Goal: Task Accomplishment & Management: Manage account settings

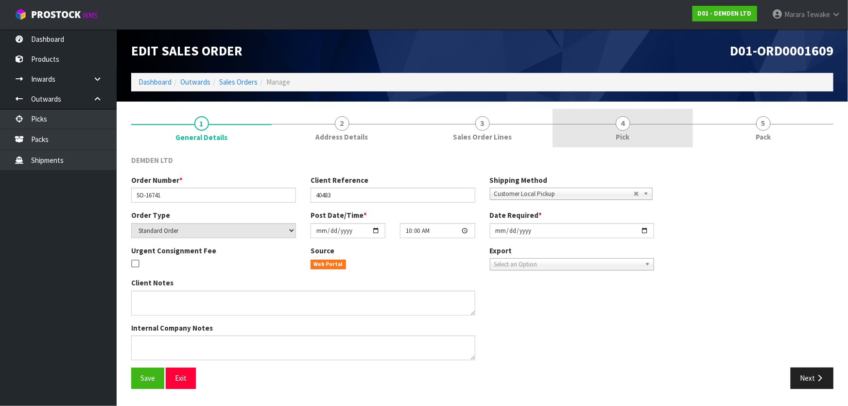
click at [656, 128] on link "4 Pick" at bounding box center [623, 128] width 140 height 38
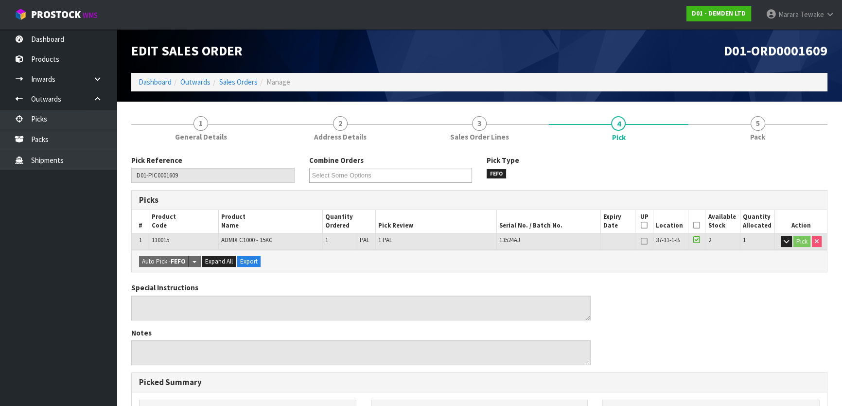
click at [697, 225] on icon at bounding box center [696, 225] width 7 height 0
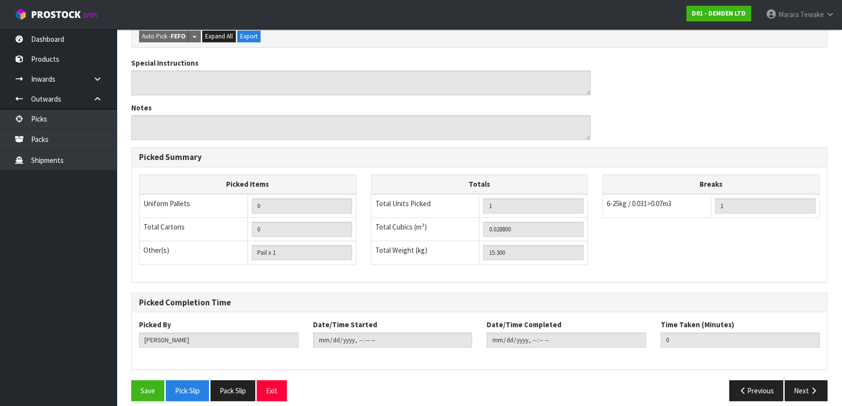
scroll to position [267, 0]
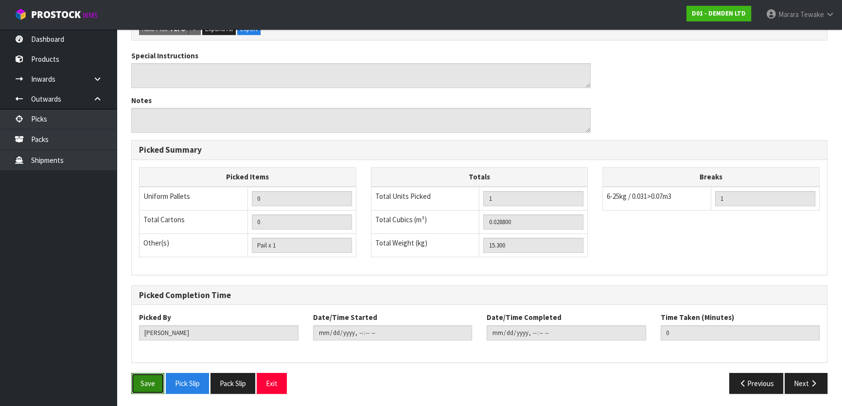
click at [152, 379] on button "Save" at bounding box center [147, 383] width 33 height 21
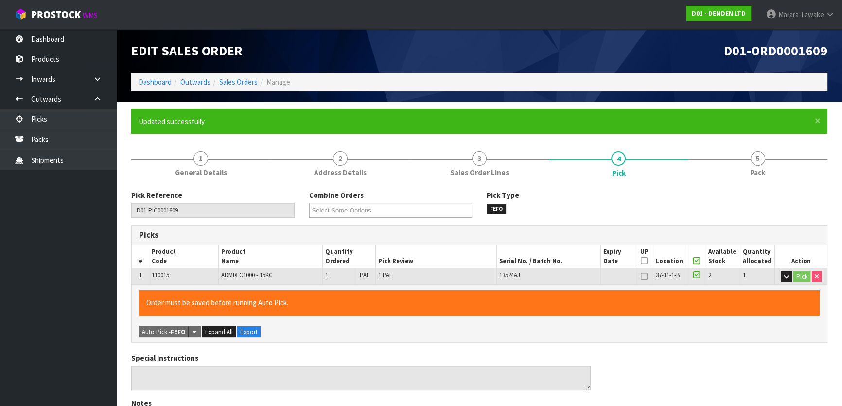
type input "[PERSON_NAME]"
type input "2025-08-18T12:01:49"
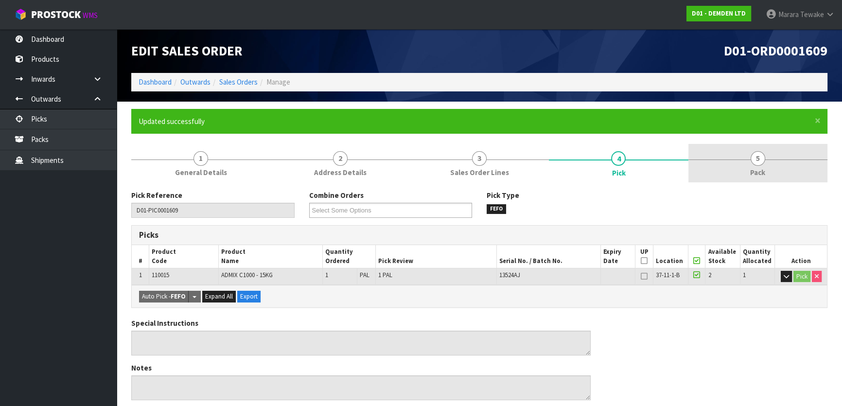
click at [763, 158] on span "5" at bounding box center [757, 158] width 15 height 15
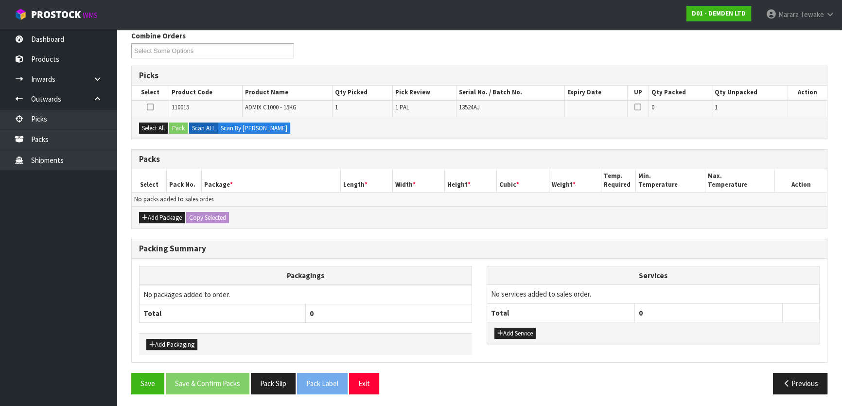
scroll to position [160, 0]
click at [159, 124] on button "Select All" at bounding box center [153, 128] width 29 height 12
click at [180, 126] on button "Pack" at bounding box center [178, 128] width 18 height 12
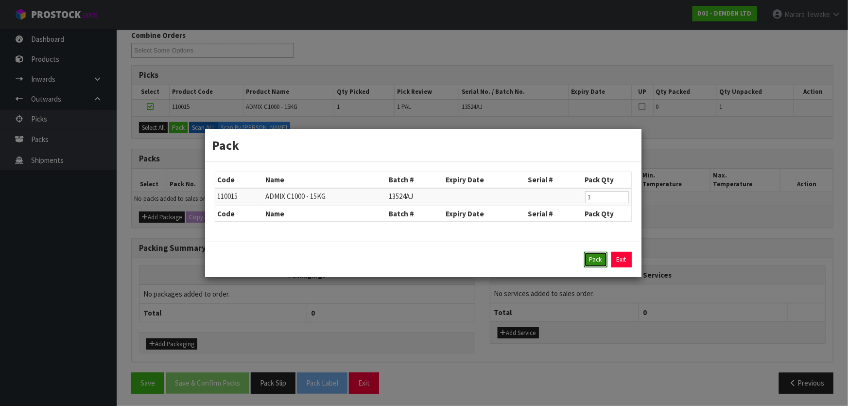
drag, startPoint x: 590, startPoint y: 262, endPoint x: 547, endPoint y: 260, distance: 42.4
click at [590, 262] on button "Pack" at bounding box center [595, 260] width 23 height 16
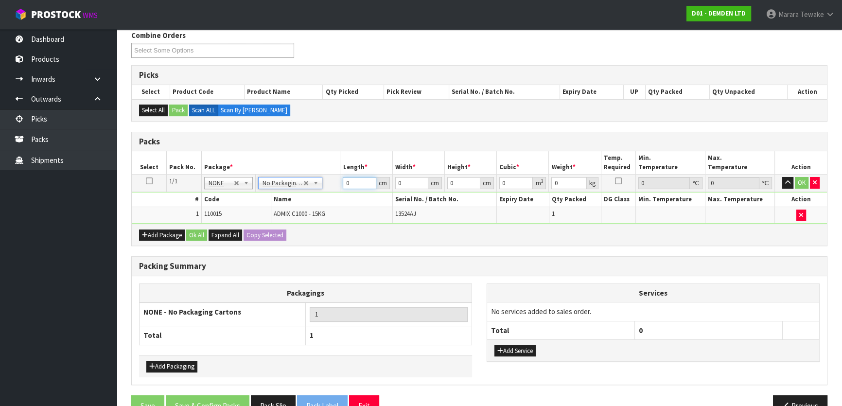
drag, startPoint x: 361, startPoint y: 176, endPoint x: 322, endPoint y: 160, distance: 42.1
click at [330, 171] on table "Select Pack No. Package * Length * Width * Height * Cubic * Weight * Temp. Requ…" at bounding box center [479, 187] width 695 height 72
type input "1"
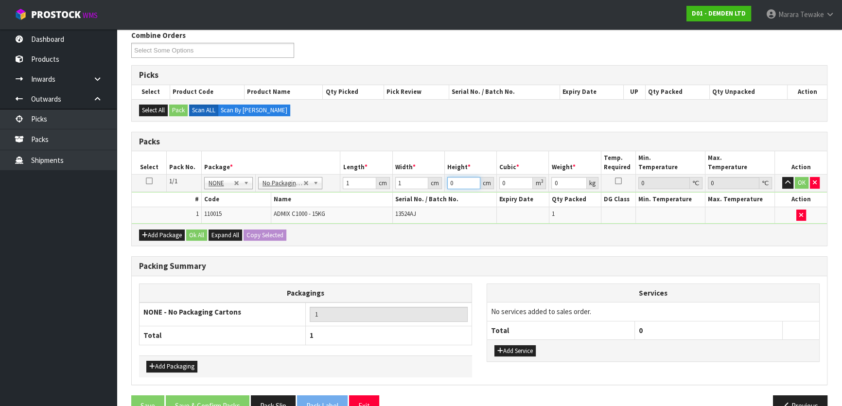
type input "0.000001"
type input "1"
click at [200, 233] on button "Ok All" at bounding box center [196, 235] width 21 height 12
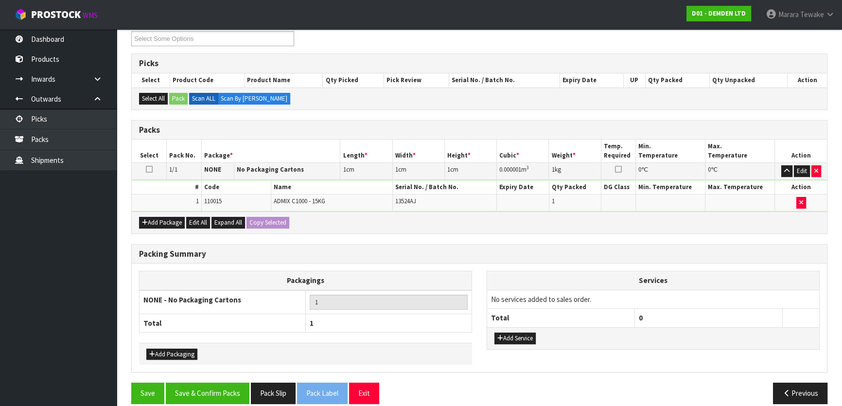
scroll to position [181, 0]
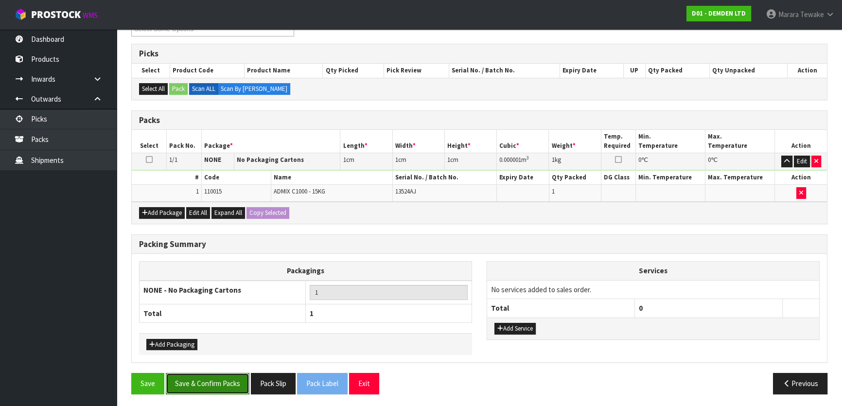
click at [208, 373] on button "Save & Confirm Packs" at bounding box center [208, 383] width 84 height 21
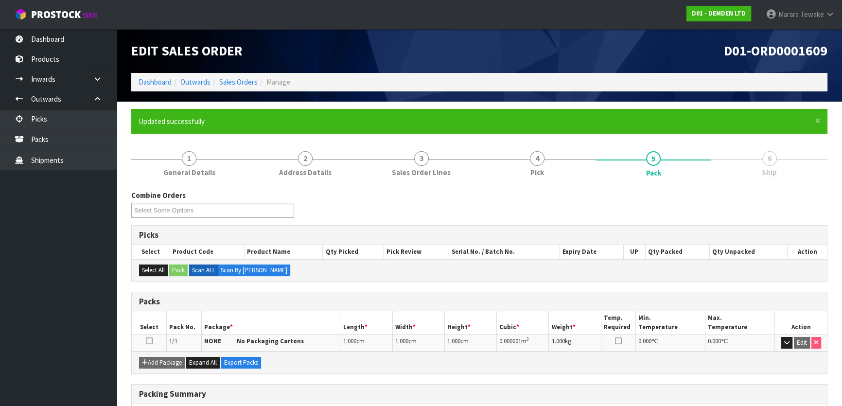
scroll to position [0, 0]
click at [87, 39] on link "Dashboard" at bounding box center [58, 39] width 117 height 20
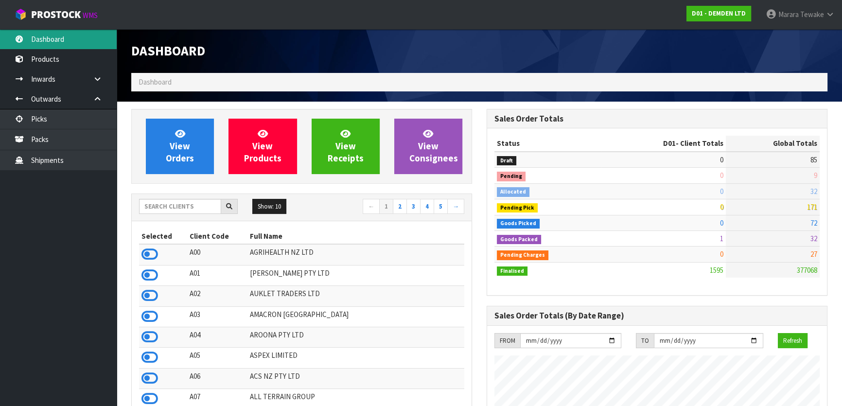
scroll to position [656, 355]
click at [188, 205] on input "text" at bounding box center [180, 206] width 82 height 15
click at [199, 200] on input "text" at bounding box center [180, 206] width 82 height 15
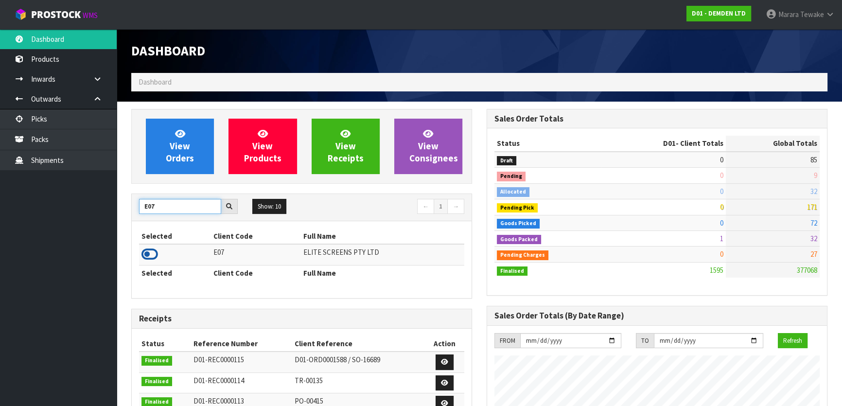
type input "E07"
drag, startPoint x: 150, startPoint y: 256, endPoint x: 158, endPoint y: 222, distance: 34.9
click at [150, 256] on icon at bounding box center [149, 254] width 17 height 15
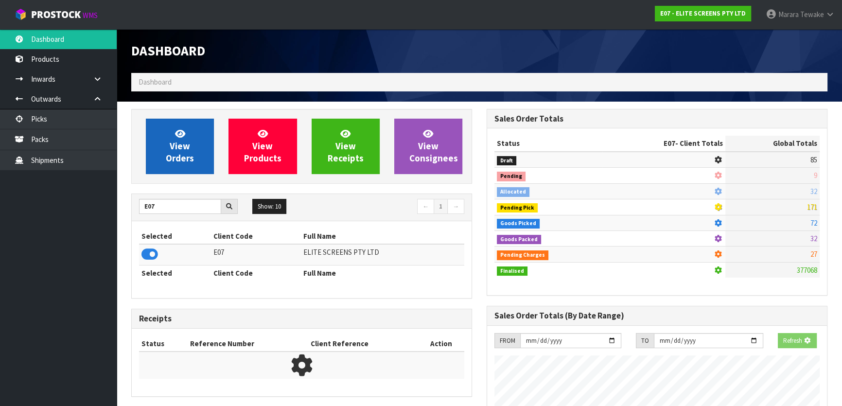
scroll to position [485470, 485720]
click at [179, 149] on span "View Orders" at bounding box center [180, 146] width 28 height 36
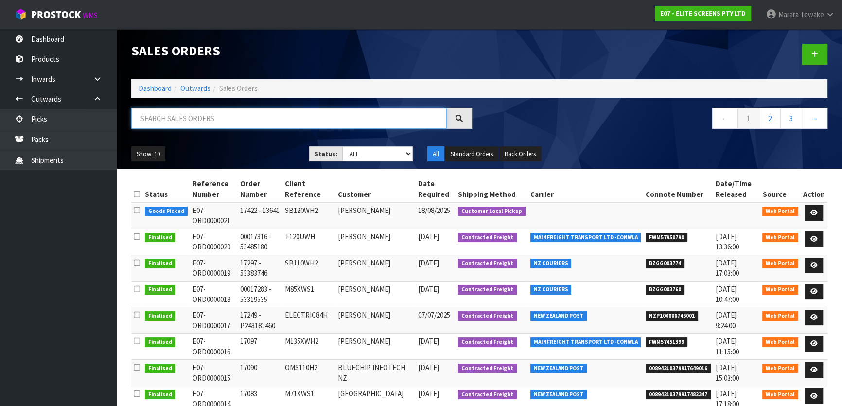
click at [180, 113] on input "text" at bounding box center [288, 118] width 315 height 21
type input "JOB-0408150"
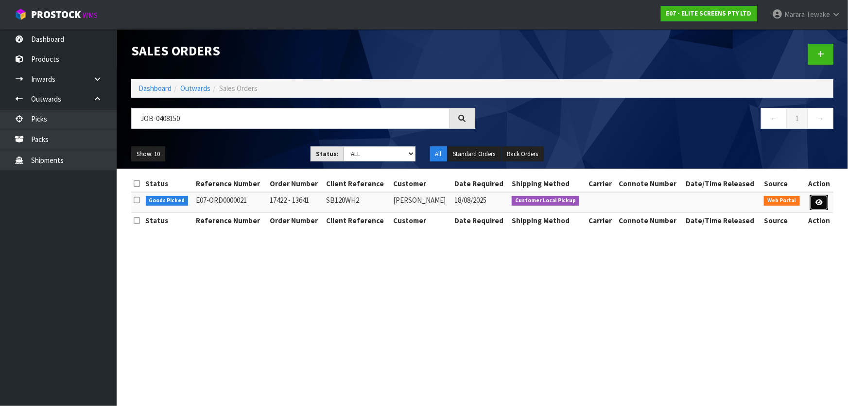
click at [824, 203] on link at bounding box center [819, 203] width 18 height 16
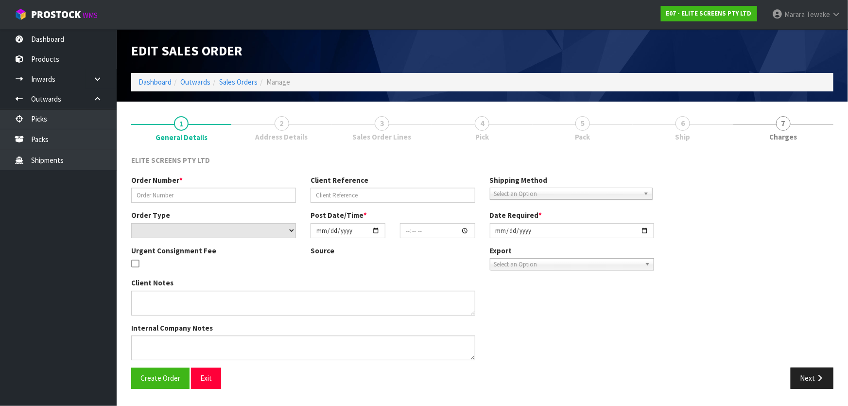
type input "17422 - 13641"
type input "SB120WH2"
select select "number:0"
type input "2025-08-18"
type input "14:35:00.000"
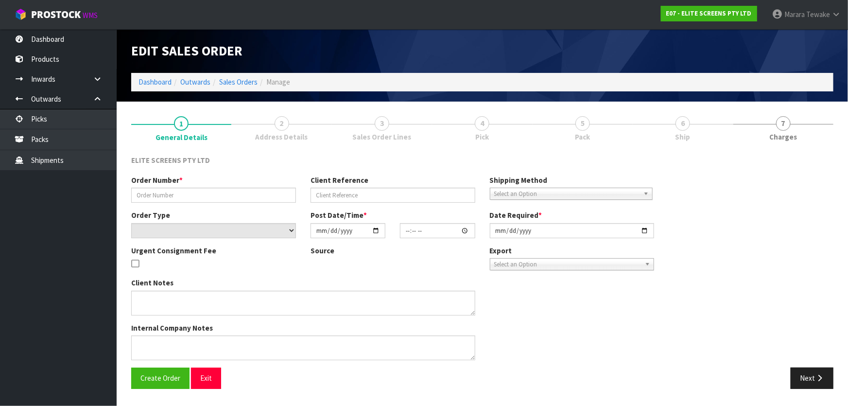
type input "2025-08-18"
type textarea "CUSTOMER TO PICKUP THE ITEM IN THE WAREHOUSE"
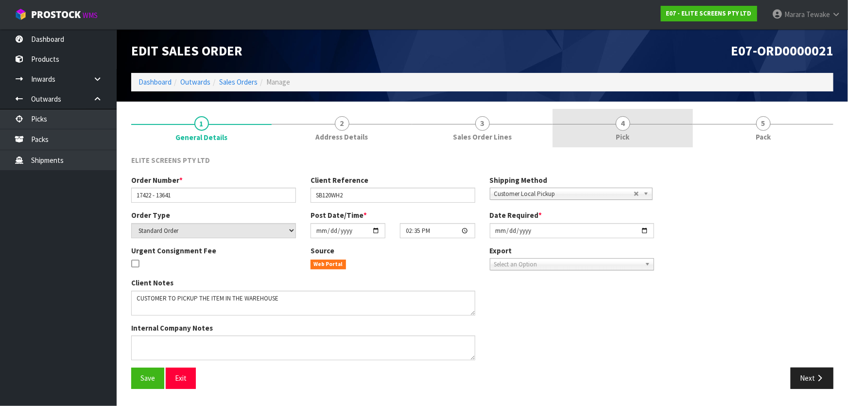
click at [621, 116] on span "4" at bounding box center [623, 123] width 15 height 15
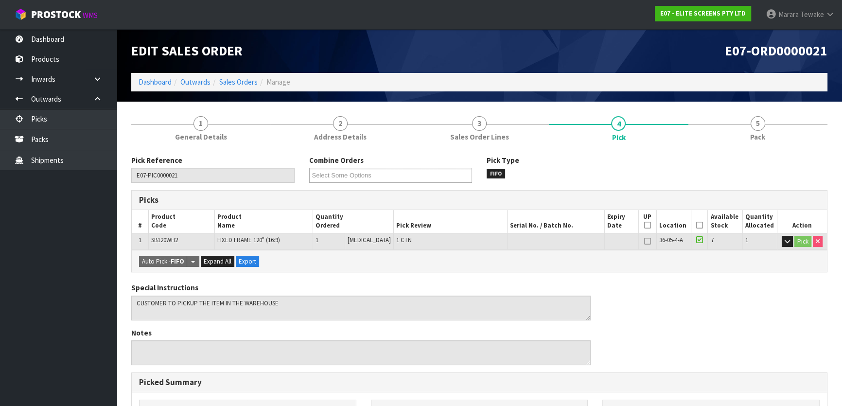
click at [698, 225] on icon at bounding box center [699, 225] width 7 height 0
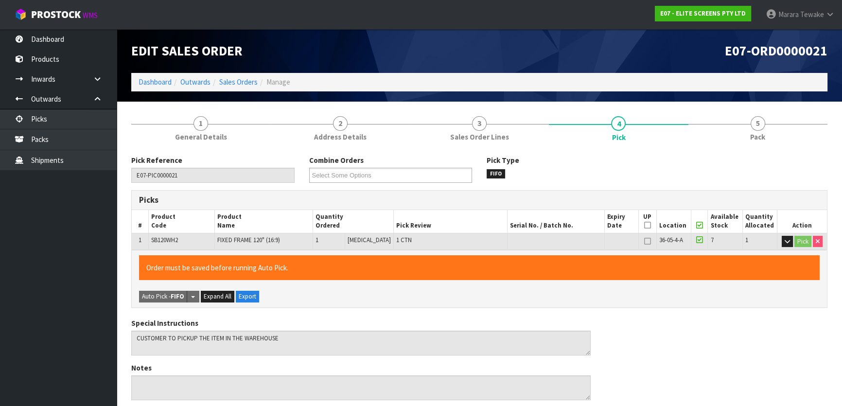
scroll to position [267, 0]
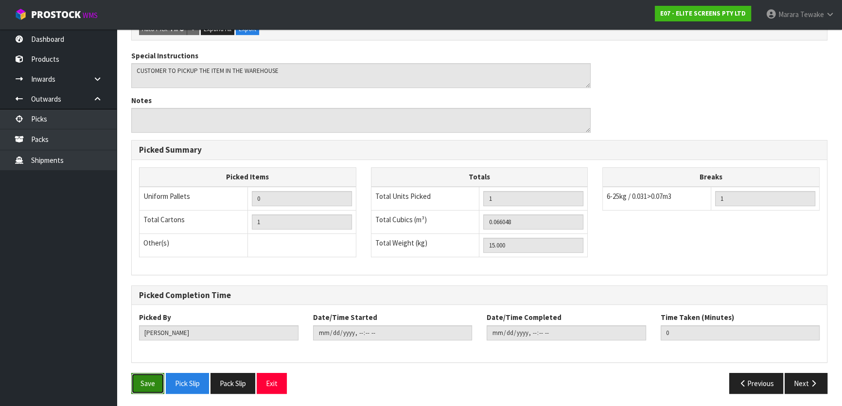
click at [154, 378] on button "Save" at bounding box center [147, 383] width 33 height 21
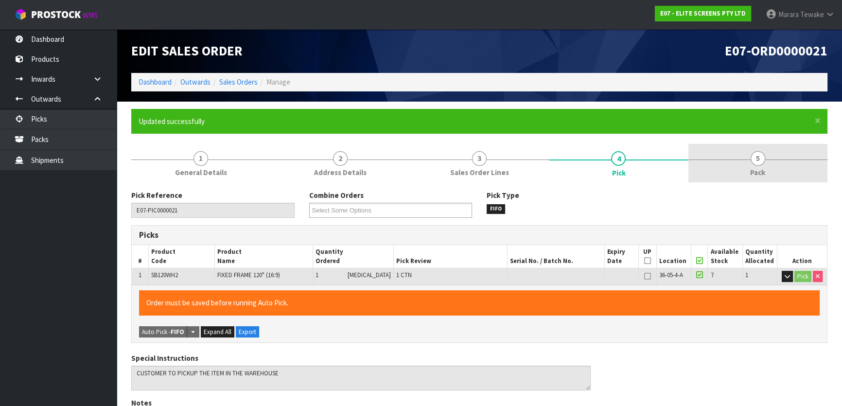
type input "[PERSON_NAME]"
type input "2025-08-18T12:04:23"
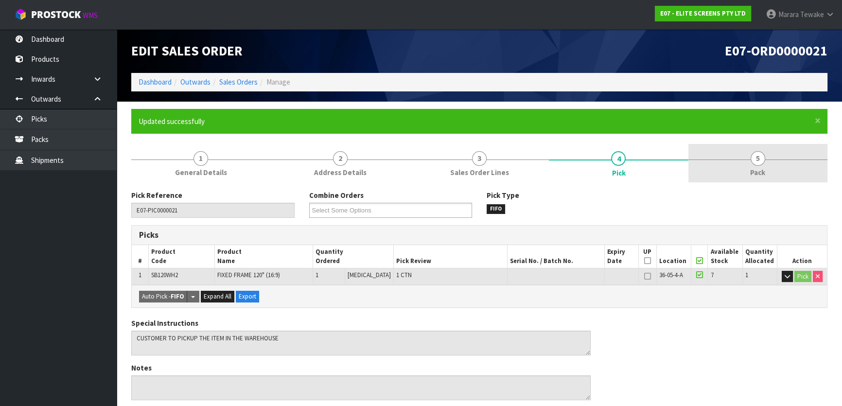
click at [743, 163] on link "5 Pack" at bounding box center [757, 163] width 139 height 38
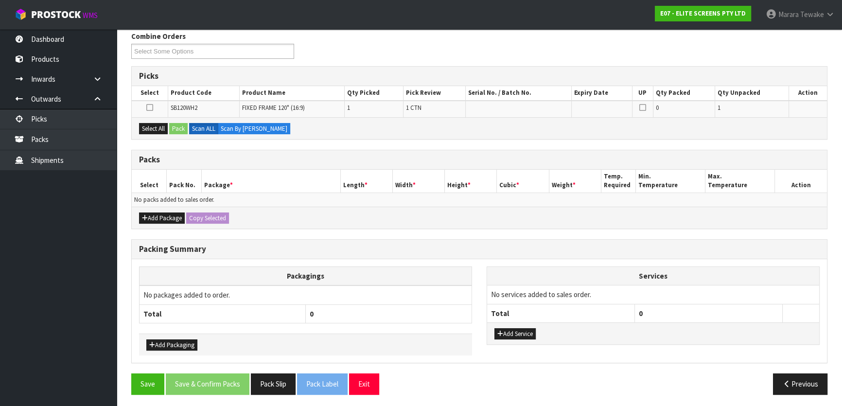
scroll to position [160, 0]
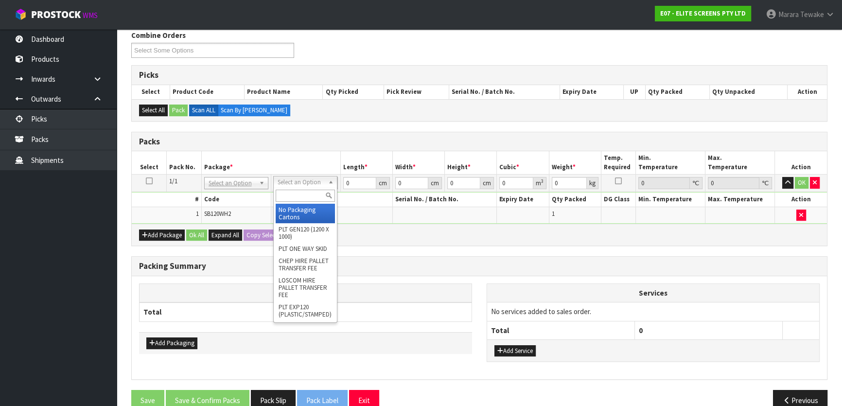
drag, startPoint x: 299, startPoint y: 181, endPoint x: 308, endPoint y: 201, distance: 22.0
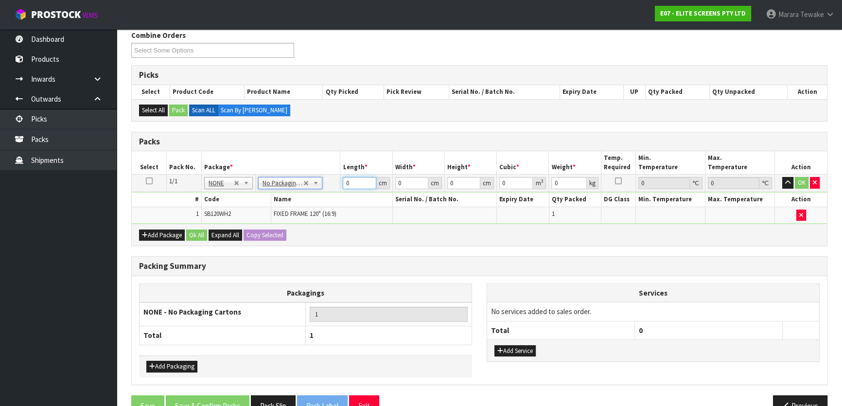
drag, startPoint x: 356, startPoint y: 180, endPoint x: 339, endPoint y: 160, distance: 26.2
click at [343, 177] on input "0" at bounding box center [359, 183] width 33 height 12
type input "1"
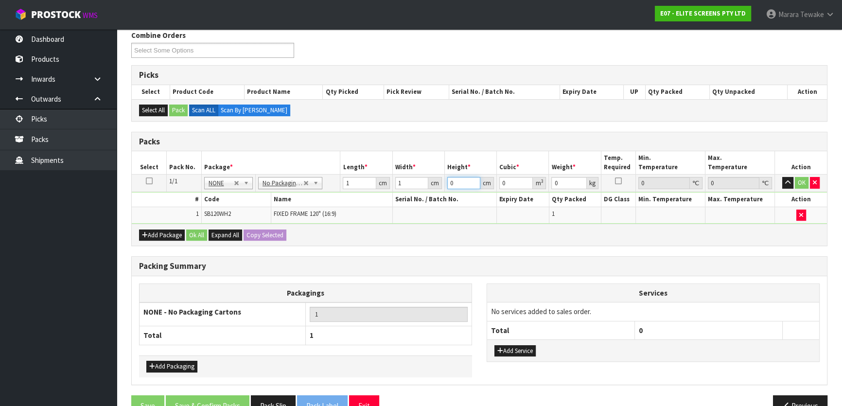
type input "0.000001"
type input "1"
click at [194, 232] on button "Ok All" at bounding box center [196, 235] width 21 height 12
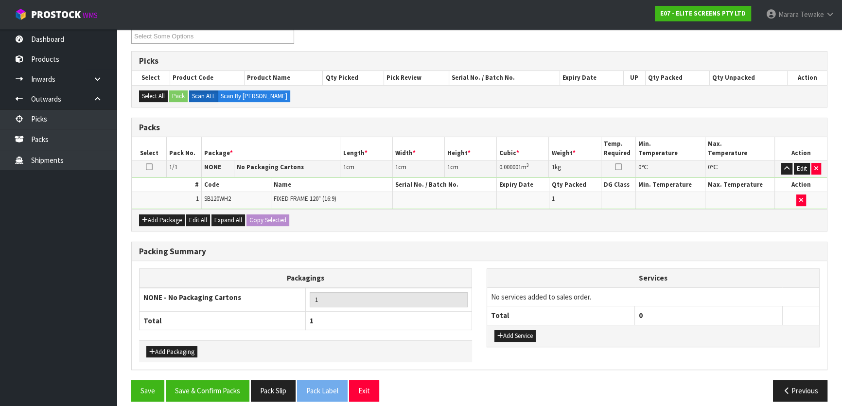
scroll to position [181, 0]
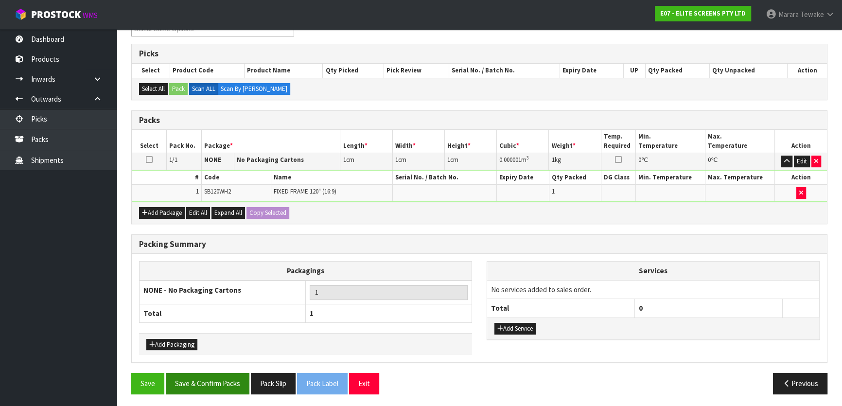
click at [212, 389] on div "Save Save & Confirm Packs Pack Slip Pack Label Exit Previous" at bounding box center [479, 387] width 711 height 28
click at [220, 377] on button "Save & Confirm Packs" at bounding box center [208, 383] width 84 height 21
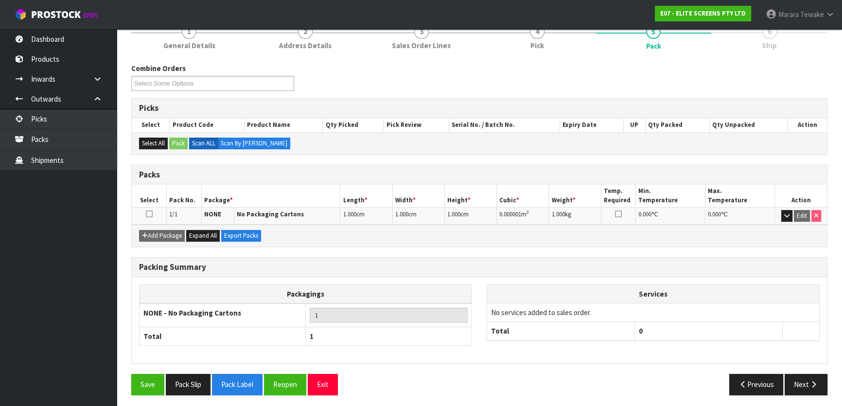
scroll to position [128, 0]
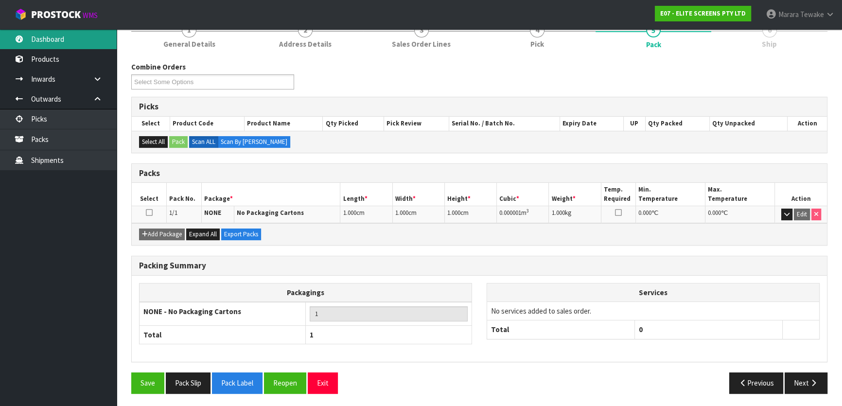
click at [73, 34] on link "Dashboard" at bounding box center [58, 39] width 117 height 20
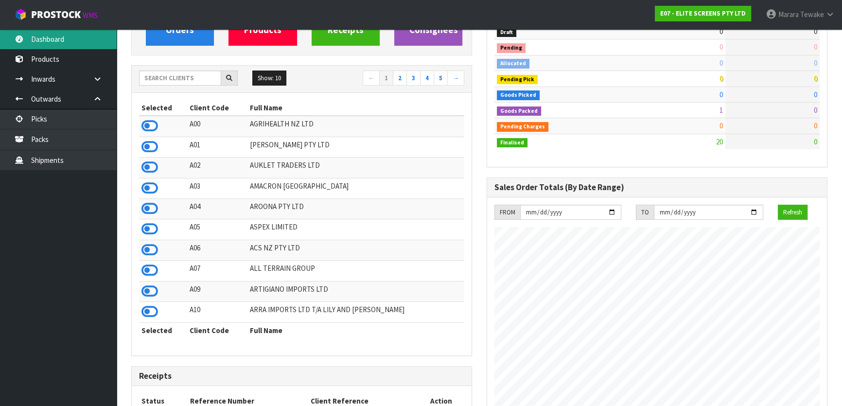
scroll to position [593, 355]
click at [182, 80] on input "text" at bounding box center [180, 77] width 82 height 15
click at [152, 252] on icon at bounding box center [149, 250] width 17 height 15
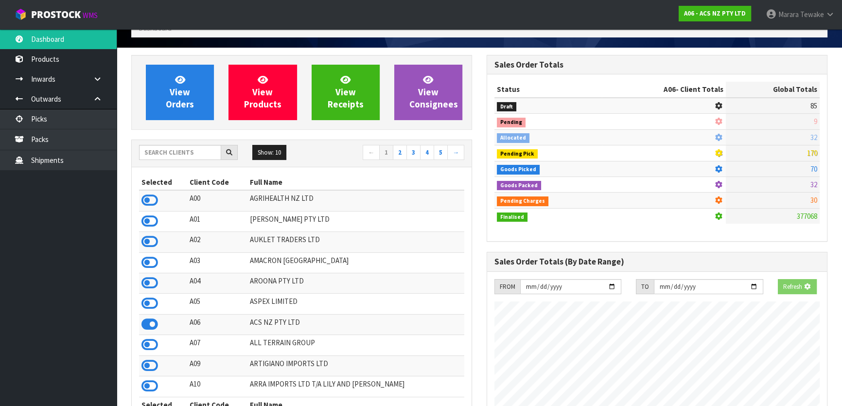
scroll to position [0, 0]
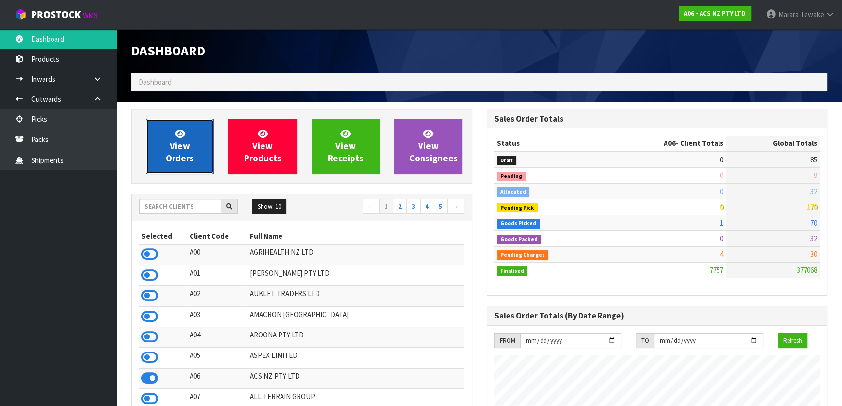
click at [177, 158] on span "View Orders" at bounding box center [180, 146] width 28 height 36
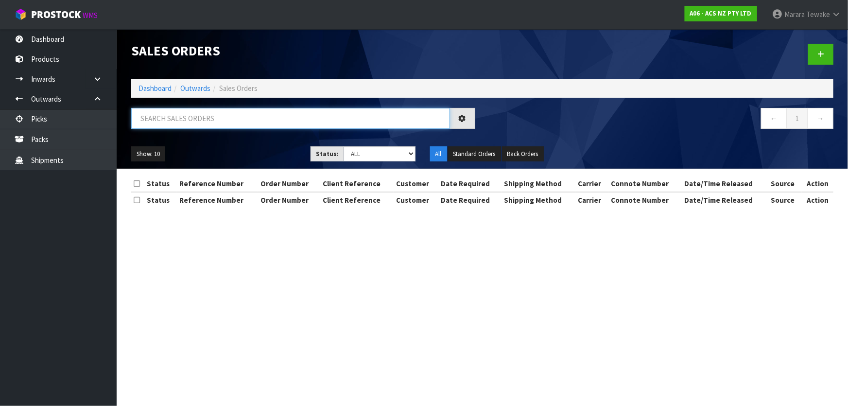
click at [190, 118] on input "text" at bounding box center [290, 118] width 319 height 21
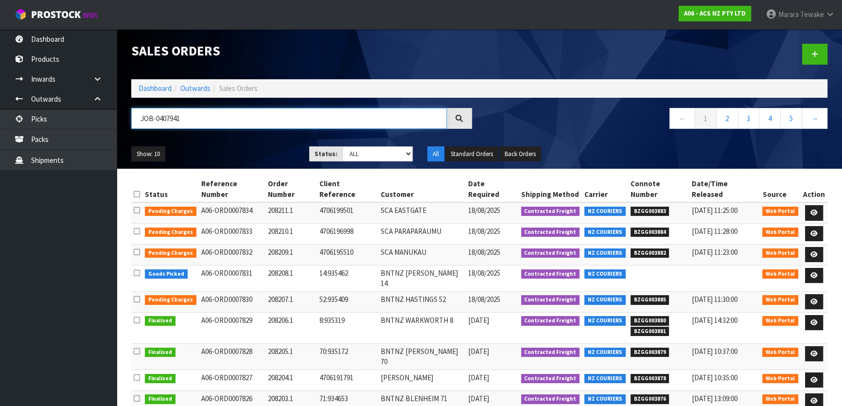
type input "JOB-0407941"
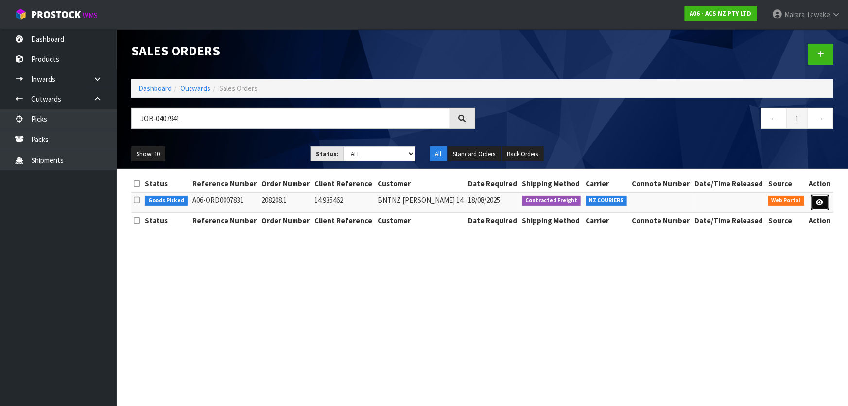
click at [817, 205] on icon at bounding box center [820, 202] width 7 height 6
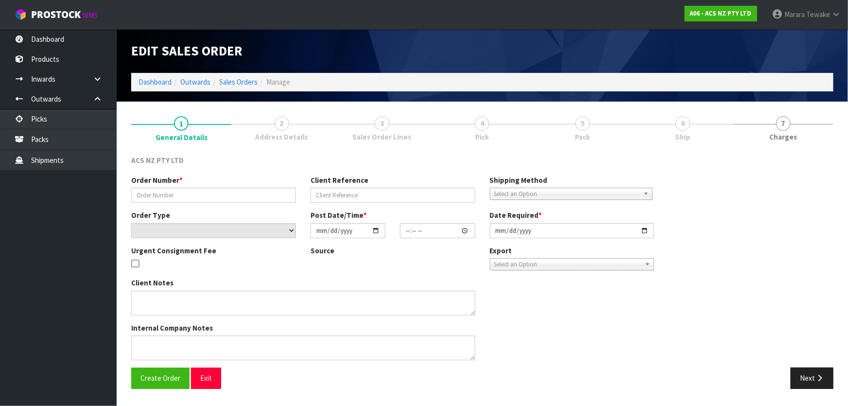
type input "208208.1"
type input "14:935462"
select select "number:0"
type input "2025-08-15"
type input "15:15:00.000"
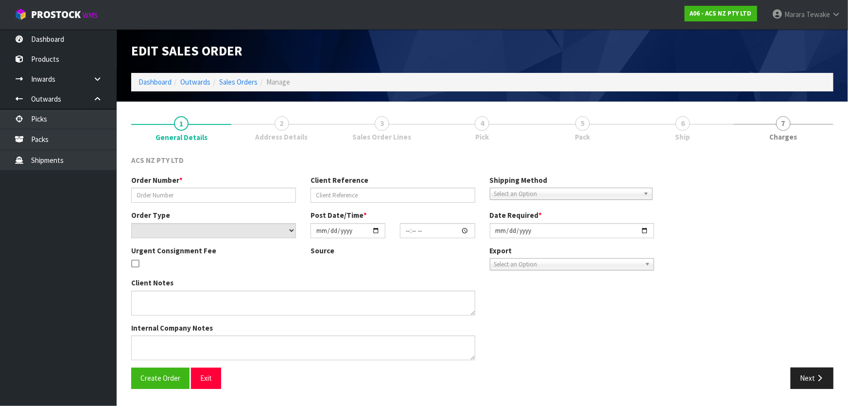
type input "[DATE]"
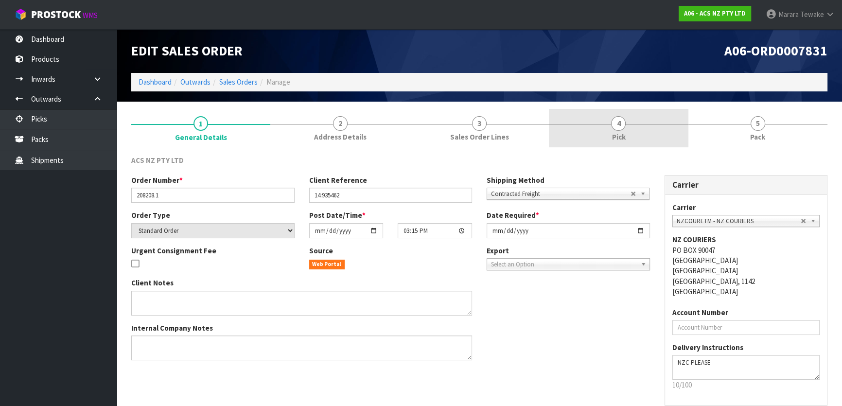
drag, startPoint x: 604, startPoint y: 130, endPoint x: 617, endPoint y: 139, distance: 15.8
click at [604, 129] on link "4 Pick" at bounding box center [618, 128] width 139 height 38
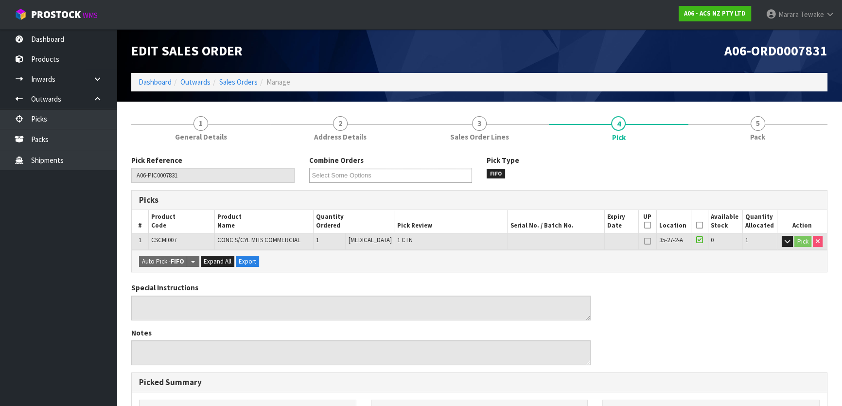
click at [698, 226] on icon at bounding box center [699, 225] width 7 height 0
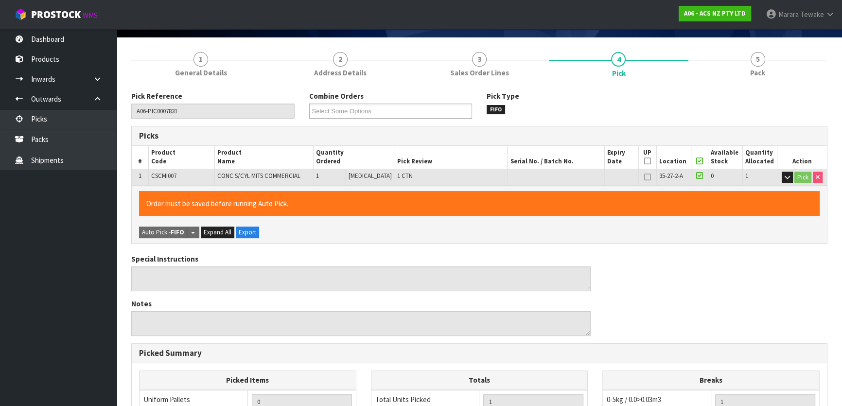
scroll to position [267, 0]
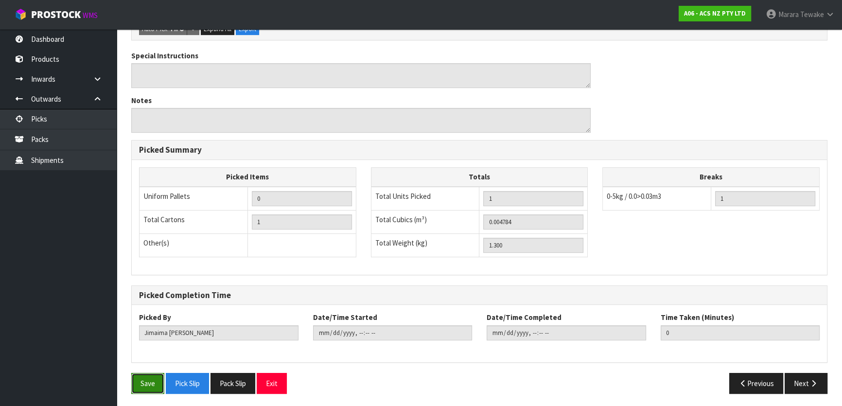
click at [156, 376] on button "Save" at bounding box center [147, 383] width 33 height 21
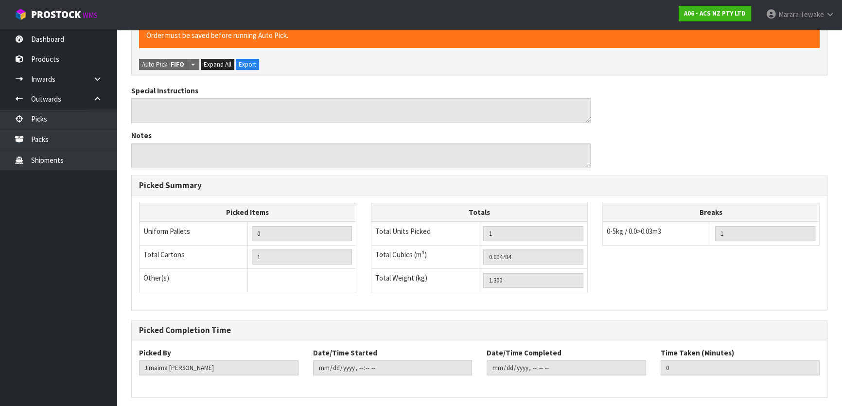
scroll to position [0, 0]
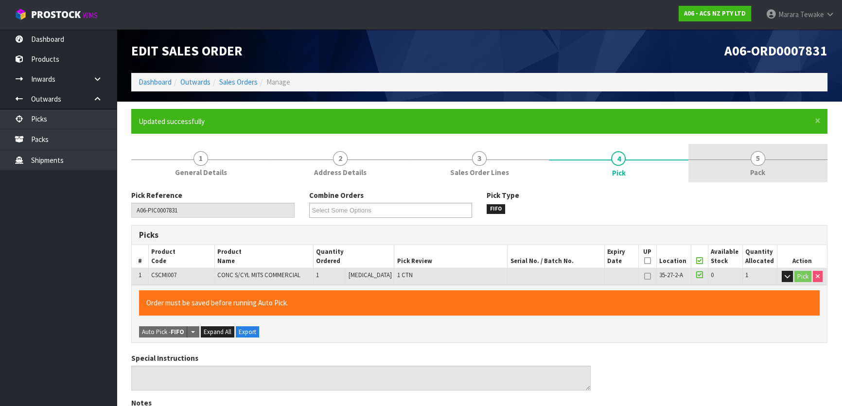
type input "[PERSON_NAME]"
type input "2025-08-18T12:08:48"
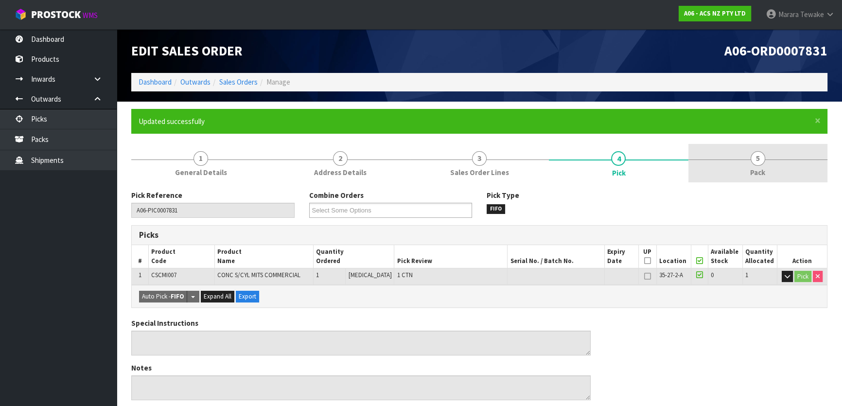
click at [758, 156] on span "5" at bounding box center [757, 158] width 15 height 15
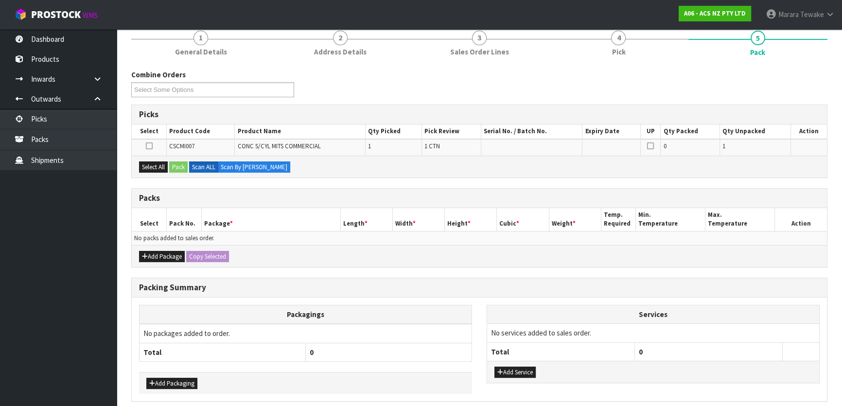
scroll to position [132, 0]
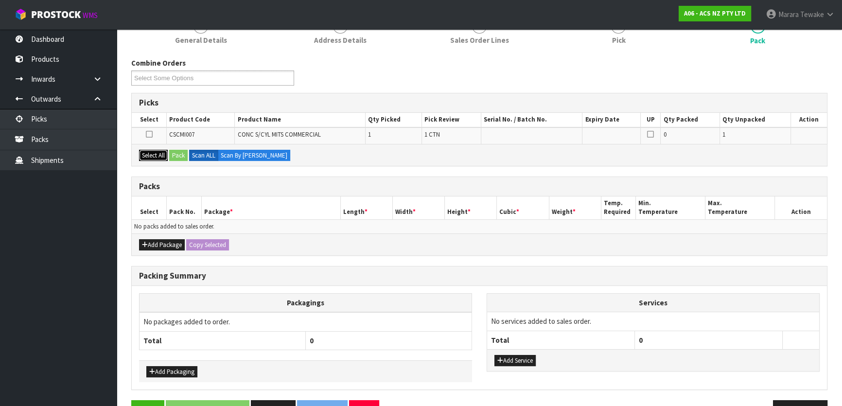
drag, startPoint x: 151, startPoint y: 153, endPoint x: 175, endPoint y: 151, distance: 23.9
click at [153, 153] on button "Select All" at bounding box center [153, 156] width 29 height 12
click at [178, 151] on button "Pack" at bounding box center [178, 156] width 18 height 12
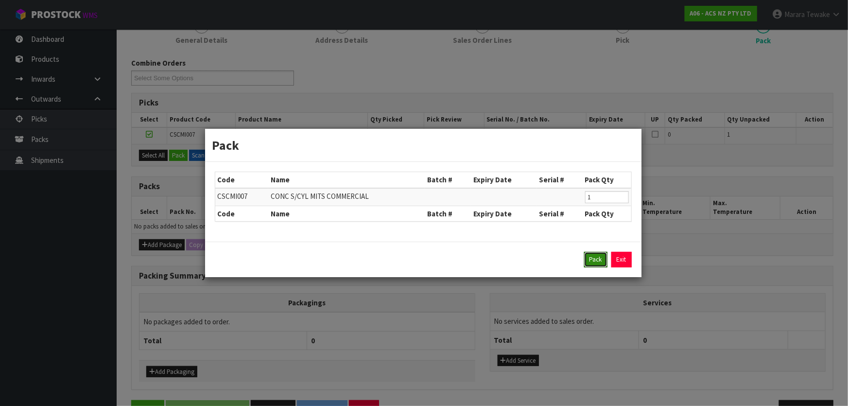
drag, startPoint x: 598, startPoint y: 262, endPoint x: 568, endPoint y: 267, distance: 30.7
click at [597, 262] on button "Pack" at bounding box center [595, 260] width 23 height 16
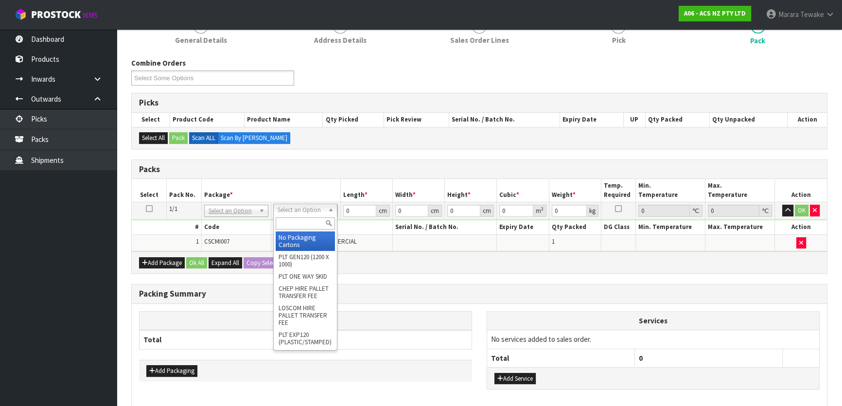
click at [308, 219] on input "text" at bounding box center [305, 223] width 59 height 12
type input "U50"
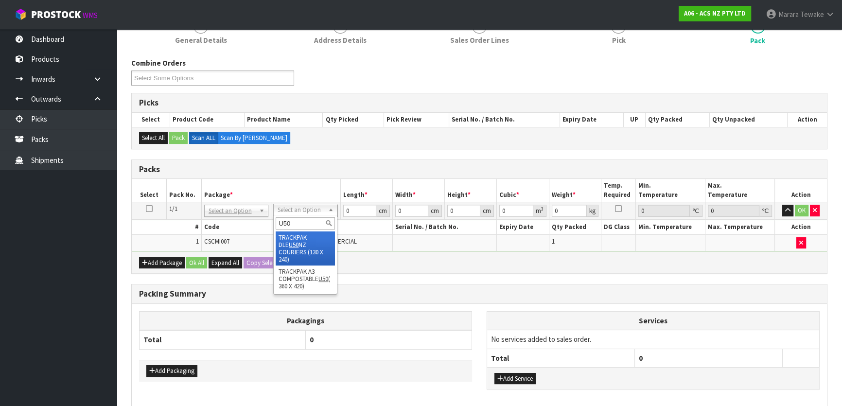
drag, startPoint x: 311, startPoint y: 243, endPoint x: 341, endPoint y: 239, distance: 30.4
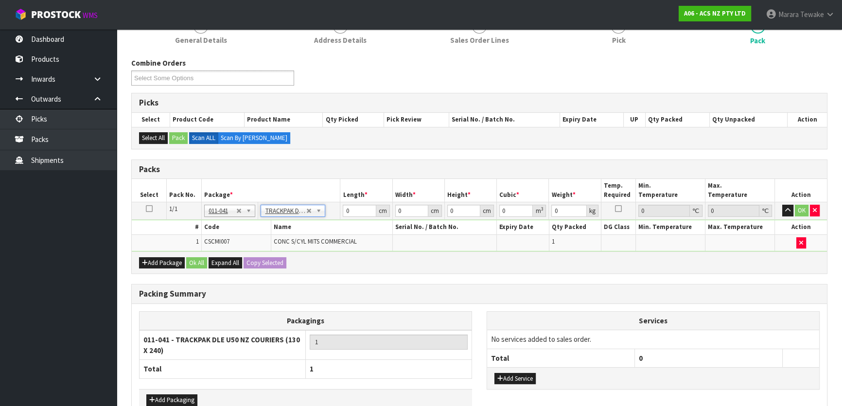
type input "13"
type input "24"
type input "0.01"
type input "0.000003"
type input "1.31"
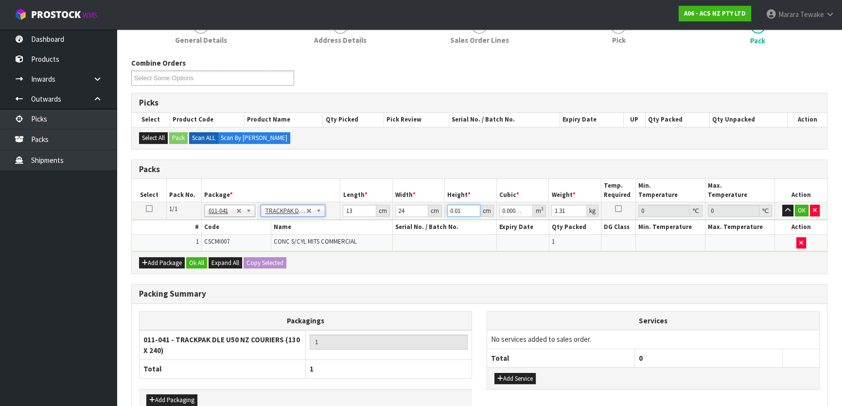
drag, startPoint x: 465, startPoint y: 210, endPoint x: 441, endPoint y: 209, distance: 23.8
click at [449, 210] on input "0.01" at bounding box center [463, 211] width 33 height 12
type input "1"
type input "0.000312"
type input "14"
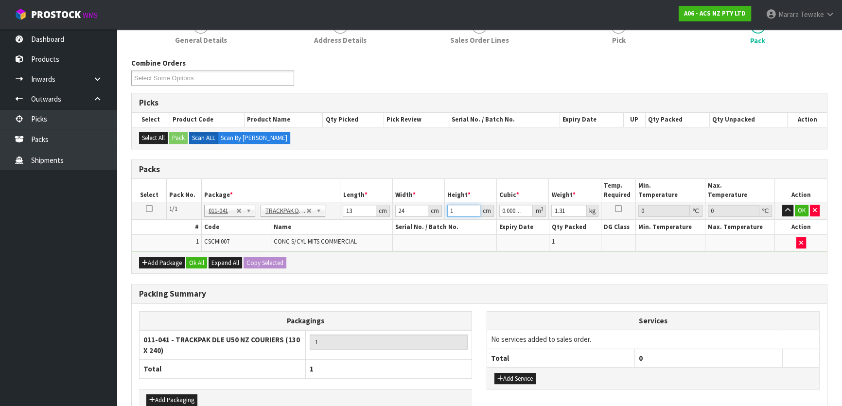
type input "0.004368"
type input "14"
click at [803, 210] on button "OK" at bounding box center [802, 211] width 14 height 12
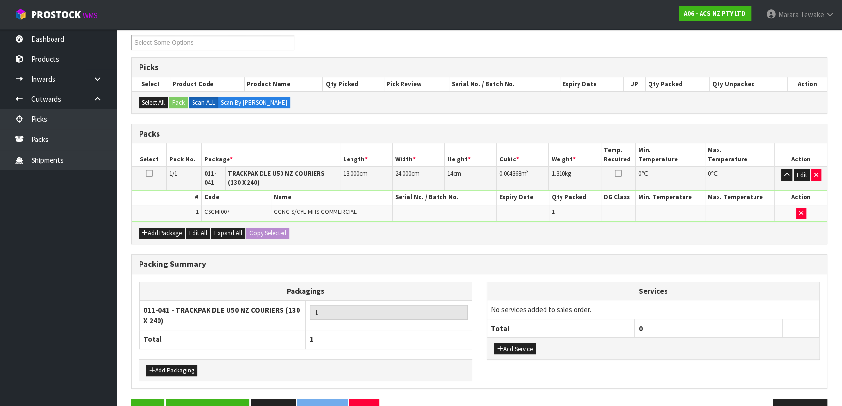
scroll to position [194, 0]
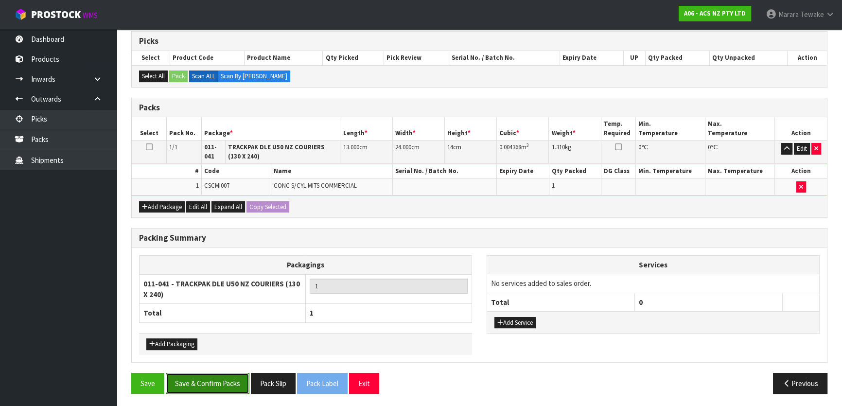
click at [232, 376] on button "Save & Confirm Packs" at bounding box center [208, 383] width 84 height 21
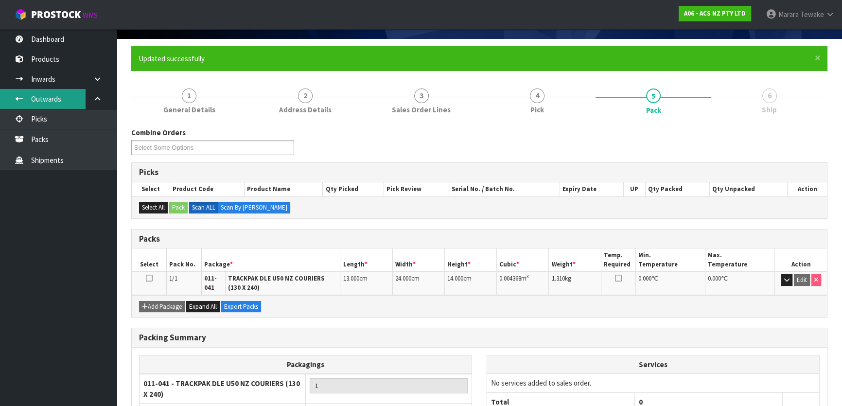
scroll to position [0, 0]
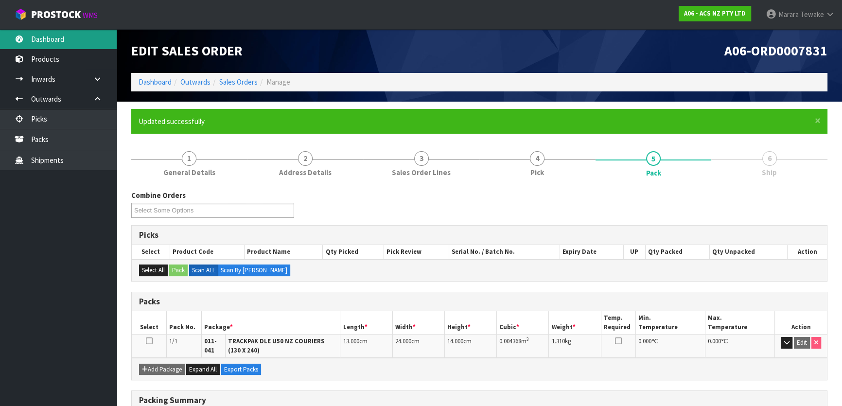
click at [69, 41] on link "Dashboard" at bounding box center [58, 39] width 117 height 20
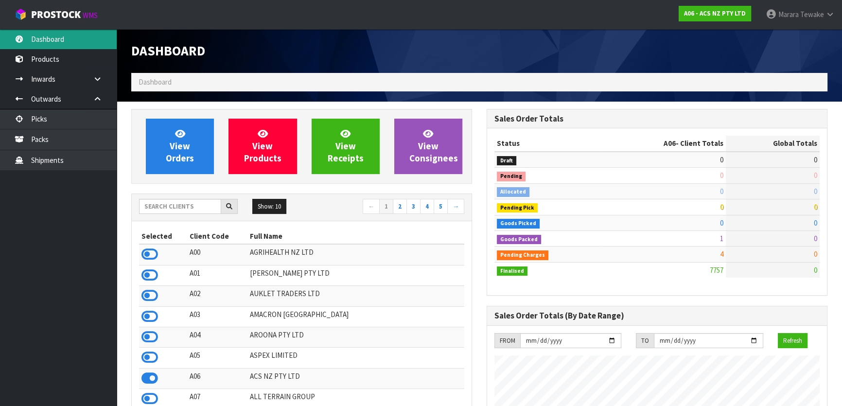
scroll to position [735, 355]
click at [181, 208] on input "text" at bounding box center [180, 206] width 82 height 15
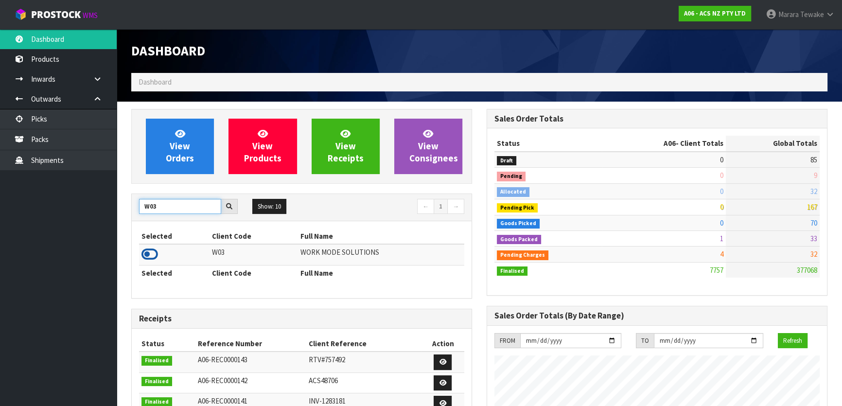
type input "W03"
click at [148, 252] on icon at bounding box center [149, 254] width 17 height 15
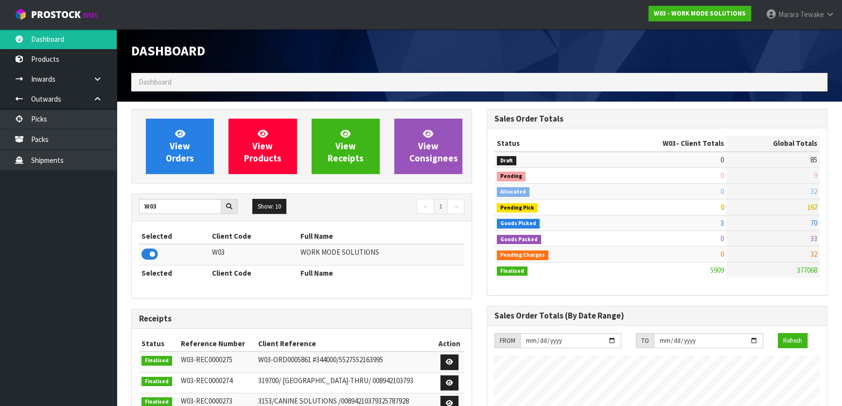
scroll to position [703, 355]
click at [204, 157] on link "View Orders" at bounding box center [180, 146] width 68 height 55
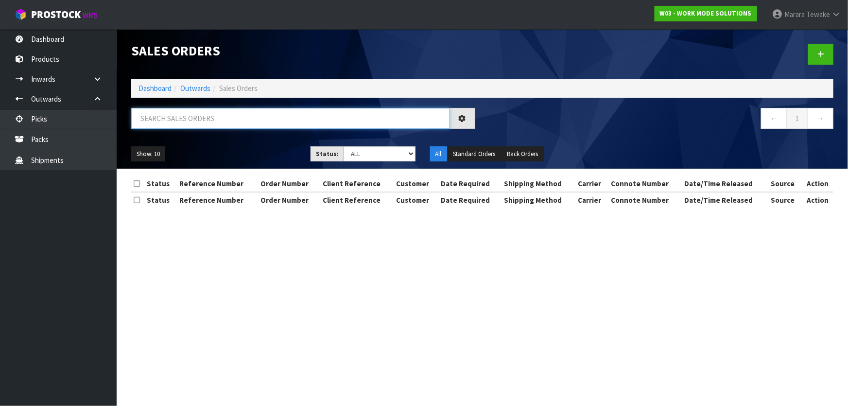
click at [193, 121] on input "text" at bounding box center [290, 118] width 319 height 21
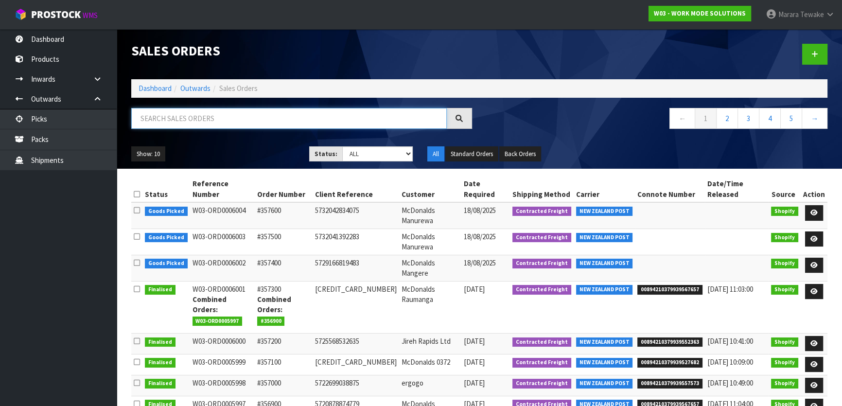
scroll to position [44, 0]
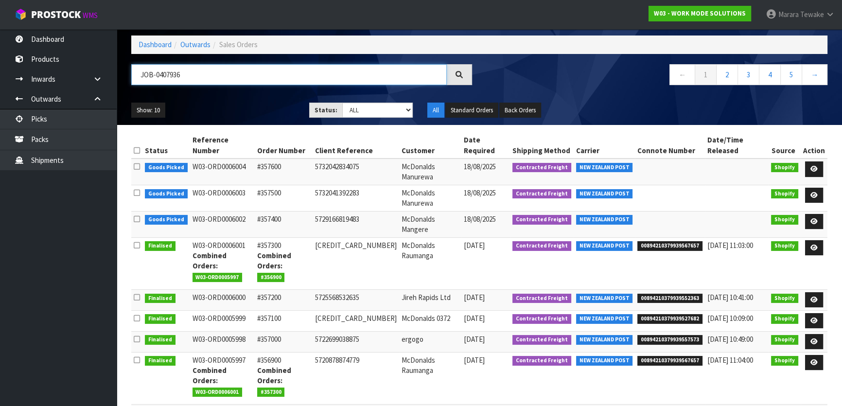
type input "JOB-0407936"
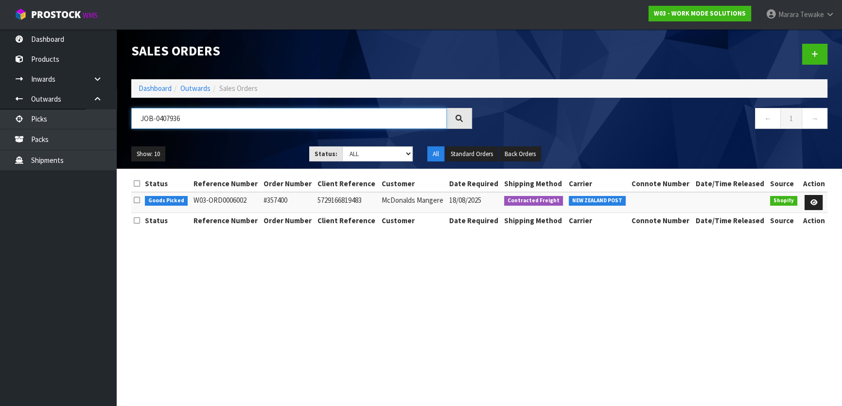
scroll to position [0, 0]
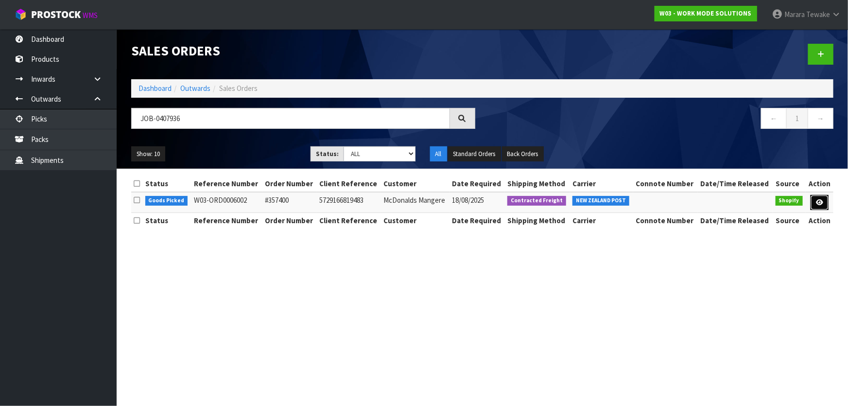
click at [820, 205] on link at bounding box center [820, 203] width 18 height 16
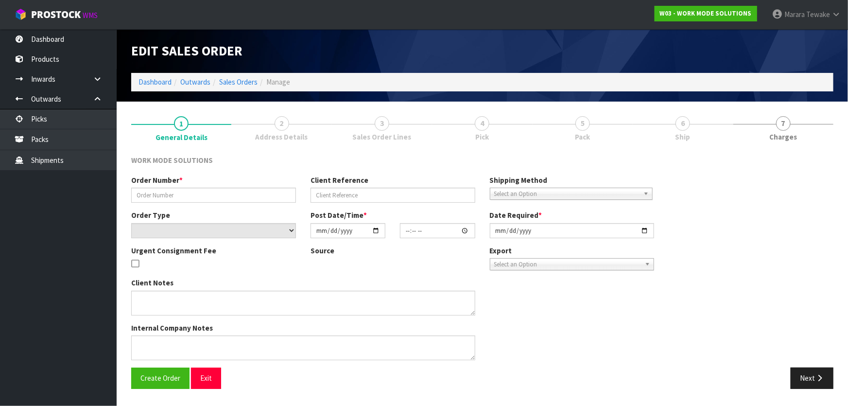
type input "#357400"
type input "5729166819483"
select select "number:0"
type input "2025-08-15"
type input "14:55:26.000"
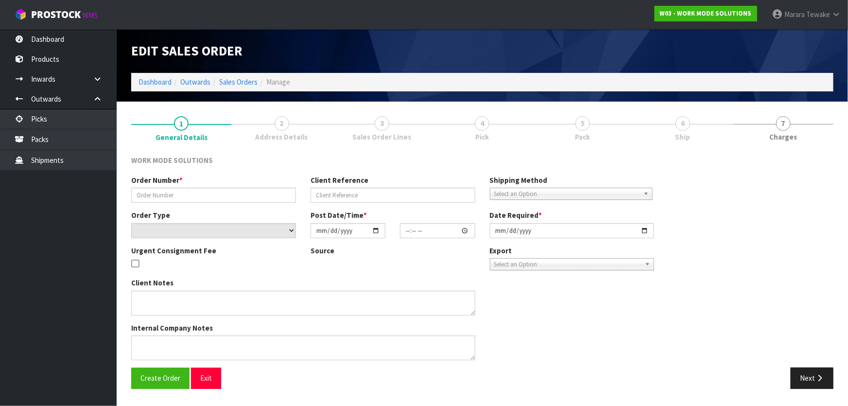
type input "[DATE]"
type textarea "Wholesale Order: McDonalds Mangere"
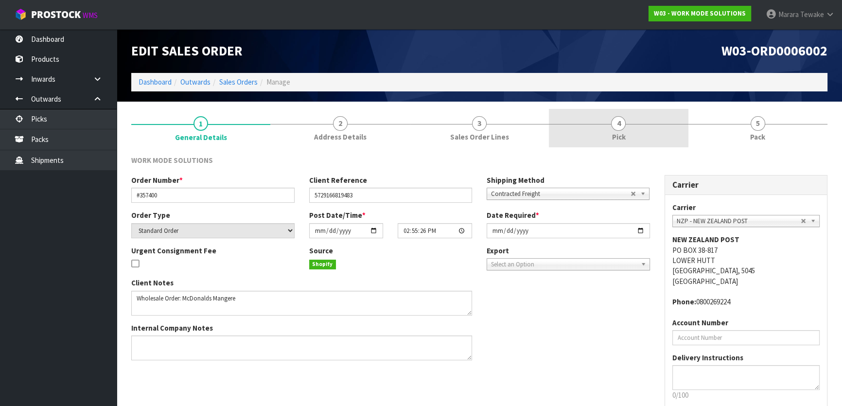
drag, startPoint x: 661, startPoint y: 133, endPoint x: 657, endPoint y: 138, distance: 6.9
click at [658, 134] on link "4 Pick" at bounding box center [618, 128] width 139 height 38
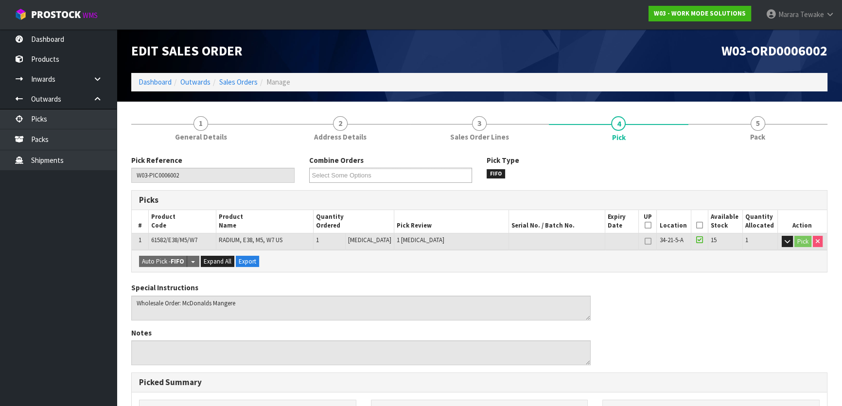
click at [696, 225] on icon at bounding box center [699, 225] width 7 height 0
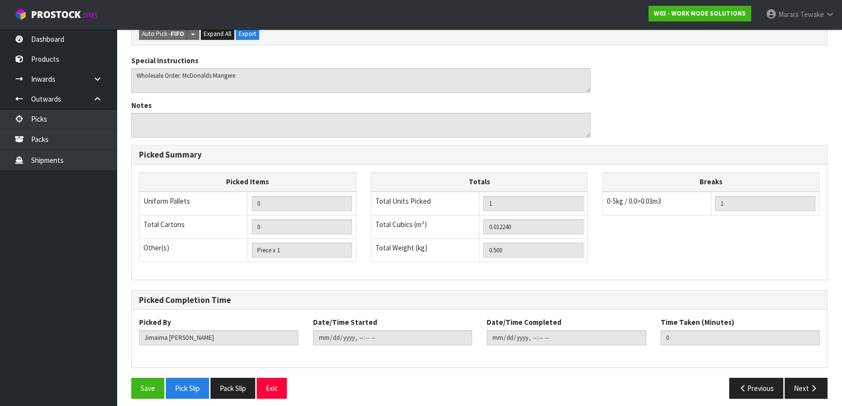
scroll to position [267, 0]
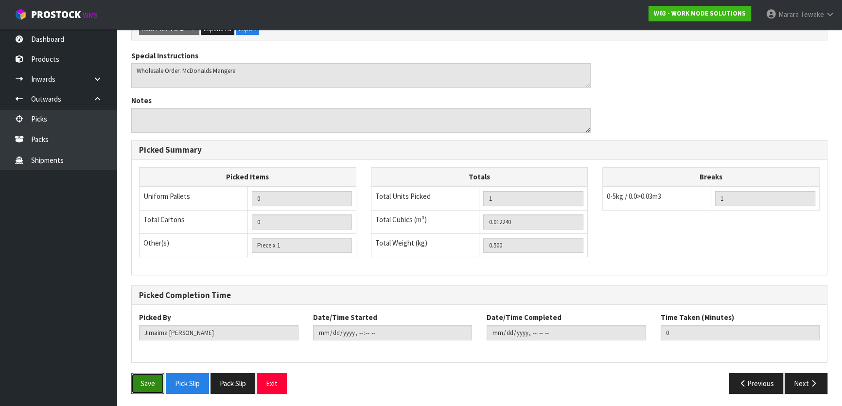
click at [151, 379] on button "Save" at bounding box center [147, 383] width 33 height 21
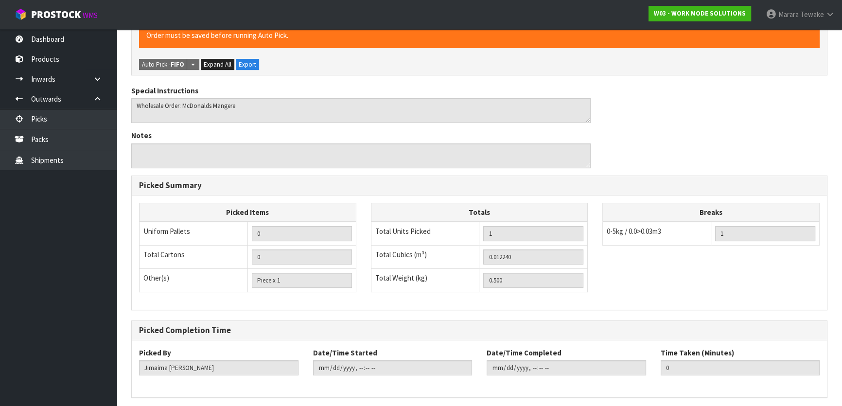
scroll to position [0, 0]
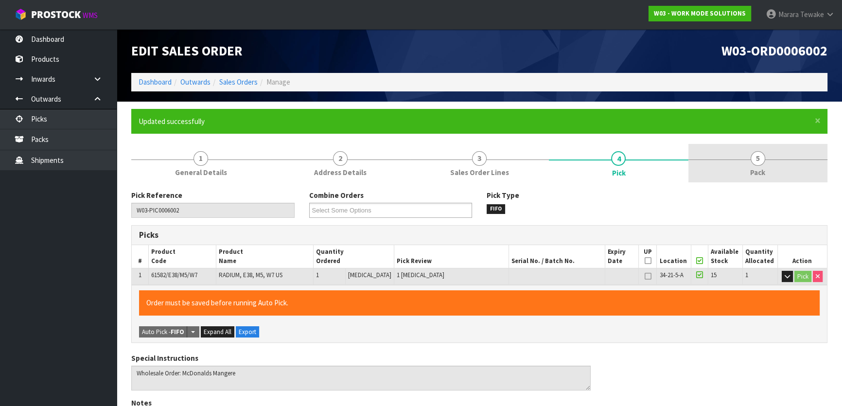
type input "[PERSON_NAME]"
type input "2025-08-18T12:14:30"
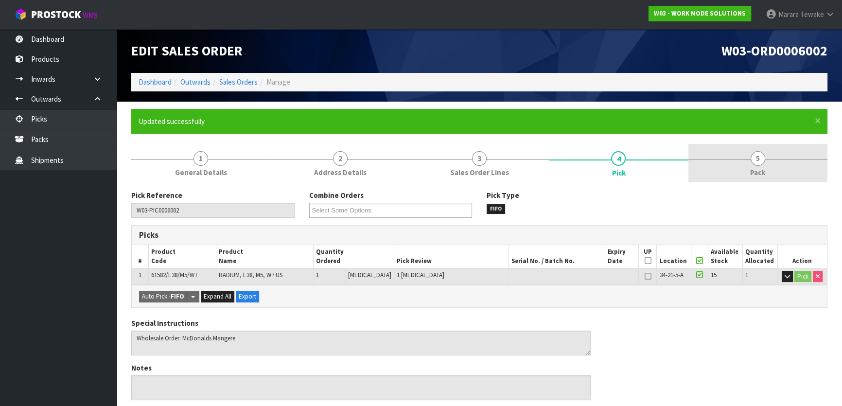
click at [757, 163] on span "5" at bounding box center [757, 158] width 15 height 15
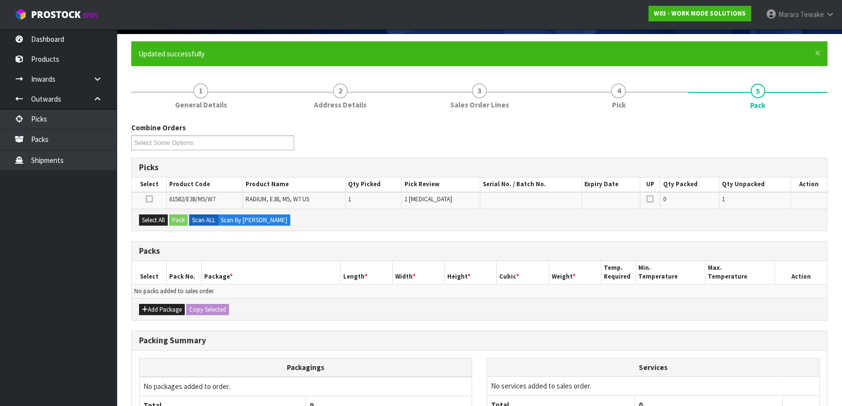
scroll to position [160, 0]
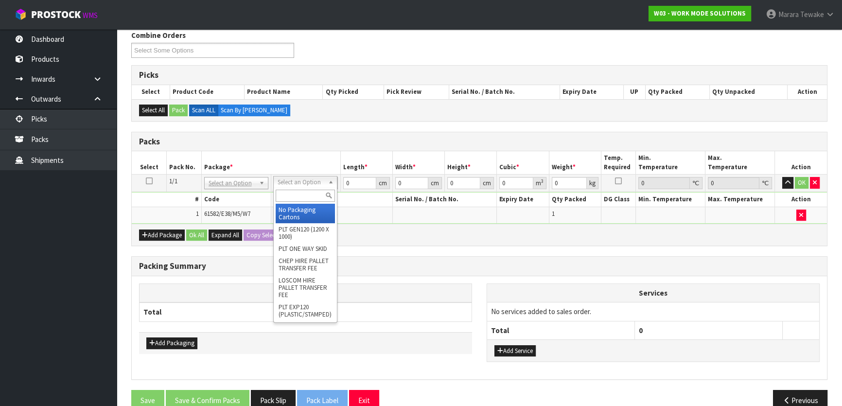
click at [305, 194] on input "text" at bounding box center [305, 196] width 59 height 12
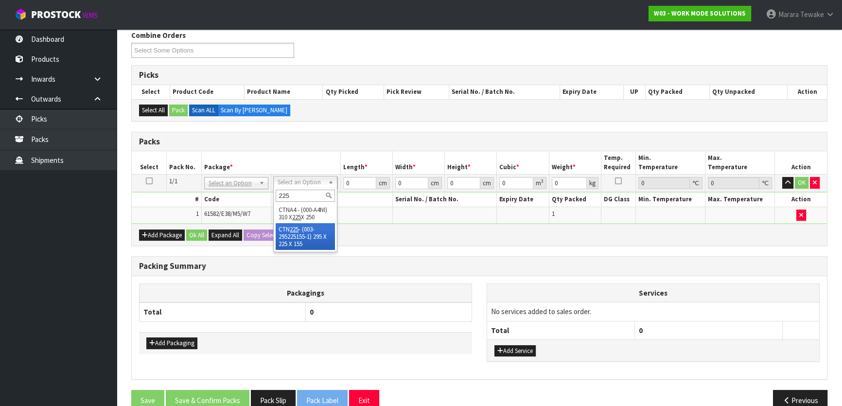
type input "225"
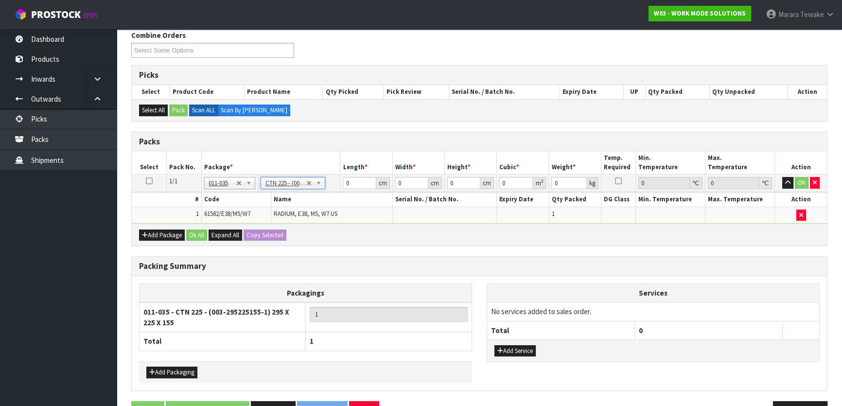
type input "29.5"
type input "22.5"
type input "15.5"
type input "0.010288"
type input "0.7"
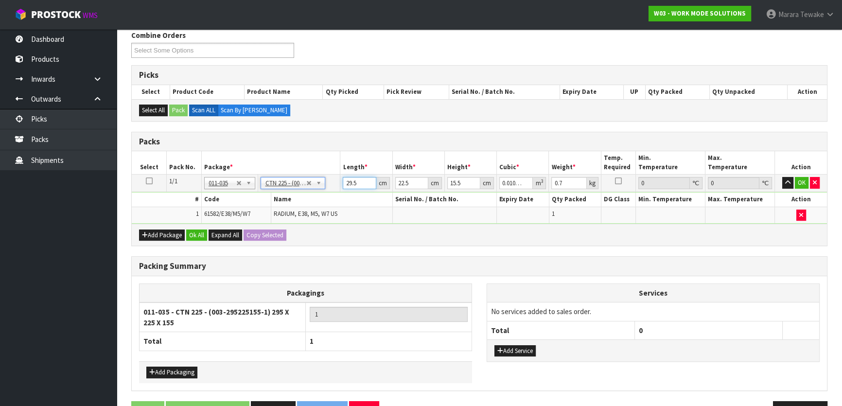
click at [343, 180] on input "29.5" at bounding box center [359, 183] width 33 height 12
type input "5"
type input "0.001744"
type input "0"
type input "3"
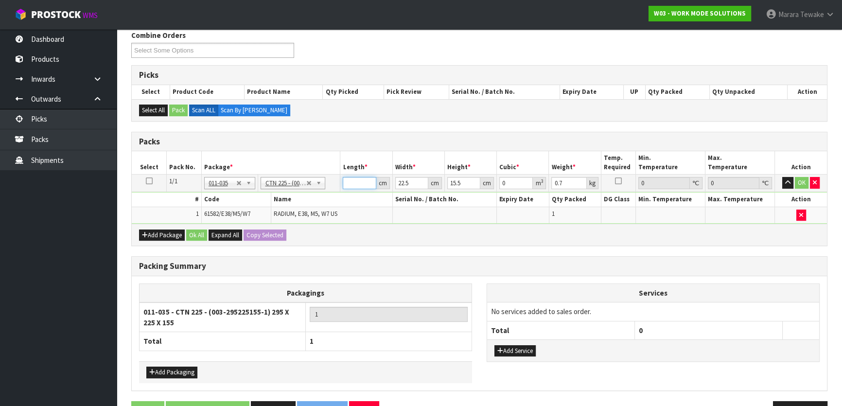
type input "0.001046"
type input "30"
type input "0.010463"
type input "30"
type input "2"
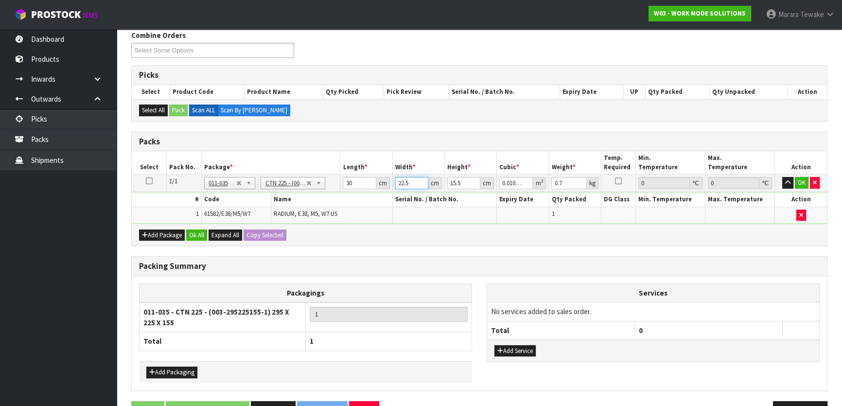
type input "0.00093"
type input "24"
type input "0.01116"
type input "24"
type input "1"
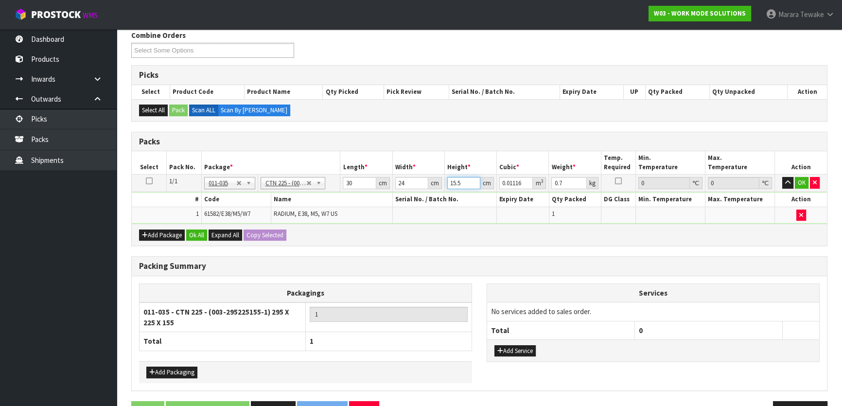
type input "0.00072"
type input "18"
type input "0.01296"
type input "18"
type input "0"
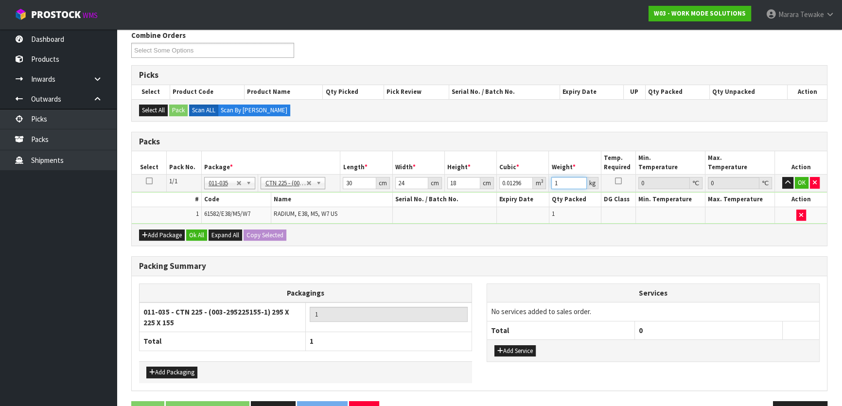
type input "1"
click at [782, 177] on button "button" at bounding box center [787, 183] width 11 height 12
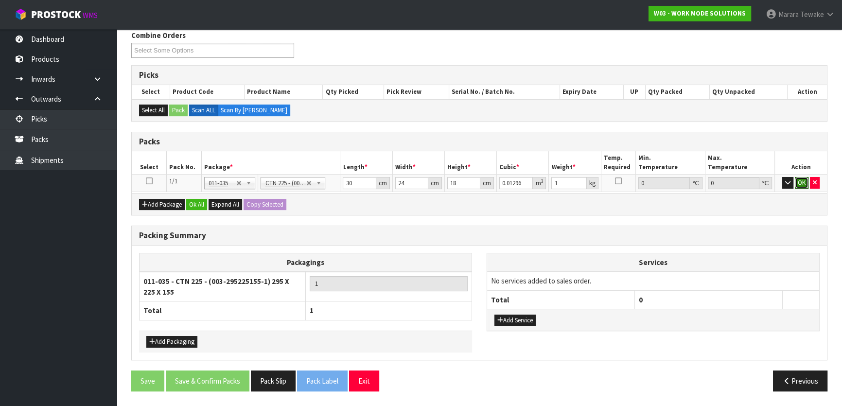
click button "OK" at bounding box center [802, 183] width 14 height 12
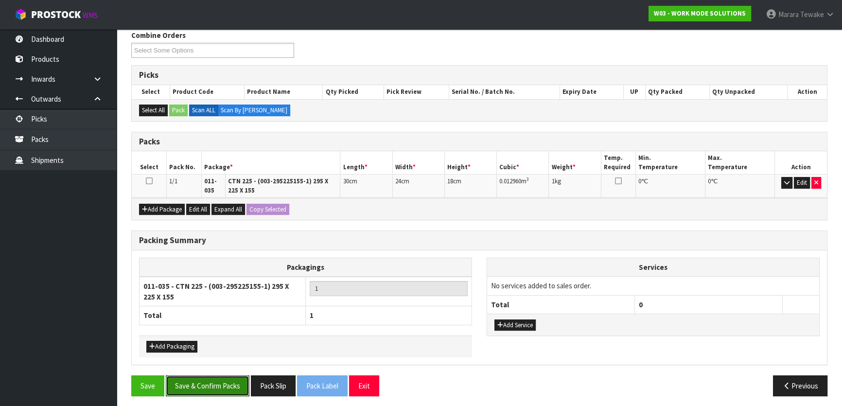
drag, startPoint x: 236, startPoint y: 378, endPoint x: 313, endPoint y: 349, distance: 81.8
click at [236, 377] on button "Save & Confirm Packs" at bounding box center [208, 385] width 84 height 21
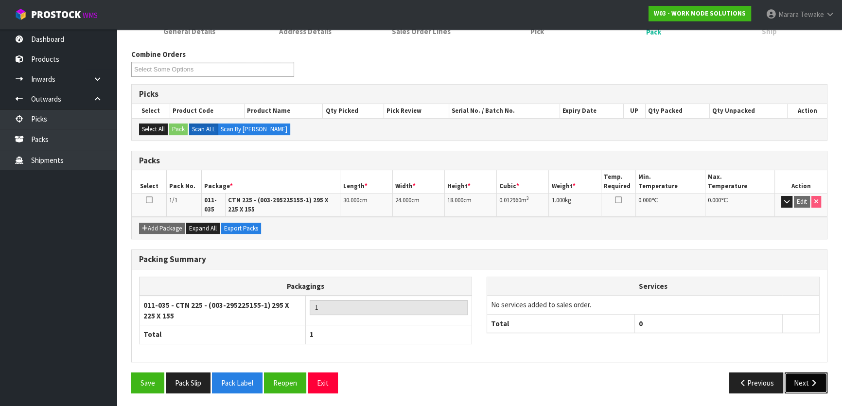
click at [806, 380] on button "Next" at bounding box center [806, 382] width 43 height 21
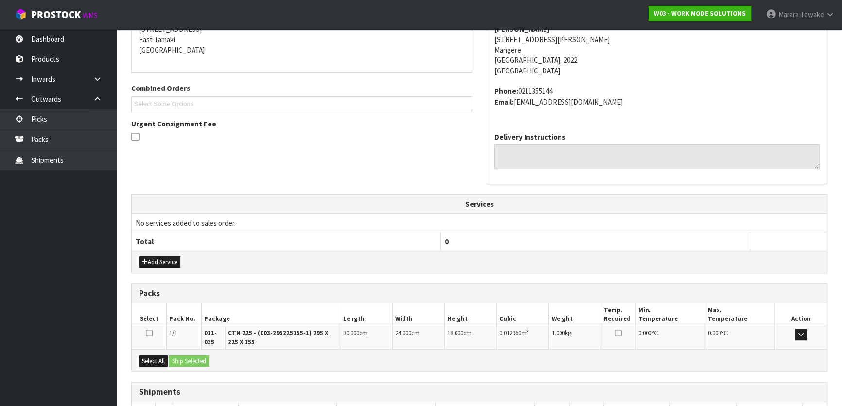
scroll to position [272, 0]
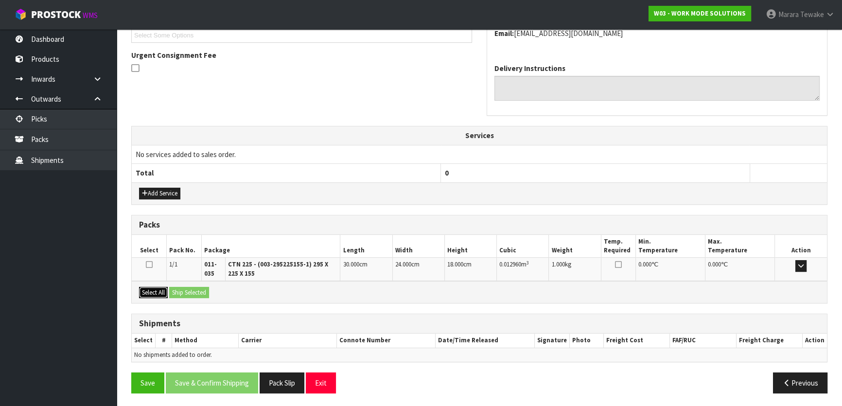
click at [162, 288] on button "Select All" at bounding box center [153, 293] width 29 height 12
click at [176, 287] on button "Ship Selected" at bounding box center [189, 293] width 40 height 12
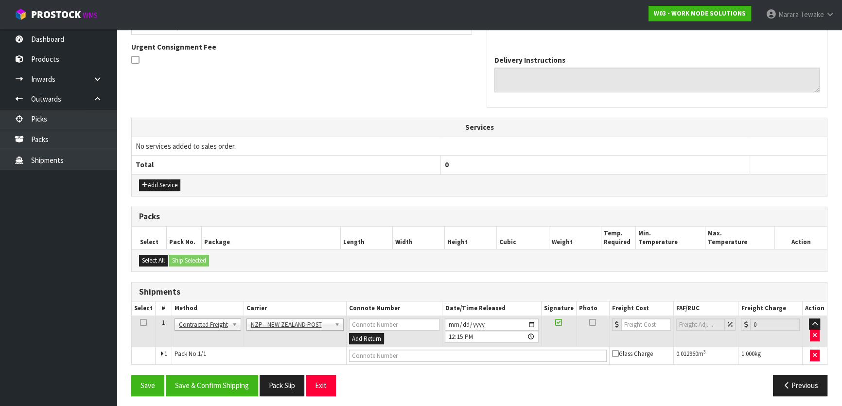
scroll to position [283, 0]
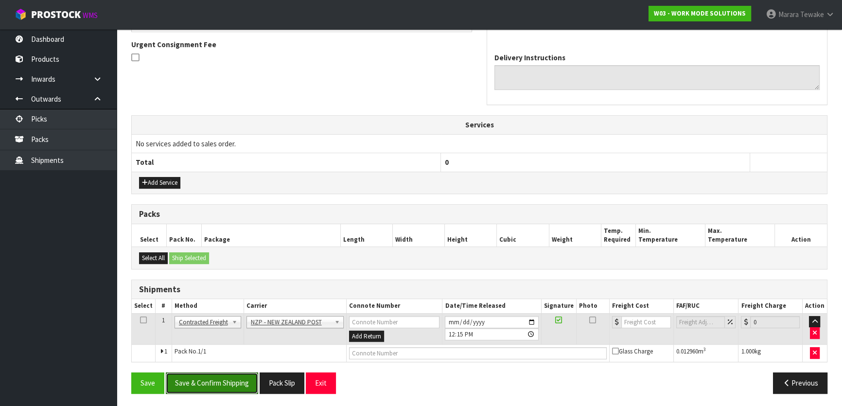
click at [222, 383] on button "Save & Confirm Shipping" at bounding box center [212, 382] width 92 height 21
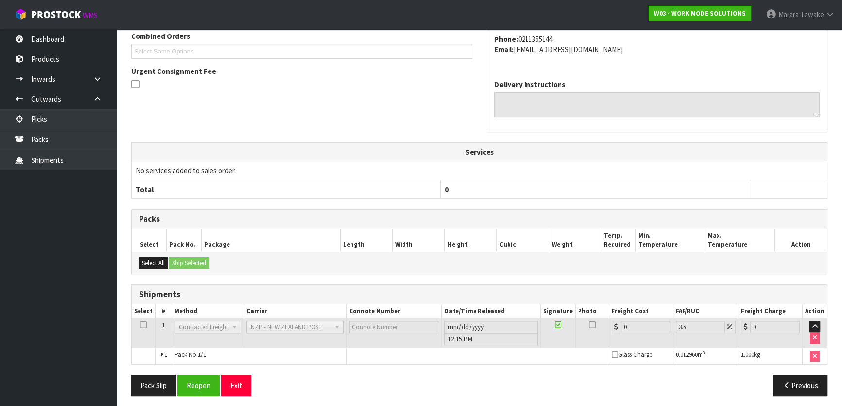
scroll to position [269, 0]
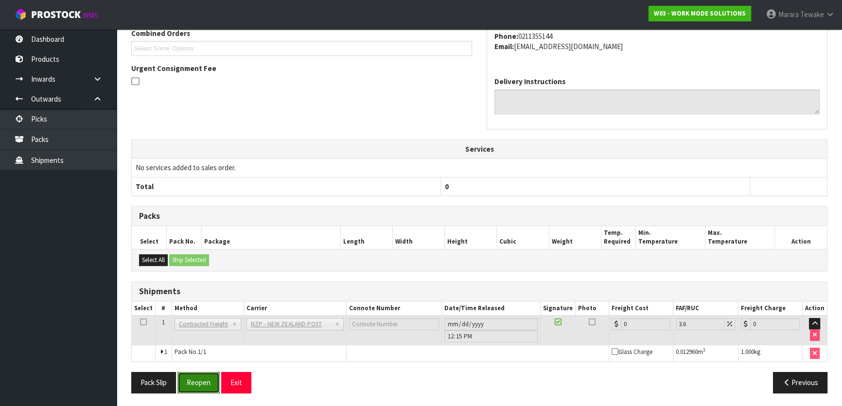
click at [192, 381] on button "Reopen" at bounding box center [198, 382] width 42 height 21
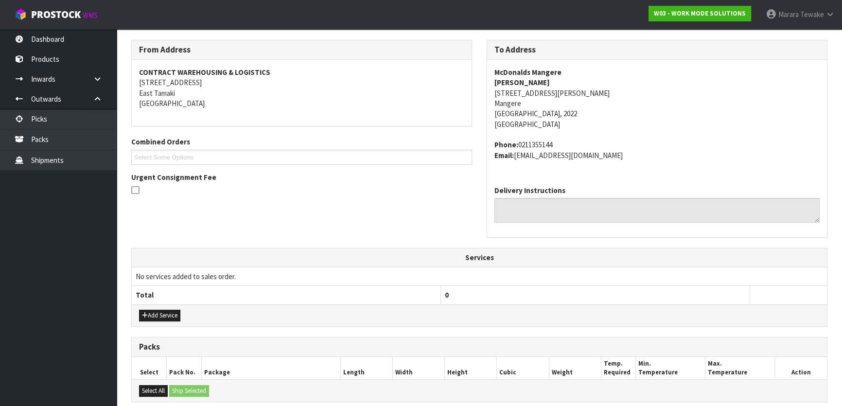
scroll to position [283, 0]
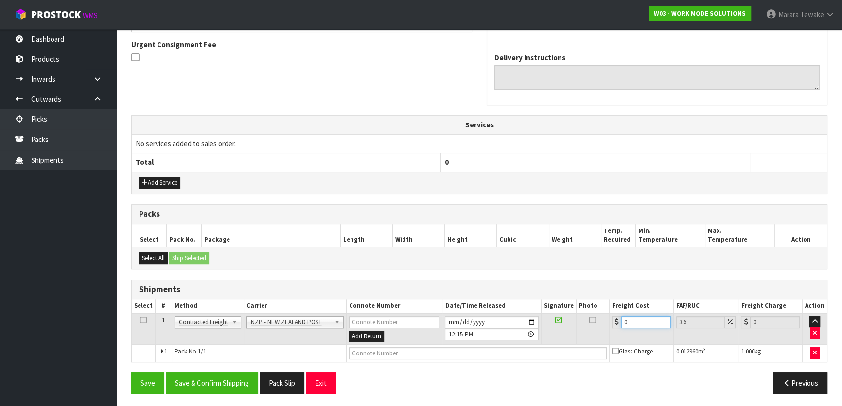
drag, startPoint x: 637, startPoint y: 315, endPoint x: 591, endPoint y: 316, distance: 46.7
click at [597, 320] on tr "1 Client Local Pickup Customer Local Pickup Company Freight Contracted Freight …" at bounding box center [479, 329] width 695 height 32
type input "4"
type input "4.14"
type input "4.3"
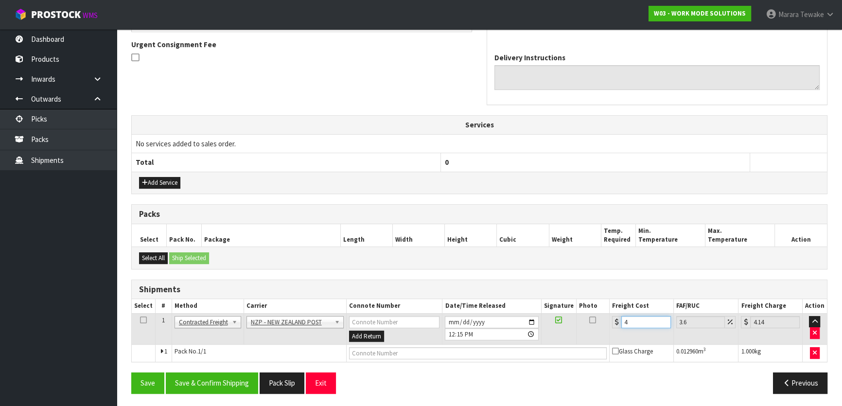
type input "4.45"
type input "4.33"
type input "4.49"
type input "4.33"
click at [217, 386] on button "Save & Confirm Shipping" at bounding box center [212, 382] width 92 height 21
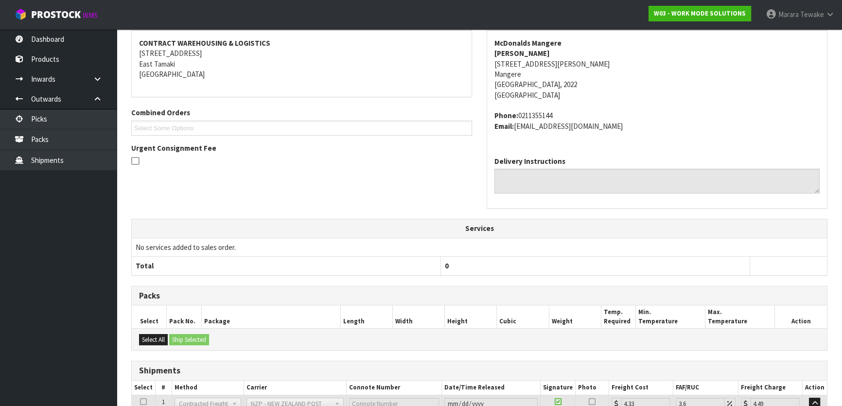
scroll to position [44, 0]
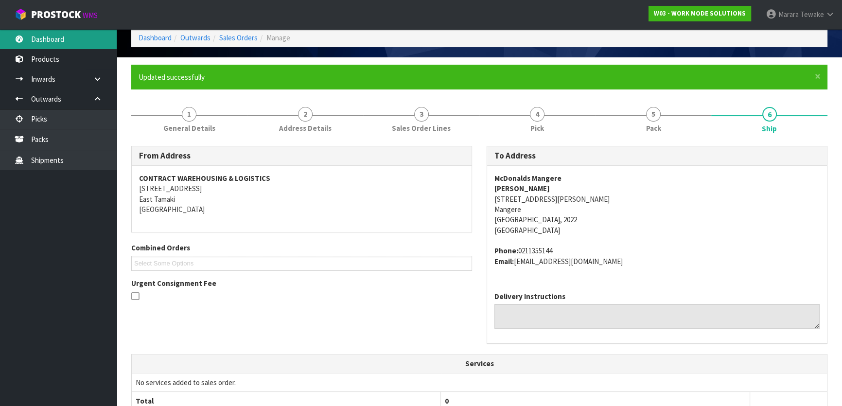
click at [70, 45] on link "Dashboard" at bounding box center [58, 39] width 117 height 20
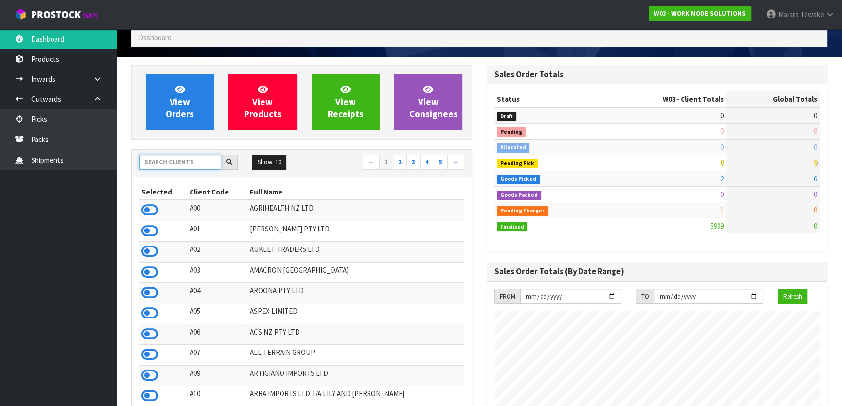
scroll to position [703, 355]
click at [203, 155] on input "text" at bounding box center [180, 162] width 82 height 15
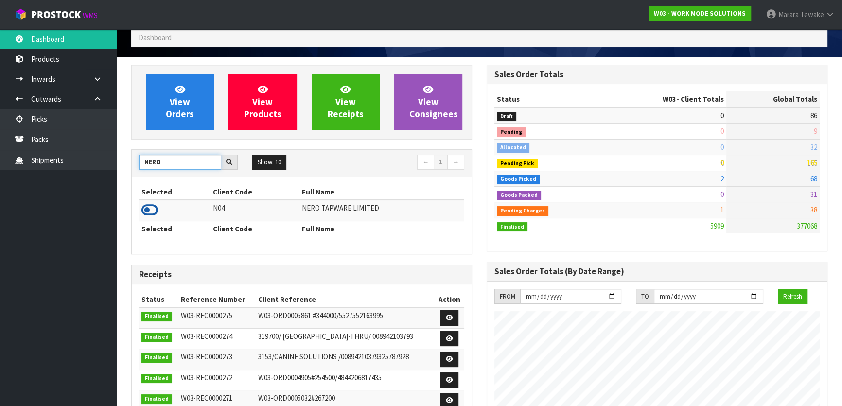
type input "NERO"
click at [150, 210] on icon at bounding box center [149, 210] width 17 height 15
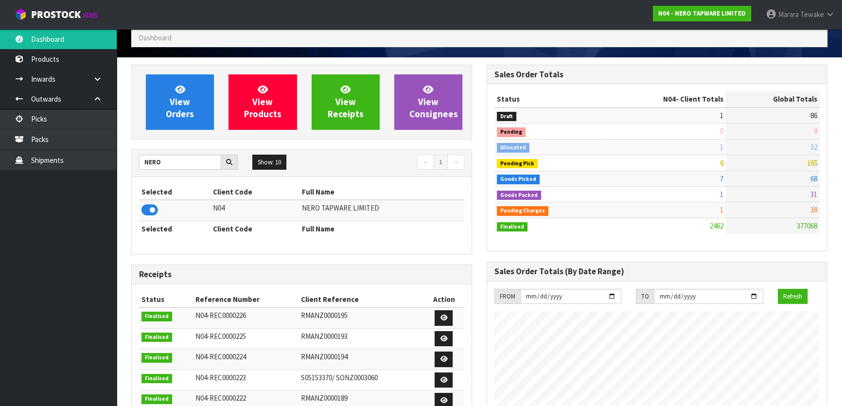
scroll to position [797, 355]
click at [180, 122] on link "View Orders" at bounding box center [180, 101] width 68 height 55
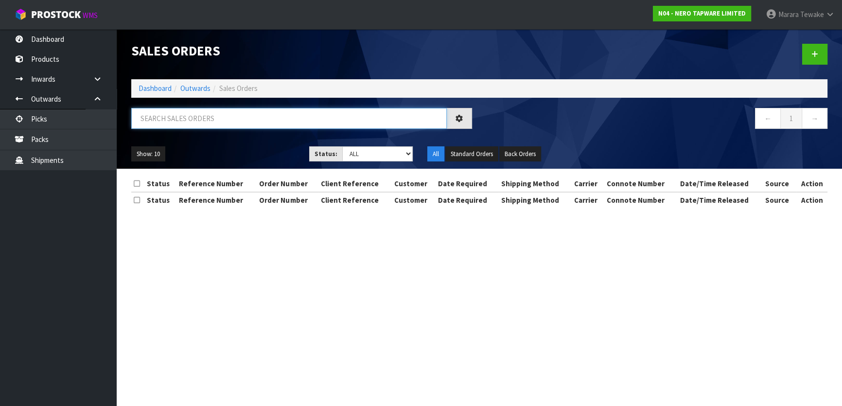
click at [188, 116] on input "text" at bounding box center [288, 118] width 315 height 21
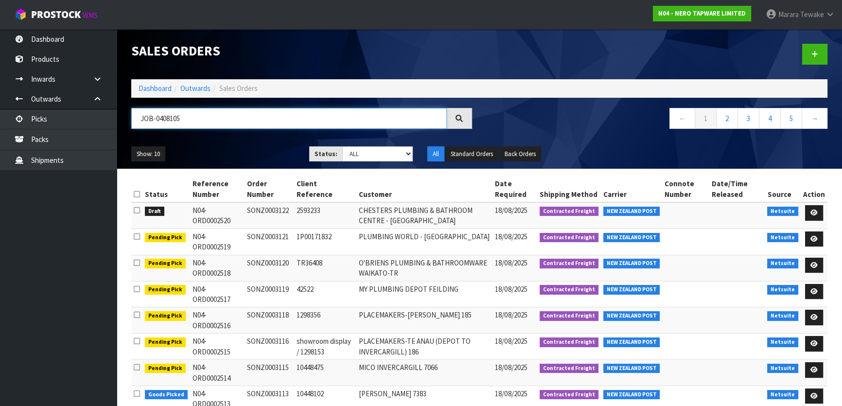
type input "JOB-0408105"
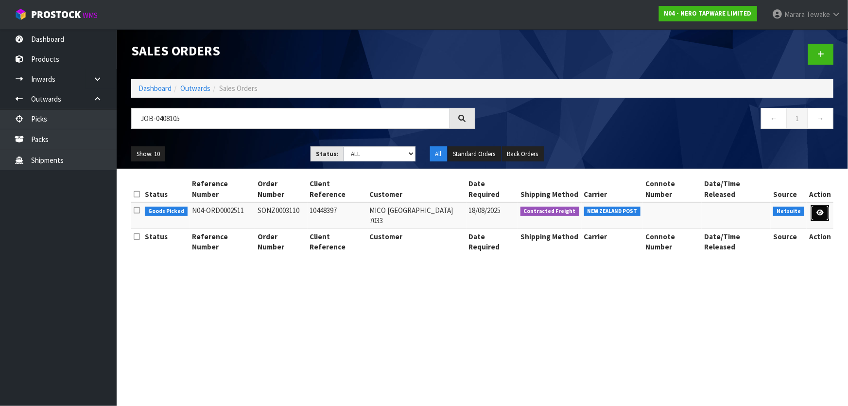
click at [819, 209] on icon at bounding box center [820, 212] width 7 height 6
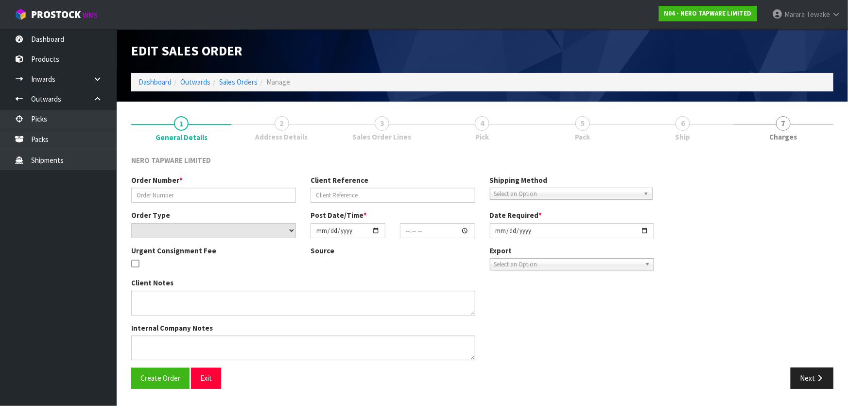
type input "SONZ0003110"
type input "10448397"
select select "number:0"
type input "[DATE]"
type input "08:45:06.000"
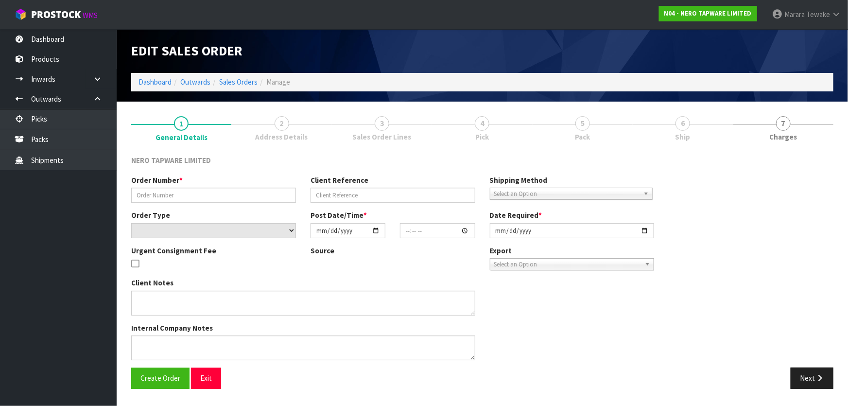
type input "[DATE]"
type textarea "please dispatch today 18/08"
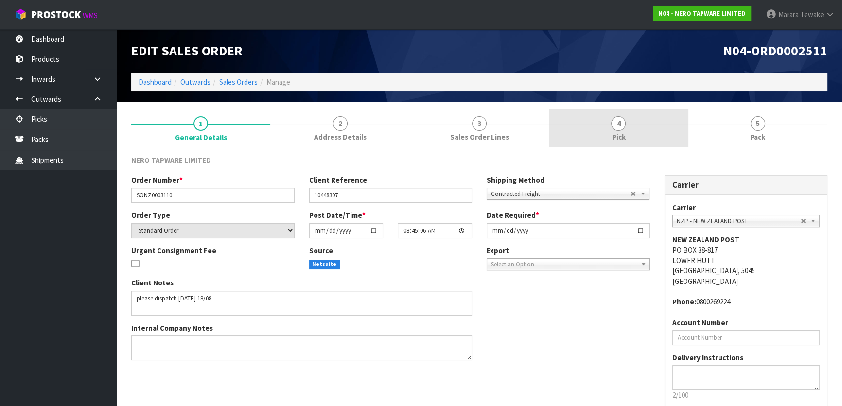
click at [655, 136] on link "4 Pick" at bounding box center [618, 128] width 139 height 38
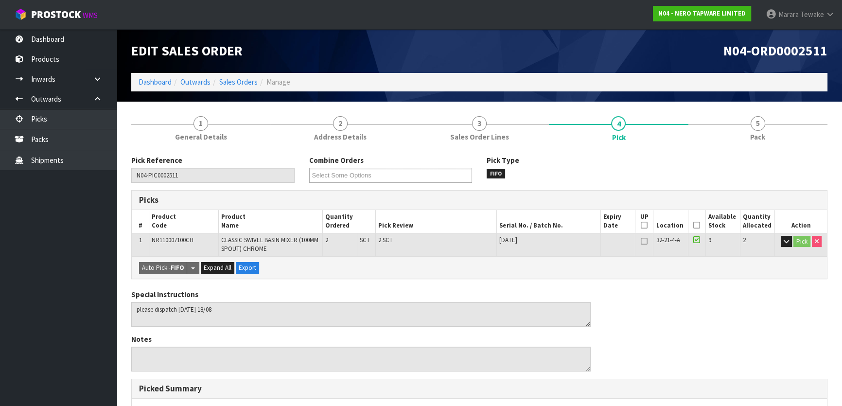
click at [697, 225] on icon at bounding box center [696, 225] width 7 height 0
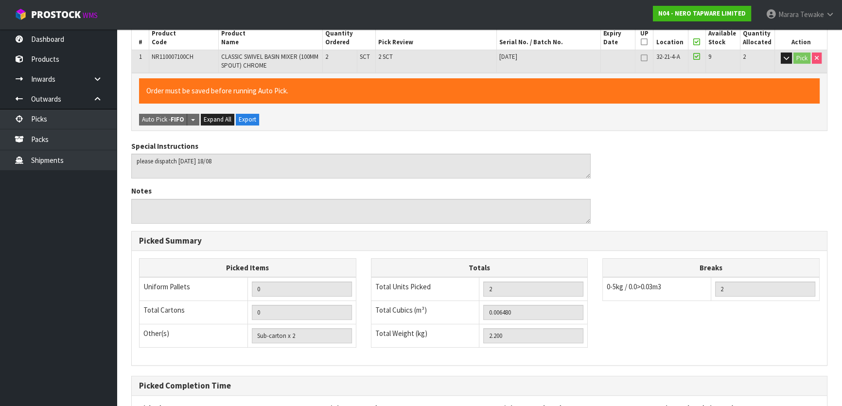
scroll to position [274, 0]
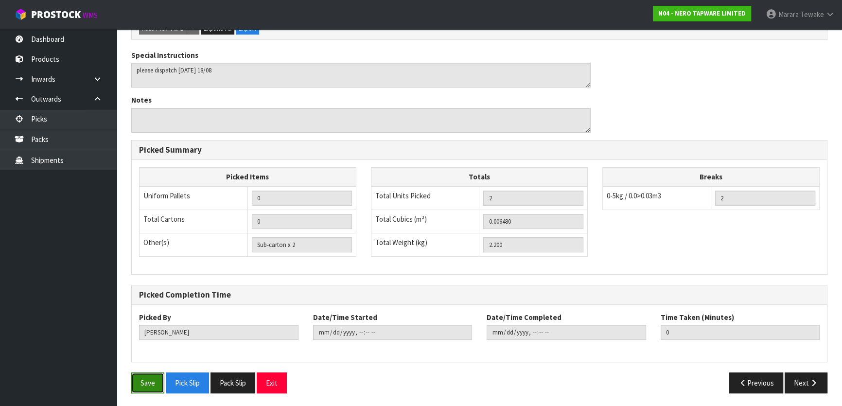
click at [154, 374] on button "Save" at bounding box center [147, 382] width 33 height 21
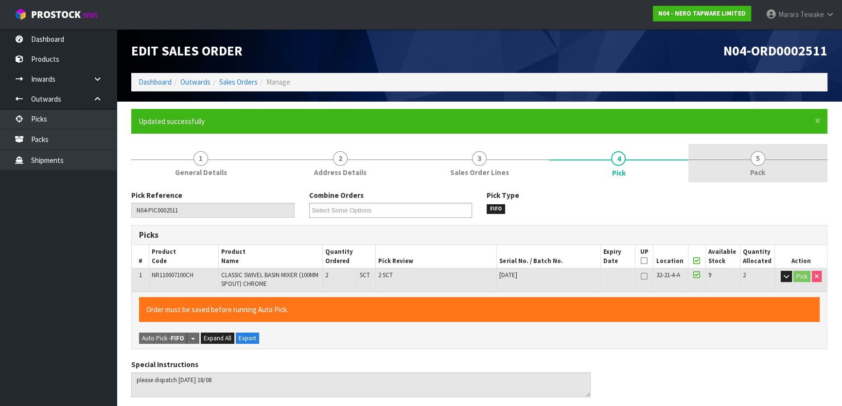
drag, startPoint x: 767, startPoint y: 164, endPoint x: 707, endPoint y: 179, distance: 62.1
click at [765, 164] on link "5 Pack" at bounding box center [757, 163] width 139 height 38
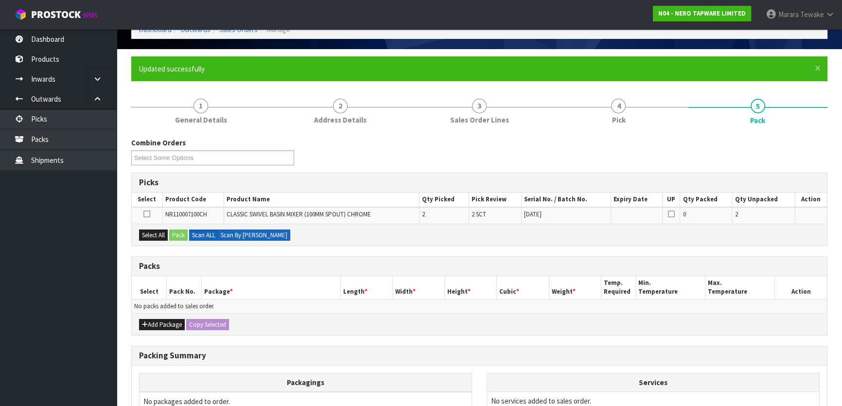
scroll to position [160, 0]
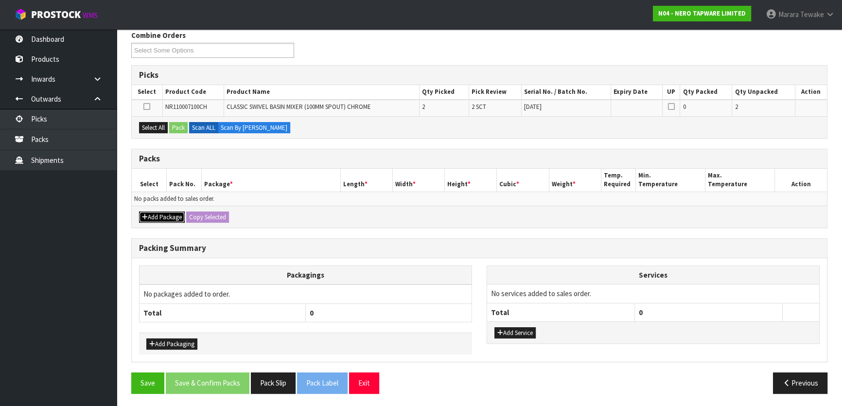
drag, startPoint x: 172, startPoint y: 214, endPoint x: 161, endPoint y: 208, distance: 12.4
click at [170, 213] on button "Add Package" at bounding box center [162, 217] width 46 height 12
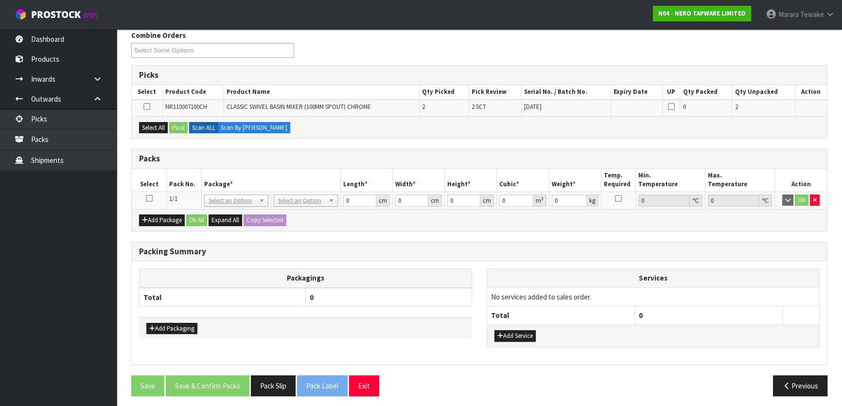
click at [149, 198] on icon at bounding box center [149, 198] width 7 height 0
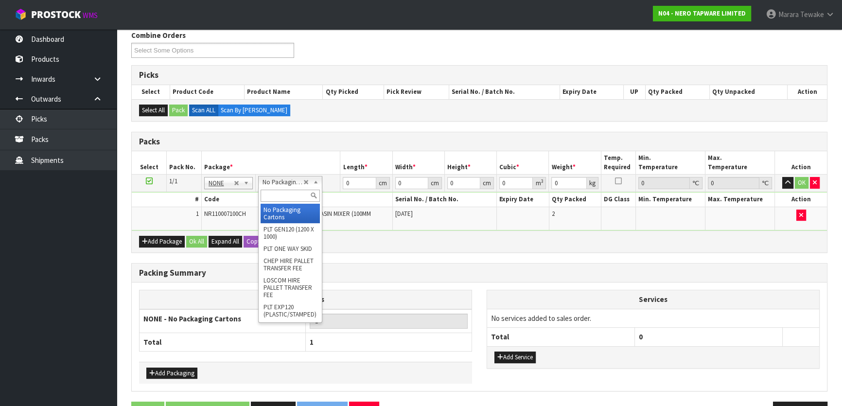
click at [297, 198] on input "text" at bounding box center [290, 196] width 59 height 12
type input "C"
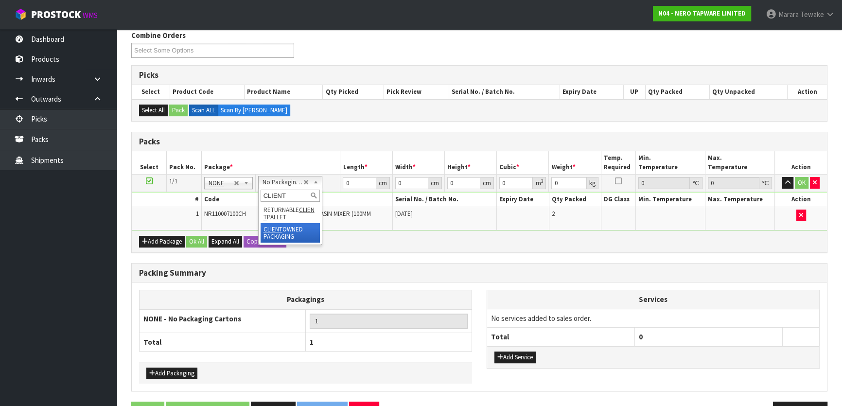
type input "CLIENT"
type input "2.2"
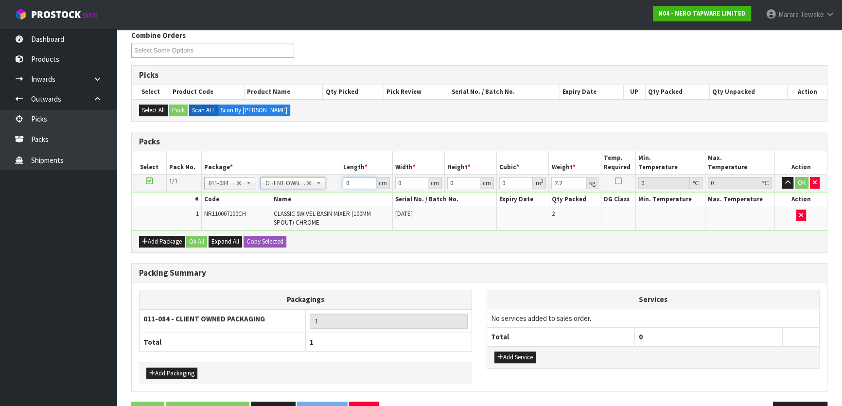
drag, startPoint x: 350, startPoint y: 182, endPoint x: 338, endPoint y: 177, distance: 13.3
click at [340, 180] on td "0 cm" at bounding box center [366, 183] width 52 height 17
type input "37"
type input "36"
type input "1"
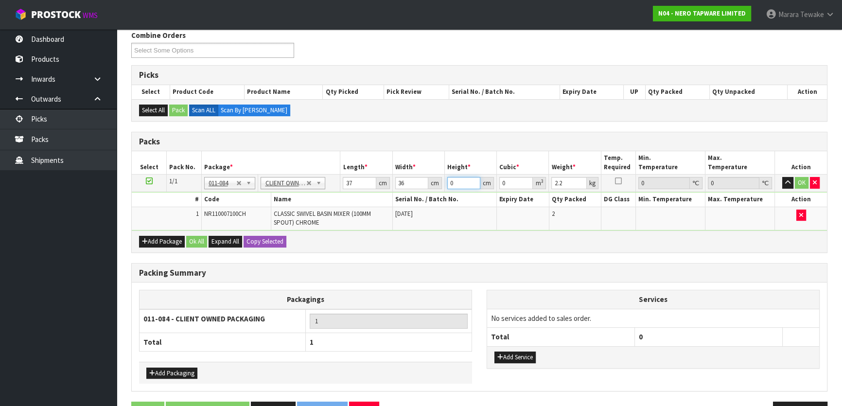
type input "0.001332"
type input "12"
type input "0.015984"
type input "12"
type input "3"
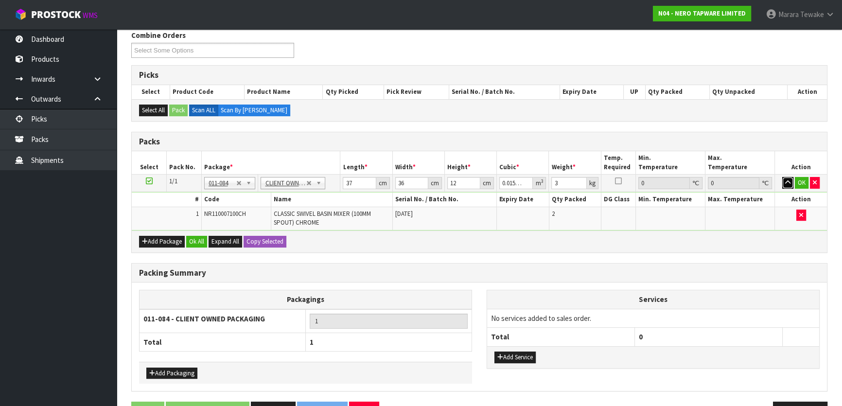
click at [782, 177] on button "button" at bounding box center [787, 183] width 11 height 12
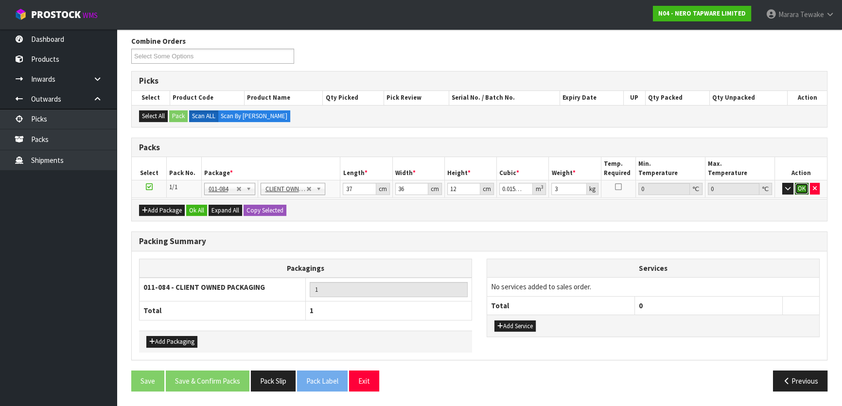
click button "OK" at bounding box center [802, 189] width 14 height 12
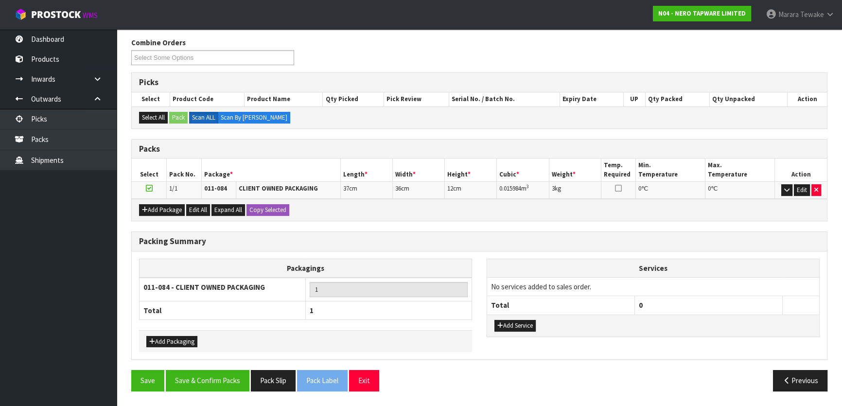
scroll to position [150, 0]
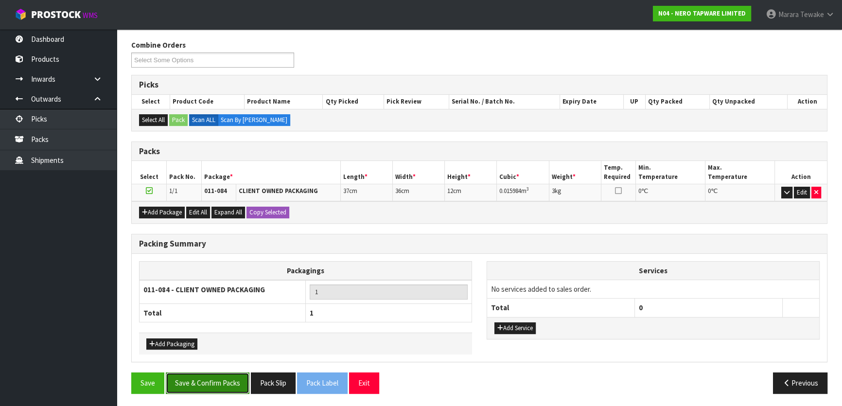
click at [213, 375] on button "Save & Confirm Packs" at bounding box center [208, 382] width 84 height 21
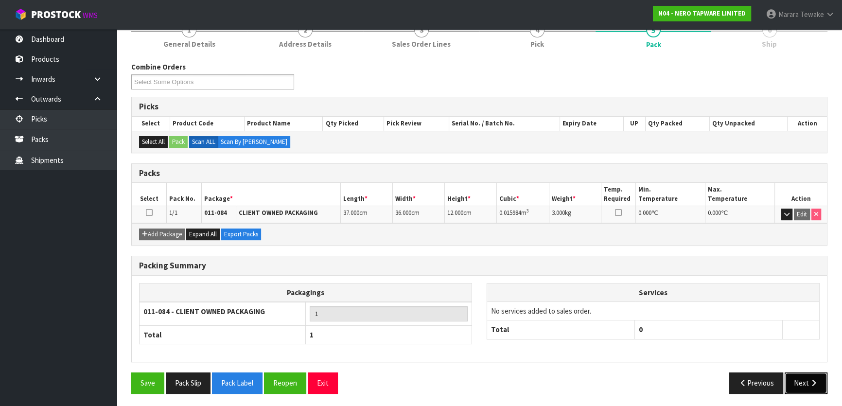
click at [804, 384] on button "Next" at bounding box center [806, 382] width 43 height 21
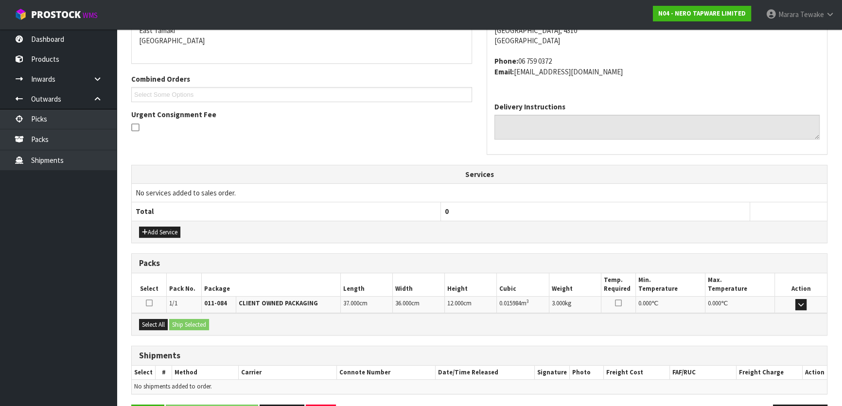
scroll to position [244, 0]
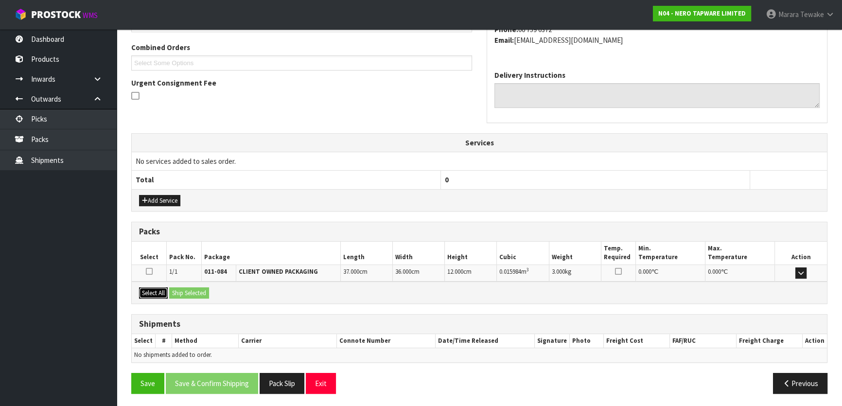
click at [156, 293] on button "Select All" at bounding box center [153, 293] width 29 height 12
click at [186, 298] on div "Select All Ship Selected" at bounding box center [479, 292] width 695 height 22
click at [207, 288] on button "Ship Selected" at bounding box center [189, 293] width 40 height 12
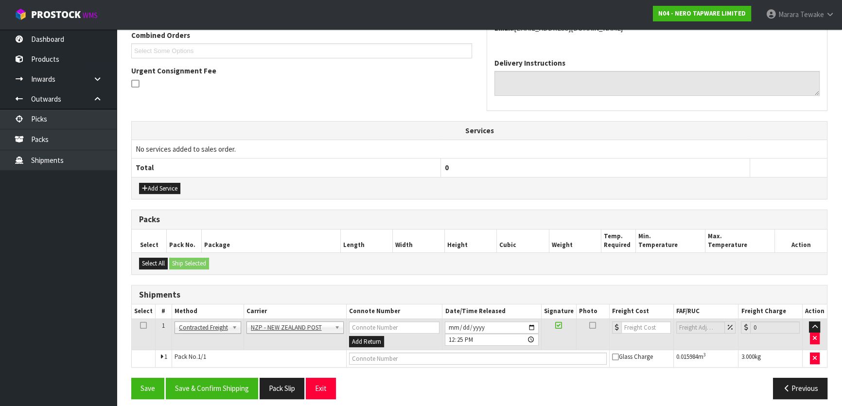
scroll to position [262, 0]
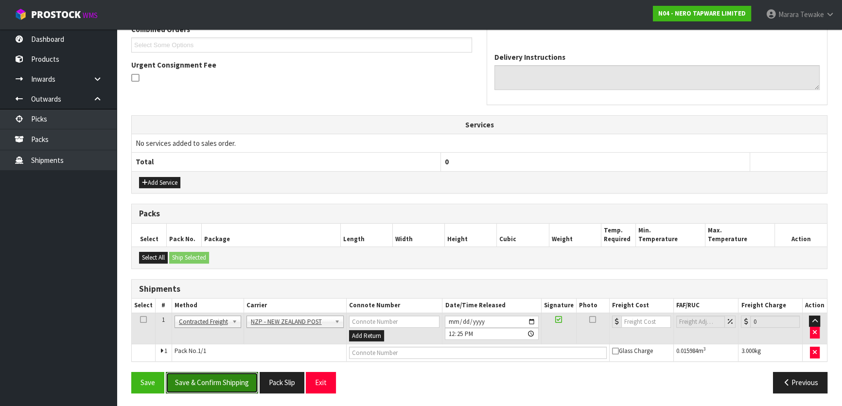
drag, startPoint x: 238, startPoint y: 384, endPoint x: 96, endPoint y: 347, distance: 146.7
click at [237, 384] on button "Save & Confirm Shipping" at bounding box center [212, 382] width 92 height 21
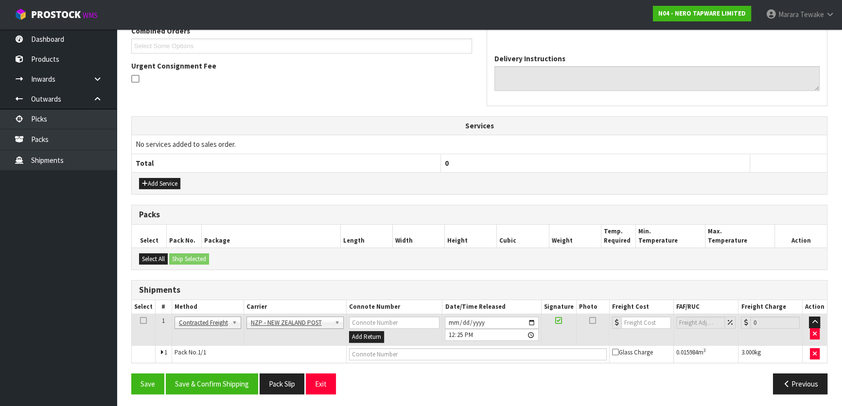
scroll to position [248, 0]
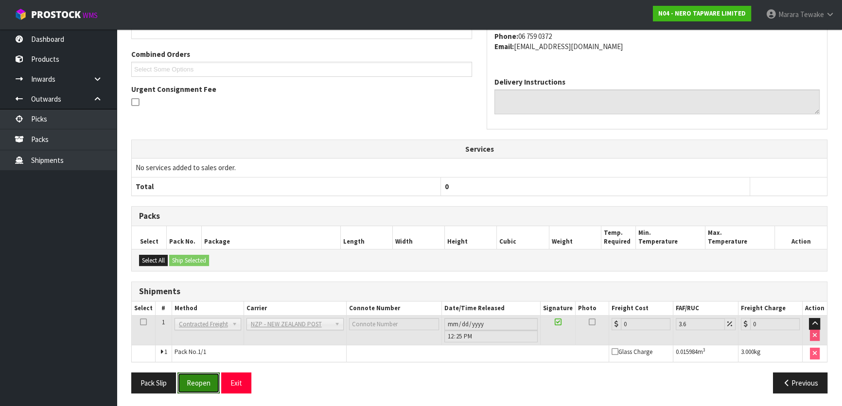
drag, startPoint x: 203, startPoint y: 374, endPoint x: 104, endPoint y: 357, distance: 100.6
click at [203, 374] on button "Reopen" at bounding box center [198, 382] width 42 height 21
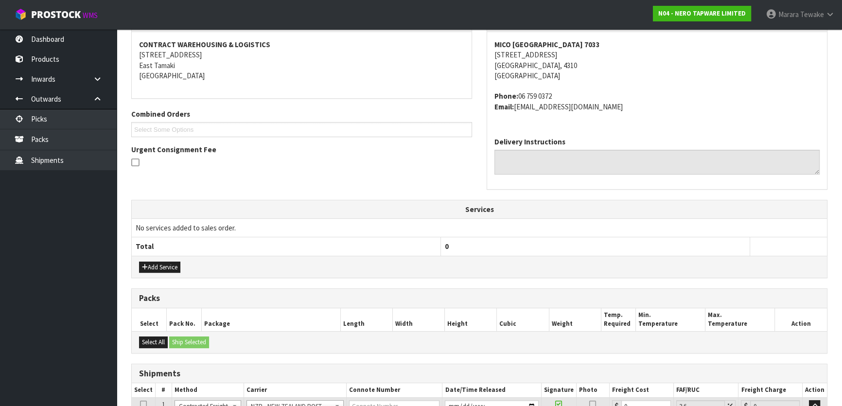
scroll to position [262, 0]
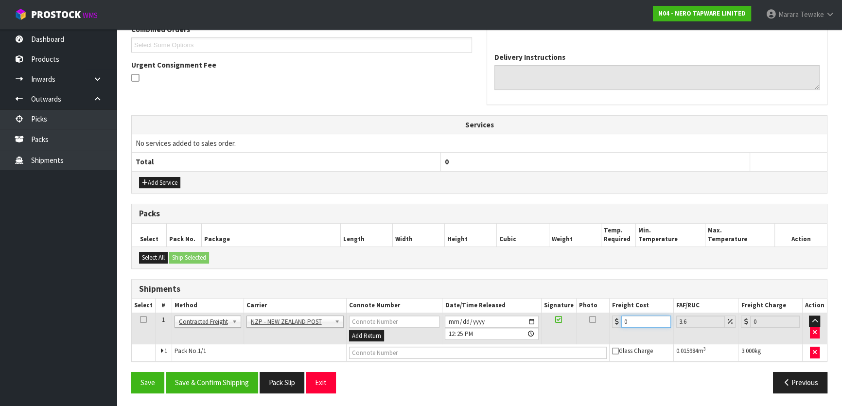
drag, startPoint x: 630, startPoint y: 323, endPoint x: 608, endPoint y: 313, distance: 25.0
click at [612, 319] on div "0" at bounding box center [641, 321] width 59 height 12
type input "8"
type input "8.29"
type input "8.4"
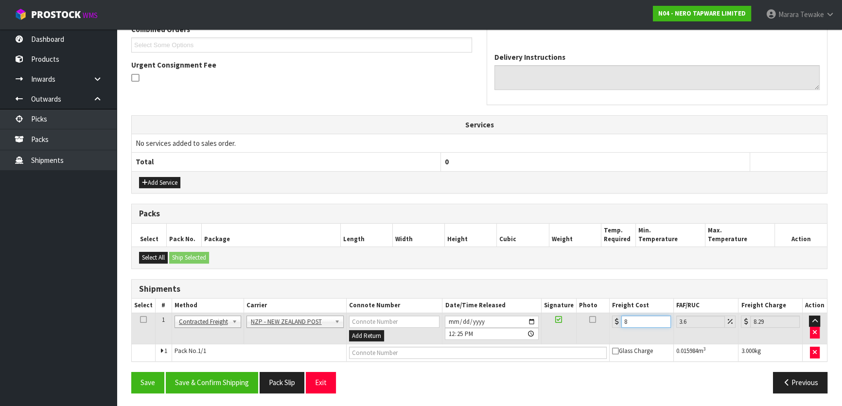
type input "8.7"
type input "8.45"
type input "8.75"
type input "8.45"
drag, startPoint x: 231, startPoint y: 377, endPoint x: 132, endPoint y: 345, distance: 104.1
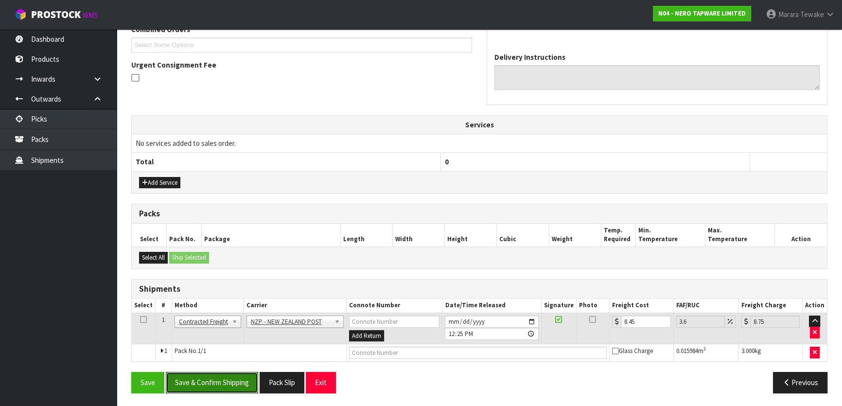
click at [228, 376] on button "Save & Confirm Shipping" at bounding box center [212, 382] width 92 height 21
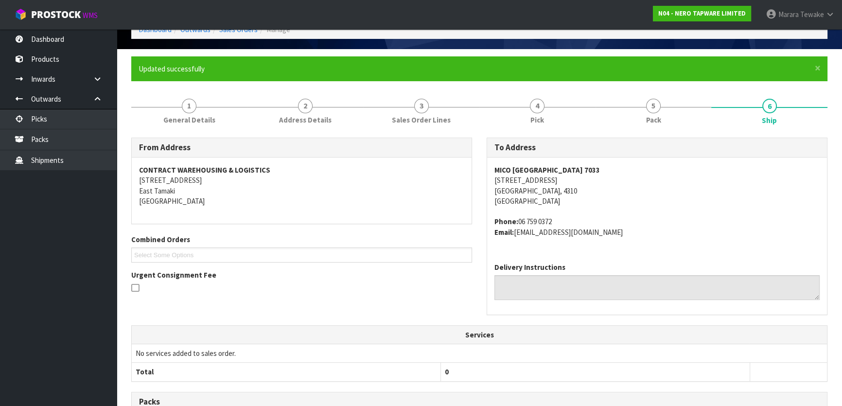
scroll to position [0, 0]
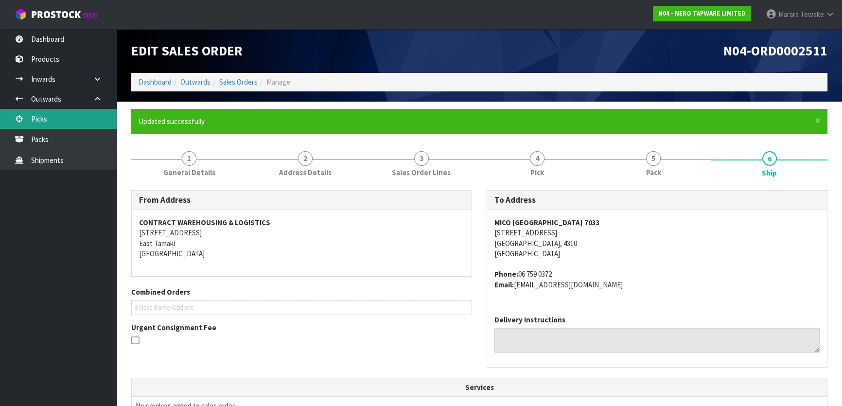
drag, startPoint x: 75, startPoint y: 117, endPoint x: 83, endPoint y: 116, distance: 8.3
click at [75, 117] on link "Picks" at bounding box center [58, 119] width 117 height 20
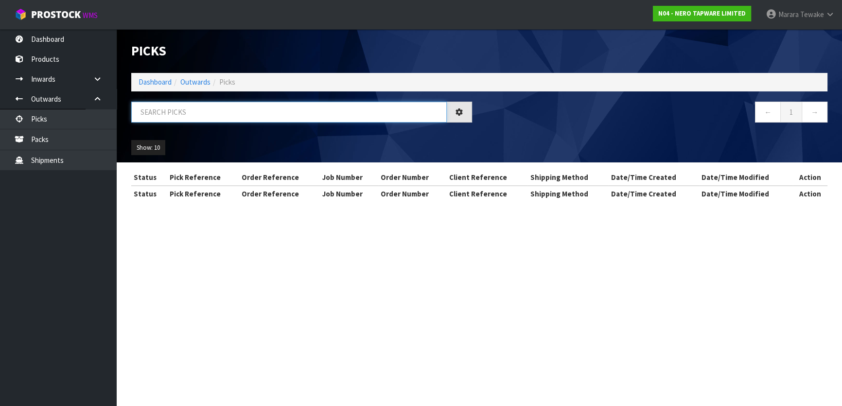
click at [178, 111] on input "text" at bounding box center [288, 112] width 315 height 21
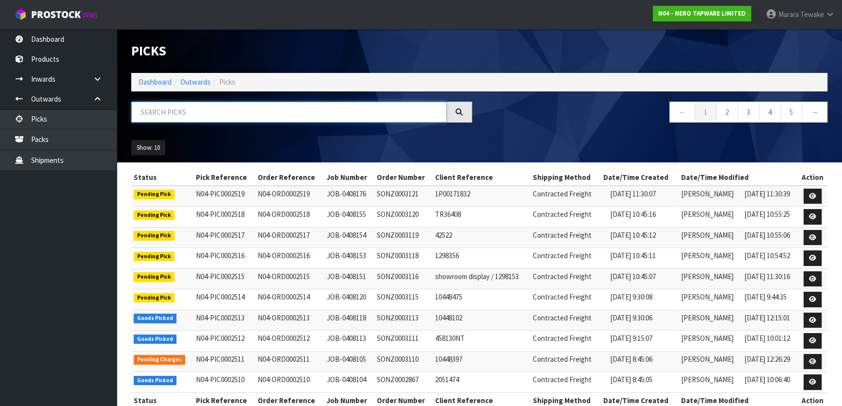
click at [212, 111] on input "text" at bounding box center [288, 112] width 315 height 21
type input "JOB-0408012"
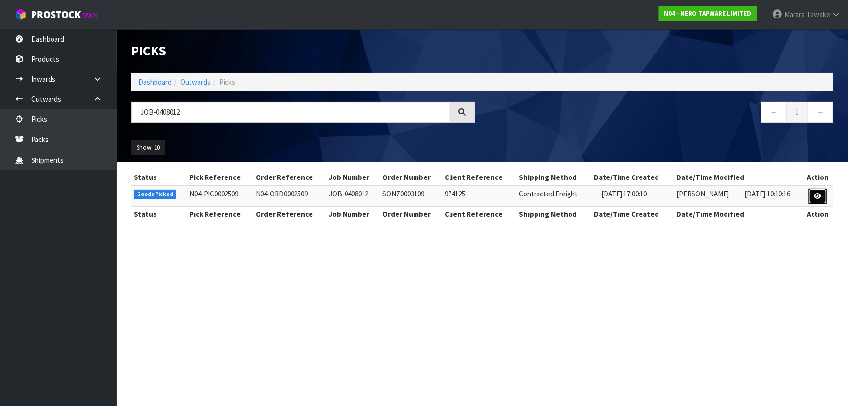
click at [819, 194] on icon at bounding box center [817, 196] width 7 height 6
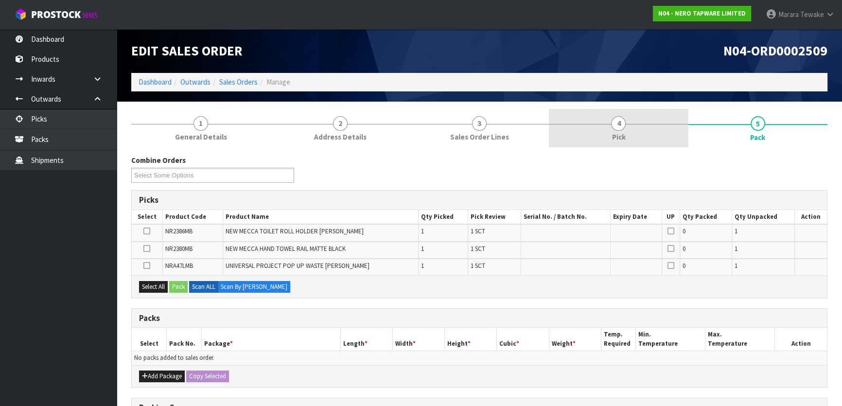
click at [635, 135] on link "4 Pick" at bounding box center [618, 128] width 139 height 38
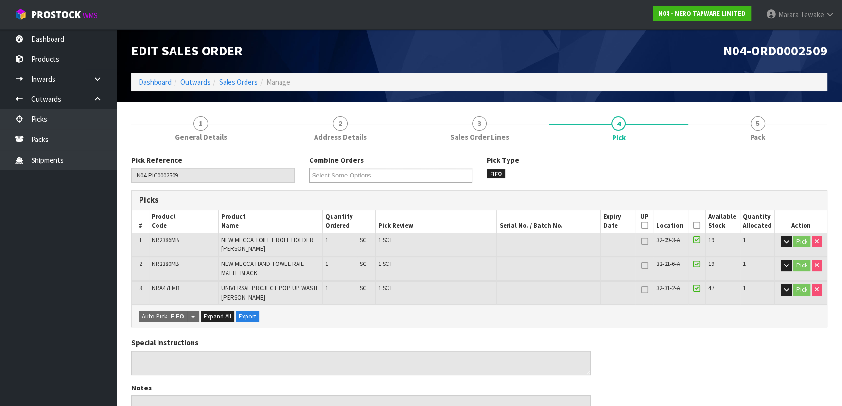
click at [696, 225] on icon at bounding box center [696, 225] width 7 height 0
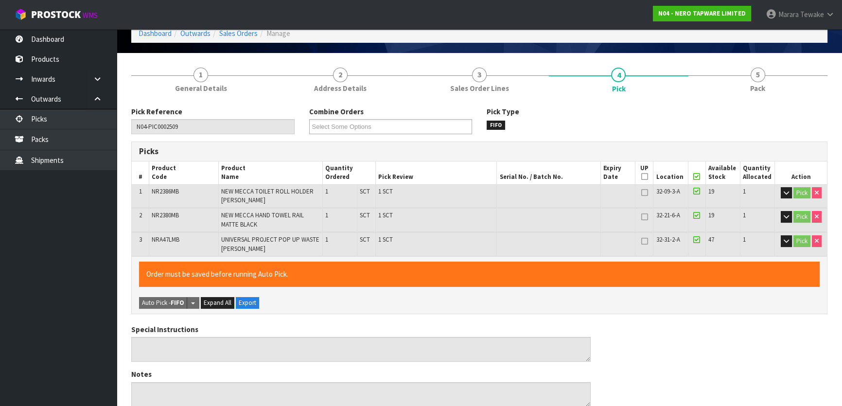
scroll to position [322, 0]
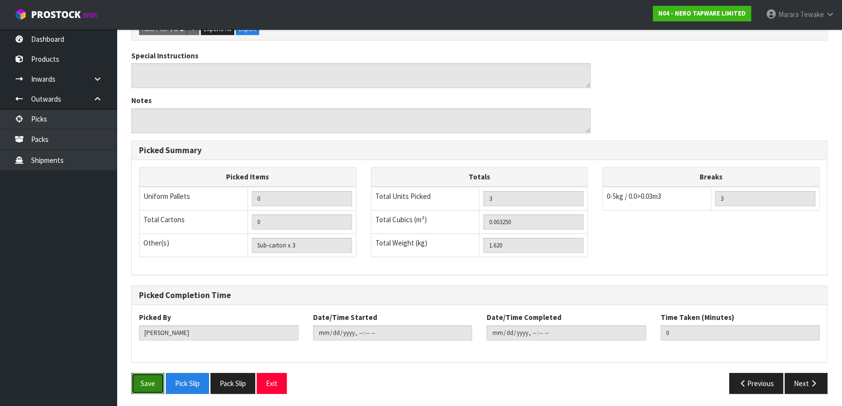
click at [149, 379] on button "Save" at bounding box center [147, 383] width 33 height 21
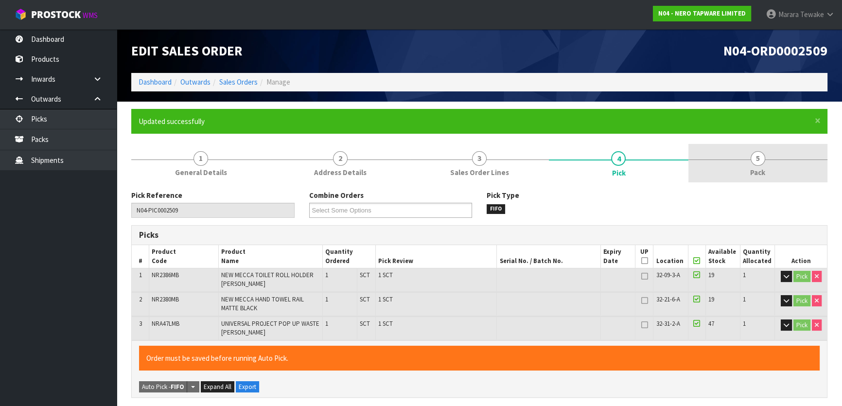
type input "[PERSON_NAME]"
type input "2025-08-18T12:28:04"
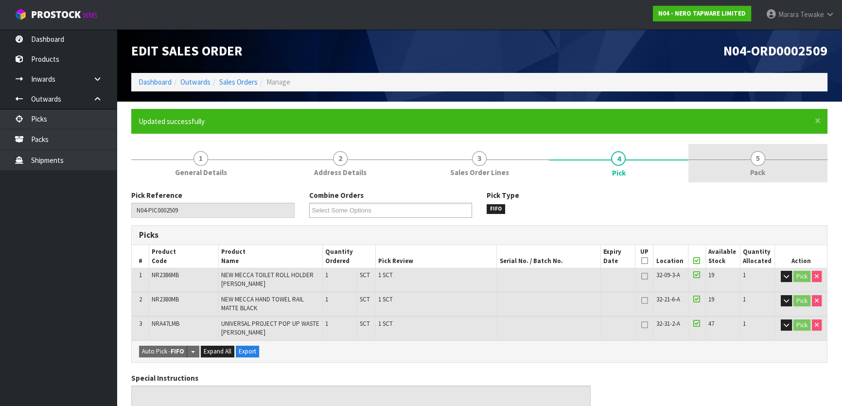
click at [763, 167] on span "Pack" at bounding box center [757, 172] width 15 height 10
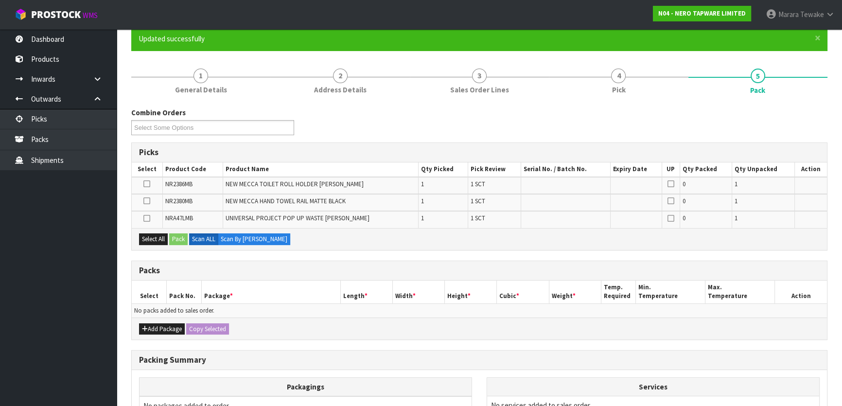
scroll to position [176, 0]
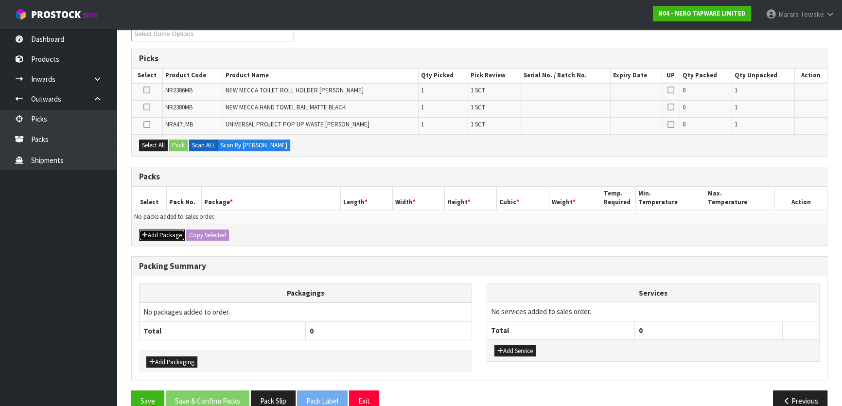
click at [169, 232] on button "Add Package" at bounding box center [162, 235] width 46 height 12
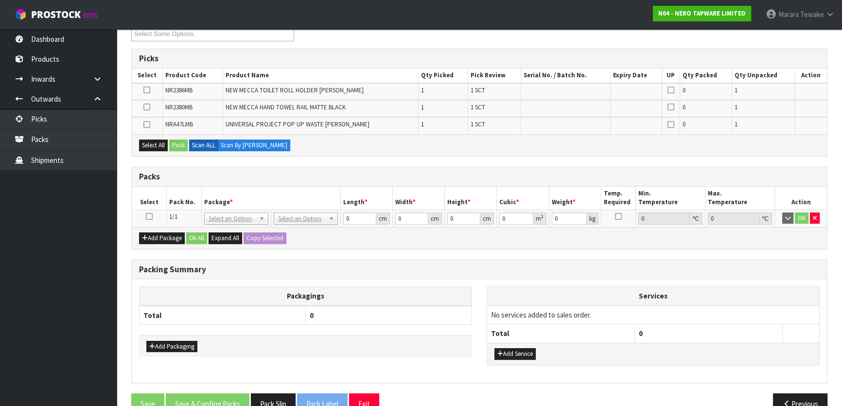
click at [150, 217] on icon at bounding box center [149, 216] width 7 height 0
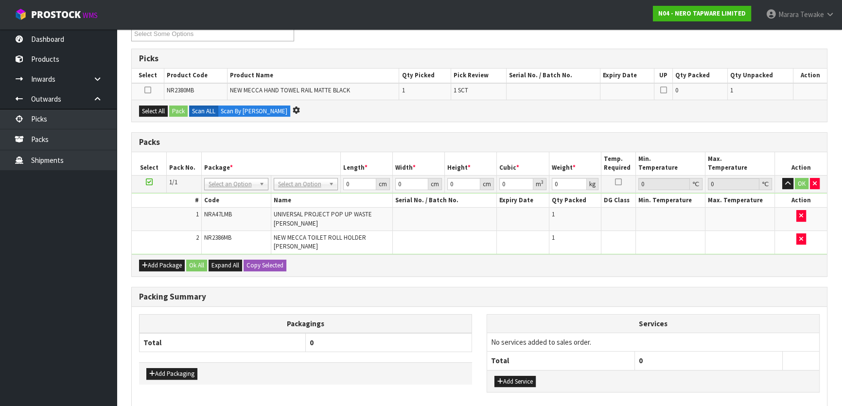
scroll to position [0, 0]
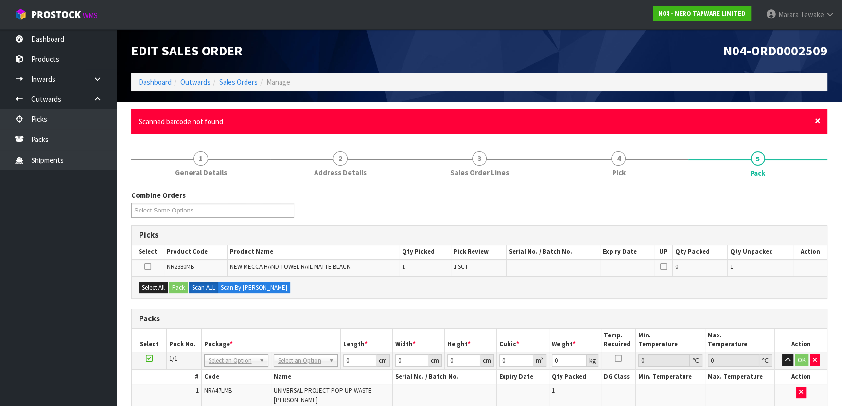
click at [819, 118] on span "×" at bounding box center [818, 121] width 6 height 14
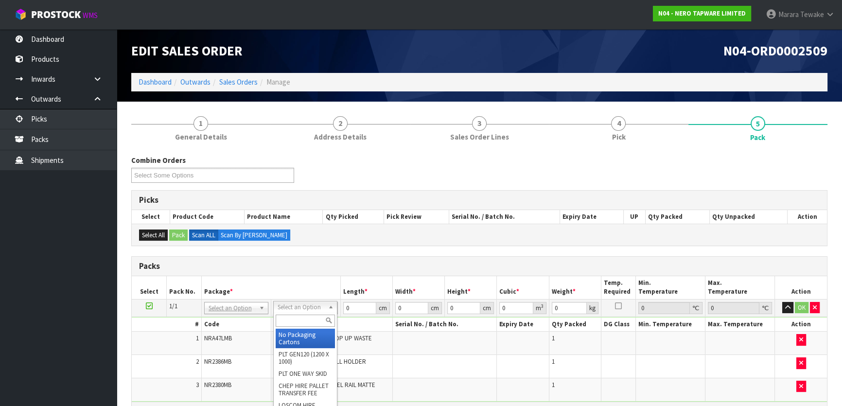
click at [306, 314] on div at bounding box center [305, 321] width 63 height 16
click at [299, 316] on input "text" at bounding box center [305, 320] width 59 height 12
type input "CLIENT"
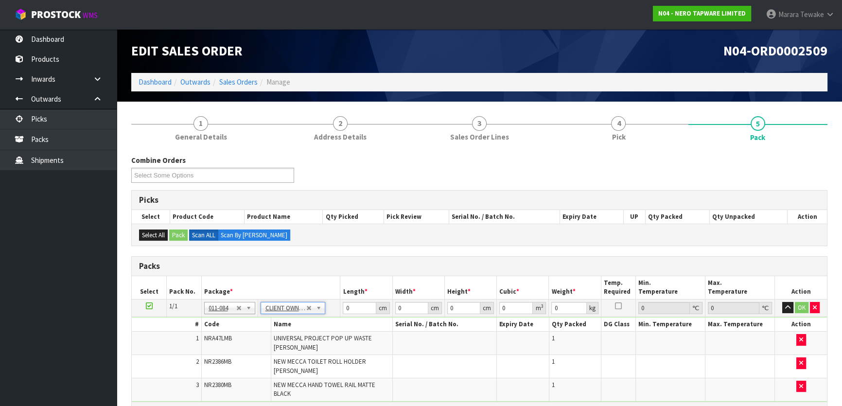
type input "1.62"
drag, startPoint x: 353, startPoint y: 309, endPoint x: 342, endPoint y: 306, distance: 11.4
click at [342, 309] on td "0 cm" at bounding box center [366, 307] width 52 height 17
type input "36"
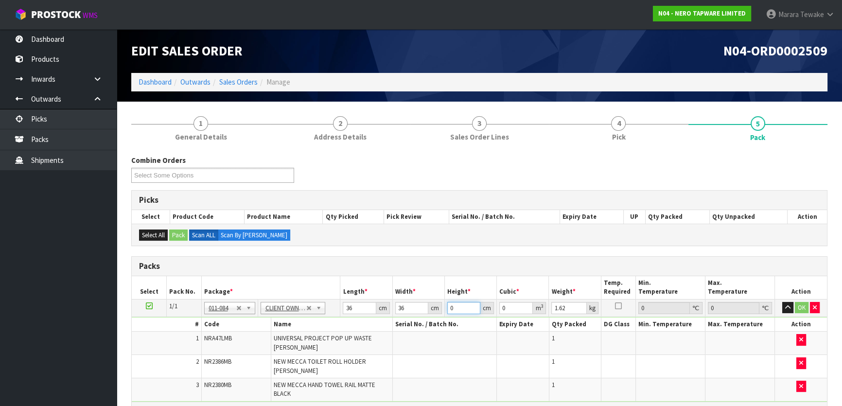
type input "1"
type input "0.001296"
type input "11"
type input "0.014256"
type input "11"
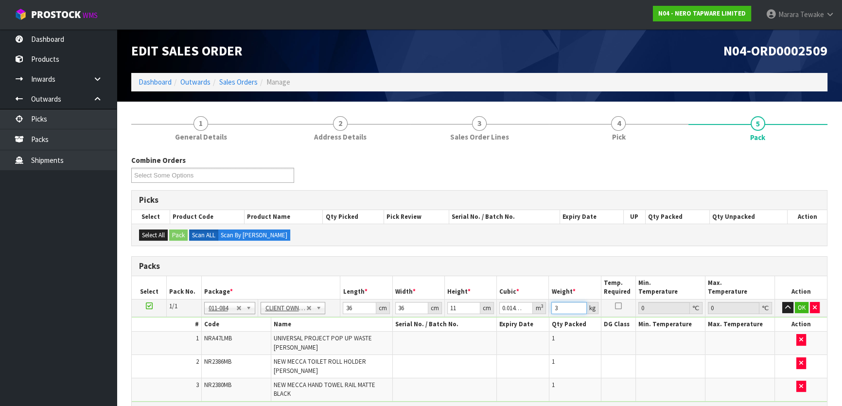
type input "3"
click at [782, 302] on button "button" at bounding box center [787, 308] width 11 height 12
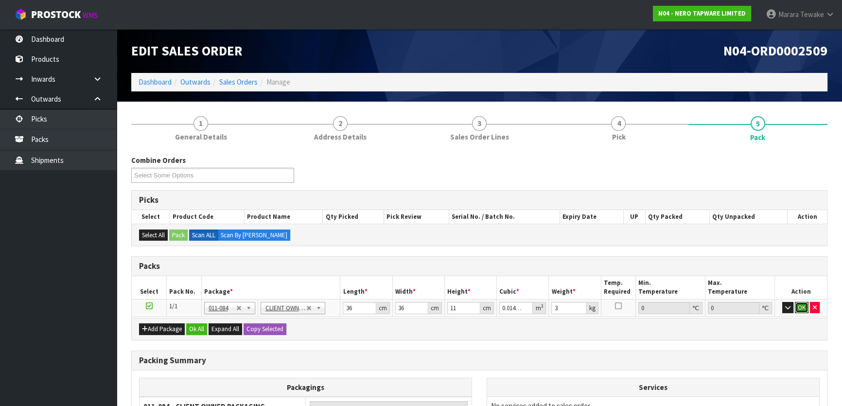
click button "OK" at bounding box center [802, 308] width 14 height 12
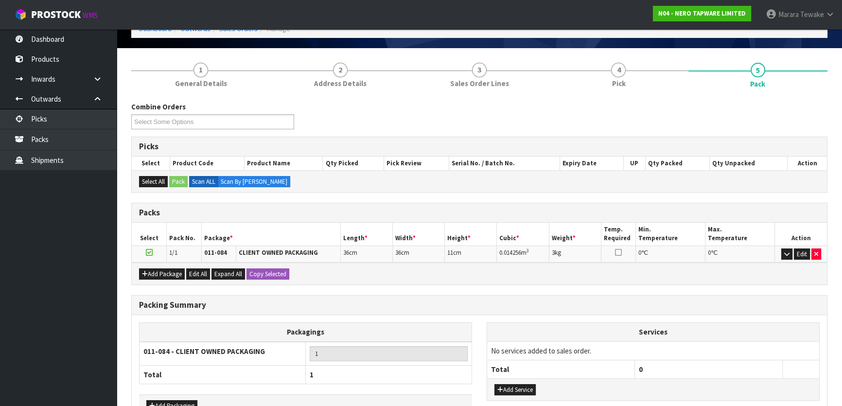
scroll to position [115, 0]
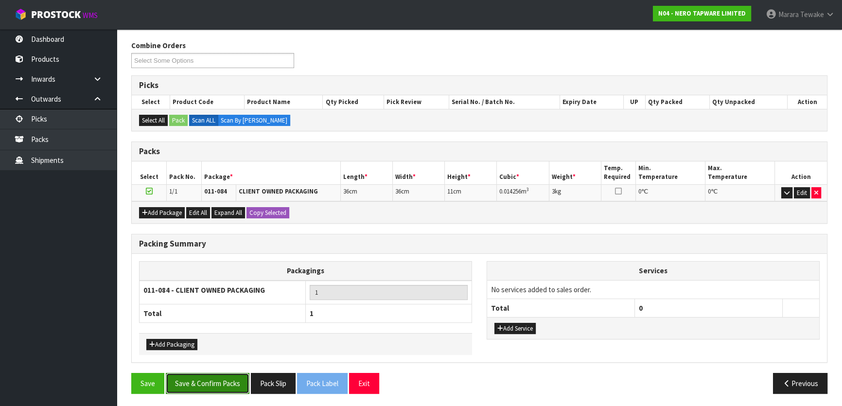
click at [226, 380] on button "Save & Confirm Packs" at bounding box center [208, 383] width 84 height 21
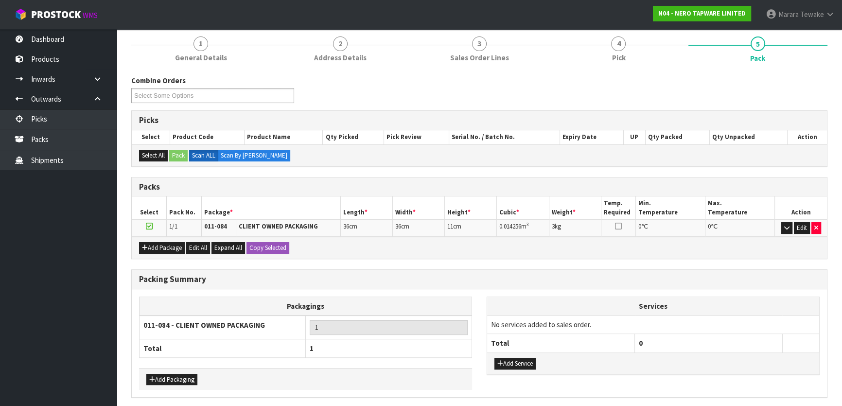
scroll to position [0, 0]
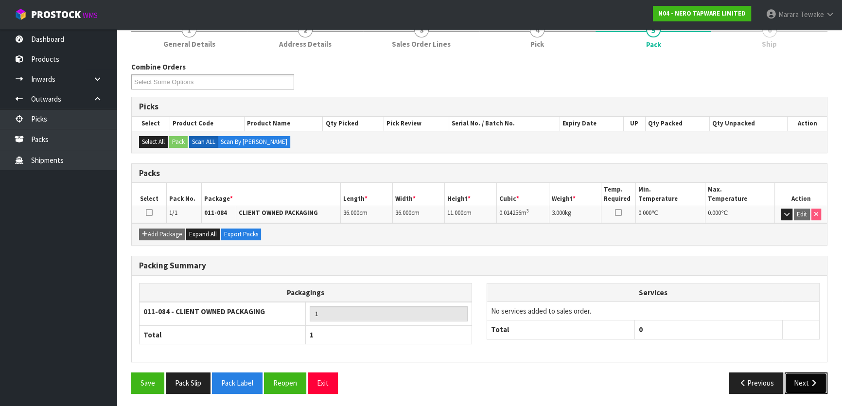
click at [797, 381] on button "Next" at bounding box center [806, 382] width 43 height 21
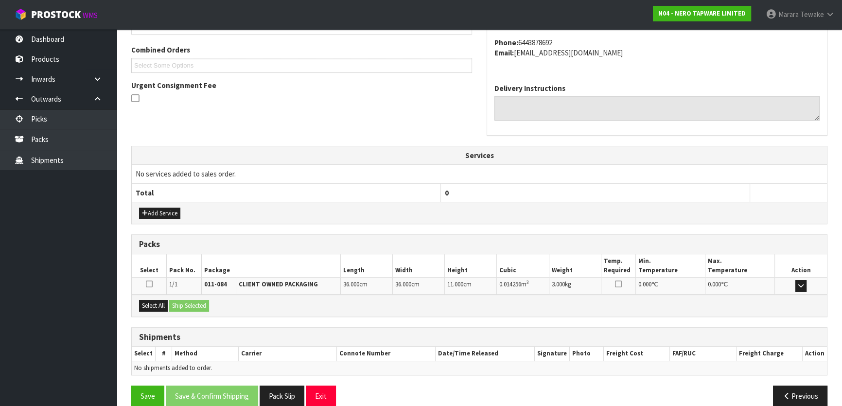
scroll to position [255, 0]
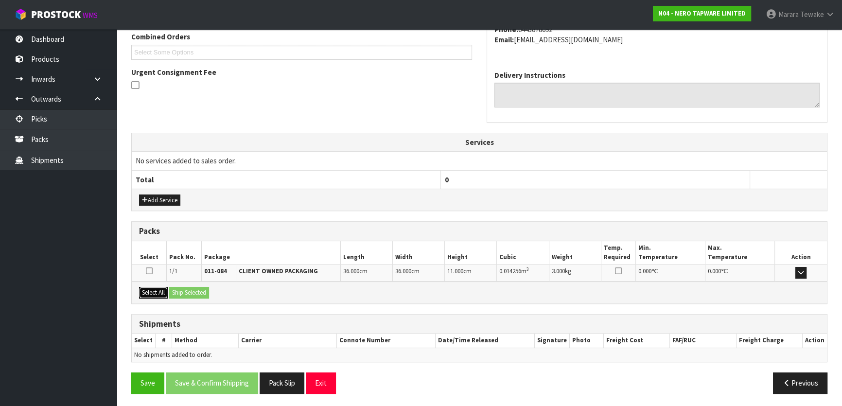
click at [167, 289] on button "Select All" at bounding box center [153, 293] width 29 height 12
click at [185, 290] on button "Ship Selected" at bounding box center [189, 293] width 40 height 12
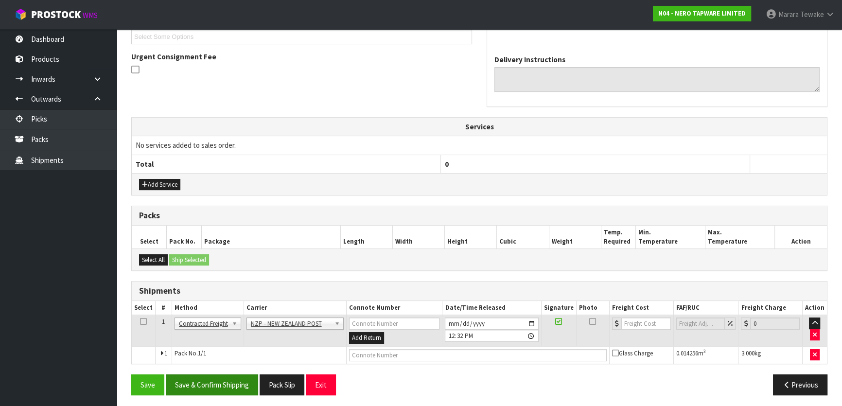
scroll to position [272, 0]
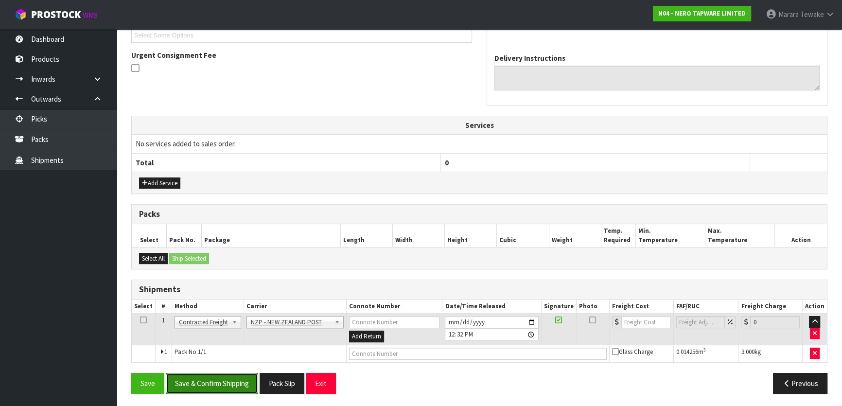
drag, startPoint x: 214, startPoint y: 382, endPoint x: 194, endPoint y: 382, distance: 19.9
click at [214, 382] on button "Save & Confirm Shipping" at bounding box center [212, 383] width 92 height 21
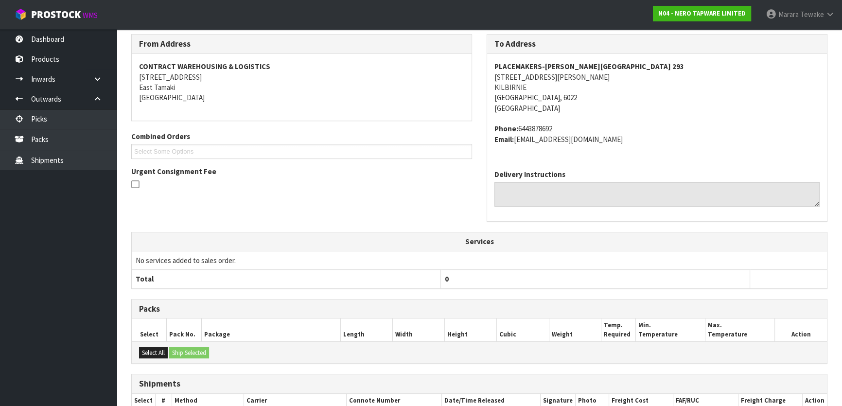
scroll to position [259, 0]
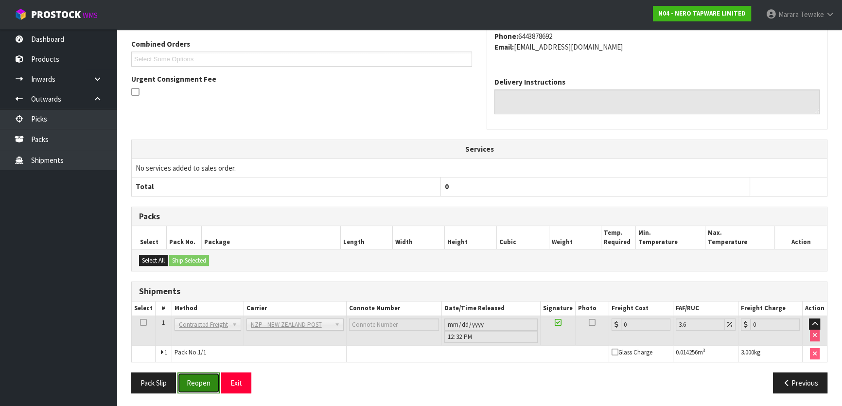
click at [211, 388] on button "Reopen" at bounding box center [198, 382] width 42 height 21
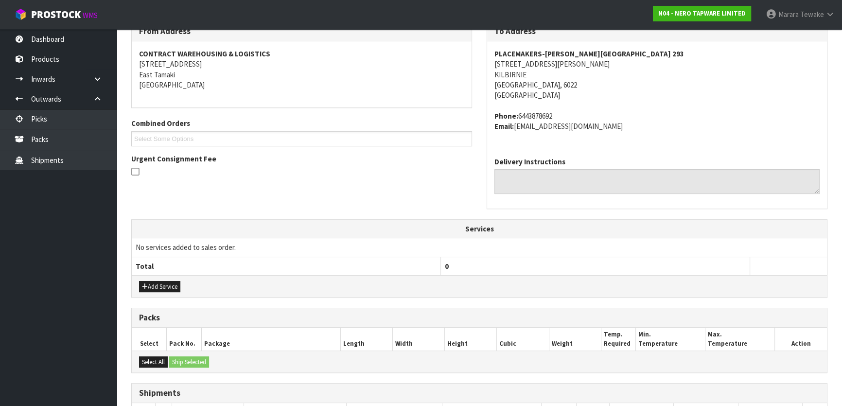
scroll to position [265, 0]
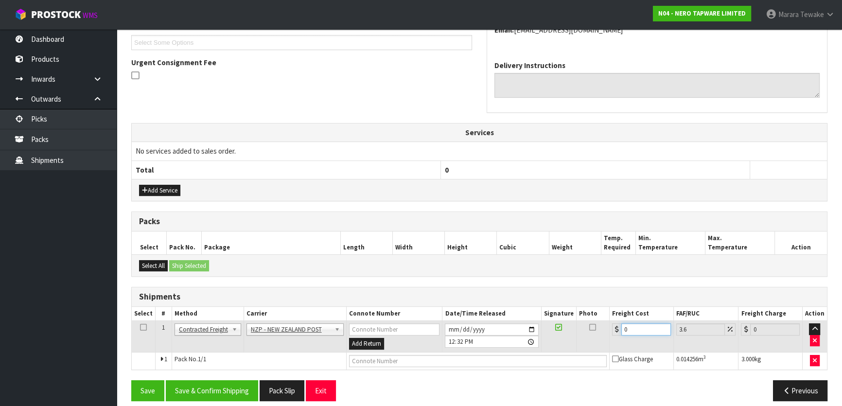
drag, startPoint x: 626, startPoint y: 327, endPoint x: 622, endPoint y: 322, distance: 5.9
click at [616, 323] on div "0" at bounding box center [641, 329] width 59 height 12
type input "8"
type input "8.29"
type input "8.4"
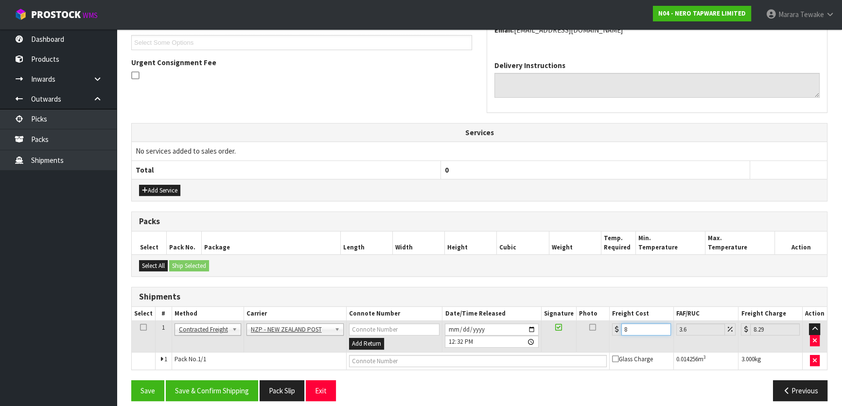
type input "8.7"
type input "8.45"
type input "8.75"
type input "8.45"
click at [247, 395] on button "Save & Confirm Shipping" at bounding box center [212, 390] width 92 height 21
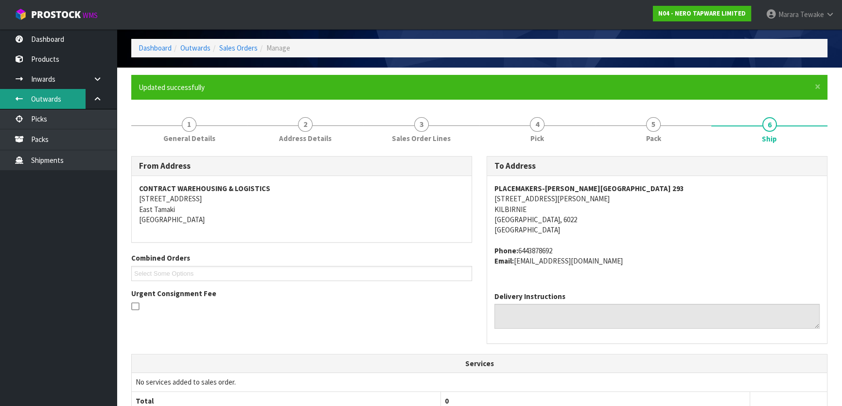
scroll to position [0, 0]
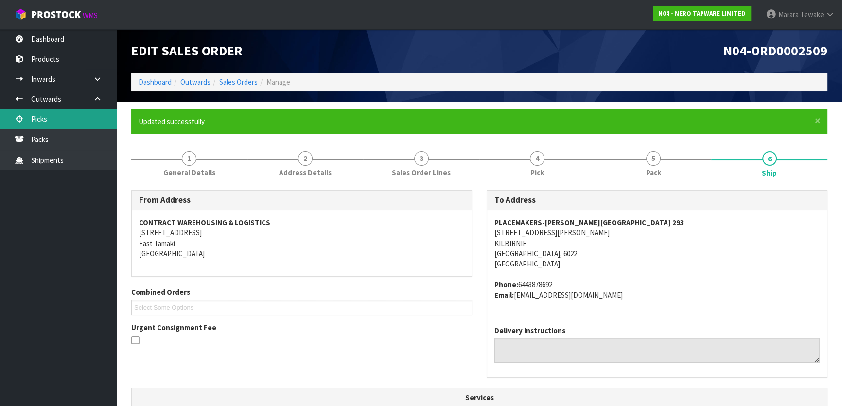
click at [82, 121] on link "Picks" at bounding box center [58, 119] width 117 height 20
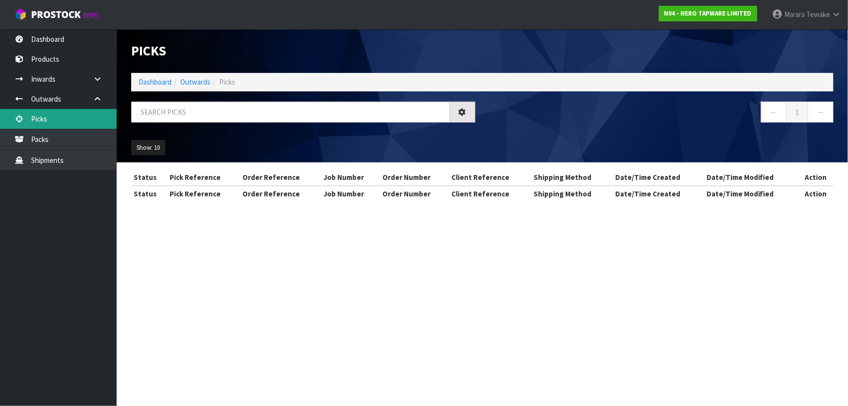
click at [82, 121] on div "Picks Dashboard Outwards Picks ← 1 → Show: 10 5 10 25 50 Status Pick Reference …" at bounding box center [424, 109] width 848 height 219
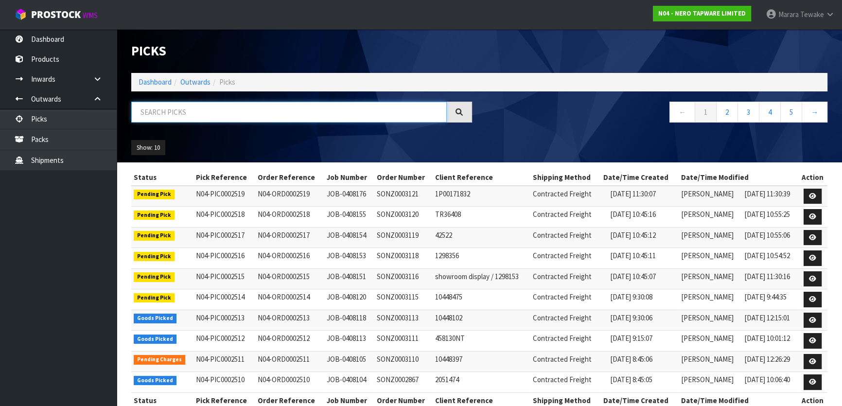
click at [149, 119] on input "text" at bounding box center [288, 112] width 315 height 21
type input "JOB-0408113"
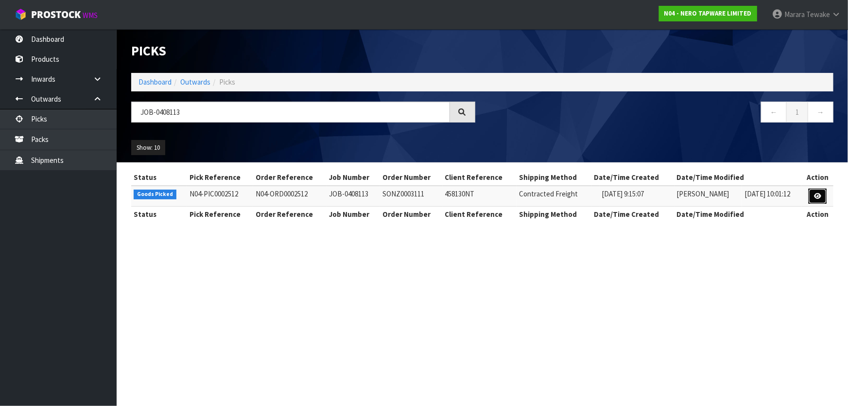
click at [814, 199] on link at bounding box center [818, 197] width 18 height 16
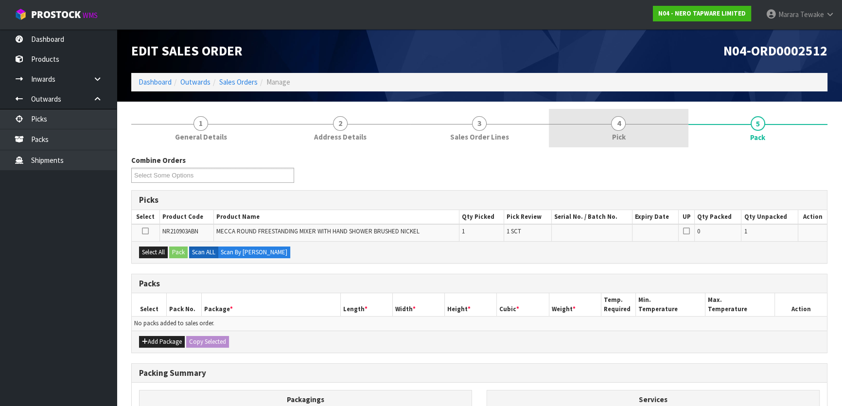
click at [646, 131] on link "4 Pick" at bounding box center [618, 128] width 139 height 38
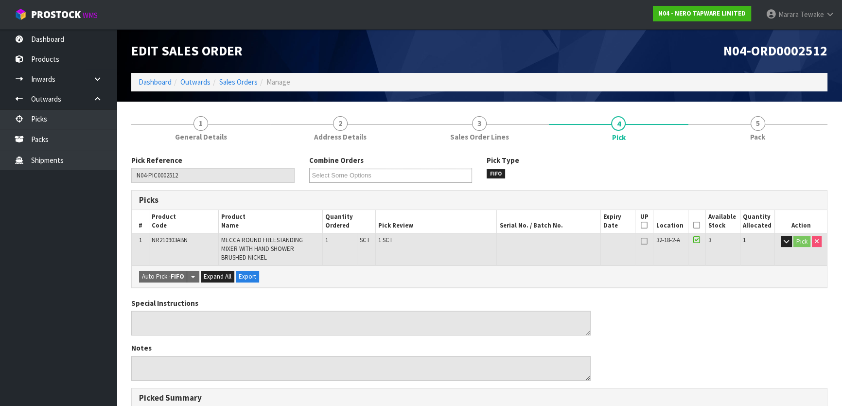
click at [697, 225] on icon at bounding box center [696, 225] width 7 height 0
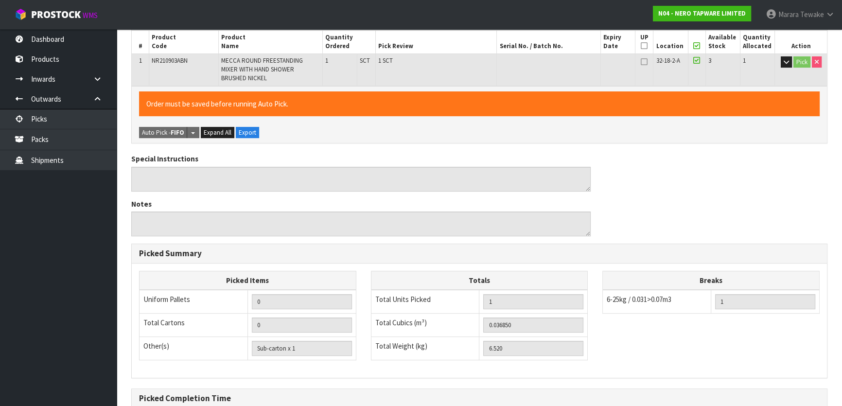
scroll to position [283, 0]
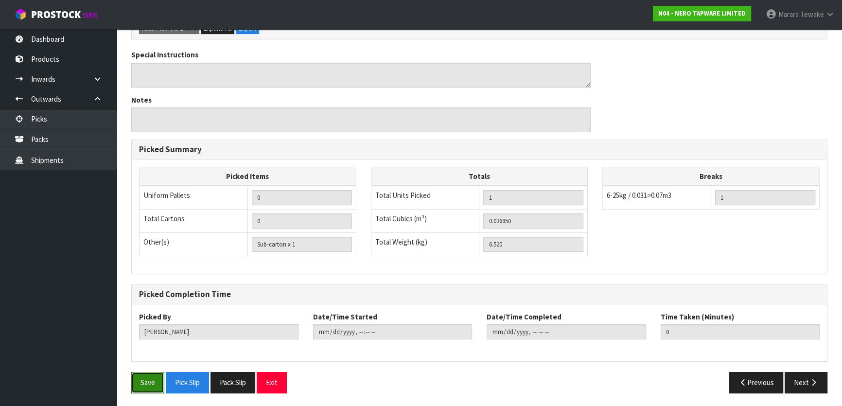
drag, startPoint x: 143, startPoint y: 375, endPoint x: 149, endPoint y: 374, distance: 5.9
click at [143, 374] on button "Save" at bounding box center [147, 382] width 33 height 21
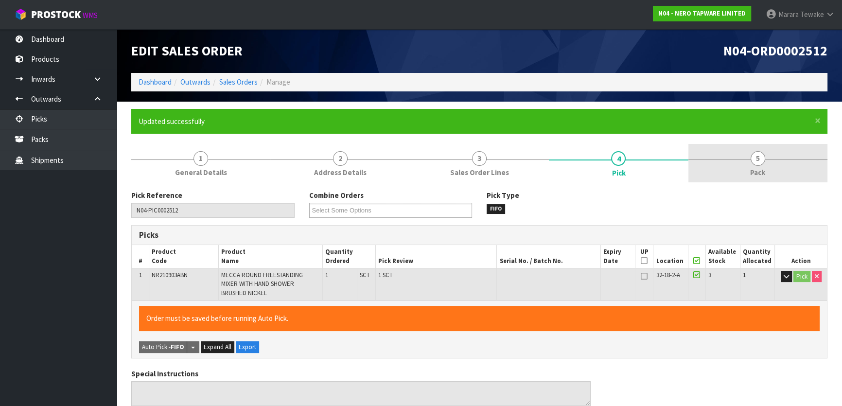
type input "[PERSON_NAME]"
type input "2025-08-18T12:33:41"
click at [761, 164] on span "5" at bounding box center [757, 158] width 15 height 15
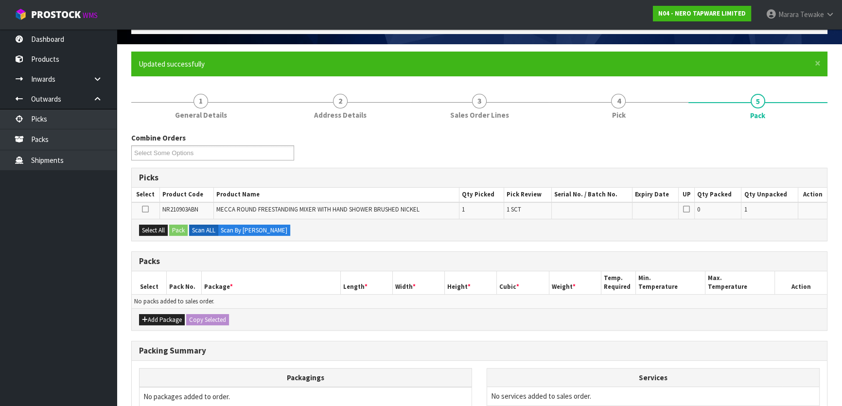
scroll to position [160, 0]
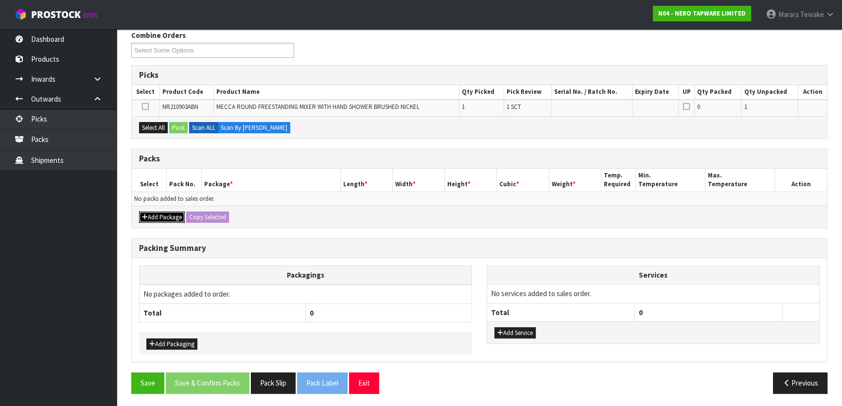
click at [158, 215] on button "Add Package" at bounding box center [162, 217] width 46 height 12
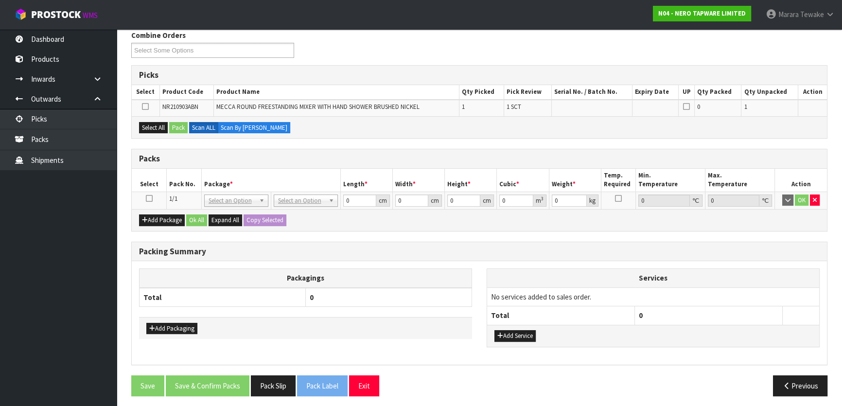
click at [147, 198] on icon at bounding box center [149, 198] width 7 height 0
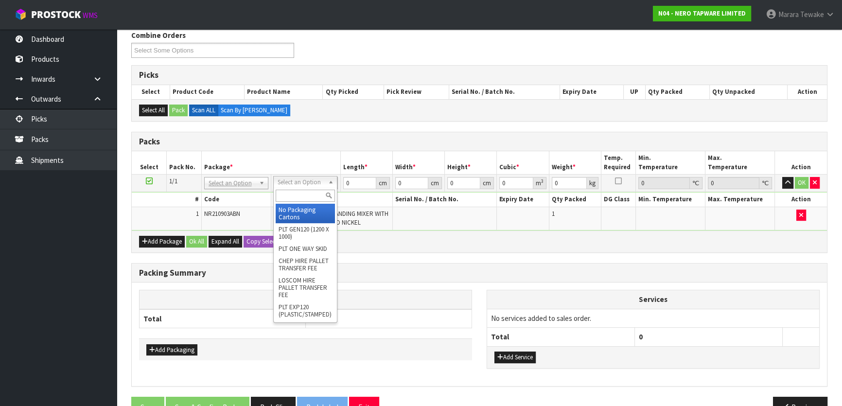
click at [296, 194] on input "text" at bounding box center [305, 196] width 59 height 12
type input "OC"
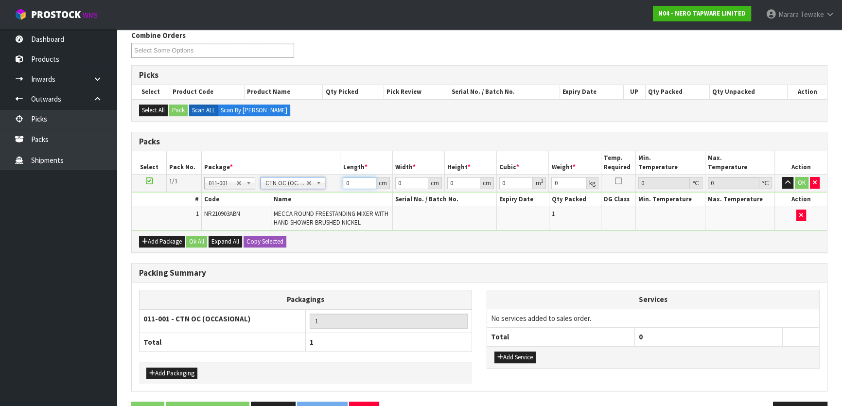
drag, startPoint x: 362, startPoint y: 180, endPoint x: 339, endPoint y: 171, distance: 25.1
click at [344, 177] on input "0" at bounding box center [359, 183] width 33 height 12
type input "6.52"
type input "109"
type input "36"
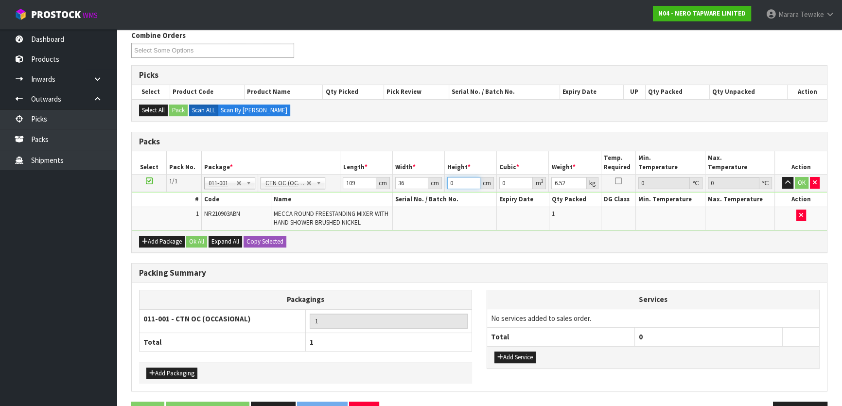
type input "1"
type input "0.003924"
type input "15"
type input "0.05886"
type input "15"
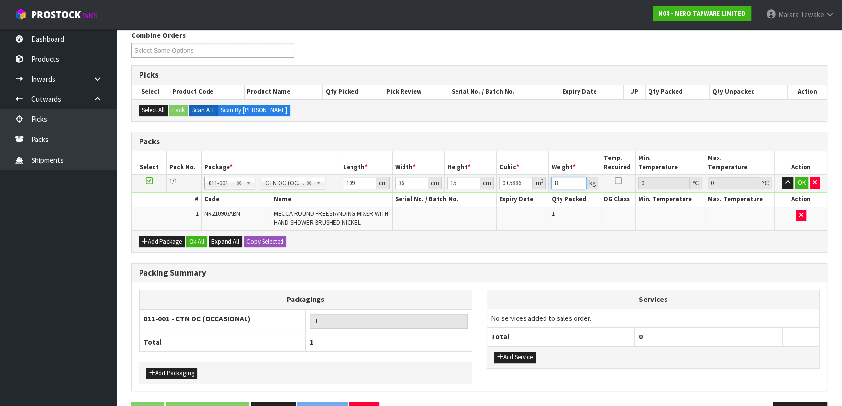
type input "8"
click at [782, 177] on button "button" at bounding box center [787, 183] width 11 height 12
click button "OK" at bounding box center [802, 183] width 14 height 12
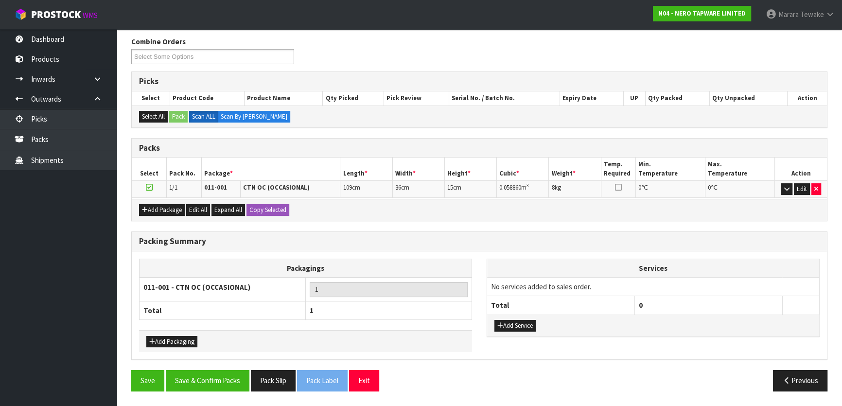
scroll to position [150, 0]
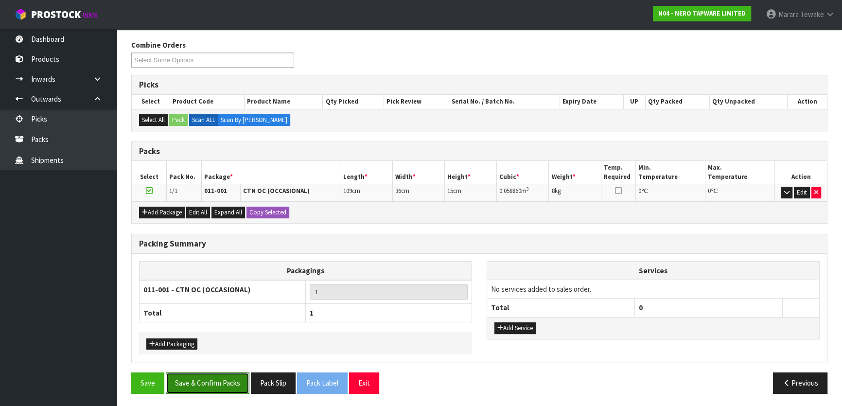
drag, startPoint x: 223, startPoint y: 377, endPoint x: 231, endPoint y: 378, distance: 7.9
click at [225, 377] on button "Save & Confirm Packs" at bounding box center [208, 382] width 84 height 21
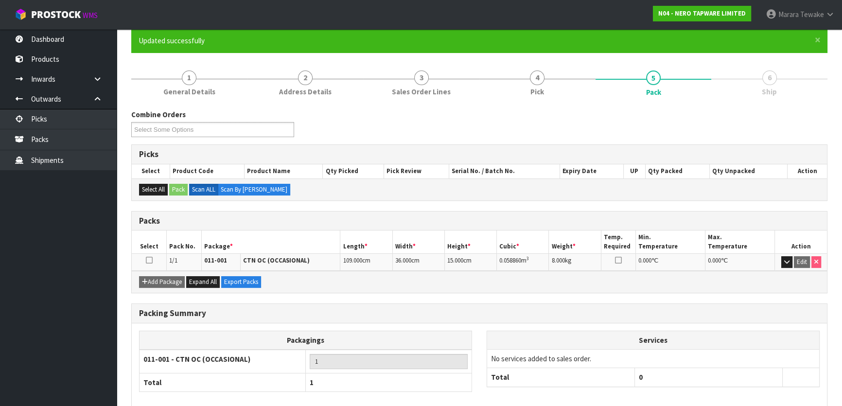
scroll to position [128, 0]
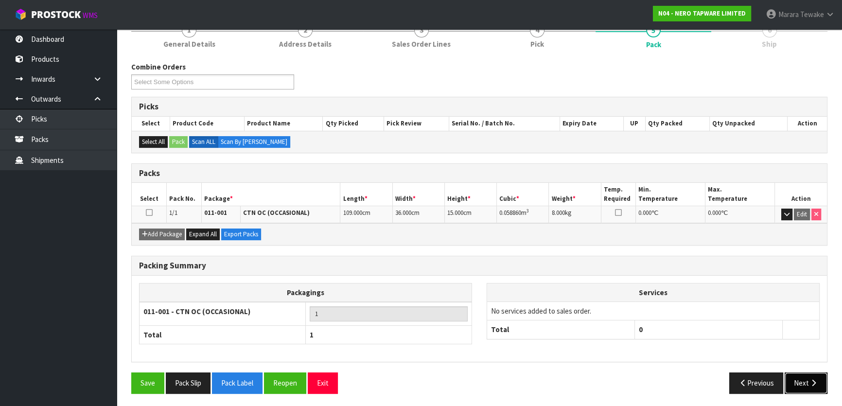
click at [804, 381] on button "Next" at bounding box center [806, 382] width 43 height 21
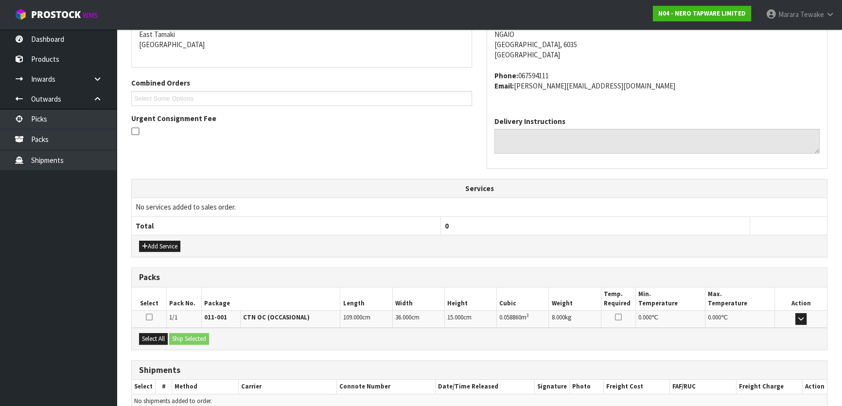
scroll to position [255, 0]
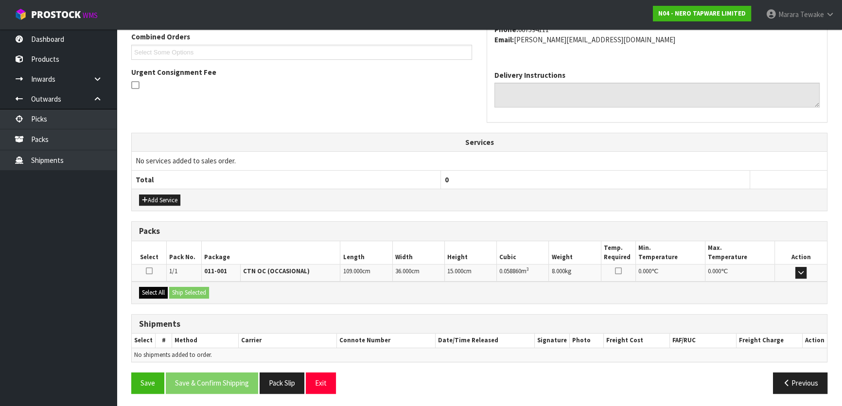
drag, startPoint x: 157, startPoint y: 284, endPoint x: 160, endPoint y: 289, distance: 6.6
click at [157, 286] on div "Select All Ship Selected" at bounding box center [479, 292] width 695 height 22
drag, startPoint x: 160, startPoint y: 289, endPoint x: 191, endPoint y: 292, distance: 30.2
click at [168, 291] on button "Select All" at bounding box center [153, 293] width 29 height 12
click at [194, 290] on button "Ship Selected" at bounding box center [189, 293] width 40 height 12
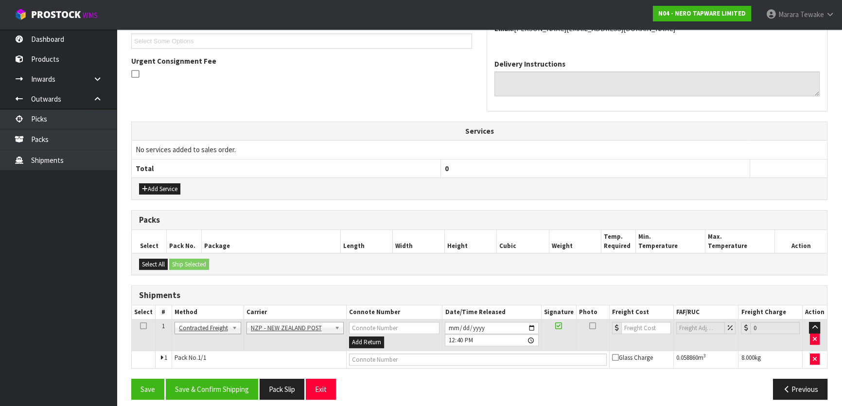
scroll to position [272, 0]
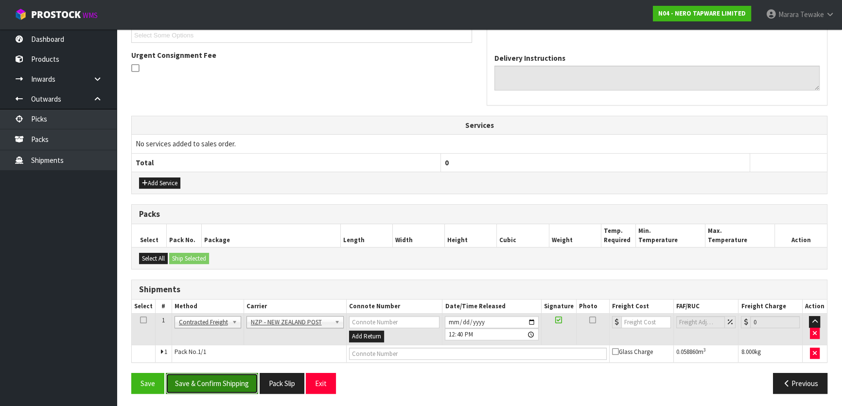
click at [240, 382] on button "Save & Confirm Shipping" at bounding box center [212, 383] width 92 height 21
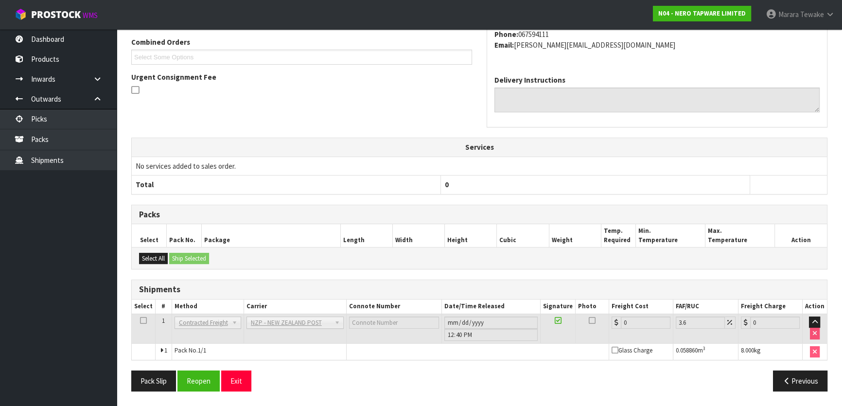
scroll to position [259, 0]
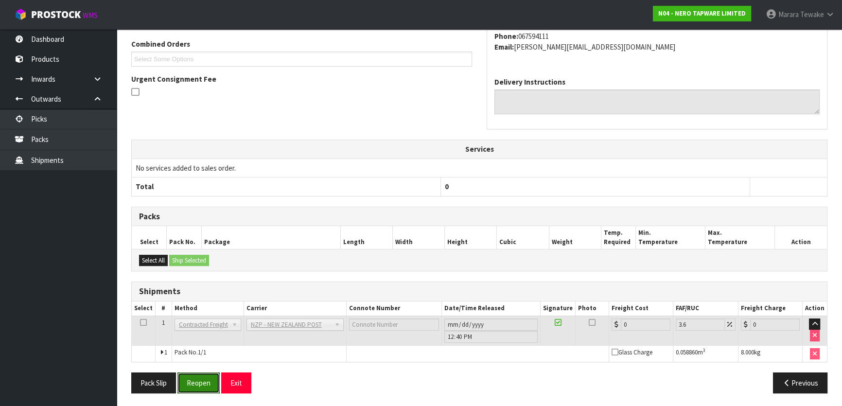
drag, startPoint x: 198, startPoint y: 384, endPoint x: 108, endPoint y: 376, distance: 90.3
click at [197, 384] on button "Reopen" at bounding box center [198, 382] width 42 height 21
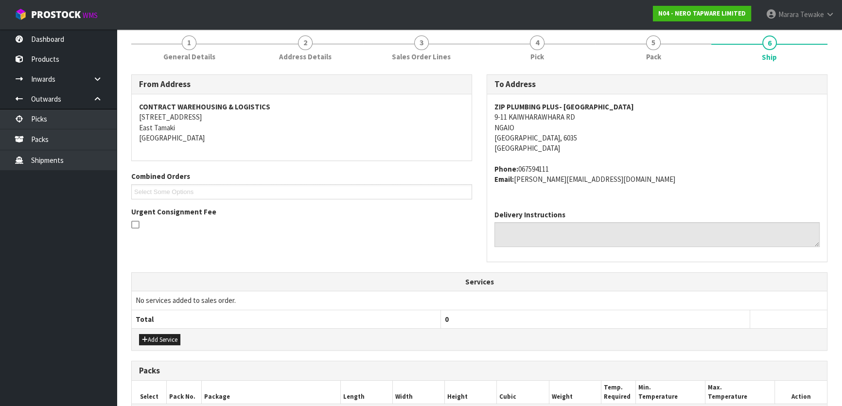
scroll to position [272, 0]
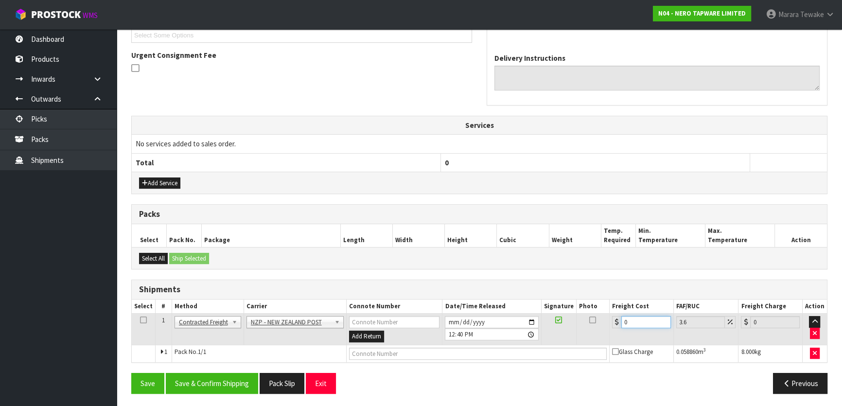
drag, startPoint x: 641, startPoint y: 322, endPoint x: 601, endPoint y: 313, distance: 40.4
click at [608, 318] on tr "1 Client Local Pickup Customer Local Pickup Company Freight Contracted Freight …" at bounding box center [479, 330] width 695 height 32
type input "1"
type input "1.04"
type input "10"
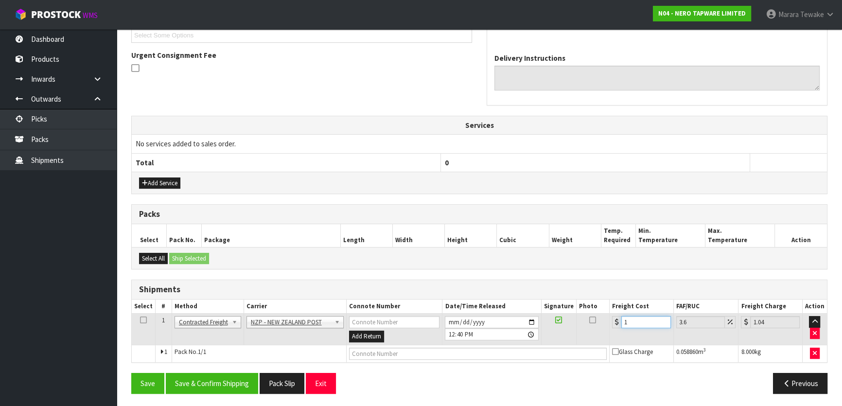
type input "10.36"
type input "10.07"
type input "10.43"
type input "10.07"
click at [229, 373] on button "Save & Confirm Shipping" at bounding box center [212, 383] width 92 height 21
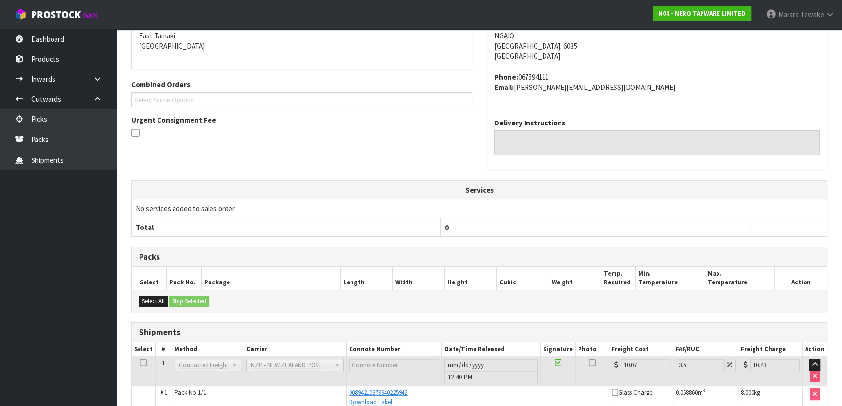
scroll to position [0, 0]
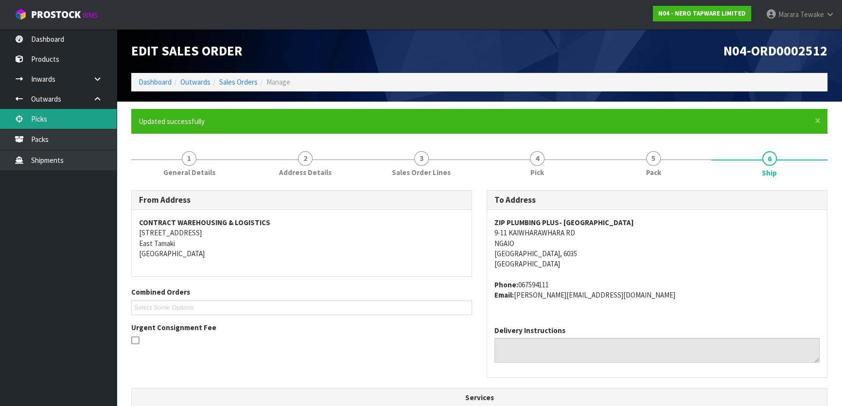
click at [74, 123] on link "Picks" at bounding box center [58, 119] width 117 height 20
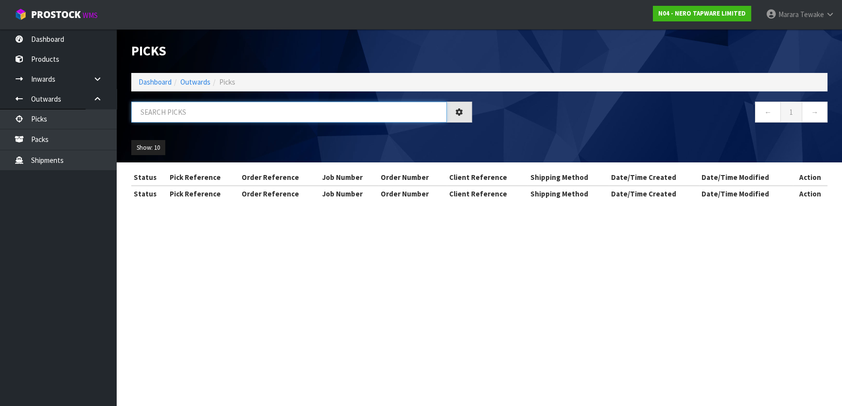
click at [167, 117] on input "text" at bounding box center [288, 112] width 315 height 21
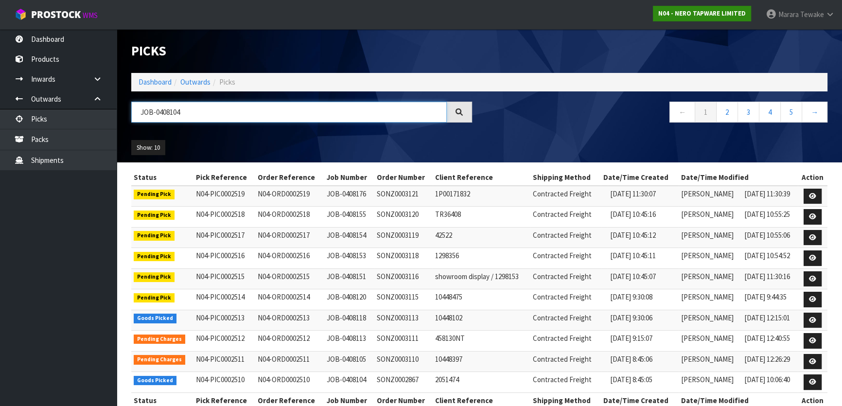
type input "JOB-0408104"
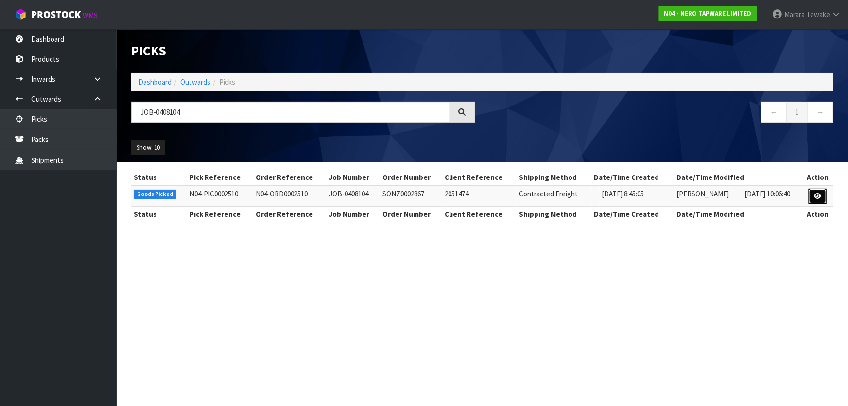
click at [823, 195] on link at bounding box center [818, 197] width 18 height 16
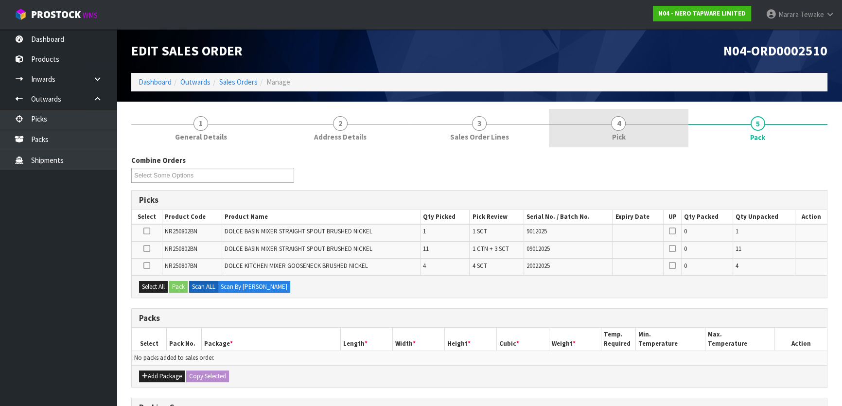
click at [649, 130] on link "4 Pick" at bounding box center [618, 128] width 139 height 38
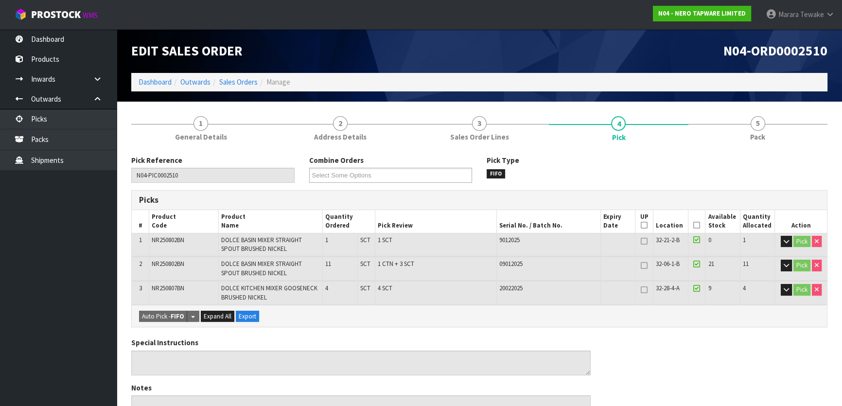
click at [698, 225] on icon at bounding box center [696, 225] width 7 height 0
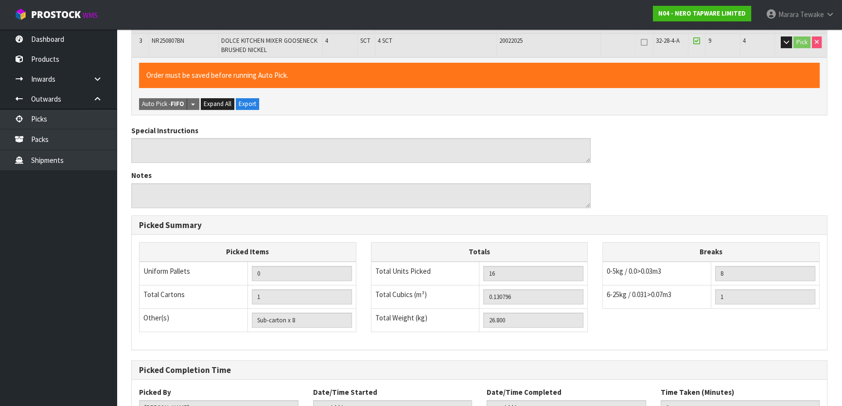
scroll to position [322, 0]
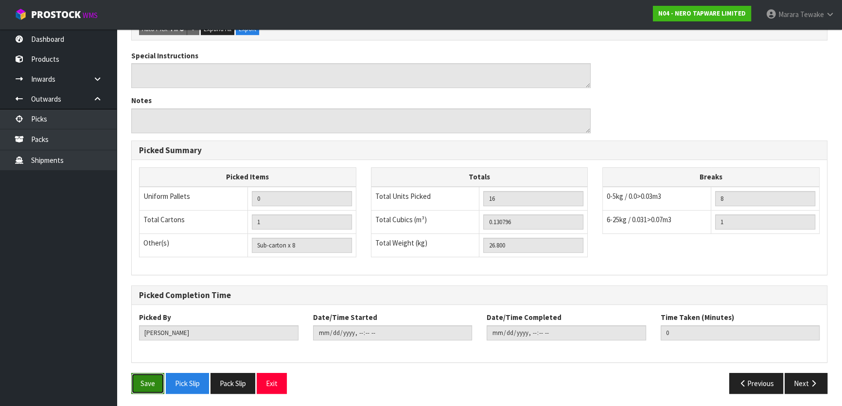
click at [147, 379] on button "Save" at bounding box center [147, 383] width 33 height 21
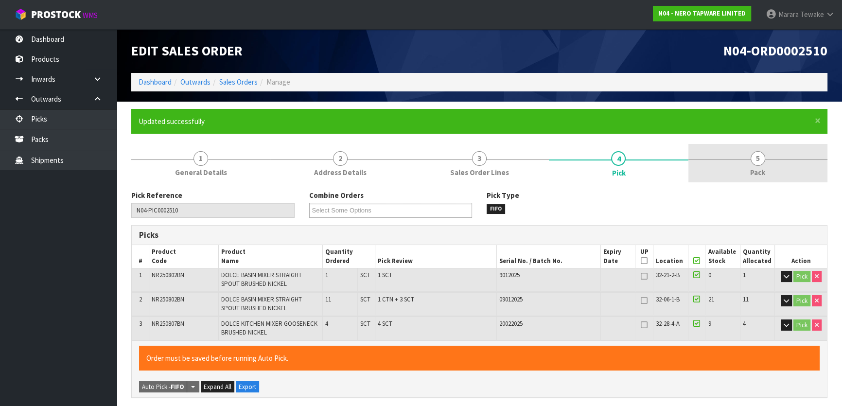
type input "[PERSON_NAME]"
type input "2025-08-18T12:46:40"
click at [770, 148] on link "5 Pack" at bounding box center [757, 163] width 139 height 38
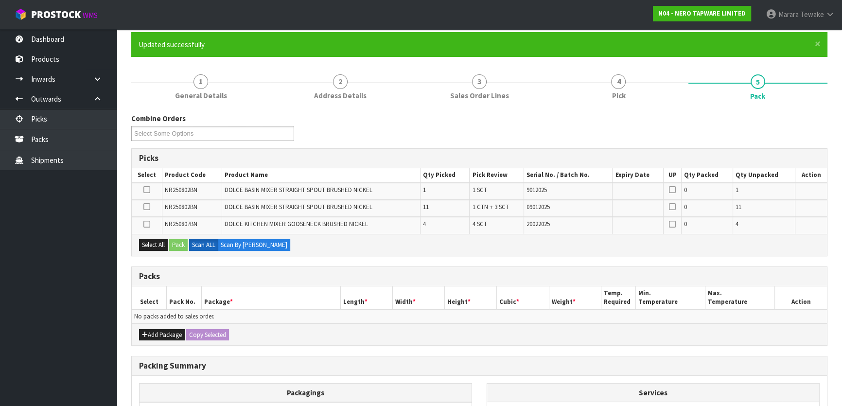
scroll to position [194, 0]
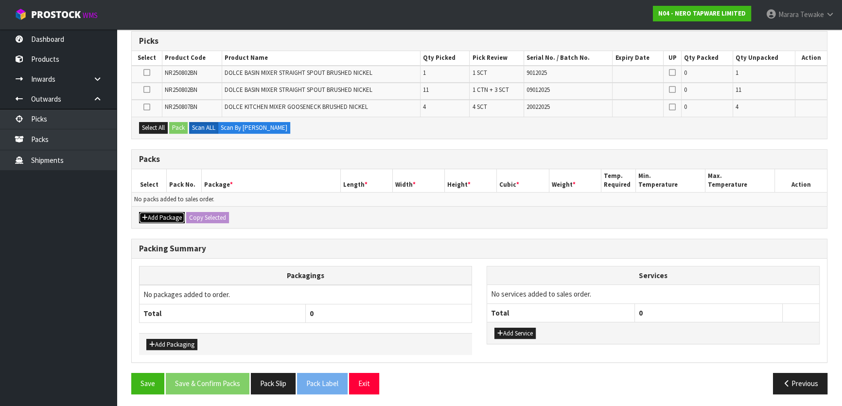
click at [167, 212] on button "Add Package" at bounding box center [162, 218] width 46 height 12
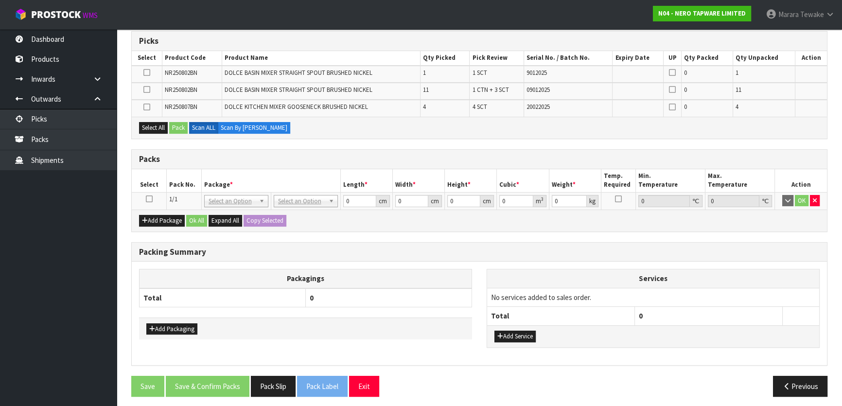
click at [150, 199] on icon at bounding box center [149, 199] width 7 height 0
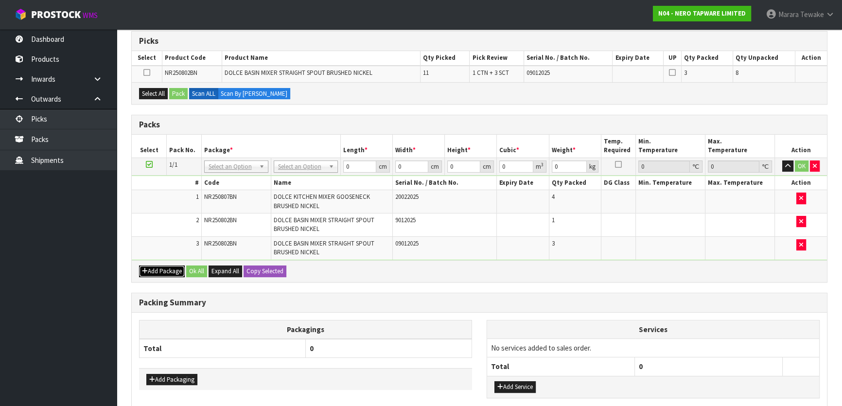
click at [170, 269] on button "Add Package" at bounding box center [162, 271] width 46 height 12
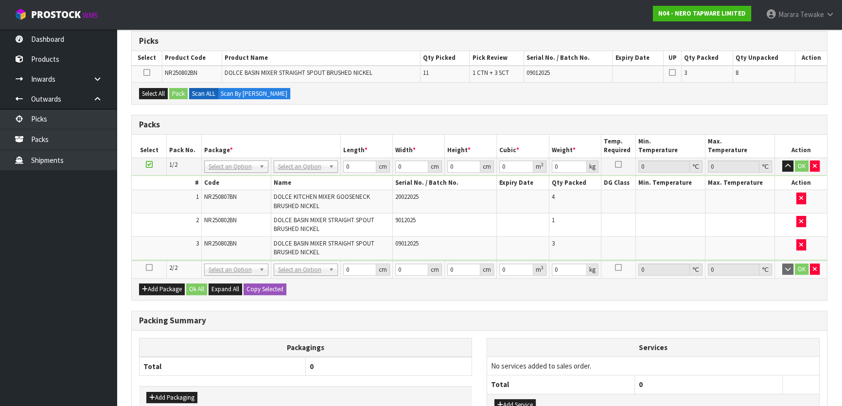
click at [149, 267] on icon at bounding box center [149, 267] width 7 height 0
click at [150, 94] on button "Select All" at bounding box center [153, 94] width 29 height 12
click at [156, 90] on button "Select All" at bounding box center [153, 94] width 29 height 12
click at [146, 72] on icon at bounding box center [146, 72] width 7 height 0
click at [0, 0] on input "checkbox" at bounding box center [0, 0] width 0 height 0
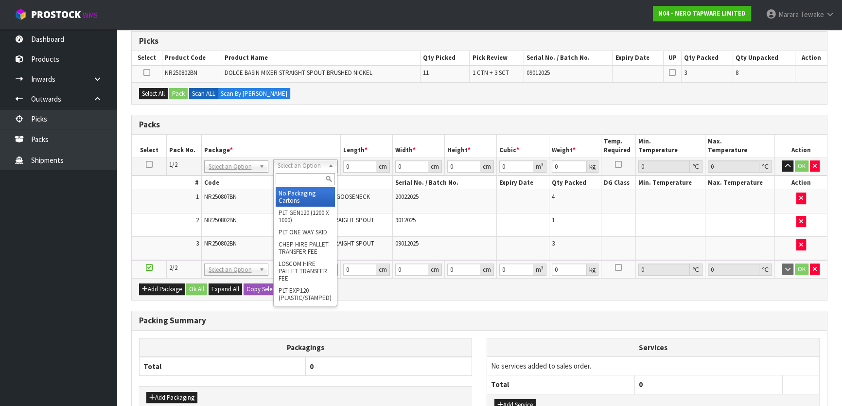
drag, startPoint x: 296, startPoint y: 166, endPoint x: 296, endPoint y: 172, distance: 5.8
click at [299, 177] on input "text" at bounding box center [305, 179] width 59 height 12
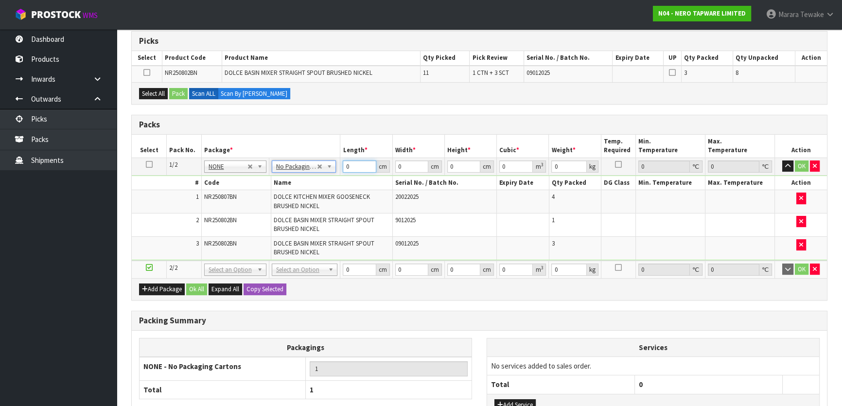
drag, startPoint x: 349, startPoint y: 164, endPoint x: 324, endPoint y: 141, distance: 34.8
click at [331, 155] on table "Select Pack No. Package * Length * Width * Height * Cubic * Weight * Temp. Requ…" at bounding box center [479, 206] width 695 height 143
type input "1"
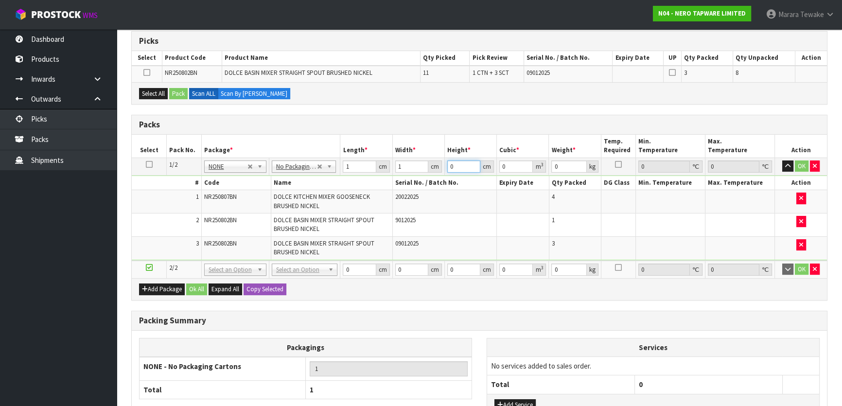
type input "0.000001"
type input "1"
click at [145, 160] on td at bounding box center [149, 165] width 35 height 17
click at [148, 164] on icon at bounding box center [149, 164] width 7 height 0
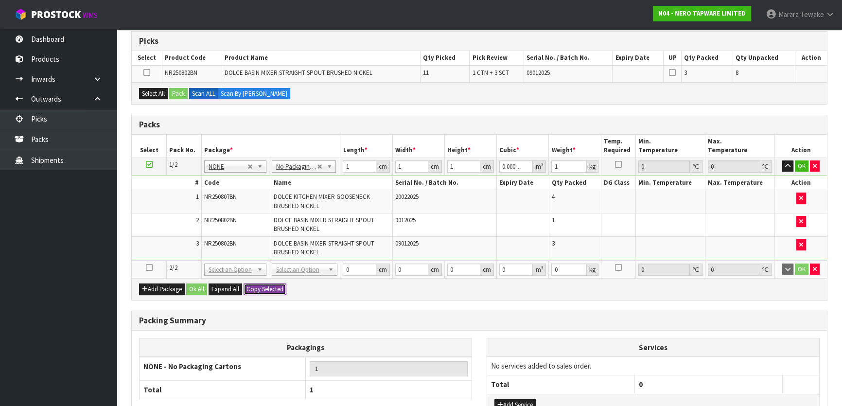
click at [269, 291] on button "Copy Selected" at bounding box center [265, 289] width 43 height 12
click at [268, 291] on button "Copy Selected" at bounding box center [265, 289] width 43 height 12
type input "1"
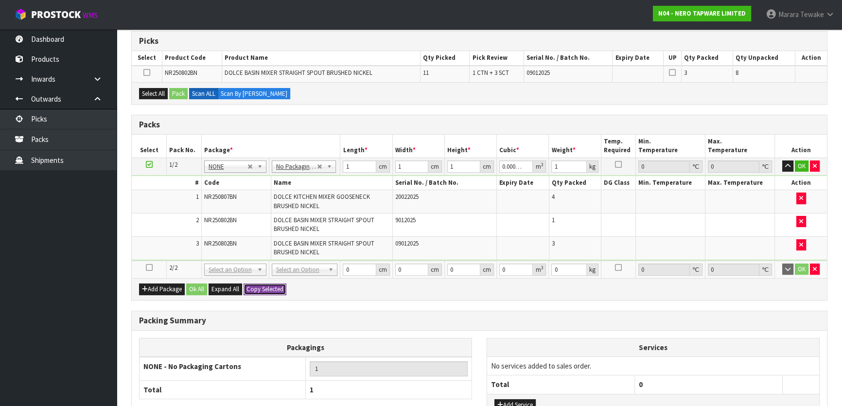
type input "0.000001"
type input "1"
type input "2"
click at [197, 285] on button "Ok All" at bounding box center [196, 289] width 21 height 12
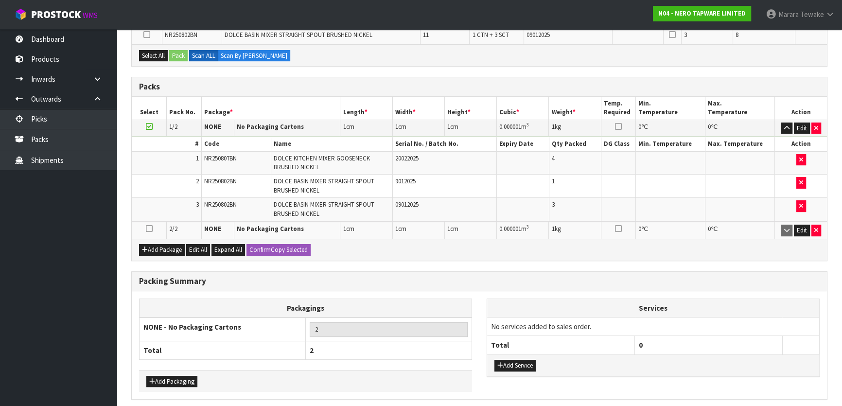
scroll to position [268, 0]
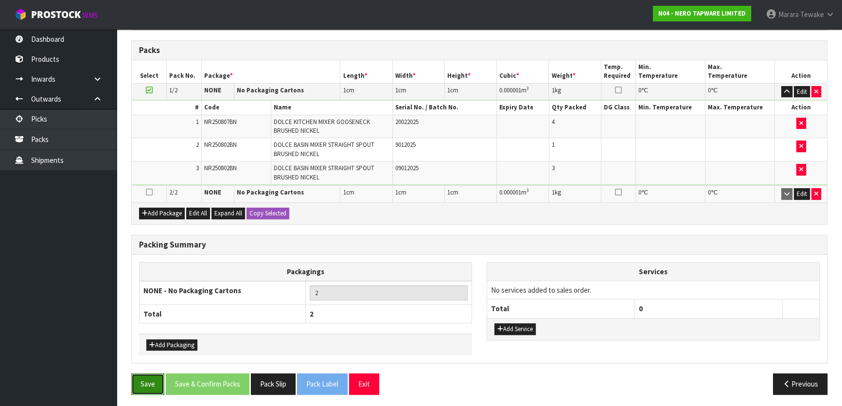
drag, startPoint x: 151, startPoint y: 374, endPoint x: 152, endPoint y: 367, distance: 6.8
click at [151, 374] on button "Save" at bounding box center [147, 383] width 33 height 21
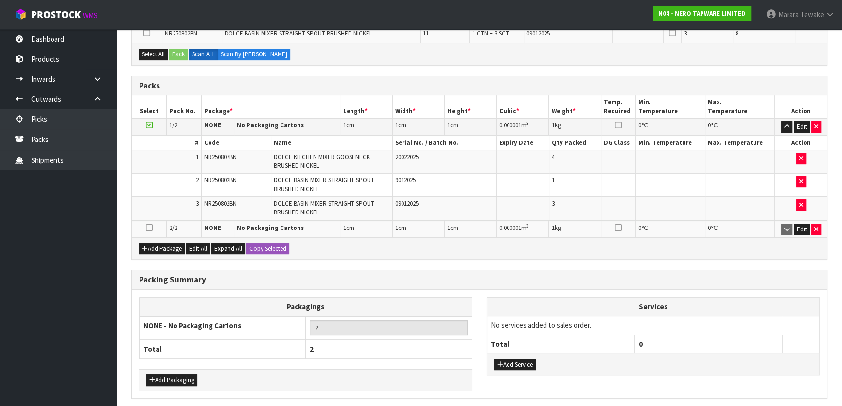
scroll to position [0, 0]
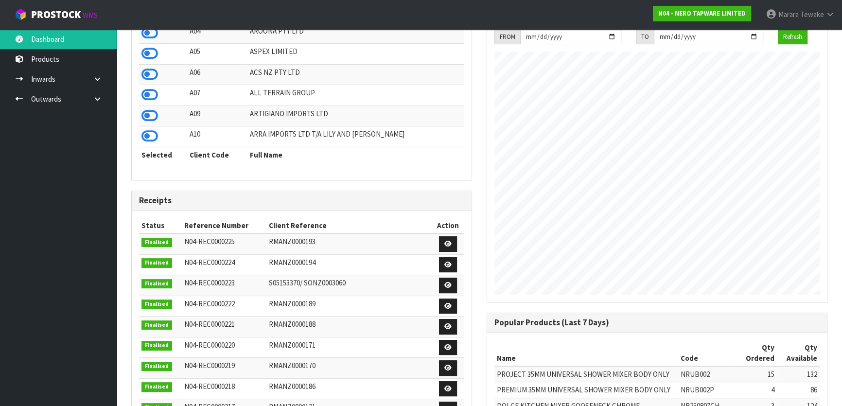
scroll to position [167, 0]
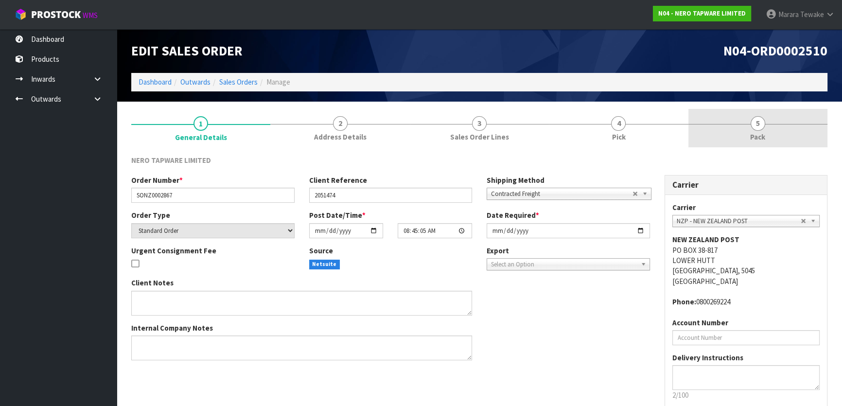
click at [744, 133] on link "5 Pack" at bounding box center [757, 128] width 139 height 38
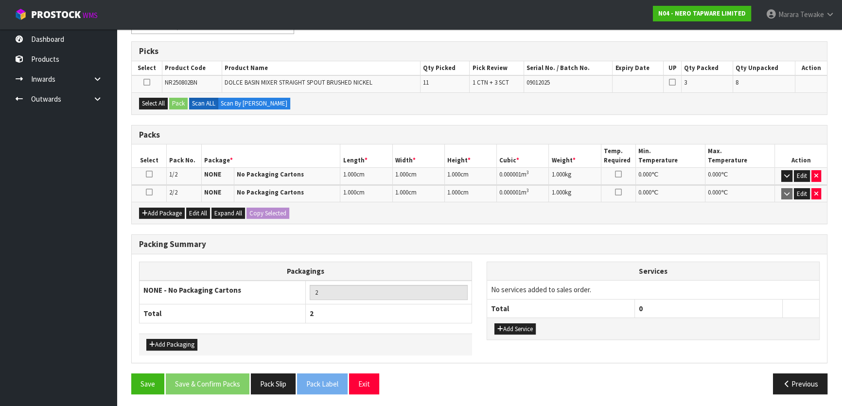
scroll to position [149, 0]
click at [151, 192] on icon at bounding box center [149, 192] width 7 height 0
drag, startPoint x: 160, startPoint y: 102, endPoint x: 172, endPoint y: 103, distance: 11.7
click at [162, 102] on button "Select All" at bounding box center [153, 103] width 29 height 12
click at [173, 103] on button "Pack" at bounding box center [178, 103] width 18 height 12
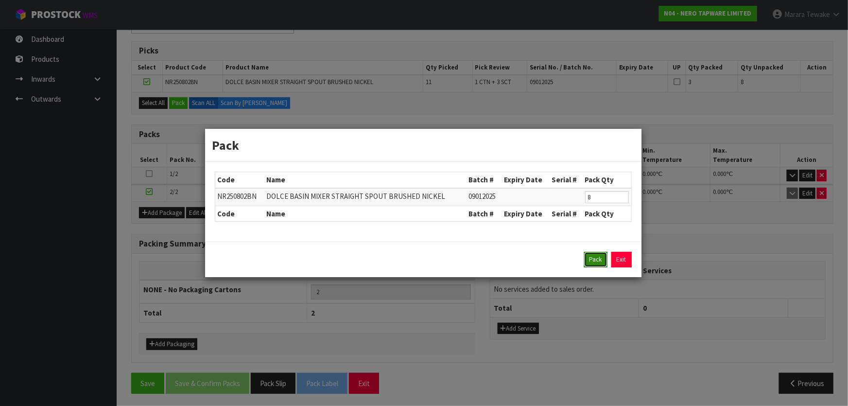
click at [587, 259] on button "Pack" at bounding box center [595, 260] width 23 height 16
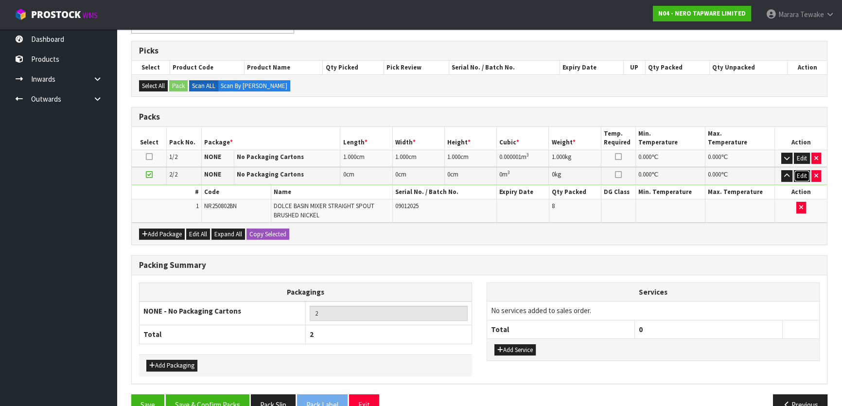
click at [802, 172] on button "Edit" at bounding box center [802, 176] width 16 height 12
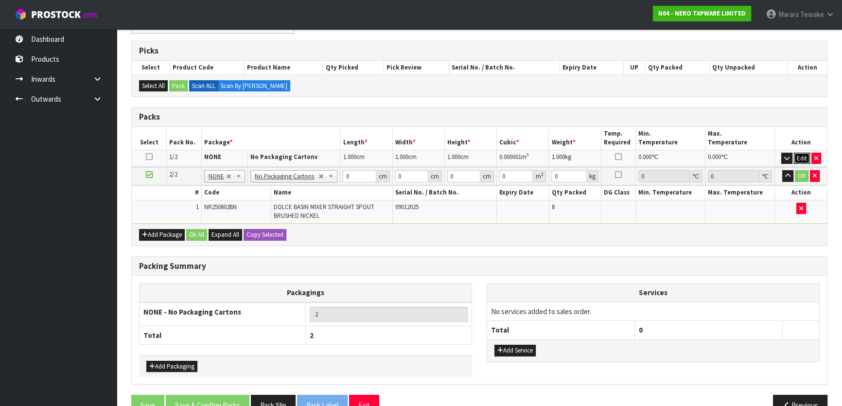
click at [802, 157] on button "Edit" at bounding box center [802, 159] width 16 height 12
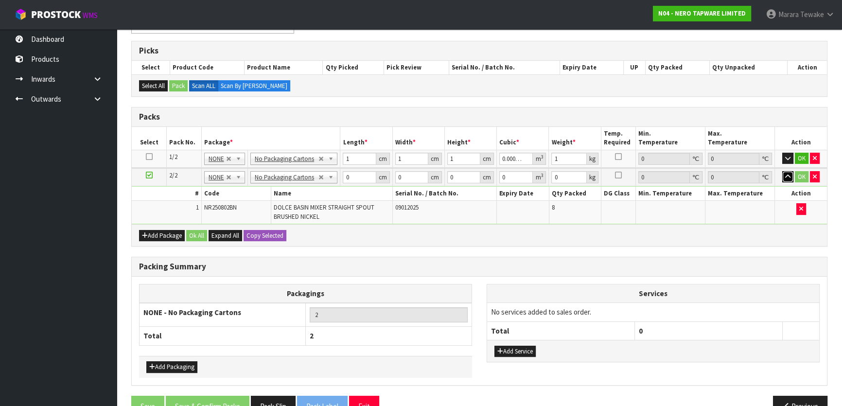
click at [789, 175] on icon "button" at bounding box center [787, 177] width 5 height 6
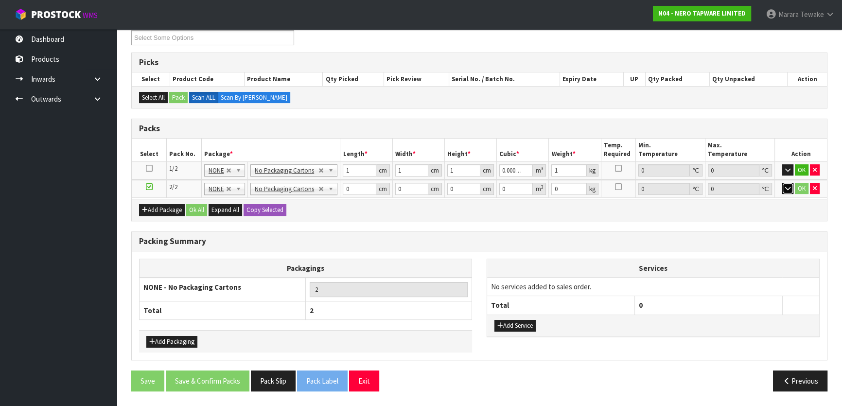
scroll to position [134, 0]
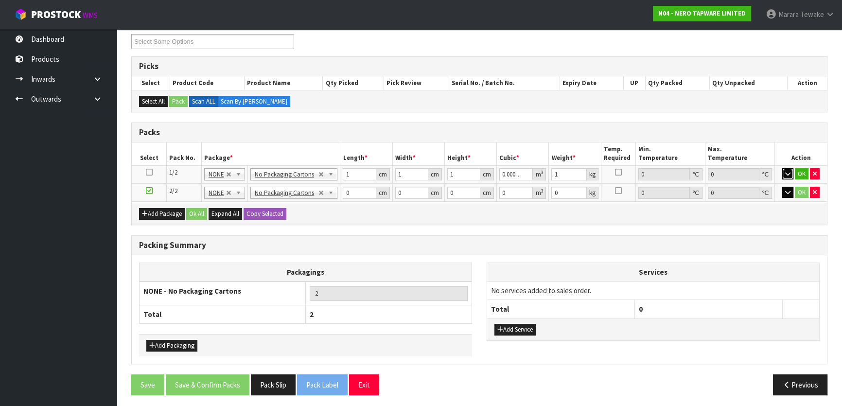
click at [788, 175] on button "button" at bounding box center [787, 174] width 11 height 12
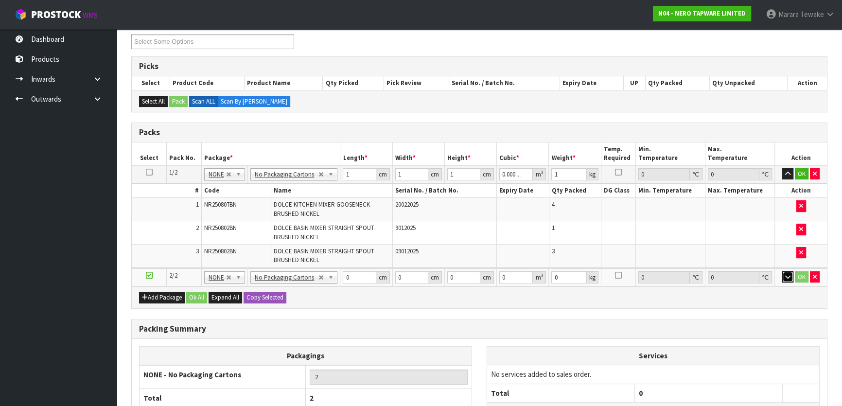
click at [788, 275] on icon "button" at bounding box center [787, 277] width 5 height 6
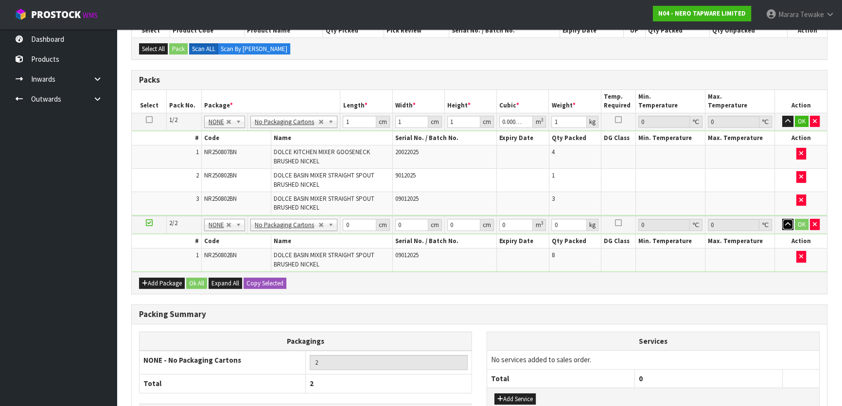
scroll to position [256, 0]
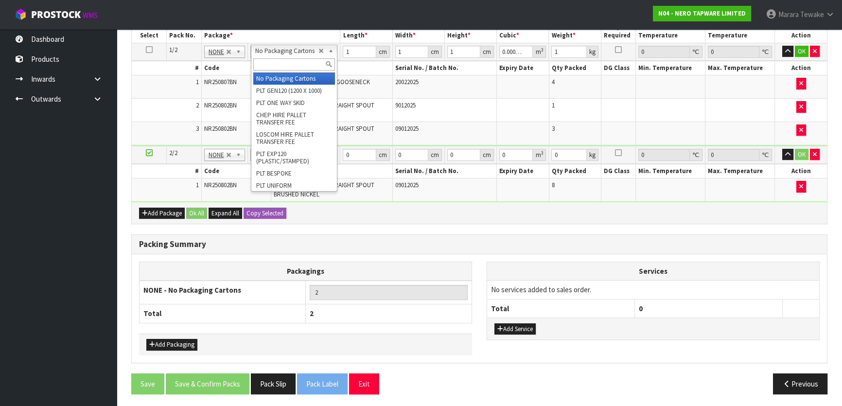
click at [287, 62] on input "text" at bounding box center [294, 64] width 82 height 12
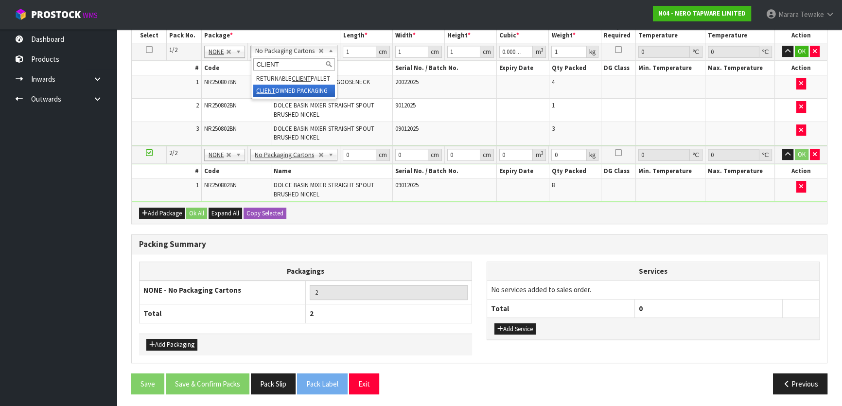
type input "CLIENT"
type input "1"
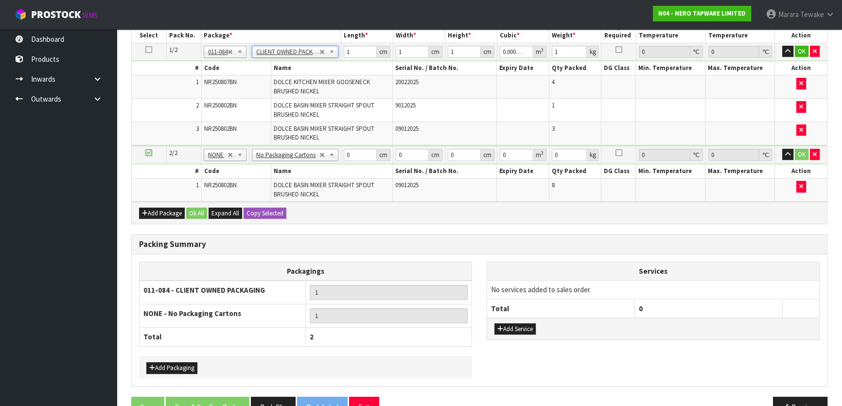
type input "0"
type input "13.6"
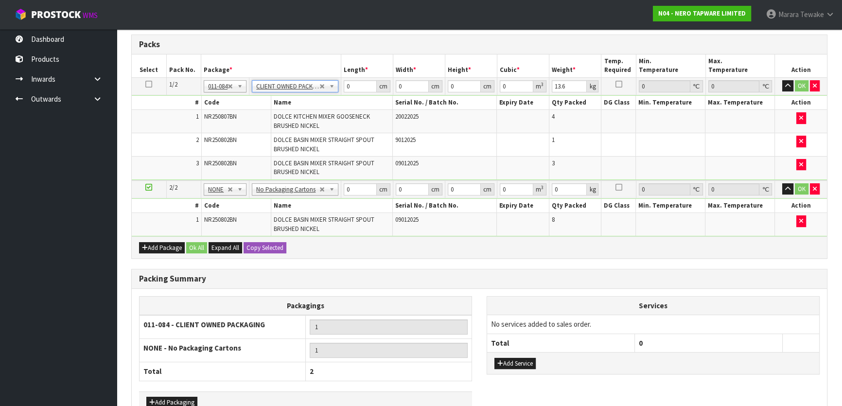
scroll to position [168, 0]
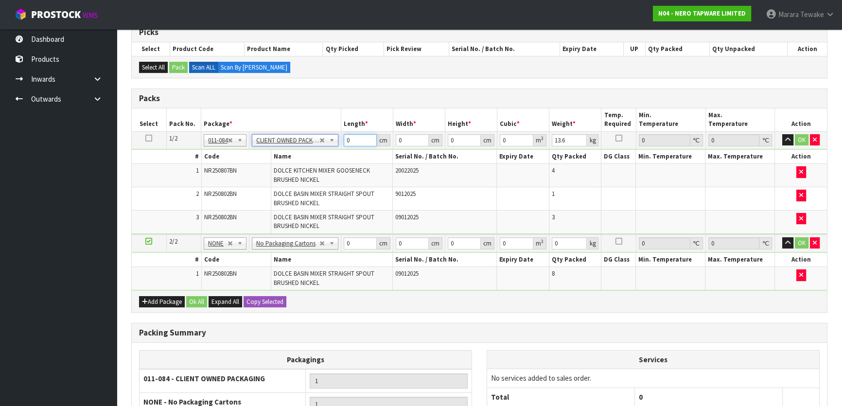
drag, startPoint x: 355, startPoint y: 136, endPoint x: 352, endPoint y: 104, distance: 32.2
click at [345, 120] on table "Select Pack No. Package * Length * Width * Height * Cubic * Weight * Temp. Requ…" at bounding box center [479, 199] width 695 height 182
type input "75"
type input "51"
type input "2"
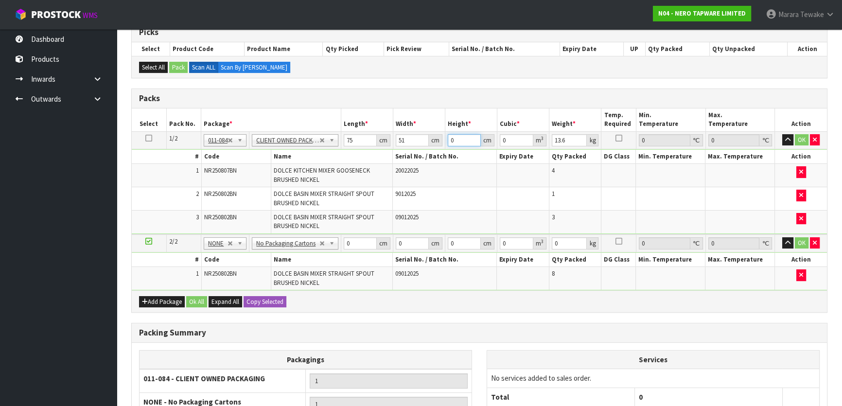
type input "0.00765"
type input "26"
type input "0.09945"
type input "26"
type input "14"
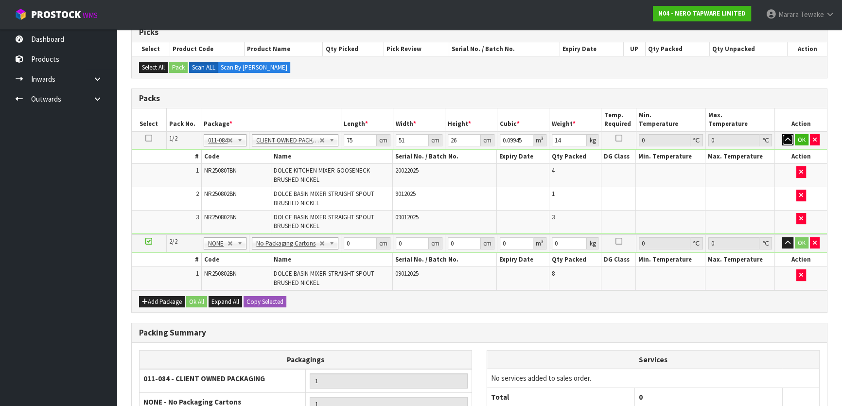
click at [782, 134] on button "button" at bounding box center [787, 140] width 11 height 12
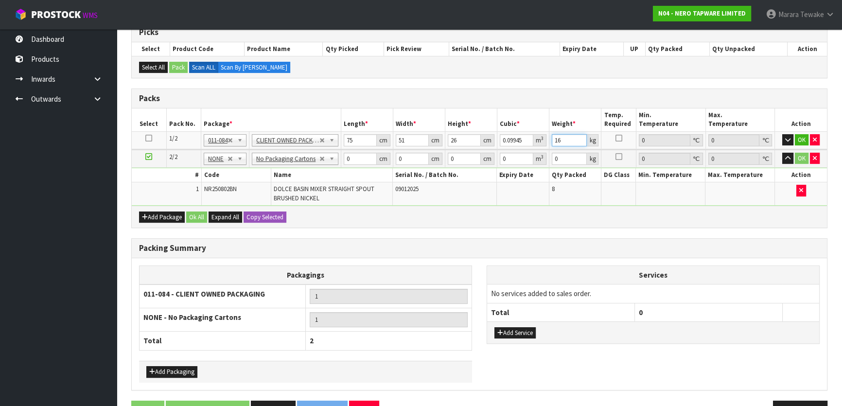
type input "16"
click at [782, 134] on button "button" at bounding box center [787, 140] width 11 height 12
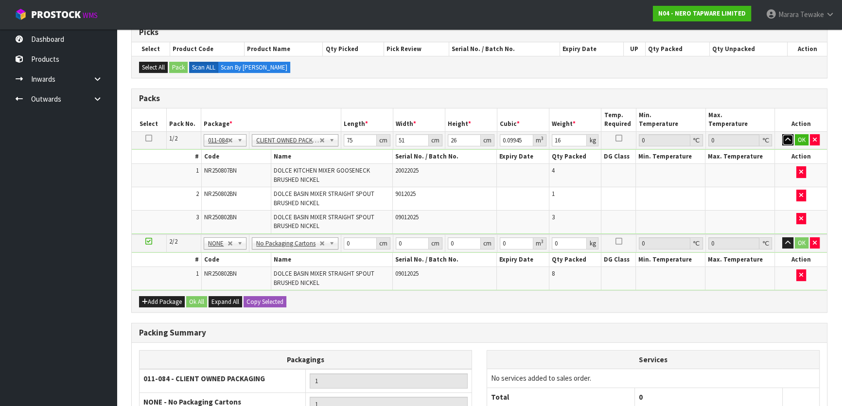
click at [782, 134] on button "button" at bounding box center [787, 140] width 11 height 12
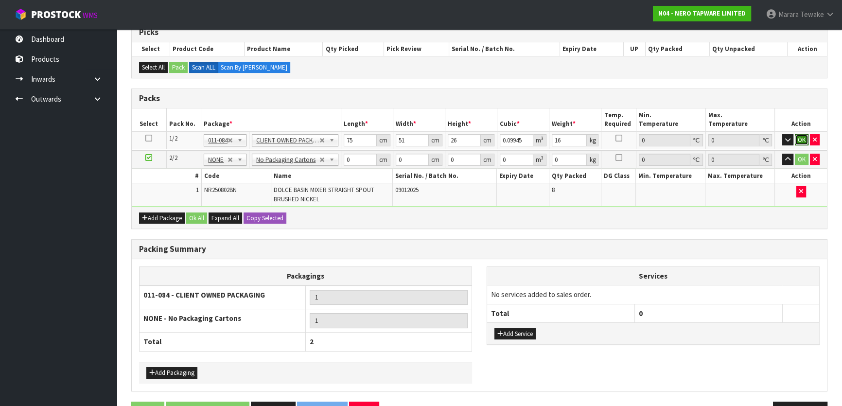
click button "OK" at bounding box center [802, 140] width 14 height 12
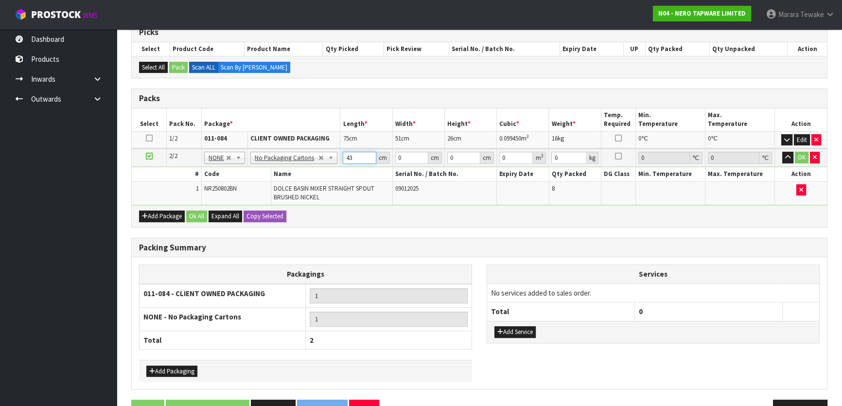
type input "43"
type input "27"
type input "4"
type input "0.004644"
type input "498"
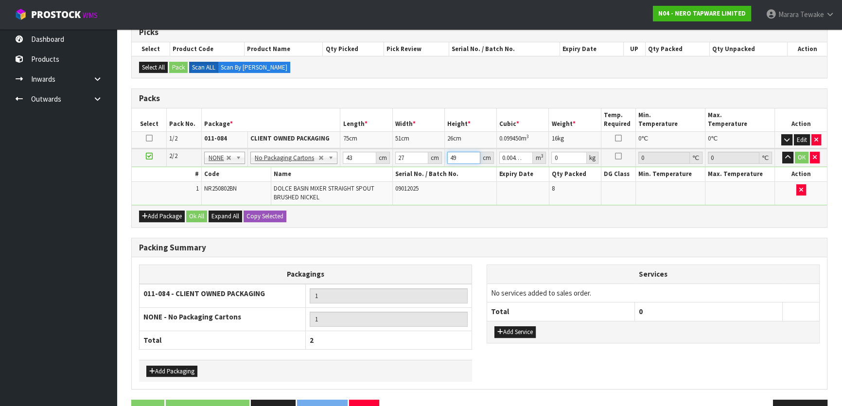
type input "0.578178"
type input "49"
type input "0.056889"
type input "4"
type input "0.004644"
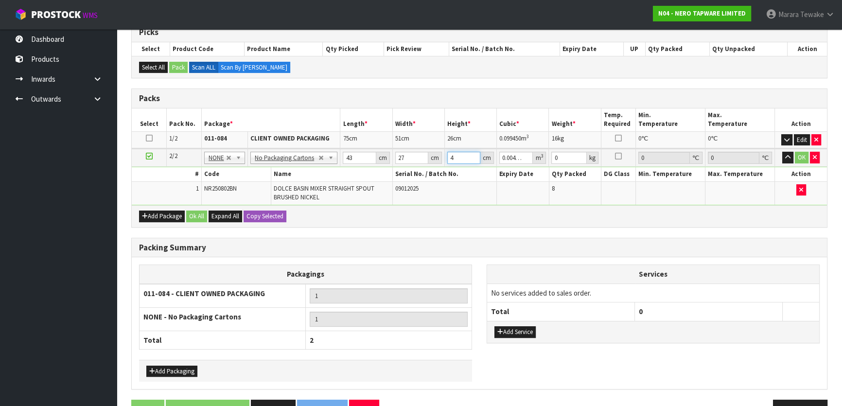
type input "48"
type input "0.055728"
type input "48"
type input "14"
click at [782, 152] on button "button" at bounding box center [787, 158] width 11 height 12
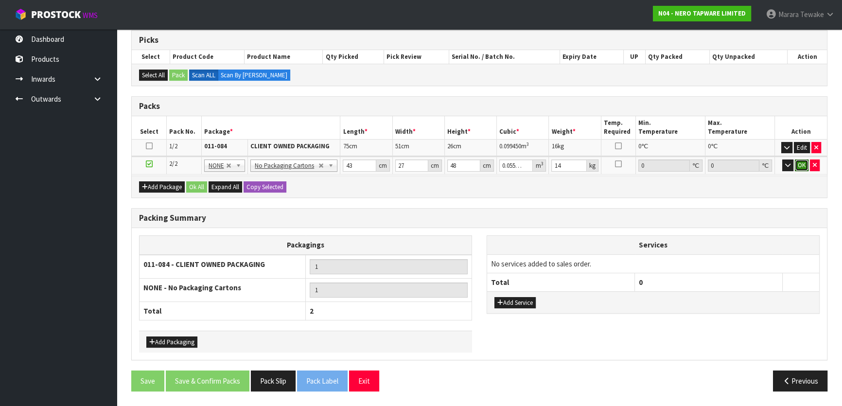
click button "OK" at bounding box center [802, 165] width 14 height 12
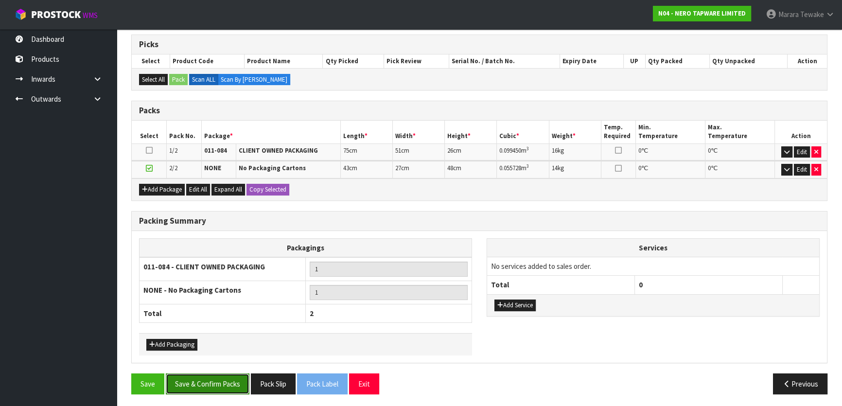
click at [217, 380] on button "Save & Confirm Packs" at bounding box center [208, 383] width 84 height 21
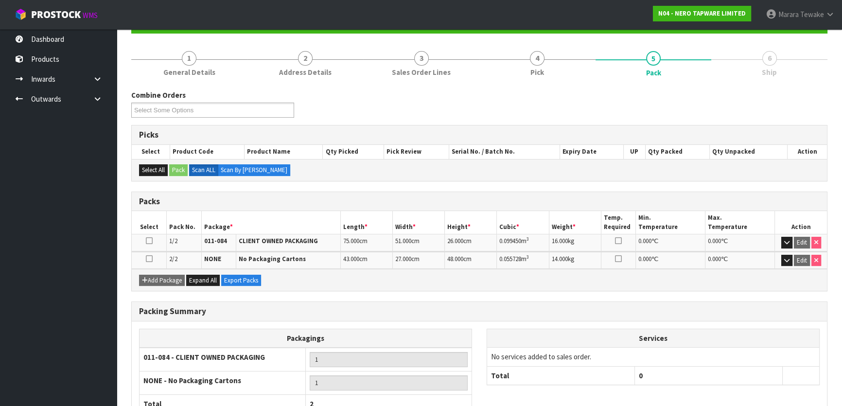
scroll to position [170, 0]
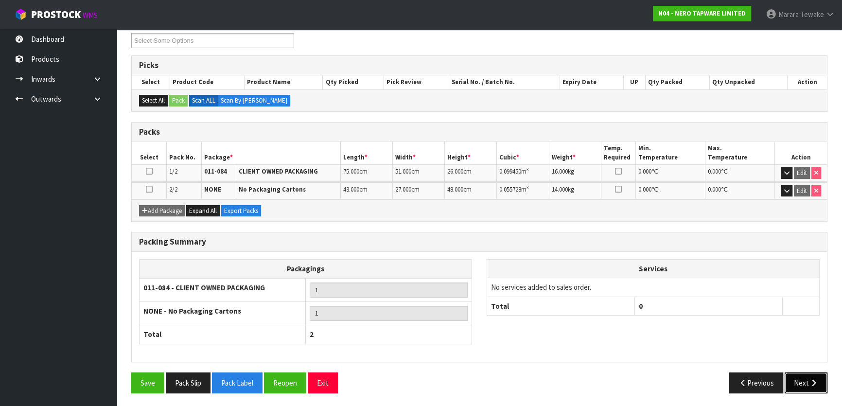
drag, startPoint x: 813, startPoint y: 386, endPoint x: 791, endPoint y: 386, distance: 22.4
click at [813, 386] on button "Next" at bounding box center [806, 382] width 43 height 21
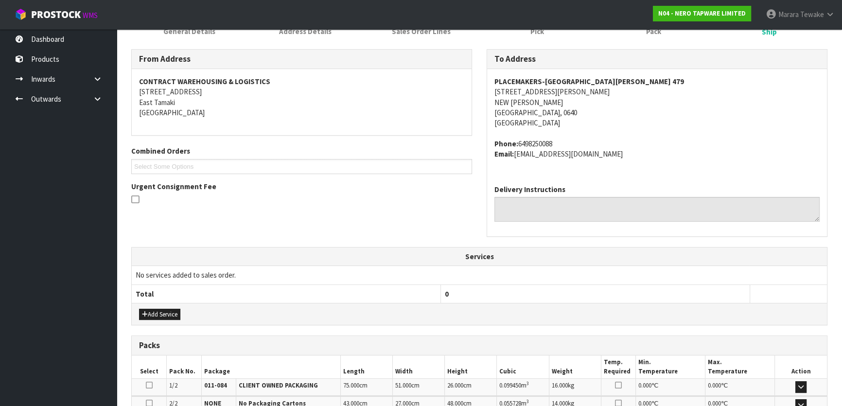
scroll to position [273, 0]
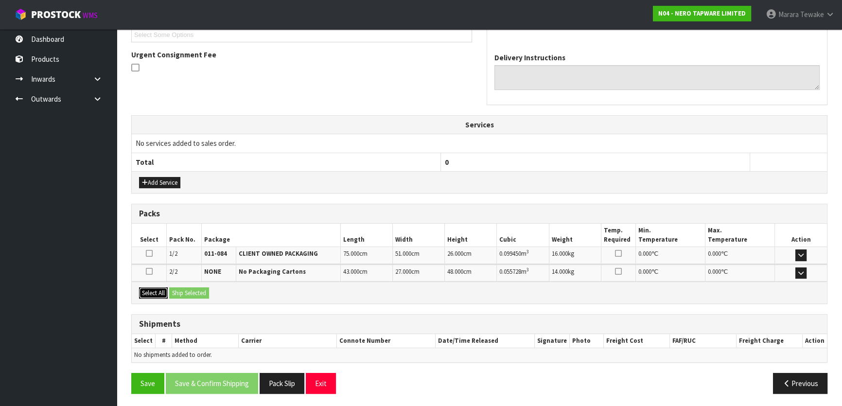
click at [156, 292] on button "Select All" at bounding box center [153, 293] width 29 height 12
click at [187, 290] on button "Ship Selected" at bounding box center [189, 293] width 40 height 12
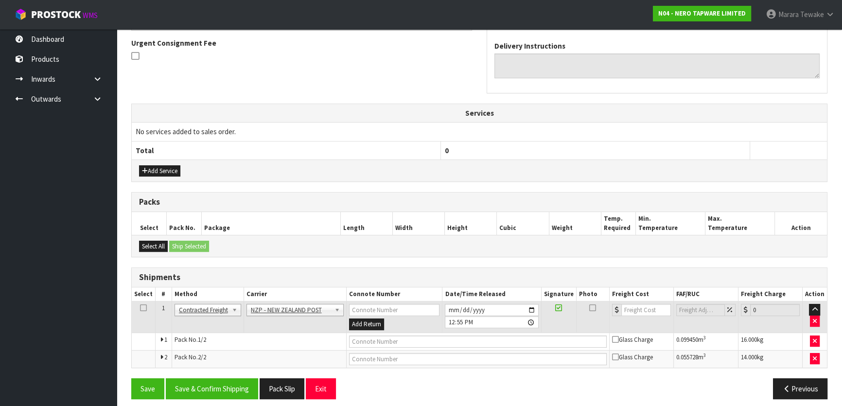
scroll to position [290, 0]
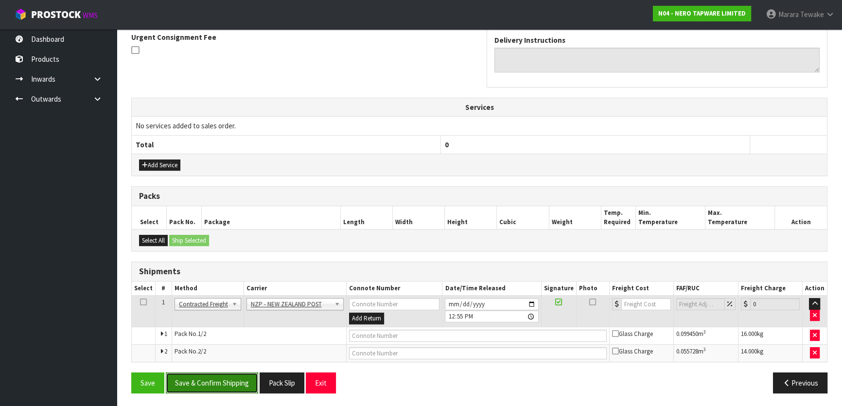
click at [236, 389] on button "Save & Confirm Shipping" at bounding box center [212, 382] width 92 height 21
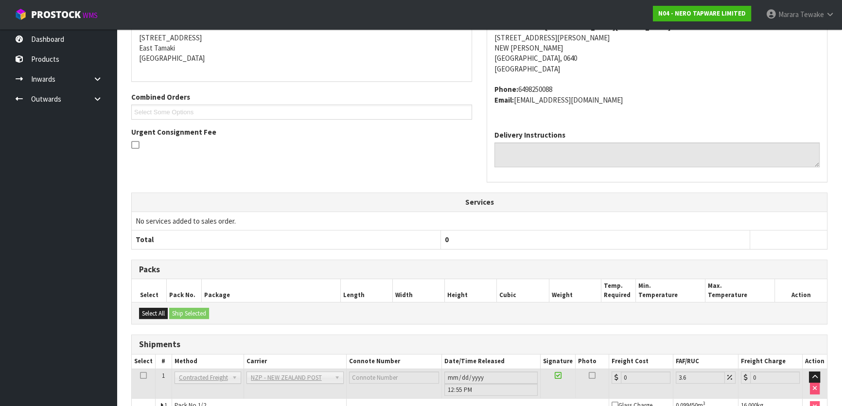
scroll to position [276, 0]
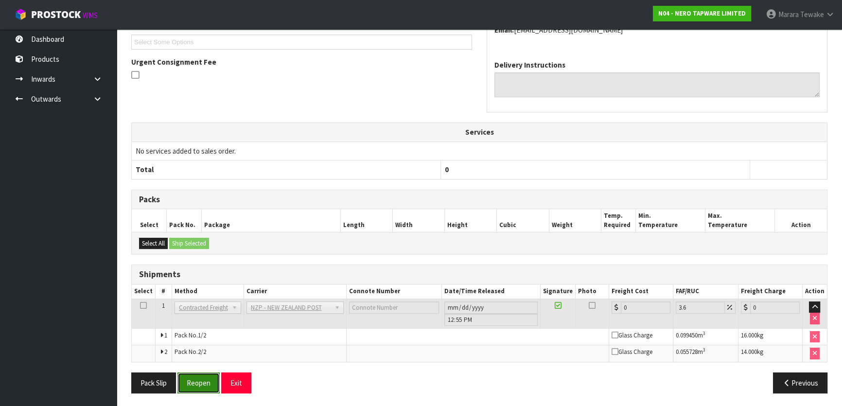
click at [203, 380] on button "Reopen" at bounding box center [198, 382] width 42 height 21
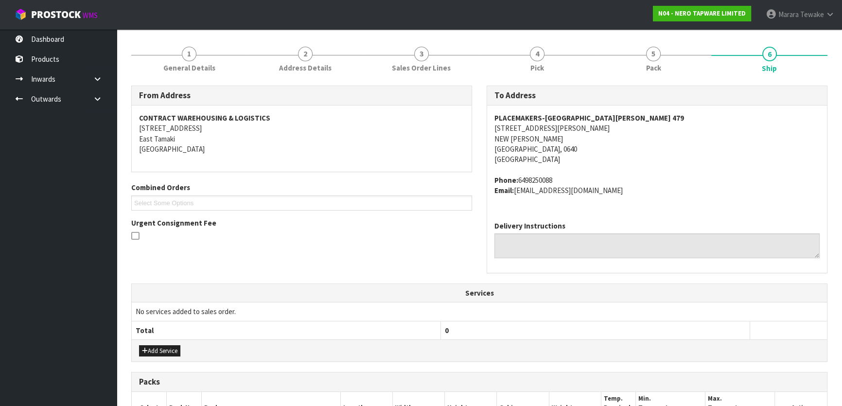
scroll to position [290, 0]
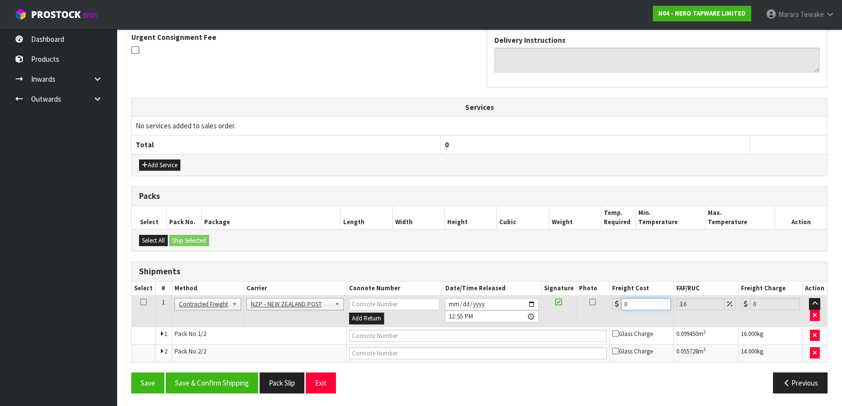
drag, startPoint x: 620, startPoint y: 301, endPoint x: 599, endPoint y: 293, distance: 22.7
click at [600, 296] on tr "1 Client Local Pickup Customer Local Pickup Company Freight Contracted Freight …" at bounding box center [479, 312] width 695 height 32
type input "8"
type input "8.29"
type input "8.6"
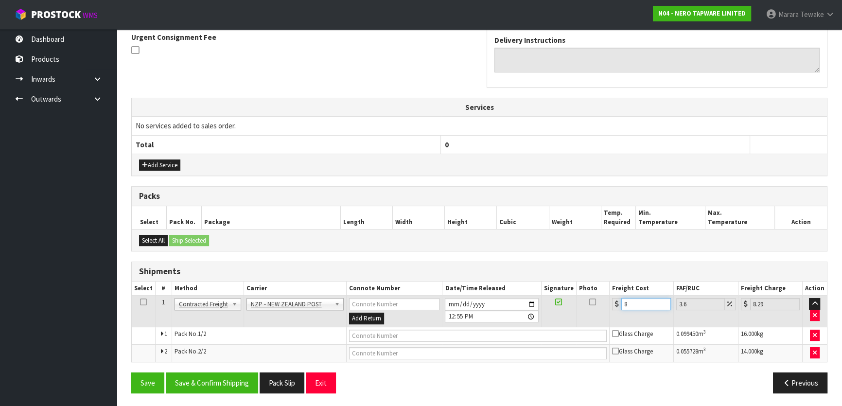
type input "8.91"
type input "8.66"
type input "8.97"
type input "8.66"
click at [237, 385] on button "Save & Confirm Shipping" at bounding box center [212, 382] width 92 height 21
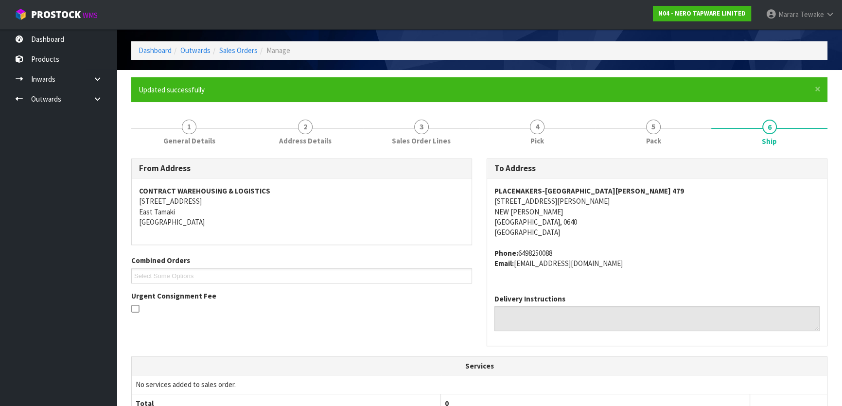
scroll to position [6, 0]
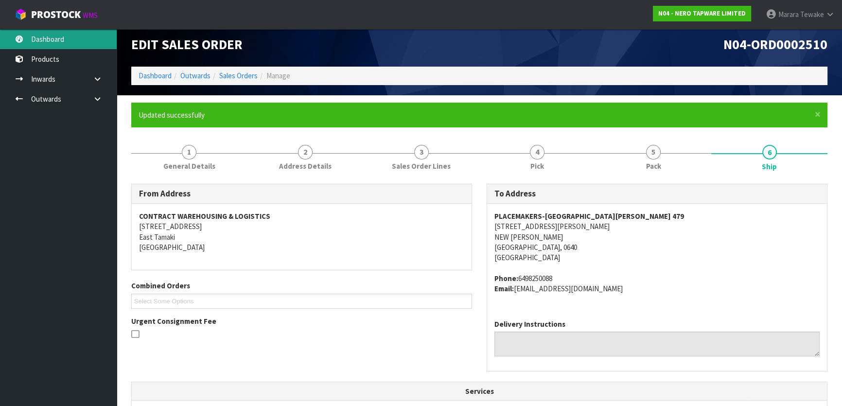
click at [72, 33] on link "Dashboard" at bounding box center [58, 39] width 117 height 20
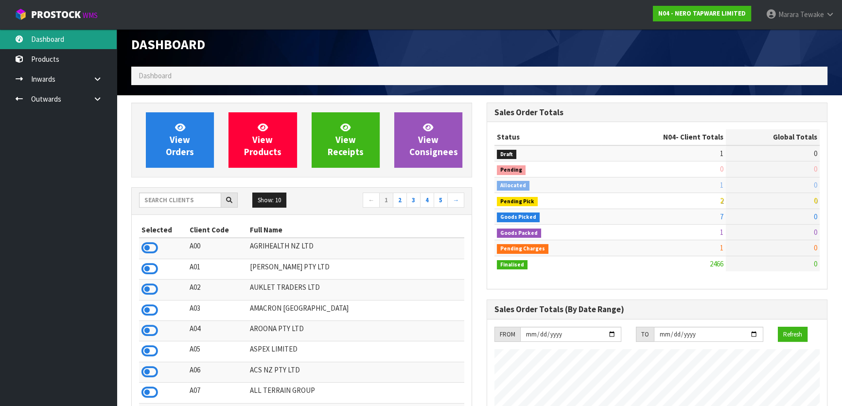
scroll to position [766, 355]
click at [206, 199] on input "text" at bounding box center [180, 199] width 82 height 15
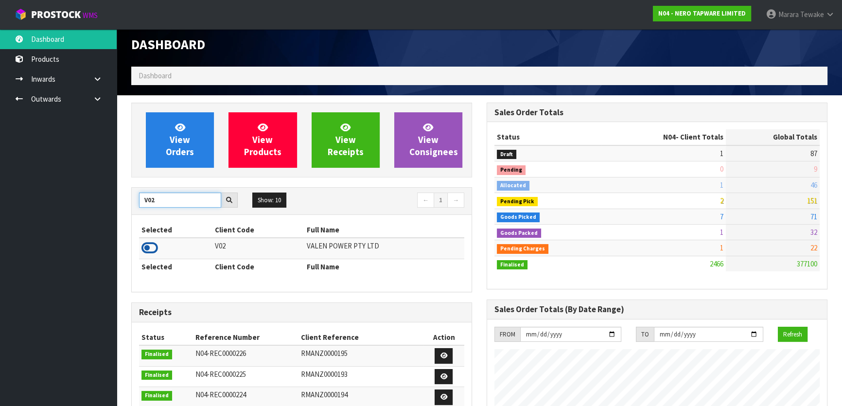
type input "V02"
click at [151, 245] on icon at bounding box center [149, 248] width 17 height 15
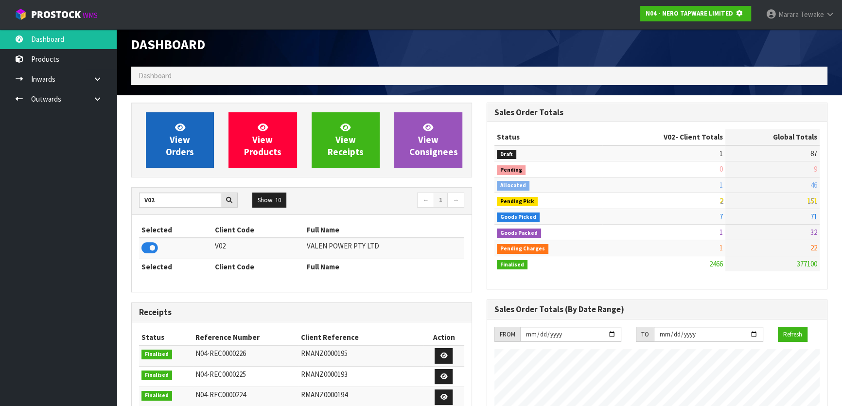
scroll to position [485470, 485720]
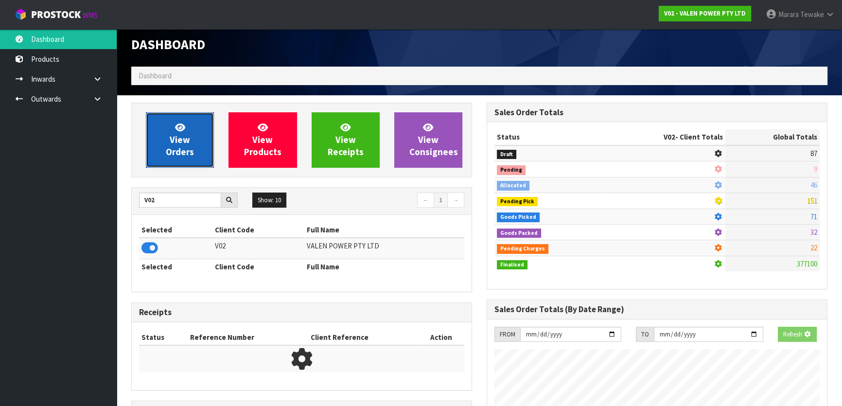
click at [167, 130] on link "View Orders" at bounding box center [180, 139] width 68 height 55
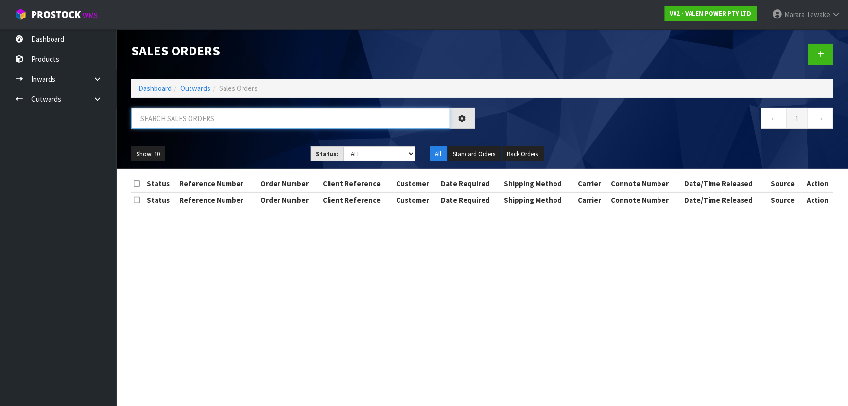
click at [182, 116] on input "text" at bounding box center [290, 118] width 319 height 21
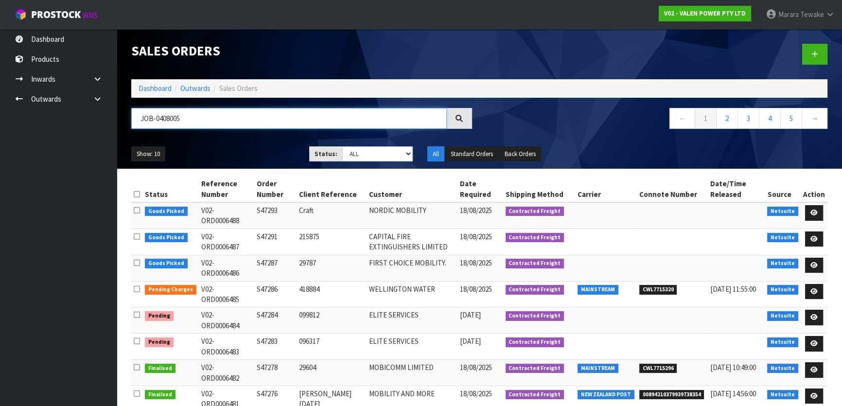
type input "JOB-0408005"
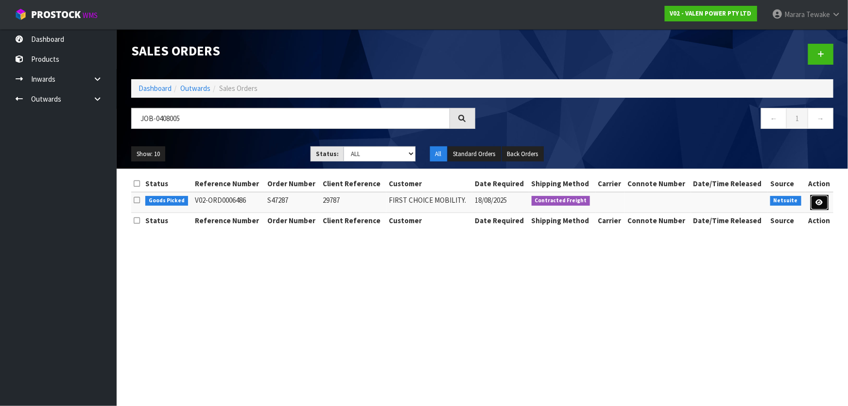
click at [823, 202] on link at bounding box center [820, 203] width 18 height 16
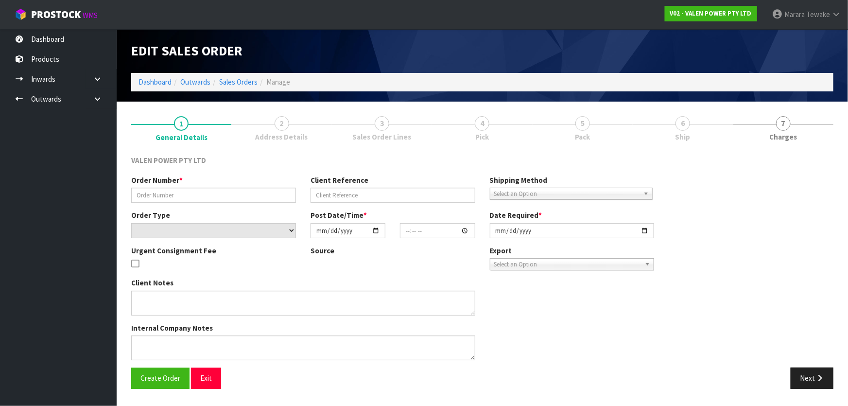
type input "S47287"
type input "29787"
select select "number:0"
type input "2025-08-15"
type input "16:30:09.000"
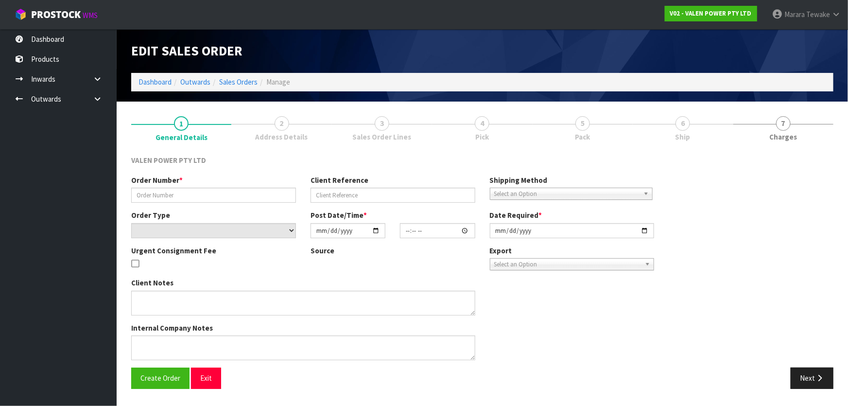
type input "[DATE]"
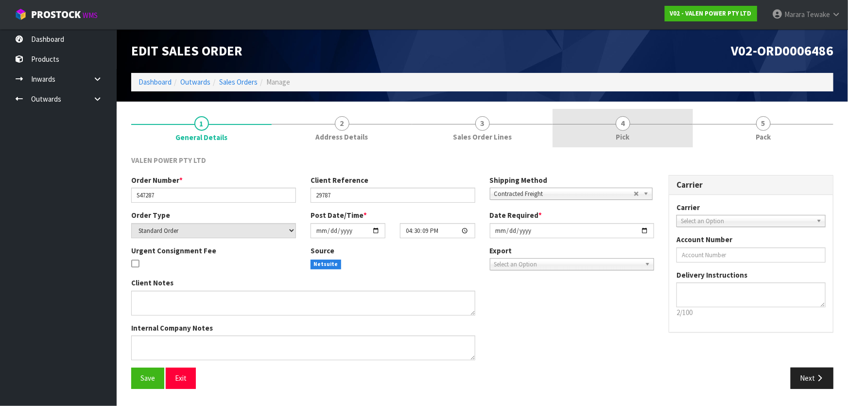
click at [648, 129] on link "4 Pick" at bounding box center [623, 128] width 140 height 38
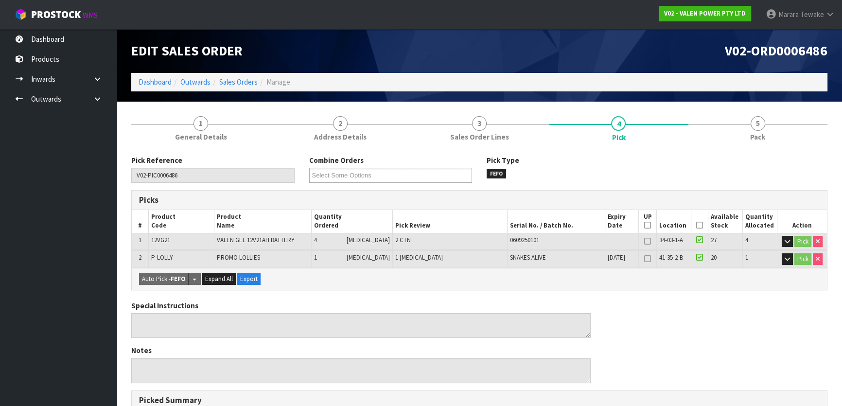
click at [696, 226] on icon at bounding box center [699, 225] width 7 height 0
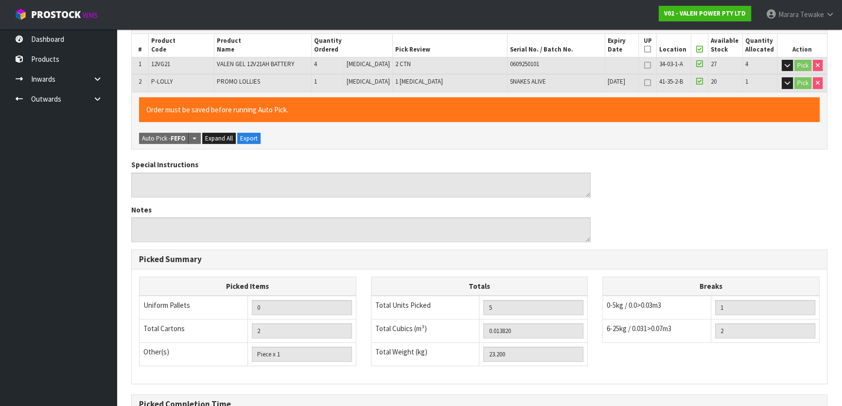
scroll to position [285, 0]
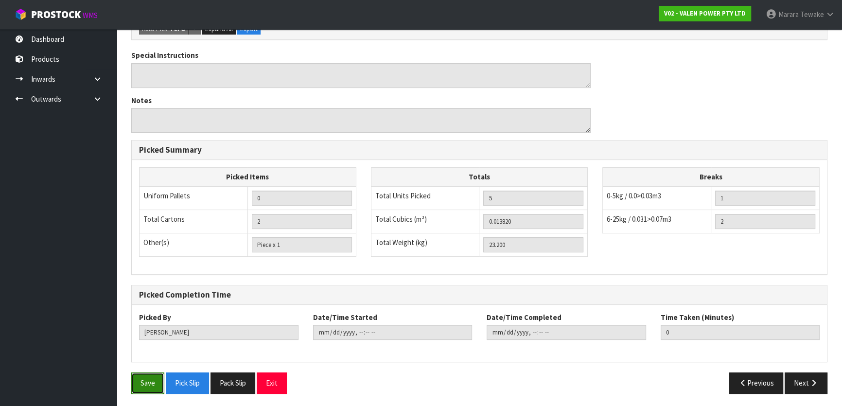
drag, startPoint x: 145, startPoint y: 379, endPoint x: 262, endPoint y: 327, distance: 127.9
click at [145, 379] on button "Save" at bounding box center [147, 382] width 33 height 21
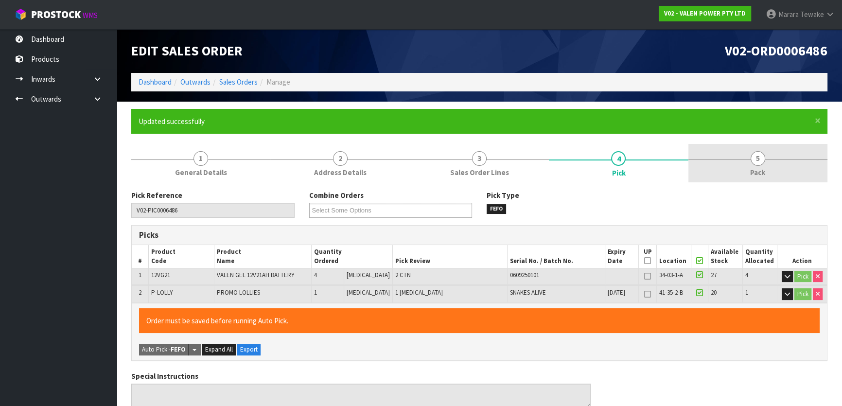
click at [751, 155] on span "5" at bounding box center [757, 158] width 15 height 15
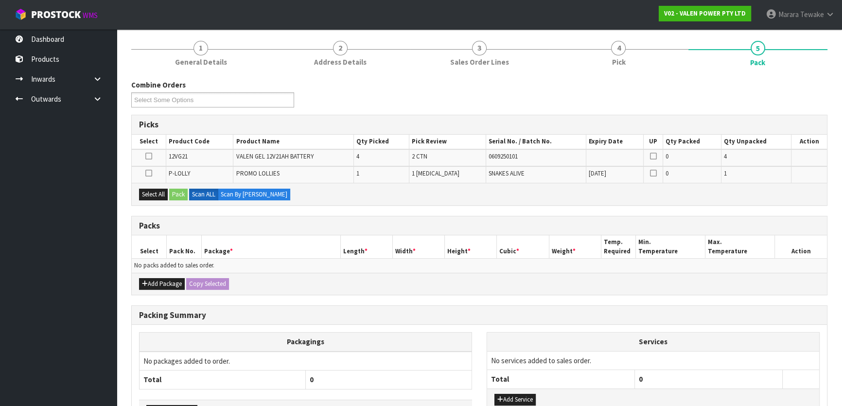
scroll to position [176, 0]
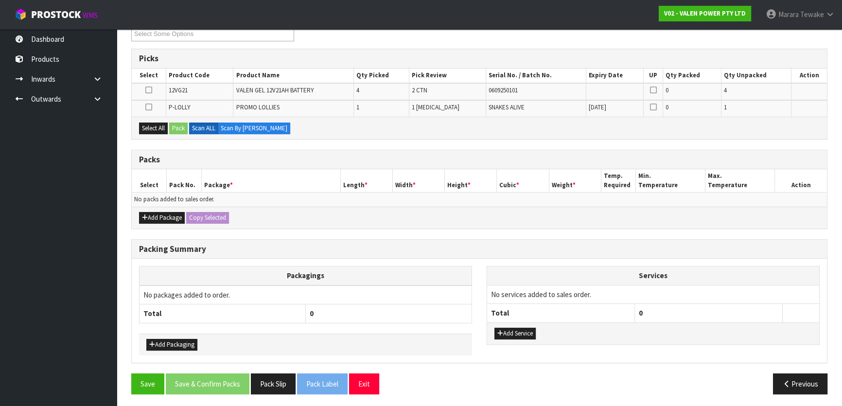
click at [150, 107] on icon at bounding box center [148, 107] width 7 height 0
click at [0, 0] on input "checkbox" at bounding box center [0, 0] width 0 height 0
click at [177, 124] on button "Pack" at bounding box center [178, 128] width 18 height 12
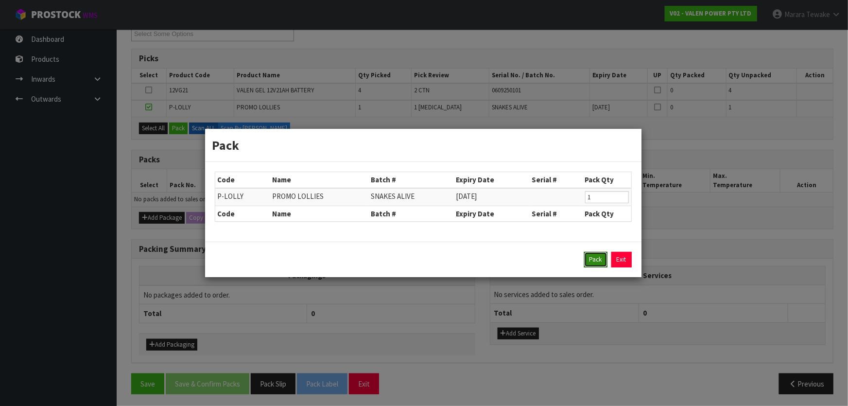
drag, startPoint x: 593, startPoint y: 263, endPoint x: 515, endPoint y: 278, distance: 79.7
click at [586, 264] on button "Pack" at bounding box center [595, 260] width 23 height 16
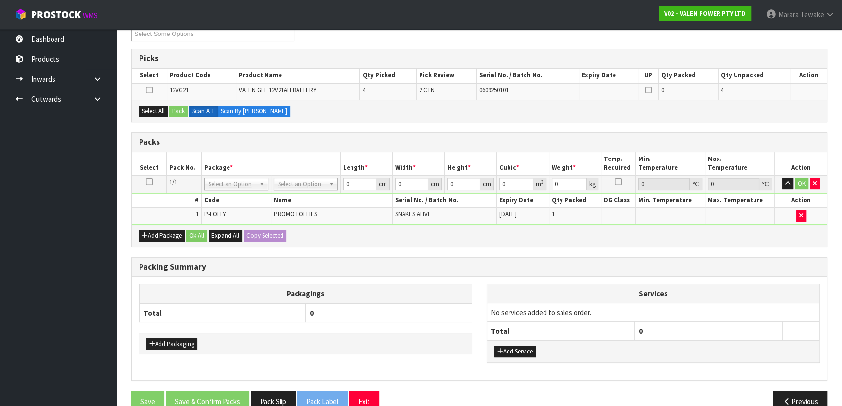
click at [147, 182] on icon at bounding box center [149, 182] width 7 height 0
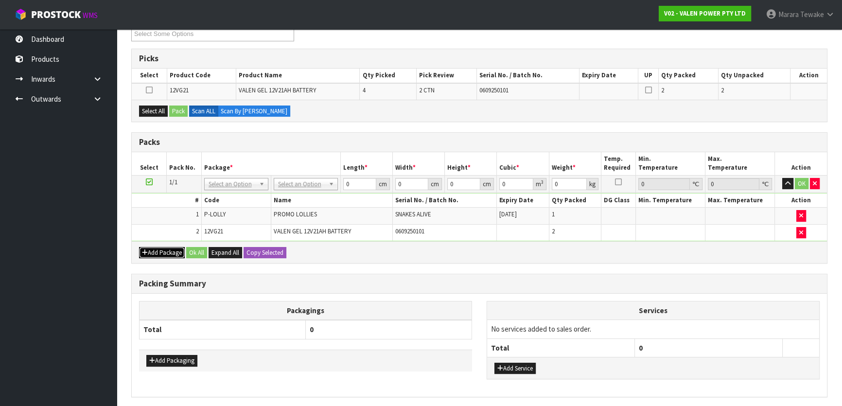
click at [157, 247] on button "Add Package" at bounding box center [162, 253] width 46 height 12
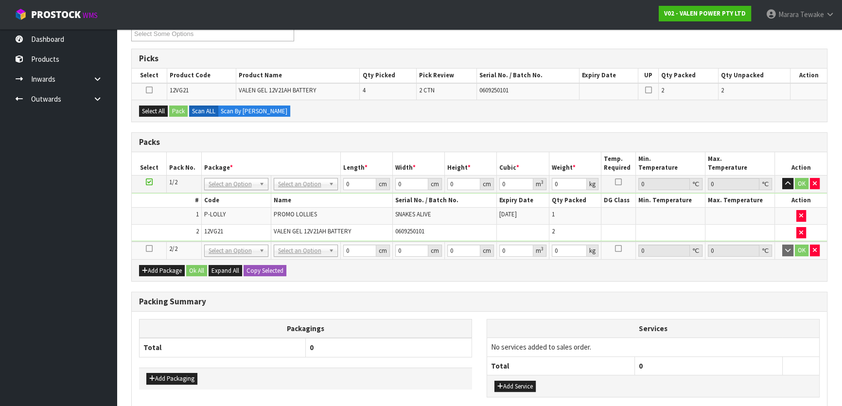
click at [149, 248] on icon at bounding box center [149, 248] width 7 height 0
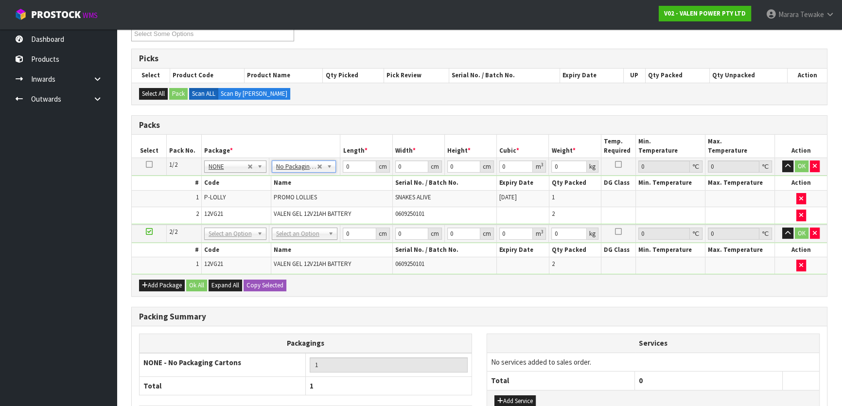
drag, startPoint x: 304, startPoint y: 230, endPoint x: 302, endPoint y: 250, distance: 20.6
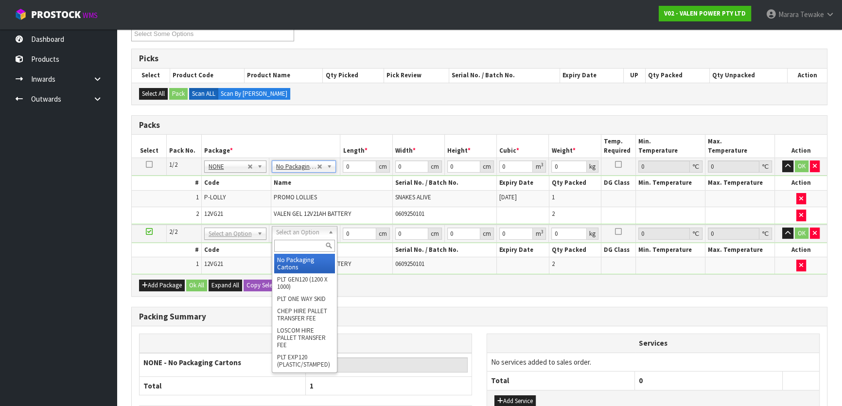
type input "2"
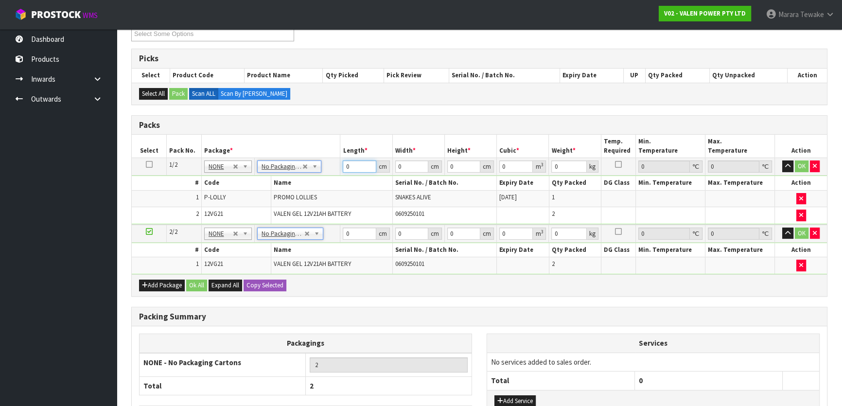
drag, startPoint x: 353, startPoint y: 166, endPoint x: 338, endPoint y: 156, distance: 18.1
click at [348, 164] on input "0" at bounding box center [359, 166] width 33 height 12
type input "22"
type input "18"
type input "2"
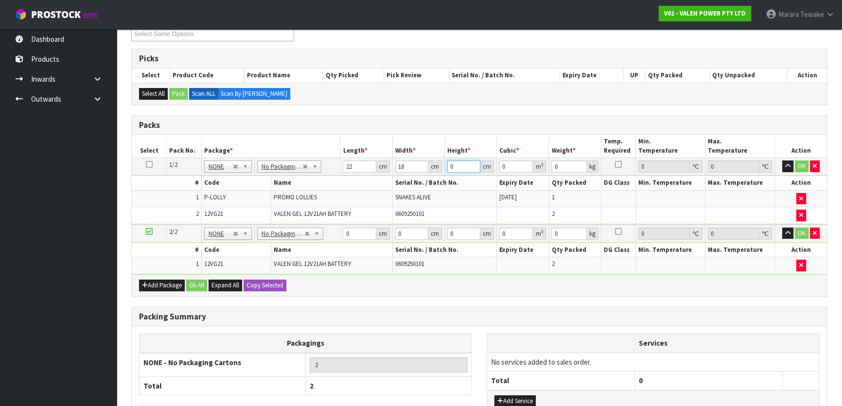
type input "0.000792"
type input "21"
type input "0.008316"
type input "21"
type input "13"
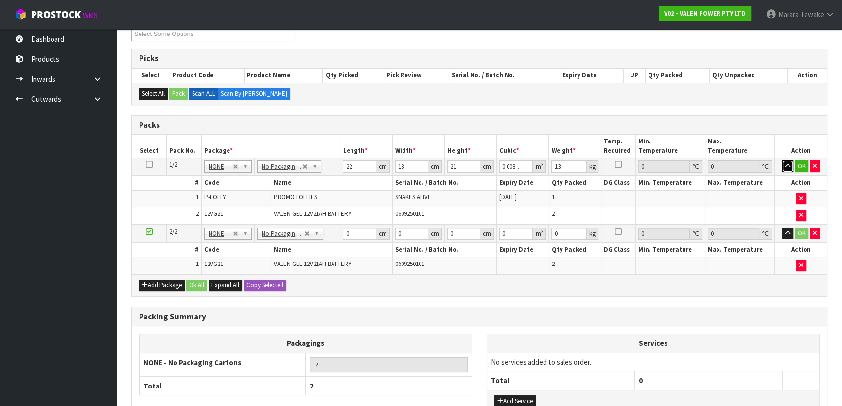
click at [782, 160] on button "button" at bounding box center [787, 166] width 11 height 12
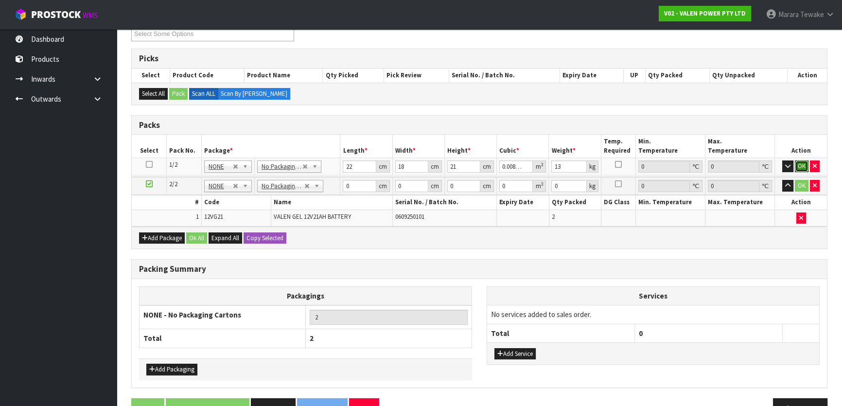
click button "OK" at bounding box center [802, 166] width 14 height 12
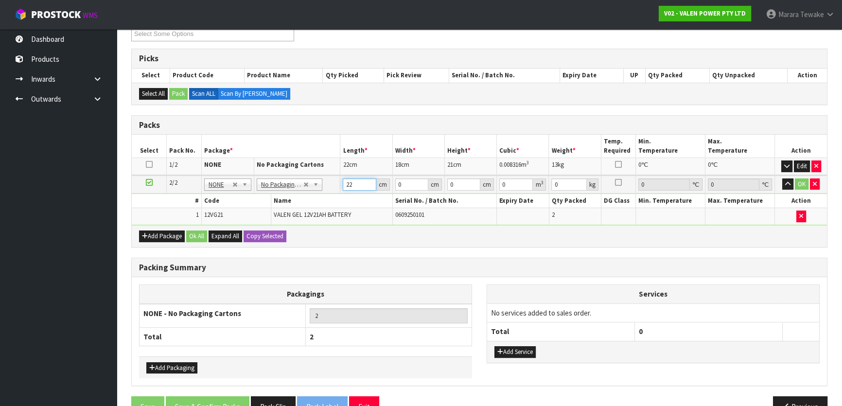
type input "22"
type input "18"
type input "1"
type input "0.000396"
type input "18"
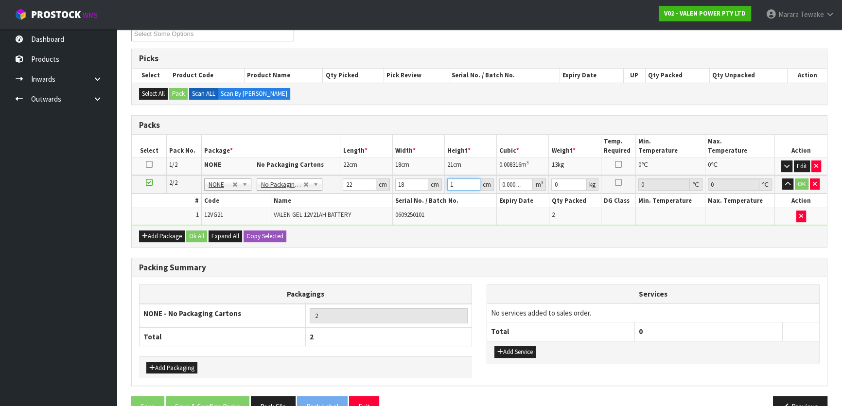
type input "0.007128"
type input "18"
type input "13"
click at [782, 178] on button "button" at bounding box center [787, 184] width 11 height 12
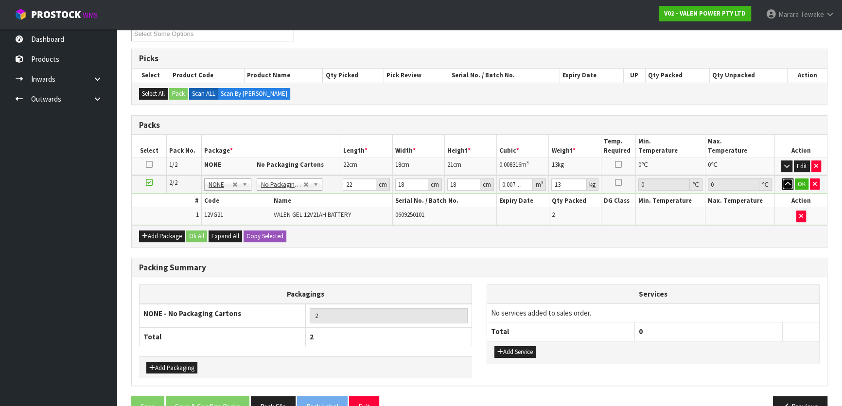
click at [782, 178] on button "button" at bounding box center [787, 184] width 11 height 12
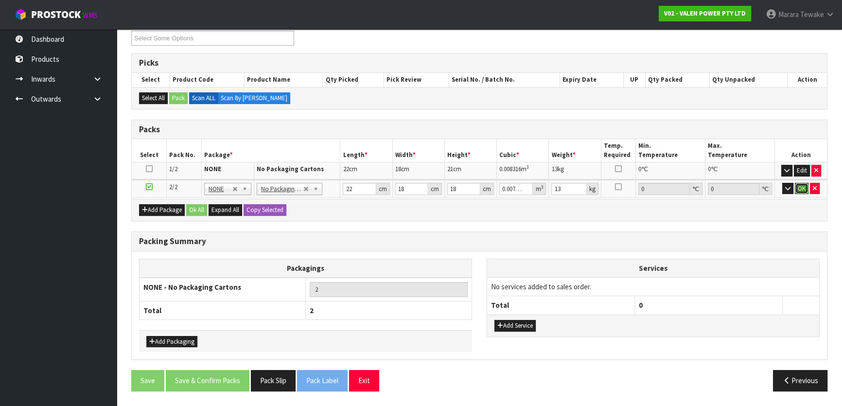
click button "OK" at bounding box center [802, 189] width 14 height 12
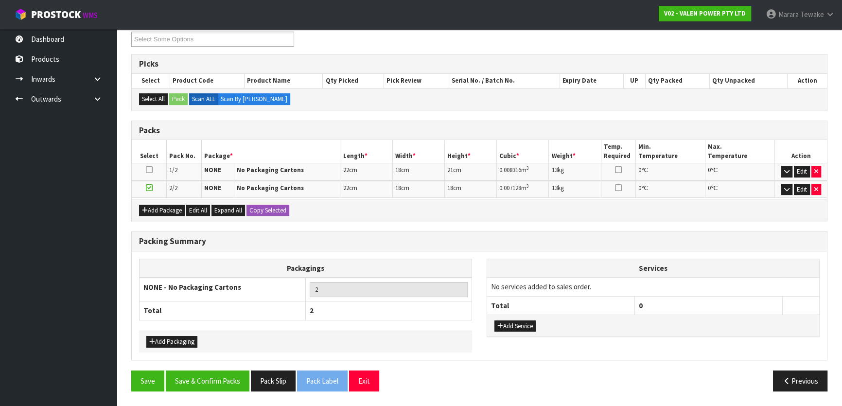
scroll to position [168, 0]
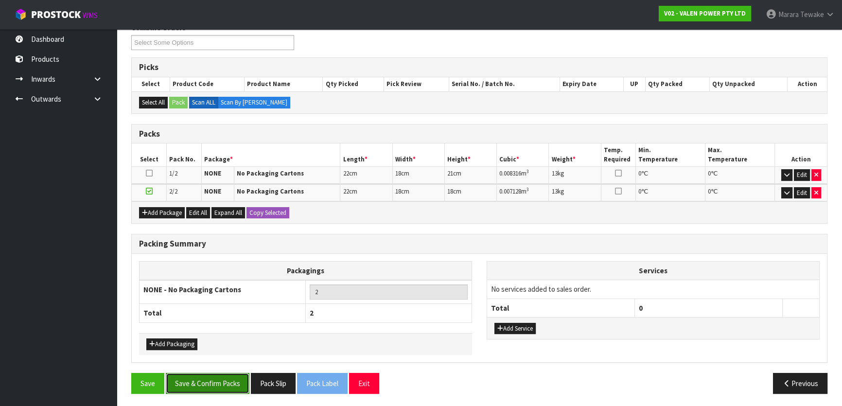
click at [217, 385] on button "Save & Confirm Packs" at bounding box center [208, 383] width 84 height 21
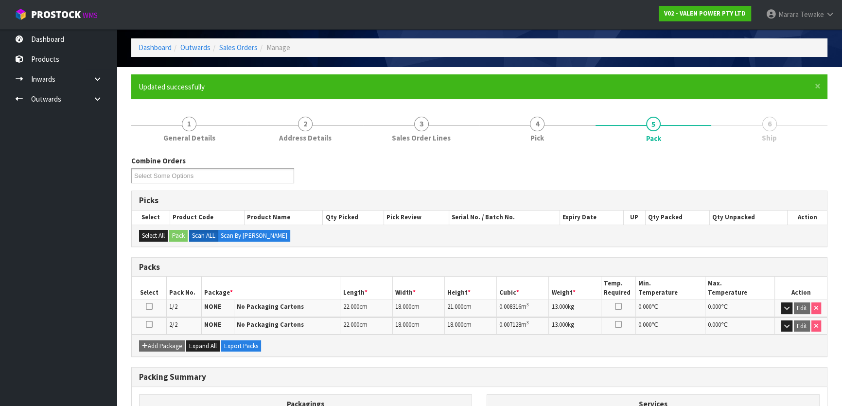
scroll to position [146, 0]
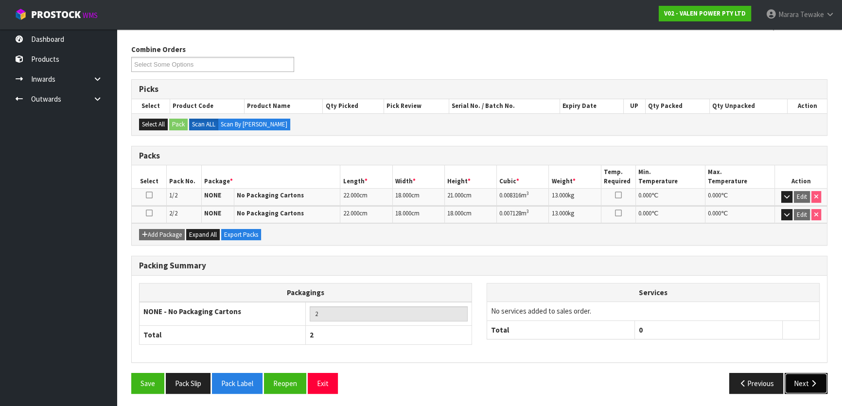
click at [814, 376] on button "Next" at bounding box center [806, 383] width 43 height 21
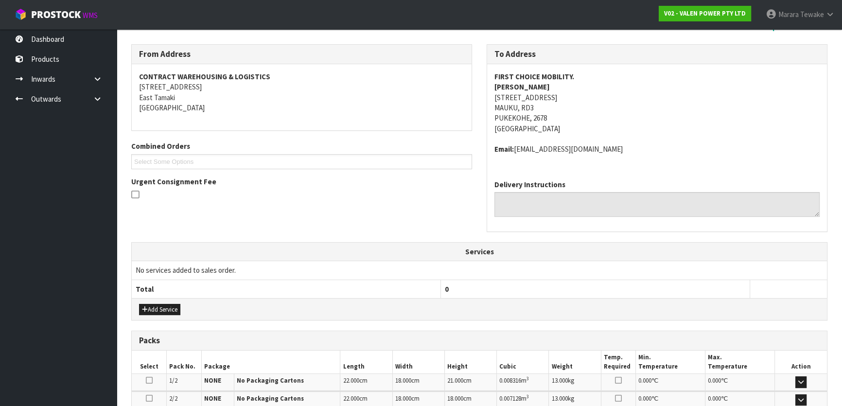
scroll to position [273, 0]
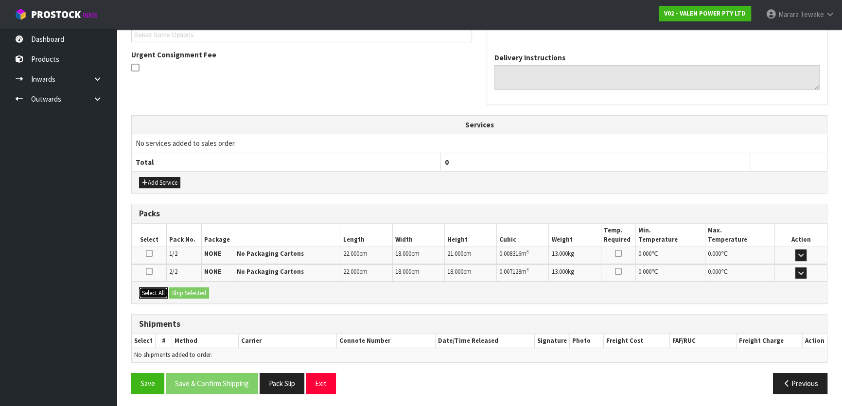
drag, startPoint x: 151, startPoint y: 294, endPoint x: 180, endPoint y: 288, distance: 29.7
click at [156, 292] on button "Select All" at bounding box center [153, 293] width 29 height 12
click at [184, 287] on button "Ship Selected" at bounding box center [189, 293] width 40 height 12
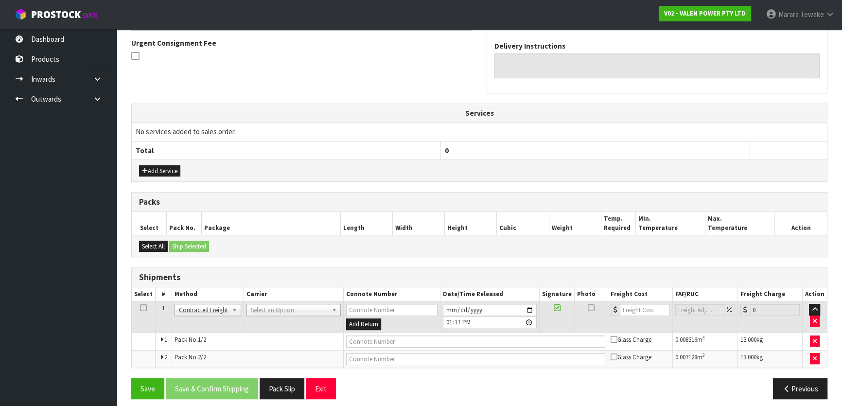
scroll to position [290, 0]
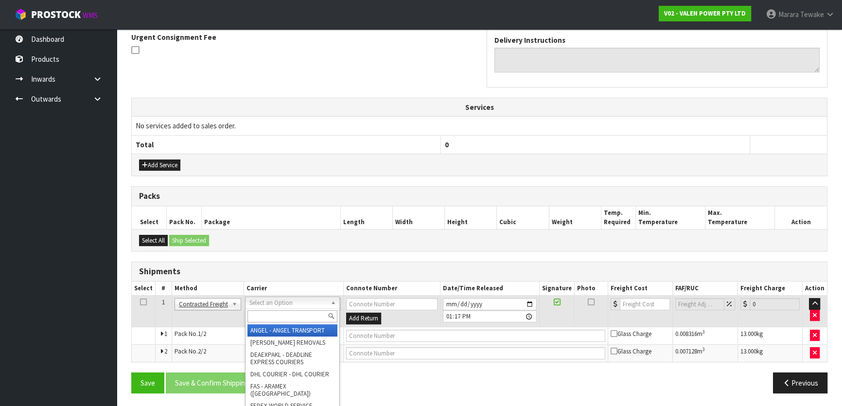
click at [272, 309] on div at bounding box center [292, 316] width 94 height 16
click at [269, 315] on input "text" at bounding box center [292, 316] width 90 height 12
type input "NZP"
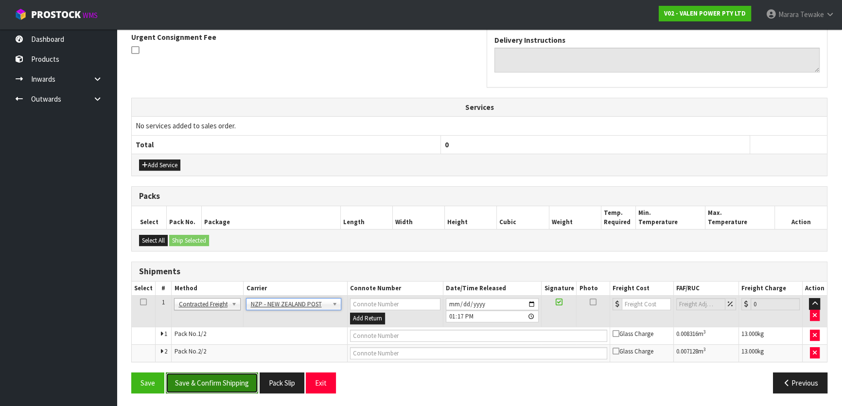
click at [239, 372] on button "Save & Confirm Shipping" at bounding box center [212, 382] width 92 height 21
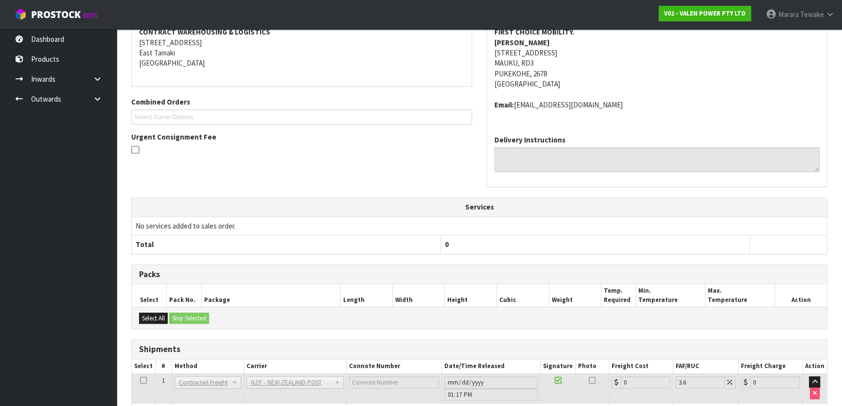
scroll to position [276, 0]
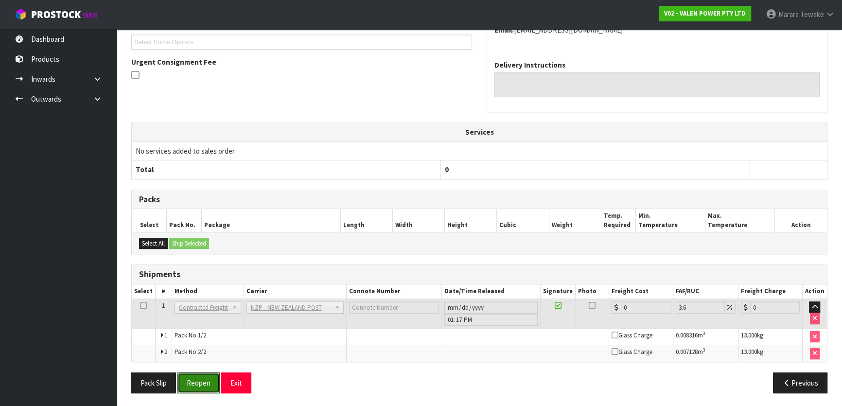
drag, startPoint x: 202, startPoint y: 384, endPoint x: 130, endPoint y: 374, distance: 73.1
click at [202, 384] on button "Reopen" at bounding box center [198, 382] width 42 height 21
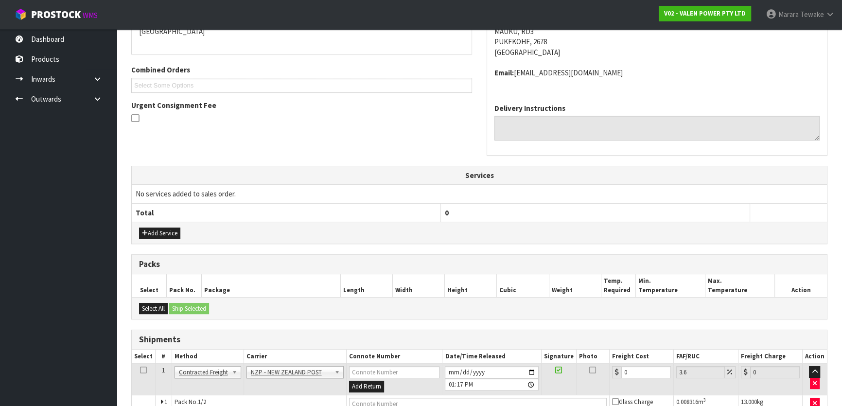
scroll to position [290, 0]
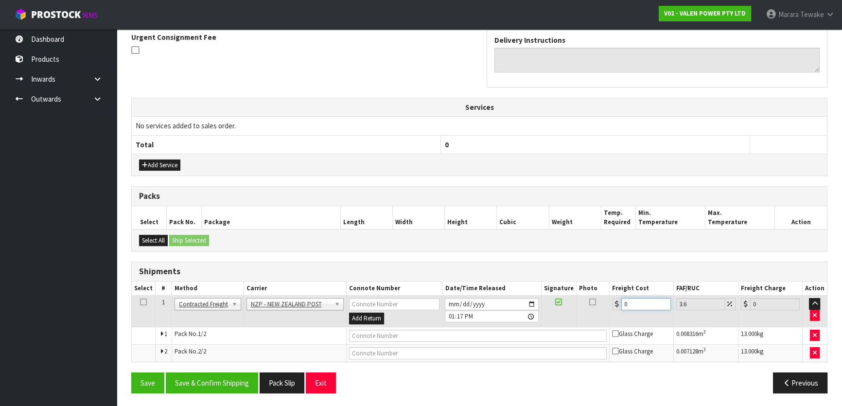
drag, startPoint x: 632, startPoint y: 301, endPoint x: 599, endPoint y: 293, distance: 34.2
click at [603, 296] on tr "1 Client Local Pickup Customer Local Pickup Company Freight Contracted Freight …" at bounding box center [479, 312] width 695 height 32
type input "1"
type input "1.04"
type input "17"
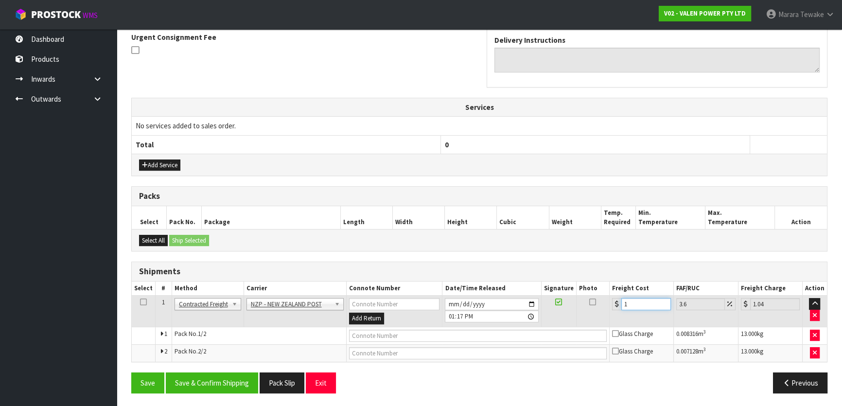
type input "17.61"
type input "17.8"
type input "18.44"
type input "17.87"
type input "18.51"
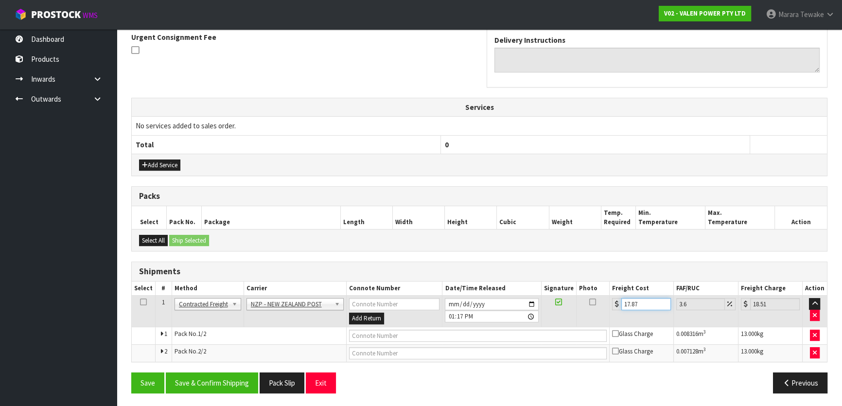
type input "17.874"
type input "18.52"
type input "17.87"
type input "18.51"
type input "17.8"
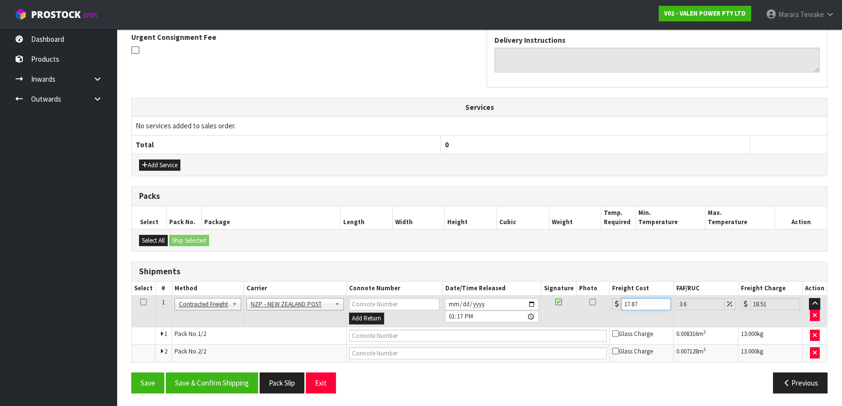
type input "18.44"
type input "17.84"
type input "18.48"
type input "17.84"
drag, startPoint x: 200, startPoint y: 377, endPoint x: 162, endPoint y: 345, distance: 49.7
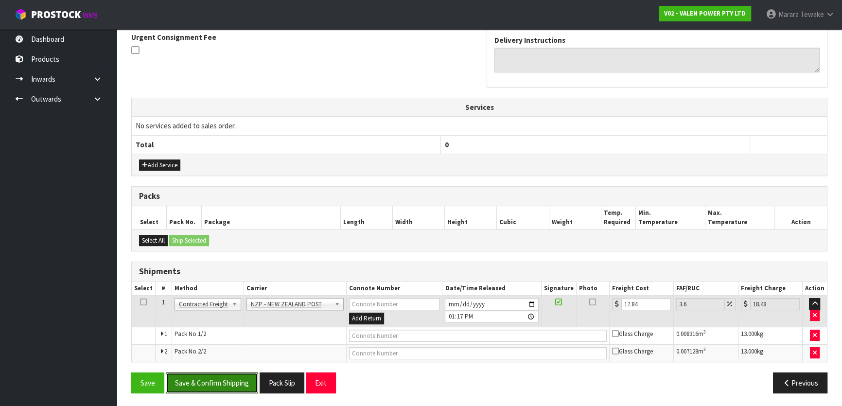
click at [200, 376] on button "Save & Confirm Shipping" at bounding box center [212, 382] width 92 height 21
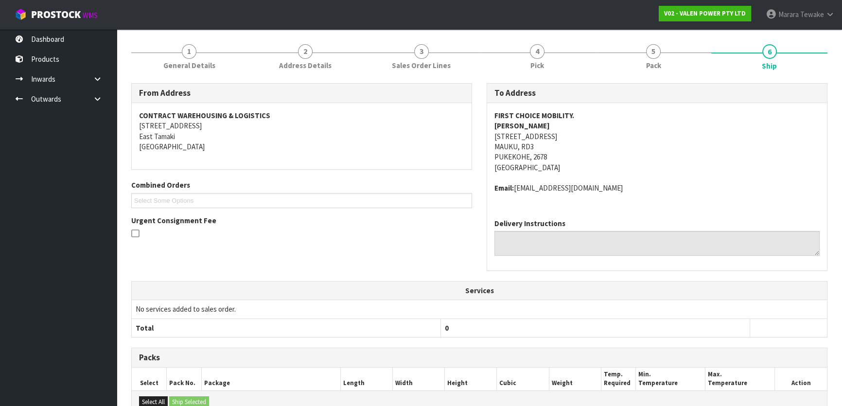
scroll to position [272, 0]
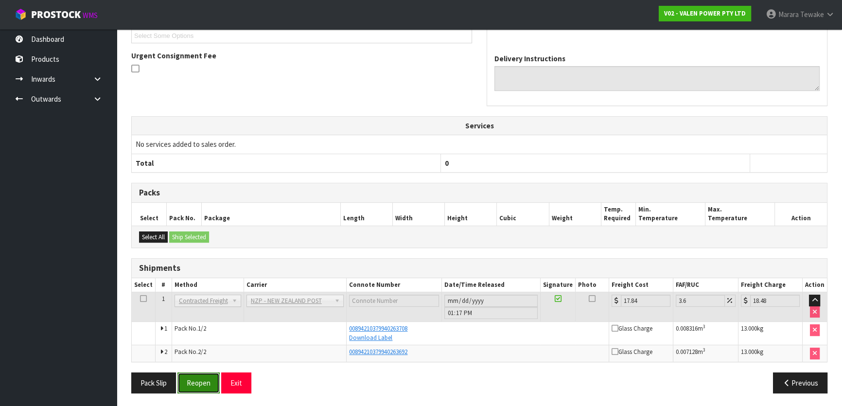
click at [196, 382] on button "Reopen" at bounding box center [198, 382] width 42 height 21
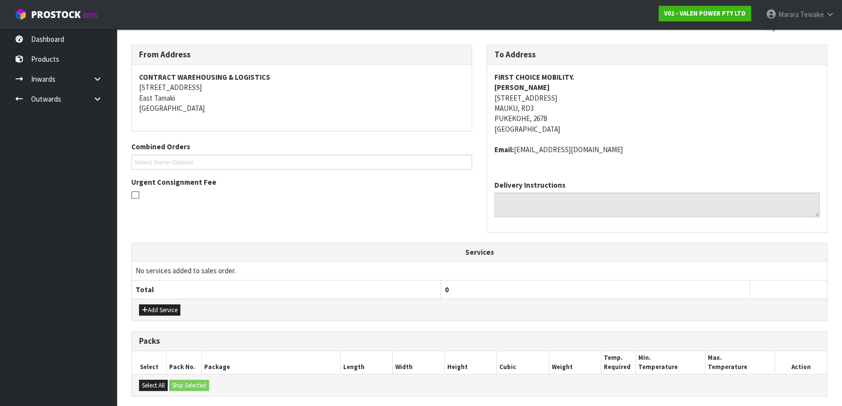
scroll to position [299, 0]
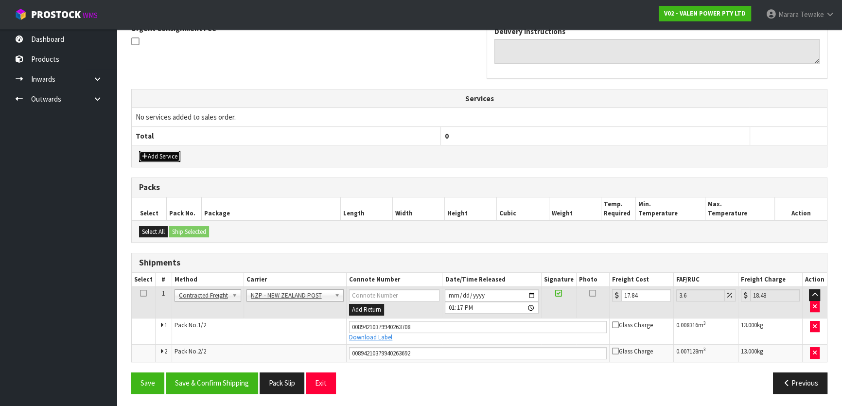
click at [164, 156] on button "Add Service" at bounding box center [159, 157] width 41 height 12
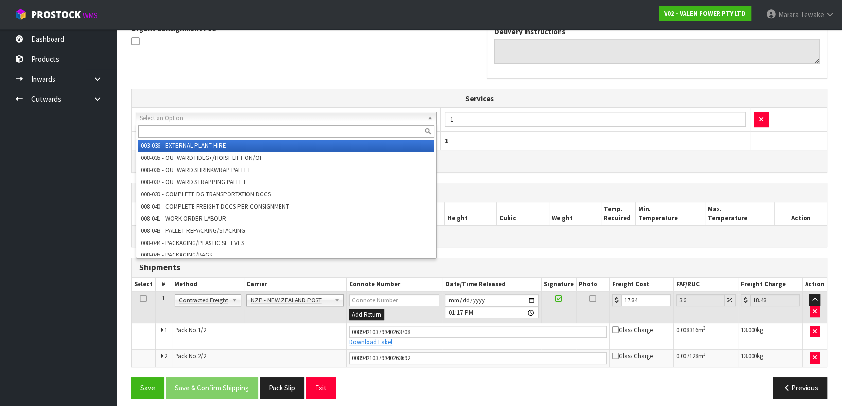
click at [187, 131] on input "text" at bounding box center [286, 131] width 296 height 12
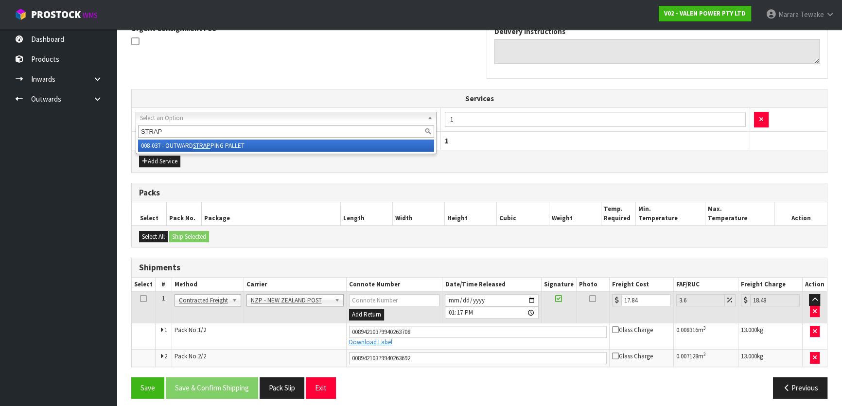
type input "STRAP"
drag, startPoint x: 374, startPoint y: 147, endPoint x: 393, endPoint y: 140, distance: 20.8
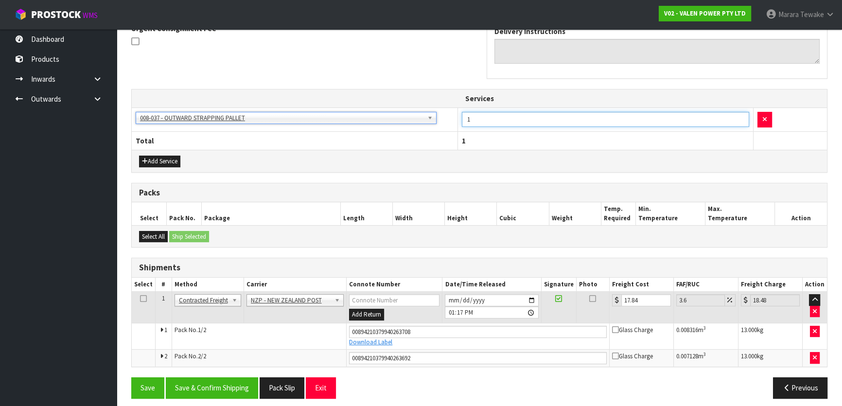
drag, startPoint x: 471, startPoint y: 116, endPoint x: 452, endPoint y: 113, distance: 19.7
click at [452, 114] on tr "003-036 - EXTERNAL PLANT HIRE 008-035 - OUTWARD HDLG+/HOIST LIFT ON/OFF 008-036…" at bounding box center [479, 120] width 695 height 24
type input "2"
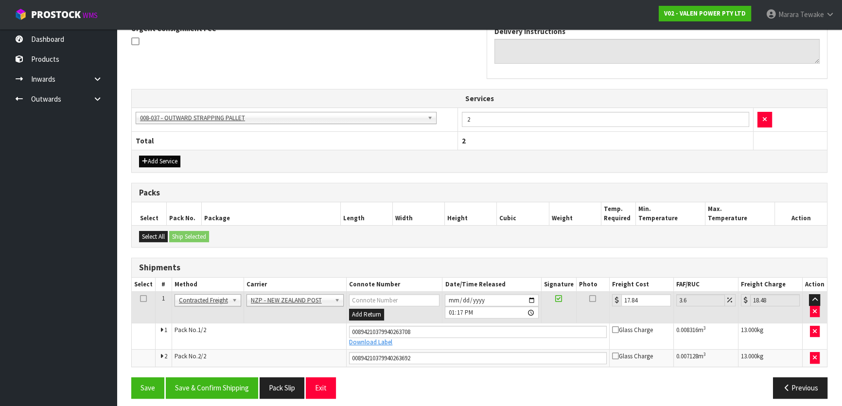
click at [167, 154] on div "Add Service" at bounding box center [479, 161] width 695 height 22
click at [166, 160] on button "Add Service" at bounding box center [159, 162] width 41 height 12
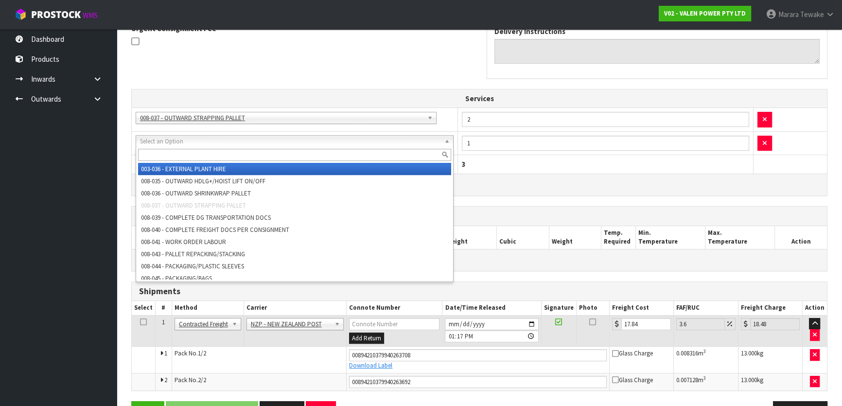
click at [180, 154] on input "text" at bounding box center [294, 155] width 313 height 12
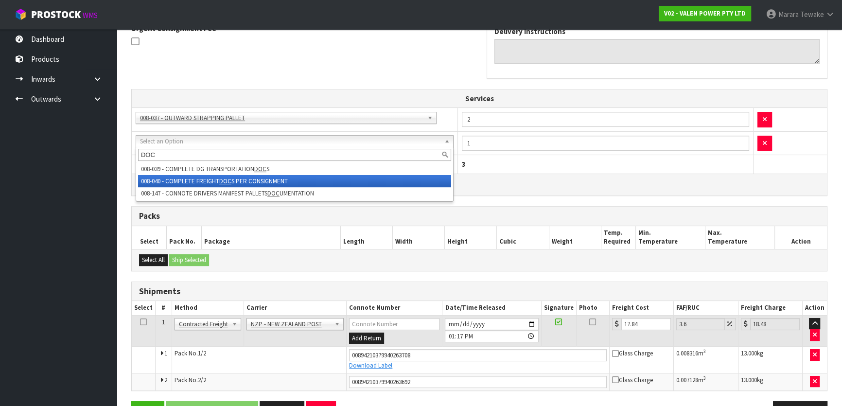
type input "DOC"
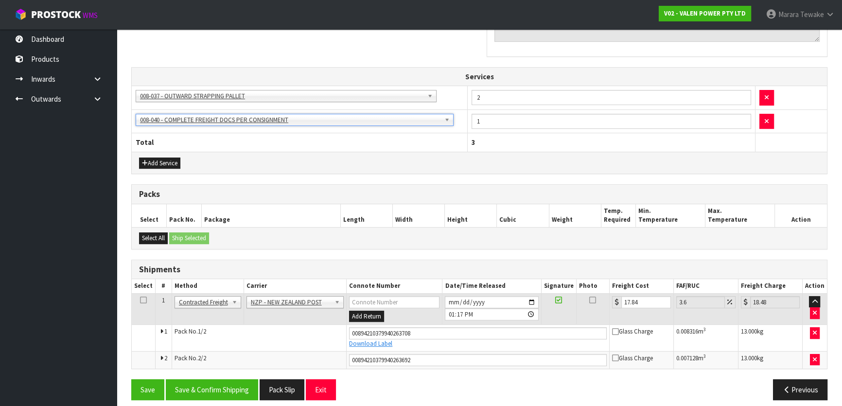
scroll to position [327, 0]
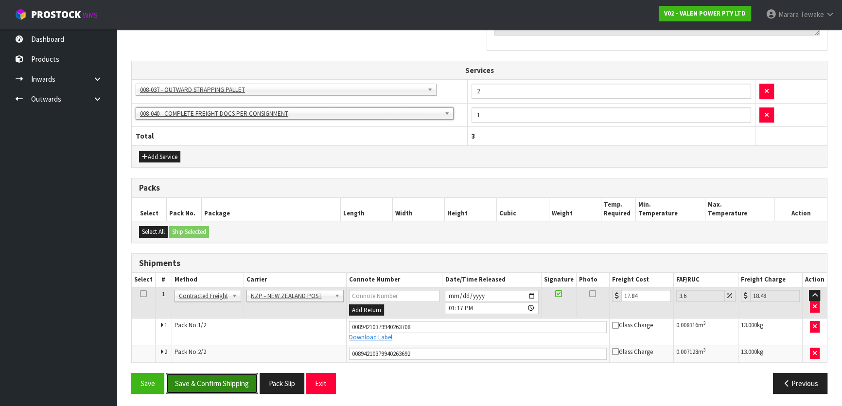
click at [230, 378] on button "Save & Confirm Shipping" at bounding box center [212, 383] width 92 height 21
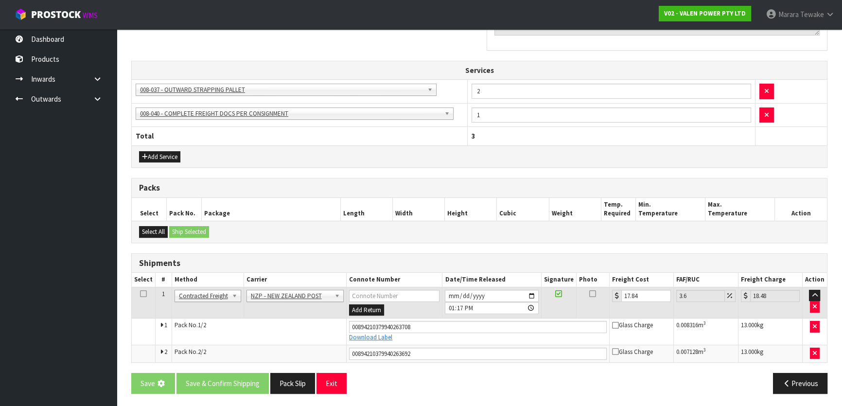
scroll to position [0, 0]
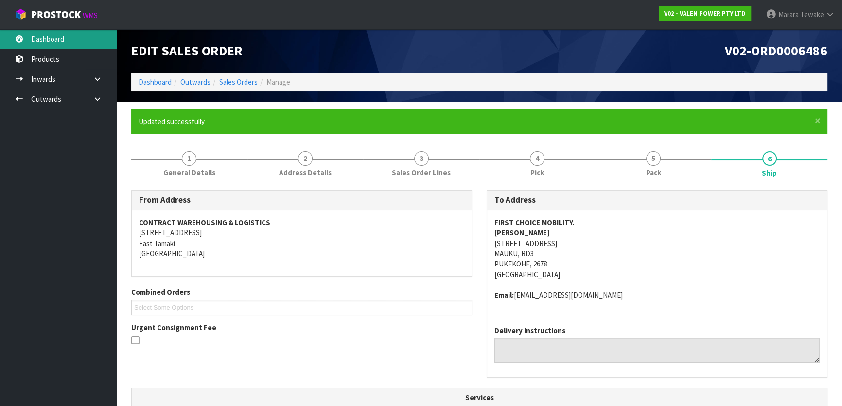
click at [75, 41] on link "Dashboard" at bounding box center [58, 39] width 117 height 20
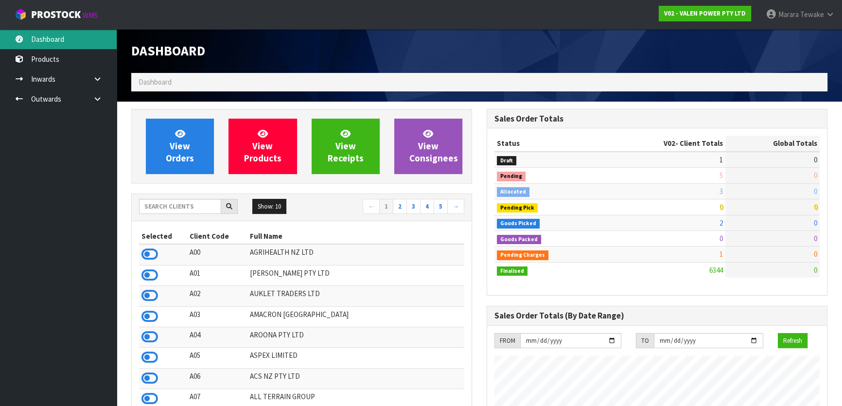
scroll to position [735, 355]
click at [181, 208] on input "text" at bounding box center [180, 206] width 82 height 15
type input "W03"
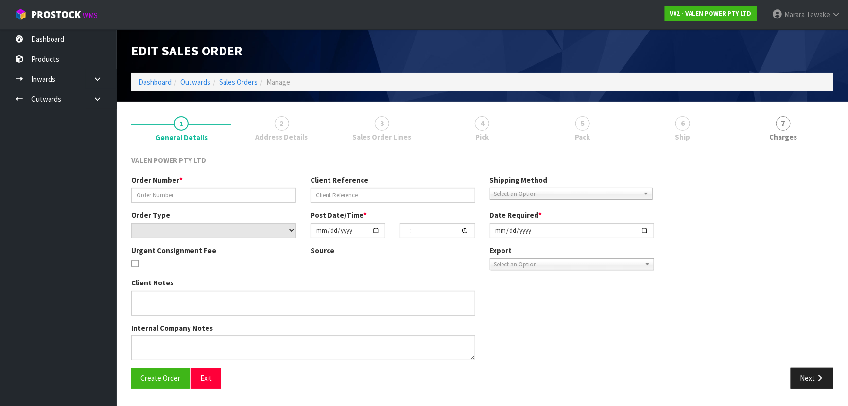
type input "S47287"
type input "29787"
select select "number:0"
type input "2025-08-15"
type input "16:30:09.000"
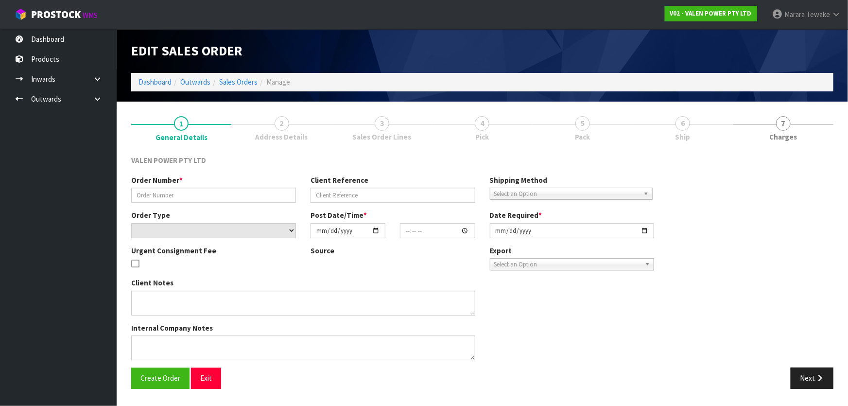
type input "[DATE]"
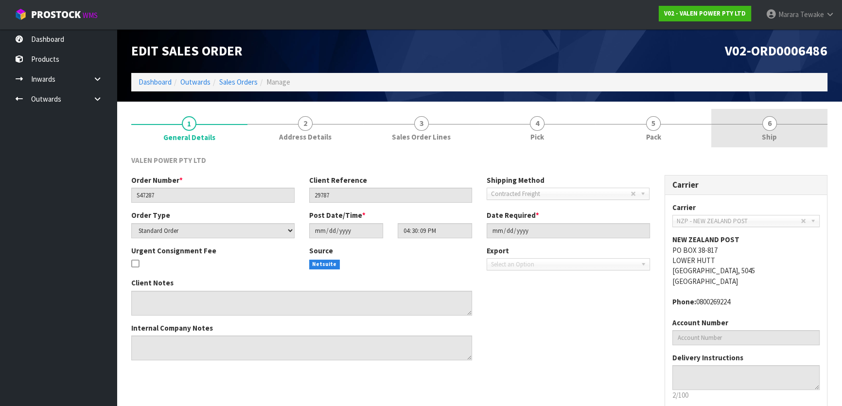
drag, startPoint x: 794, startPoint y: 130, endPoint x: 717, endPoint y: 144, distance: 78.5
click at [794, 129] on link "6 Ship" at bounding box center [769, 128] width 116 height 38
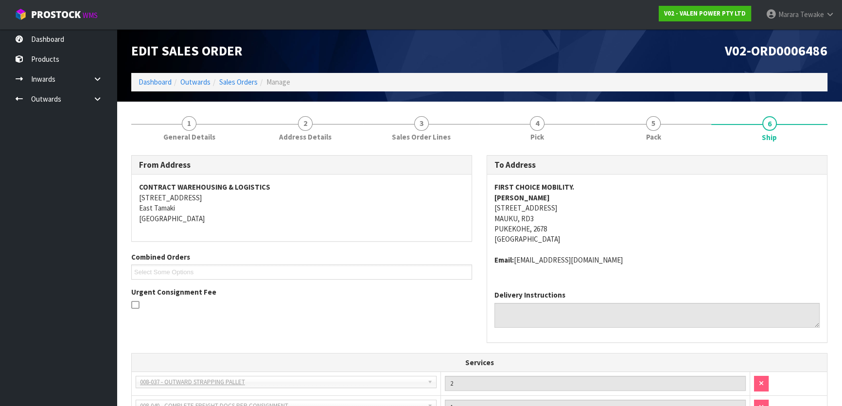
click at [59, 26] on nav "Toggle navigation ProStock WMS V02 - VALEN POWER PTY LTD Marara Tewake Logout" at bounding box center [421, 15] width 842 height 30
click at [63, 34] on link "Dashboard" at bounding box center [58, 39] width 117 height 20
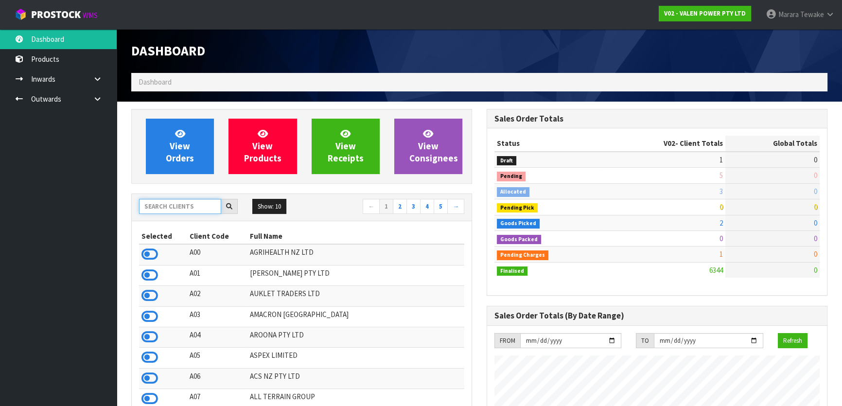
click at [206, 211] on input "text" at bounding box center [180, 206] width 82 height 15
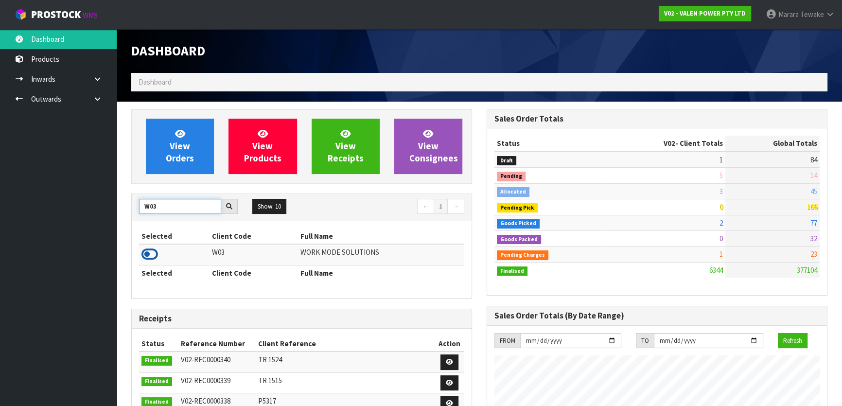
type input "W03"
drag, startPoint x: 148, startPoint y: 251, endPoint x: 143, endPoint y: 233, distance: 18.5
click at [147, 251] on icon at bounding box center [149, 254] width 17 height 15
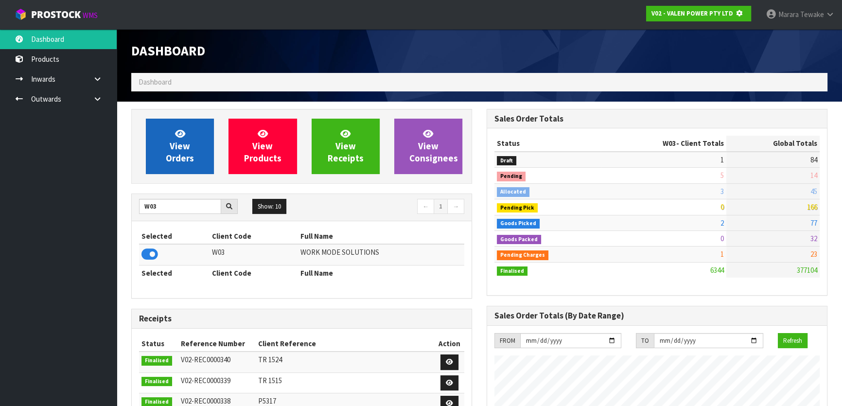
scroll to position [485470, 485720]
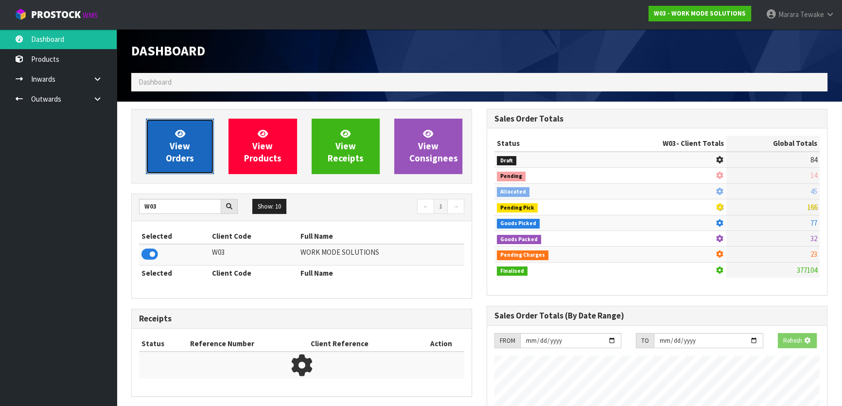
click at [186, 125] on link "View Orders" at bounding box center [180, 146] width 68 height 55
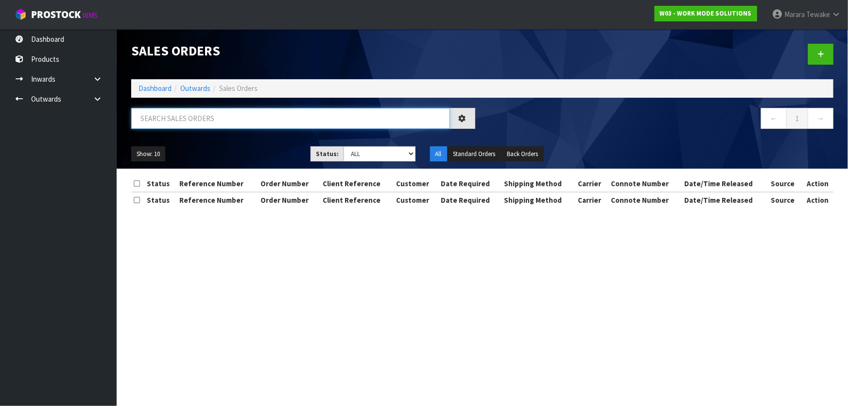
click at [183, 123] on input "text" at bounding box center [290, 118] width 319 height 21
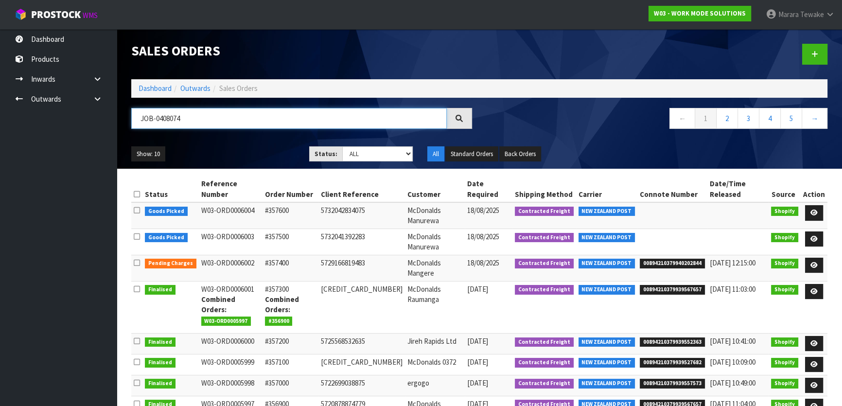
type input "JOB-0408074"
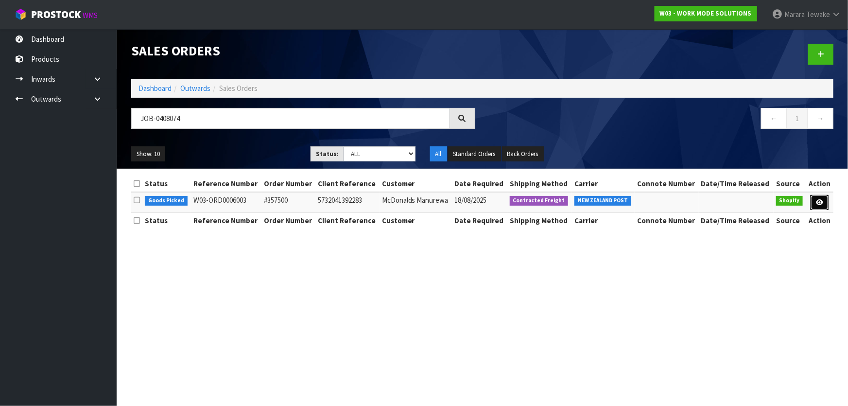
click at [820, 207] on link at bounding box center [820, 203] width 18 height 16
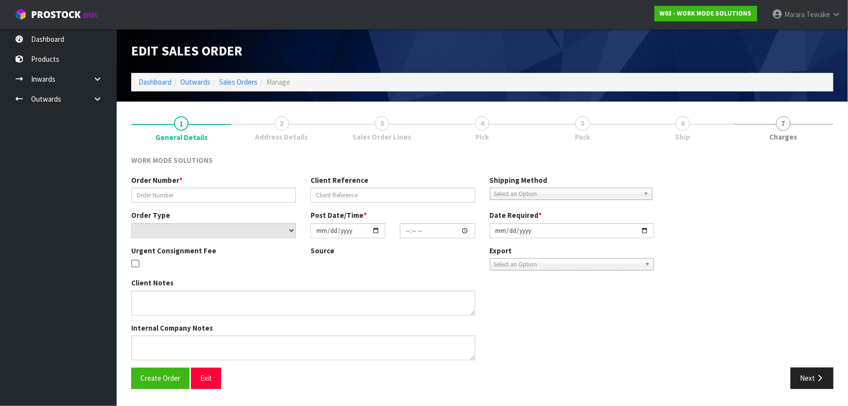
type input "#357500"
type input "5732041392283"
select select "number:0"
type input "2025-08-17"
type input "12:44:11.000"
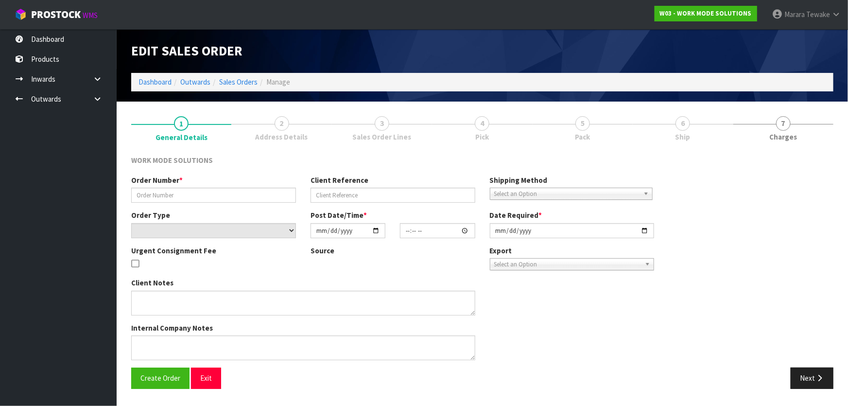
type input "[DATE]"
type textarea "Wholesale Order: McDonalds Manurewa"
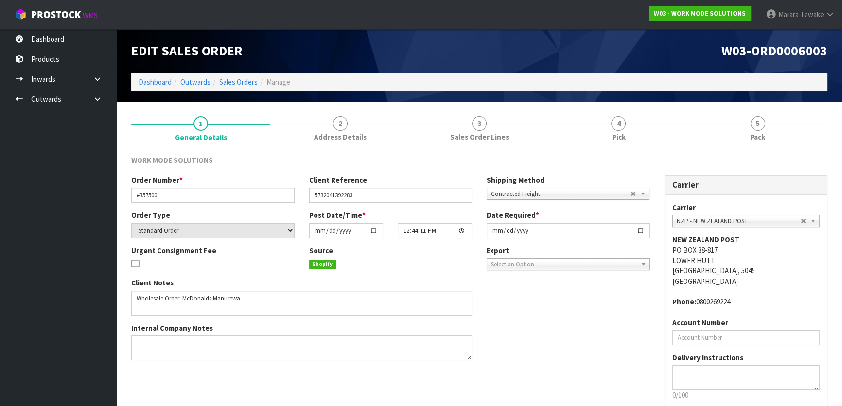
click at [631, 106] on section "1 General Details 2 Address Details 3 Sales Order Lines 4 Pick 5 Pack WORK MODE…" at bounding box center [479, 282] width 725 height 360
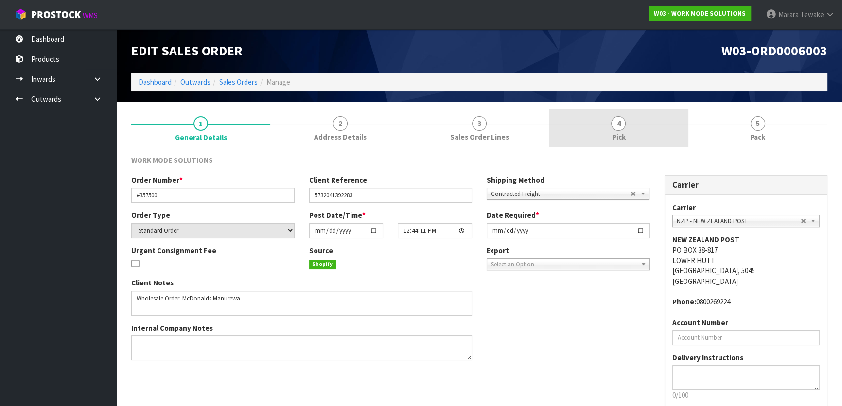
click at [624, 120] on span "4" at bounding box center [618, 123] width 15 height 15
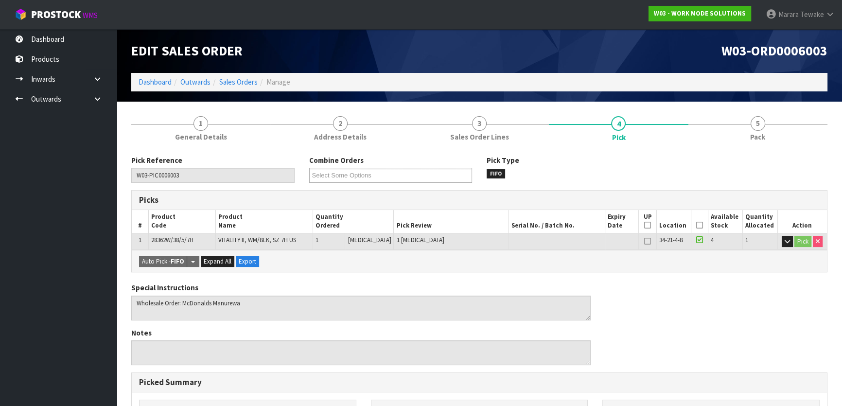
drag, startPoint x: 698, startPoint y: 223, endPoint x: 655, endPoint y: 252, distance: 51.8
click at [698, 225] on icon at bounding box center [699, 225] width 7 height 0
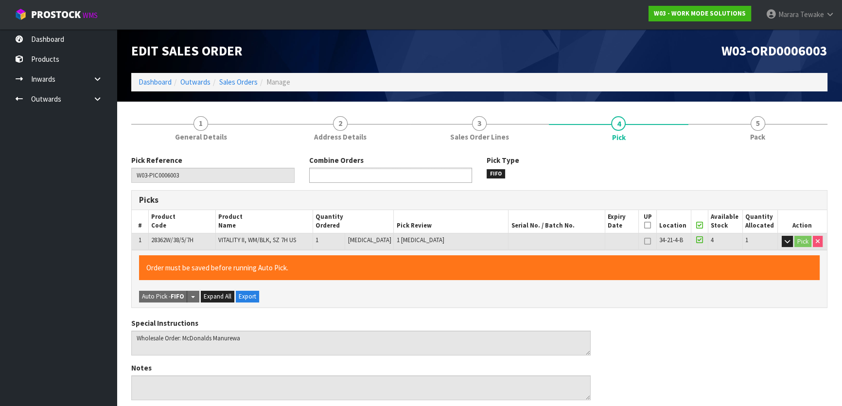
click at [433, 174] on ul at bounding box center [390, 175] width 163 height 15
type input "3"
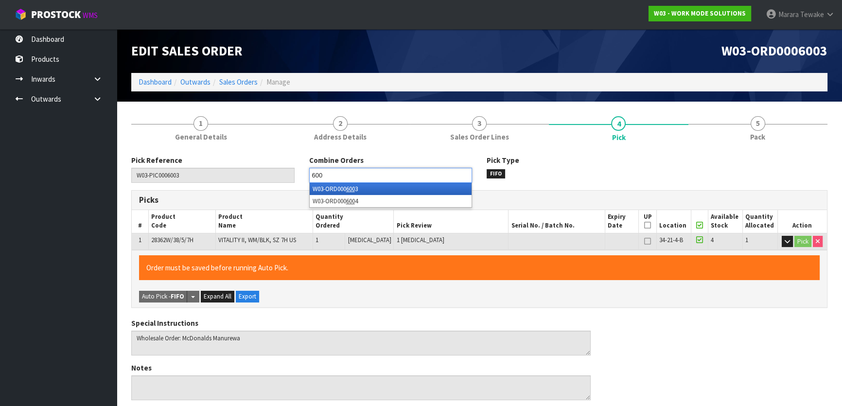
type input "600"
click at [453, 195] on li "W03-ORD000 600 4" at bounding box center [391, 201] width 162 height 12
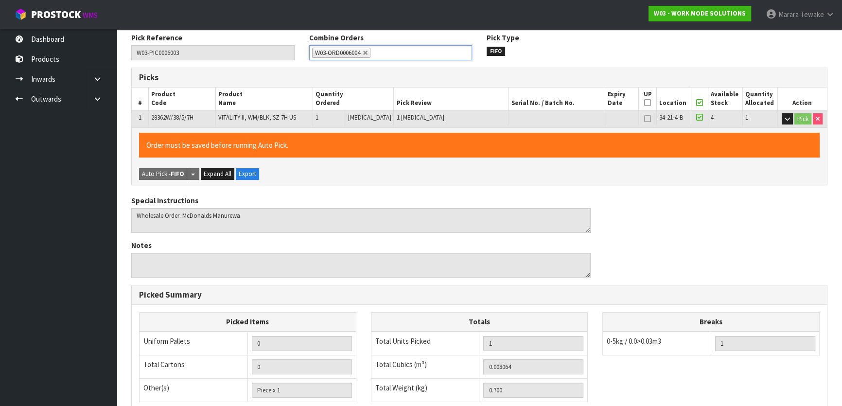
scroll to position [267, 0]
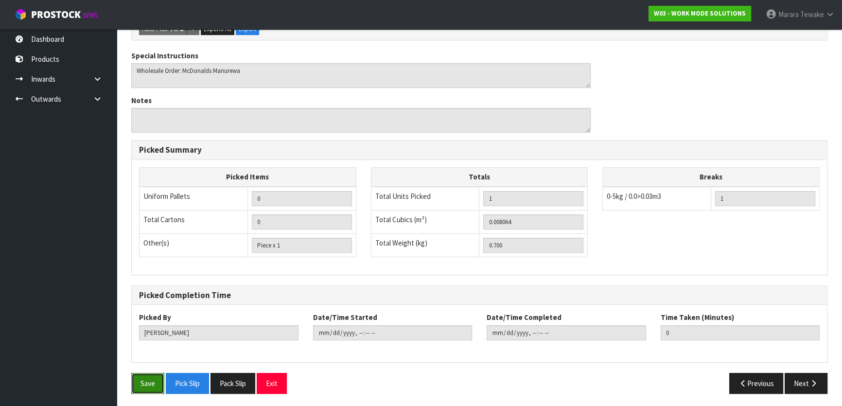
click at [148, 386] on button "Save" at bounding box center [147, 383] width 33 height 21
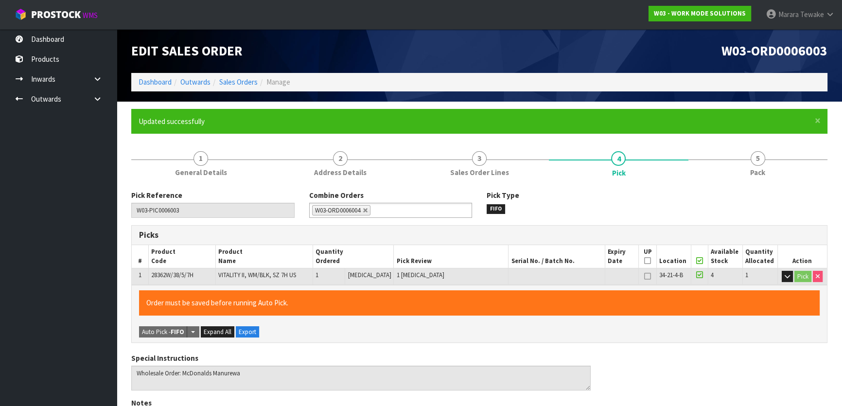
type input "[PERSON_NAME]"
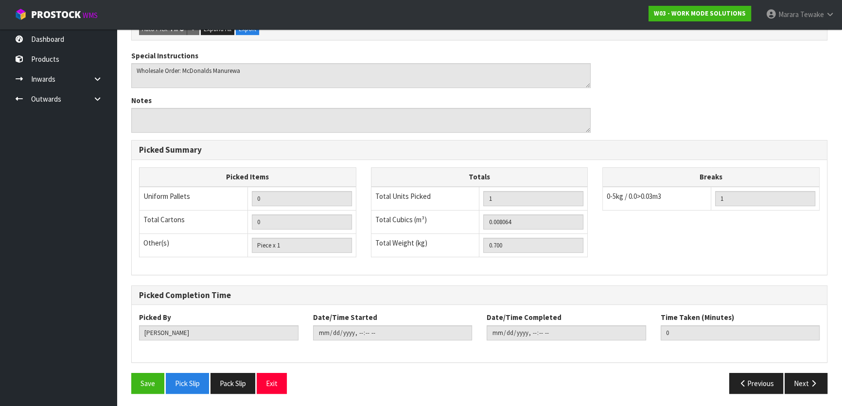
scroll to position [267, 0]
click at [146, 377] on button "Save" at bounding box center [147, 383] width 33 height 21
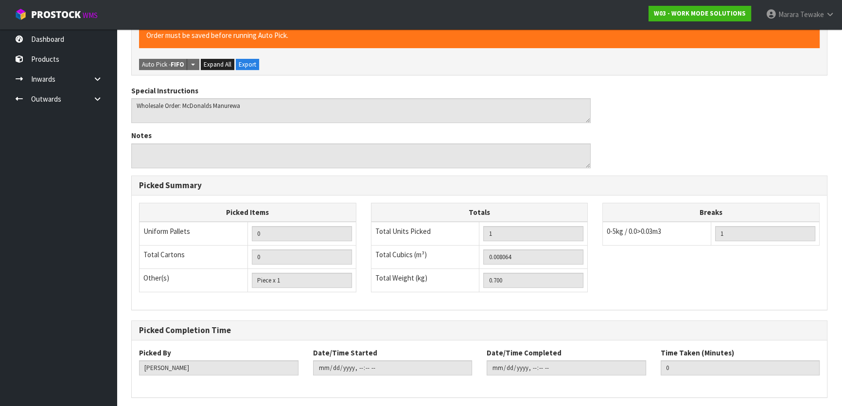
scroll to position [0, 0]
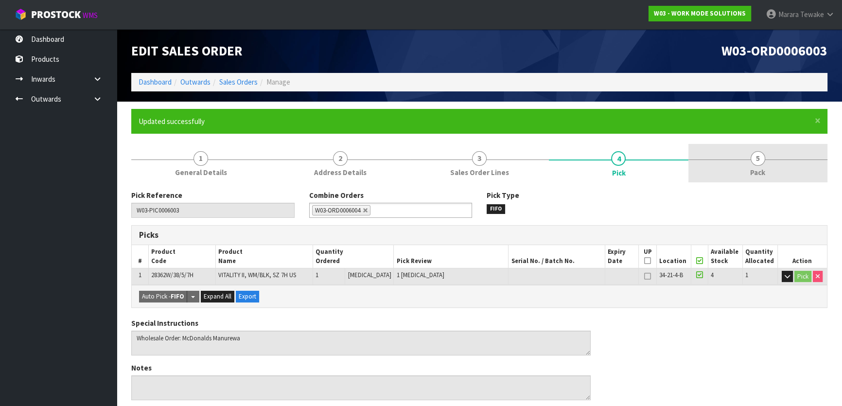
type input "2025-08-18T13:24:22"
click at [768, 157] on link "5 Pack" at bounding box center [757, 163] width 139 height 38
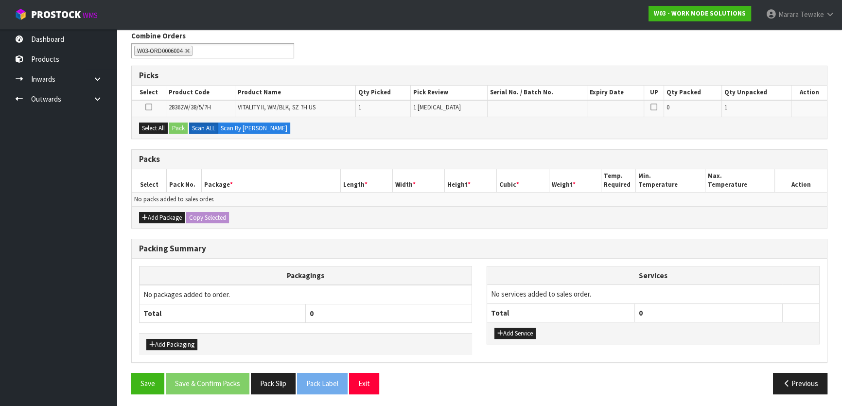
scroll to position [160, 0]
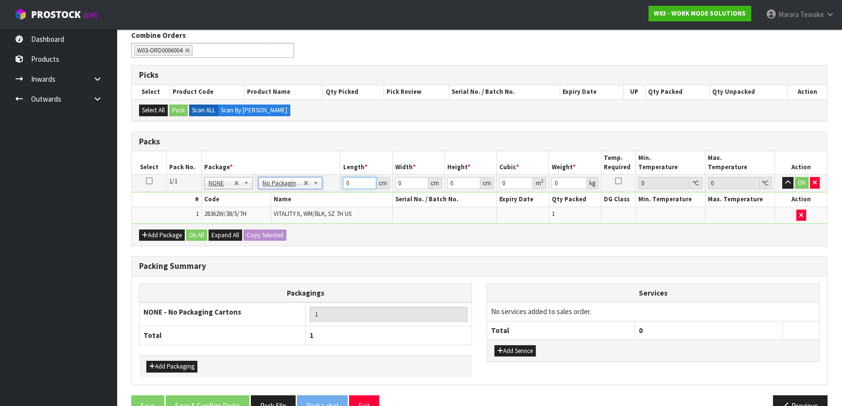
drag, startPoint x: 352, startPoint y: 179, endPoint x: 335, endPoint y: 172, distance: 18.1
click at [340, 175] on td "0 cm" at bounding box center [366, 183] width 52 height 17
type input "33"
type input "22"
type input "2"
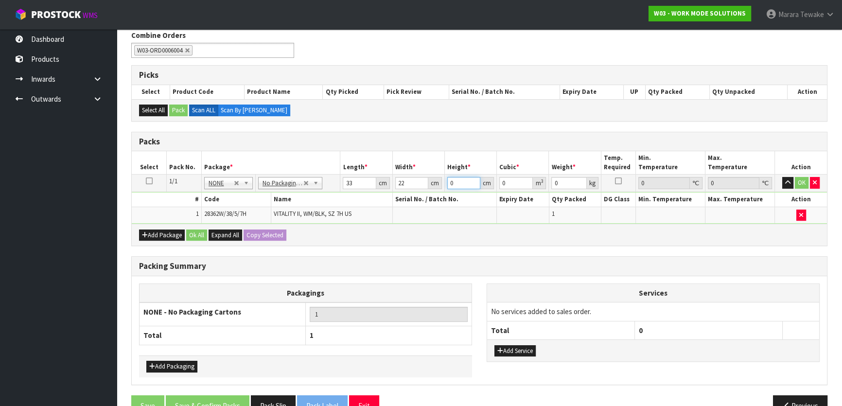
type input "0.001452"
type input "25"
type input "0.01815"
type input "25"
type input "2"
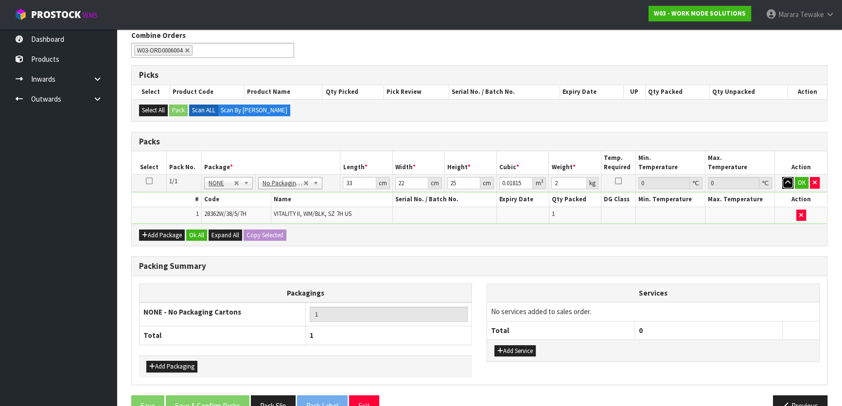
click at [782, 177] on button "button" at bounding box center [787, 183] width 11 height 12
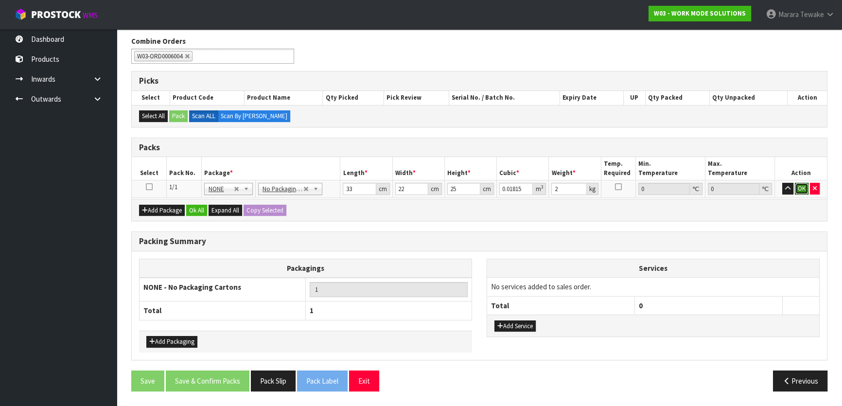
click button "OK" at bounding box center [802, 189] width 14 height 12
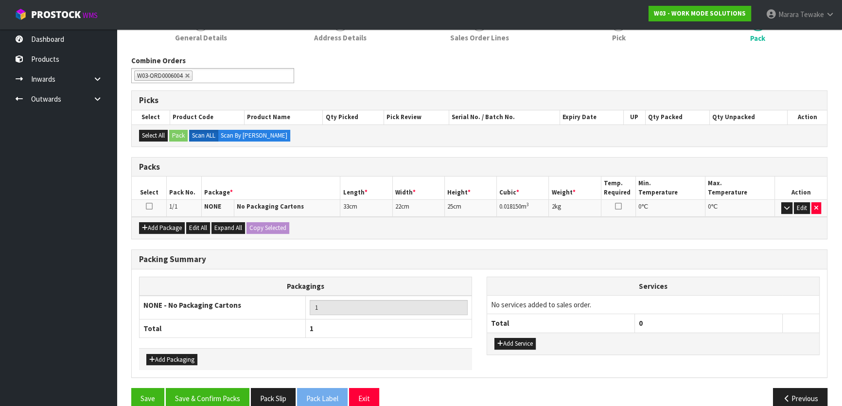
scroll to position [150, 0]
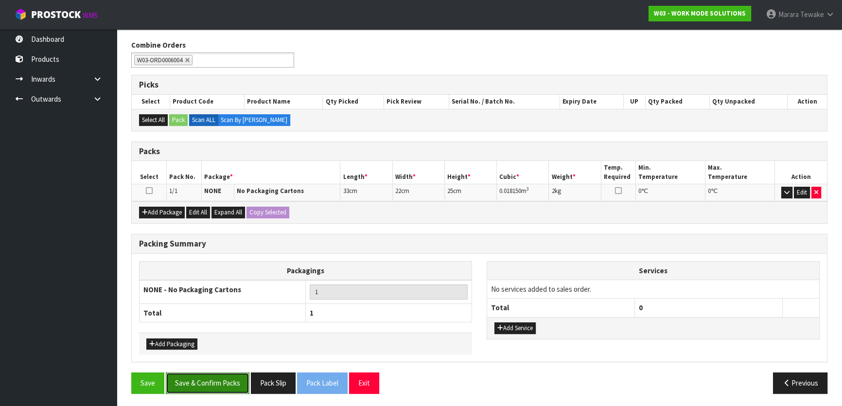
click at [231, 377] on button "Save & Confirm Packs" at bounding box center [208, 382] width 84 height 21
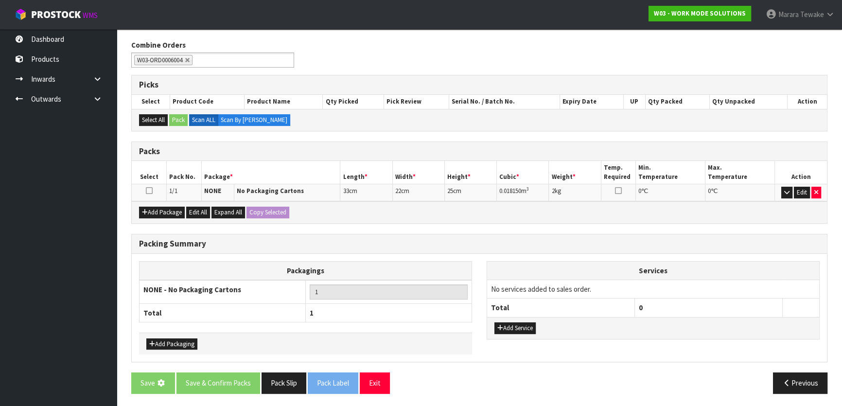
scroll to position [0, 0]
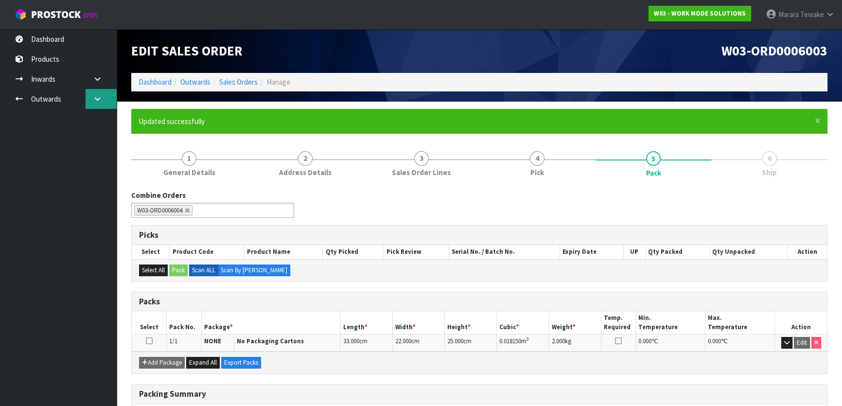
click at [96, 103] on link at bounding box center [101, 99] width 31 height 20
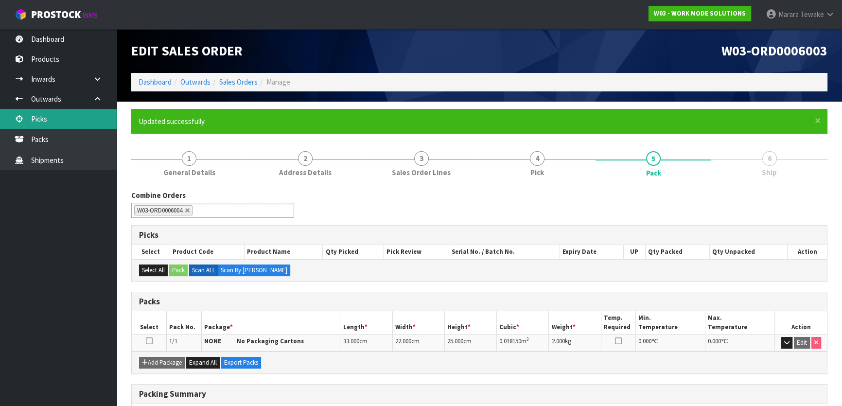
click at [82, 116] on link "Picks" at bounding box center [58, 119] width 117 height 20
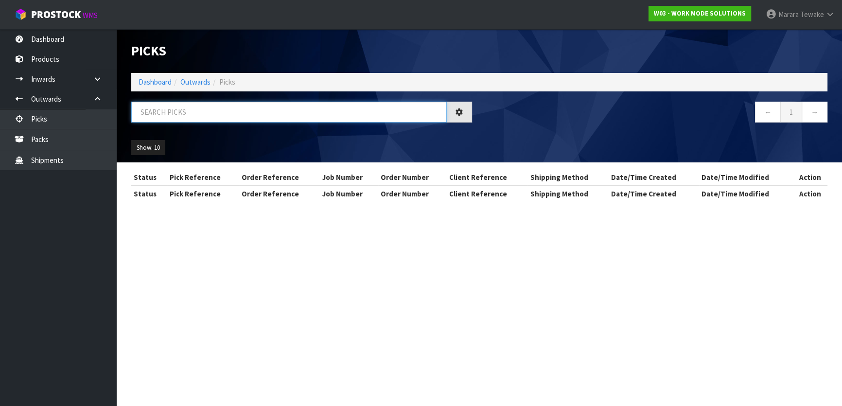
click at [173, 107] on input "text" at bounding box center [288, 112] width 315 height 21
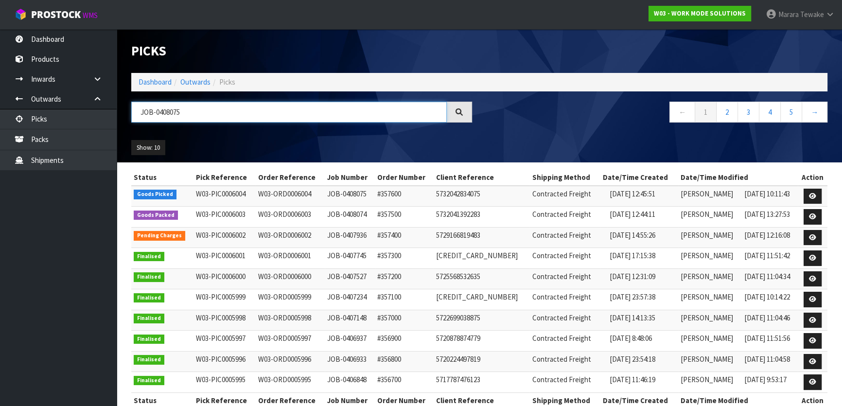
type input "JOB-0408075"
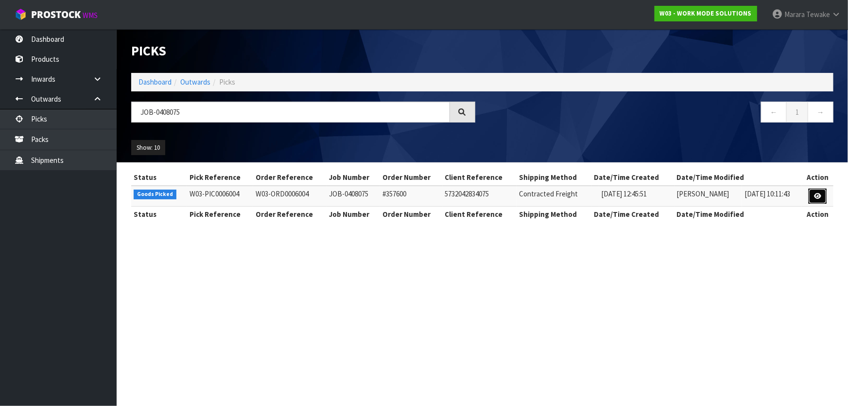
click at [817, 190] on link at bounding box center [818, 197] width 18 height 16
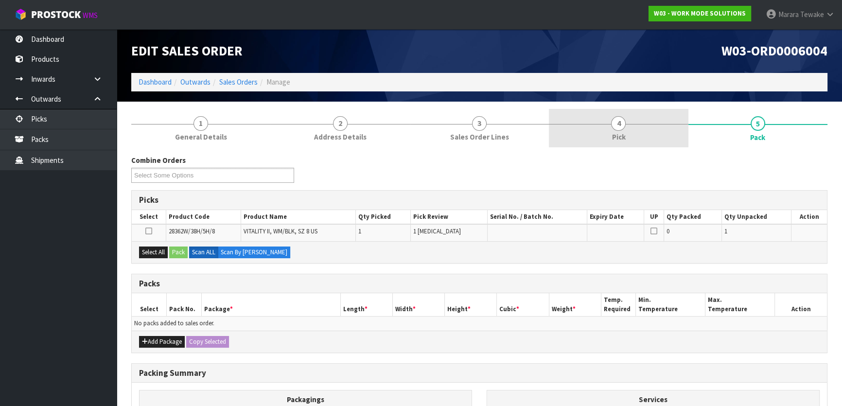
click at [621, 136] on span "Pick" at bounding box center [618, 137] width 14 height 10
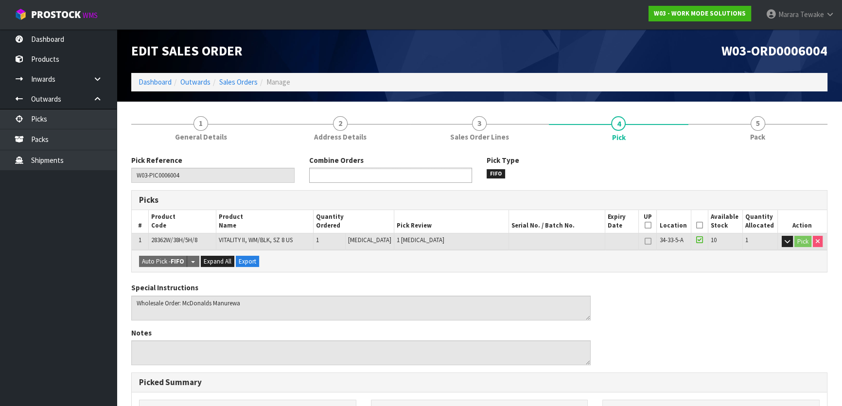
click at [375, 175] on input "text" at bounding box center [347, 175] width 71 height 12
type input "6003"
click at [413, 190] on li "W03-ORD000 6003" at bounding box center [391, 189] width 162 height 12
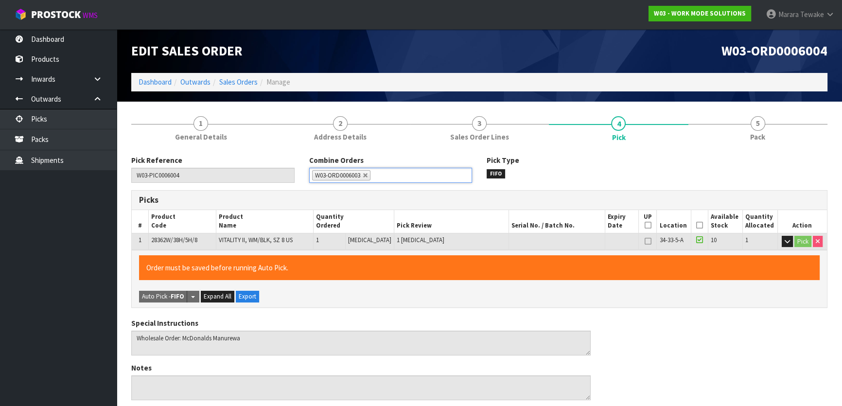
click at [696, 225] on icon at bounding box center [699, 225] width 7 height 0
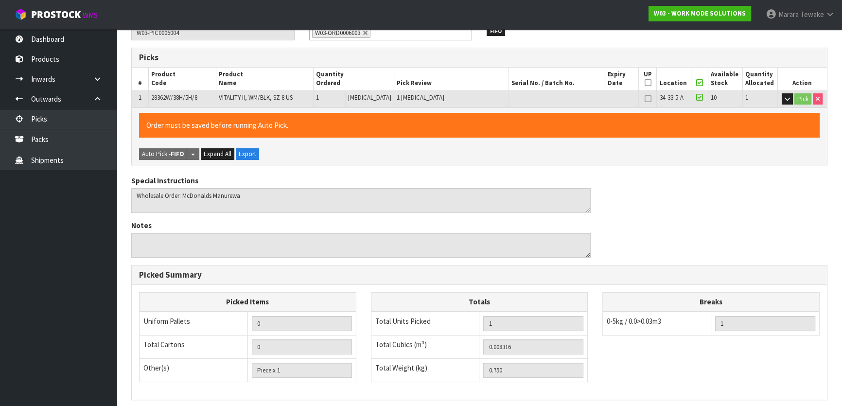
scroll to position [267, 0]
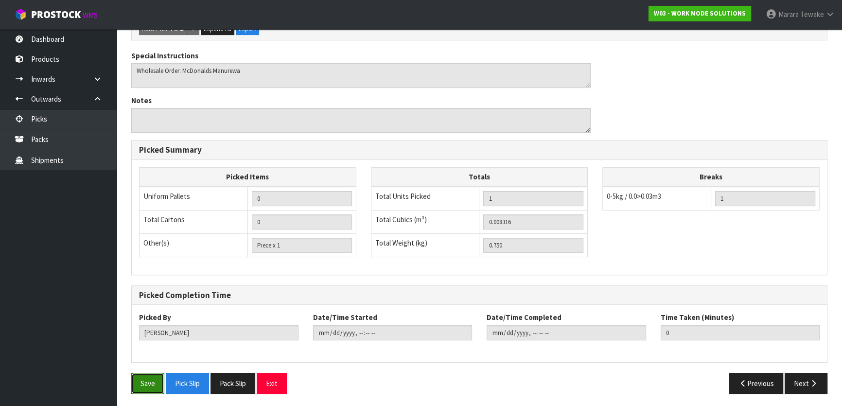
click at [151, 384] on button "Save" at bounding box center [147, 383] width 33 height 21
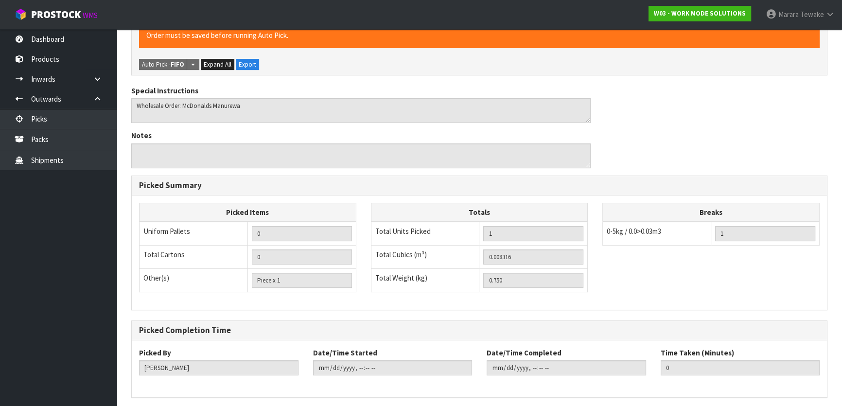
scroll to position [0, 0]
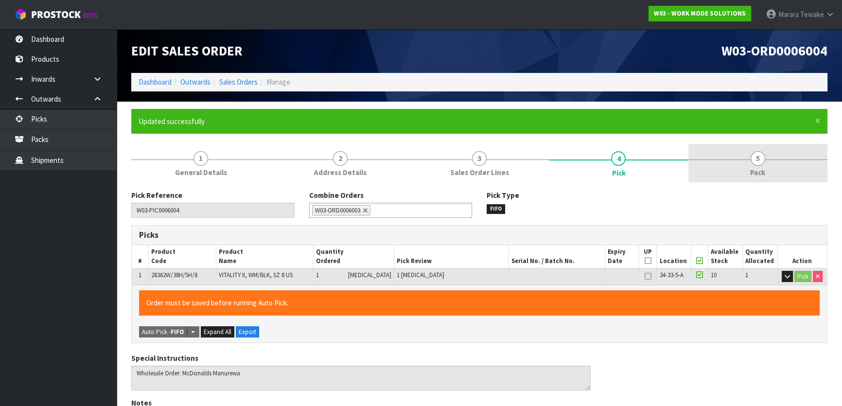
type input "[PERSON_NAME]"
type input "2025-08-18T13:28:12"
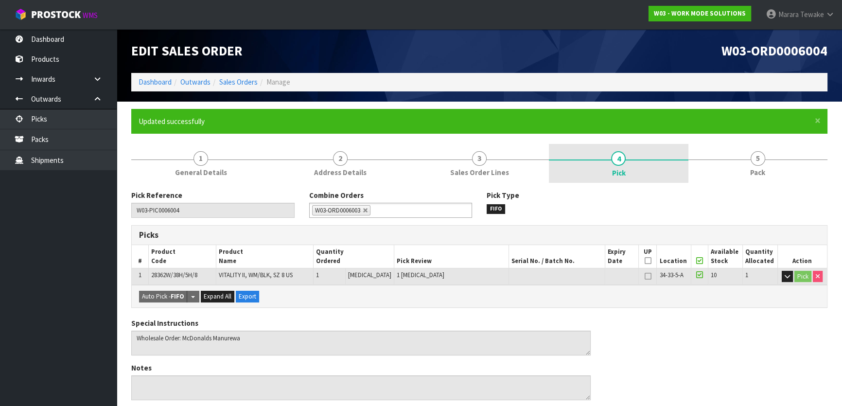
drag, startPoint x: 739, startPoint y: 148, endPoint x: 684, endPoint y: 173, distance: 60.9
click at [739, 147] on link "5 Pack" at bounding box center [757, 163] width 139 height 38
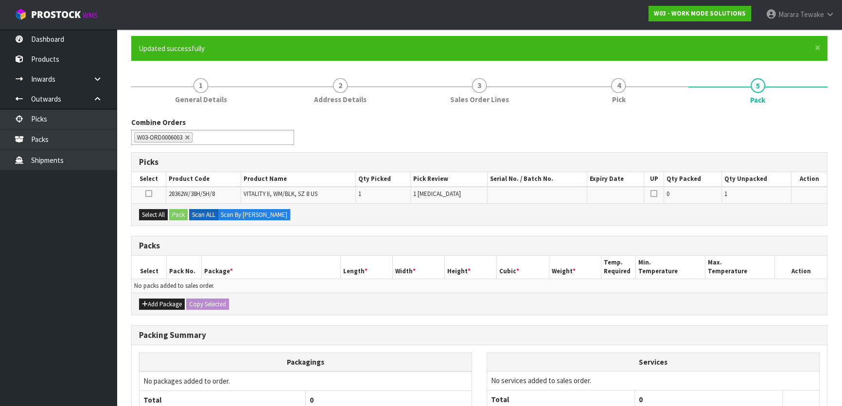
scroll to position [160, 0]
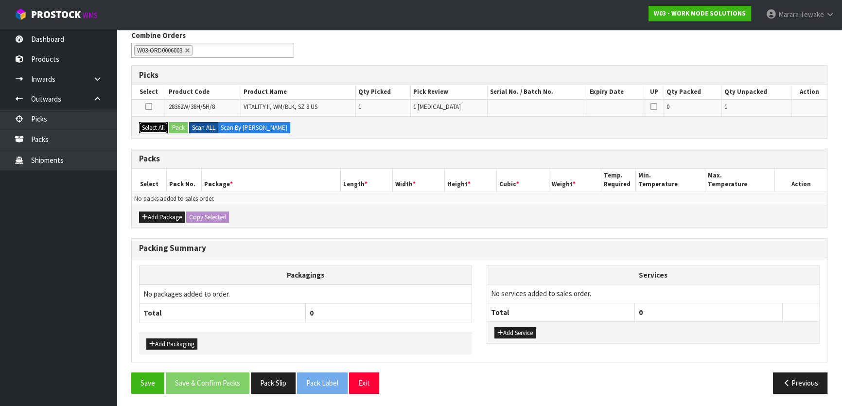
click at [172, 126] on div "Select All Pack Scan ALL Scan By Quantity" at bounding box center [479, 127] width 695 height 22
click at [197, 129] on label "Scan ALL" at bounding box center [203, 128] width 29 height 12
drag, startPoint x: 166, startPoint y: 126, endPoint x: 176, endPoint y: 127, distance: 10.3
click at [169, 126] on div "Select All Pack Scan ALL Scan By Quantity" at bounding box center [479, 127] width 695 height 22
click at [159, 128] on button "Select All" at bounding box center [153, 128] width 29 height 12
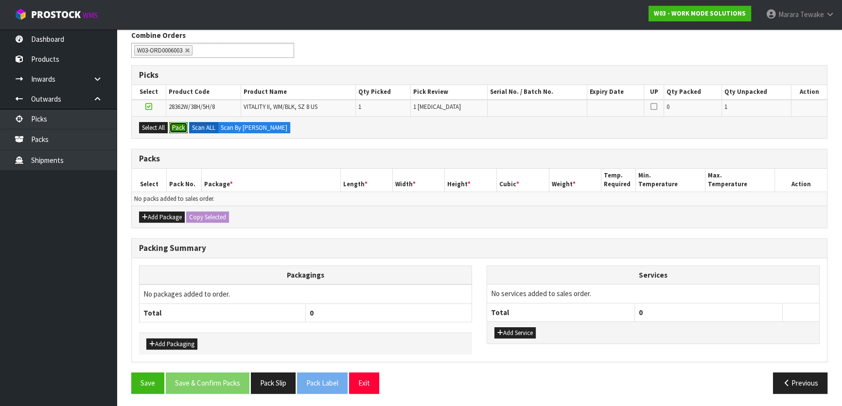
click at [176, 126] on button "Pack" at bounding box center [178, 128] width 18 height 12
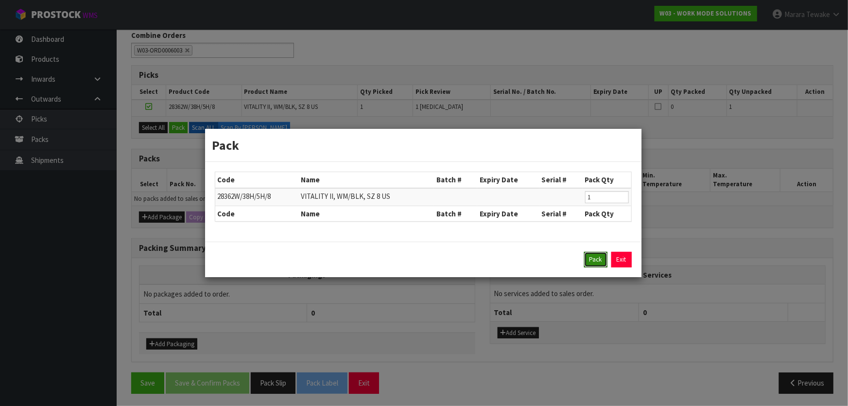
drag, startPoint x: 592, startPoint y: 257, endPoint x: 566, endPoint y: 255, distance: 25.8
click at [586, 254] on button "Pack" at bounding box center [595, 260] width 23 height 16
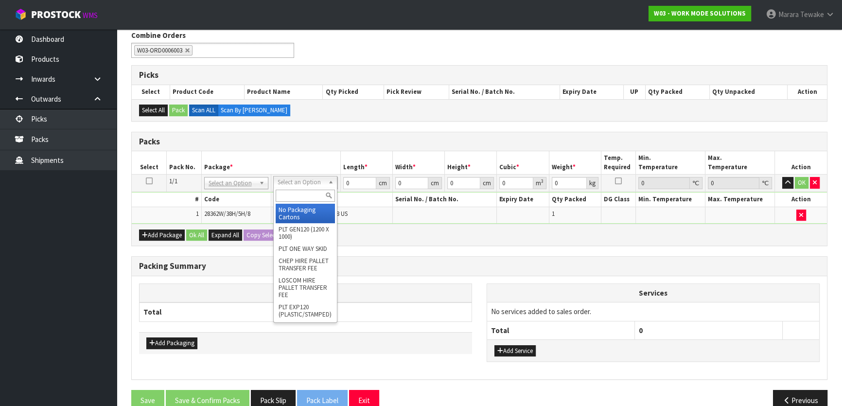
drag, startPoint x: 301, startPoint y: 180, endPoint x: 305, endPoint y: 199, distance: 19.8
drag, startPoint x: 305, startPoint y: 213, endPoint x: 347, endPoint y: 192, distance: 47.2
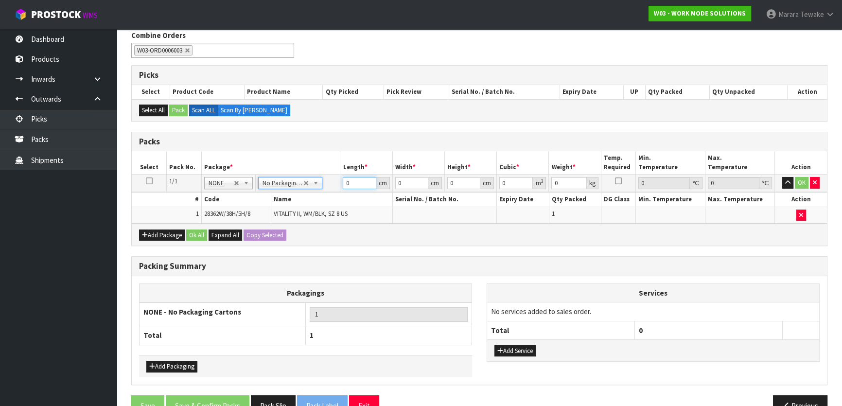
drag, startPoint x: 361, startPoint y: 184, endPoint x: 333, endPoint y: 167, distance: 32.1
click at [334, 175] on tr "1/1 NONE 007-001 007-002 007-004 007-009 007-013 007-014 007-015 007-017 007-01…" at bounding box center [479, 183] width 695 height 17
type input "33"
type input "22"
type input "2"
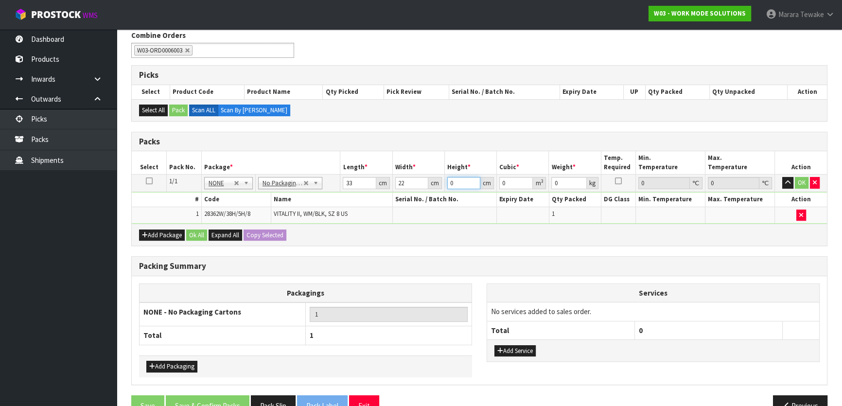
type input "0.001452"
type input "25"
type input "0.01815"
type input "25"
type input "2"
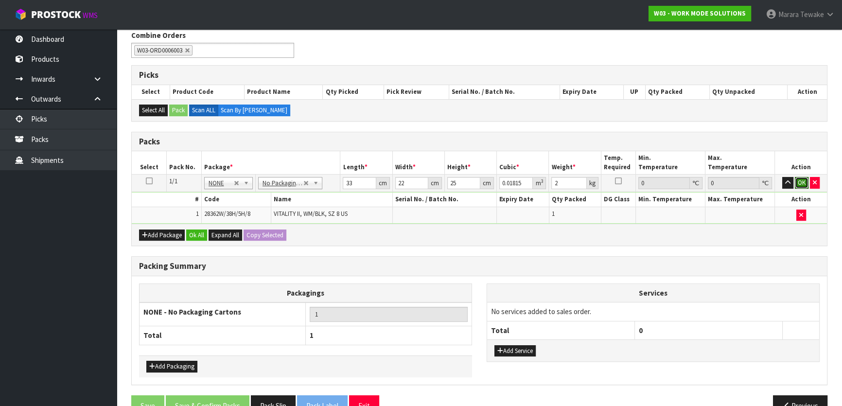
click button "OK" at bounding box center [802, 183] width 14 height 12
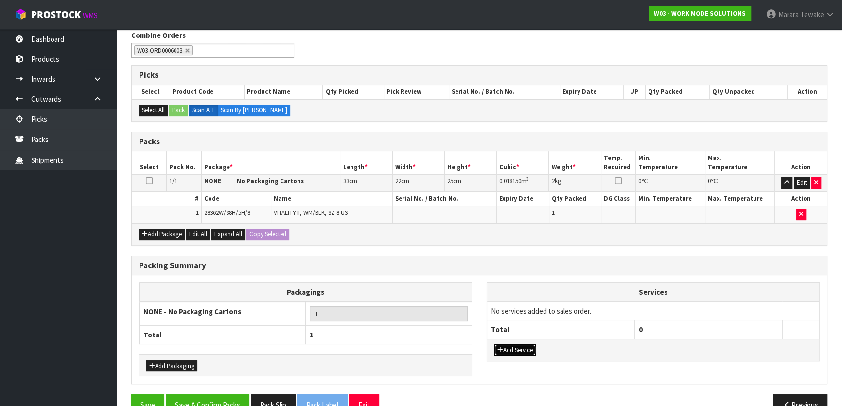
click at [530, 349] on button "Add Service" at bounding box center [514, 350] width 41 height 12
click at [549, 318] on td "003-036 - EXTERNAL PLANT HIRE 008-035 - OUTWARD HDLG+/HOIST LIFT ON/OFF 008-036…" at bounding box center [561, 313] width 148 height 24
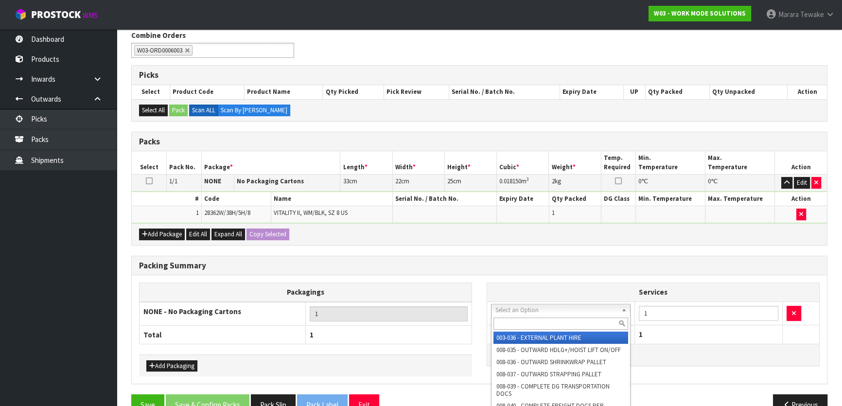
click at [552, 321] on input "text" at bounding box center [560, 323] width 135 height 12
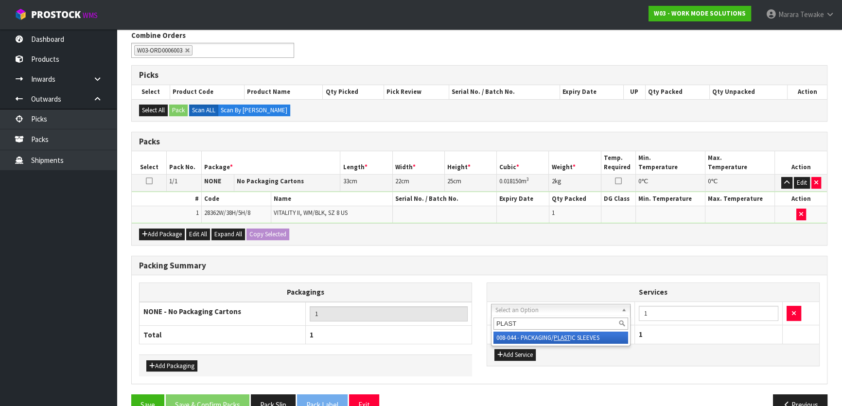
type input "PLAST"
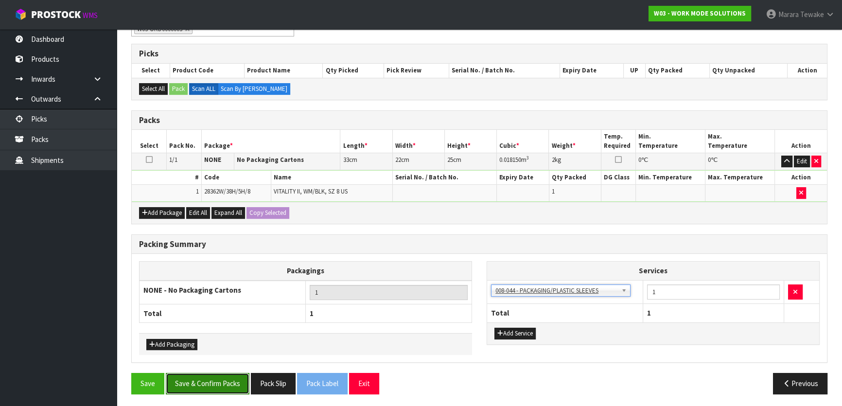
click at [225, 391] on button "Save & Confirm Packs" at bounding box center [208, 383] width 84 height 21
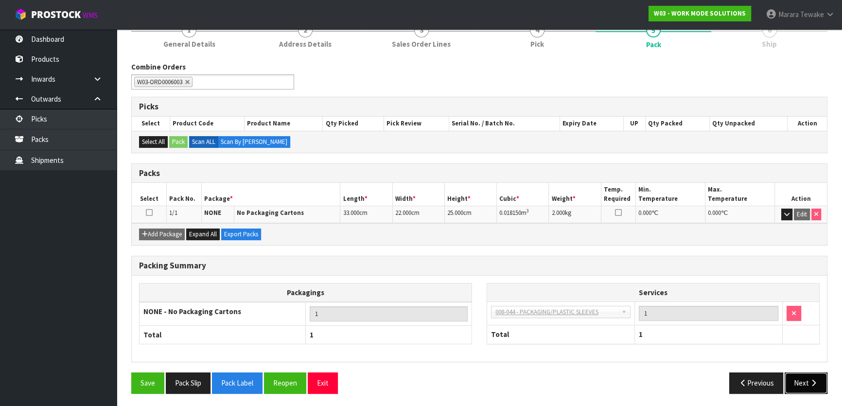
drag, startPoint x: 814, startPoint y: 369, endPoint x: 808, endPoint y: 378, distance: 10.1
click at [809, 379] on icon "button" at bounding box center [813, 382] width 9 height 7
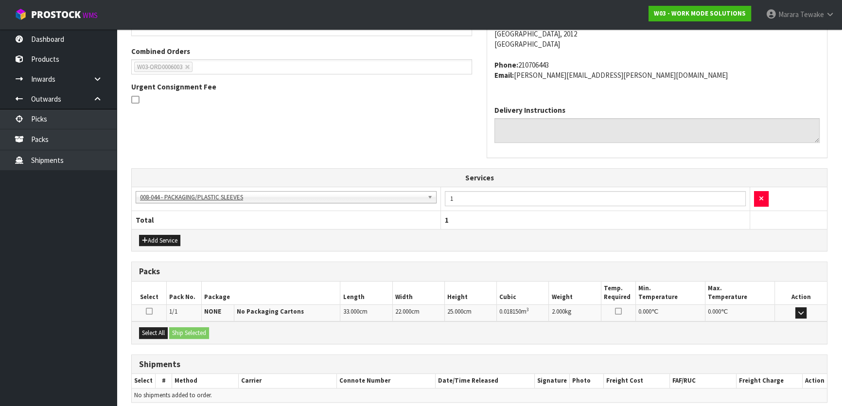
scroll to position [281, 0]
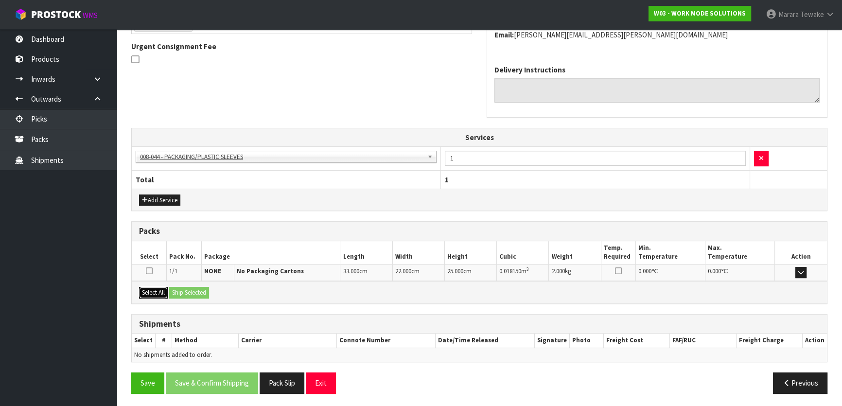
drag, startPoint x: 146, startPoint y: 292, endPoint x: 166, endPoint y: 292, distance: 20.4
click at [157, 292] on button "Select All" at bounding box center [153, 293] width 29 height 12
click at [176, 291] on button "Ship Selected" at bounding box center [189, 293] width 40 height 12
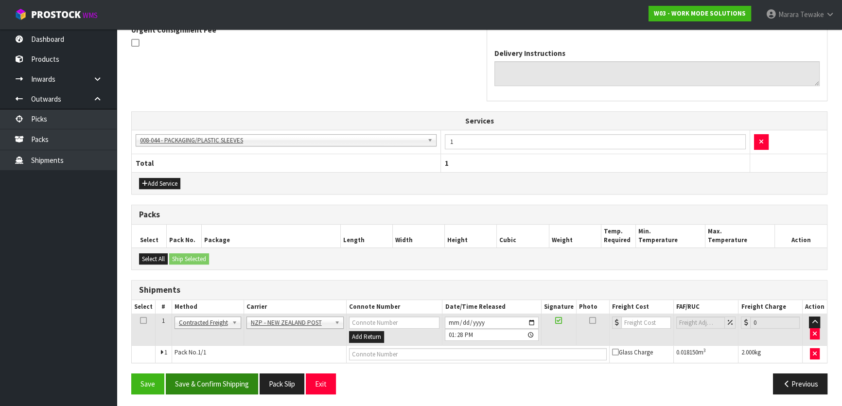
scroll to position [298, 0]
click at [215, 376] on button "Save & Confirm Shipping" at bounding box center [212, 383] width 92 height 21
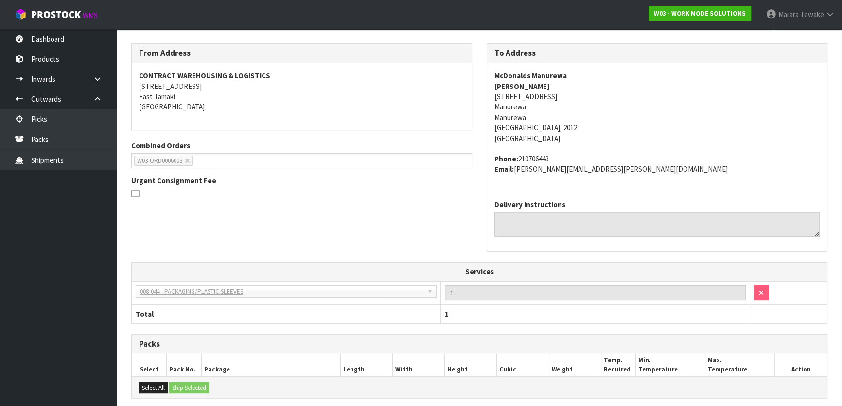
scroll to position [284, 0]
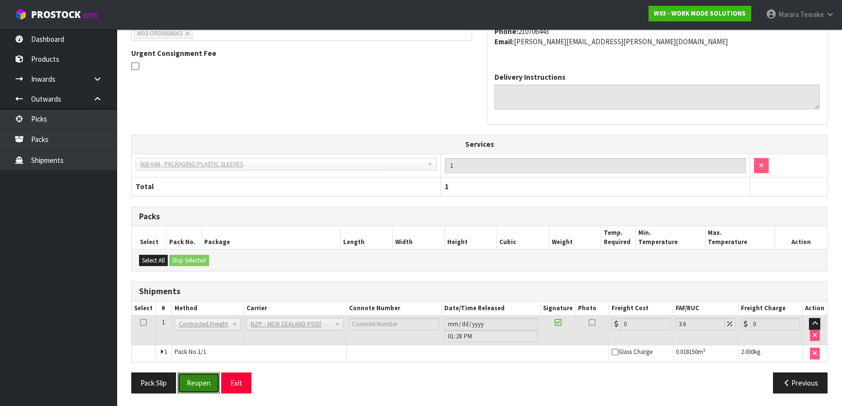
click at [198, 380] on button "Reopen" at bounding box center [198, 382] width 42 height 21
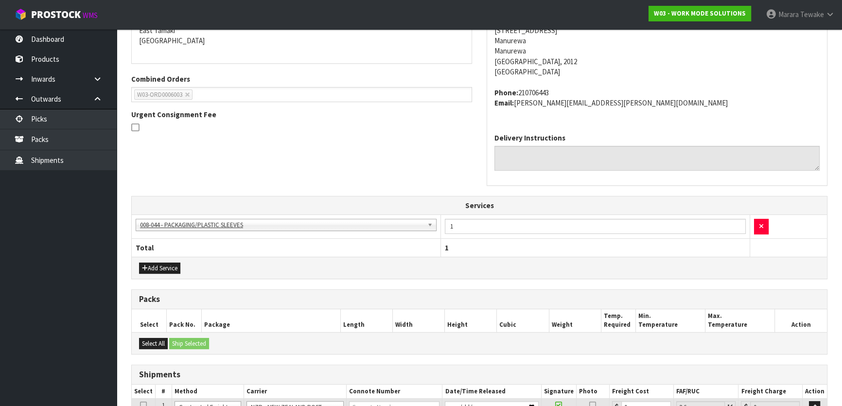
scroll to position [298, 0]
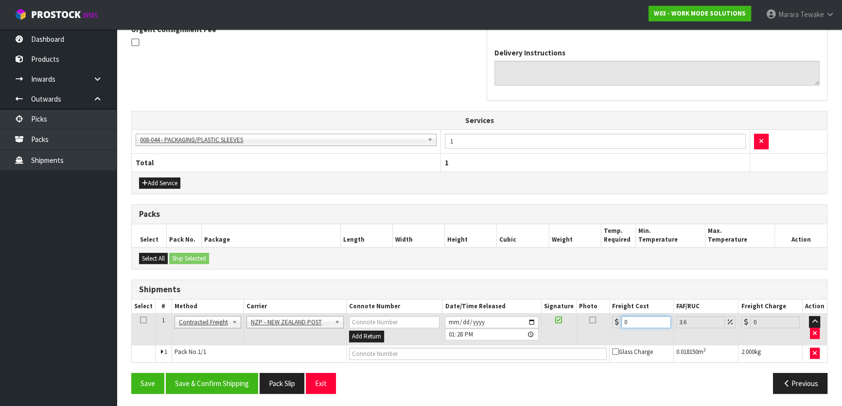
click at [604, 307] on table "Select # Method Carrier Connote Number Date/Time Released Signature Photo Freig…" at bounding box center [479, 330] width 695 height 63
type input "4"
type input "4.14"
type input "4.3"
type input "4.45"
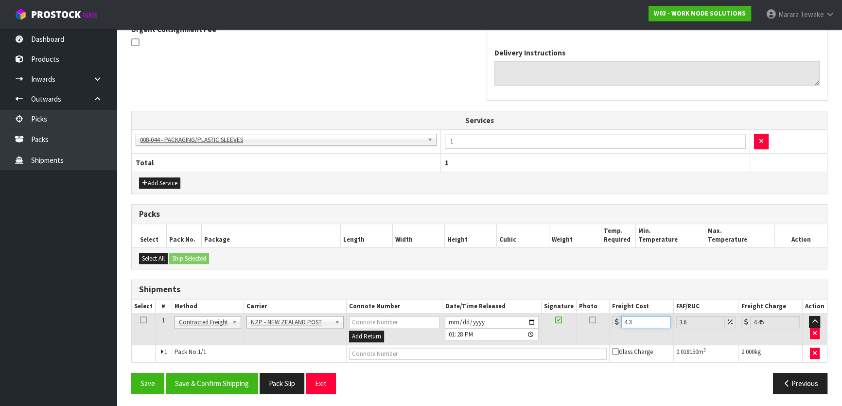
type input "4.33"
type input "4.49"
type input "4.33"
drag, startPoint x: 207, startPoint y: 378, endPoint x: 159, endPoint y: 348, distance: 56.5
click at [206, 377] on button "Save & Confirm Shipping" at bounding box center [212, 383] width 92 height 21
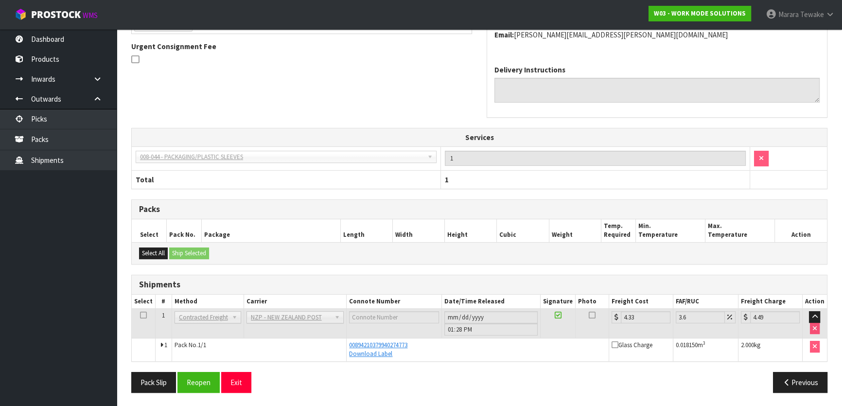
scroll to position [0, 0]
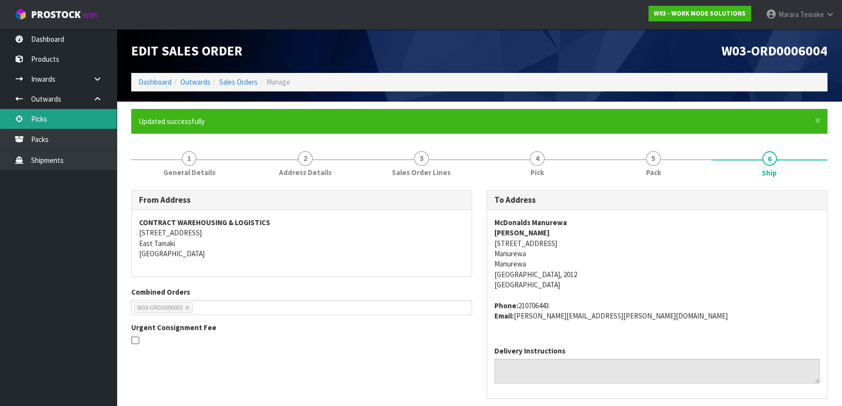
click at [83, 116] on link "Picks" at bounding box center [58, 119] width 117 height 20
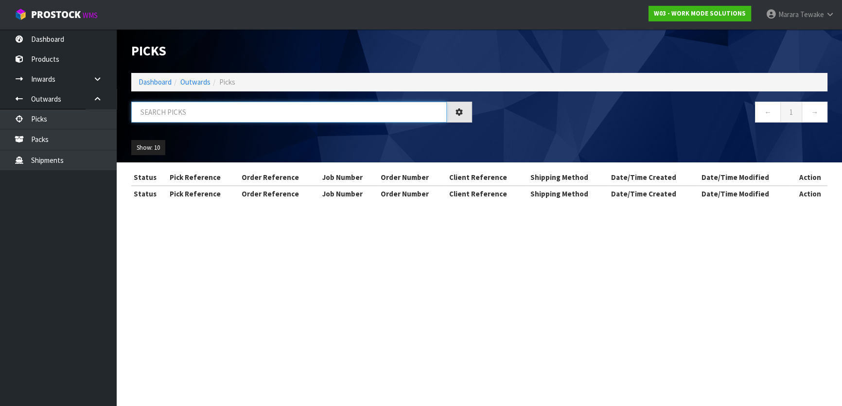
click at [181, 114] on input "text" at bounding box center [288, 112] width 315 height 21
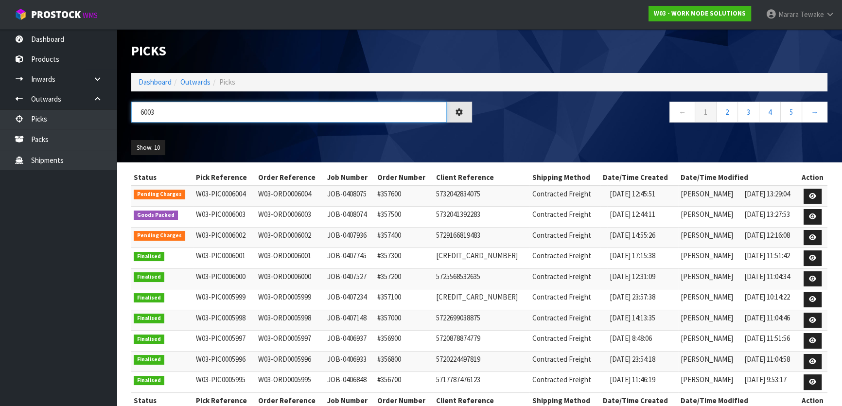
type input "6003"
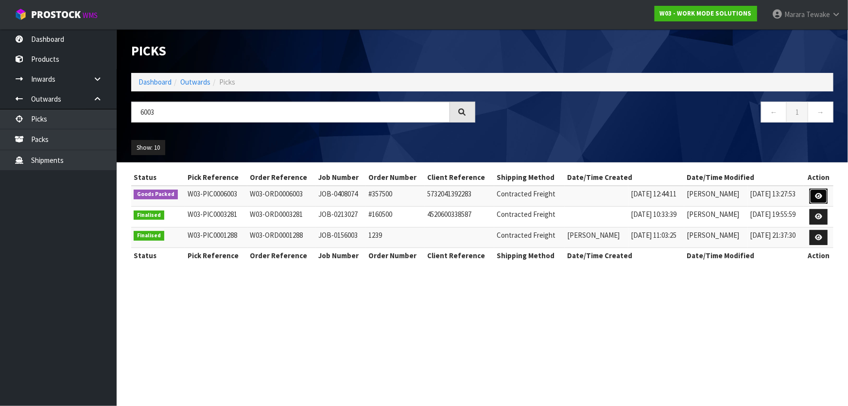
click at [819, 194] on icon at bounding box center [818, 196] width 7 height 6
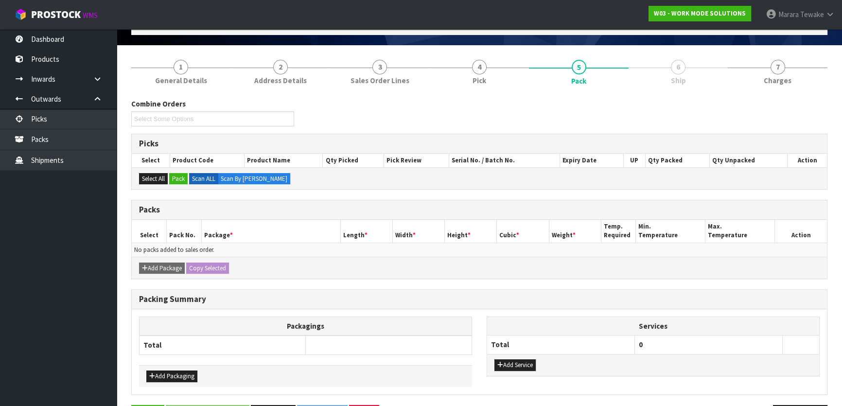
scroll to position [88, 0]
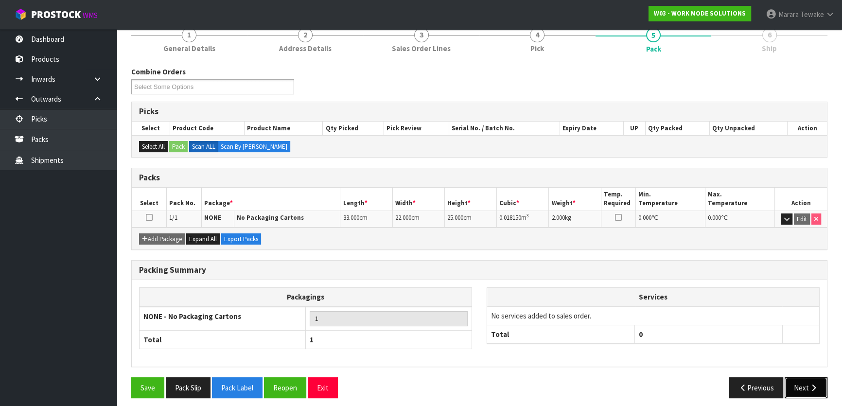
click at [813, 384] on icon "button" at bounding box center [813, 387] width 9 height 7
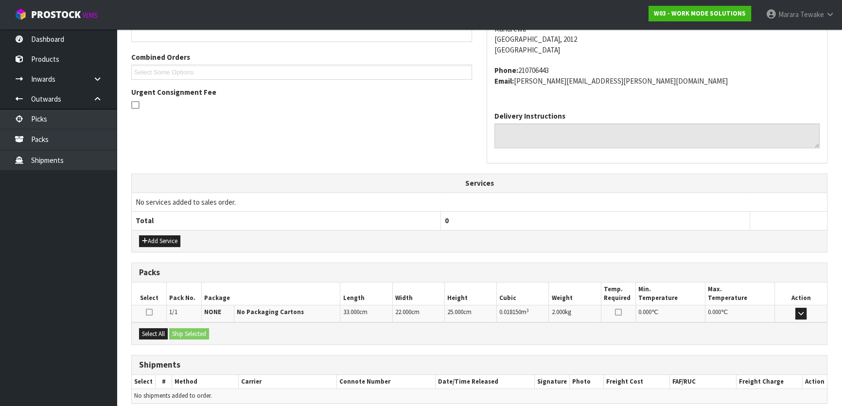
scroll to position [241, 0]
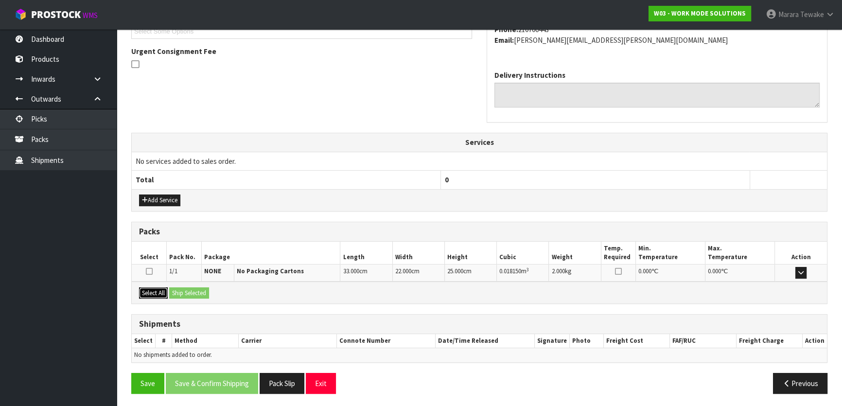
click at [163, 290] on button "Select All" at bounding box center [153, 293] width 29 height 12
drag, startPoint x: 185, startPoint y: 292, endPoint x: 212, endPoint y: 300, distance: 28.1
click at [187, 294] on button "Ship Selected" at bounding box center [189, 293] width 40 height 12
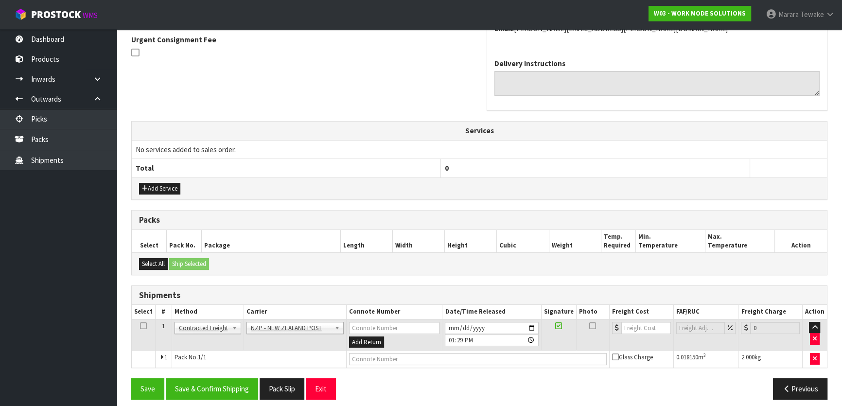
scroll to position [258, 0]
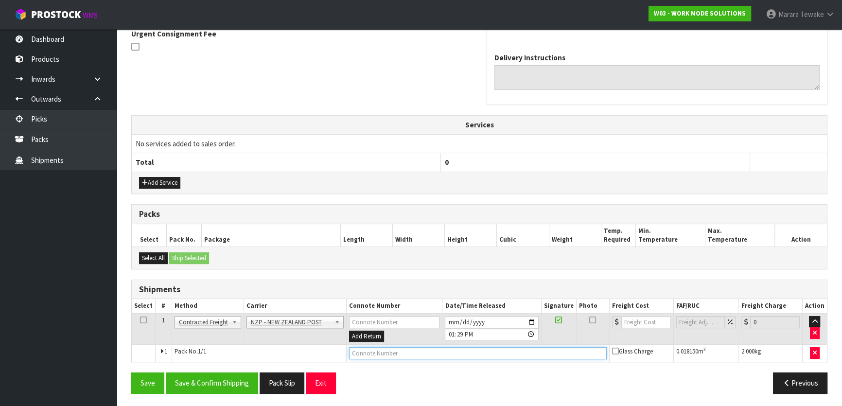
drag, startPoint x: 384, startPoint y: 353, endPoint x: 395, endPoint y: 353, distance: 10.7
click at [385, 353] on input "text" at bounding box center [478, 353] width 258 height 12
type input "00894210379940274773"
click at [131, 372] on button "Save" at bounding box center [147, 382] width 33 height 21
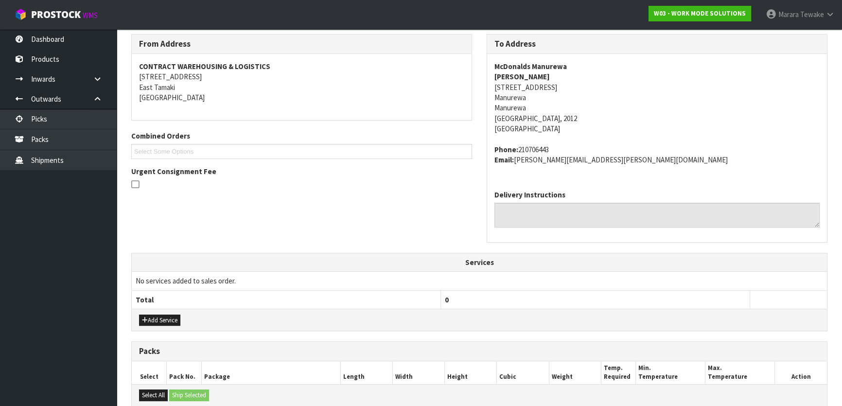
scroll to position [293, 0]
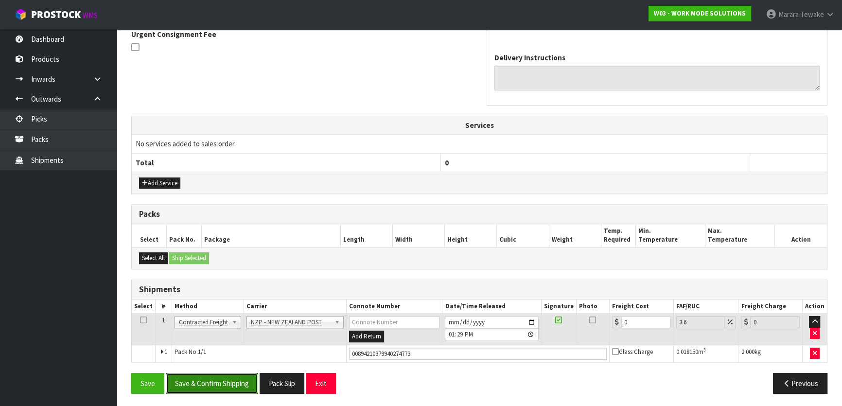
click at [236, 380] on button "Save & Confirm Shipping" at bounding box center [212, 383] width 92 height 21
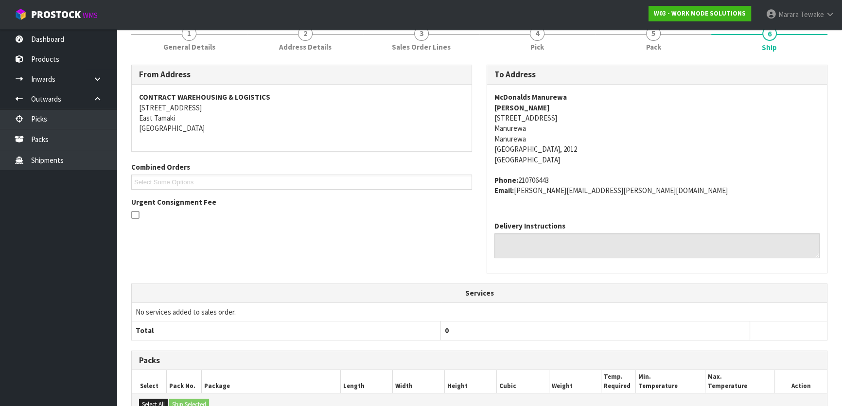
scroll to position [0, 0]
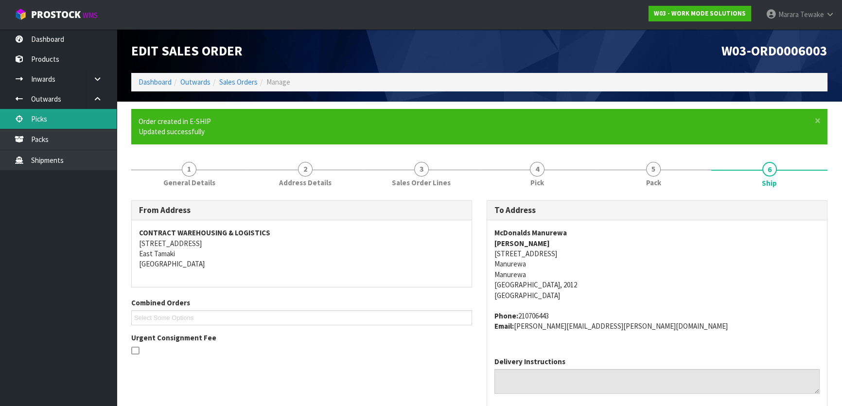
click at [58, 119] on link "Picks" at bounding box center [58, 119] width 117 height 20
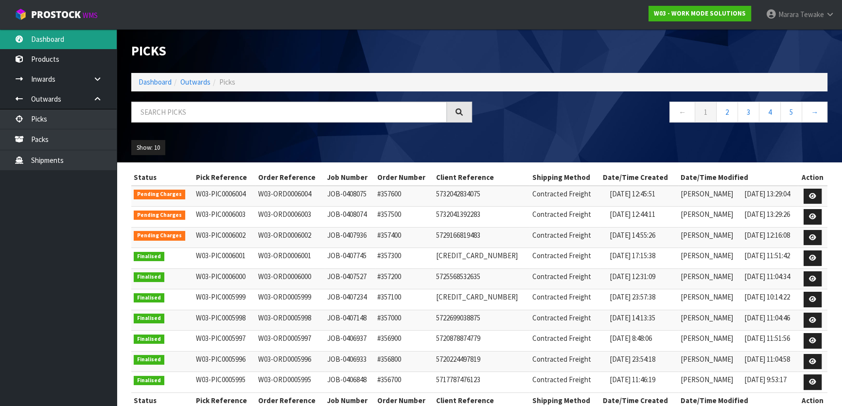
click at [47, 36] on link "Dashboard" at bounding box center [58, 39] width 117 height 20
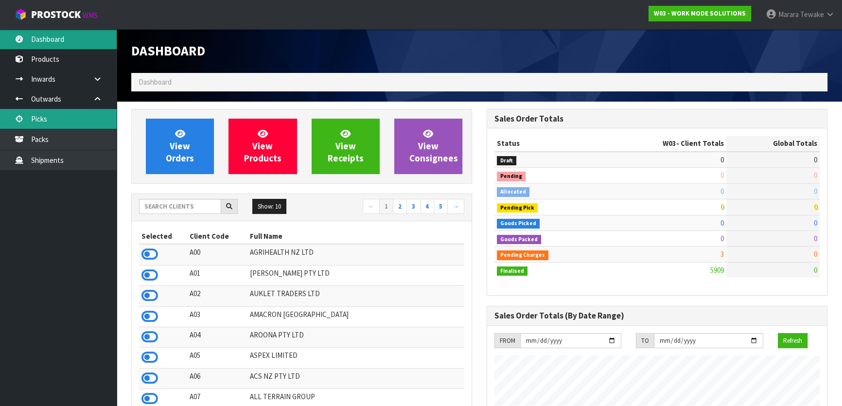
scroll to position [703, 355]
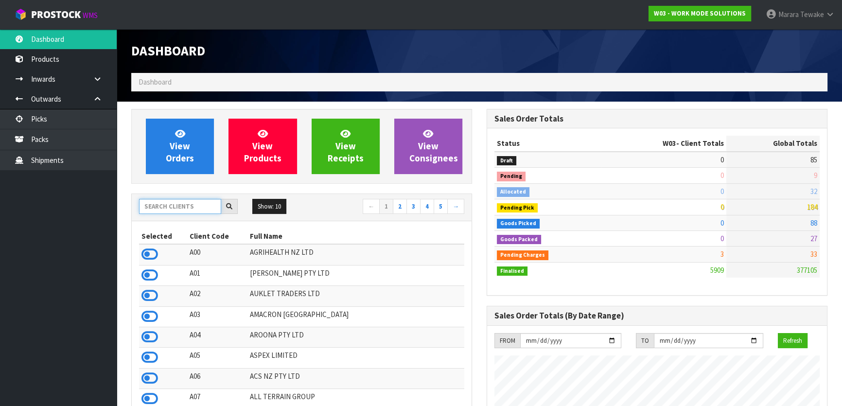
click at [159, 203] on input "text" at bounding box center [180, 206] width 82 height 15
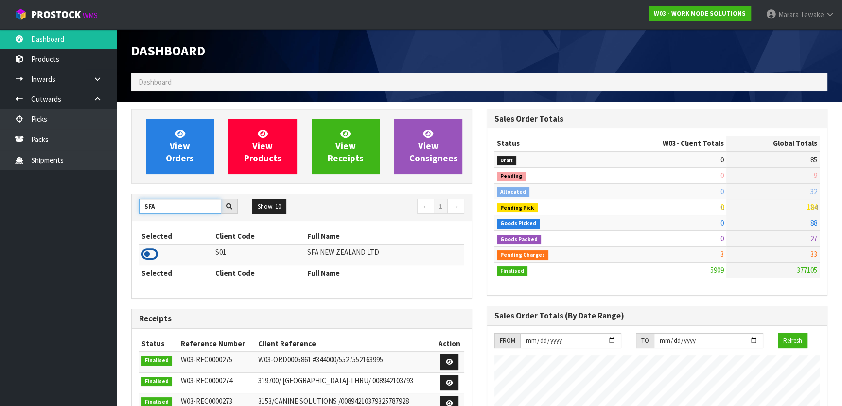
type input "SFA"
click at [155, 249] on icon at bounding box center [149, 254] width 17 height 15
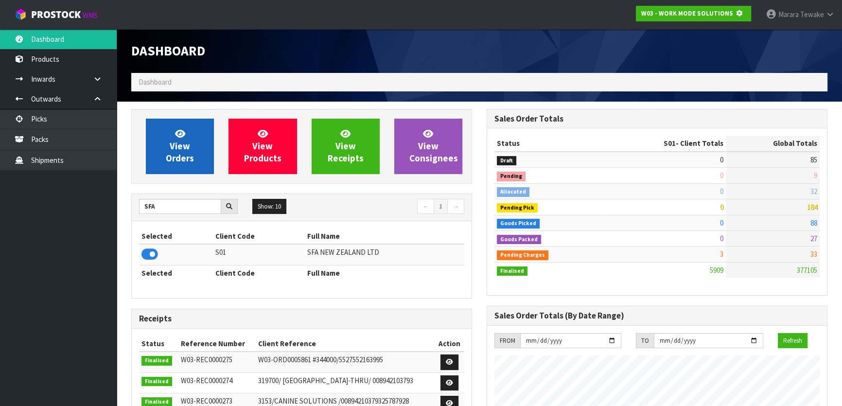
scroll to position [485470, 485720]
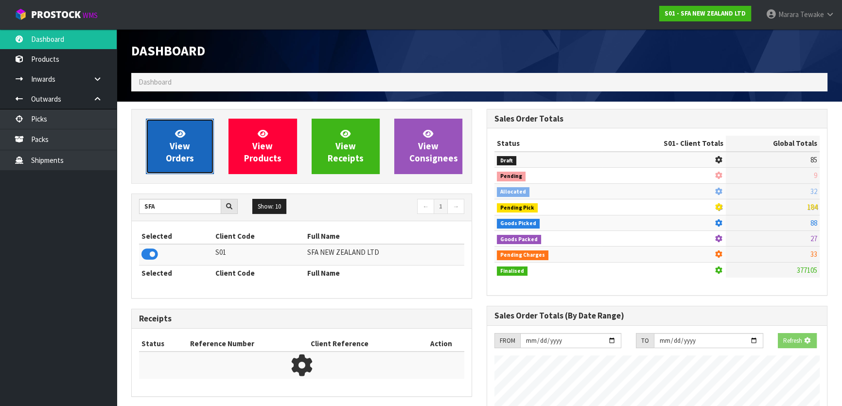
click at [212, 135] on link "View Orders" at bounding box center [180, 146] width 68 height 55
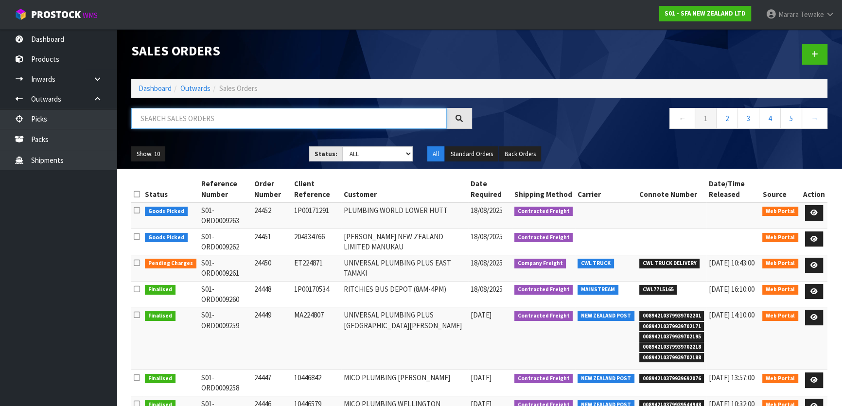
click at [194, 116] on input "text" at bounding box center [288, 118] width 315 height 21
type input "JOB-0408130"
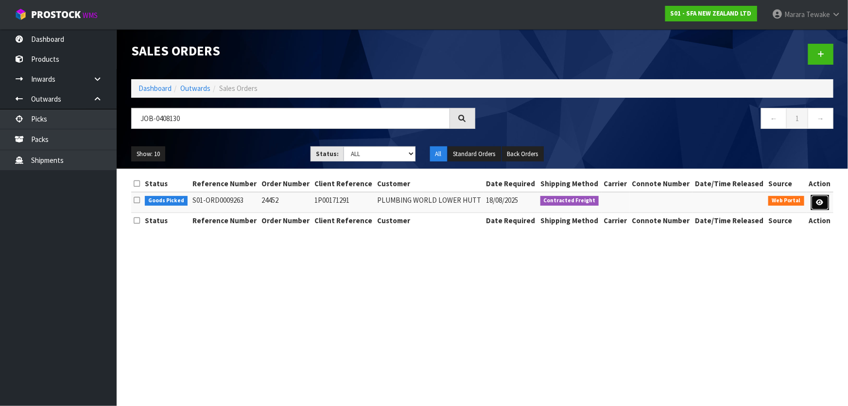
click at [819, 198] on link at bounding box center [820, 203] width 18 height 16
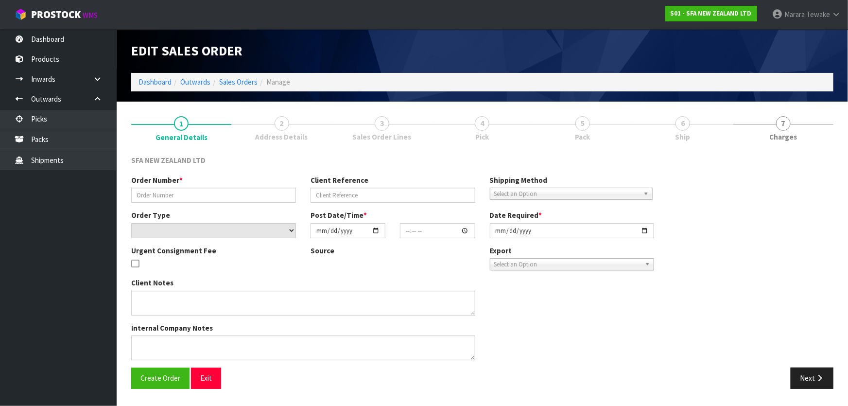
type input "24452"
type input "1P00171291"
select select "number:0"
type input "[DATE]"
type input "09:39:00.000"
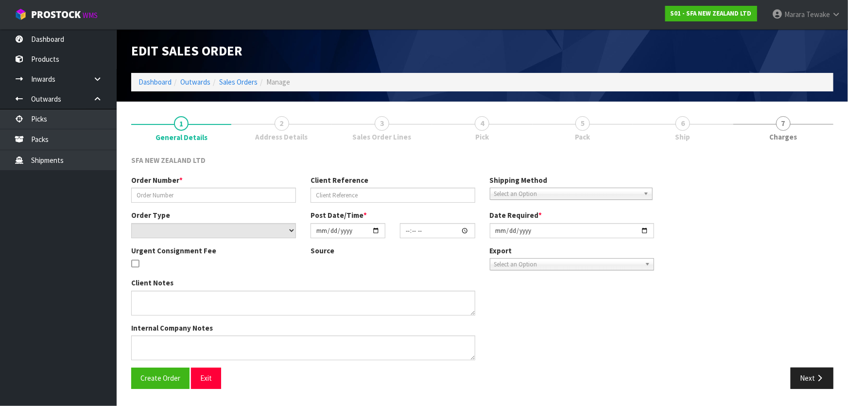
type input "[DATE]"
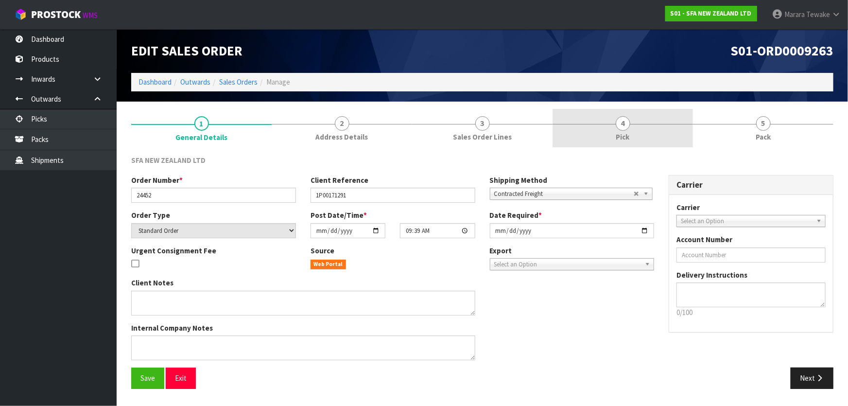
drag, startPoint x: 639, startPoint y: 114, endPoint x: 656, endPoint y: 145, distance: 35.0
click at [639, 115] on link "4 Pick" at bounding box center [623, 128] width 140 height 38
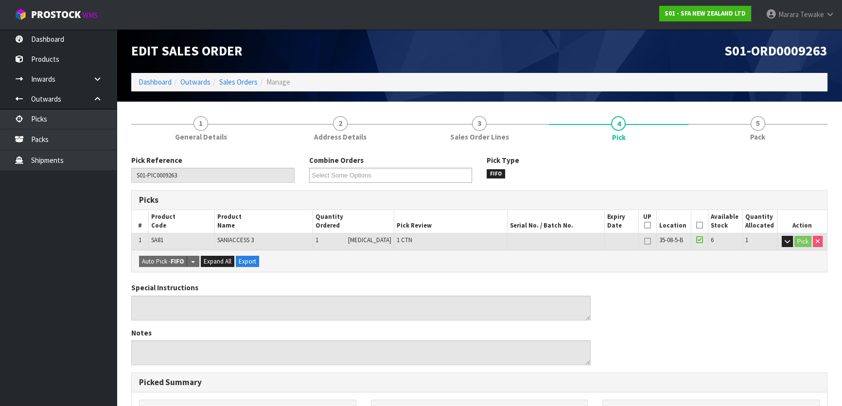
drag, startPoint x: 698, startPoint y: 224, endPoint x: 606, endPoint y: 237, distance: 93.8
click at [698, 225] on icon at bounding box center [699, 225] width 7 height 0
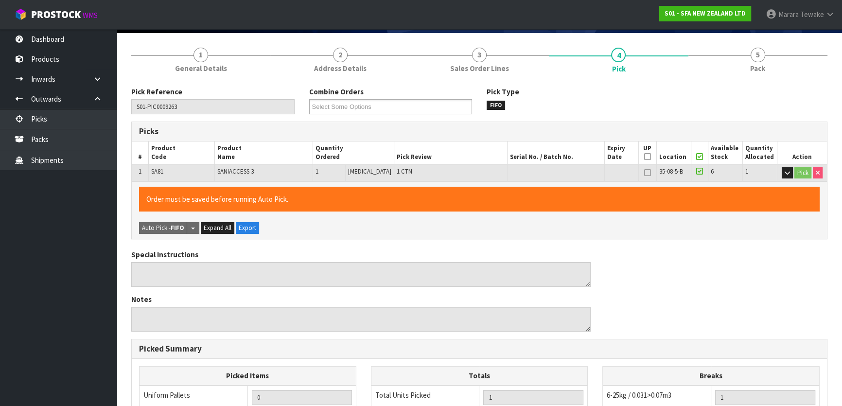
scroll to position [267, 0]
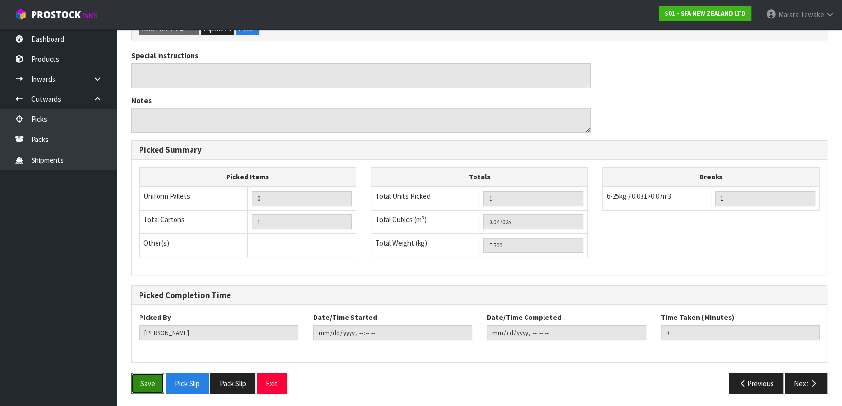
click at [144, 381] on button "Save" at bounding box center [147, 383] width 33 height 21
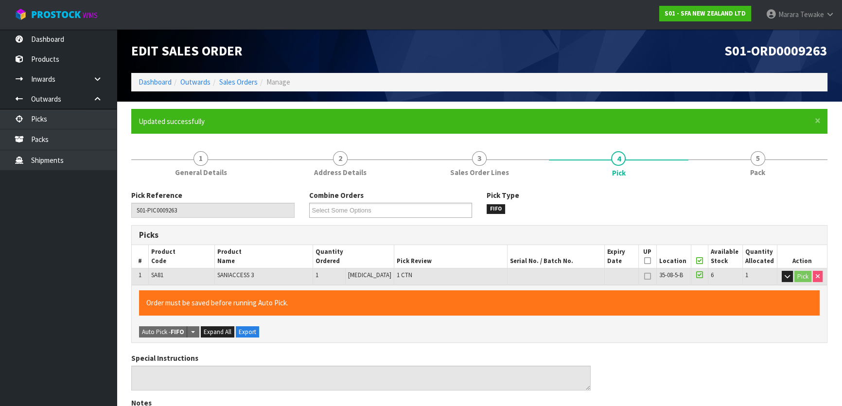
type input "[PERSON_NAME]"
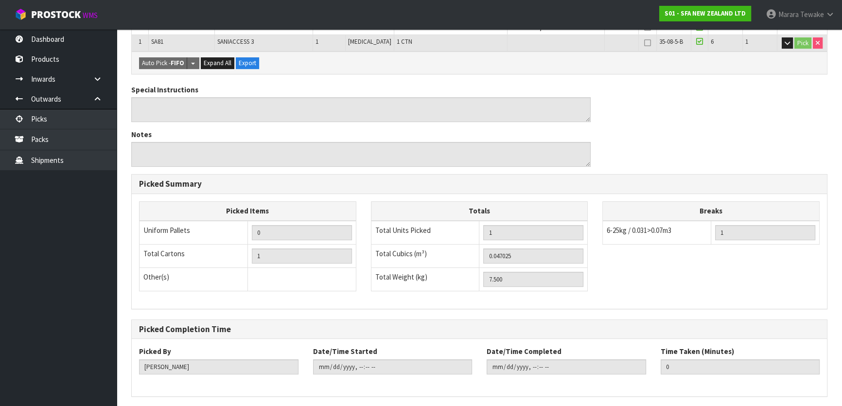
scroll to position [267, 0]
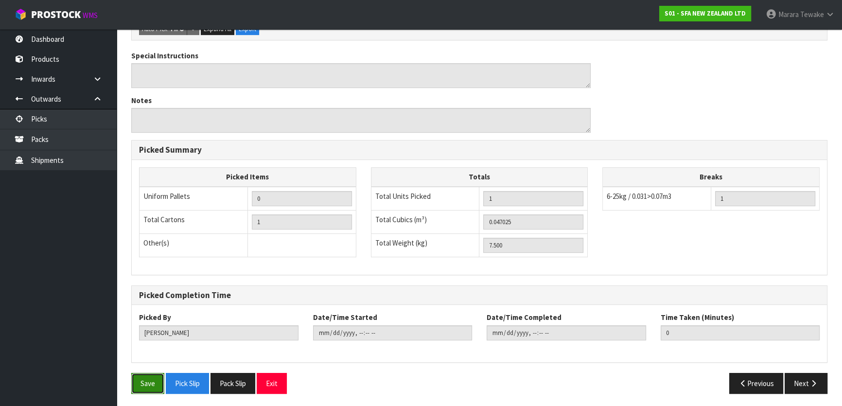
click at [142, 382] on button "Save" at bounding box center [147, 383] width 33 height 21
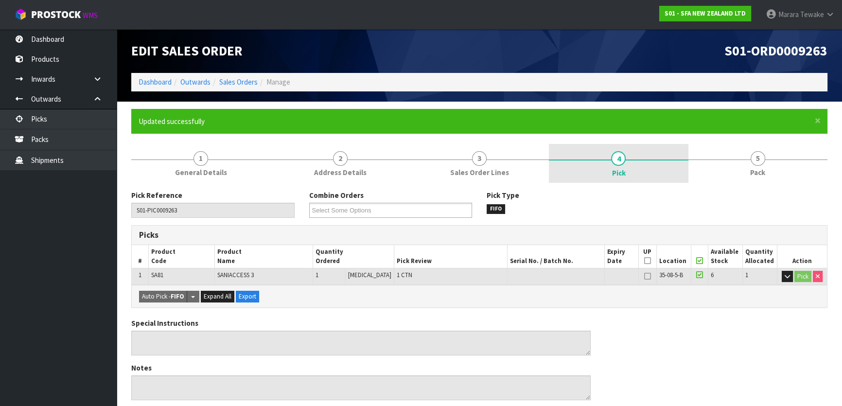
type input "2025-08-18T13:47:05"
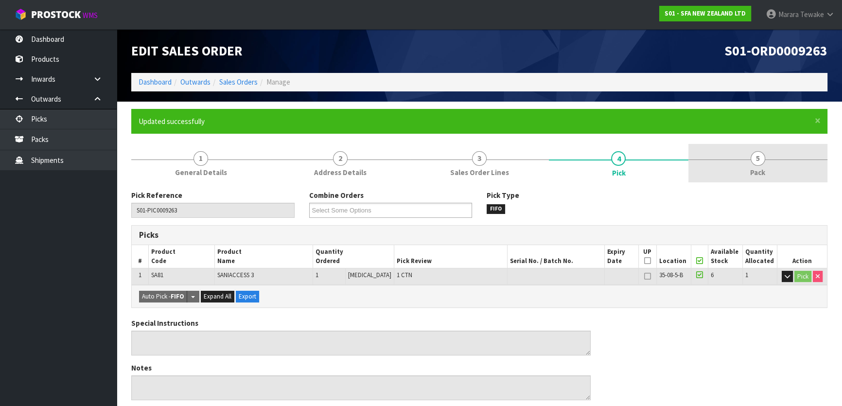
click at [730, 158] on link "5 Pack" at bounding box center [757, 163] width 139 height 38
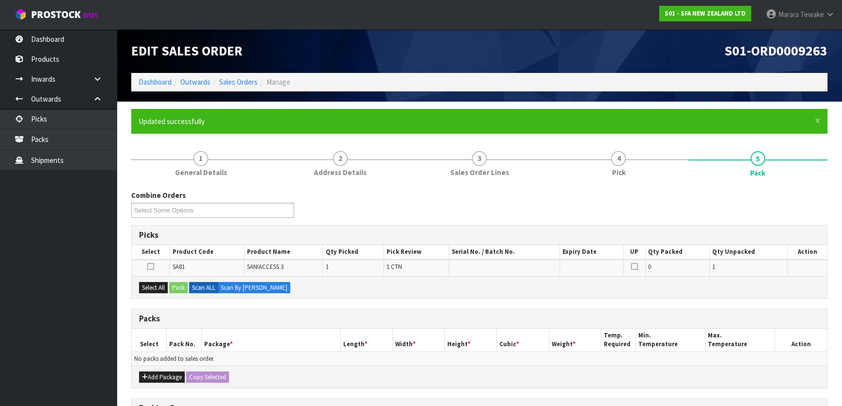
scroll to position [160, 0]
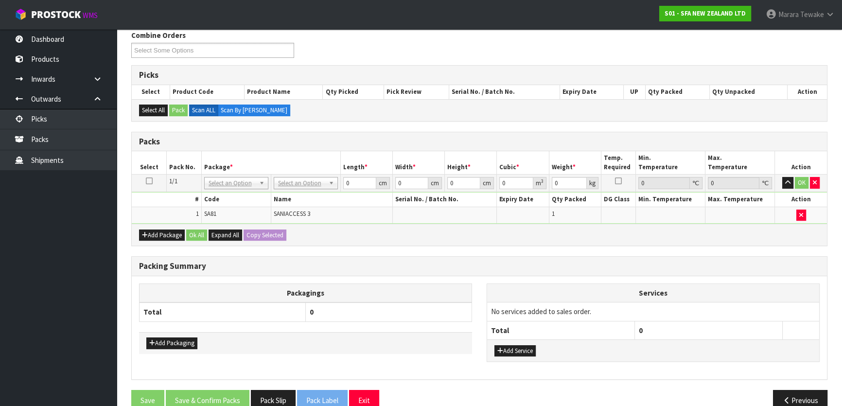
drag, startPoint x: 301, startPoint y: 183, endPoint x: 300, endPoint y: 193, distance: 10.3
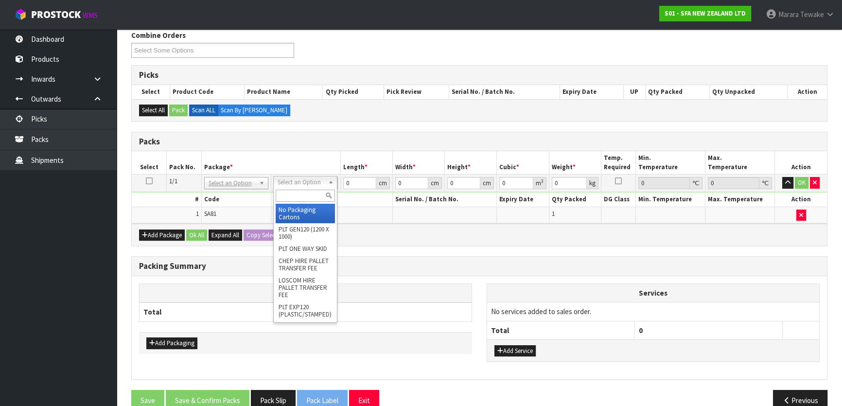
drag, startPoint x: 299, startPoint y: 215, endPoint x: 307, endPoint y: 210, distance: 9.0
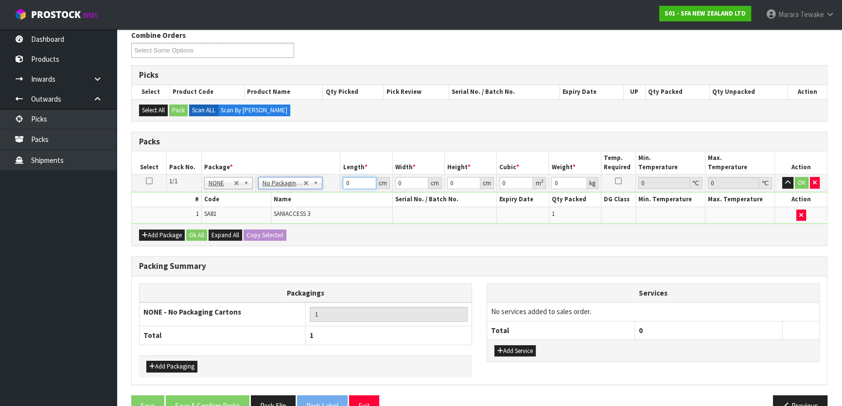
drag, startPoint x: 357, startPoint y: 181, endPoint x: 342, endPoint y: 164, distance: 22.4
click at [345, 172] on table "Select Pack No. Package * Length * Width * Height * Cubic * Weight * Temp. Requ…" at bounding box center [479, 187] width 695 height 72
type input "58"
type input "25"
type input "3"
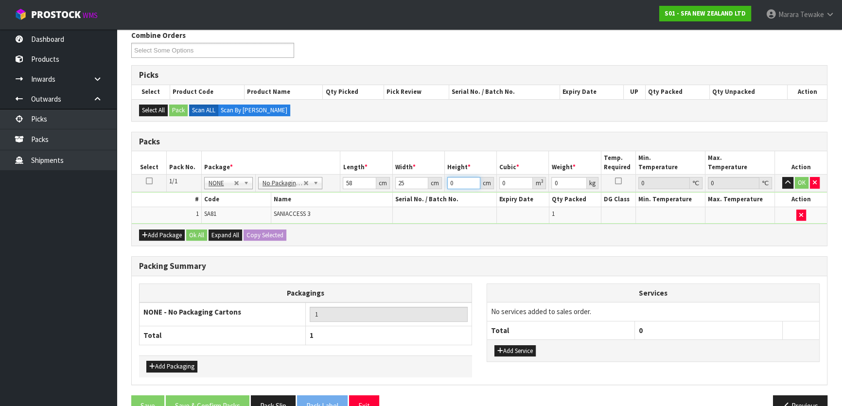
type input "0.00435"
type input "34"
type input "0.0493"
type input "34"
type input "8"
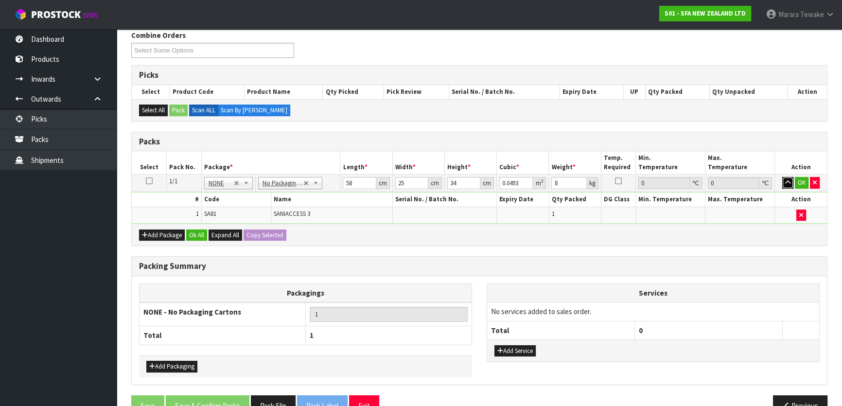
click at [782, 177] on button "button" at bounding box center [787, 183] width 11 height 12
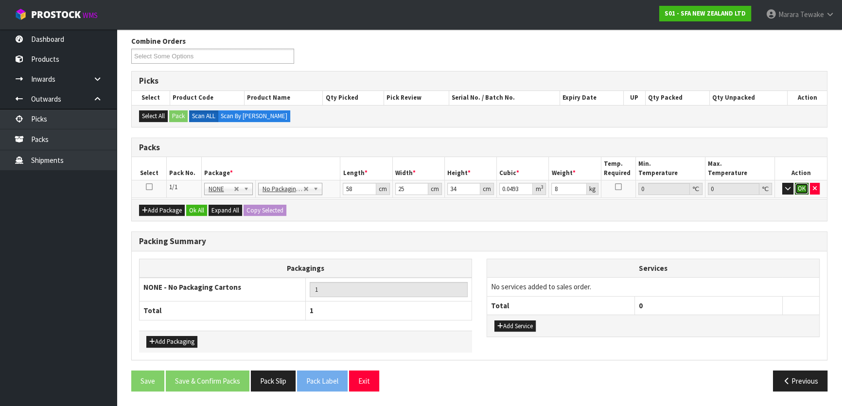
click button "OK" at bounding box center [802, 189] width 14 height 12
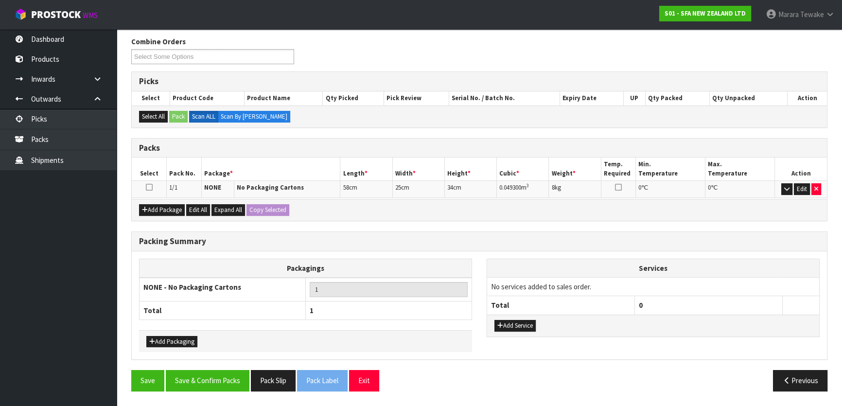
scroll to position [150, 0]
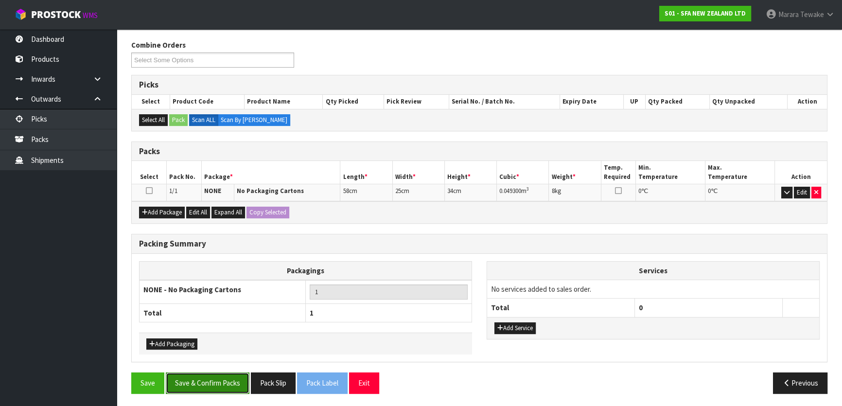
click at [216, 389] on button "Save & Confirm Packs" at bounding box center [208, 382] width 84 height 21
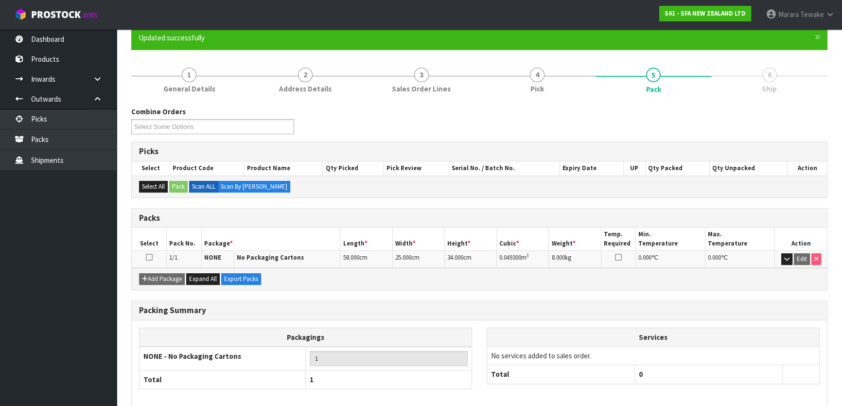
scroll to position [128, 0]
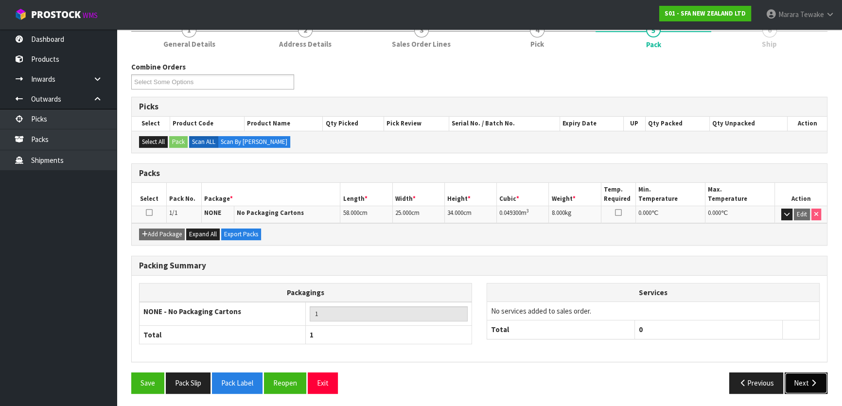
click at [809, 377] on button "Next" at bounding box center [806, 382] width 43 height 21
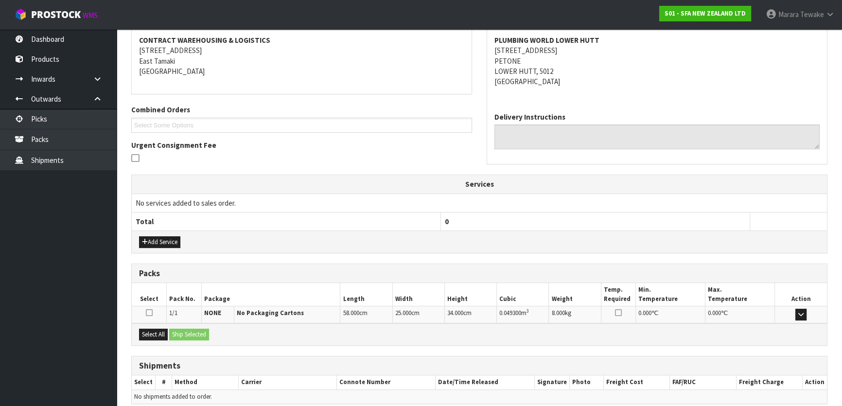
scroll to position [224, 0]
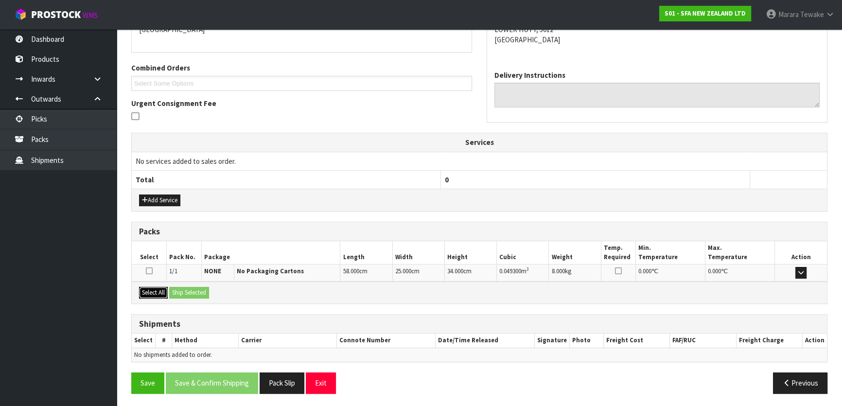
drag, startPoint x: 152, startPoint y: 291, endPoint x: 162, endPoint y: 292, distance: 10.2
click at [154, 291] on button "Select All" at bounding box center [153, 293] width 29 height 12
drag, startPoint x: 199, startPoint y: 289, endPoint x: 208, endPoint y: 292, distance: 9.7
click at [199, 289] on button "Ship Selected" at bounding box center [189, 293] width 40 height 12
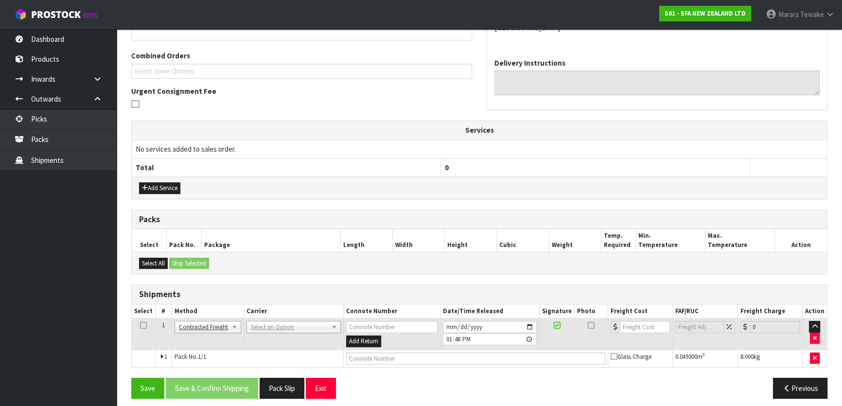
scroll to position [242, 0]
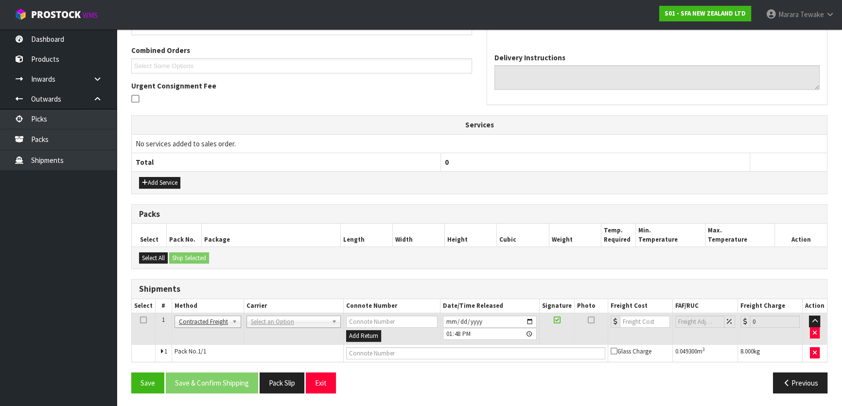
drag, startPoint x: 312, startPoint y: 325, endPoint x: 310, endPoint y: 331, distance: 6.6
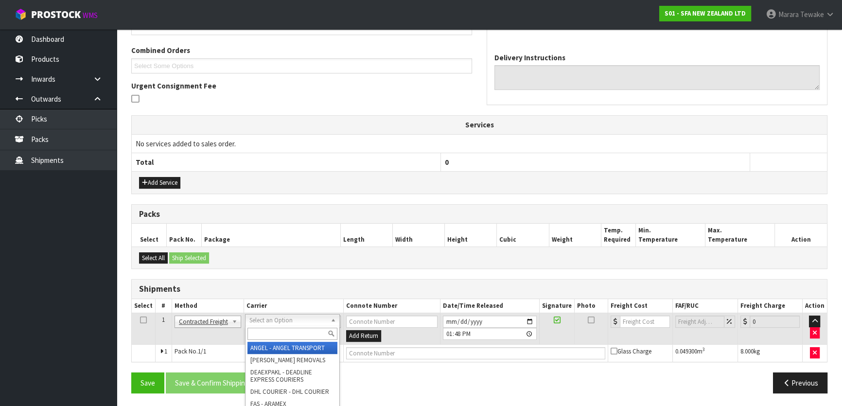
click at [308, 335] on input "text" at bounding box center [292, 334] width 90 height 12
type input "NZP"
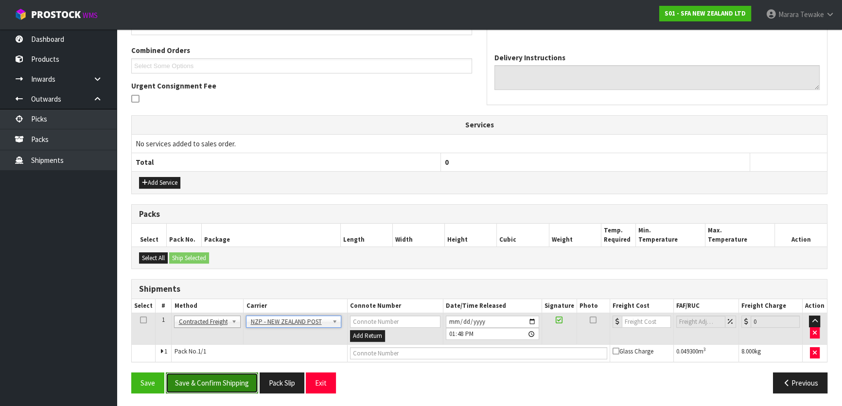
click at [230, 379] on button "Save & Confirm Shipping" at bounding box center [212, 382] width 92 height 21
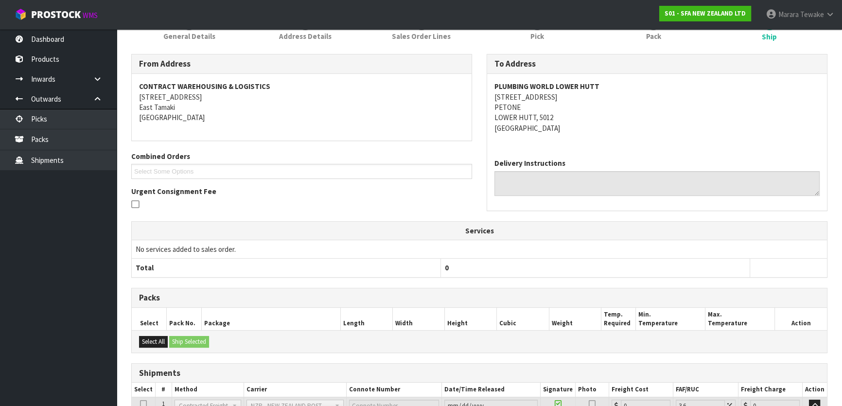
scroll to position [228, 0]
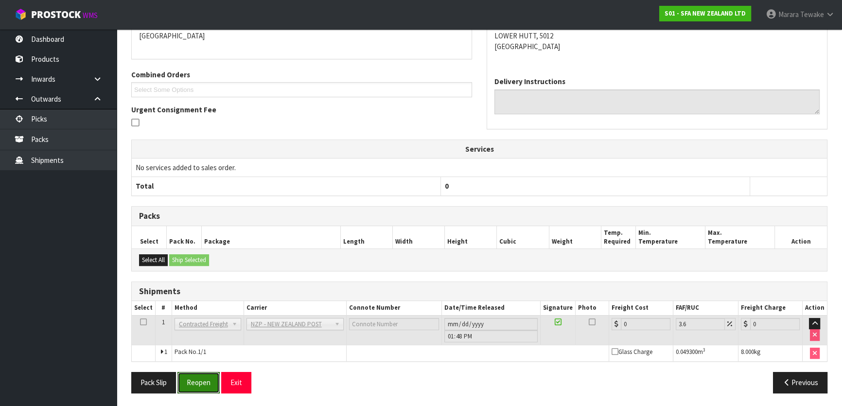
drag, startPoint x: 198, startPoint y: 377, endPoint x: 70, endPoint y: 378, distance: 127.8
click at [195, 378] on button "Reopen" at bounding box center [198, 382] width 42 height 21
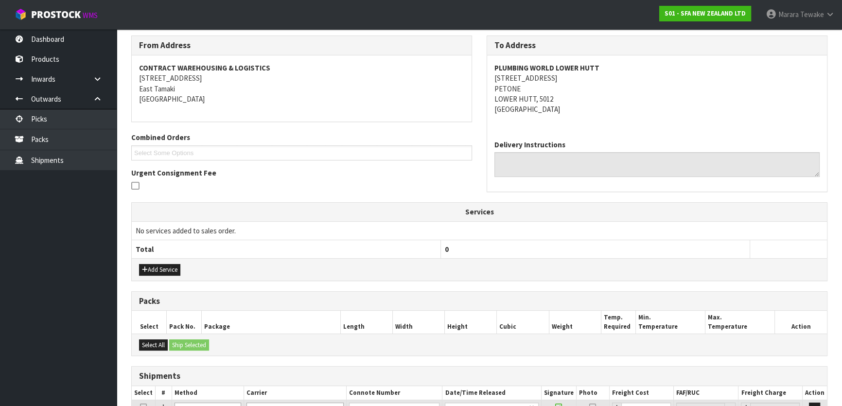
scroll to position [242, 0]
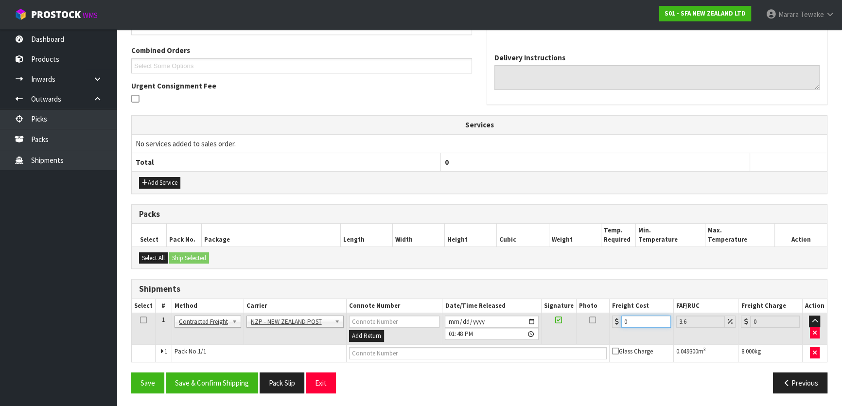
drag, startPoint x: 632, startPoint y: 318, endPoint x: 589, endPoint y: 297, distance: 48.0
click at [604, 313] on tr "1 Client Local Pickup Customer Local Pickup Company Freight Contracted Freight …" at bounding box center [479, 329] width 695 height 32
type input "8"
type input "8.29"
type input "8.4"
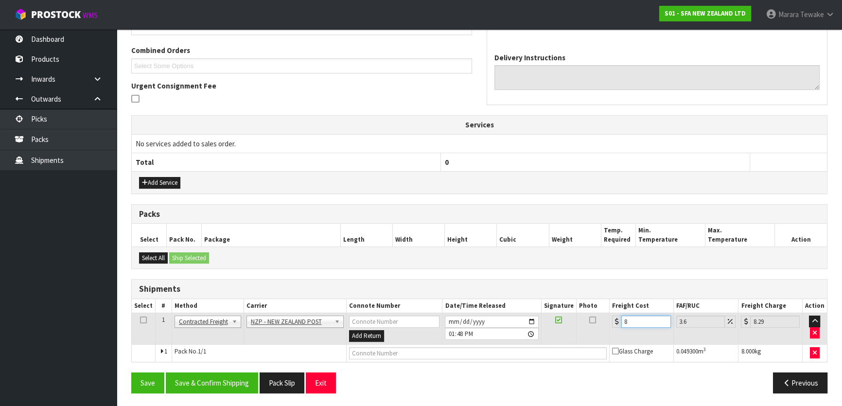
type input "8.7"
type input "8.45"
type input "8.75"
type input "8.45"
drag, startPoint x: 192, startPoint y: 388, endPoint x: 165, endPoint y: 385, distance: 27.4
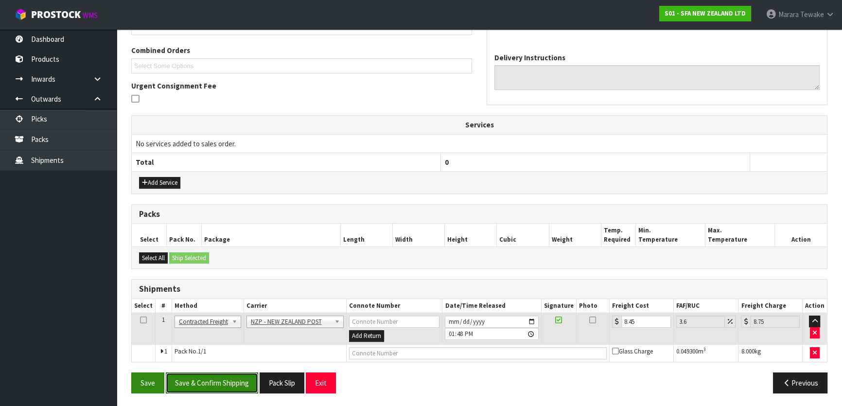
click at [192, 387] on button "Save & Confirm Shipping" at bounding box center [212, 382] width 92 height 21
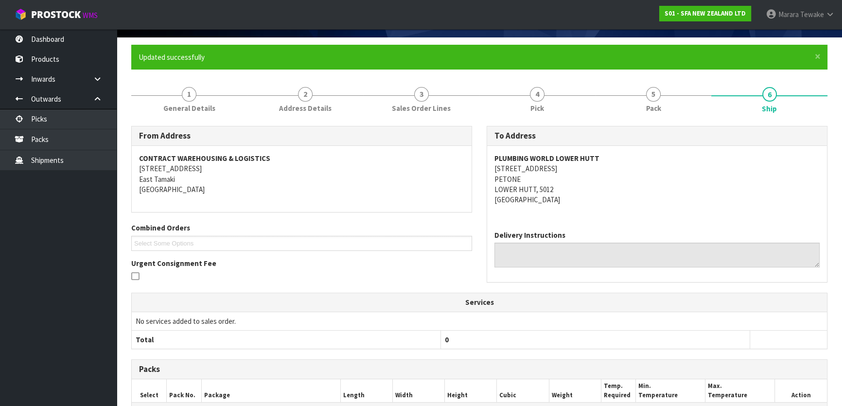
scroll to position [0, 0]
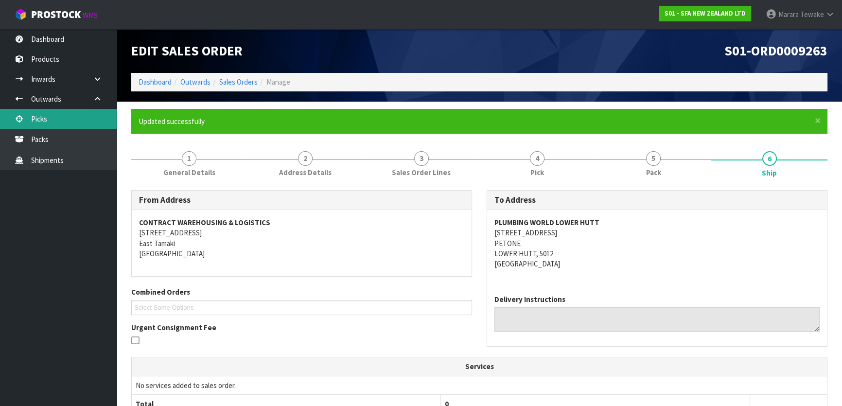
click at [88, 124] on link "Picks" at bounding box center [58, 119] width 117 height 20
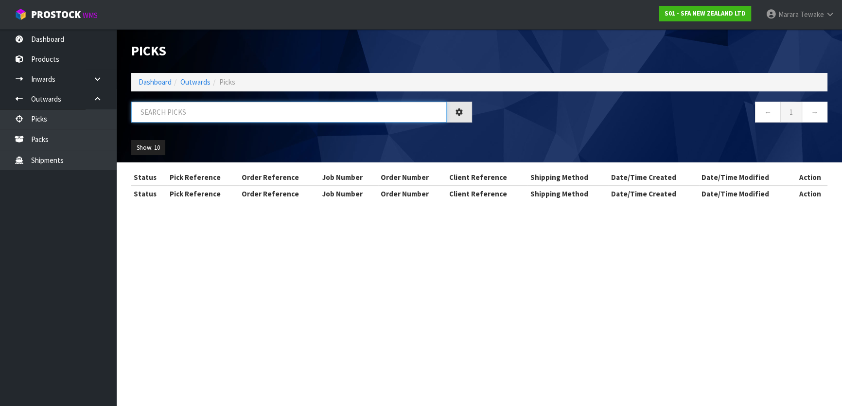
click at [145, 119] on input "text" at bounding box center [288, 112] width 315 height 21
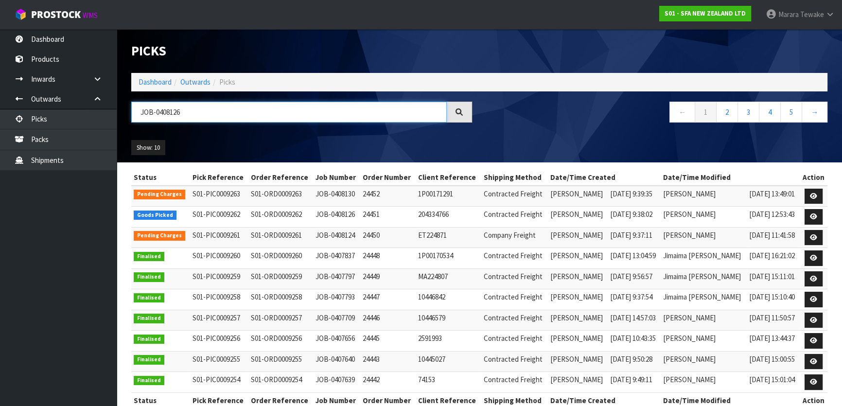
type input "JOB-0408126"
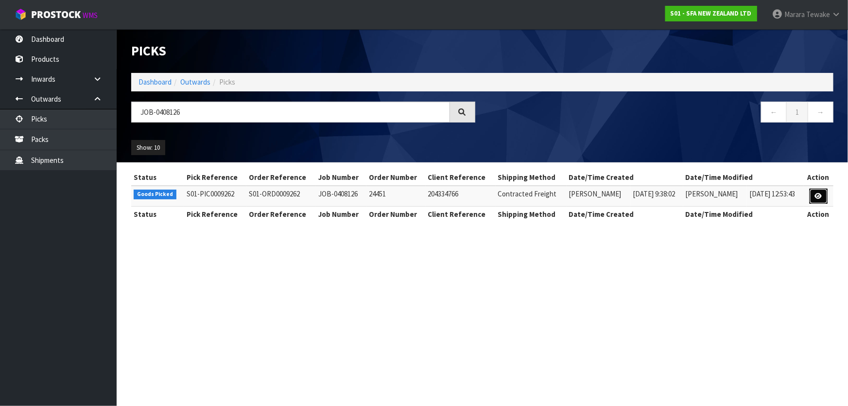
click at [824, 193] on link at bounding box center [819, 197] width 18 height 16
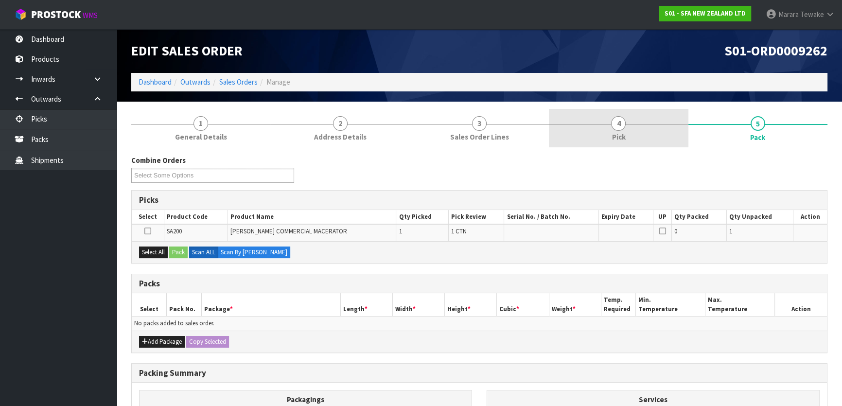
drag, startPoint x: 636, startPoint y: 136, endPoint x: 635, endPoint y: 145, distance: 9.3
click at [636, 136] on link "4 Pick" at bounding box center [618, 128] width 139 height 38
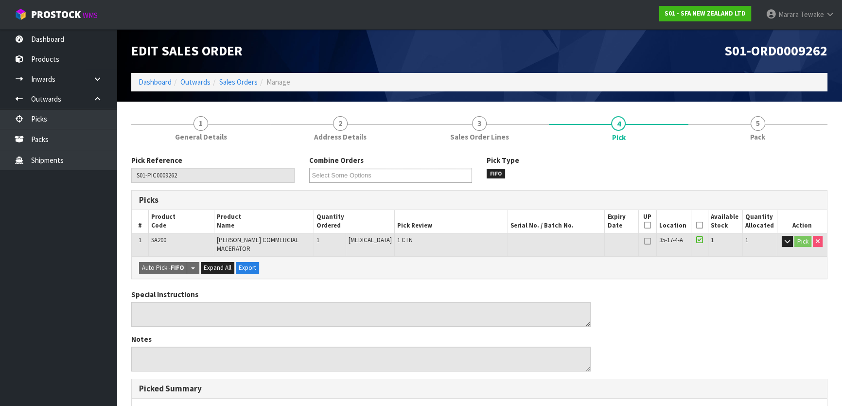
click at [696, 226] on icon at bounding box center [699, 225] width 7 height 0
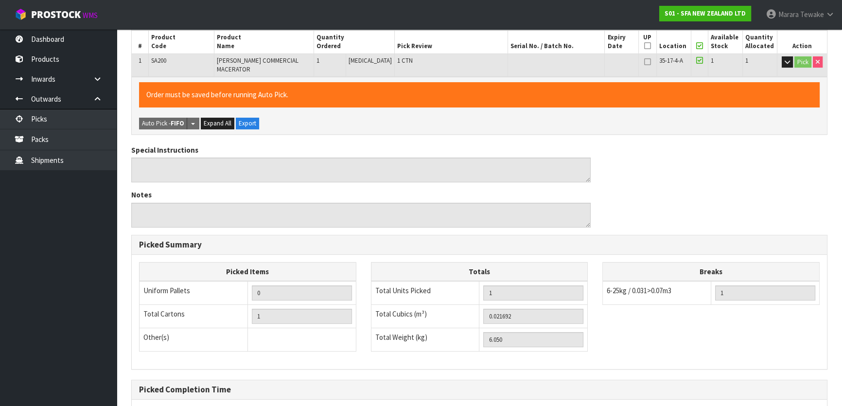
scroll to position [267, 0]
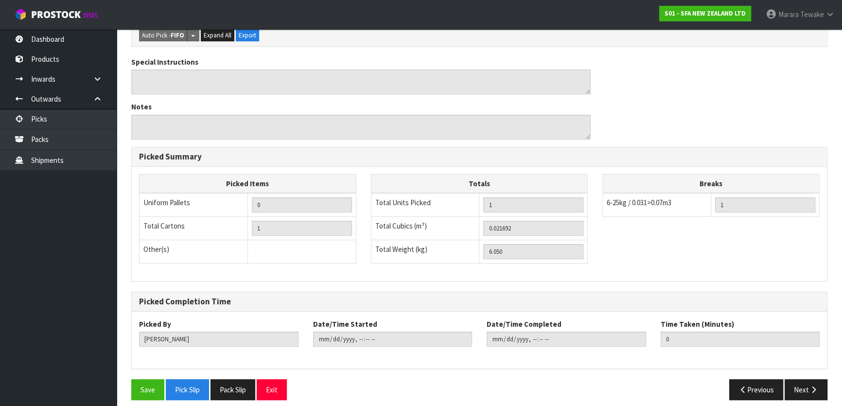
click at [148, 364] on div "Pick Reference S01-PIC0009262 Combine Orders S01-ORD0009262 Select Some Options…" at bounding box center [479, 148] width 696 height 520
drag, startPoint x: 151, startPoint y: 374, endPoint x: 152, endPoint y: 379, distance: 5.1
click at [151, 379] on button "Save" at bounding box center [147, 389] width 33 height 21
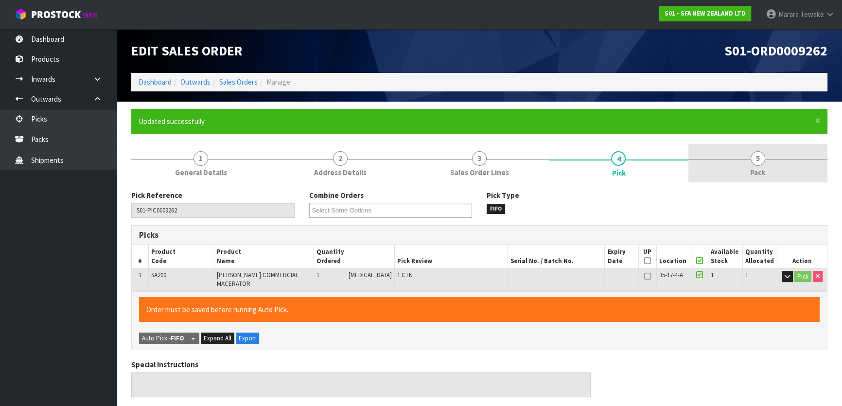
type input "[PERSON_NAME]"
type input "2025-08-18T13:50:47"
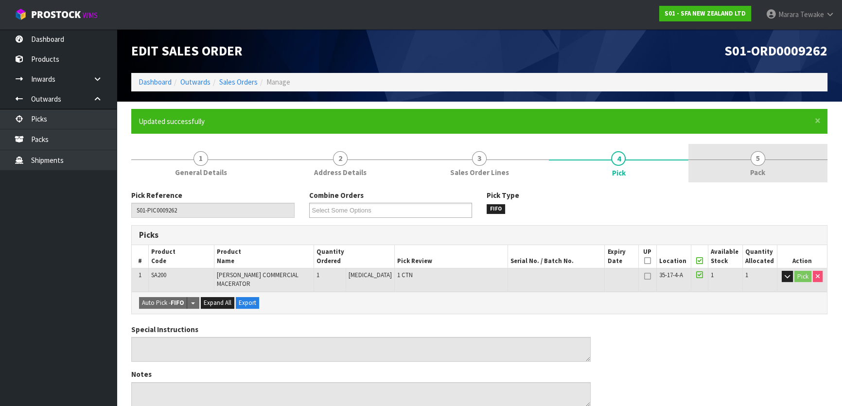
click at [768, 161] on link "5 Pack" at bounding box center [757, 163] width 139 height 38
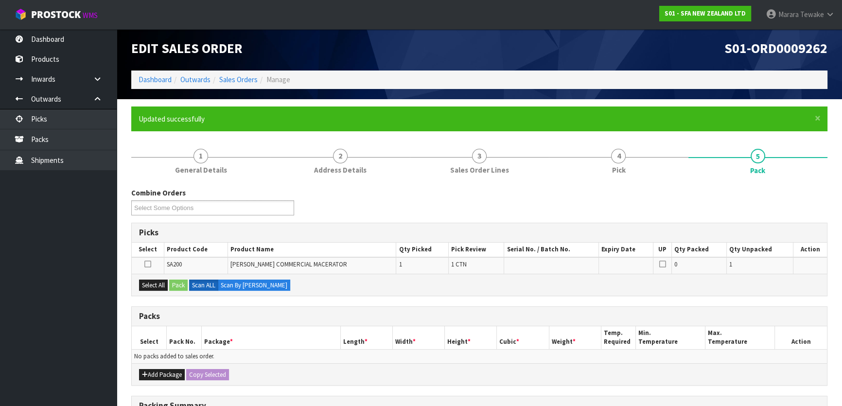
scroll to position [132, 0]
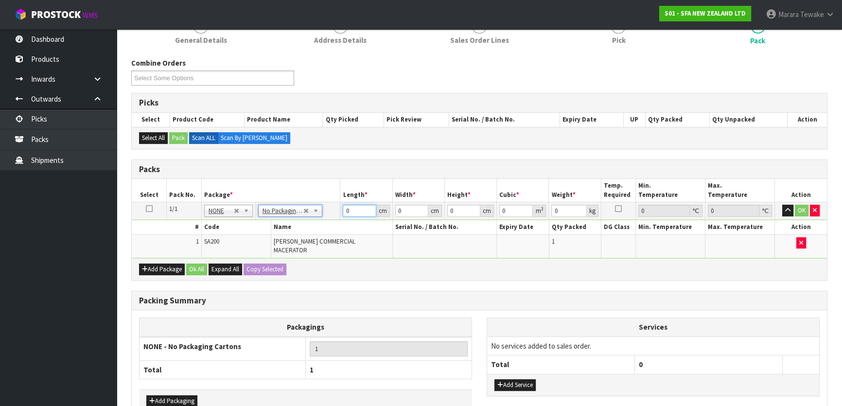
drag, startPoint x: 358, startPoint y: 207, endPoint x: 343, endPoint y: 167, distance: 42.9
click at [343, 199] on table "Select Pack No. Package * Length * Width * Height * Cubic * Weight * Temp. Requ…" at bounding box center [479, 218] width 695 height 79
type input "46"
type input "24"
type input "3"
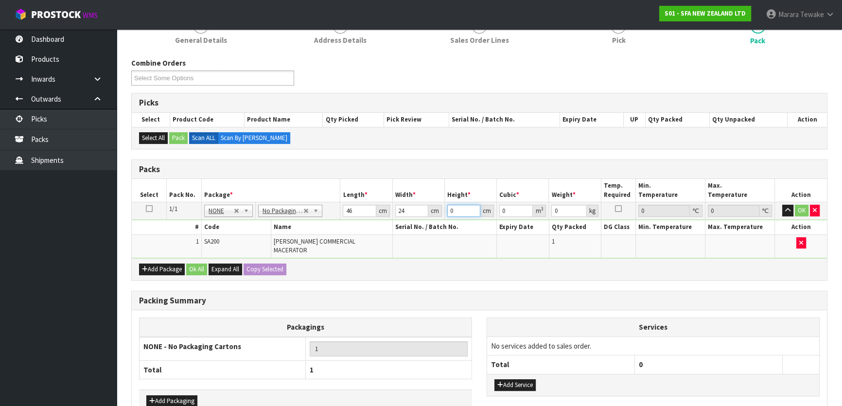
type input "0.003312"
type input "31"
type input "0.034224"
type input "31"
type input "7"
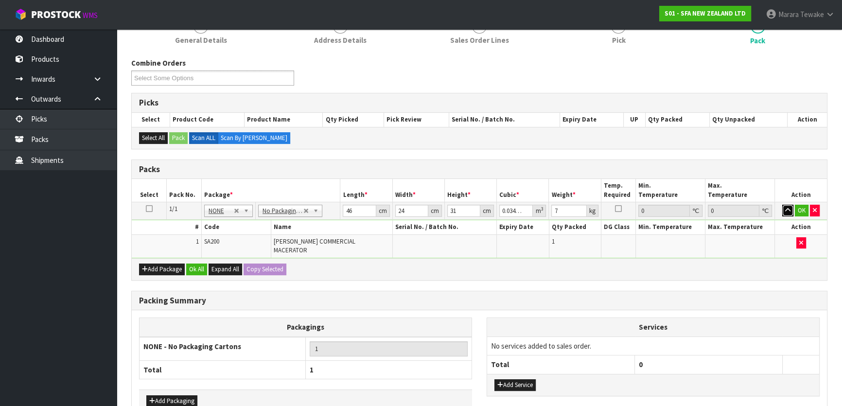
click at [782, 205] on button "button" at bounding box center [787, 211] width 11 height 12
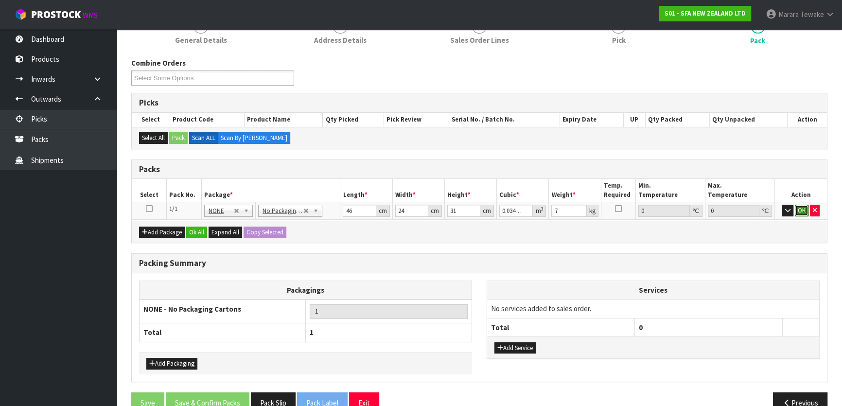
click button "OK" at bounding box center [802, 211] width 14 height 12
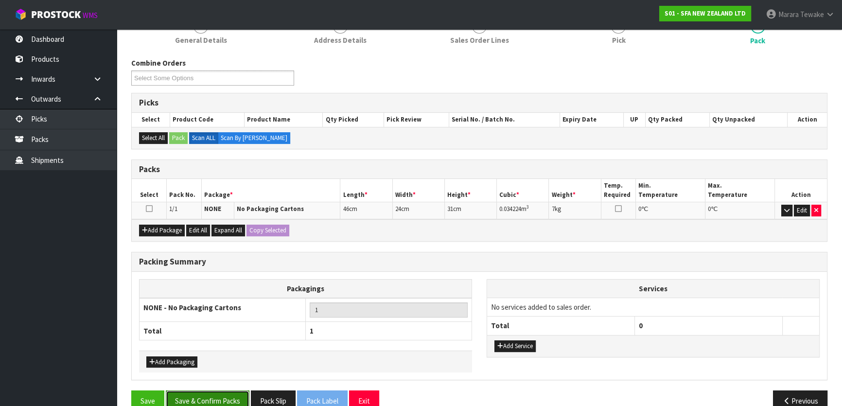
click at [231, 395] on button "Save & Confirm Packs" at bounding box center [208, 400] width 84 height 21
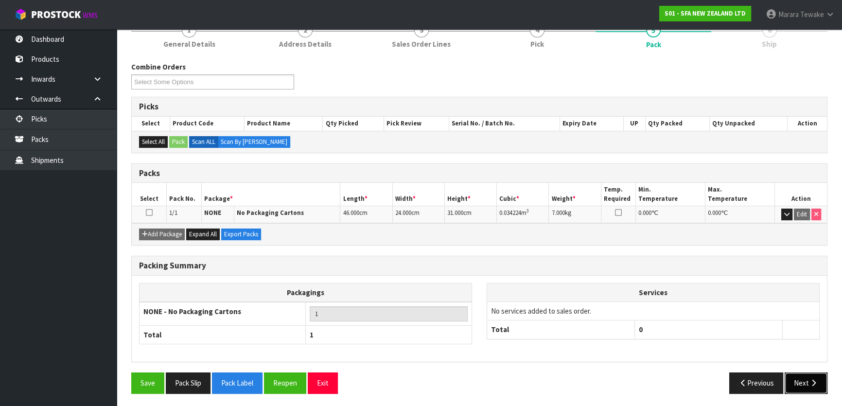
click at [804, 374] on button "Next" at bounding box center [806, 382] width 43 height 21
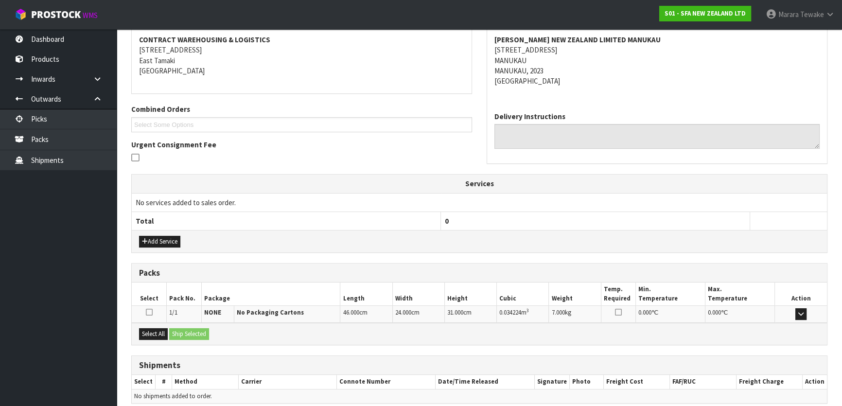
scroll to position [224, 0]
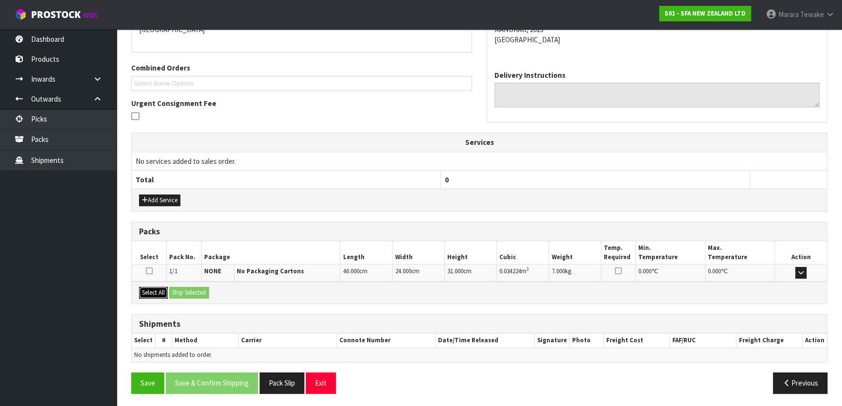
drag, startPoint x: 160, startPoint y: 288, endPoint x: 176, endPoint y: 287, distance: 16.1
click at [160, 288] on button "Select All" at bounding box center [153, 293] width 29 height 12
drag, startPoint x: 177, startPoint y: 287, endPoint x: 187, endPoint y: 291, distance: 10.5
click at [181, 287] on button "Ship Selected" at bounding box center [189, 293] width 40 height 12
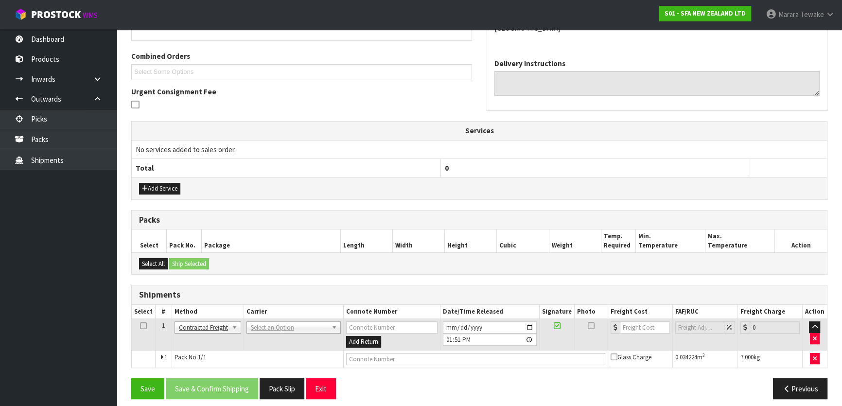
scroll to position [242, 0]
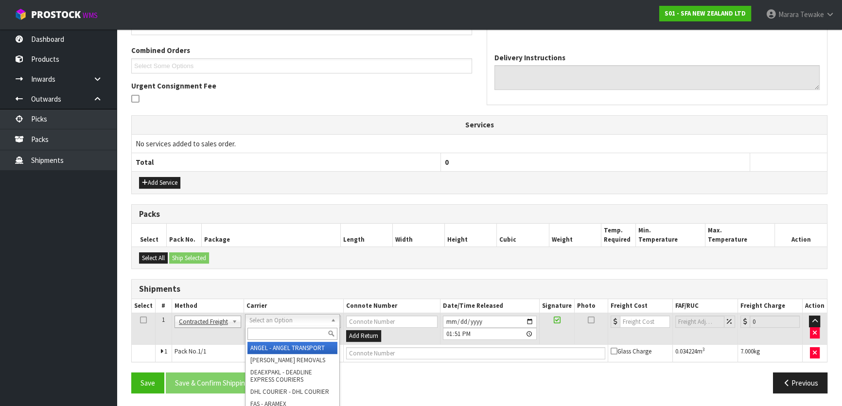
click at [270, 335] on input "text" at bounding box center [292, 334] width 90 height 12
type input "NZP"
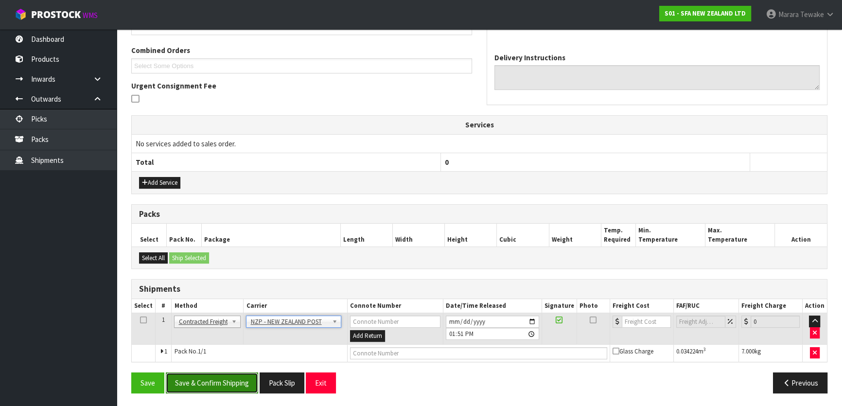
drag, startPoint x: 243, startPoint y: 378, endPoint x: 174, endPoint y: 375, distance: 68.6
click at [243, 378] on button "Save & Confirm Shipping" at bounding box center [212, 382] width 92 height 21
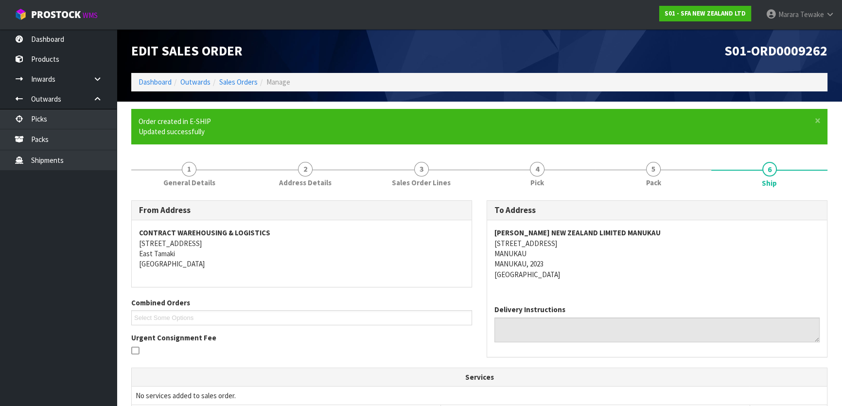
scroll to position [228, 0]
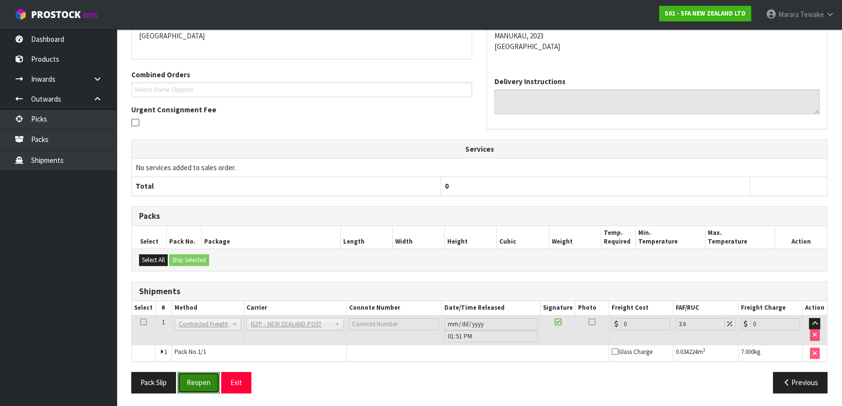
click at [204, 381] on button "Reopen" at bounding box center [198, 382] width 42 height 21
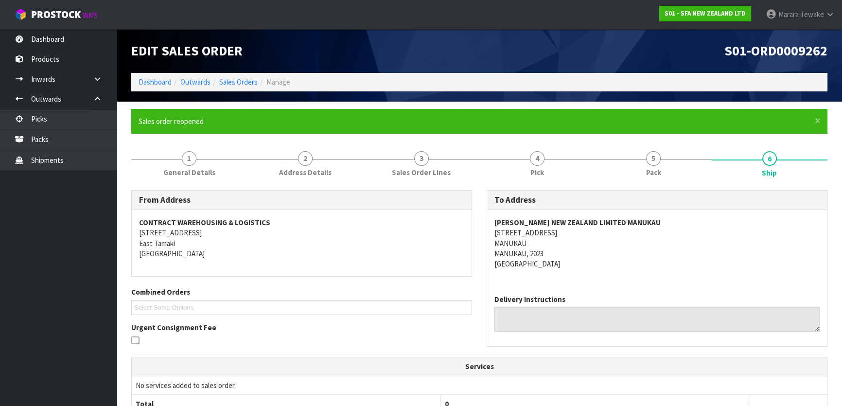
scroll to position [242, 0]
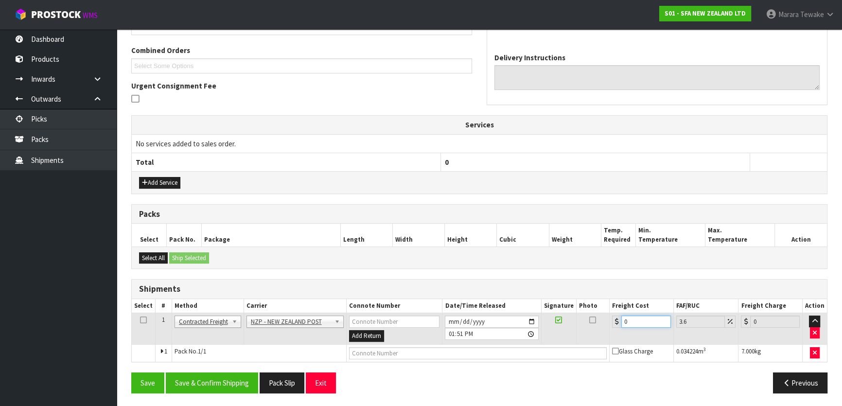
drag, startPoint x: 631, startPoint y: 322, endPoint x: 584, endPoint y: 302, distance: 51.2
click at [599, 313] on tr "1 Client Local Pickup Customer Local Pickup Company Freight Contracted Freight …" at bounding box center [479, 329] width 695 height 32
type input "4"
type input "4.14"
type input "4.3"
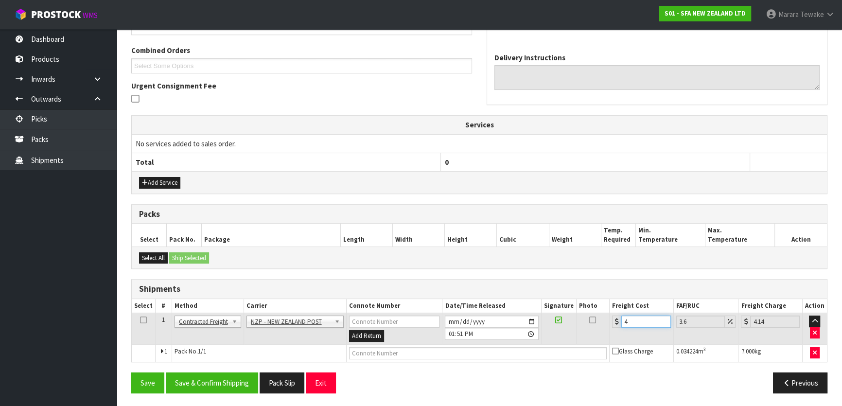
type input "4.45"
type input "4.33"
type input "4.49"
type input "4.33"
drag, startPoint x: 240, startPoint y: 378, endPoint x: 149, endPoint y: 320, distance: 107.3
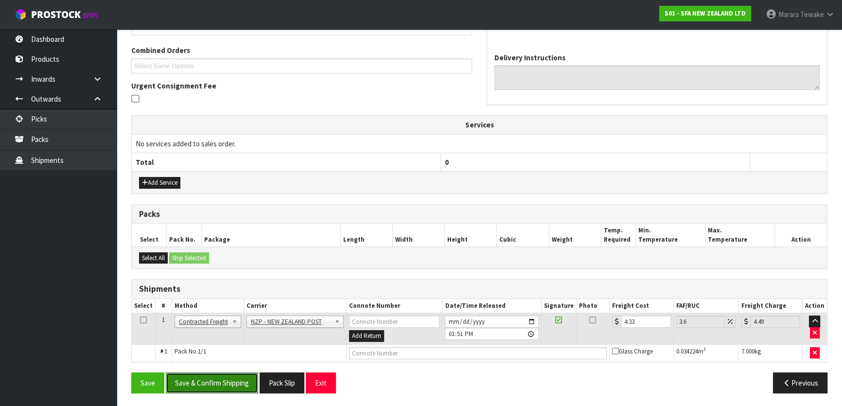
click at [239, 378] on button "Save & Confirm Shipping" at bounding box center [212, 382] width 92 height 21
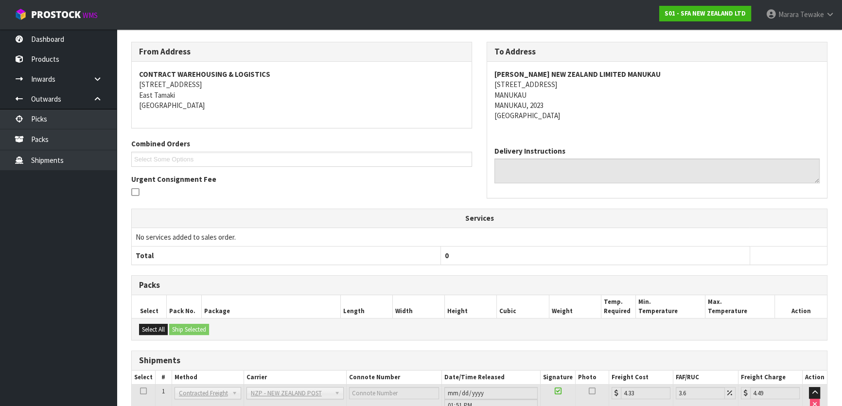
scroll to position [0, 0]
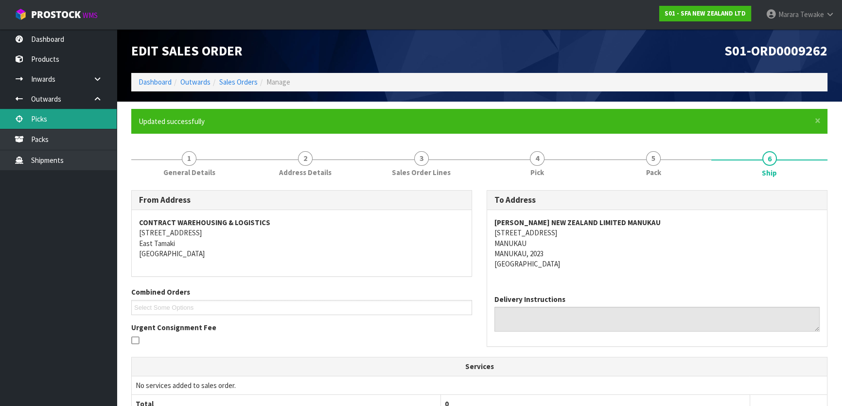
click at [73, 125] on link "Picks" at bounding box center [58, 119] width 117 height 20
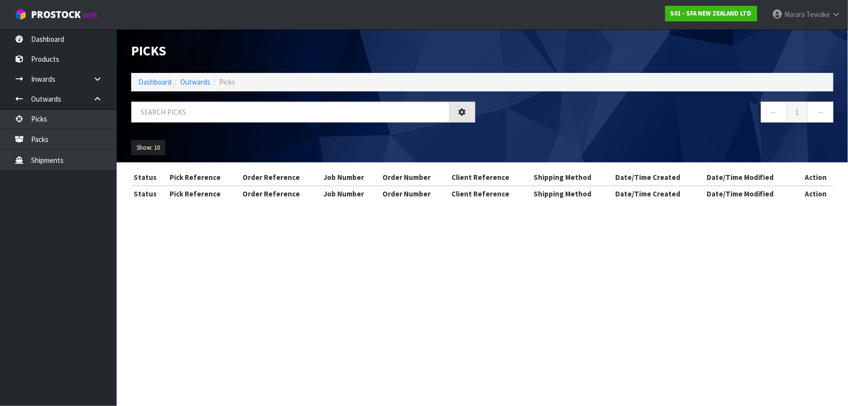
click at [64, 44] on div "Picks Dashboard Outwards Picks ← 1 → Show: 10 5 10 25 50 Status Pick Reference …" at bounding box center [424, 109] width 848 height 219
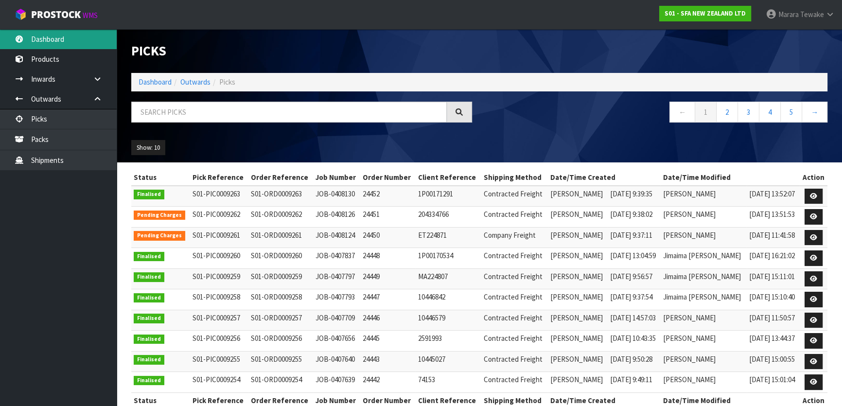
click at [64, 41] on link "Dashboard" at bounding box center [58, 39] width 117 height 20
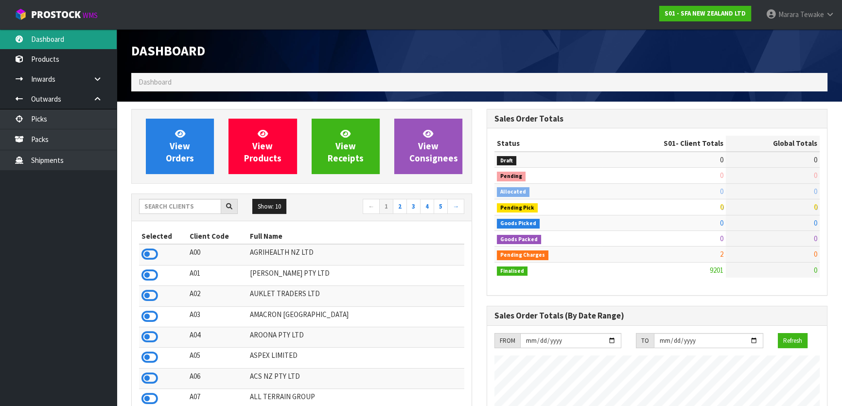
scroll to position [735, 355]
click at [202, 201] on input "text" at bounding box center [180, 206] width 82 height 15
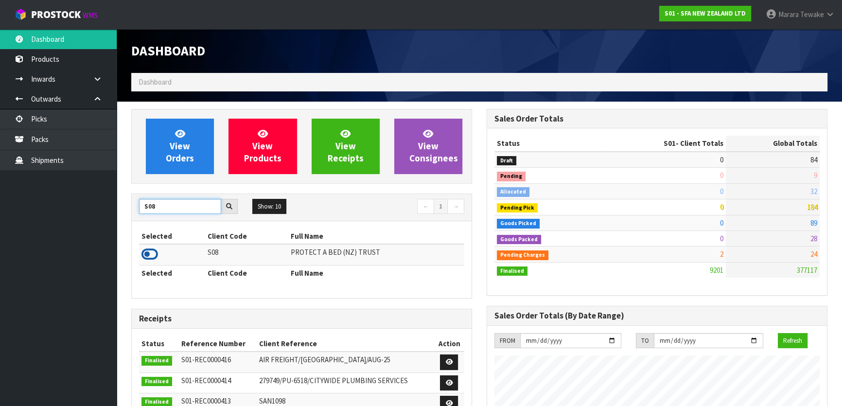
type input "S08"
click at [149, 253] on icon at bounding box center [149, 254] width 17 height 15
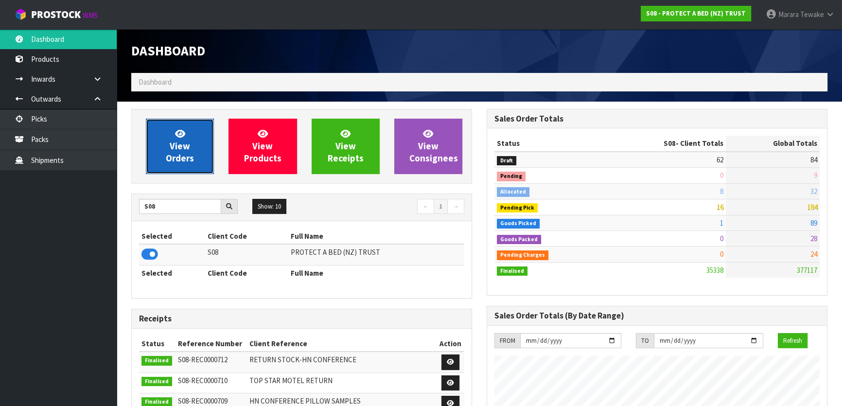
click at [186, 163] on span "View Orders" at bounding box center [180, 146] width 28 height 36
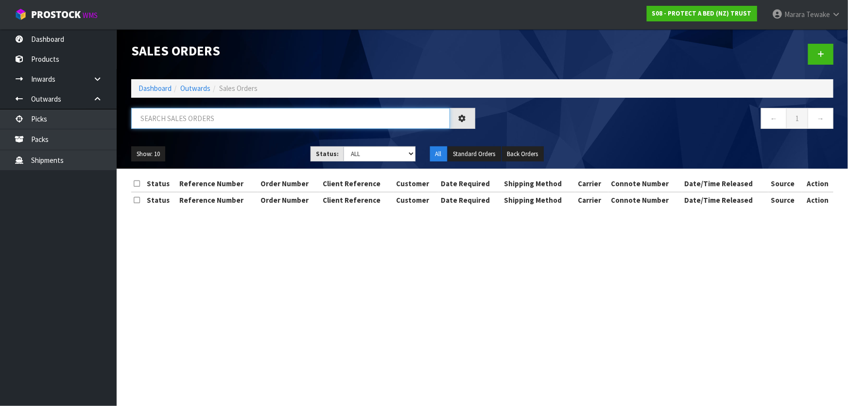
click at [168, 122] on input "text" at bounding box center [290, 118] width 319 height 21
type input "JOB-0408194"
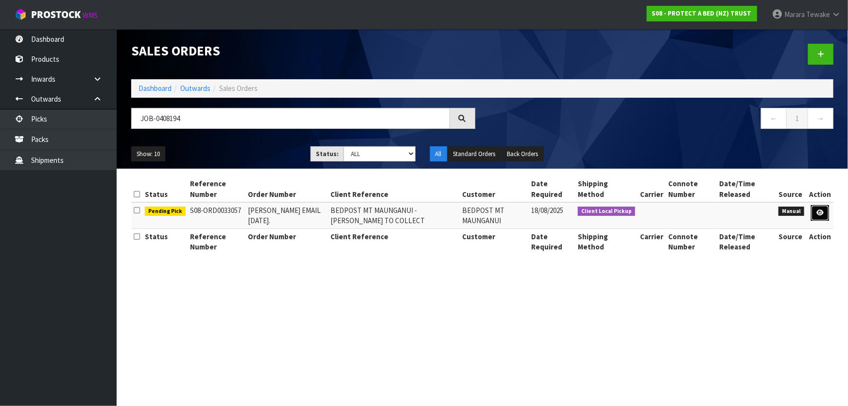
click at [818, 213] on icon at bounding box center [820, 212] width 7 height 6
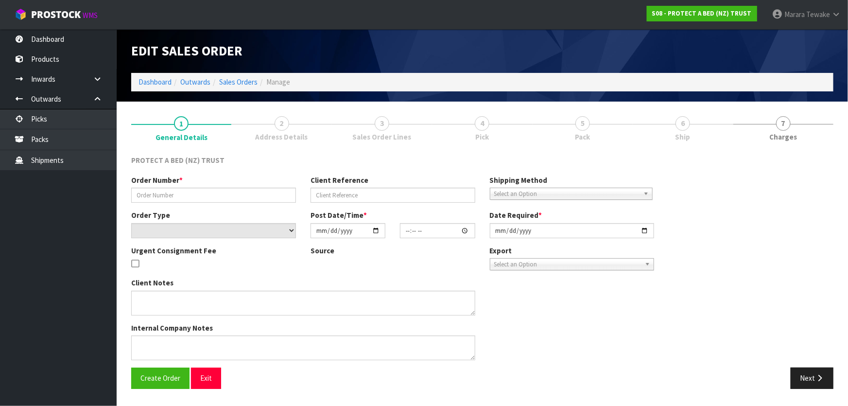
type input "CLINT EMAIL 18.08.2025."
type input "BEDPOST MT MAUNGANUI - CLINT TO COLLECT"
select select "number:0"
type input "[DATE]"
type input "11:35:00.000"
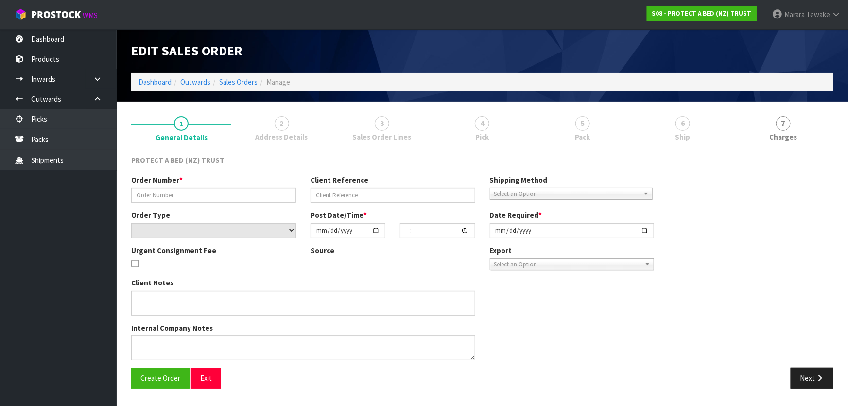
type input "[DATE]"
type textarea "AT NO CHARGE - I WILL PICK THIS UP FROM CWL TOMORROW."
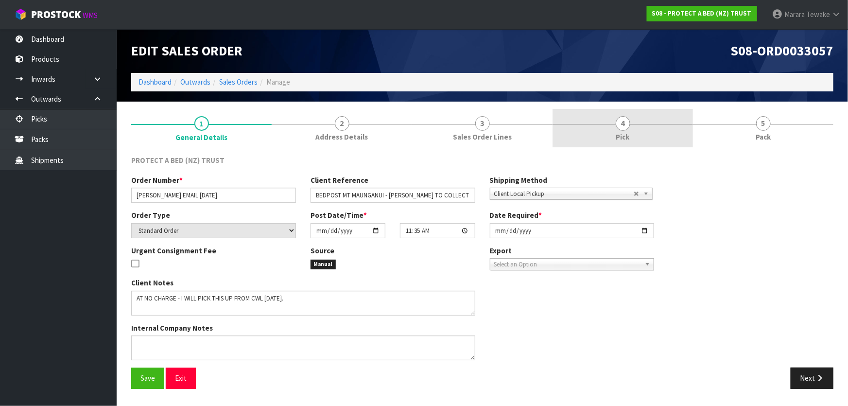
click at [665, 128] on link "4 Pick" at bounding box center [623, 128] width 140 height 38
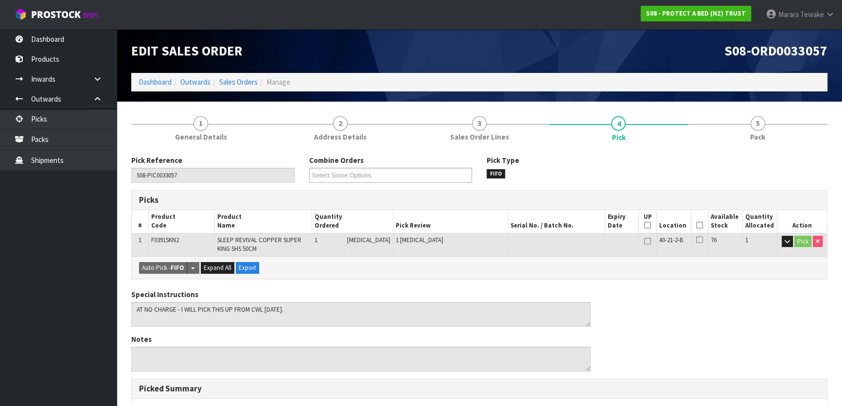
click at [697, 226] on icon at bounding box center [699, 225] width 7 height 0
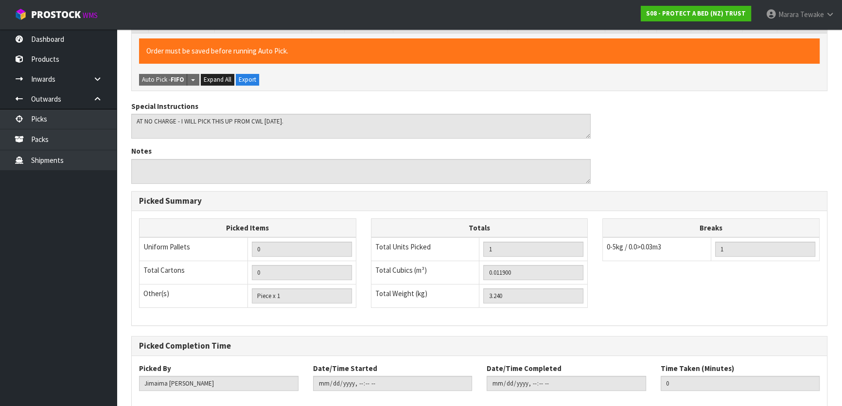
scroll to position [274, 0]
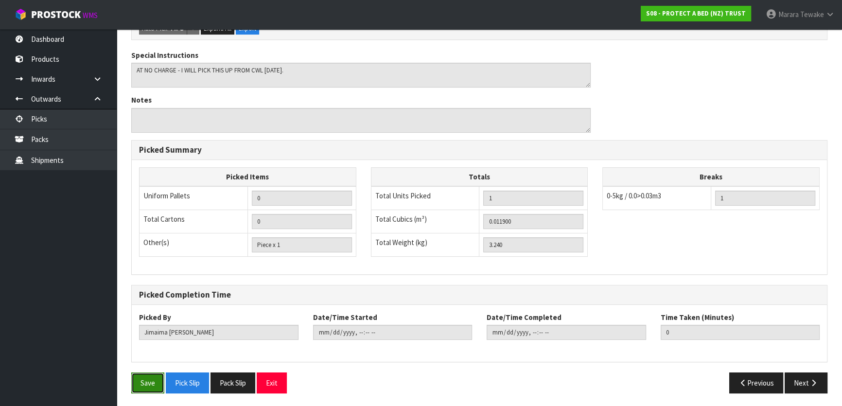
click at [148, 375] on button "Save" at bounding box center [147, 382] width 33 height 21
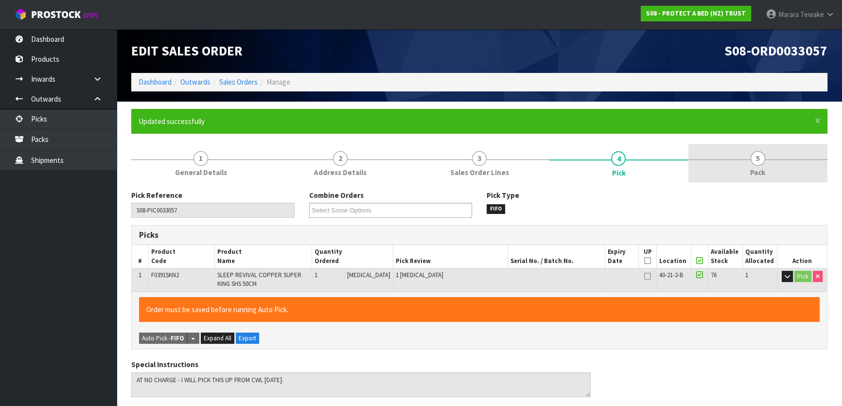
click at [758, 170] on span "Pack" at bounding box center [757, 172] width 15 height 10
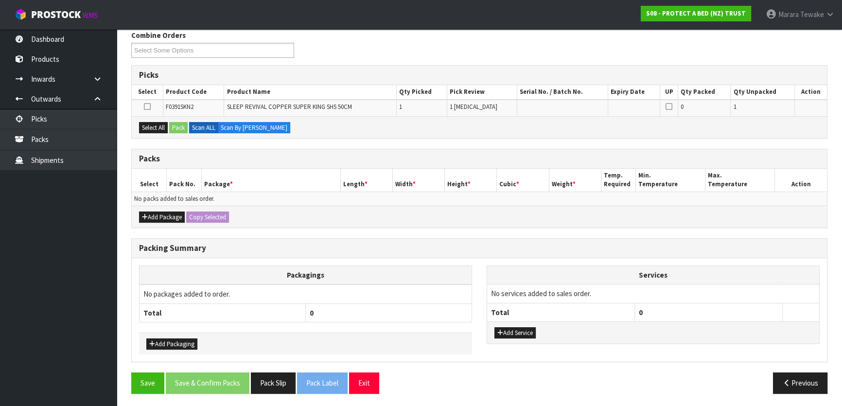
scroll to position [0, 0]
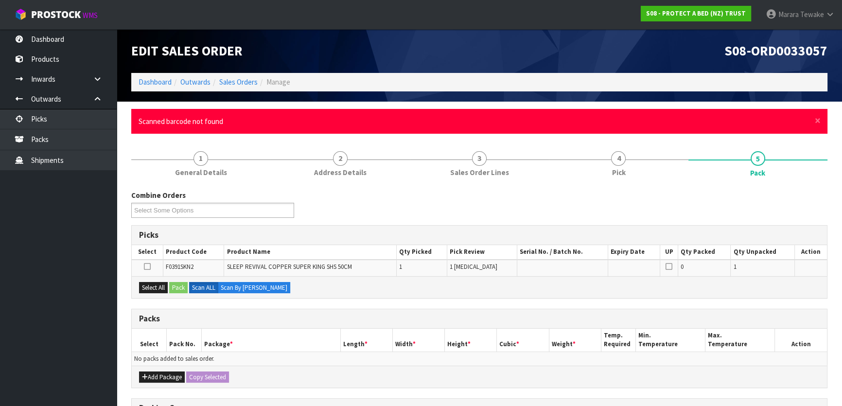
click at [820, 121] on div "× Close Scanned barcode not found" at bounding box center [479, 121] width 696 height 25
click at [817, 121] on span "×" at bounding box center [818, 121] width 6 height 14
click at [819, 121] on span "×" at bounding box center [818, 121] width 6 height 14
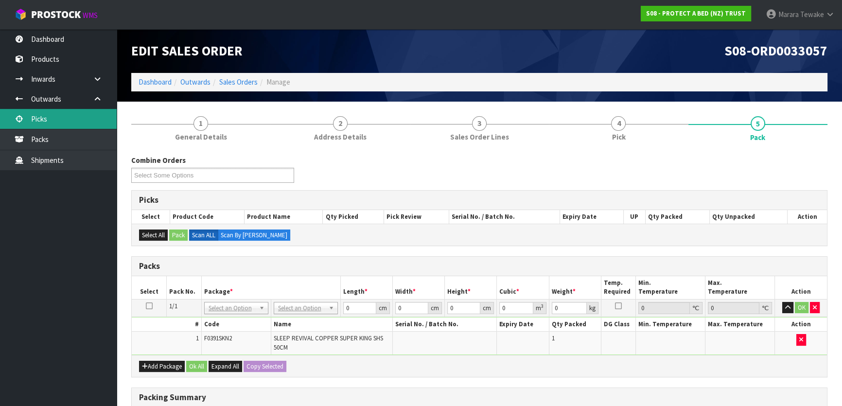
click at [89, 119] on link "Picks" at bounding box center [58, 119] width 117 height 20
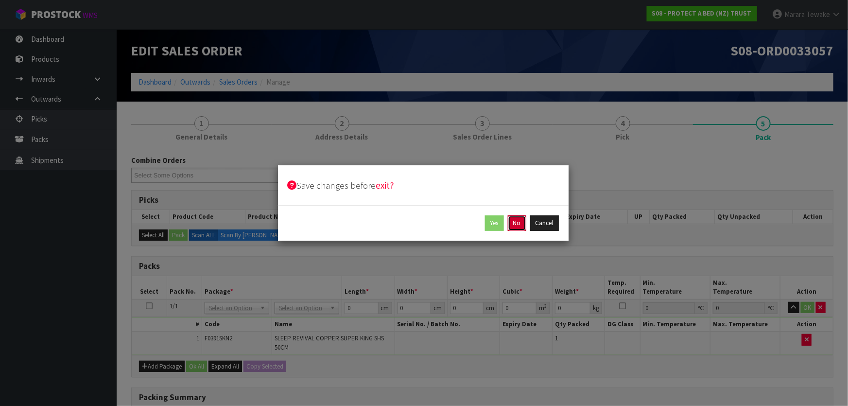
click at [520, 222] on button "No" at bounding box center [517, 223] width 18 height 16
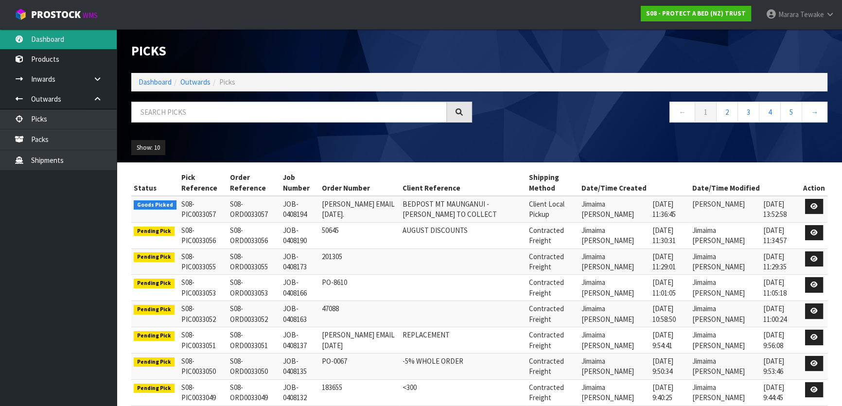
click at [92, 43] on link "Dashboard" at bounding box center [58, 39] width 117 height 20
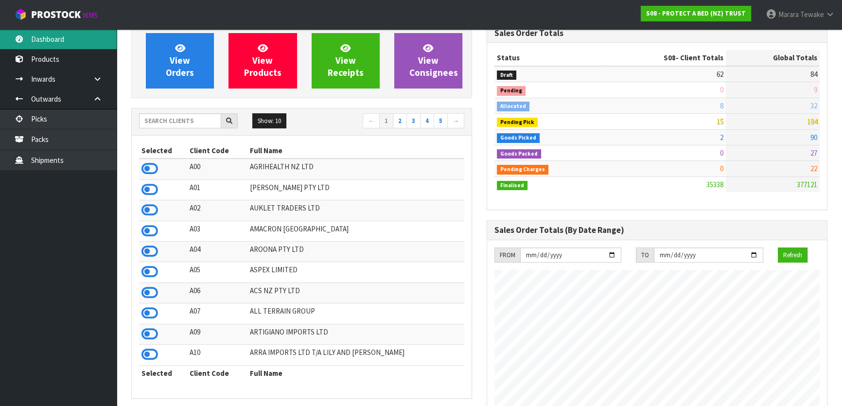
scroll to position [88, 0]
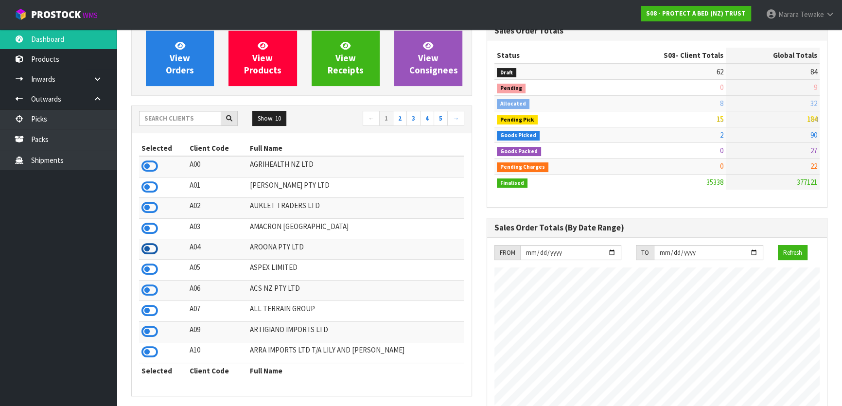
drag, startPoint x: 149, startPoint y: 290, endPoint x: 147, endPoint y: 252, distance: 38.0
click at [149, 290] on icon at bounding box center [149, 290] width 17 height 15
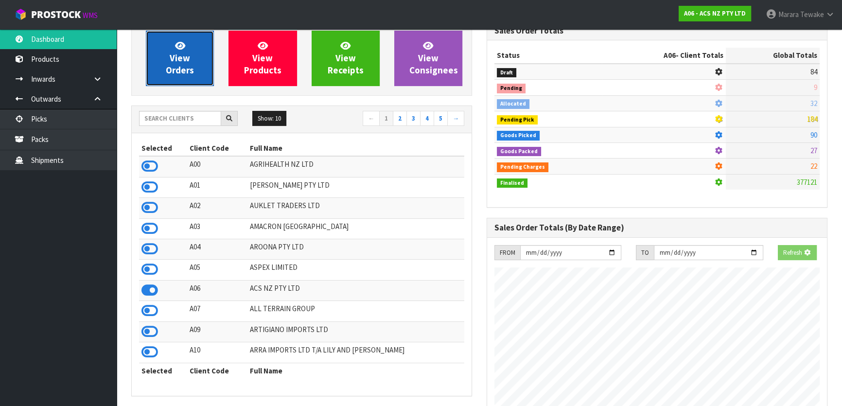
click at [177, 70] on span "View Orders" at bounding box center [180, 58] width 28 height 36
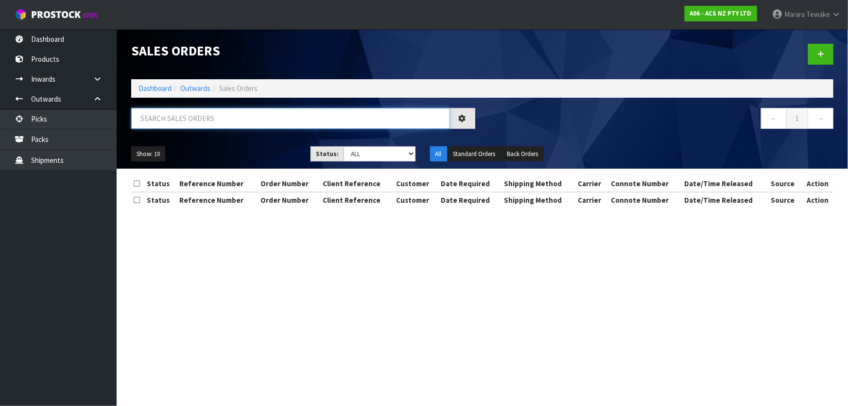
click at [175, 119] on input "text" at bounding box center [290, 118] width 319 height 21
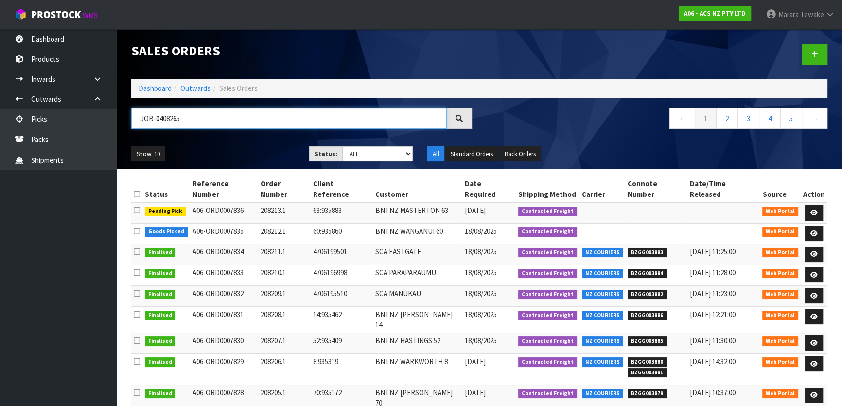
type input "JOB-0408265"
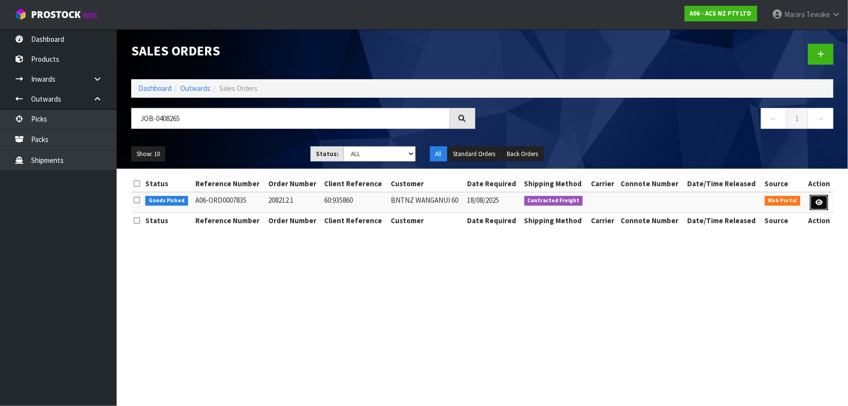
click at [815, 203] on link at bounding box center [819, 203] width 18 height 16
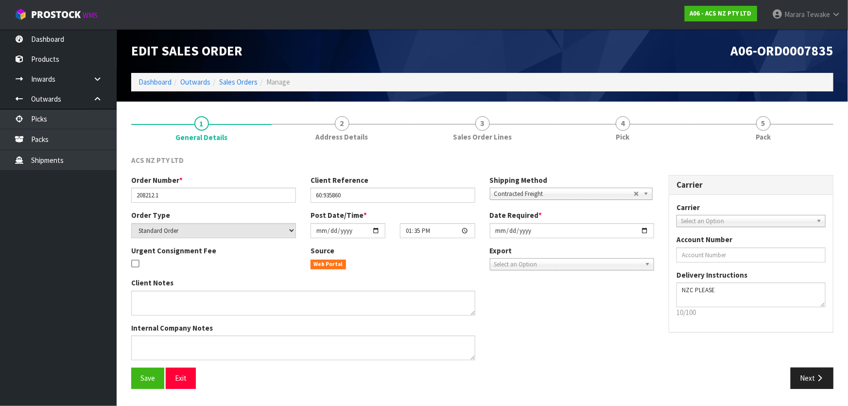
click at [632, 146] on link "4 Pick" at bounding box center [623, 128] width 140 height 38
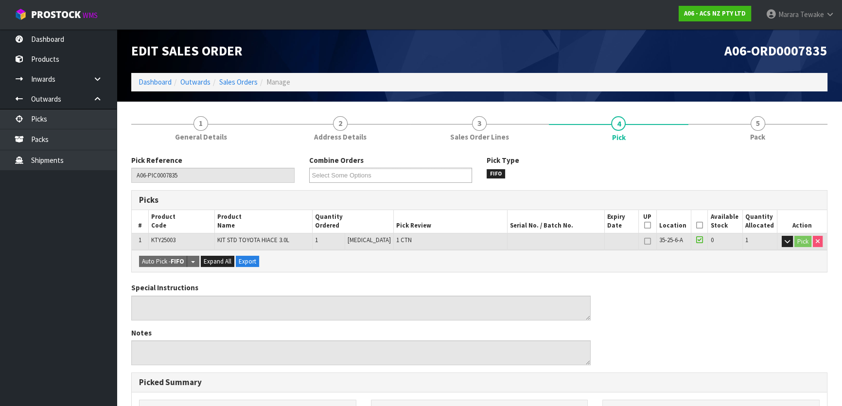
click at [696, 226] on icon at bounding box center [699, 225] width 7 height 0
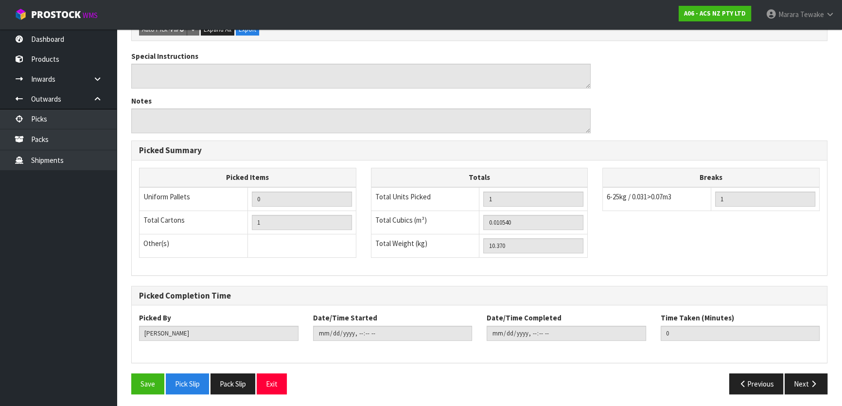
scroll to position [267, 0]
click at [151, 380] on button "Save" at bounding box center [147, 383] width 33 height 21
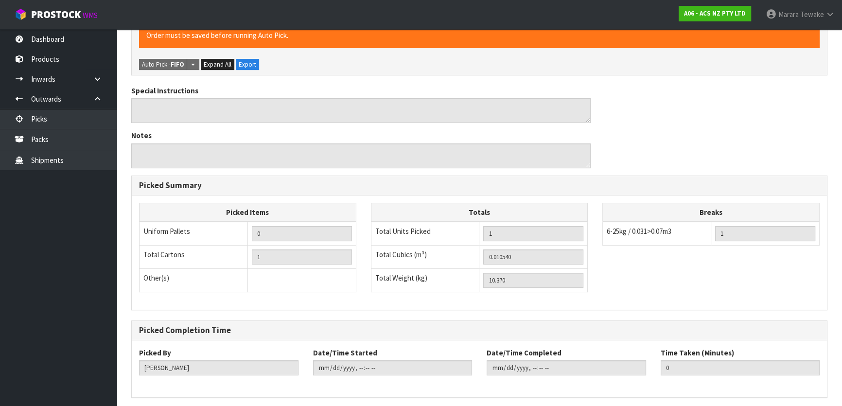
scroll to position [0, 0]
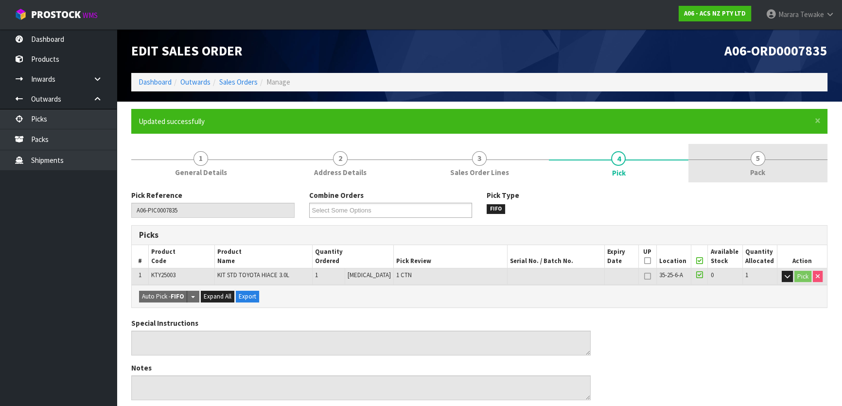
click at [760, 174] on span "Pack" at bounding box center [757, 172] width 15 height 10
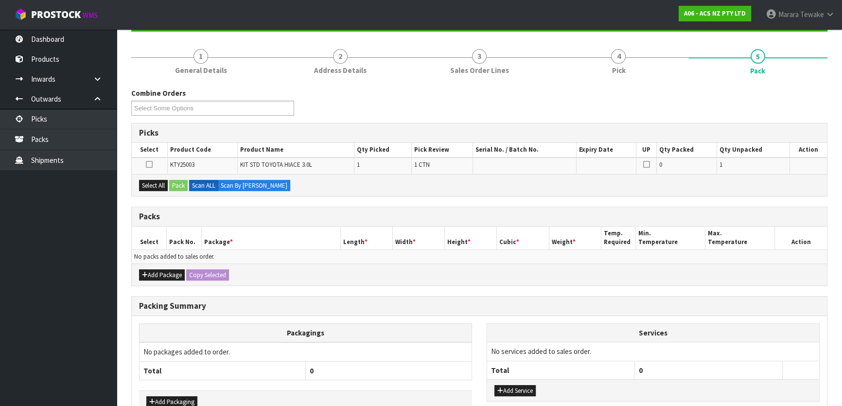
scroll to position [160, 0]
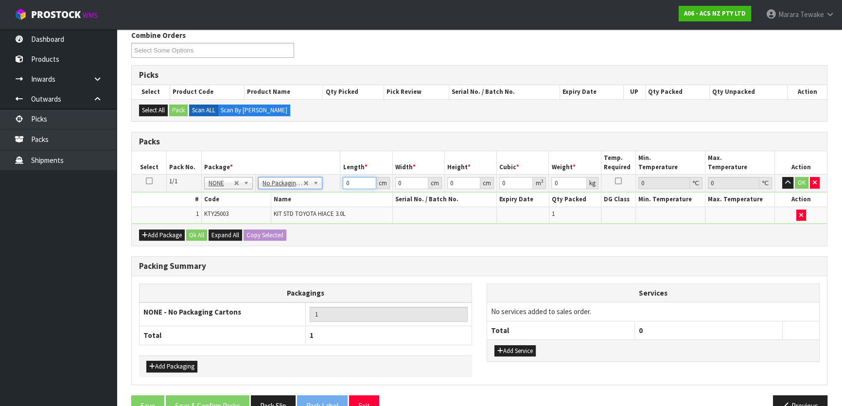
drag, startPoint x: 360, startPoint y: 183, endPoint x: 328, endPoint y: 168, distance: 35.4
click at [334, 177] on tr "1/1 NONE 007-001 007-002 007-004 007-009 007-013 007-014 007-015 007-017 007-01…" at bounding box center [479, 183] width 695 height 17
click at [782, 177] on button "button" at bounding box center [787, 183] width 11 height 12
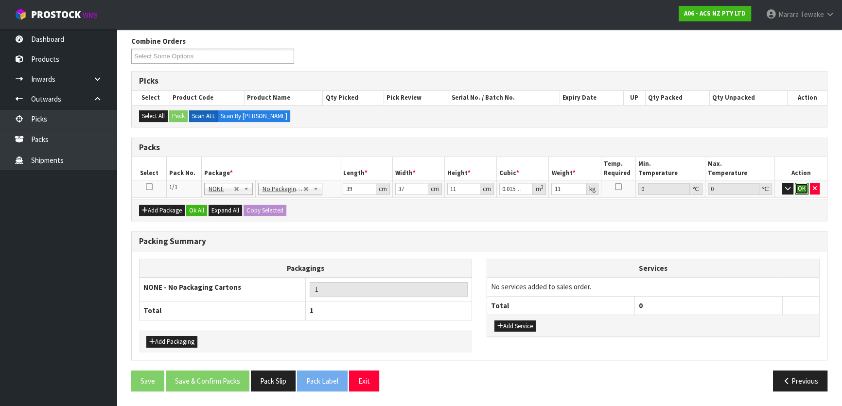
click button "OK" at bounding box center [802, 189] width 14 height 12
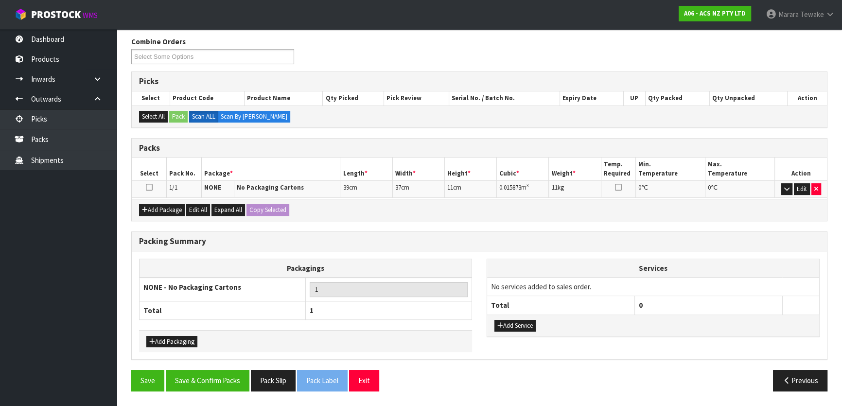
scroll to position [150, 0]
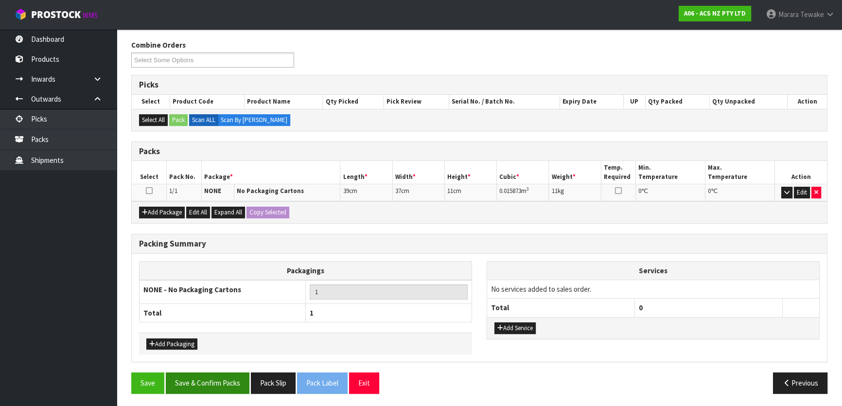
click at [194, 372] on div "Combine Orders A06-ORD0007835 A06-ORD0007836 Select Some Options Picks Select P…" at bounding box center [479, 220] width 696 height 361
click at [195, 377] on button "Save & Confirm Packs" at bounding box center [208, 382] width 84 height 21
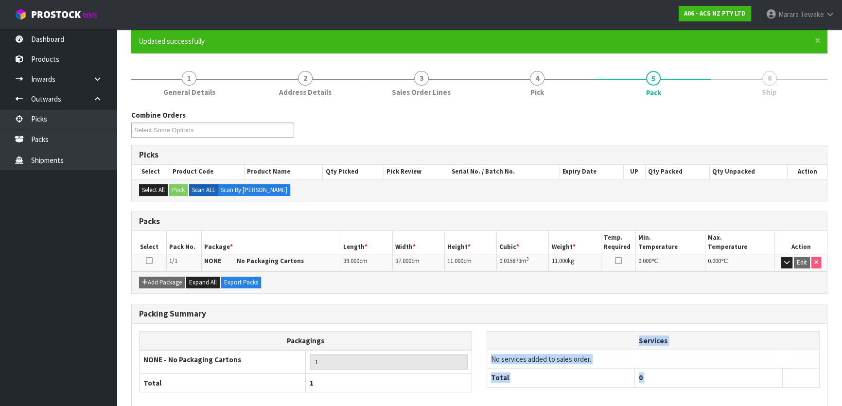
scroll to position [128, 0]
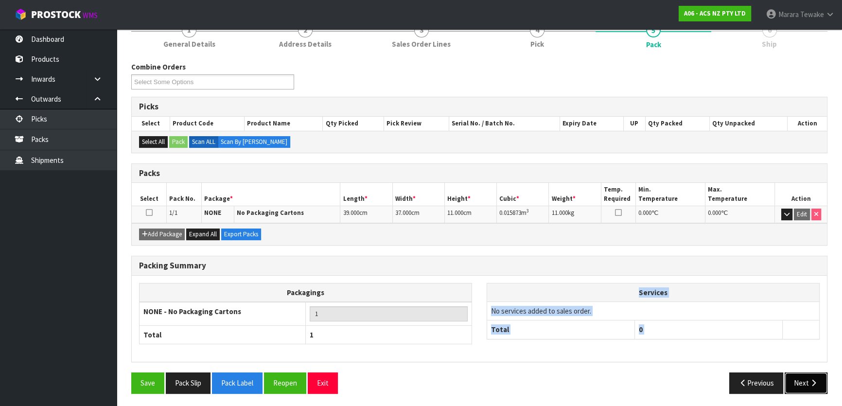
click at [799, 380] on button "Next" at bounding box center [806, 382] width 43 height 21
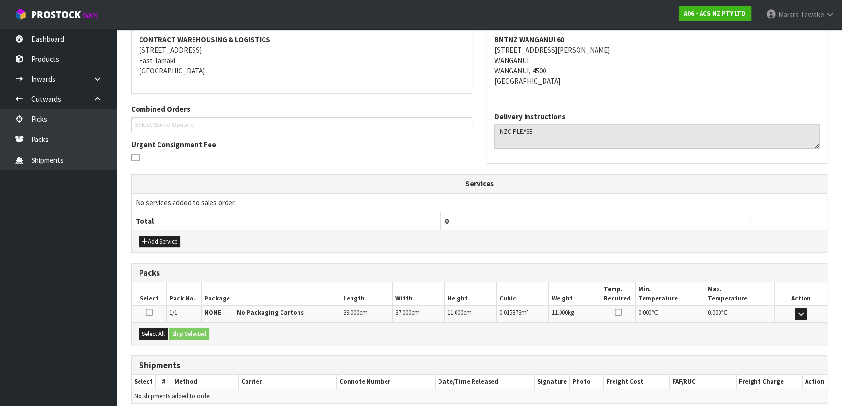
scroll to position [224, 0]
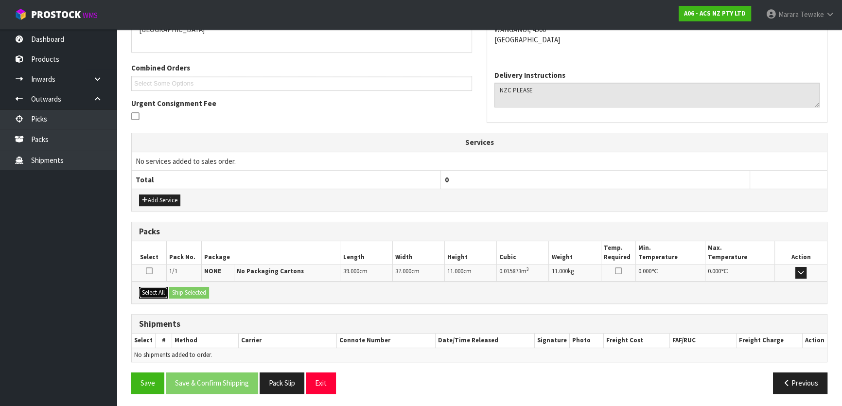
drag, startPoint x: 156, startPoint y: 293, endPoint x: 163, endPoint y: 292, distance: 6.9
click at [157, 292] on button "Select All" at bounding box center [153, 293] width 29 height 12
click at [181, 291] on button "Ship Selected" at bounding box center [189, 293] width 40 height 12
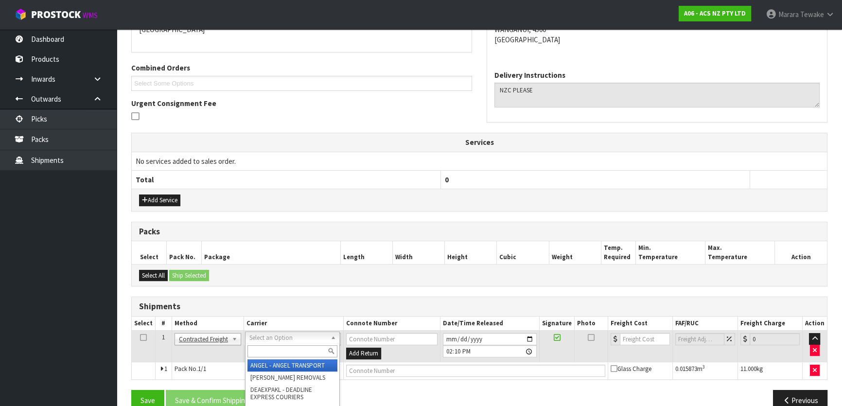
click at [283, 351] on input "text" at bounding box center [292, 351] width 90 height 12
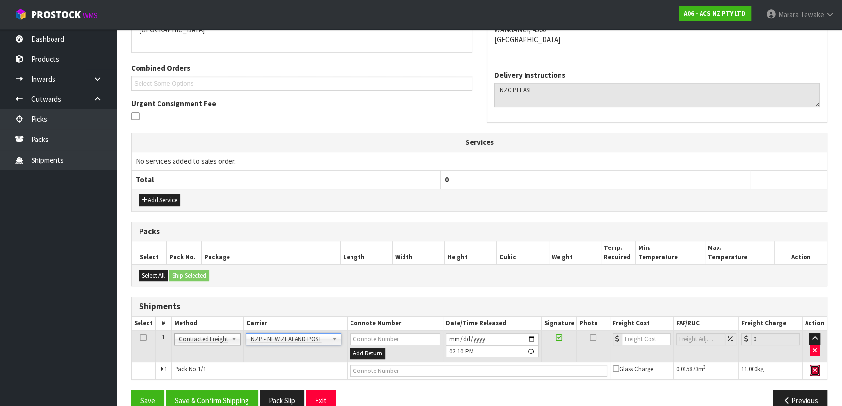
drag, startPoint x: 817, startPoint y: 364, endPoint x: 811, endPoint y: 361, distance: 6.1
click at [816, 367] on icon "button" at bounding box center [815, 370] width 4 height 6
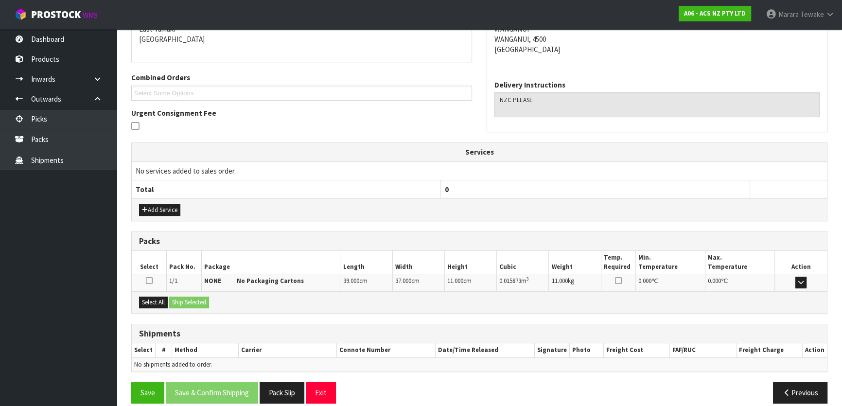
scroll to position [0, 0]
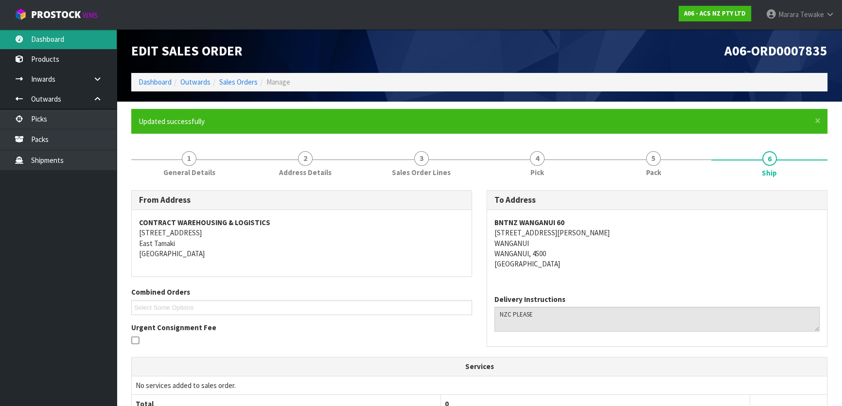
click at [73, 37] on link "Dashboard" at bounding box center [58, 39] width 117 height 20
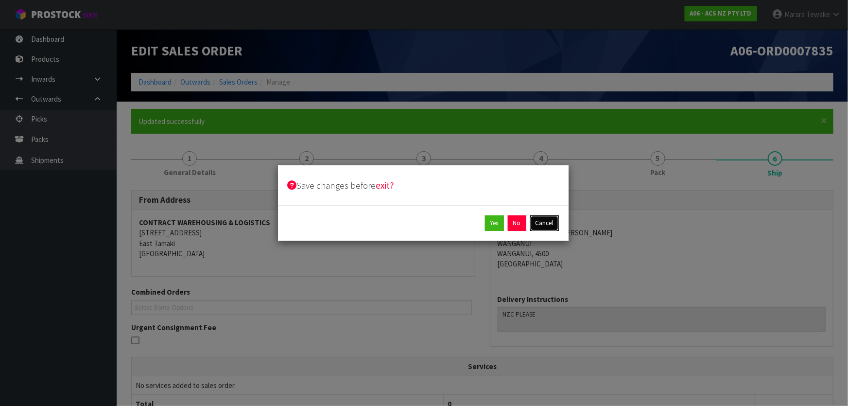
click at [540, 223] on button "Cancel" at bounding box center [544, 223] width 29 height 16
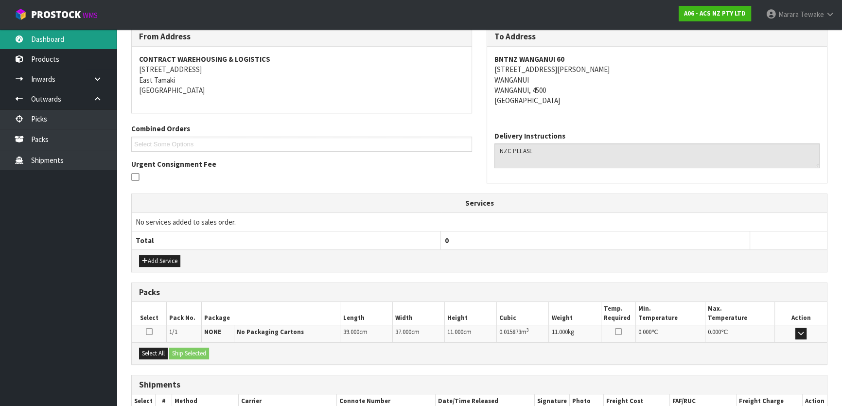
scroll to position [224, 0]
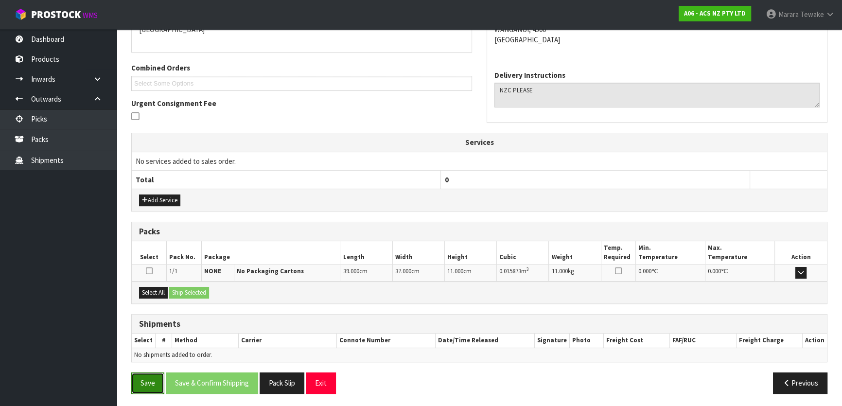
drag, startPoint x: 146, startPoint y: 385, endPoint x: 153, endPoint y: 384, distance: 6.9
click at [146, 385] on button "Save" at bounding box center [147, 382] width 33 height 21
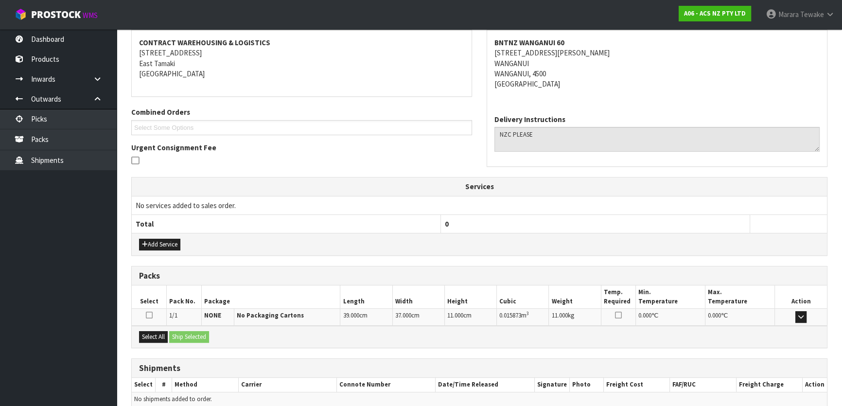
scroll to position [0, 0]
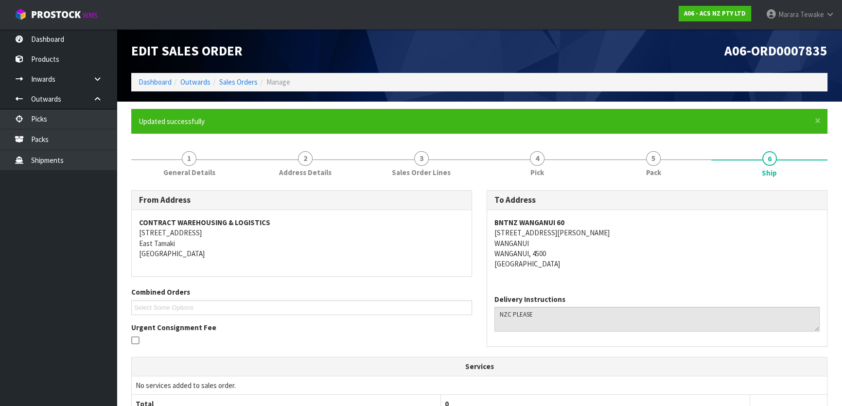
click at [63, 28] on nav "Toggle navigation ProStock WMS A06 - ACS NZ PTY LTD Marara Tewake Logout" at bounding box center [421, 15] width 842 height 30
click at [63, 31] on link "Dashboard" at bounding box center [58, 39] width 117 height 20
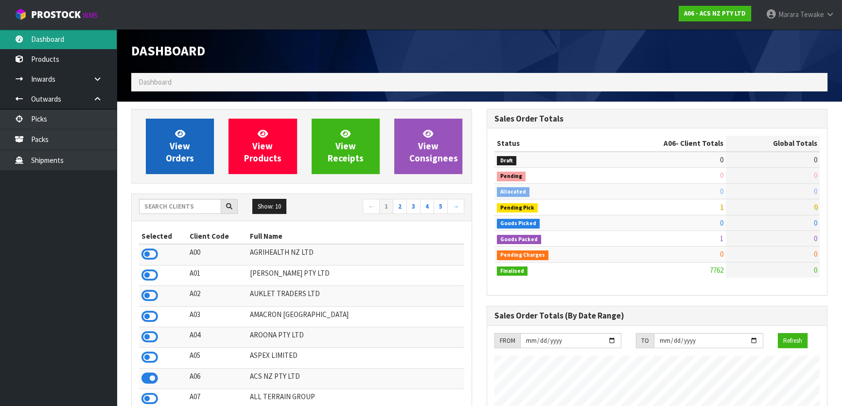
scroll to position [735, 355]
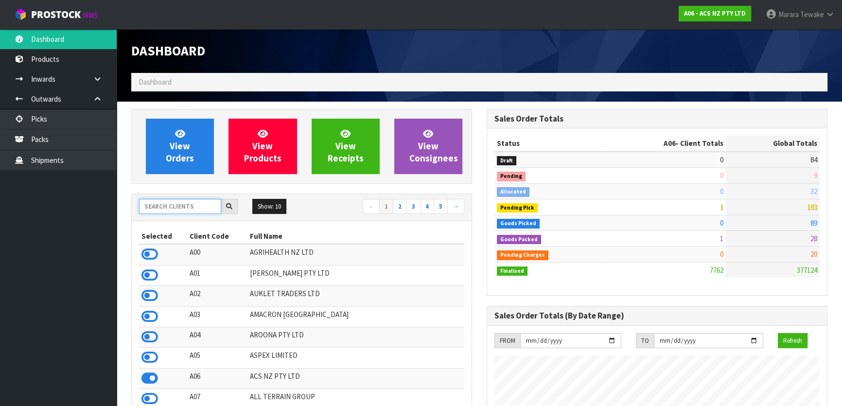
drag, startPoint x: 192, startPoint y: 209, endPoint x: 169, endPoint y: 204, distance: 23.4
click at [190, 209] on input "text" at bounding box center [180, 206] width 82 height 15
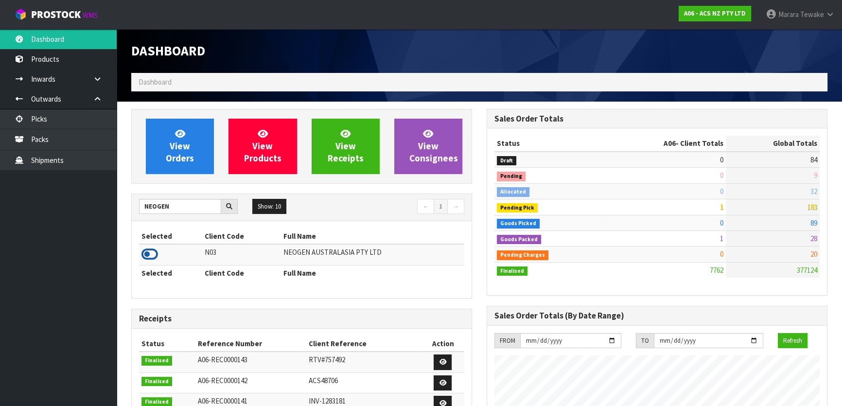
click at [153, 256] on icon at bounding box center [149, 254] width 17 height 15
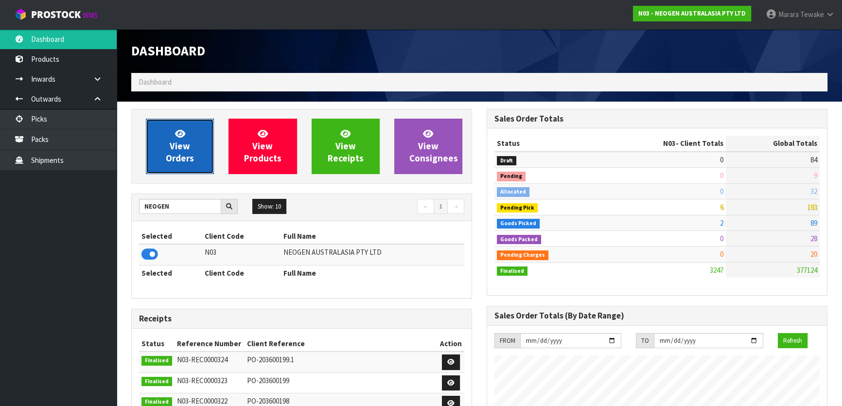
click at [168, 151] on link "View Orders" at bounding box center [180, 146] width 68 height 55
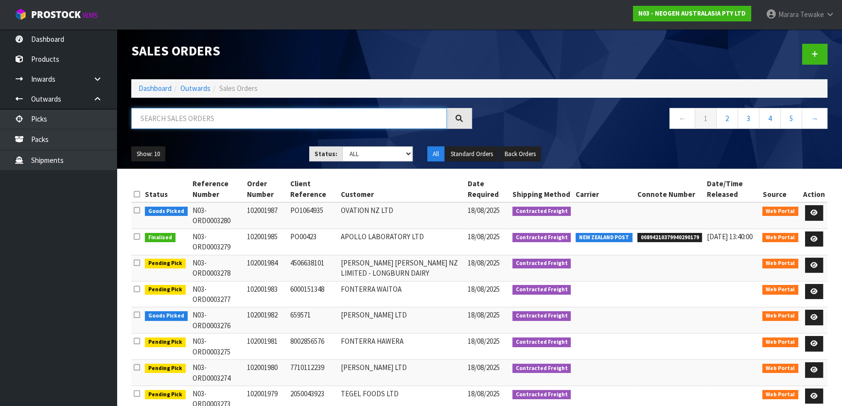
click at [208, 115] on input "text" at bounding box center [288, 118] width 315 height 21
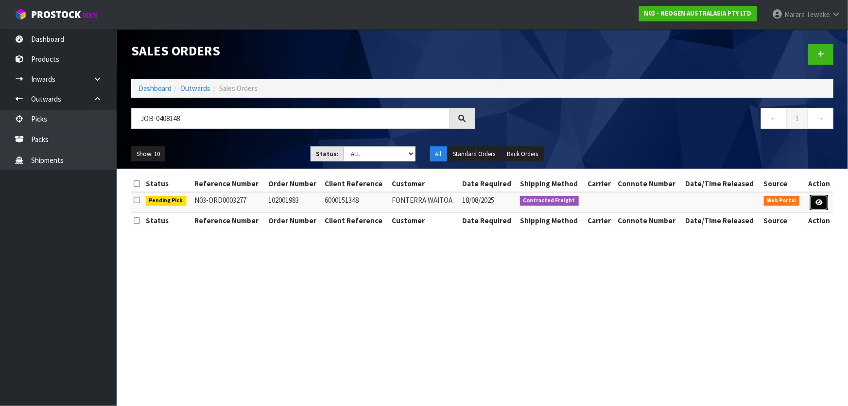
click at [819, 197] on link at bounding box center [819, 203] width 18 height 16
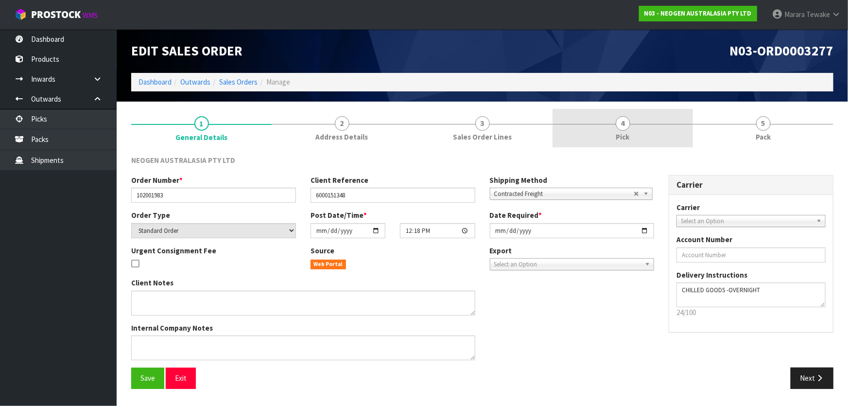
click at [658, 129] on link "4 Pick" at bounding box center [623, 128] width 140 height 38
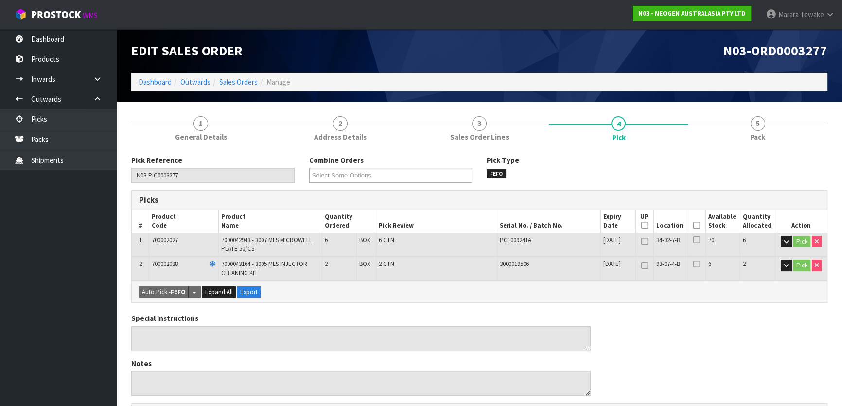
click at [699, 225] on icon at bounding box center [696, 225] width 7 height 0
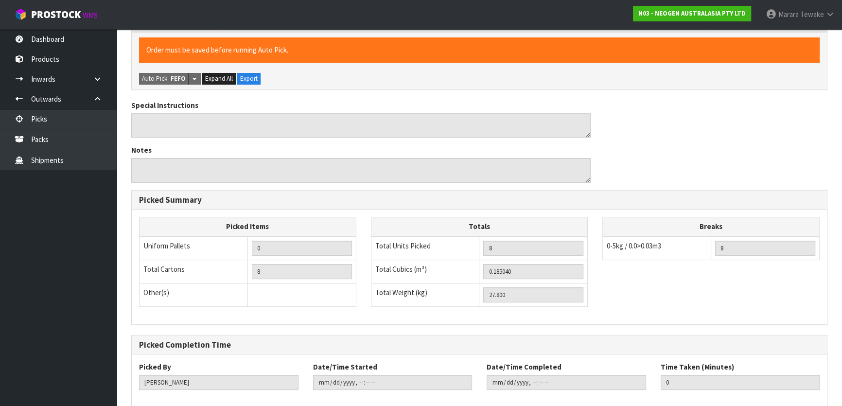
scroll to position [298, 0]
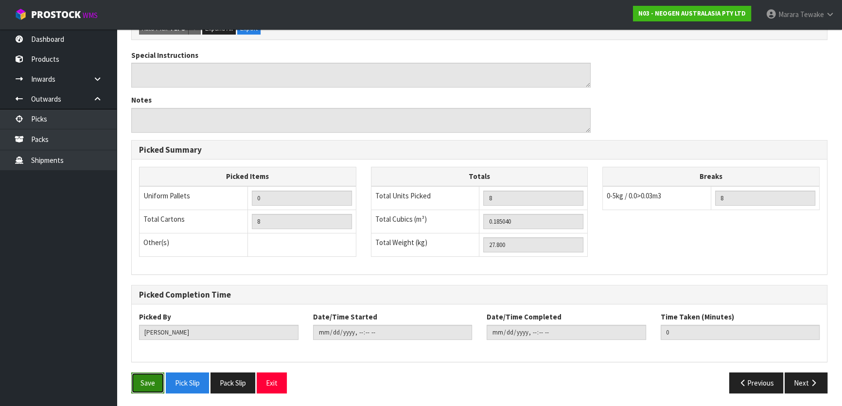
drag, startPoint x: 149, startPoint y: 377, endPoint x: 192, endPoint y: 371, distance: 42.7
click at [149, 377] on button "Save" at bounding box center [147, 382] width 33 height 21
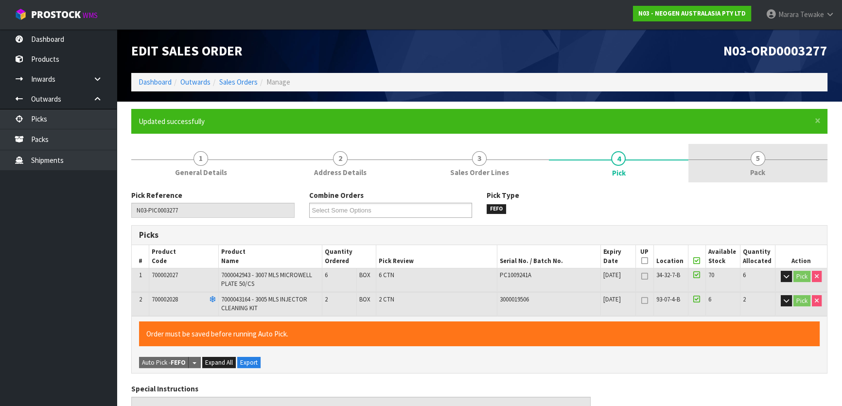
click at [774, 172] on link "5 Pack" at bounding box center [757, 163] width 139 height 38
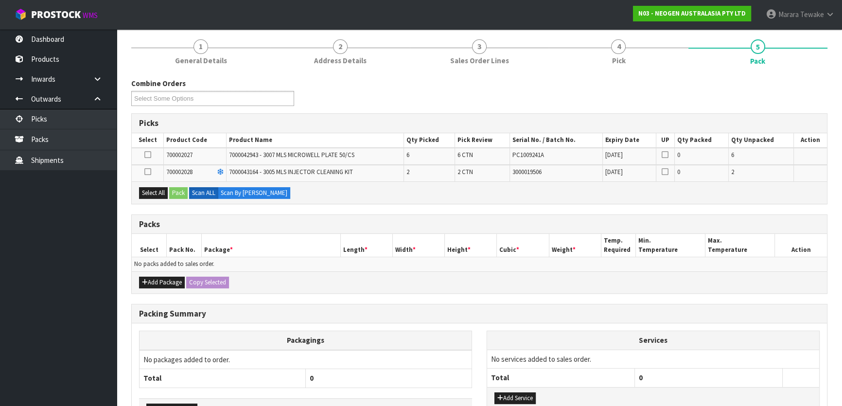
scroll to position [176, 0]
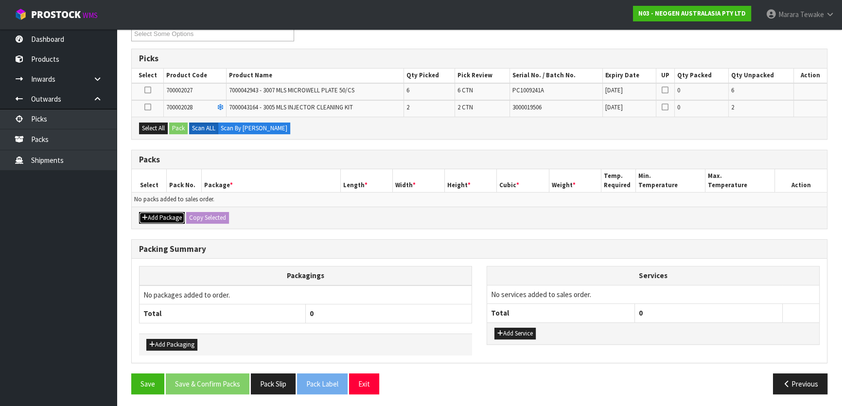
drag, startPoint x: 166, startPoint y: 210, endPoint x: 149, endPoint y: 210, distance: 17.5
click at [164, 209] on div "Add Package Copy Selected" at bounding box center [479, 218] width 695 height 22
click at [160, 216] on button "Add Package" at bounding box center [162, 218] width 46 height 12
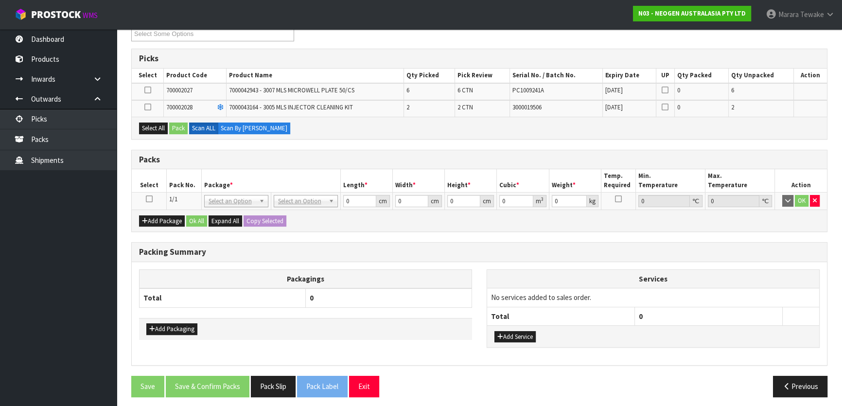
drag, startPoint x: 147, startPoint y: 199, endPoint x: 145, endPoint y: 193, distance: 6.8
click at [147, 199] on icon at bounding box center [149, 199] width 7 height 0
click at [153, 123] on button "Select All" at bounding box center [153, 128] width 29 height 12
click at [177, 129] on button "Pack" at bounding box center [178, 128] width 18 height 12
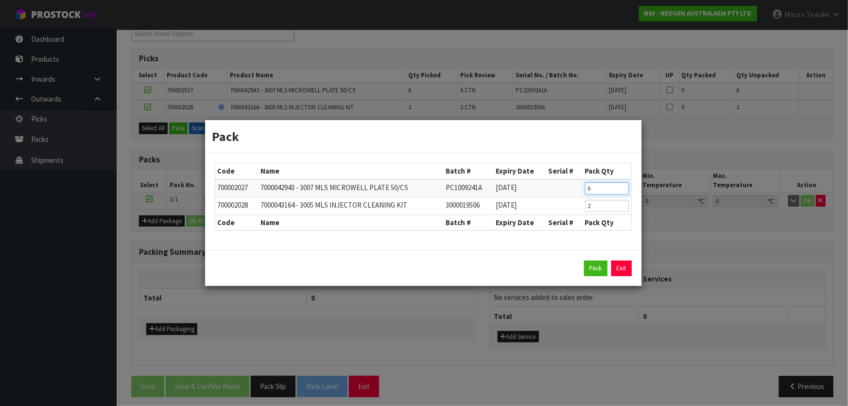
drag, startPoint x: 601, startPoint y: 188, endPoint x: 561, endPoint y: 165, distance: 45.5
click at [570, 174] on table "Code Name Batch # Expiry Date Serial # Pack Qty 700002027 7000042943 - 3007 MLS…" at bounding box center [423, 196] width 416 height 67
click button "Pack" at bounding box center [595, 269] width 23 height 16
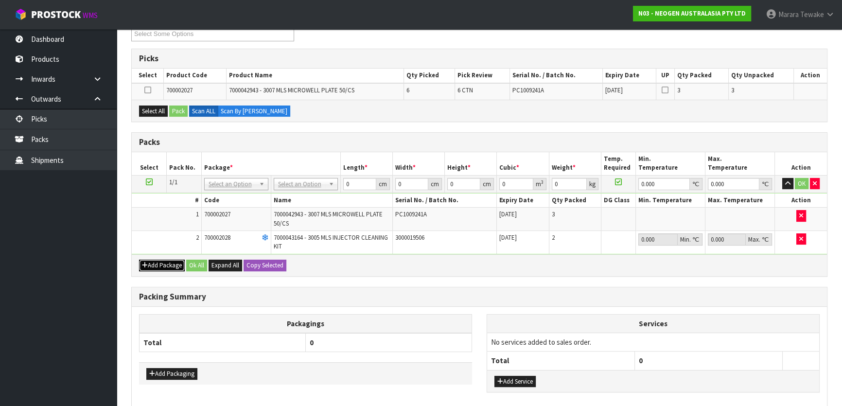
click at [148, 261] on button "Add Package" at bounding box center [162, 266] width 46 height 12
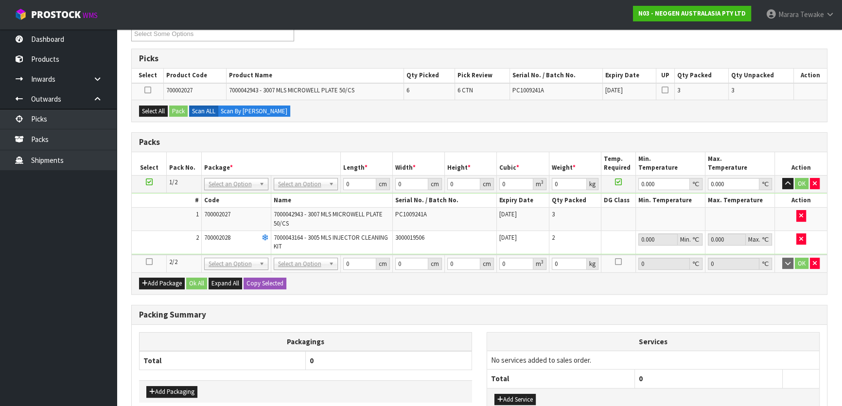
click at [146, 262] on icon at bounding box center [149, 262] width 7 height 0
drag, startPoint x: 163, startPoint y: 104, endPoint x: 179, endPoint y: 107, distance: 16.5
click at [170, 104] on div "Select All Pack Scan ALL Scan By Quantity" at bounding box center [479, 111] width 695 height 22
click at [165, 110] on button "Select All" at bounding box center [153, 111] width 29 height 12
click at [172, 111] on button "Pack" at bounding box center [178, 111] width 18 height 12
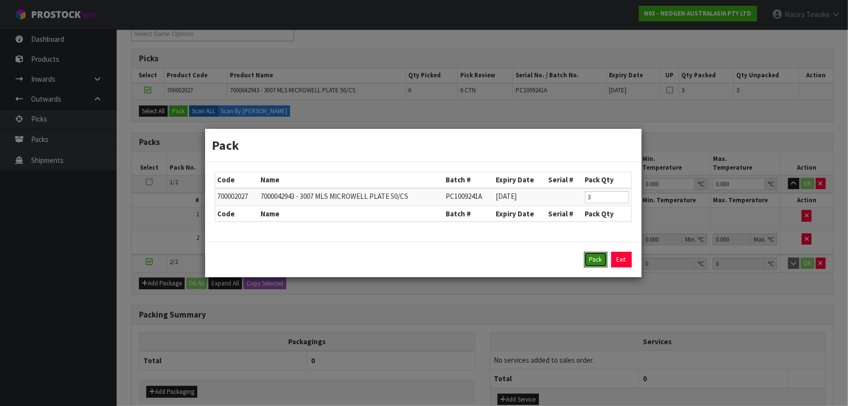
drag, startPoint x: 596, startPoint y: 261, endPoint x: 535, endPoint y: 238, distance: 65.2
click at [595, 260] on button "Pack" at bounding box center [595, 260] width 23 height 16
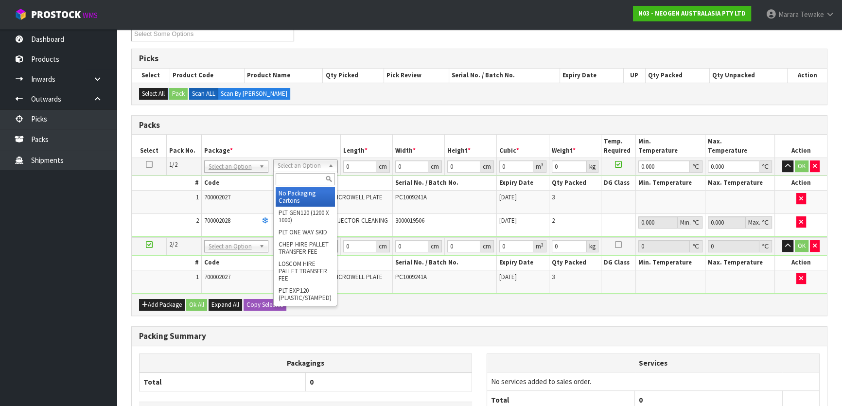
drag, startPoint x: 307, startPoint y: 165, endPoint x: 311, endPoint y: 181, distance: 16.6
click at [312, 181] on input "text" at bounding box center [305, 179] width 59 height 12
drag, startPoint x: 314, startPoint y: 194, endPoint x: 339, endPoint y: 181, distance: 28.3
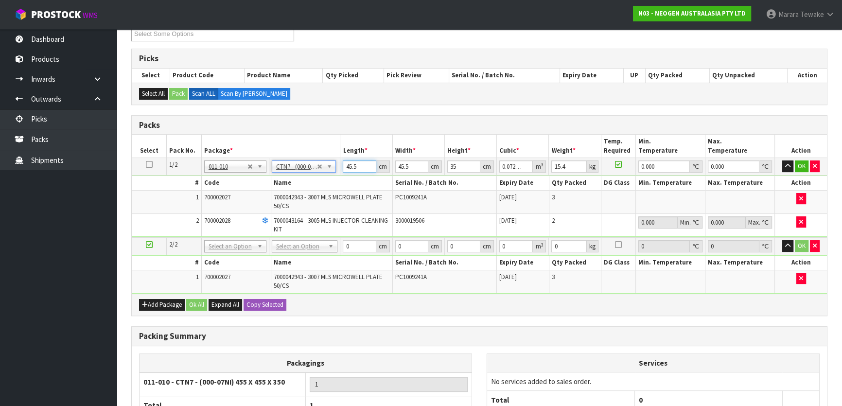
drag, startPoint x: 358, startPoint y: 168, endPoint x: 345, endPoint y: 134, distance: 36.0
click at [339, 158] on tr "1/2 NONE 007-001 007-002 007-004 007-009 007-013 007-014 007-015 007-017 007-01…" at bounding box center [479, 166] width 695 height 17
click at [782, 160] on button "button" at bounding box center [787, 166] width 11 height 12
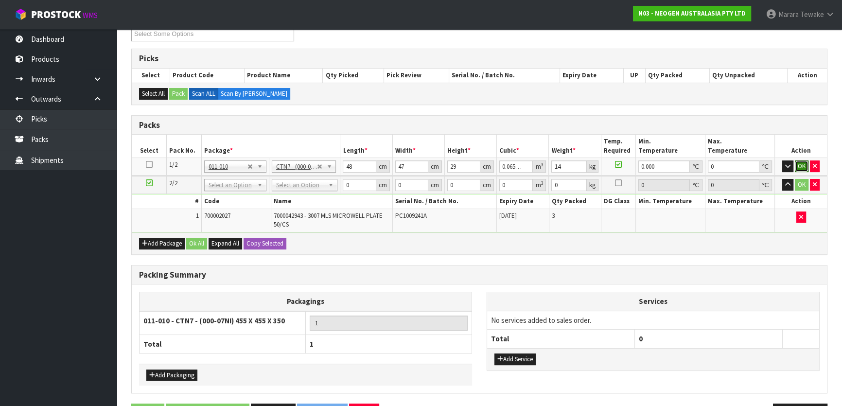
click button "OK" at bounding box center [802, 166] width 14 height 12
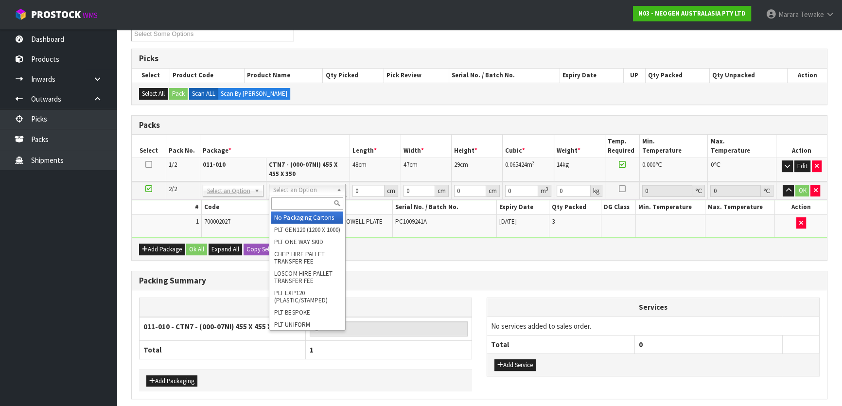
click at [321, 202] on input "text" at bounding box center [307, 203] width 72 height 12
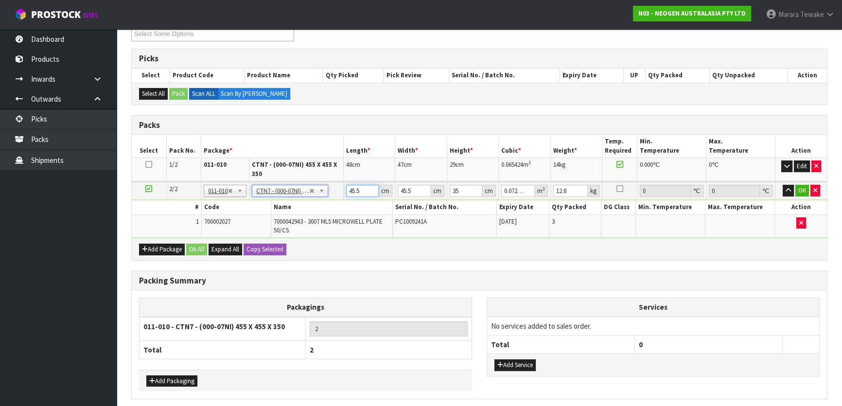
drag, startPoint x: 360, startPoint y: 189, endPoint x: 343, endPoint y: 181, distance: 18.5
click at [348, 185] on input "45.5" at bounding box center [362, 191] width 33 height 12
click at [783, 185] on button "button" at bounding box center [788, 191] width 11 height 12
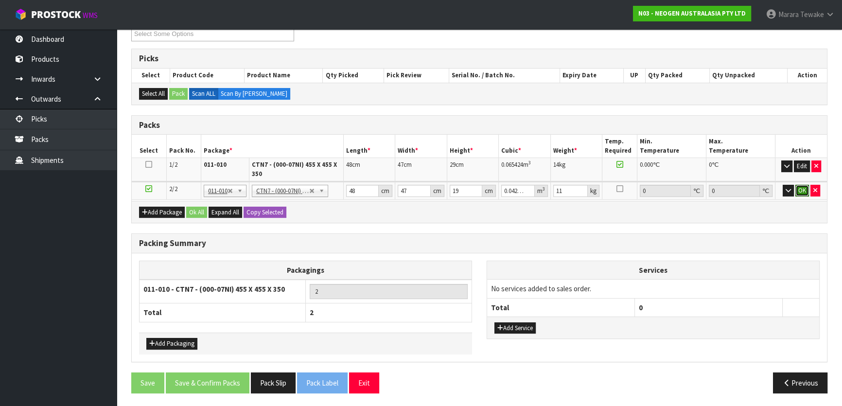
click button "OK" at bounding box center [802, 191] width 14 height 12
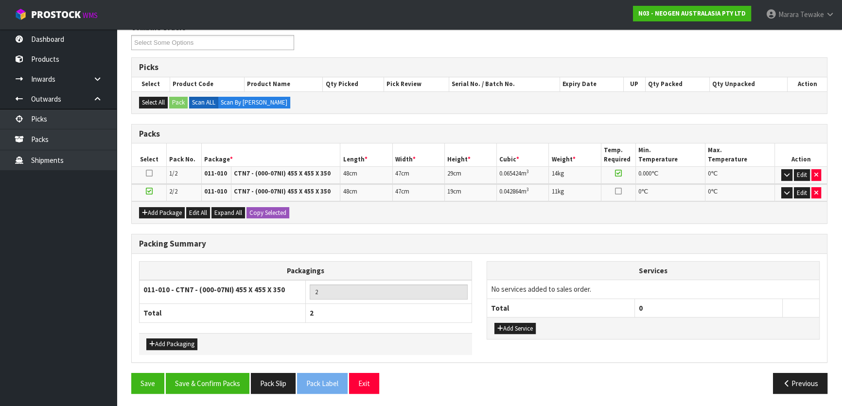
click at [233, 369] on div "Packing Summary Packagings 011-010 - CTN7 - (000-07NI) 455 X 455 X 350 2 Total …" at bounding box center [479, 303] width 711 height 139
click at [240, 379] on button "Save & Confirm Packs" at bounding box center [208, 383] width 84 height 21
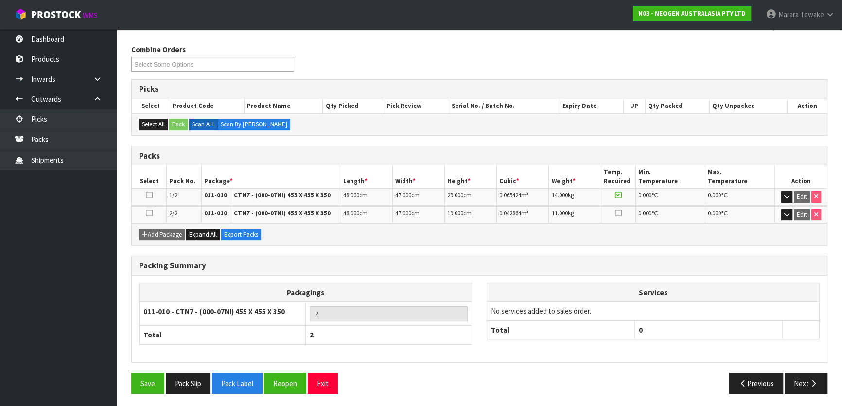
scroll to position [146, 0]
click at [802, 376] on button "Next" at bounding box center [806, 383] width 43 height 21
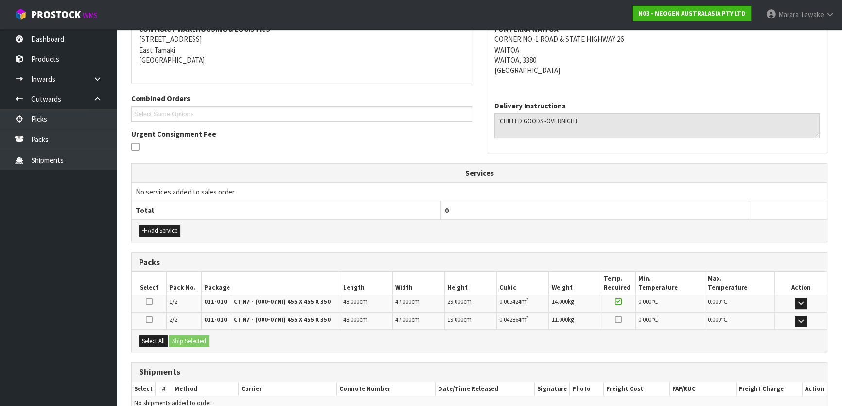
scroll to position [242, 0]
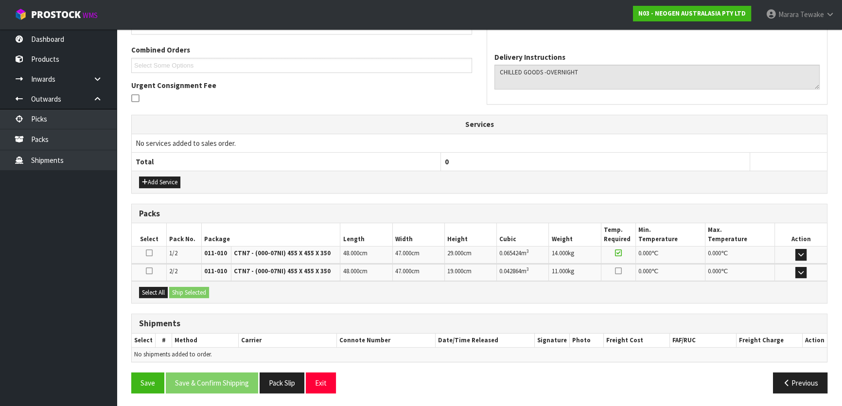
drag, startPoint x: 151, startPoint y: 297, endPoint x: 180, endPoint y: 299, distance: 29.3
click at [152, 297] on div "Select All Ship Selected" at bounding box center [479, 292] width 695 height 22
drag, startPoint x: 153, startPoint y: 287, endPoint x: 170, endPoint y: 287, distance: 16.5
click at [157, 287] on button "Select All" at bounding box center [153, 293] width 29 height 12
drag, startPoint x: 187, startPoint y: 289, endPoint x: 239, endPoint y: 297, distance: 53.1
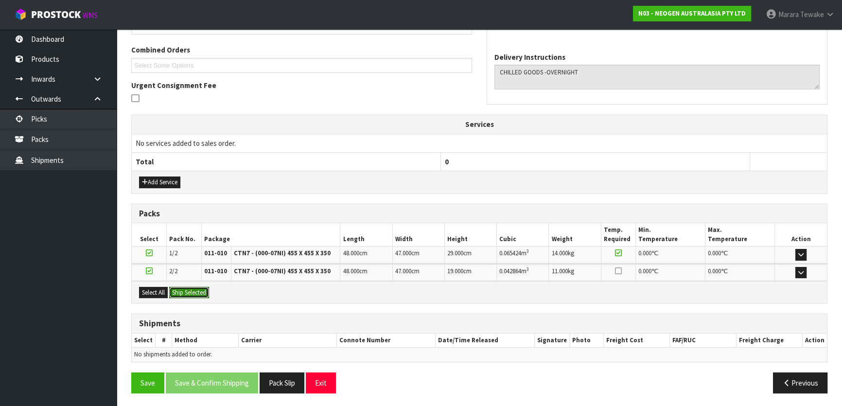
click at [190, 289] on button "Ship Selected" at bounding box center [189, 293] width 40 height 12
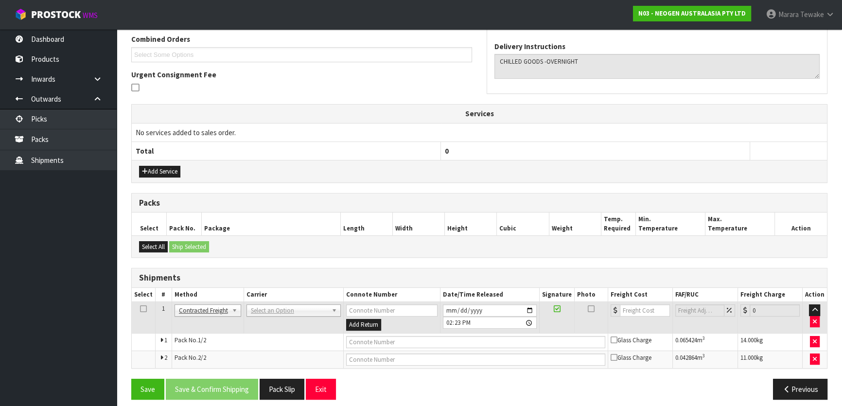
scroll to position [259, 0]
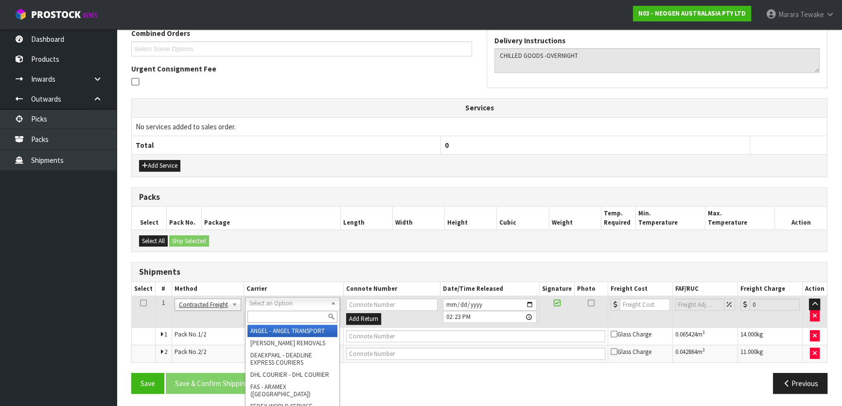
click at [282, 317] on input "text" at bounding box center [292, 317] width 90 height 12
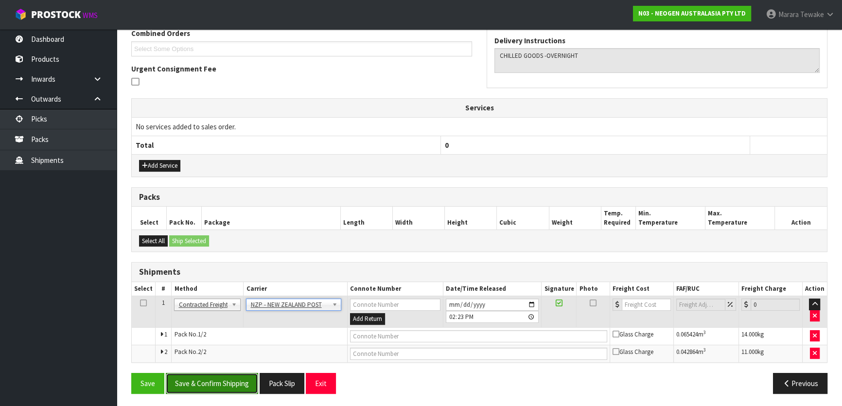
click at [239, 373] on button "Save & Confirm Shipping" at bounding box center [212, 383] width 92 height 21
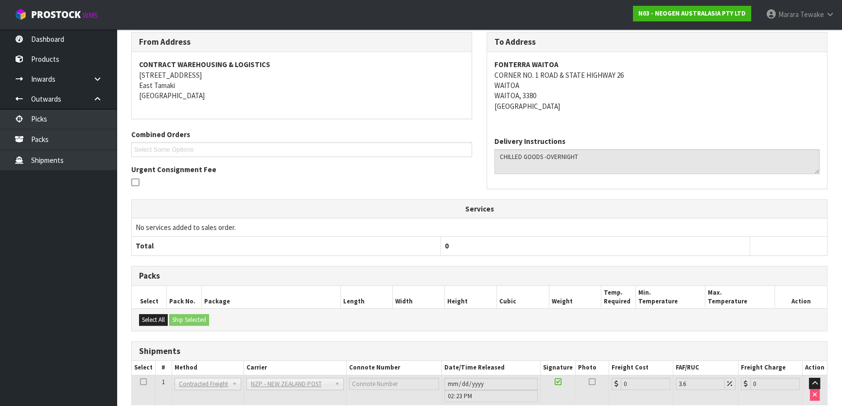
scroll to position [244, 0]
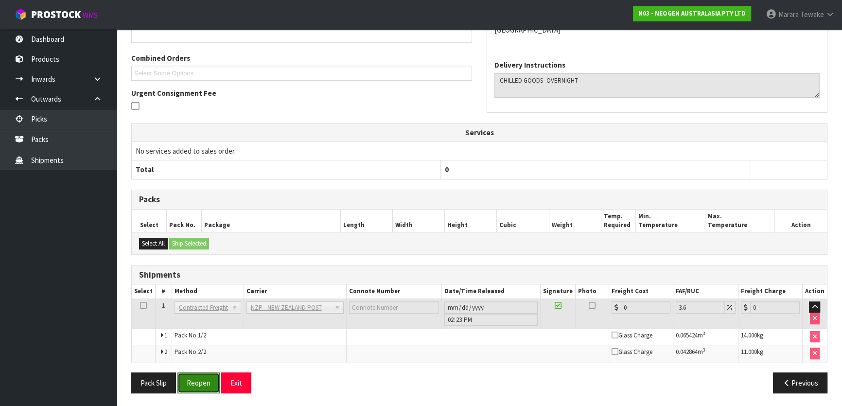
click at [199, 379] on button "Reopen" at bounding box center [198, 382] width 42 height 21
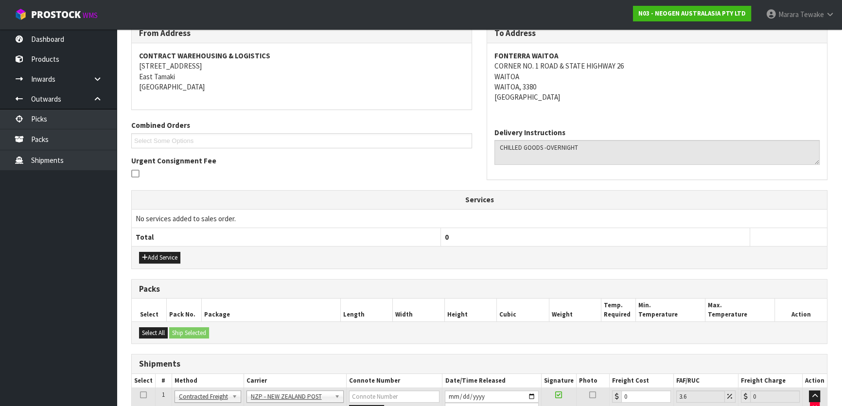
scroll to position [259, 0]
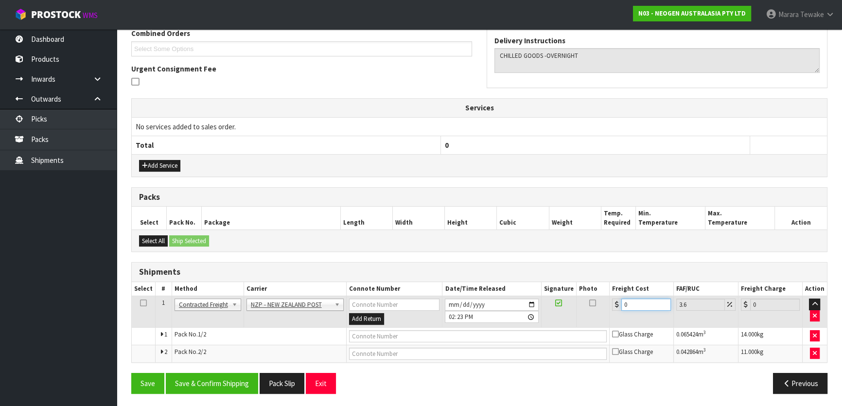
drag, startPoint x: 633, startPoint y: 301, endPoint x: 605, endPoint y: 287, distance: 31.7
click at [619, 301] on div "0" at bounding box center [641, 304] width 59 height 12
click at [210, 383] on button "Save & Confirm Shipping" at bounding box center [212, 383] width 92 height 21
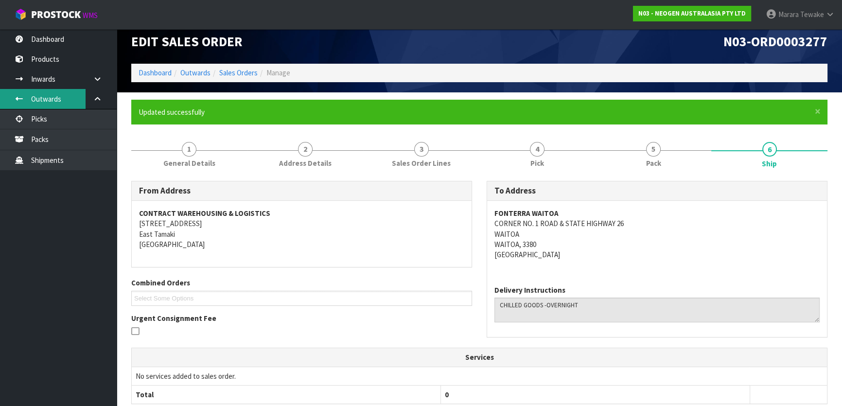
scroll to position [0, 0]
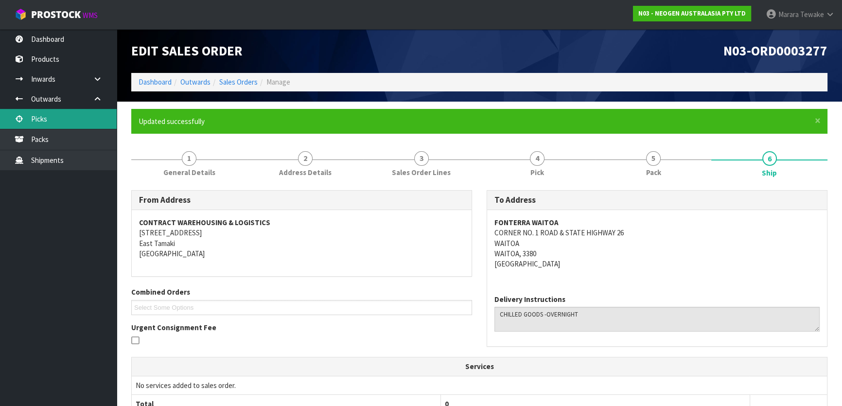
click at [45, 118] on link "Picks" at bounding box center [58, 119] width 117 height 20
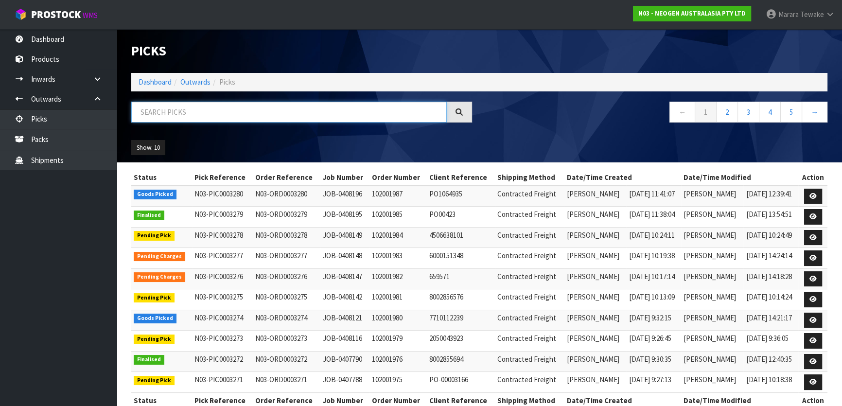
click at [194, 114] on input "text" at bounding box center [288, 112] width 315 height 21
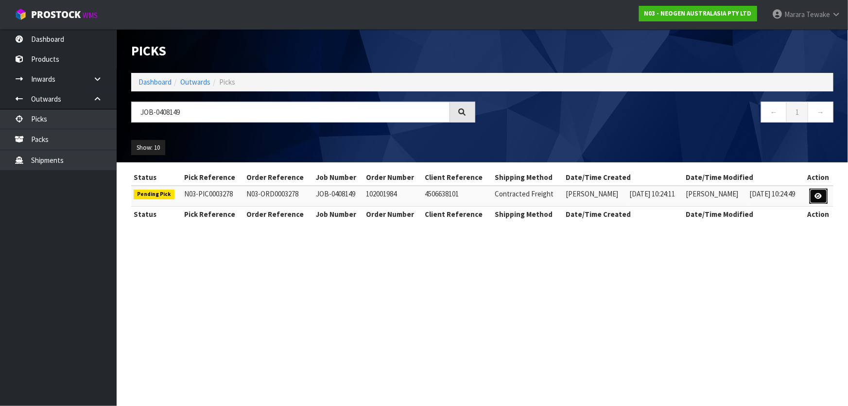
click at [819, 193] on icon at bounding box center [818, 196] width 7 height 6
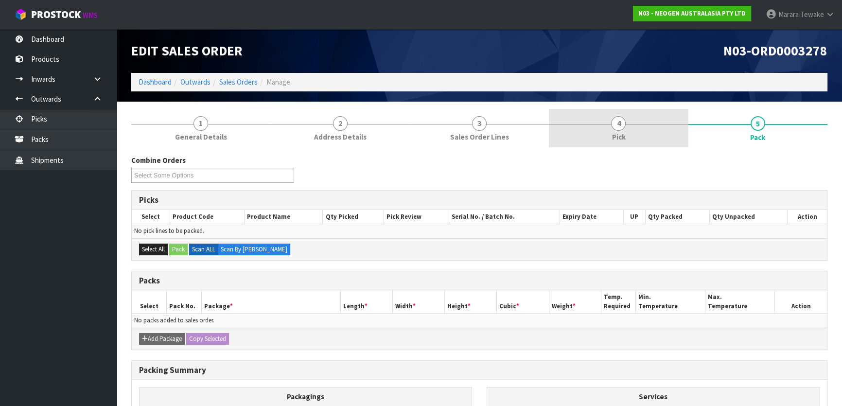
click at [597, 134] on link "4 Pick" at bounding box center [618, 128] width 139 height 38
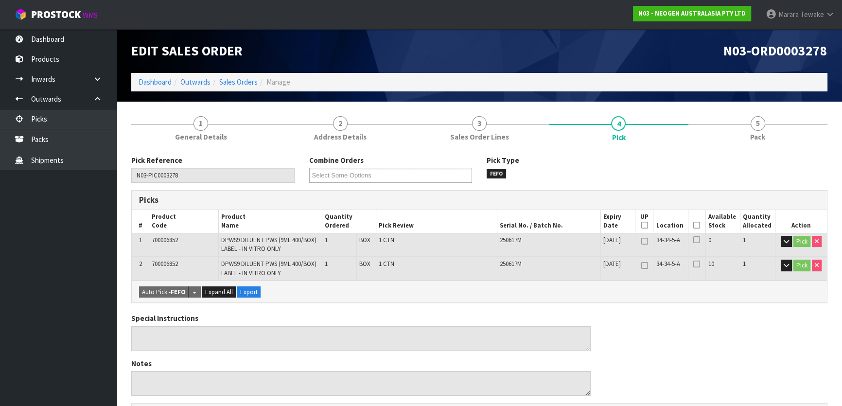
click at [698, 226] on icon at bounding box center [696, 225] width 7 height 0
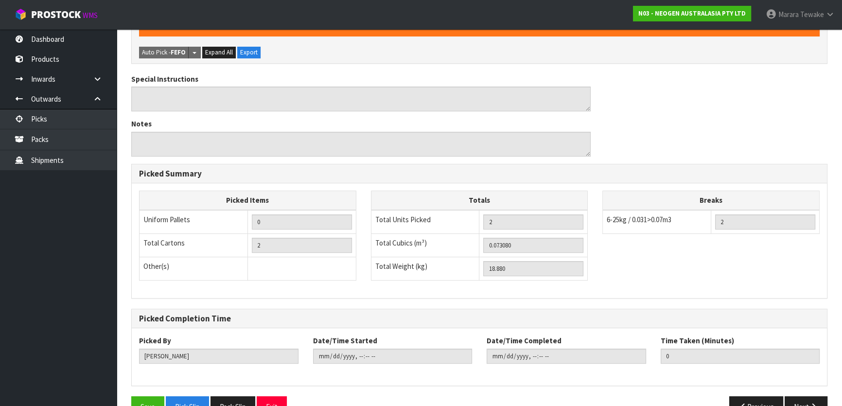
scroll to position [298, 0]
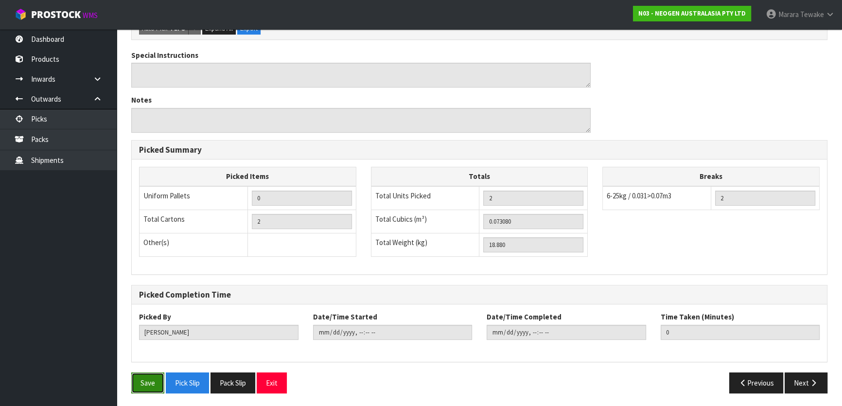
click at [148, 377] on button "Save" at bounding box center [147, 382] width 33 height 21
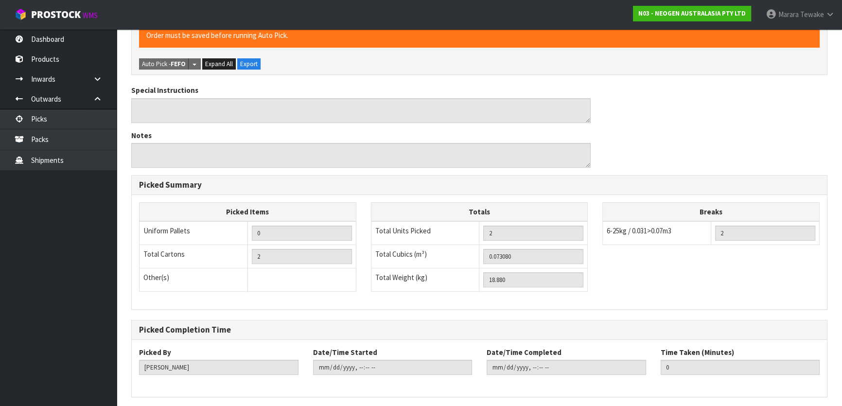
scroll to position [0, 0]
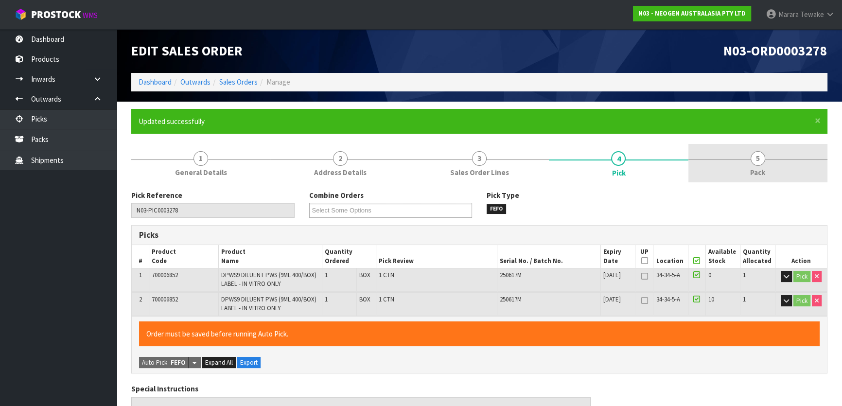
click at [719, 180] on link "5 Pack" at bounding box center [757, 163] width 139 height 38
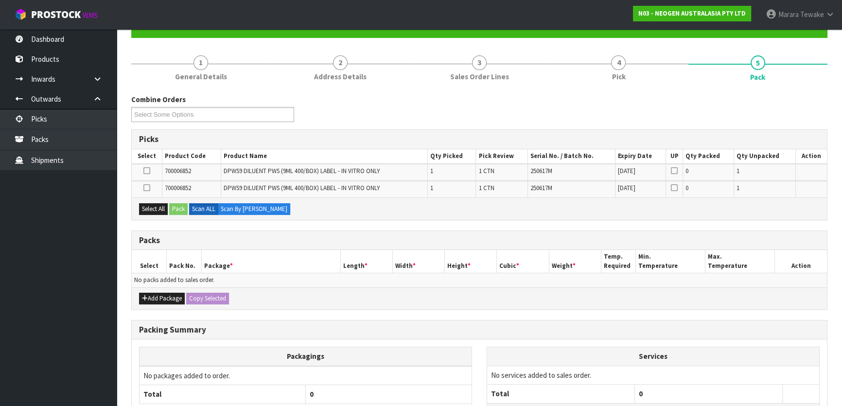
scroll to position [176, 0]
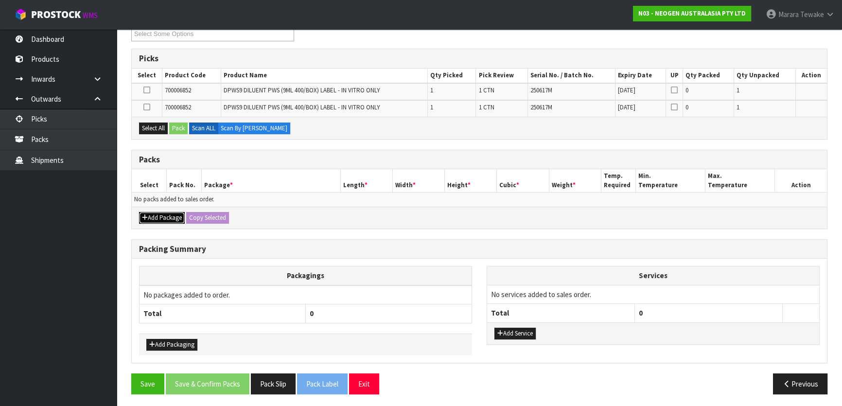
click at [174, 212] on button "Add Package" at bounding box center [162, 218] width 46 height 12
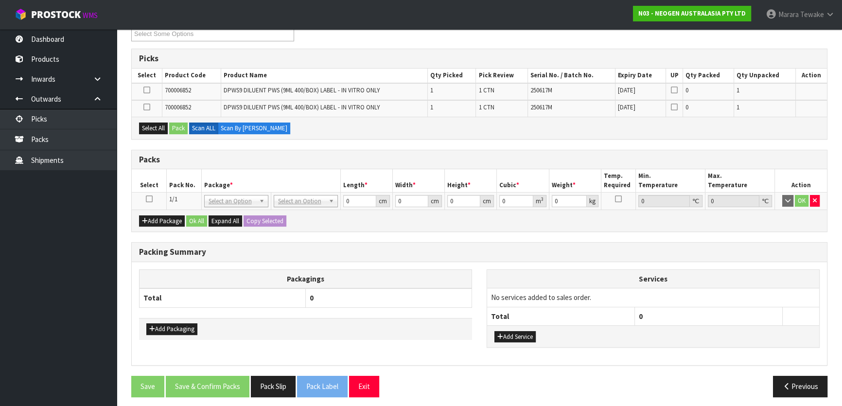
click at [150, 199] on icon at bounding box center [149, 199] width 7 height 0
drag, startPoint x: 157, startPoint y: 126, endPoint x: 178, endPoint y: 126, distance: 20.4
click at [159, 126] on button "Select All" at bounding box center [153, 128] width 29 height 12
click at [178, 126] on button "Pack" at bounding box center [178, 128] width 18 height 12
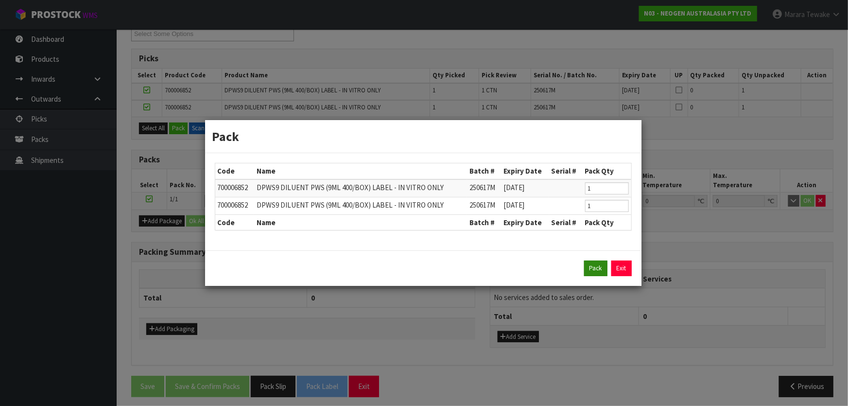
click at [588, 260] on div "Pack Exit" at bounding box center [423, 267] width 436 height 35
click at [589, 268] on button "Pack" at bounding box center [595, 269] width 23 height 16
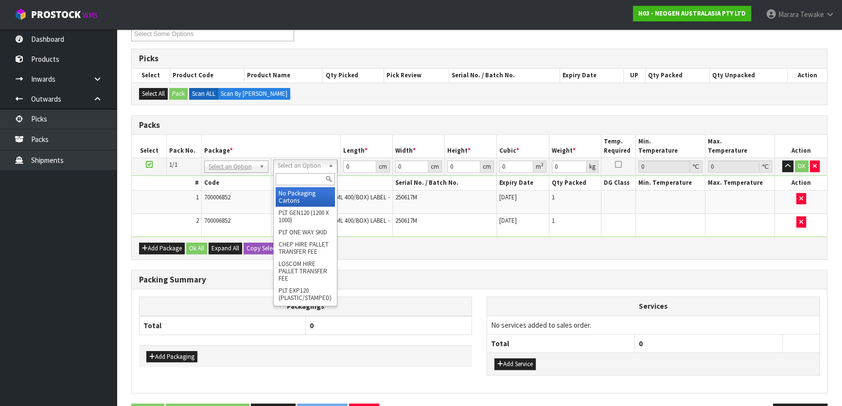
click at [301, 185] on div at bounding box center [305, 179] width 63 height 16
click at [303, 178] on input "text" at bounding box center [305, 179] width 59 height 12
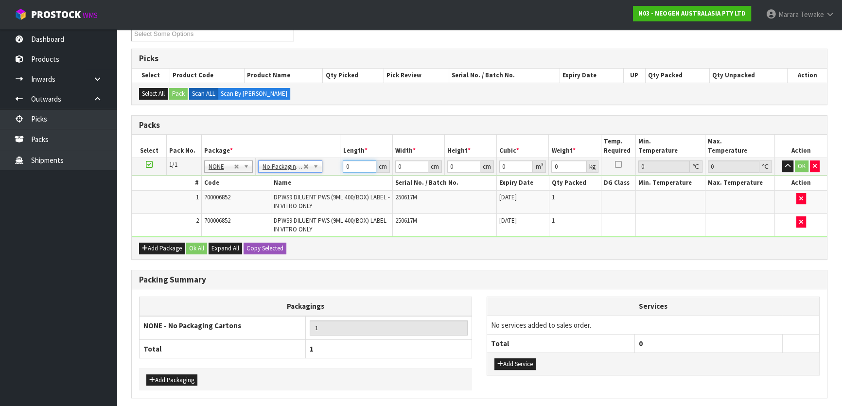
drag, startPoint x: 350, startPoint y: 167, endPoint x: 319, endPoint y: 127, distance: 50.9
click at [315, 139] on table "Select Pack No. Package * Length * Width * Height * Cubic * Weight * Temp. Requ…" at bounding box center [479, 186] width 695 height 102
click at [782, 160] on button "button" at bounding box center [787, 166] width 11 height 12
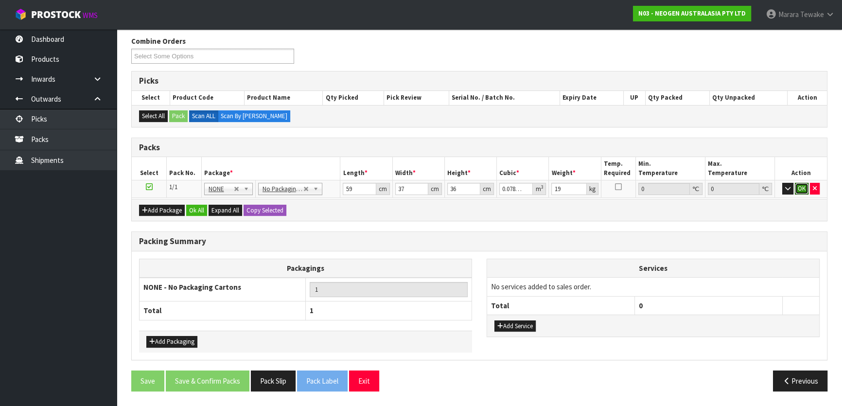
click button "OK" at bounding box center [802, 189] width 14 height 12
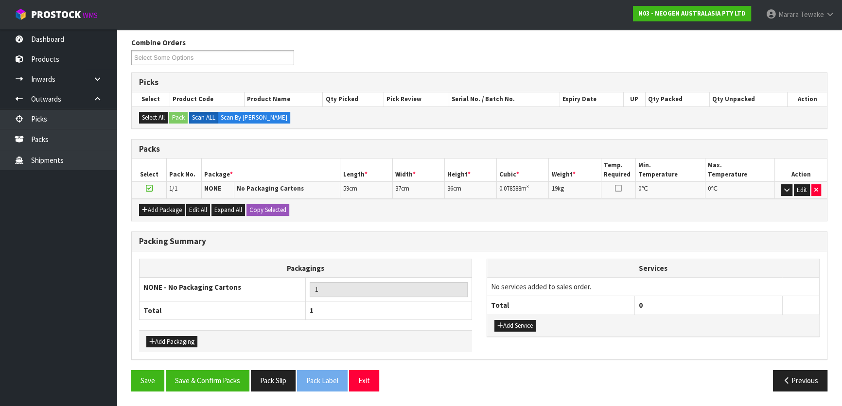
scroll to position [150, 0]
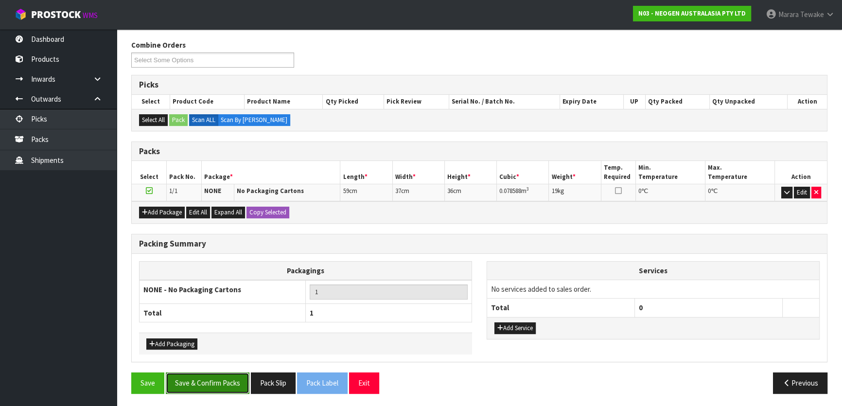
click at [220, 376] on button "Save & Confirm Packs" at bounding box center [208, 382] width 84 height 21
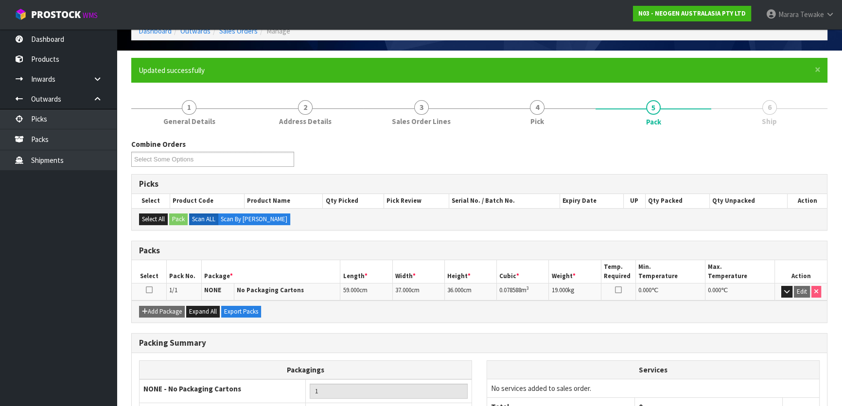
scroll to position [128, 0]
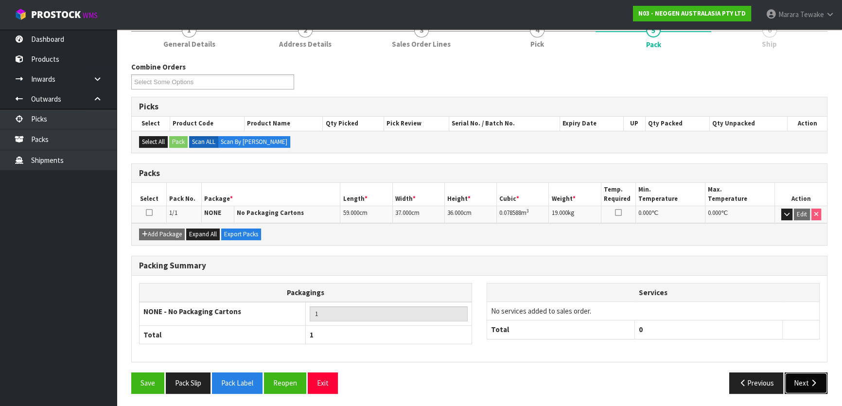
click at [809, 381] on icon "button" at bounding box center [813, 382] width 9 height 7
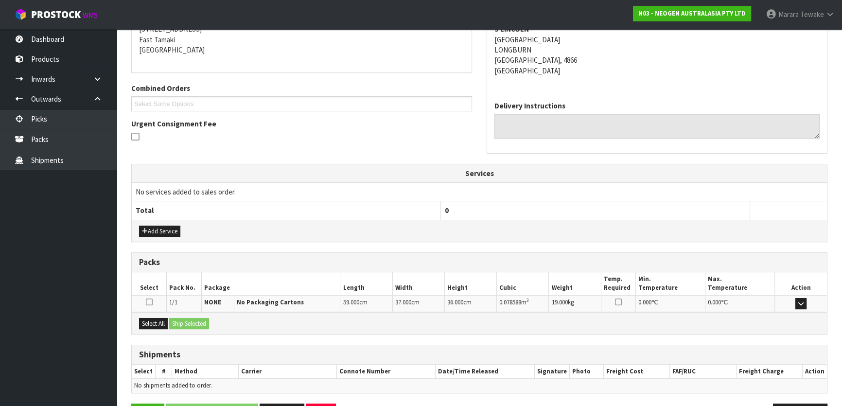
scroll to position [234, 0]
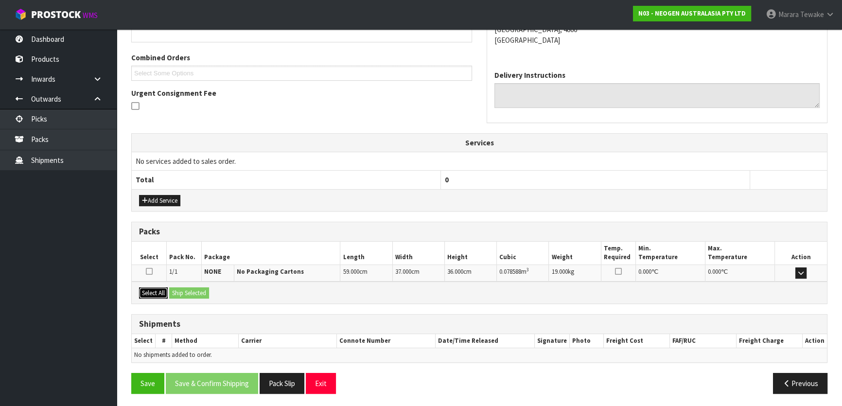
click at [164, 290] on button "Select All" at bounding box center [153, 293] width 29 height 12
click at [184, 288] on button "Ship Selected" at bounding box center [189, 293] width 40 height 12
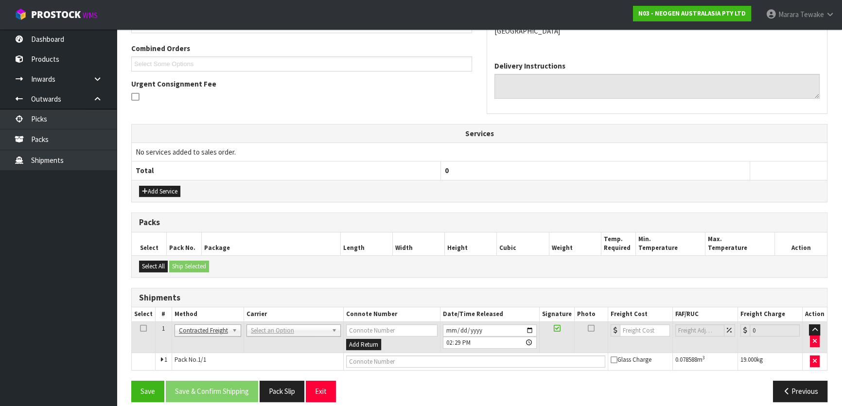
scroll to position [252, 0]
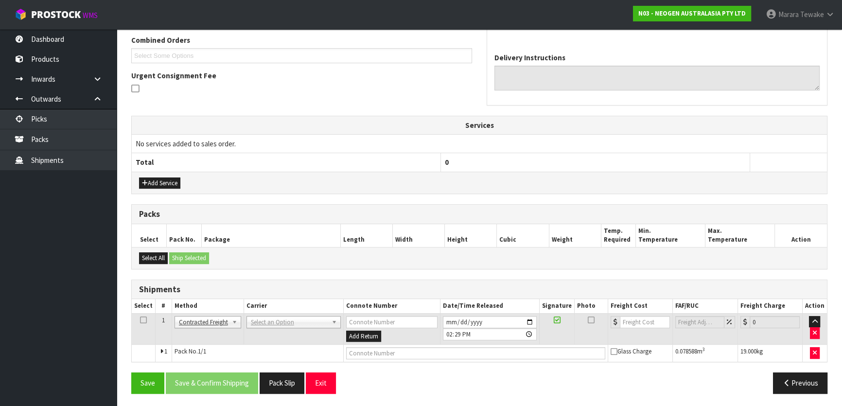
drag, startPoint x: 263, startPoint y: 319, endPoint x: 260, endPoint y: 331, distance: 11.6
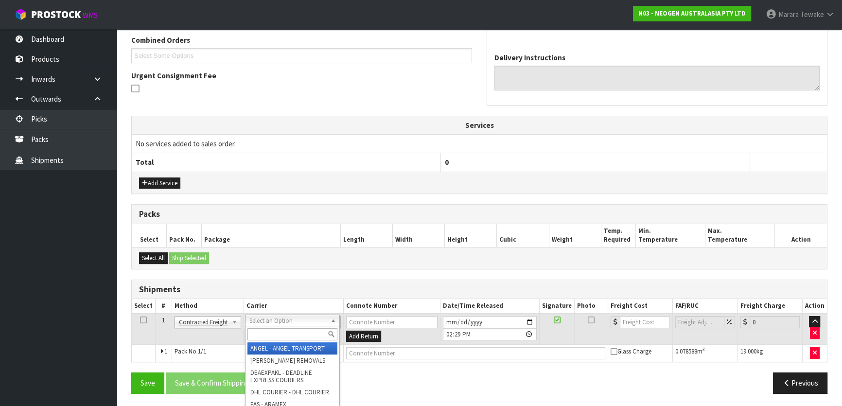
click at [260, 331] on input "text" at bounding box center [292, 334] width 90 height 12
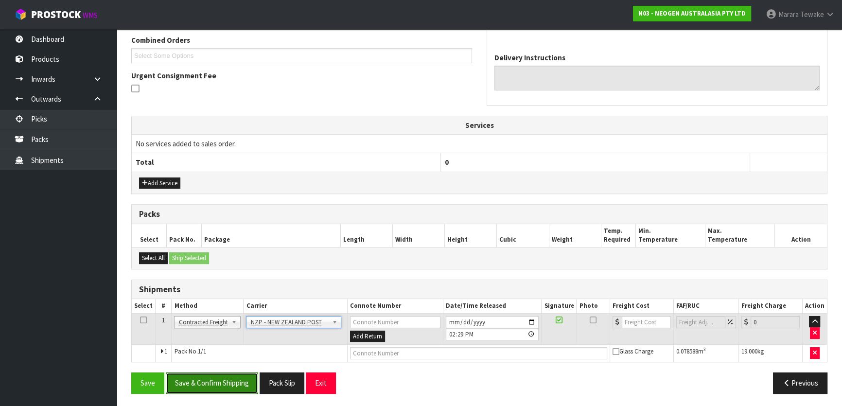
click at [222, 383] on button "Save & Confirm Shipping" at bounding box center [212, 382] width 92 height 21
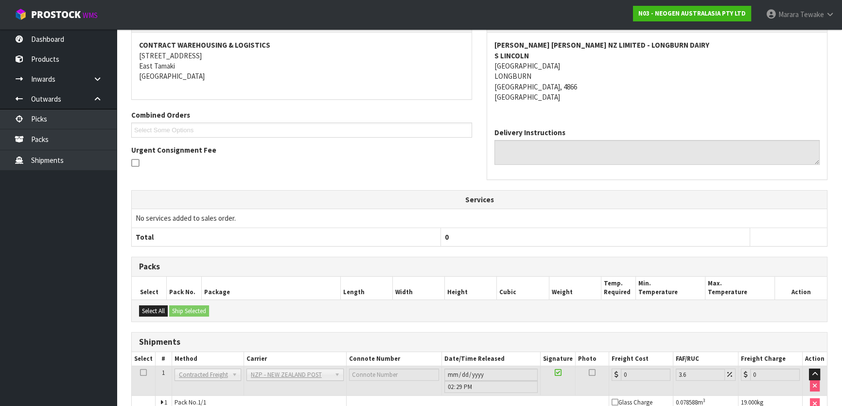
scroll to position [238, 0]
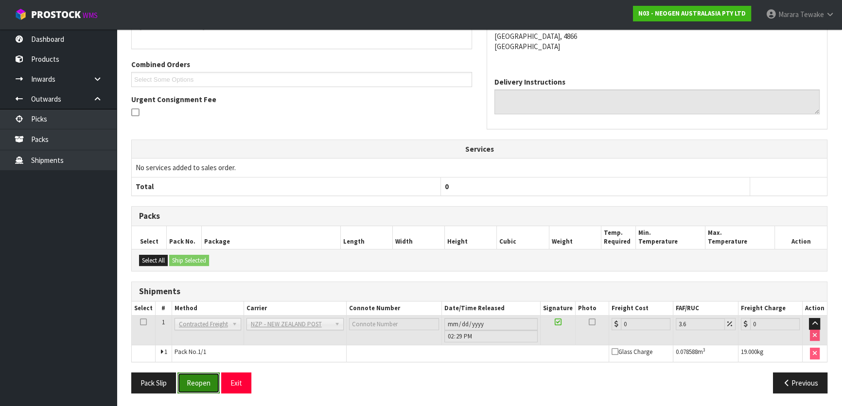
click at [203, 373] on button "Reopen" at bounding box center [198, 382] width 42 height 21
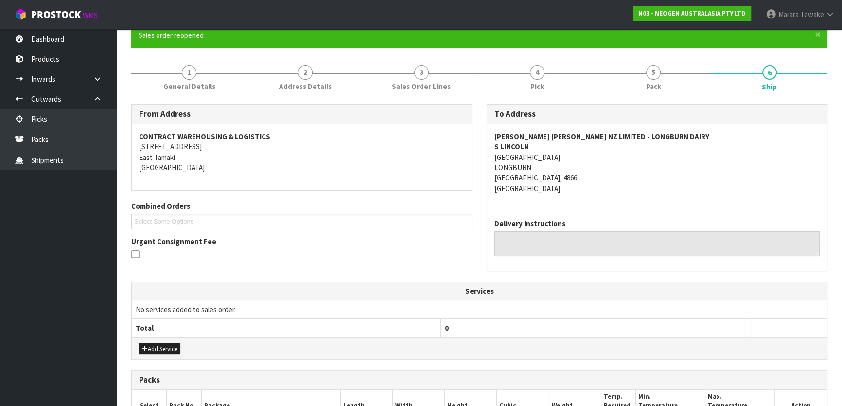
scroll to position [252, 0]
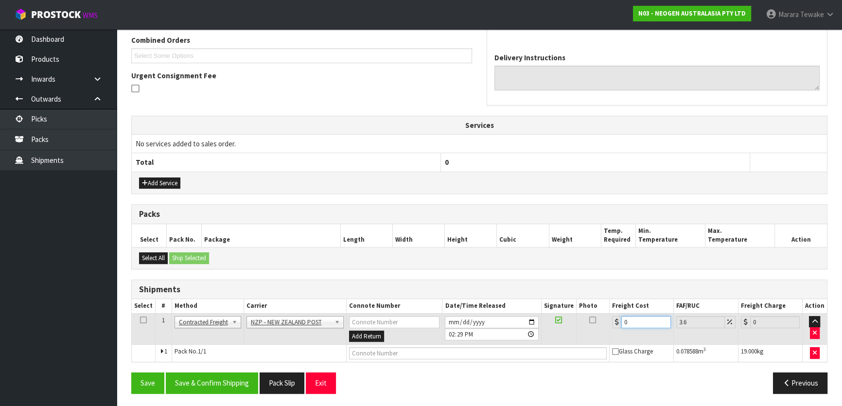
drag, startPoint x: 636, startPoint y: 315, endPoint x: 592, endPoint y: 293, distance: 49.3
click at [595, 304] on table "Select # Method Carrier Connote Number Date/Time Released Signature Photo Freig…" at bounding box center [479, 330] width 695 height 63
click at [213, 386] on button "Save & Confirm Shipping" at bounding box center [212, 382] width 92 height 21
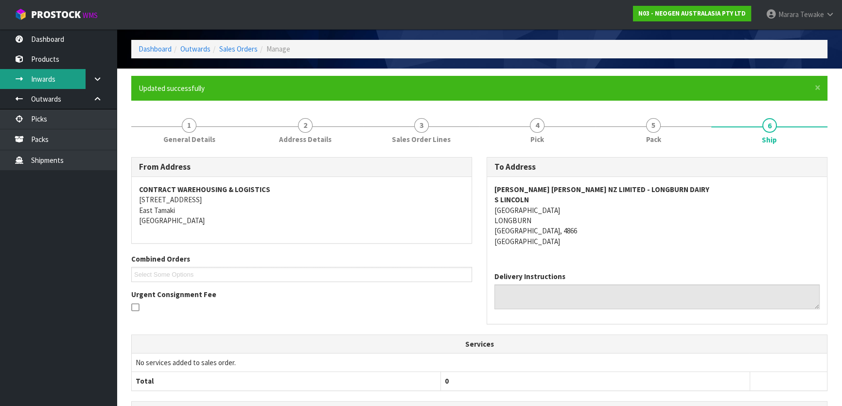
scroll to position [0, 0]
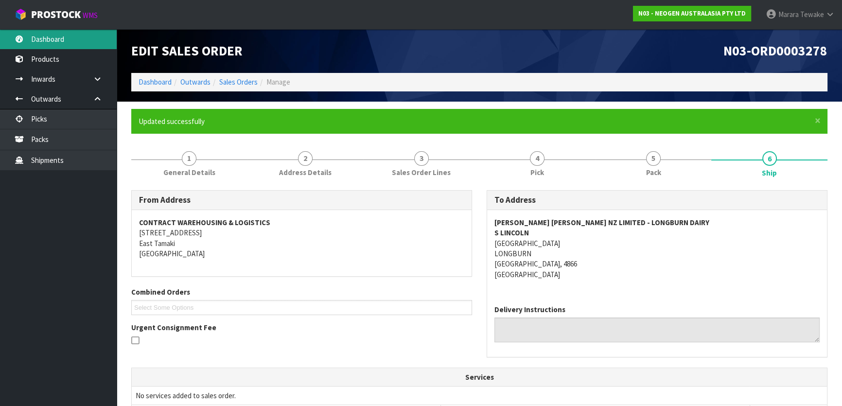
click at [68, 39] on link "Dashboard" at bounding box center [58, 39] width 117 height 20
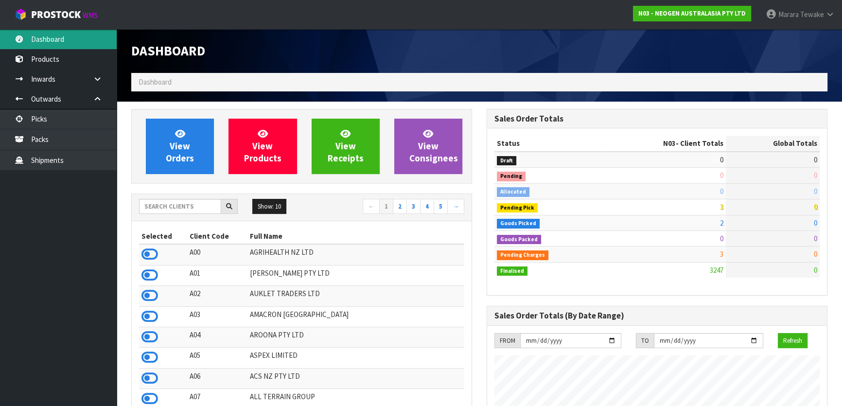
scroll to position [735, 355]
click at [195, 208] on input "text" at bounding box center [180, 206] width 82 height 15
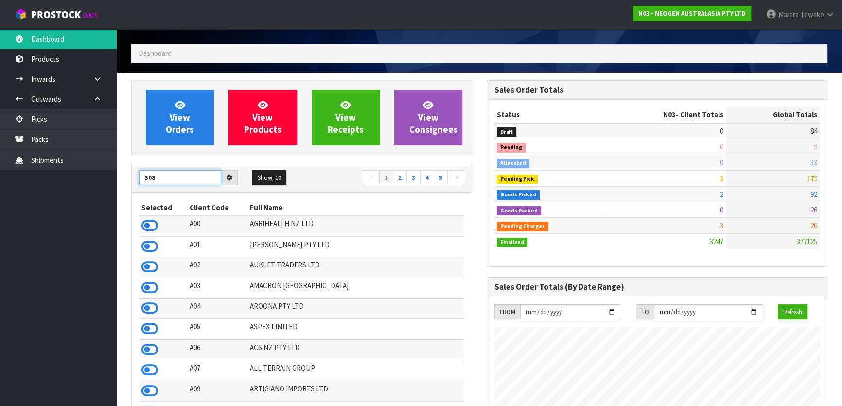
scroll to position [44, 0]
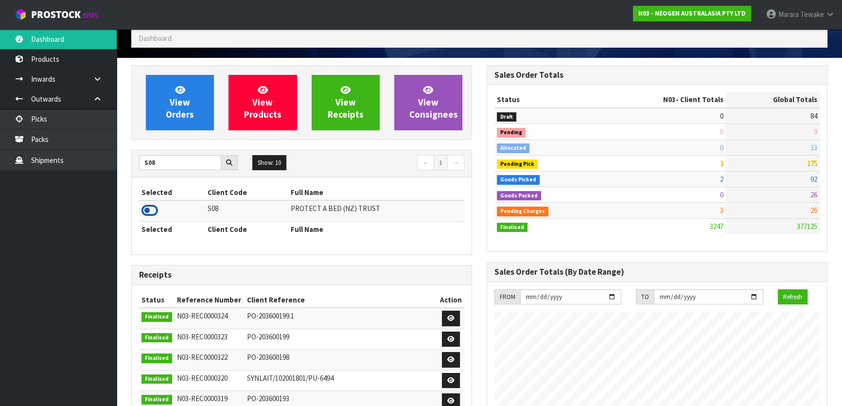
click at [147, 208] on icon at bounding box center [149, 210] width 17 height 15
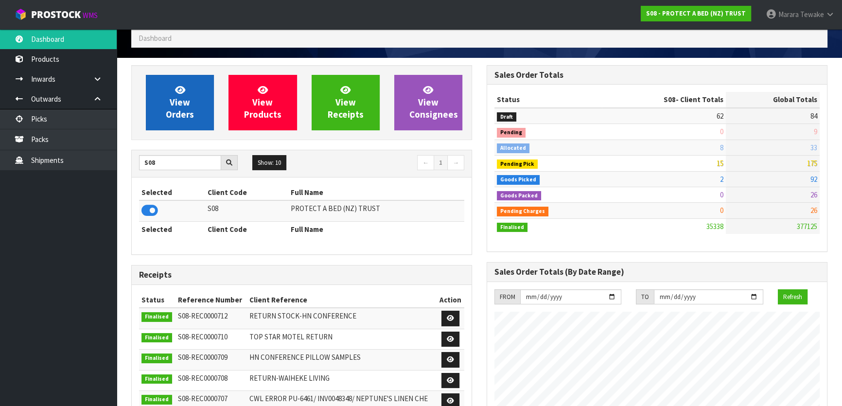
scroll to position [735, 355]
click at [188, 83] on link "View Orders" at bounding box center [180, 102] width 68 height 55
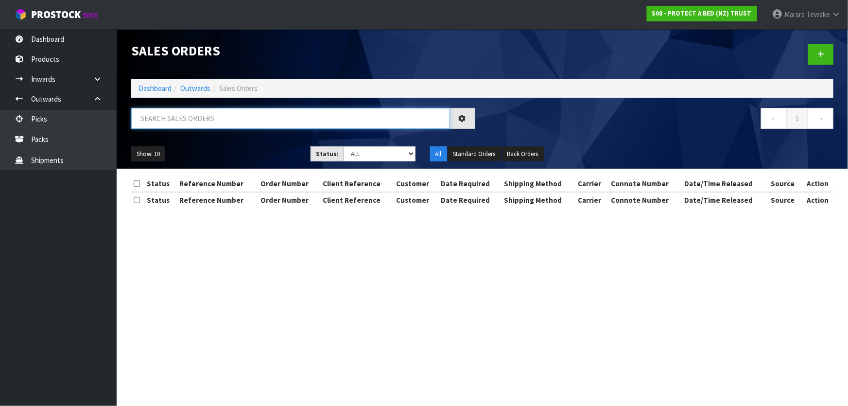
click at [180, 116] on input "text" at bounding box center [290, 118] width 319 height 21
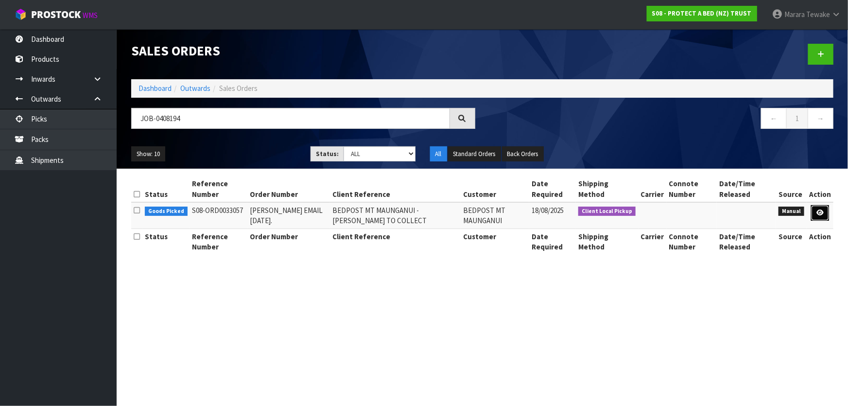
click at [823, 209] on icon at bounding box center [820, 212] width 7 height 6
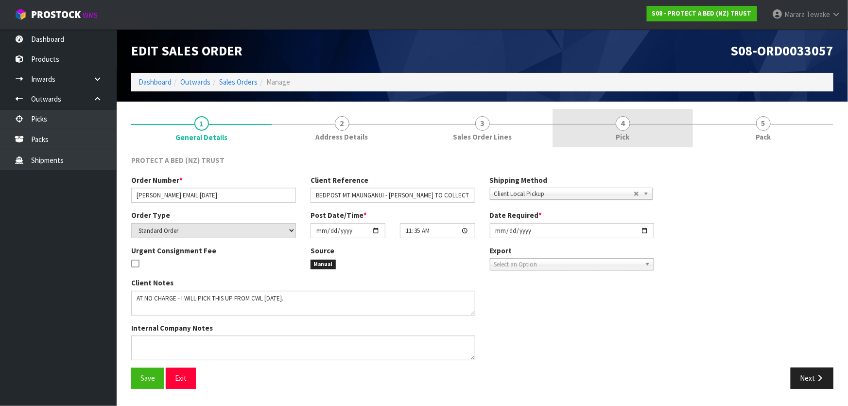
click at [632, 116] on link "4 Pick" at bounding box center [623, 128] width 140 height 38
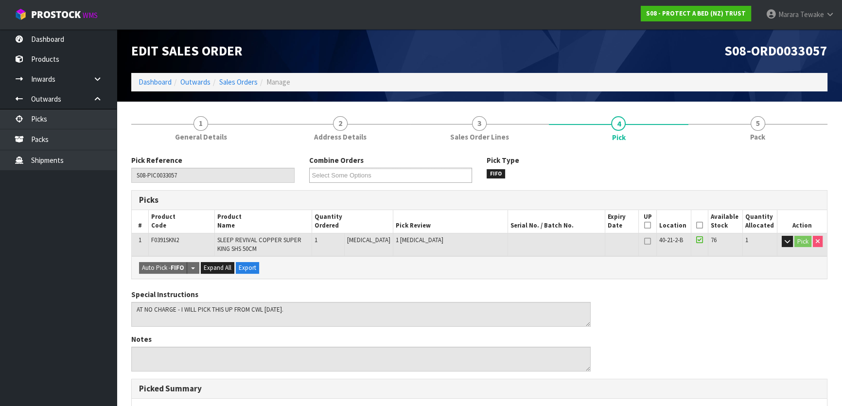
click at [696, 226] on icon at bounding box center [699, 225] width 7 height 0
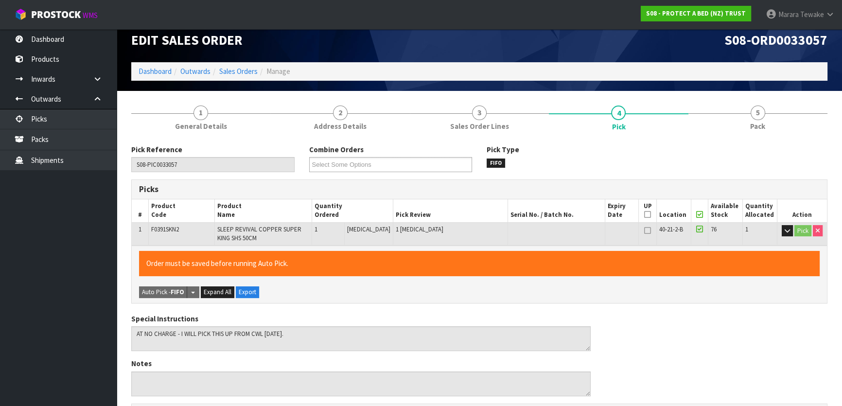
scroll to position [274, 0]
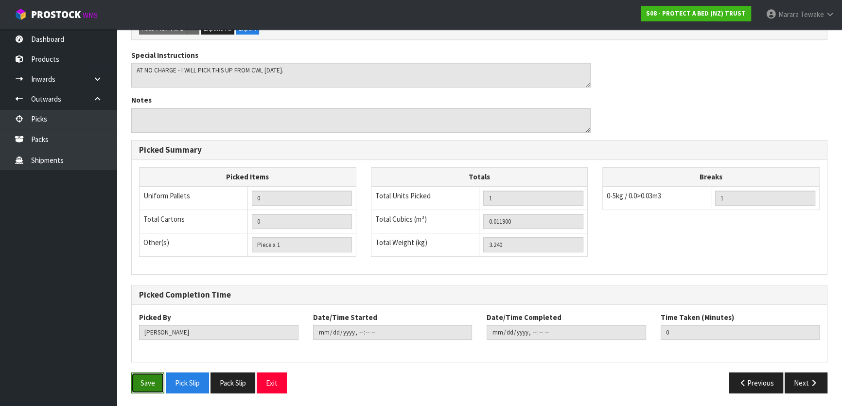
click at [155, 387] on button "Save" at bounding box center [147, 382] width 33 height 21
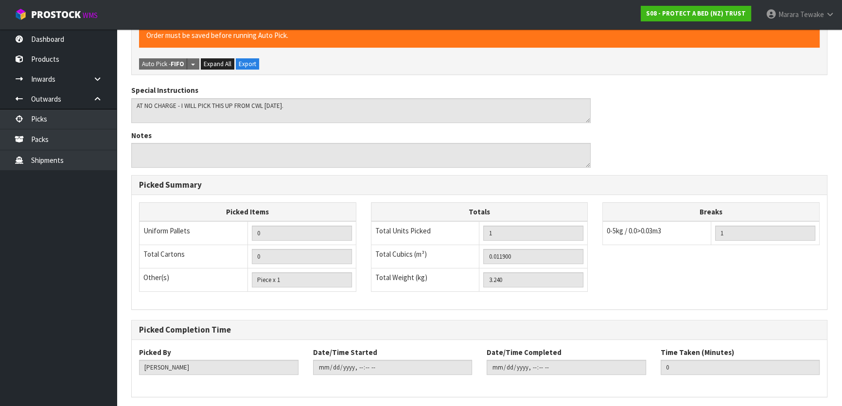
scroll to position [0, 0]
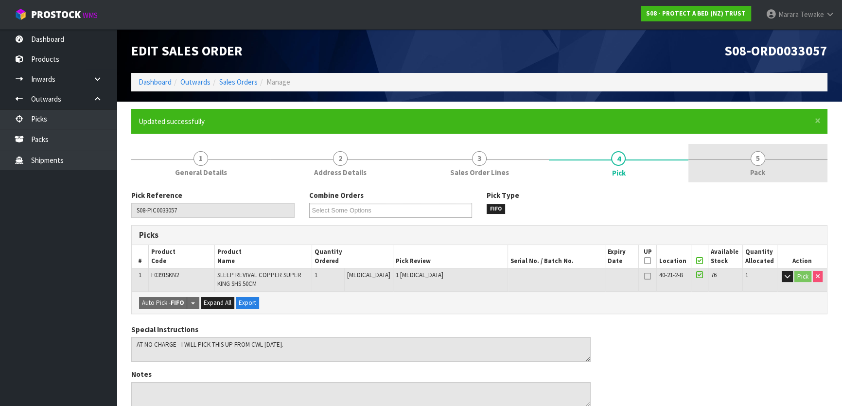
drag, startPoint x: 744, startPoint y: 167, endPoint x: 735, endPoint y: 168, distance: 9.3
click at [744, 166] on link "5 Pack" at bounding box center [757, 163] width 139 height 38
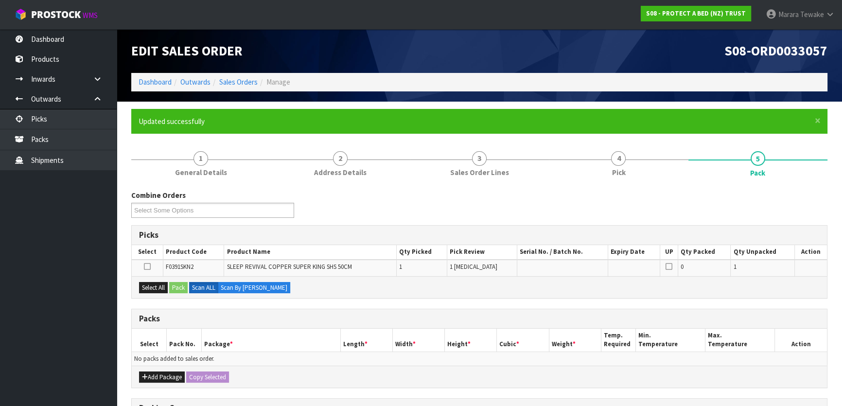
scroll to position [132, 0]
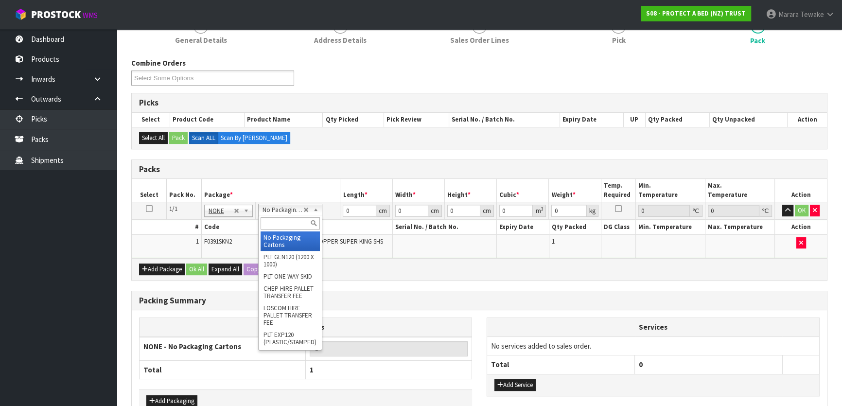
click at [287, 224] on input "text" at bounding box center [290, 223] width 59 height 12
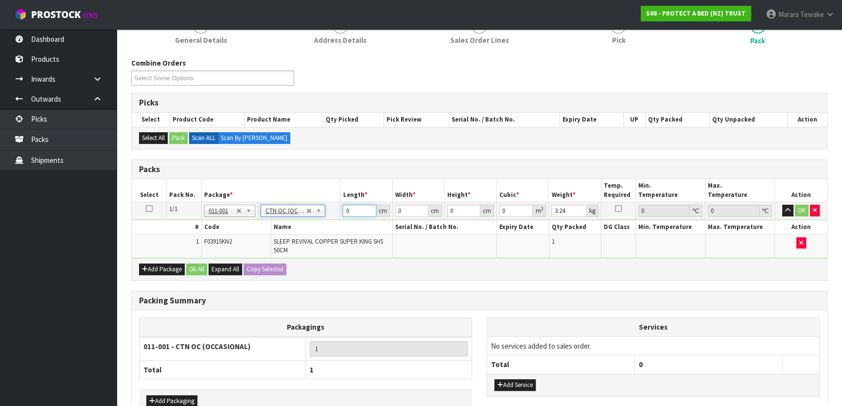
drag, startPoint x: 354, startPoint y: 211, endPoint x: 311, endPoint y: 166, distance: 62.6
click at [316, 194] on table "Select Pack No. Package * Length * Width * Height * Cubic * Weight * Temp. Requ…" at bounding box center [479, 218] width 695 height 79
click at [799, 209] on button "OK" at bounding box center [802, 211] width 14 height 12
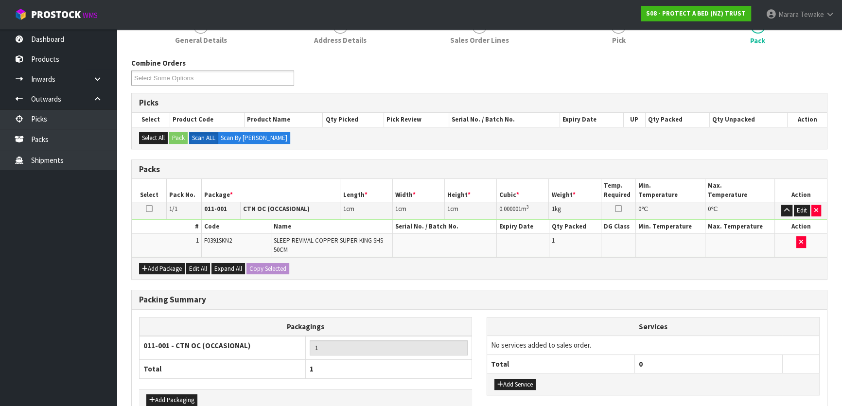
scroll to position [188, 0]
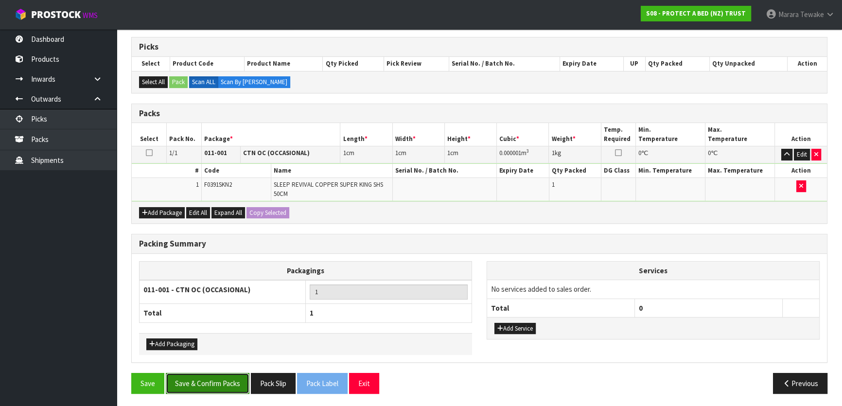
click at [198, 378] on button "Save & Confirm Packs" at bounding box center [208, 383] width 84 height 21
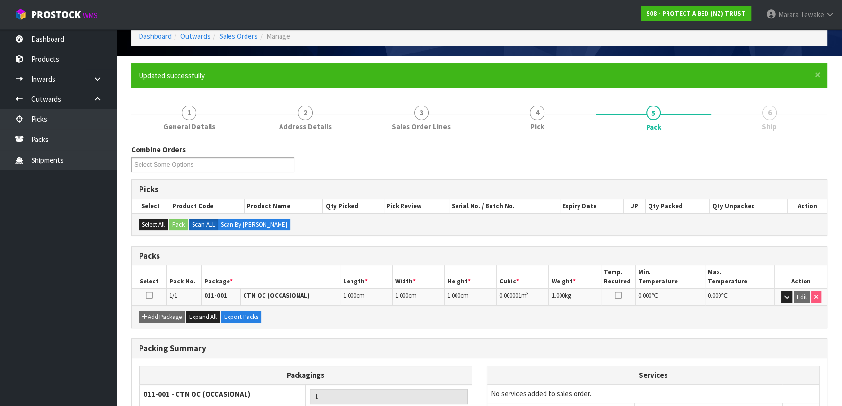
scroll to position [0, 0]
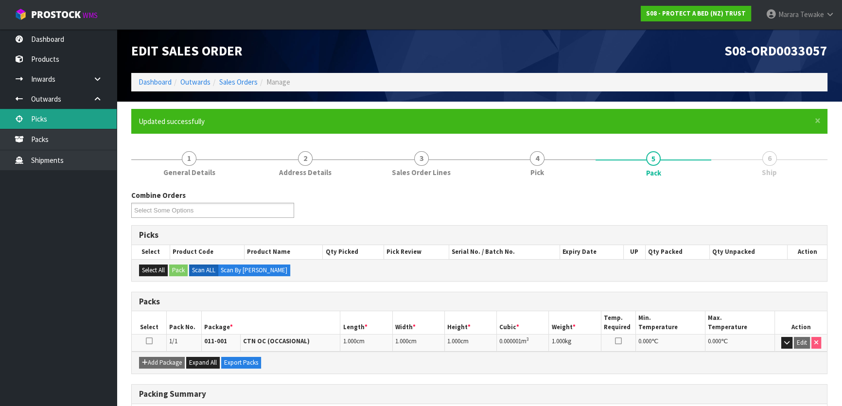
click at [87, 121] on link "Picks" at bounding box center [58, 119] width 117 height 20
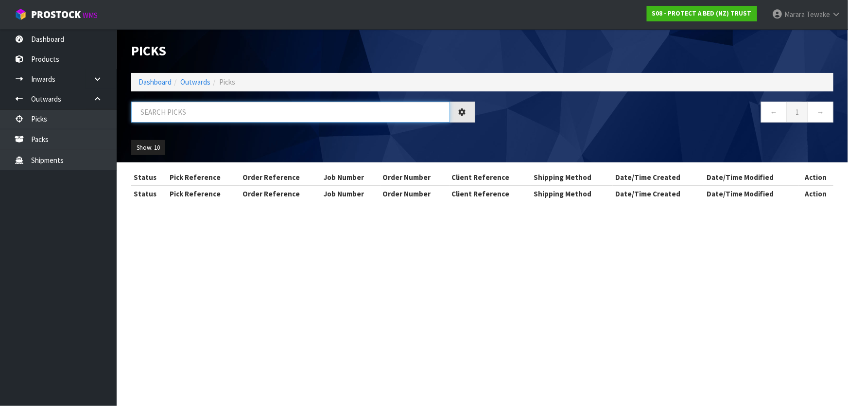
click at [170, 111] on input "text" at bounding box center [290, 112] width 319 height 21
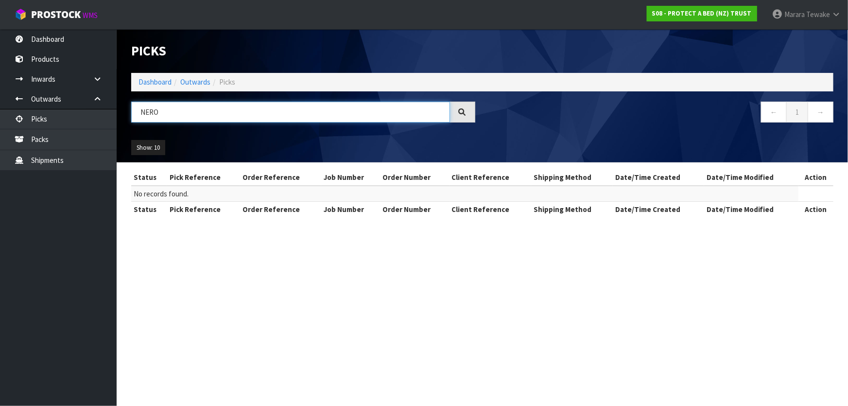
drag, startPoint x: 140, startPoint y: 112, endPoint x: 128, endPoint y: 106, distance: 13.7
click at [130, 108] on div "NERO" at bounding box center [303, 116] width 359 height 28
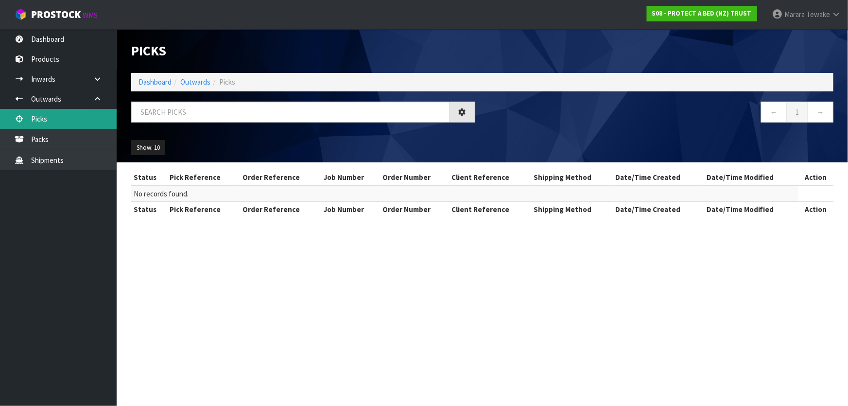
click at [81, 120] on link "Picks" at bounding box center [58, 119] width 117 height 20
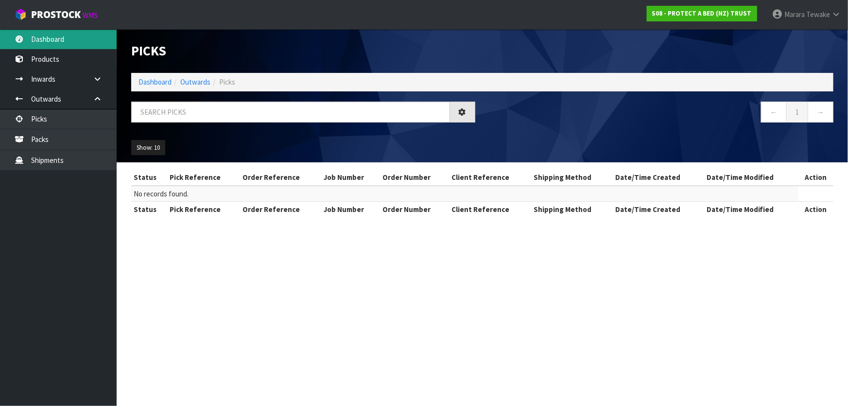
click at [62, 38] on link "Dashboard" at bounding box center [58, 39] width 117 height 20
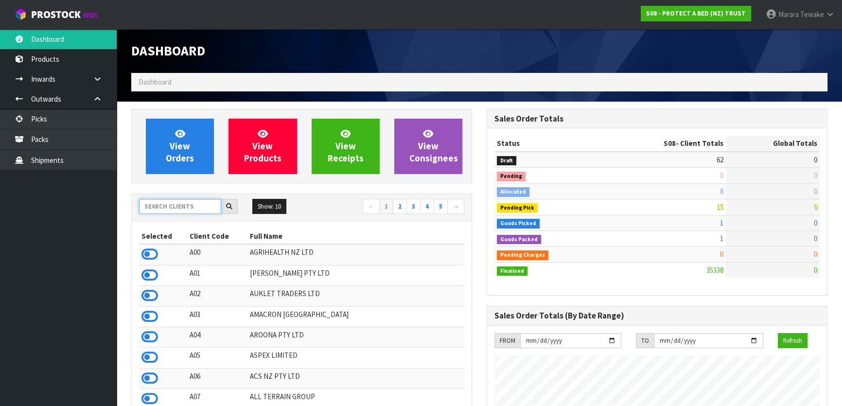
scroll to position [605, 355]
click at [218, 206] on input "text" at bounding box center [180, 206] width 82 height 15
click at [144, 252] on icon at bounding box center [149, 254] width 17 height 15
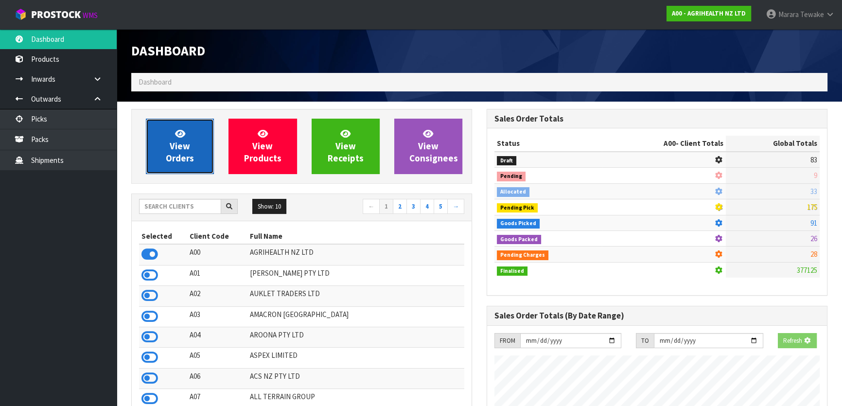
click at [171, 152] on link "View Orders" at bounding box center [180, 146] width 68 height 55
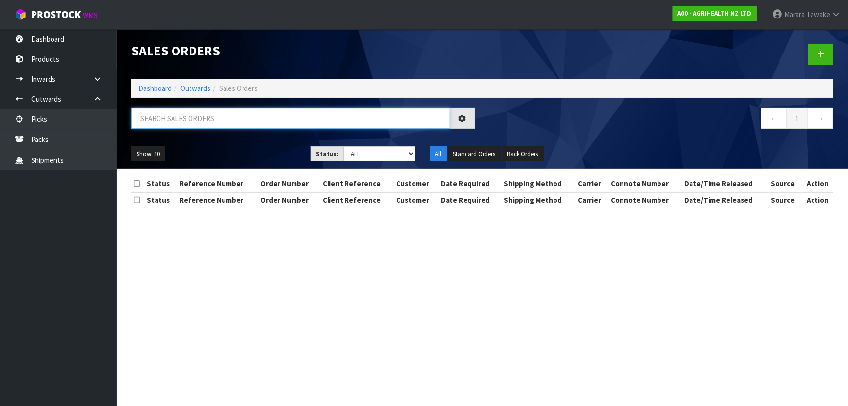
click at [174, 116] on input "text" at bounding box center [290, 118] width 319 height 21
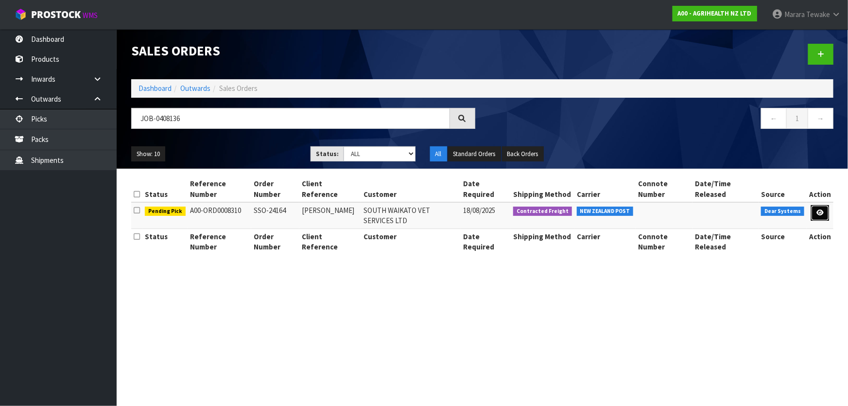
click at [821, 209] on icon at bounding box center [820, 212] width 7 height 6
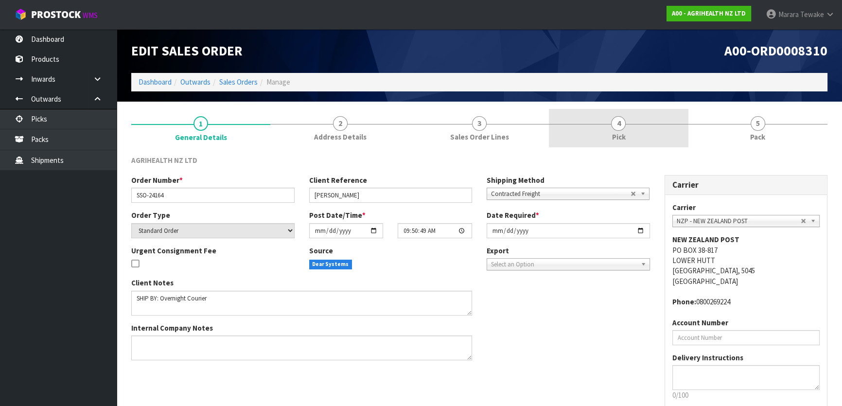
click at [623, 128] on link "4 Pick" at bounding box center [618, 128] width 139 height 38
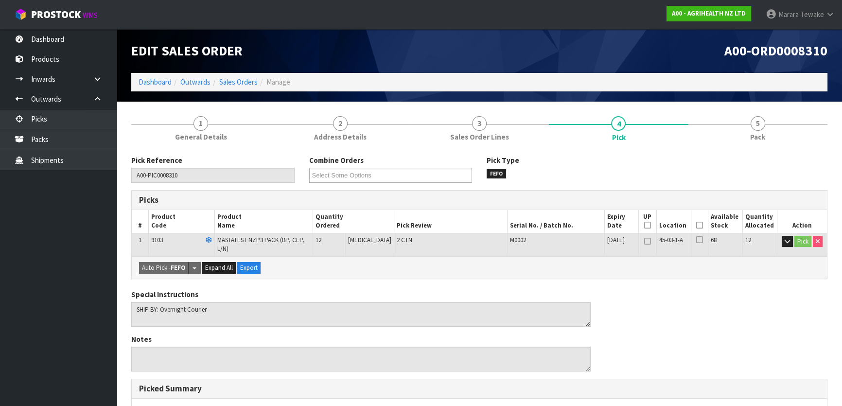
drag, startPoint x: 698, startPoint y: 223, endPoint x: 690, endPoint y: 226, distance: 8.8
click at [698, 225] on icon at bounding box center [699, 225] width 7 height 0
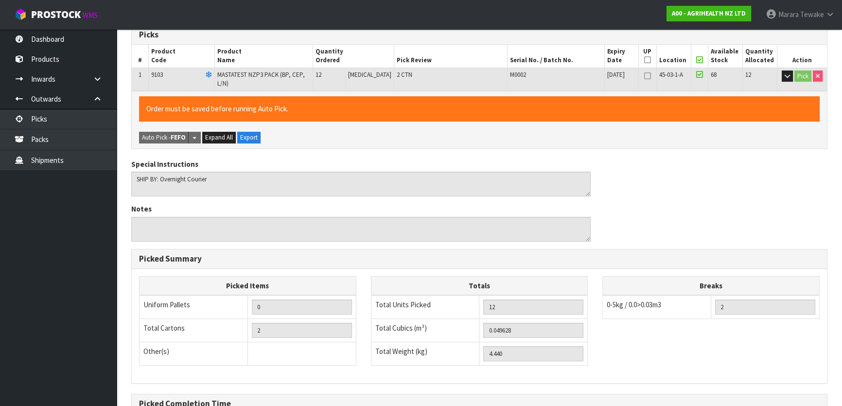
scroll to position [267, 0]
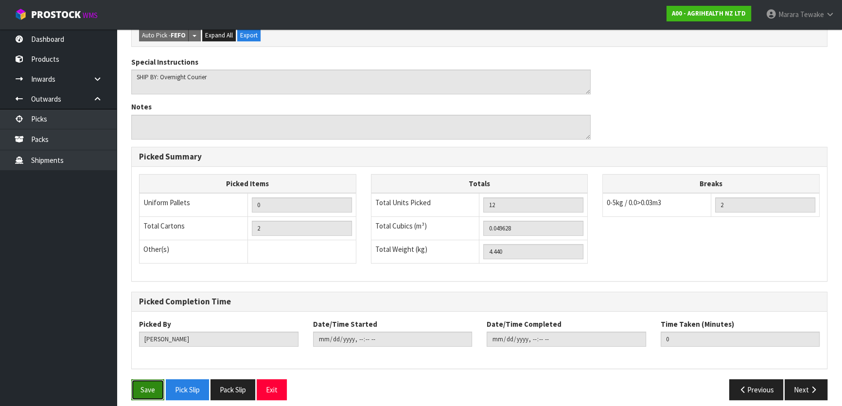
click at [153, 379] on button "Save" at bounding box center [147, 389] width 33 height 21
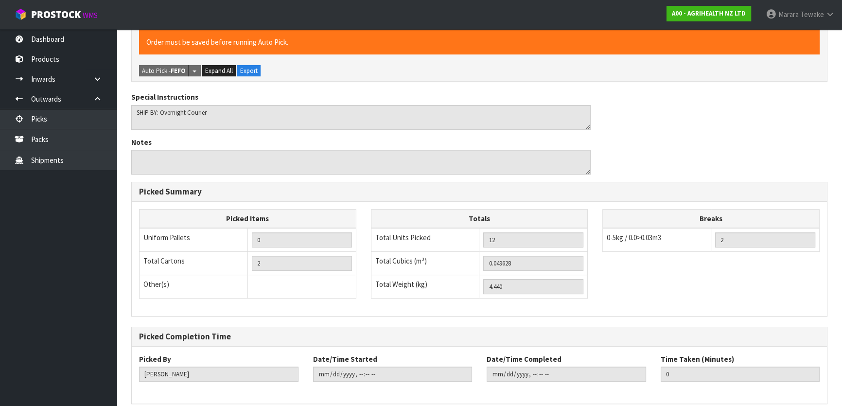
scroll to position [0, 0]
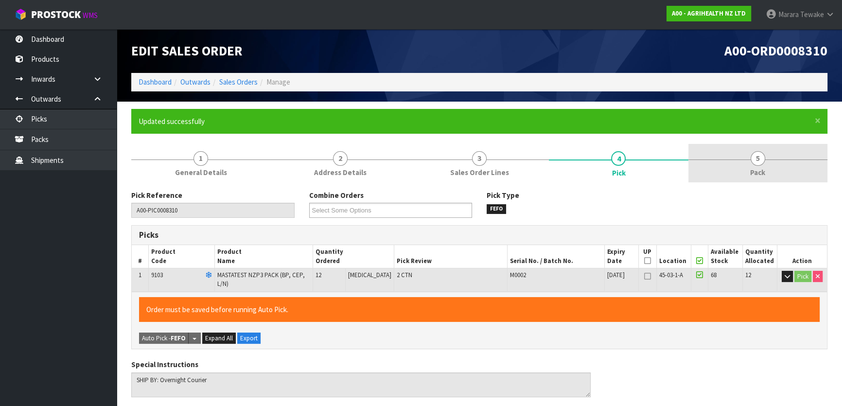
click at [740, 169] on link "5 Pack" at bounding box center [757, 163] width 139 height 38
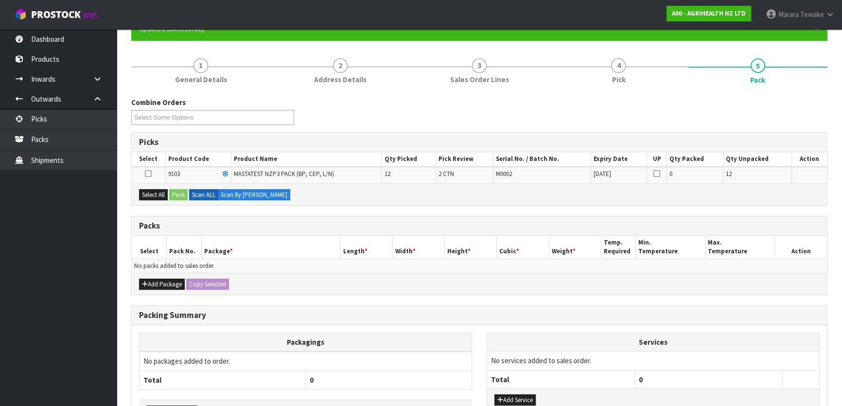
scroll to position [160, 0]
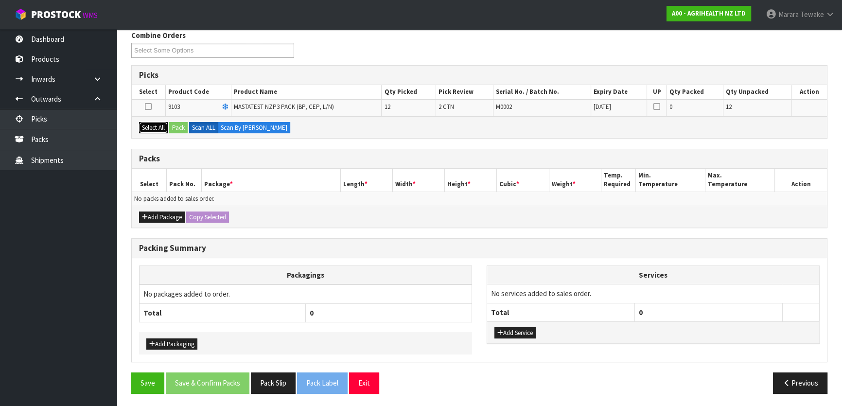
drag, startPoint x: 160, startPoint y: 128, endPoint x: 184, endPoint y: 126, distance: 23.4
click at [161, 127] on button "Select All" at bounding box center [153, 128] width 29 height 12
click at [188, 126] on button "Pack" at bounding box center [178, 128] width 18 height 12
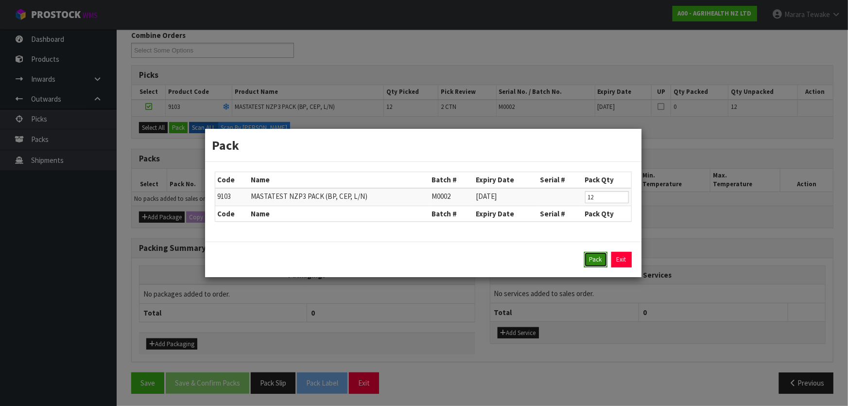
click at [590, 254] on button "Pack" at bounding box center [595, 260] width 23 height 16
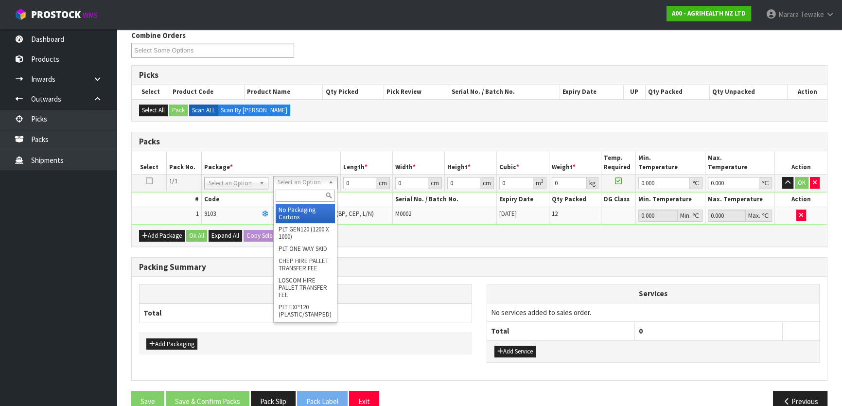
drag, startPoint x: 302, startPoint y: 209, endPoint x: 327, endPoint y: 195, distance: 28.5
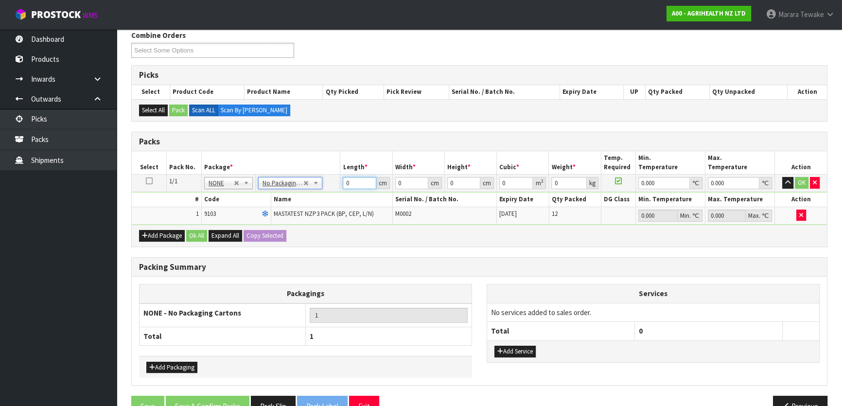
click at [335, 168] on table "Select Pack No. Package * Length * Width * Height * Cubic * Weight * Temp. Requ…" at bounding box center [479, 187] width 695 height 73
click at [782, 177] on button "button" at bounding box center [787, 183] width 11 height 12
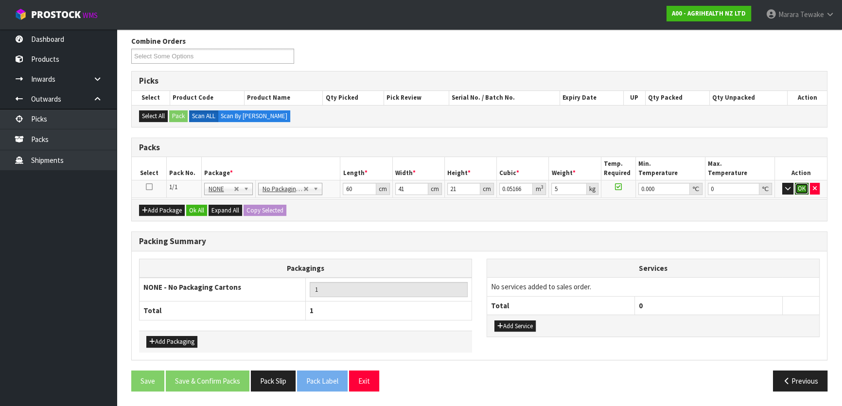
click button "OK" at bounding box center [802, 189] width 14 height 12
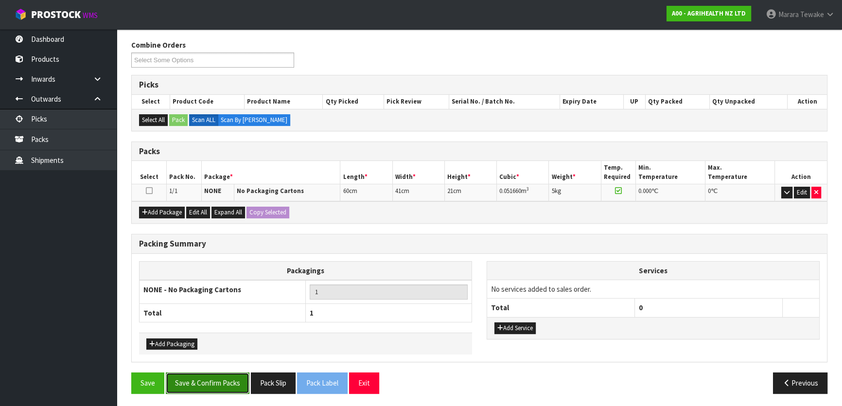
drag, startPoint x: 232, startPoint y: 381, endPoint x: 227, endPoint y: 384, distance: 6.3
click at [230, 381] on button "Save & Confirm Packs" at bounding box center [208, 382] width 84 height 21
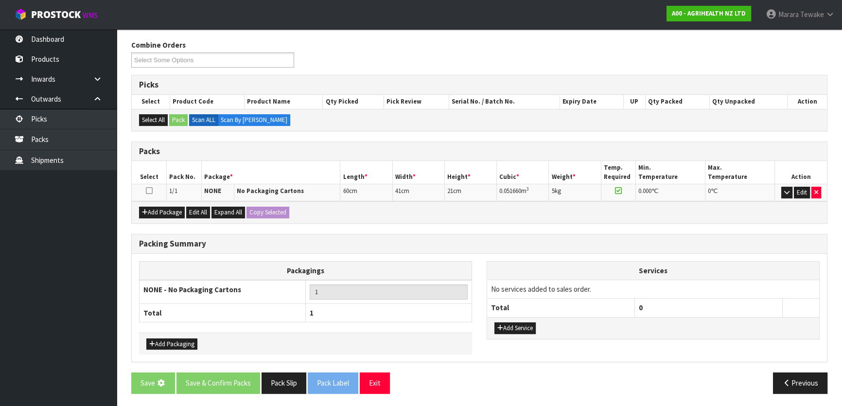
scroll to position [0, 0]
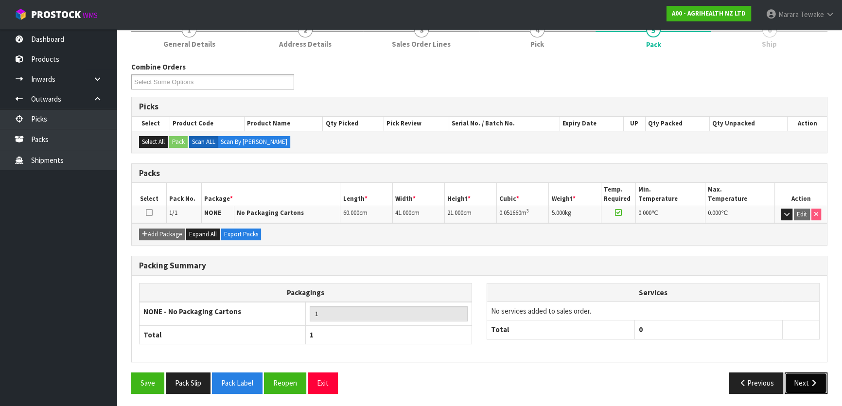
click at [812, 374] on button "Next" at bounding box center [806, 382] width 43 height 21
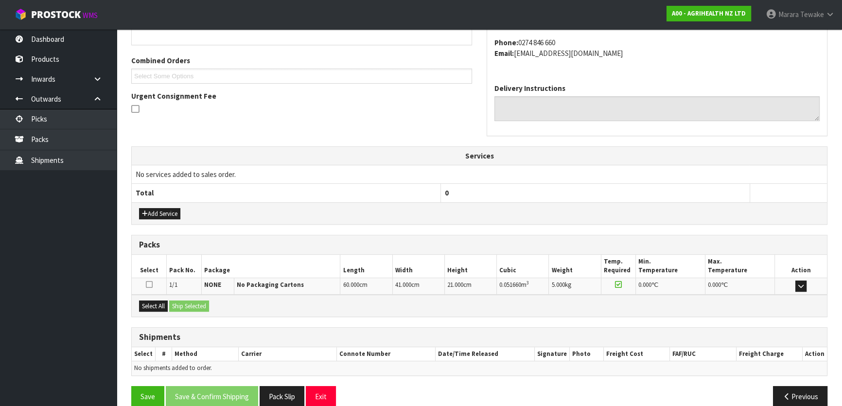
scroll to position [244, 0]
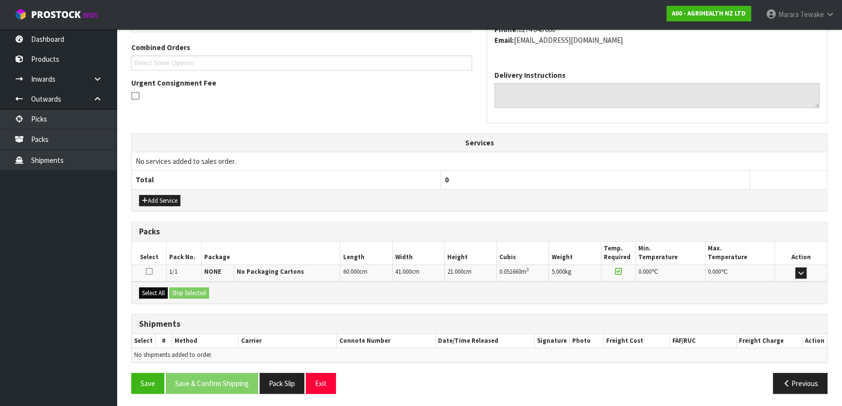
click at [140, 287] on div "Select All Ship Selected" at bounding box center [479, 292] width 695 height 22
click at [151, 287] on button "Select All" at bounding box center [153, 293] width 29 height 12
click at [188, 294] on button "Ship Selected" at bounding box center [189, 293] width 40 height 12
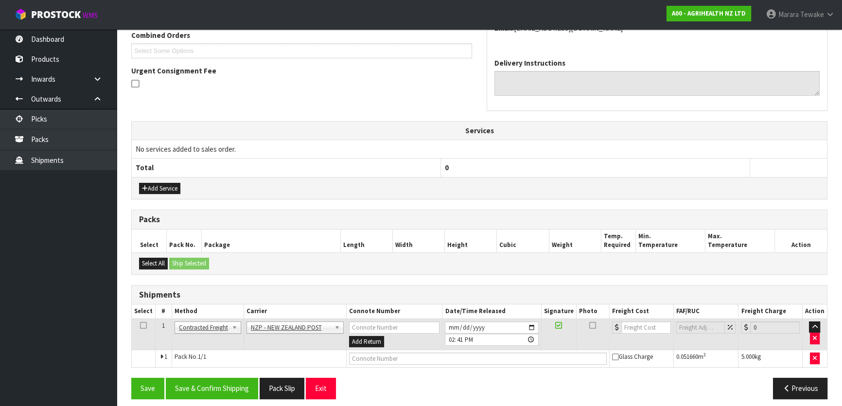
scroll to position [262, 0]
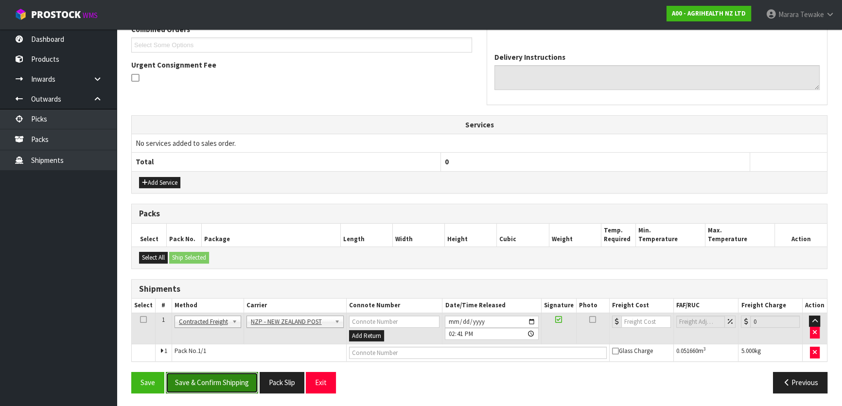
click at [228, 374] on button "Save & Confirm Shipping" at bounding box center [212, 382] width 92 height 21
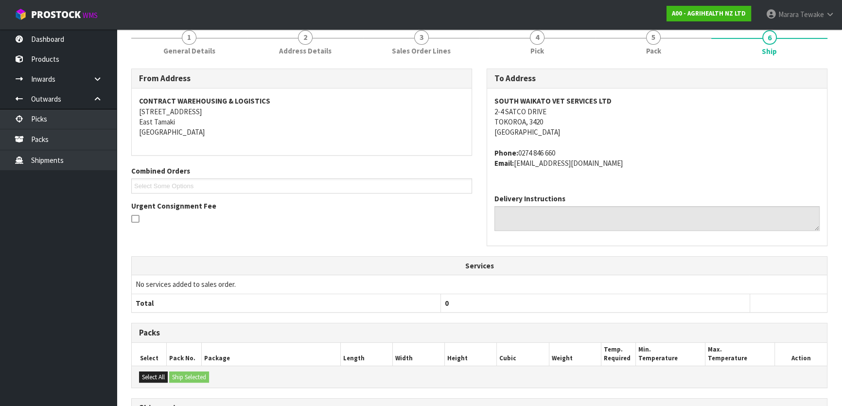
scroll to position [248, 0]
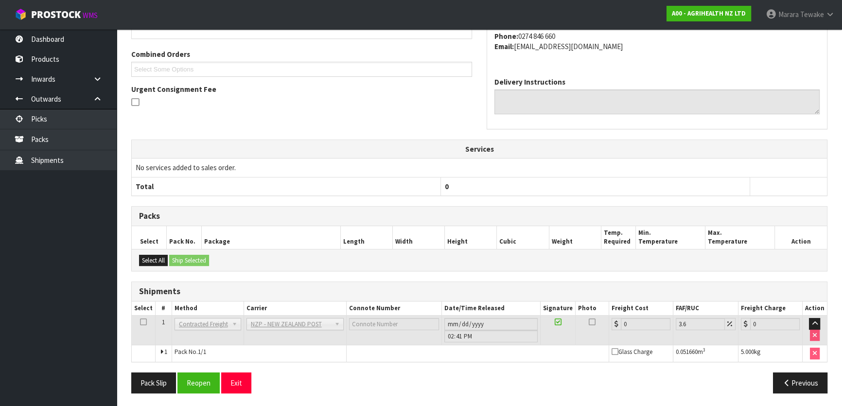
drag, startPoint x: 201, startPoint y: 391, endPoint x: 181, endPoint y: 391, distance: 20.4
click at [201, 391] on div "Pack Slip Reopen Exit Previous" at bounding box center [479, 386] width 711 height 28
click at [209, 383] on button "Reopen" at bounding box center [198, 382] width 42 height 21
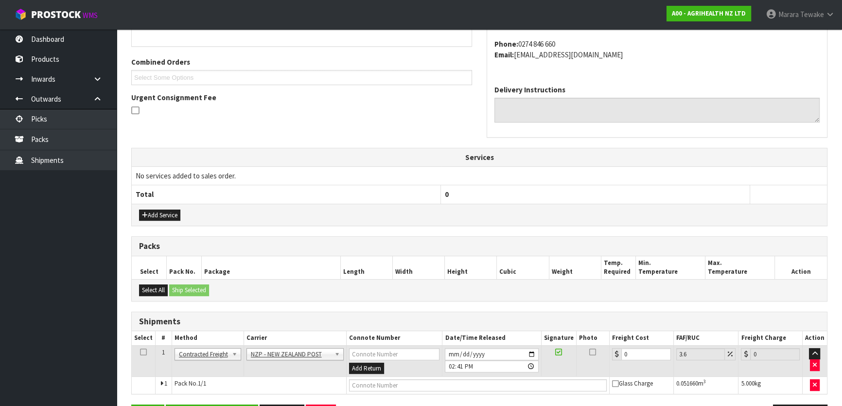
scroll to position [262, 0]
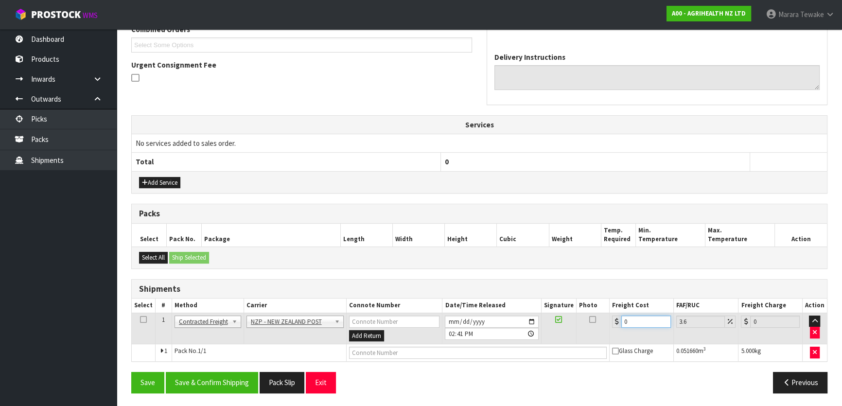
drag, startPoint x: 617, startPoint y: 315, endPoint x: 601, endPoint y: 319, distance: 16.4
click at [603, 310] on table "Select # Method Carrier Connote Number Date/Time Released Signature Photo Freig…" at bounding box center [479, 329] width 695 height 63
drag, startPoint x: 209, startPoint y: 372, endPoint x: 199, endPoint y: 375, distance: 10.3
click at [207, 373] on button "Save & Confirm Shipping" at bounding box center [212, 382] width 92 height 21
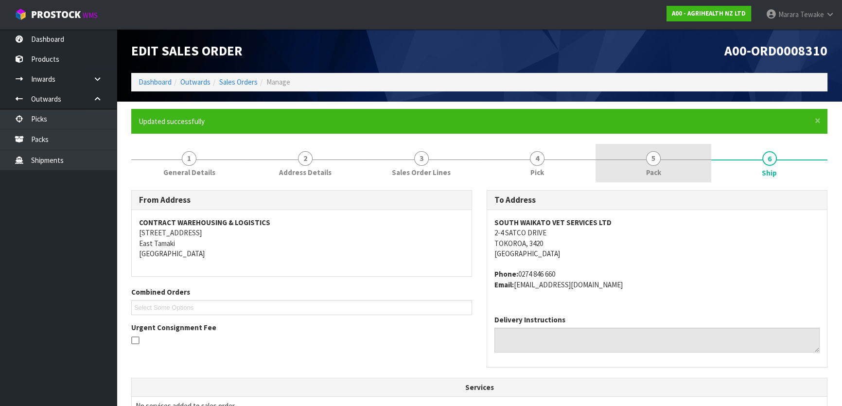
click at [623, 157] on link "5 Pack" at bounding box center [653, 163] width 116 height 38
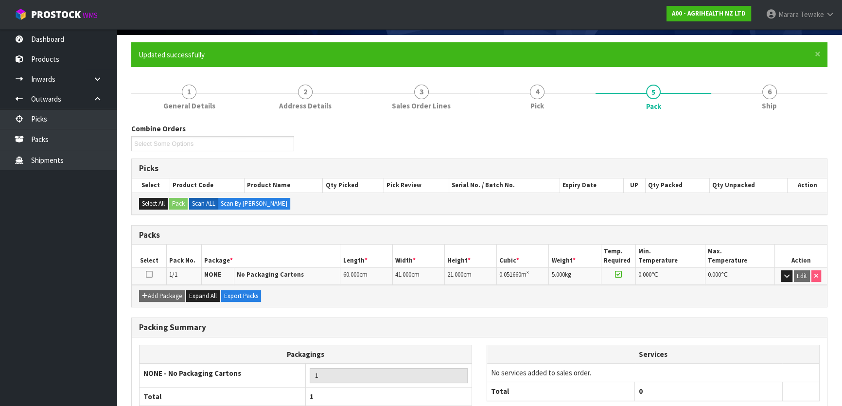
scroll to position [128, 0]
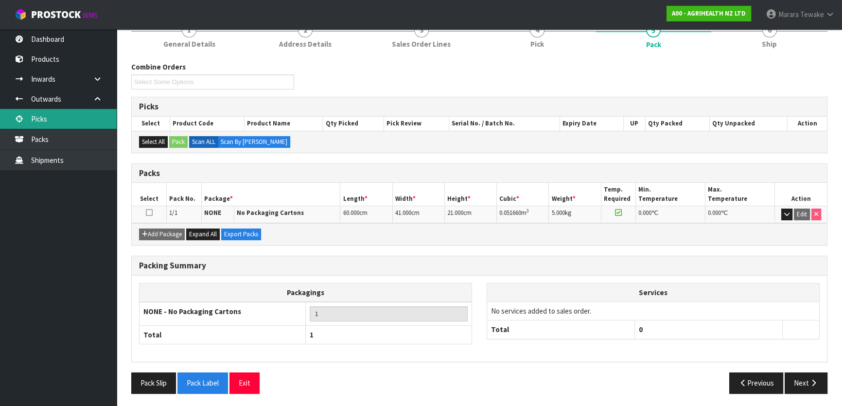
click at [67, 124] on link "Picks" at bounding box center [58, 119] width 117 height 20
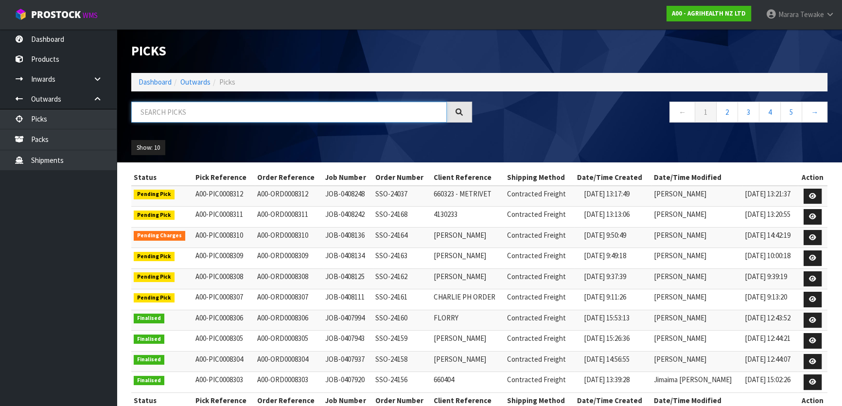
click at [181, 116] on input "text" at bounding box center [288, 112] width 315 height 21
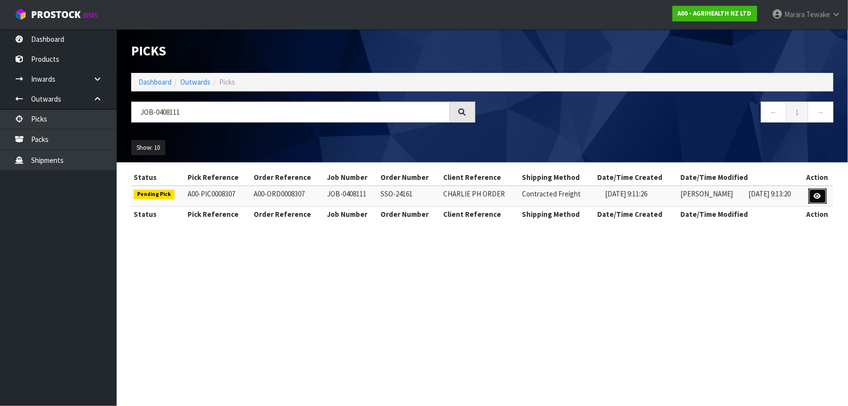
click at [819, 195] on icon at bounding box center [817, 196] width 7 height 6
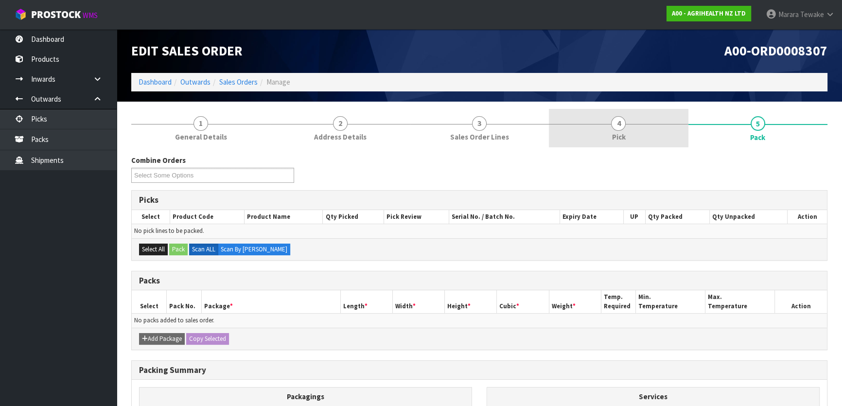
click at [639, 129] on link "4 Pick" at bounding box center [618, 128] width 139 height 38
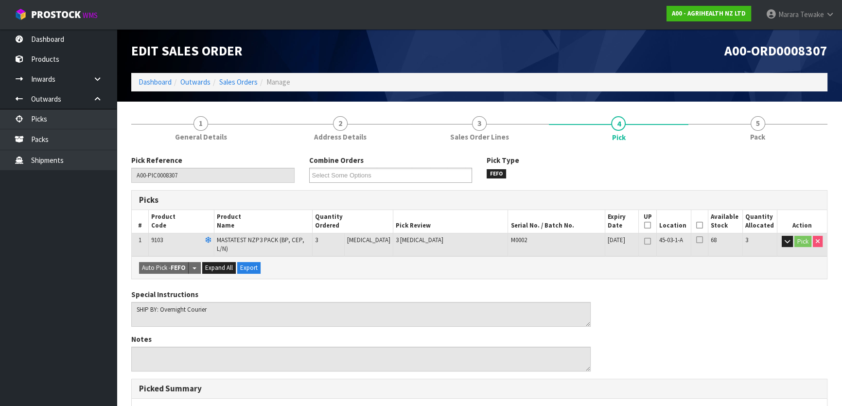
click at [698, 226] on icon at bounding box center [699, 225] width 7 height 0
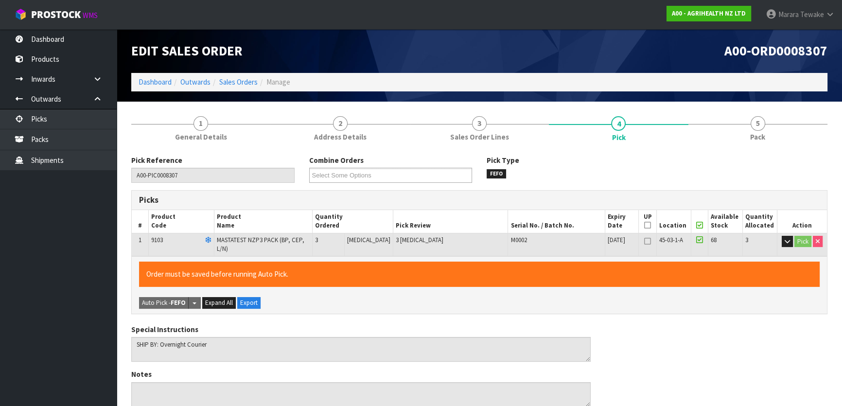
scroll to position [267, 0]
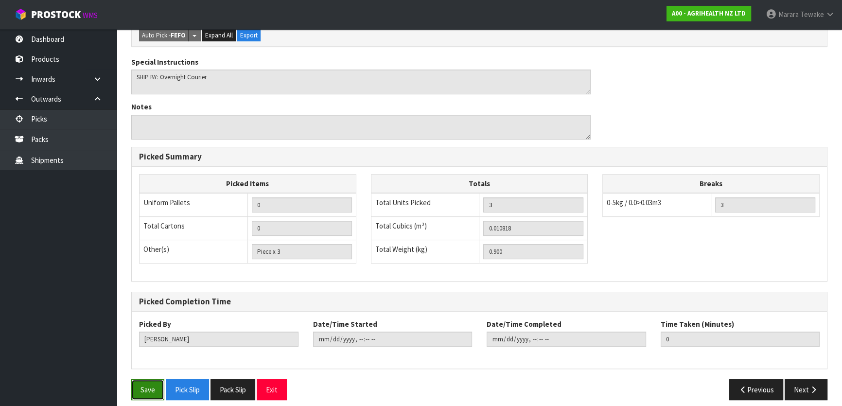
drag, startPoint x: 143, startPoint y: 375, endPoint x: 150, endPoint y: 368, distance: 9.3
click at [143, 379] on button "Save" at bounding box center [147, 389] width 33 height 21
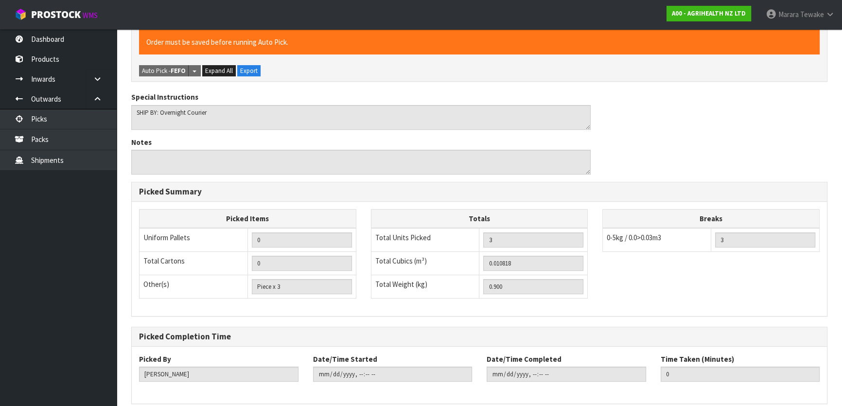
scroll to position [0, 0]
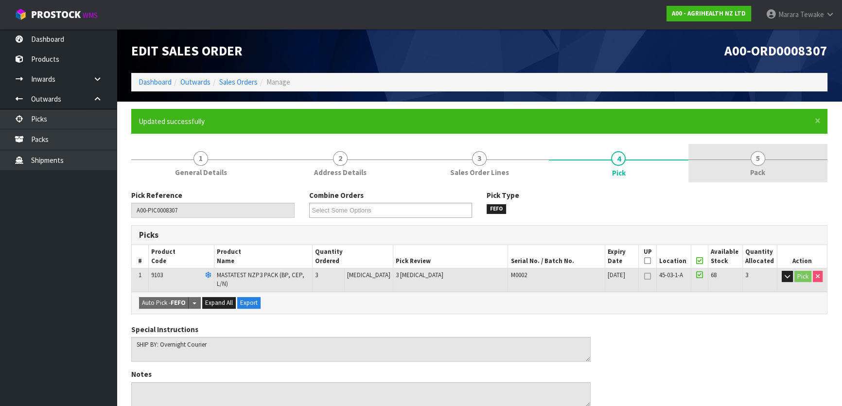
drag, startPoint x: 786, startPoint y: 162, endPoint x: 774, endPoint y: 163, distance: 12.6
click at [778, 163] on link "5 Pack" at bounding box center [757, 163] width 139 height 38
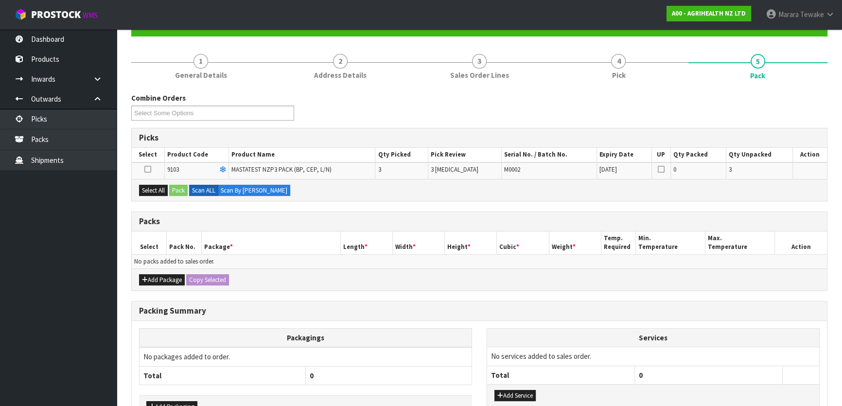
scroll to position [160, 0]
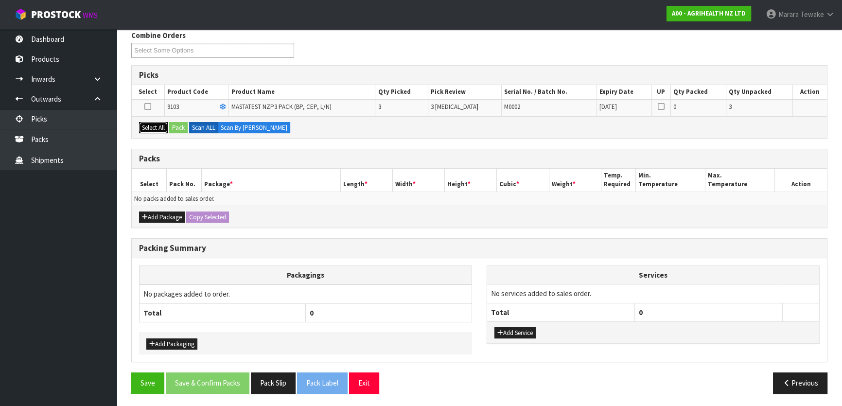
click at [151, 128] on button "Select All" at bounding box center [153, 128] width 29 height 12
click at [172, 127] on button "Pack" at bounding box center [178, 128] width 18 height 12
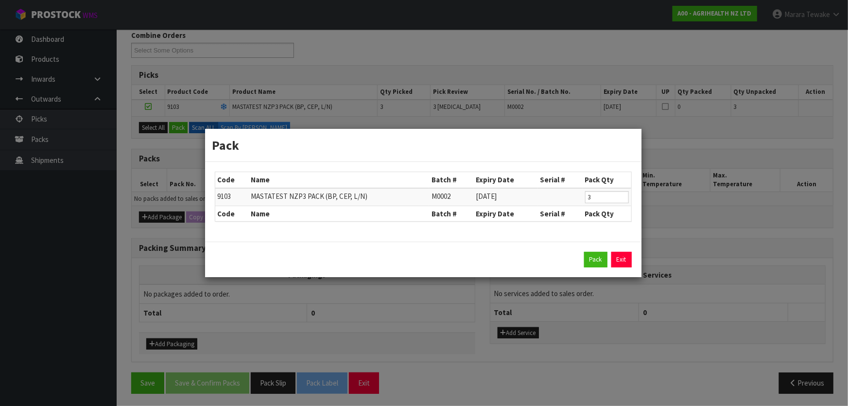
click at [582, 265] on div "Pack Exit" at bounding box center [423, 259] width 436 height 35
click at [585, 264] on button "Pack" at bounding box center [595, 260] width 23 height 16
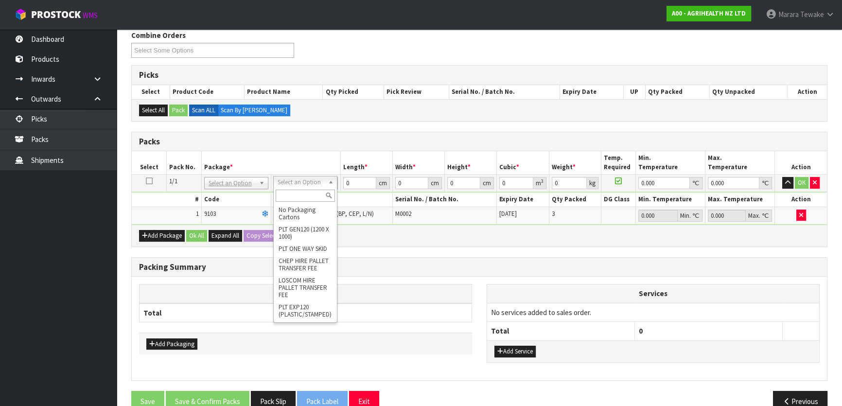
click at [307, 195] on input "text" at bounding box center [305, 196] width 59 height 12
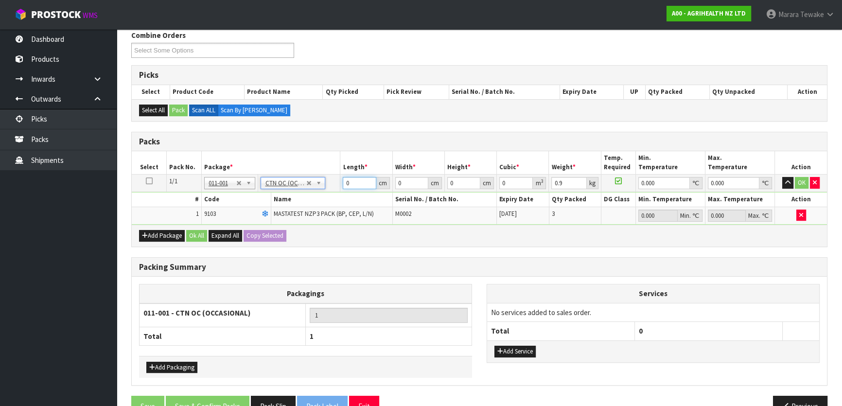
drag, startPoint x: 358, startPoint y: 185, endPoint x: 307, endPoint y: 163, distance: 55.5
click at [311, 171] on table "Select Pack No. Package * Length * Width * Height * Cubic * Weight * Temp. Requ…" at bounding box center [479, 187] width 695 height 73
click at [782, 177] on button "button" at bounding box center [787, 183] width 11 height 12
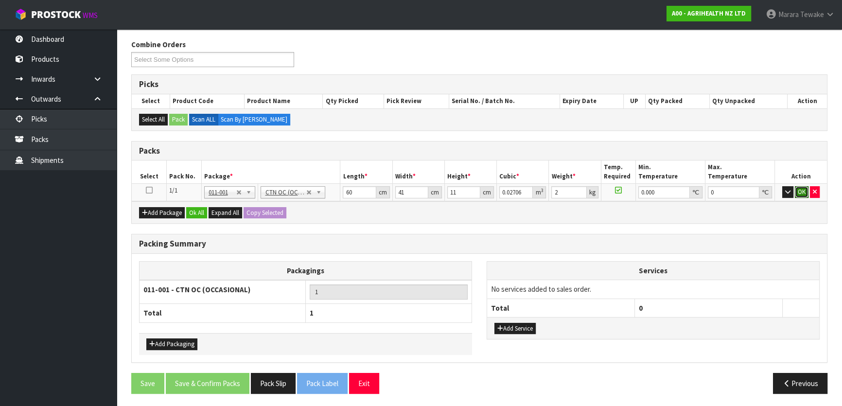
click button "OK" at bounding box center [802, 192] width 14 height 12
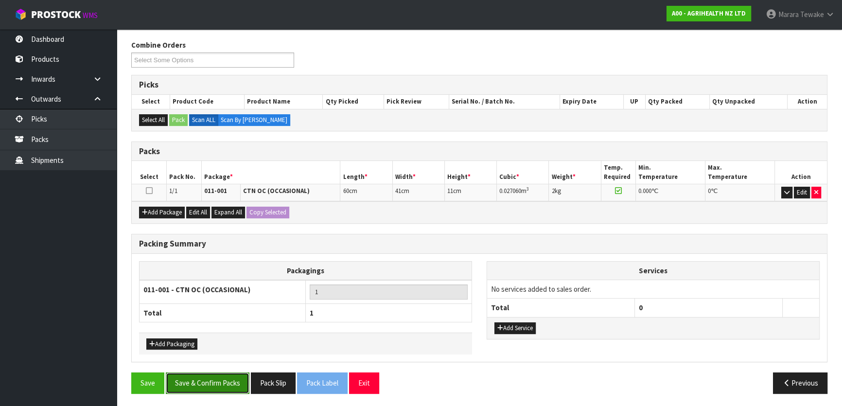
click at [216, 388] on button "Save & Confirm Packs" at bounding box center [208, 382] width 84 height 21
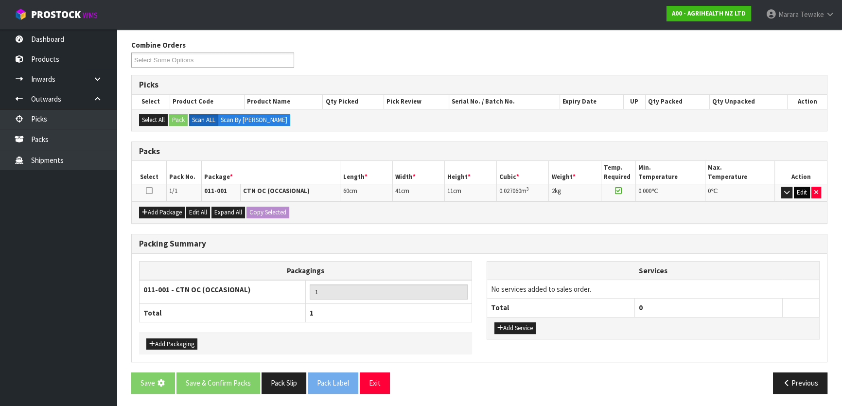
scroll to position [0, 0]
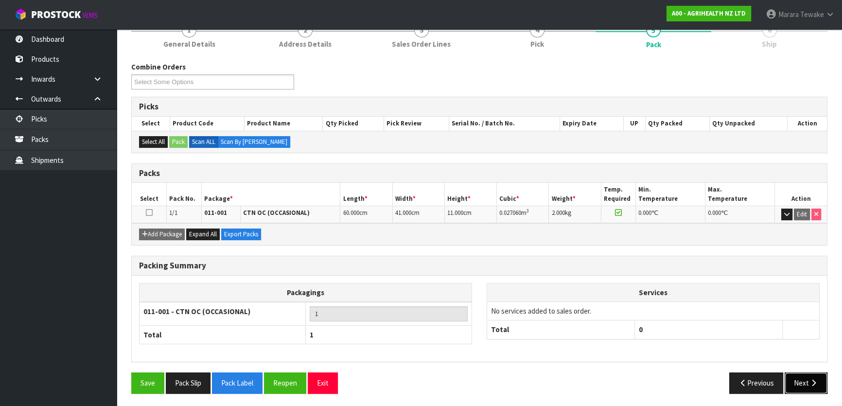
click at [805, 380] on button "Next" at bounding box center [806, 382] width 43 height 21
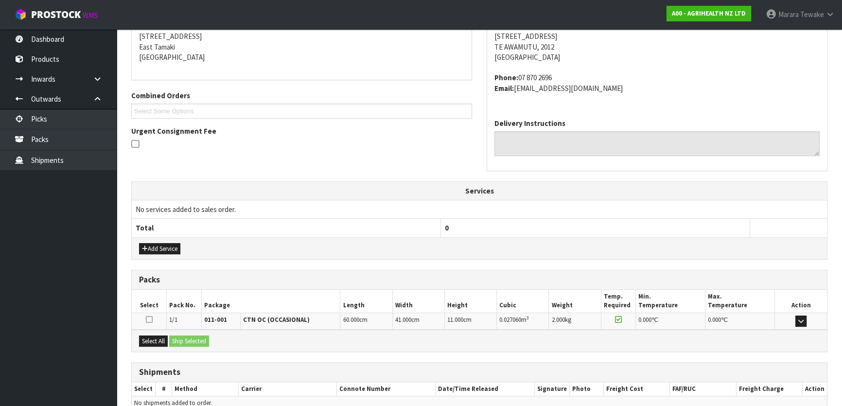
scroll to position [244, 0]
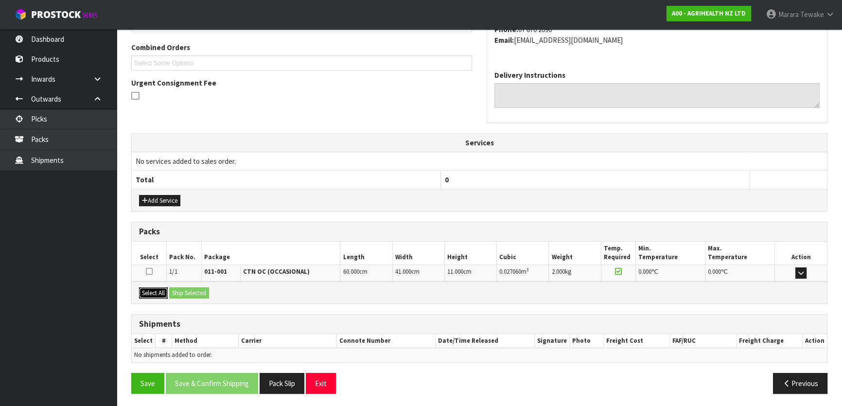
drag, startPoint x: 160, startPoint y: 292, endPoint x: 189, endPoint y: 291, distance: 28.7
click at [161, 291] on button "Select All" at bounding box center [153, 293] width 29 height 12
click at [189, 291] on button "Ship Selected" at bounding box center [189, 293] width 40 height 12
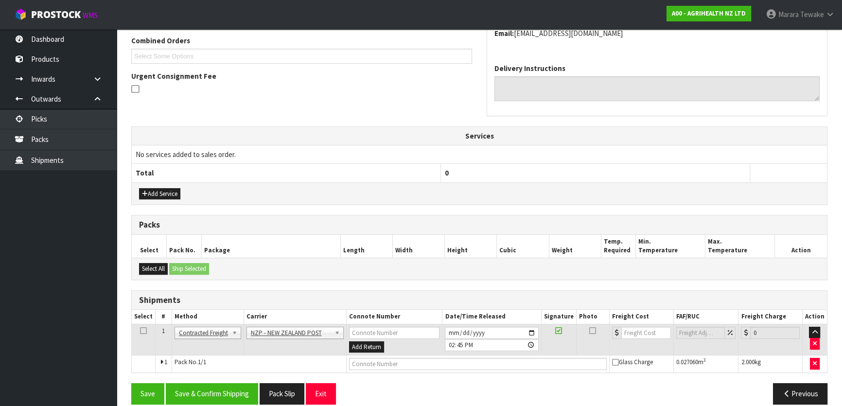
scroll to position [262, 0]
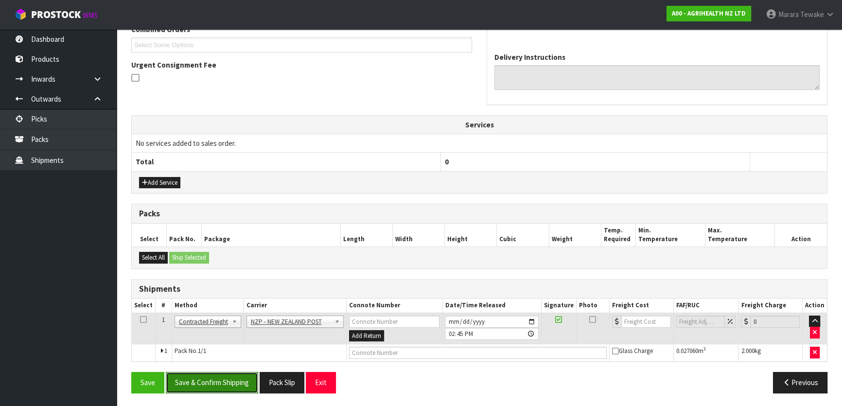
click at [219, 380] on button "Save & Confirm Shipping" at bounding box center [212, 382] width 92 height 21
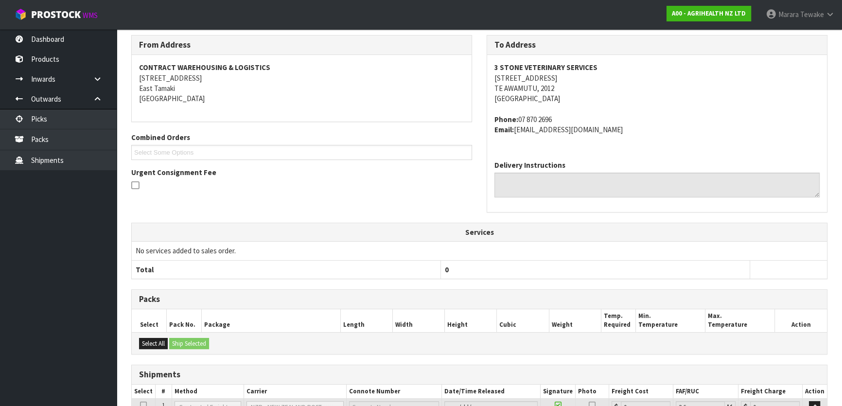
scroll to position [248, 0]
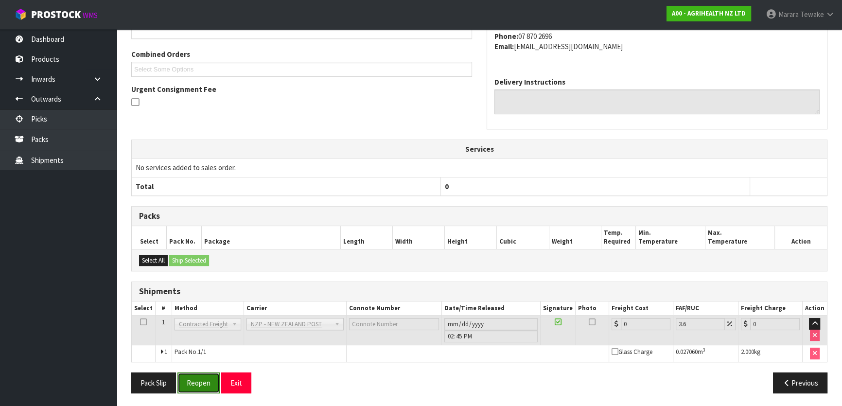
click at [194, 379] on button "Reopen" at bounding box center [198, 382] width 42 height 21
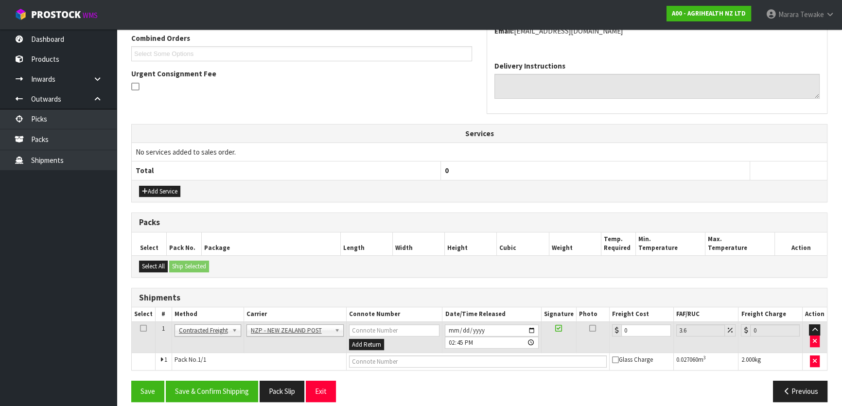
scroll to position [262, 0]
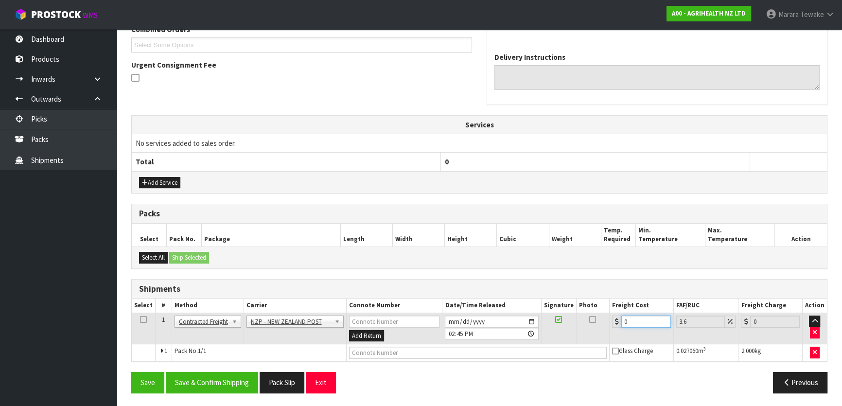
click at [591, 324] on tr "1 Client Local Pickup Customer Local Pickup Company Freight Contracted Freight …" at bounding box center [479, 329] width 695 height 32
click at [228, 385] on button "Save & Confirm Shipping" at bounding box center [212, 382] width 92 height 21
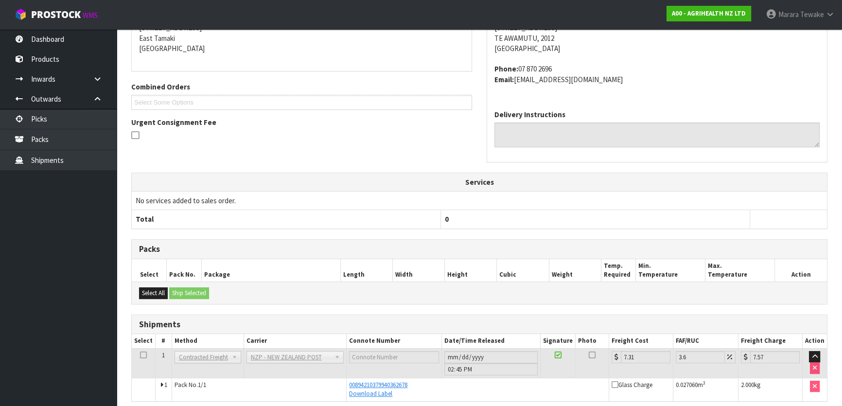
scroll to position [244, 0]
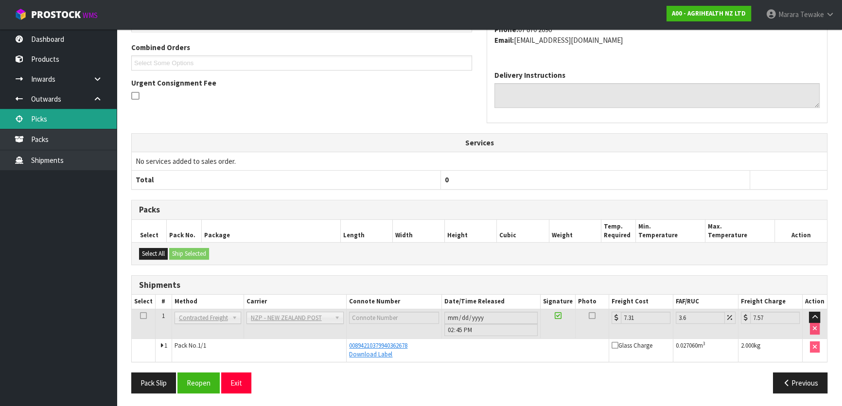
click at [36, 113] on link "Picks" at bounding box center [58, 119] width 117 height 20
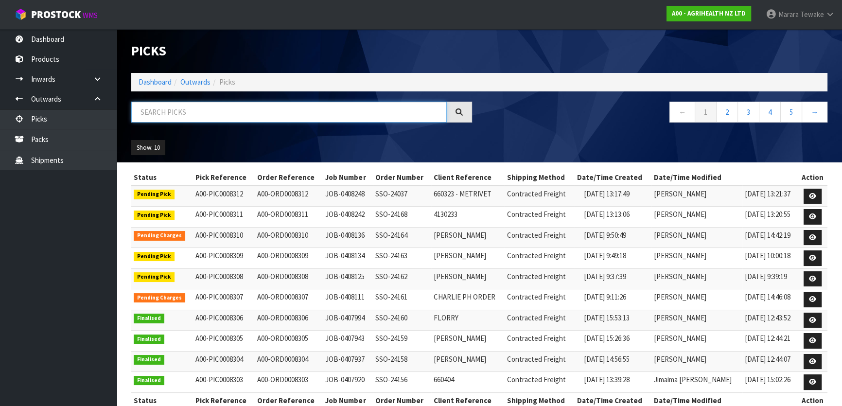
click at [208, 117] on input "text" at bounding box center [288, 112] width 315 height 21
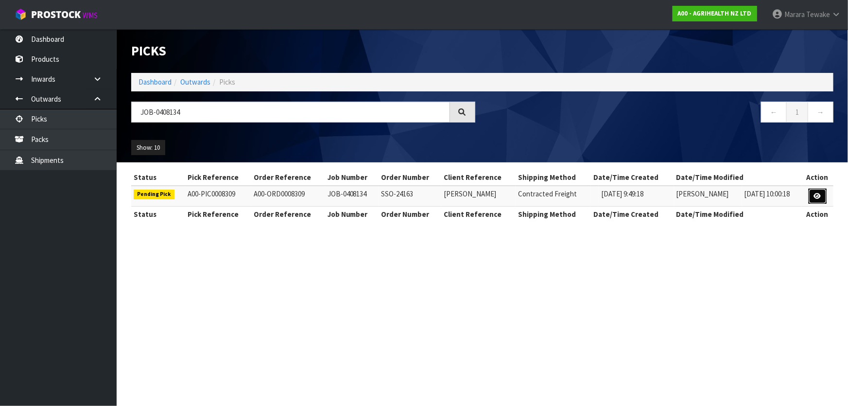
click at [814, 195] on icon at bounding box center [817, 196] width 7 height 6
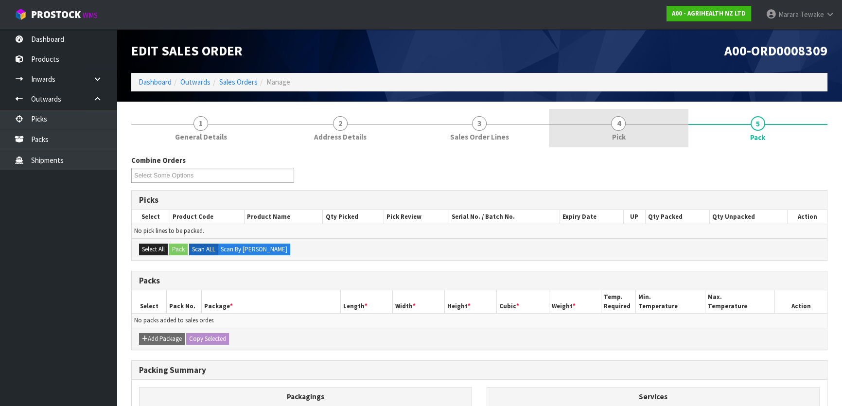
drag, startPoint x: 633, startPoint y: 120, endPoint x: 627, endPoint y: 121, distance: 6.8
click at [632, 120] on link "4 Pick" at bounding box center [618, 128] width 139 height 38
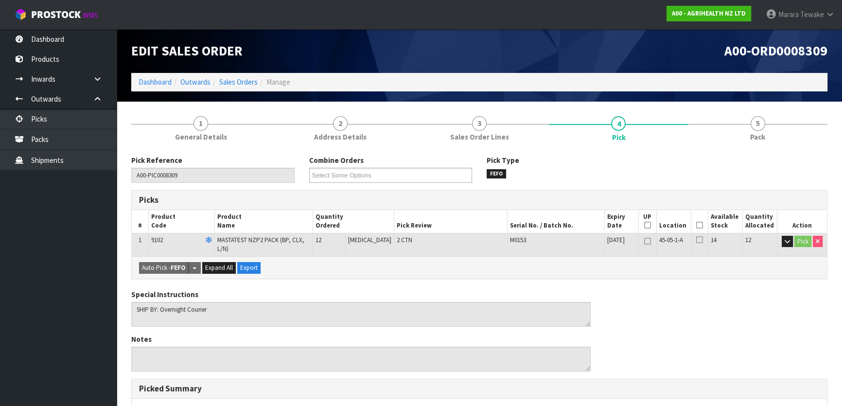
click at [697, 231] on th "Picked" at bounding box center [699, 221] width 17 height 23
click at [697, 225] on icon at bounding box center [699, 225] width 7 height 0
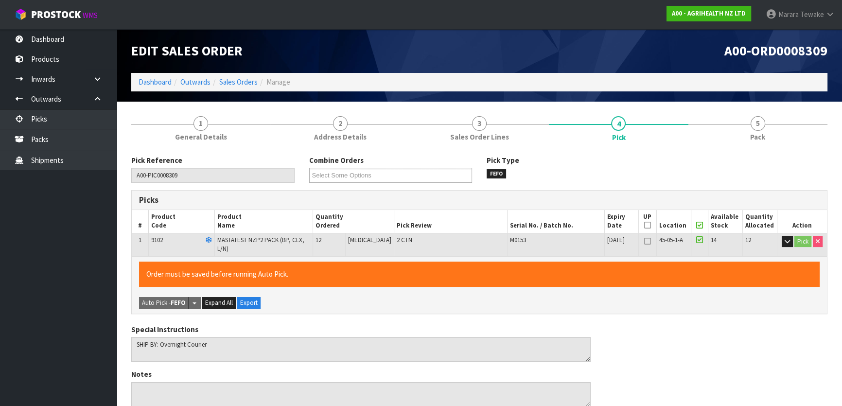
scroll to position [267, 0]
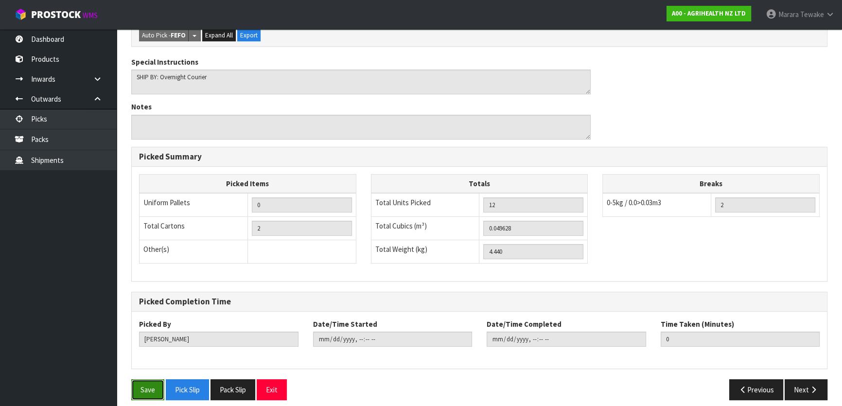
click at [152, 379] on button "Save" at bounding box center [147, 389] width 33 height 21
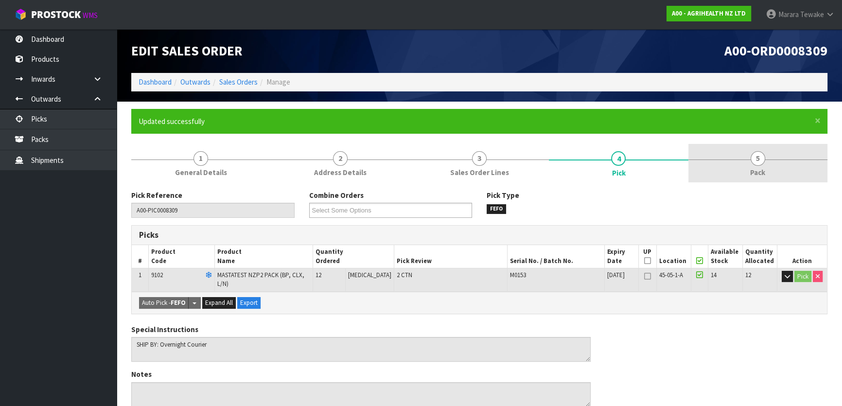
drag, startPoint x: 778, startPoint y: 153, endPoint x: 740, endPoint y: 162, distance: 39.1
click at [776, 153] on link "5 Pack" at bounding box center [757, 163] width 139 height 38
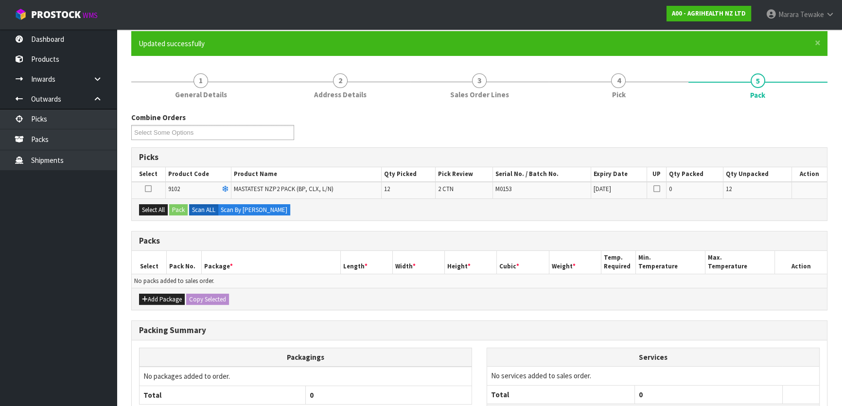
scroll to position [160, 0]
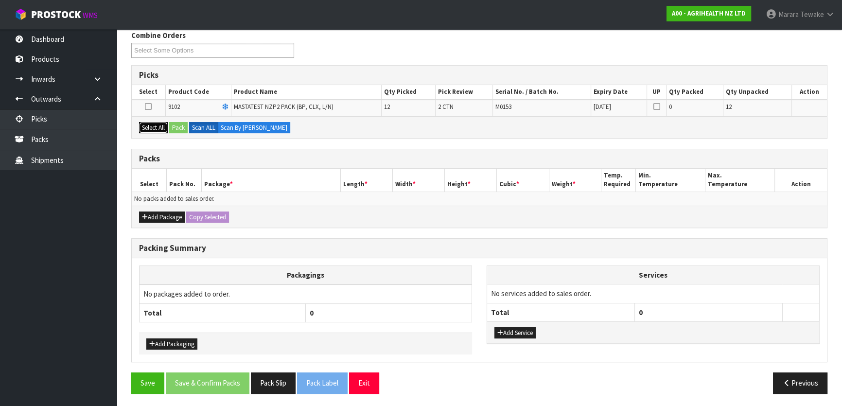
drag, startPoint x: 154, startPoint y: 123, endPoint x: 178, endPoint y: 127, distance: 25.1
click at [159, 125] on button "Select All" at bounding box center [153, 128] width 29 height 12
click at [179, 127] on button "Pack" at bounding box center [178, 128] width 18 height 12
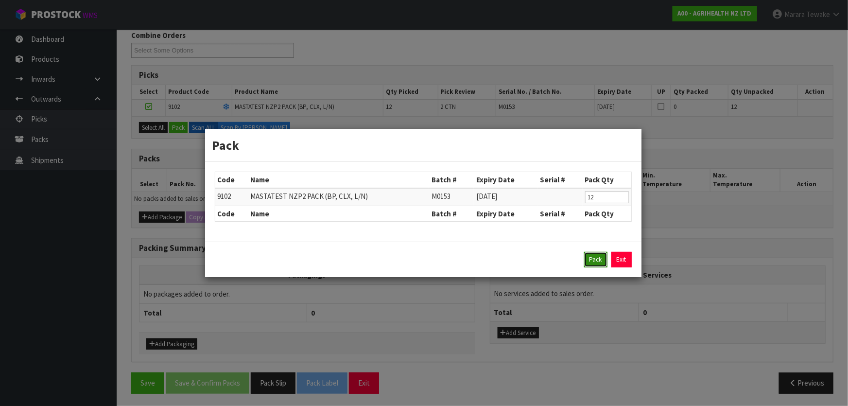
click at [591, 256] on button "Pack" at bounding box center [595, 260] width 23 height 16
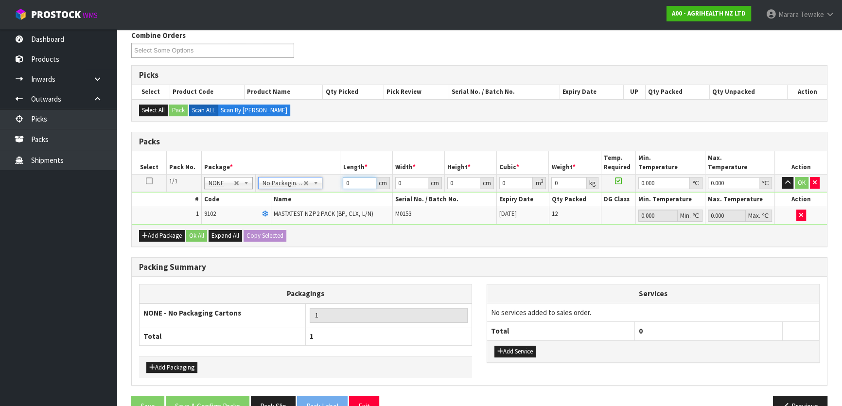
drag, startPoint x: 354, startPoint y: 181, endPoint x: 321, endPoint y: 150, distance: 45.4
click at [324, 167] on table "Select Pack No. Package * Length * Width * Height * Cubic * Weight * Temp. Requ…" at bounding box center [479, 187] width 695 height 73
click at [782, 177] on button "button" at bounding box center [787, 183] width 11 height 12
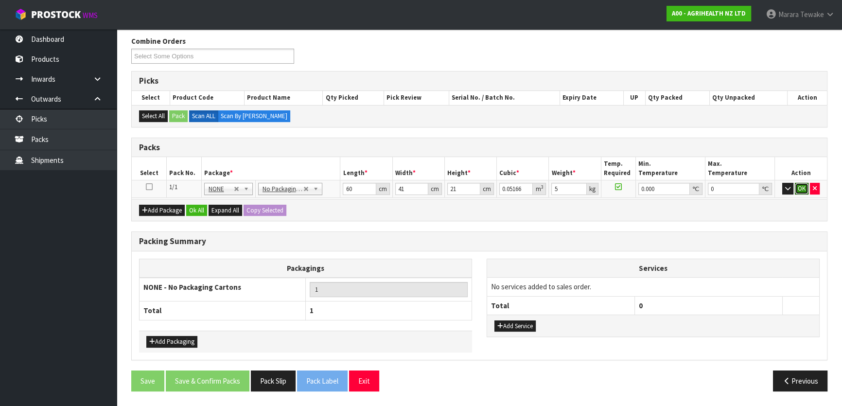
click button "OK" at bounding box center [802, 189] width 14 height 12
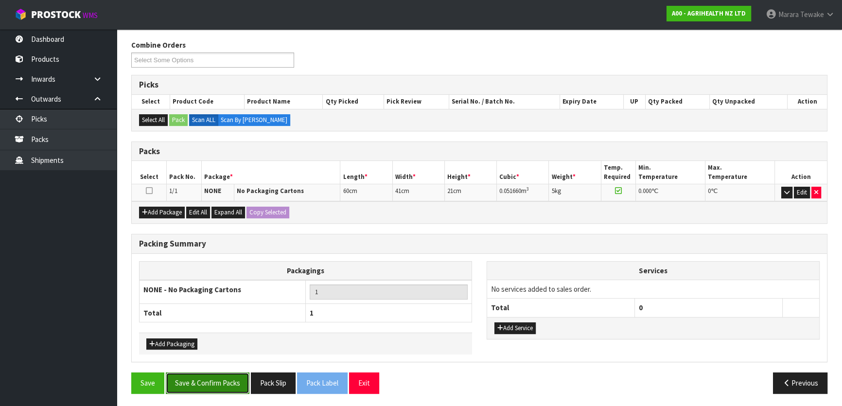
click at [236, 381] on button "Save & Confirm Packs" at bounding box center [208, 382] width 84 height 21
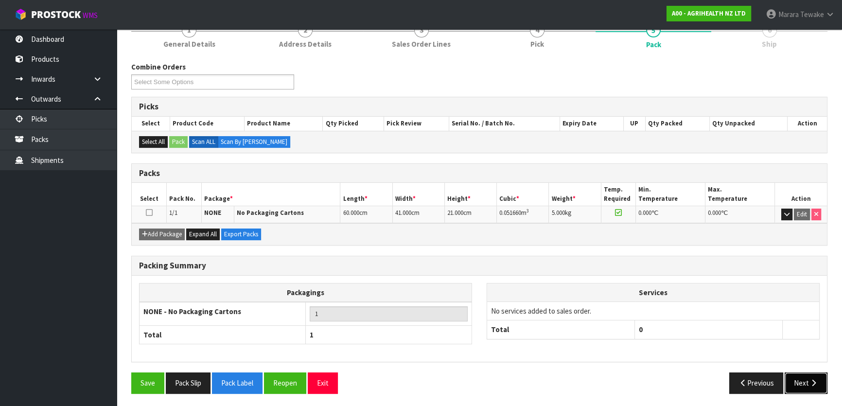
click at [812, 379] on icon "button" at bounding box center [813, 382] width 9 height 7
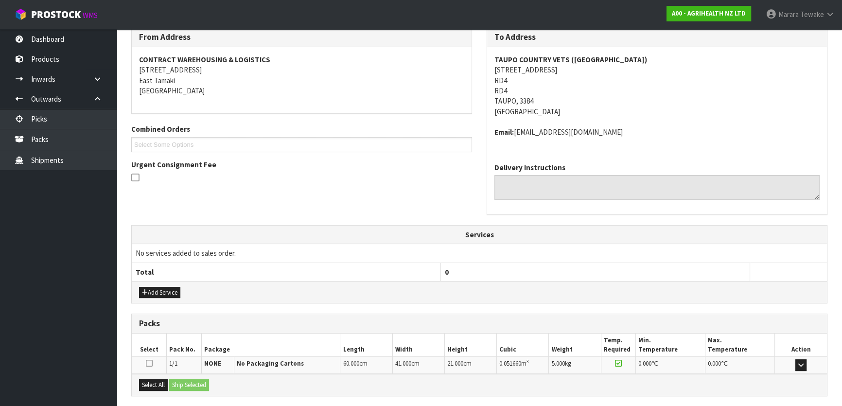
scroll to position [255, 0]
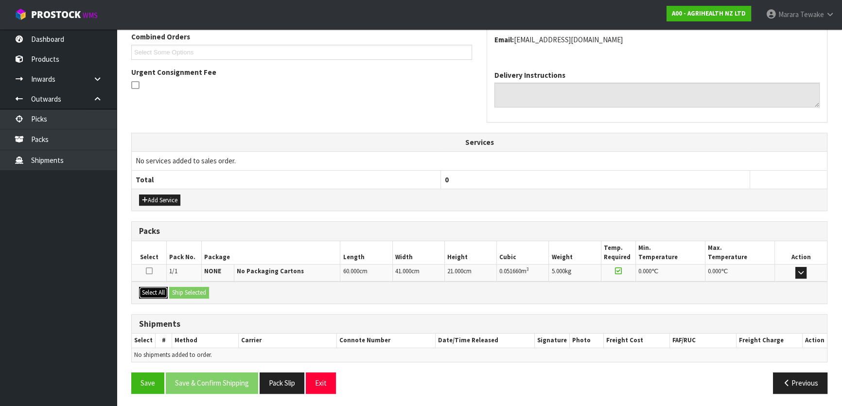
click at [163, 288] on button "Select All" at bounding box center [153, 293] width 29 height 12
drag, startPoint x: 192, startPoint y: 291, endPoint x: 225, endPoint y: 297, distance: 33.5
click at [194, 292] on button "Ship Selected" at bounding box center [189, 293] width 40 height 12
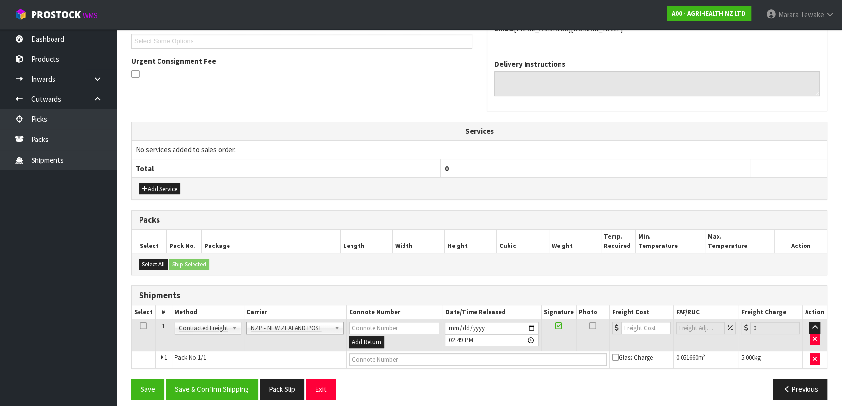
scroll to position [272, 0]
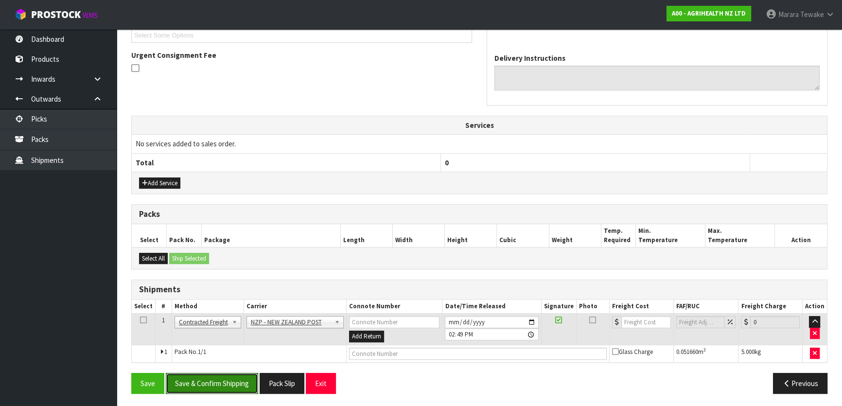
drag, startPoint x: 229, startPoint y: 376, endPoint x: 11, endPoint y: 309, distance: 227.7
click at [224, 376] on button "Save & Confirm Shipping" at bounding box center [212, 383] width 92 height 21
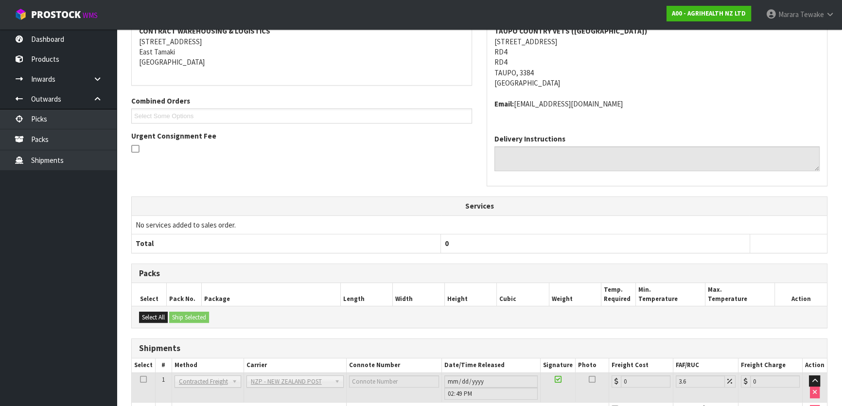
scroll to position [259, 0]
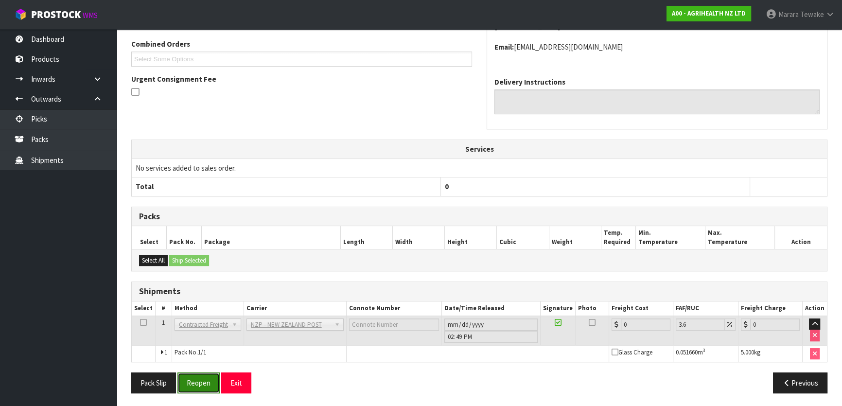
drag, startPoint x: 205, startPoint y: 377, endPoint x: 212, endPoint y: 375, distance: 7.2
click at [205, 377] on button "Reopen" at bounding box center [198, 382] width 42 height 21
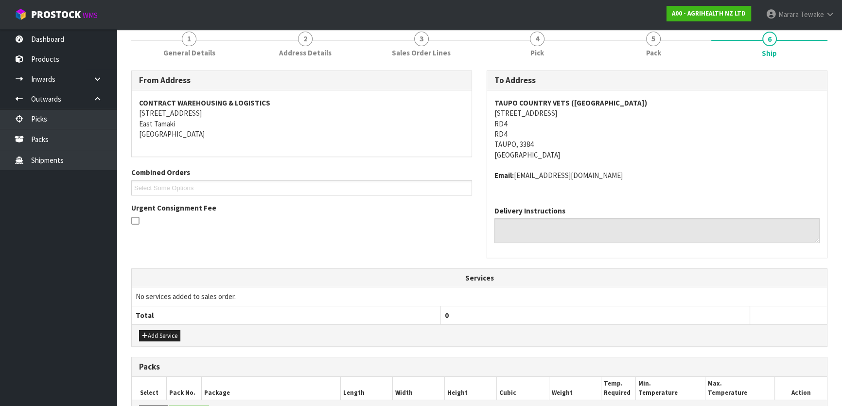
scroll to position [248, 0]
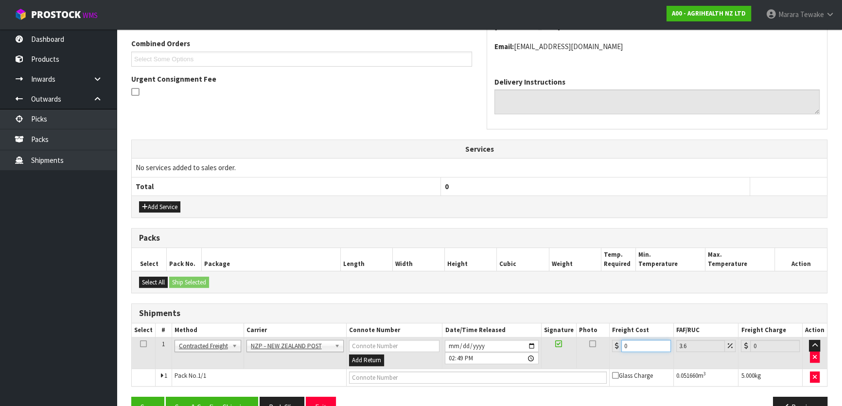
drag, startPoint x: 632, startPoint y: 340, endPoint x: 589, endPoint y: 326, distance: 45.5
click at [590, 326] on table "Select # Method Carrier Connote Number Date/Time Released Signature Photo Freig…" at bounding box center [479, 354] width 695 height 63
click at [235, 393] on div "From Address CONTRACT WAREHOUSING & LOGISTICS 17 Allens Road East Tamaki Auckla…" at bounding box center [479, 183] width 696 height 483
click at [239, 398] on button "Save & Confirm Shipping" at bounding box center [212, 407] width 92 height 21
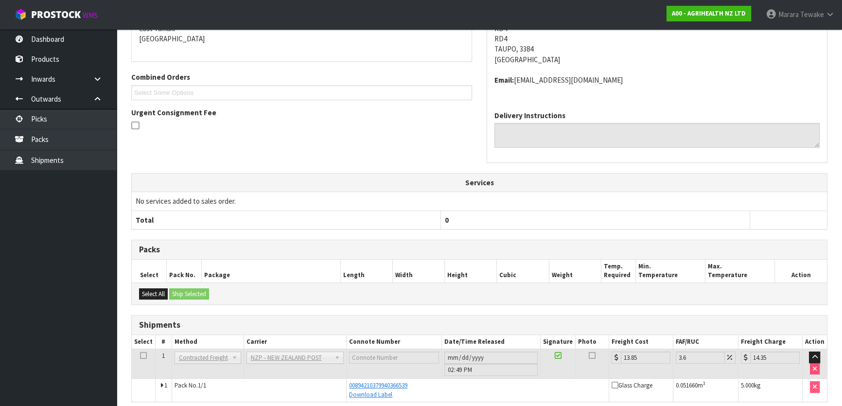
scroll to position [255, 0]
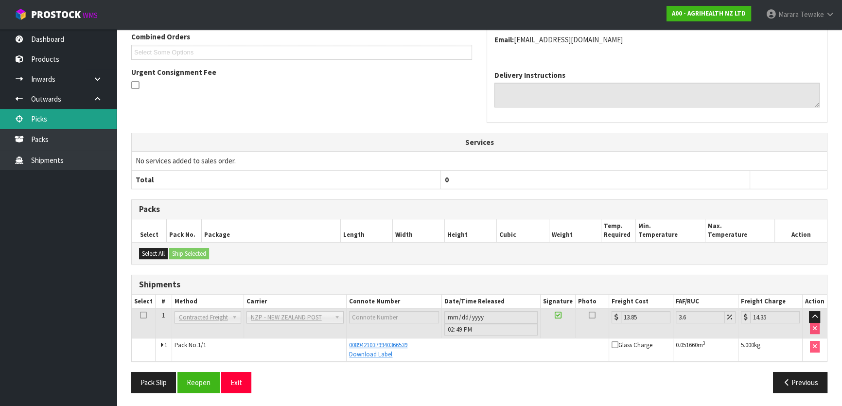
click at [58, 115] on link "Picks" at bounding box center [58, 119] width 117 height 20
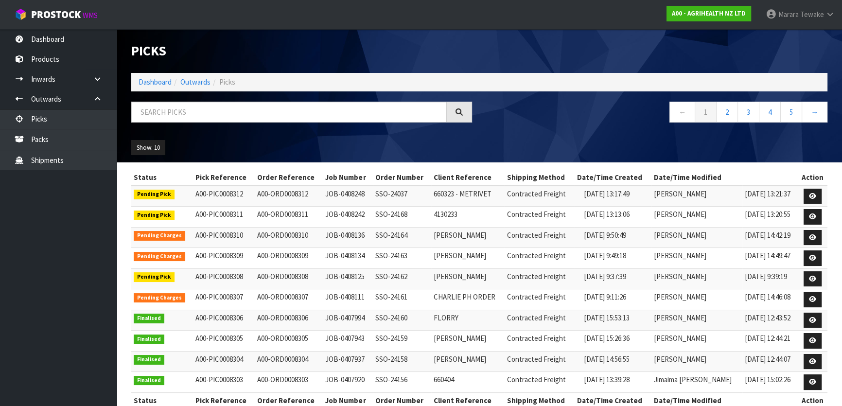
click at [247, 92] on div "Picks Dashboard Outwards Picks ← 1 2 3 4 5 → Show: 10 5 10 25 50" at bounding box center [479, 95] width 711 height 133
drag, startPoint x: 252, startPoint y: 106, endPoint x: 249, endPoint y: 112, distance: 6.5
click at [252, 106] on input "text" at bounding box center [288, 112] width 315 height 21
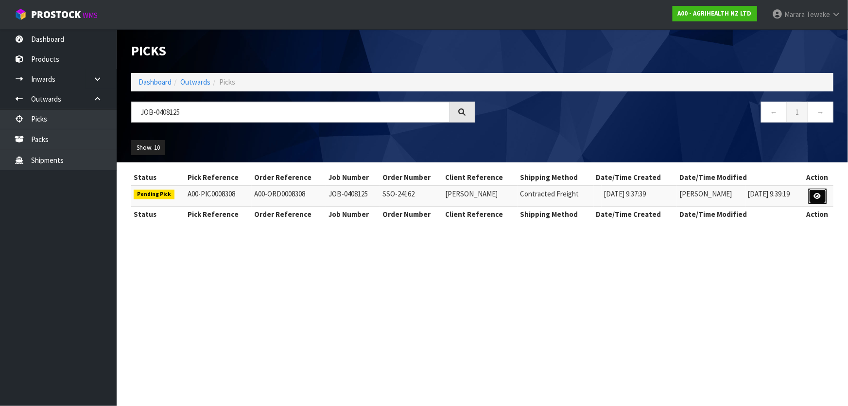
click at [817, 193] on icon at bounding box center [817, 196] width 7 height 6
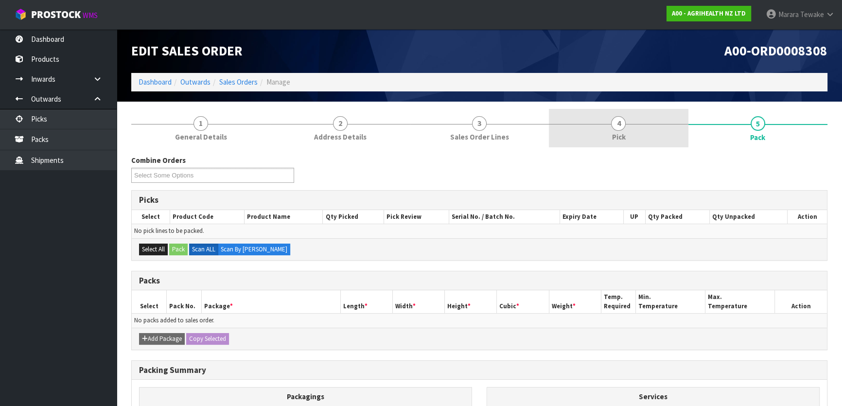
click at [635, 133] on link "4 Pick" at bounding box center [618, 128] width 139 height 38
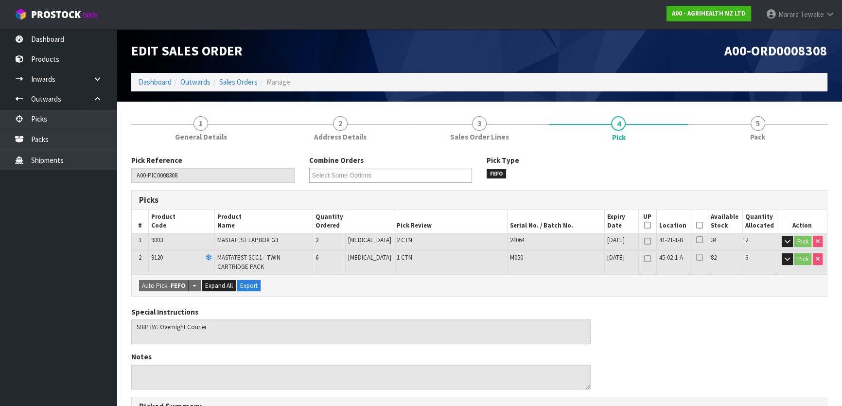
drag, startPoint x: 696, startPoint y: 227, endPoint x: 659, endPoint y: 247, distance: 42.4
click at [696, 226] on icon at bounding box center [699, 225] width 7 height 0
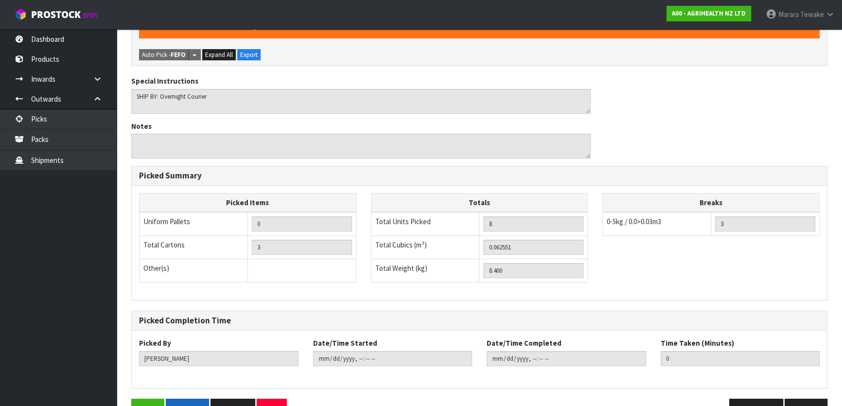
scroll to position [292, 0]
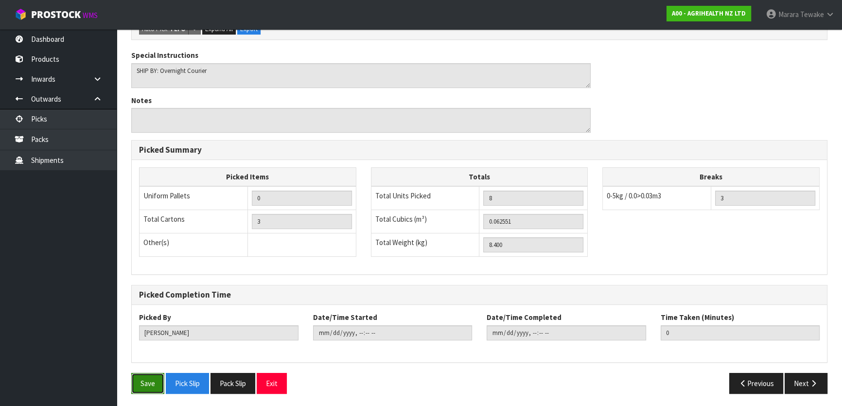
click at [160, 375] on button "Save" at bounding box center [147, 383] width 33 height 21
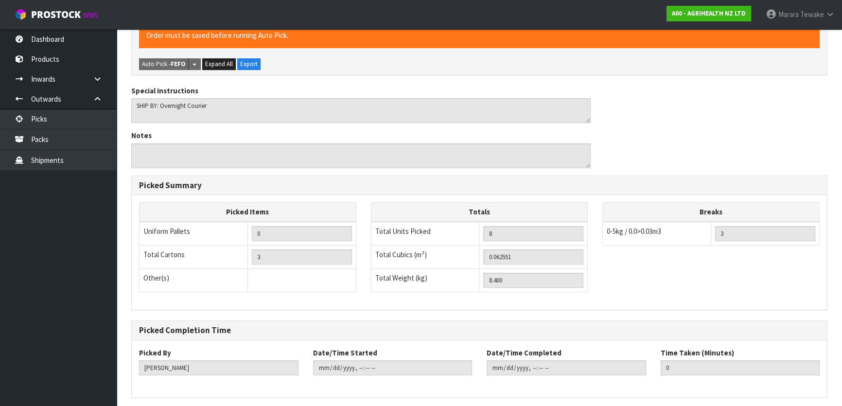
scroll to position [0, 0]
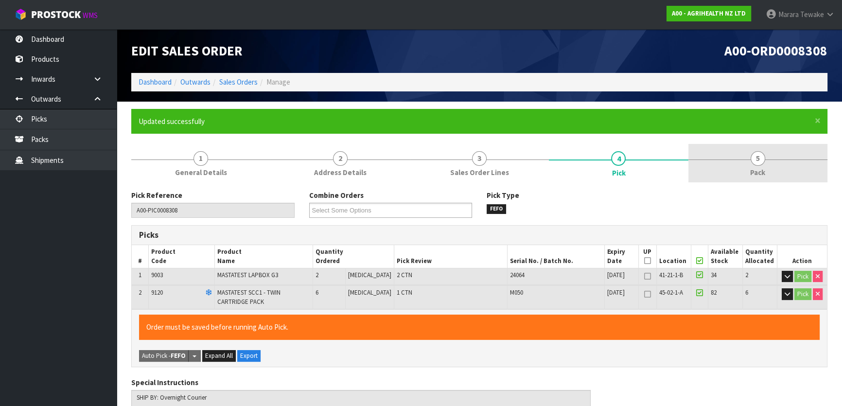
click at [766, 157] on link "5 Pack" at bounding box center [757, 163] width 139 height 38
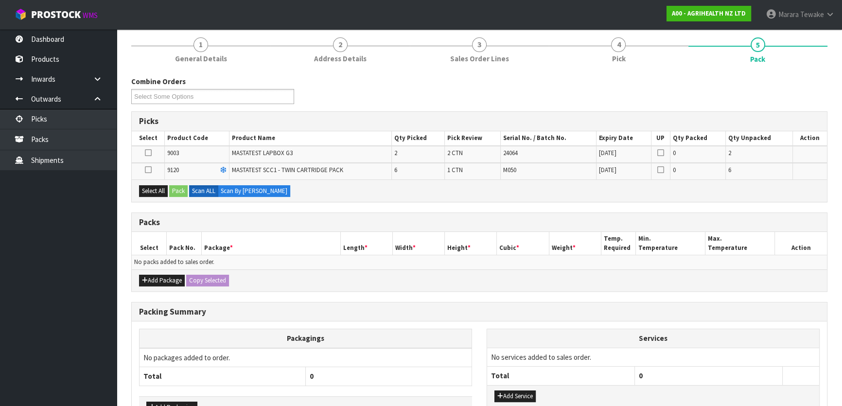
scroll to position [132, 0]
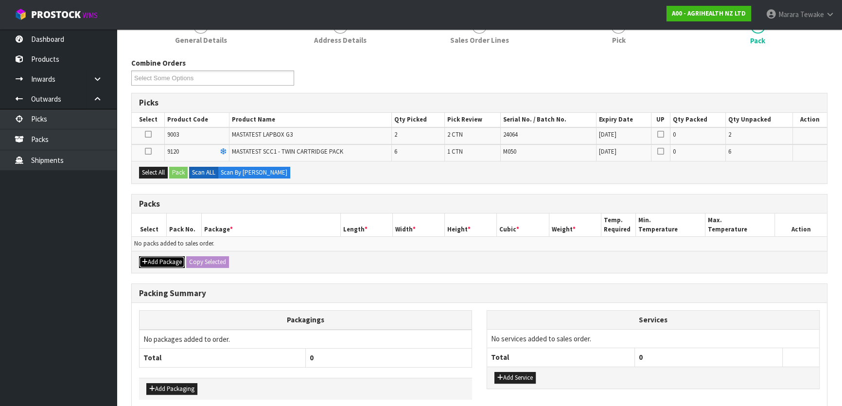
click at [163, 259] on button "Add Package" at bounding box center [162, 262] width 46 height 12
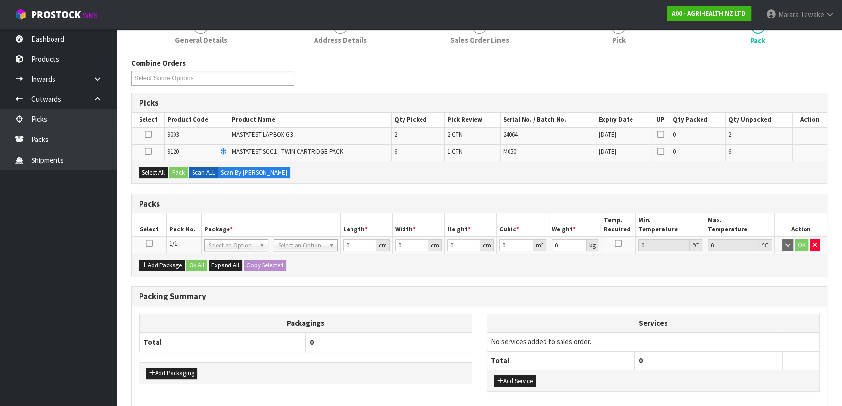
drag, startPoint x: 152, startPoint y: 245, endPoint x: 147, endPoint y: 235, distance: 11.1
click at [151, 244] on icon at bounding box center [149, 243] width 7 height 0
click at [146, 134] on icon at bounding box center [148, 134] width 7 height 0
click at [0, 0] on input "checkbox" at bounding box center [0, 0] width 0 height 0
drag, startPoint x: 177, startPoint y: 160, endPoint x: 177, endPoint y: 166, distance: 5.3
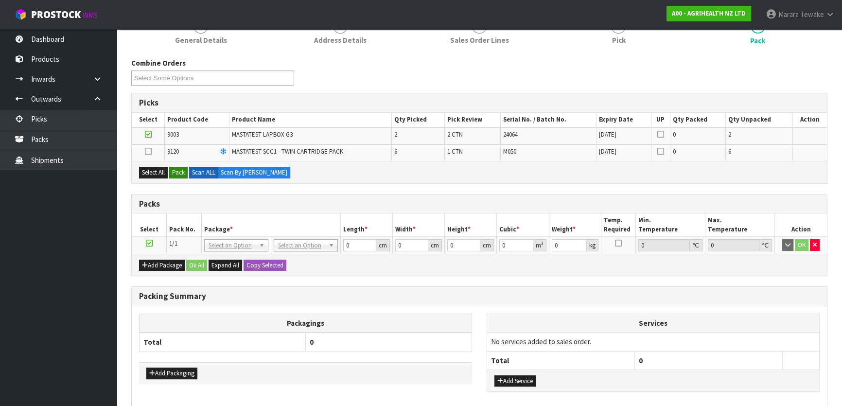
click at [177, 163] on div "Select All Pack Scan ALL Scan By Quantity" at bounding box center [479, 172] width 695 height 22
click at [179, 169] on button "Pack" at bounding box center [178, 173] width 18 height 12
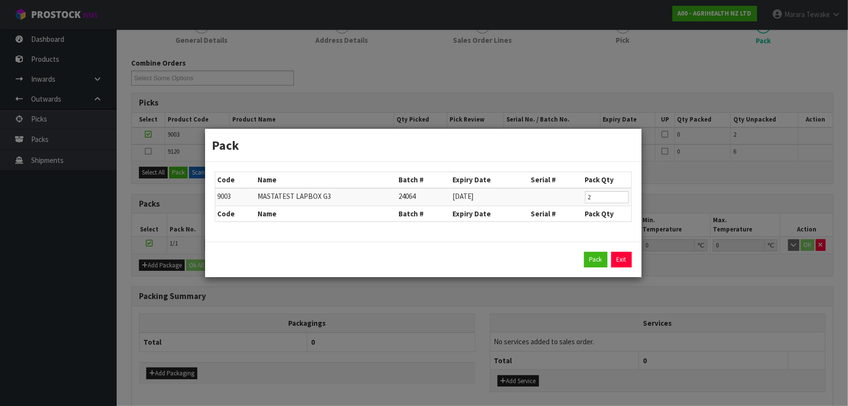
click at [583, 258] on div "Pack Exit" at bounding box center [423, 260] width 417 height 16
click at [588, 259] on button "Pack" at bounding box center [595, 260] width 23 height 16
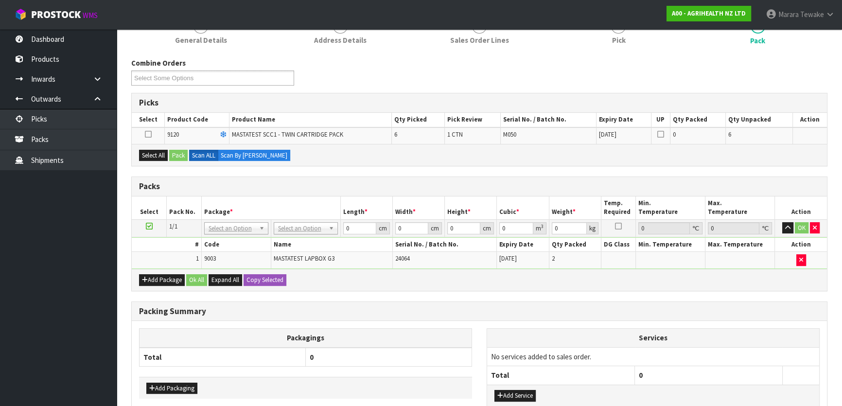
click at [292, 221] on td "No Packaging Cartons PLT GEN120 (1200 X 1000) PLT ONE WAY SKID CHEP HIRE PALLET…" at bounding box center [306, 227] width 70 height 17
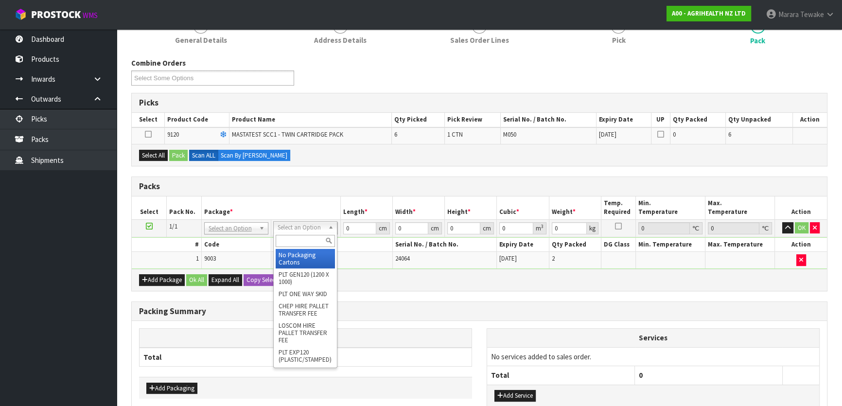
click at [297, 238] on input "text" at bounding box center [305, 241] width 59 height 12
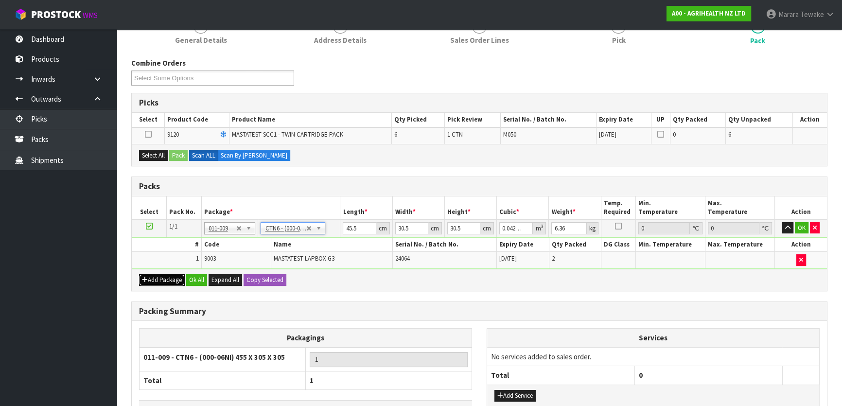
click at [160, 277] on button "Add Package" at bounding box center [162, 280] width 46 height 12
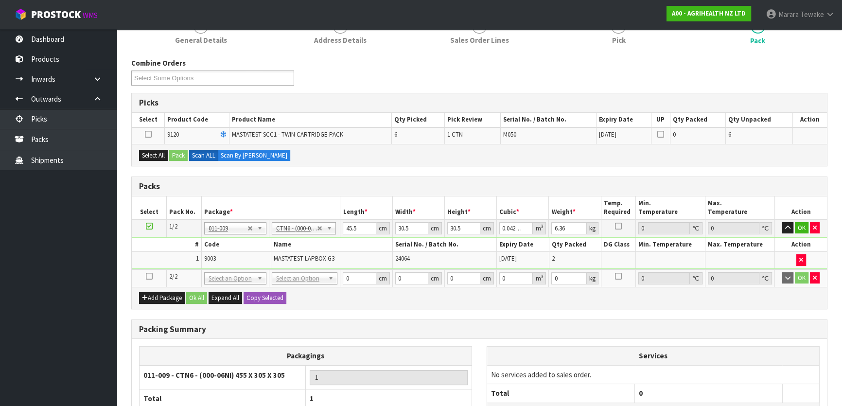
drag, startPoint x: 150, startPoint y: 274, endPoint x: 149, endPoint y: 246, distance: 27.2
click at [149, 276] on icon at bounding box center [149, 276] width 7 height 0
drag, startPoint x: 156, startPoint y: 153, endPoint x: 168, endPoint y: 154, distance: 12.2
click at [157, 153] on button "Select All" at bounding box center [153, 156] width 29 height 12
click at [173, 153] on button "Pack" at bounding box center [178, 156] width 18 height 12
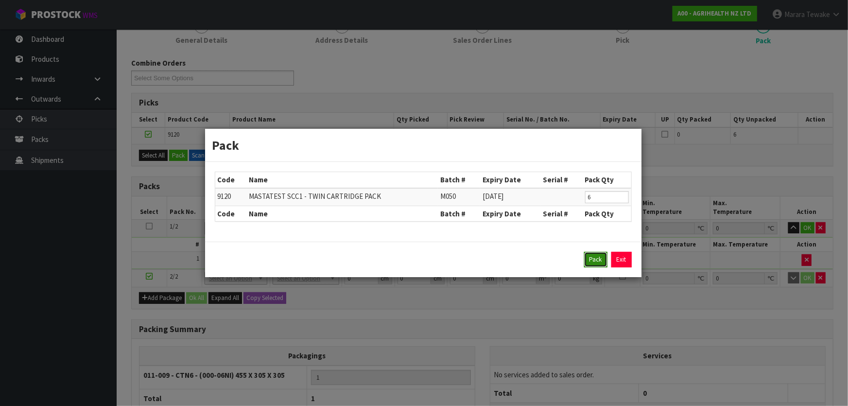
drag, startPoint x: 600, startPoint y: 253, endPoint x: 593, endPoint y: 258, distance: 9.2
click at [594, 257] on button "Pack" at bounding box center [595, 260] width 23 height 16
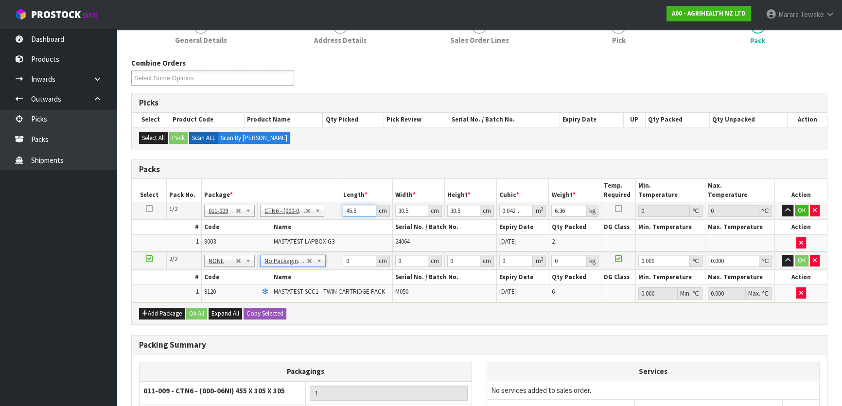
drag, startPoint x: 354, startPoint y: 209, endPoint x: 345, endPoint y: 204, distance: 10.7
click at [343, 205] on input "45.5" at bounding box center [359, 211] width 33 height 12
drag, startPoint x: 358, startPoint y: 208, endPoint x: 340, endPoint y: 207, distance: 17.6
click at [341, 207] on td "45.5 cm" at bounding box center [366, 210] width 52 height 17
click at [782, 205] on button "button" at bounding box center [787, 211] width 11 height 12
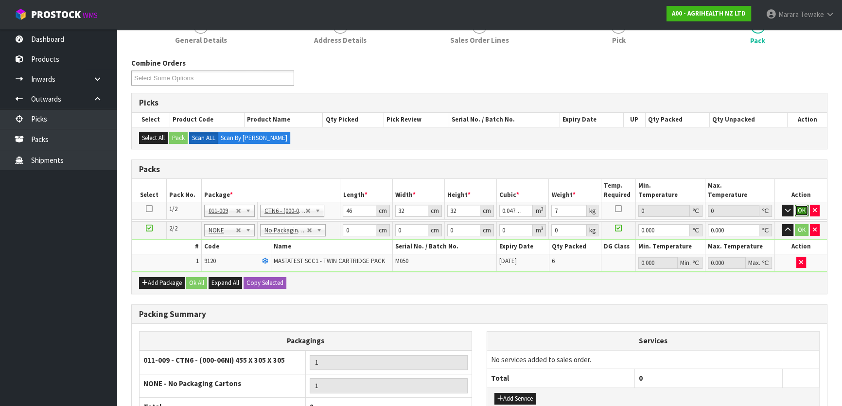
click button "OK" at bounding box center [802, 211] width 14 height 12
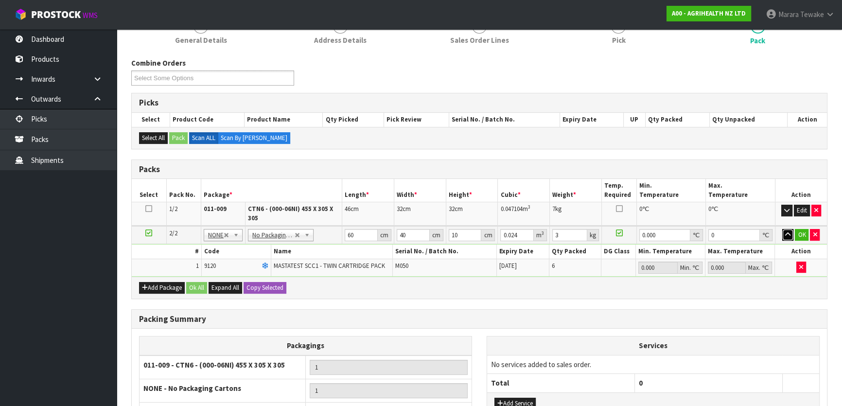
click at [782, 229] on button "button" at bounding box center [787, 235] width 11 height 12
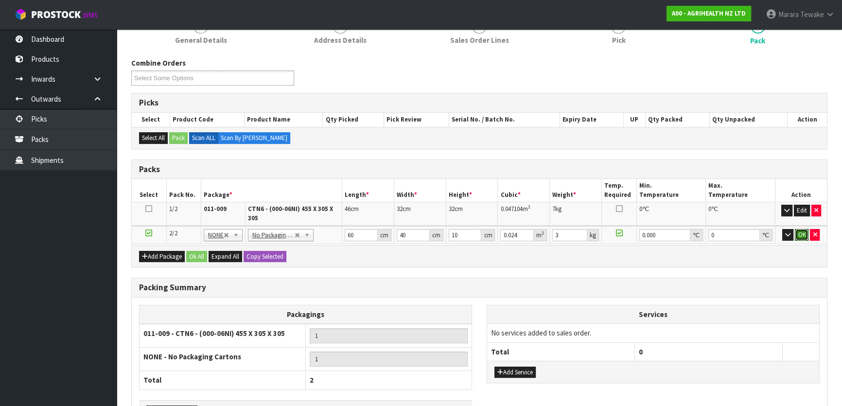
click button "OK" at bounding box center [802, 235] width 14 height 12
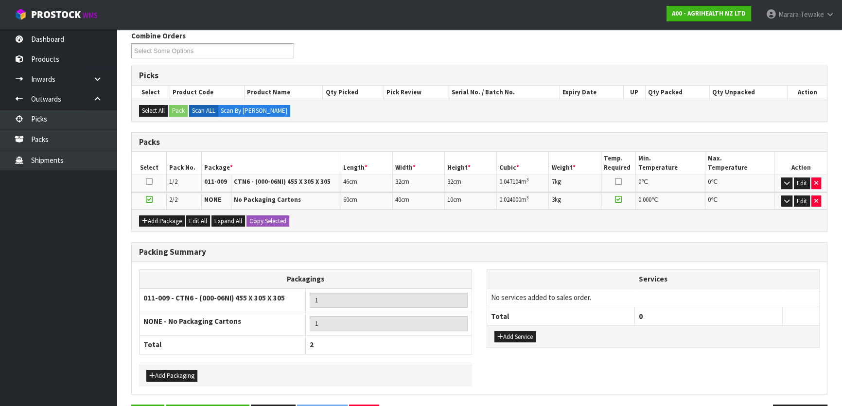
scroll to position [191, 0]
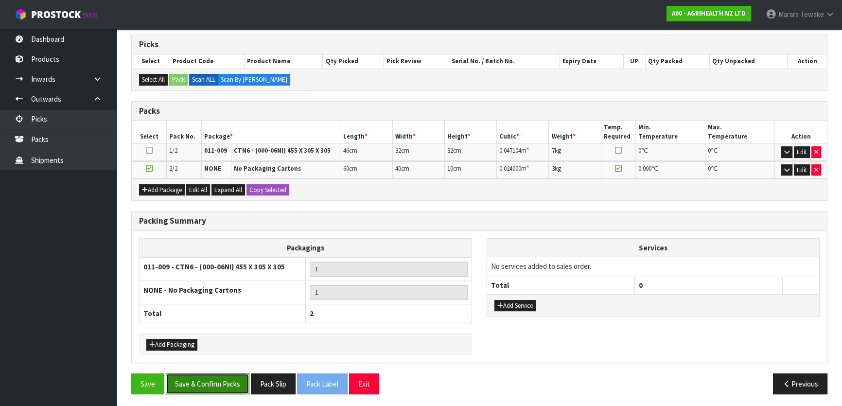
click at [209, 378] on button "Save & Confirm Packs" at bounding box center [208, 383] width 84 height 21
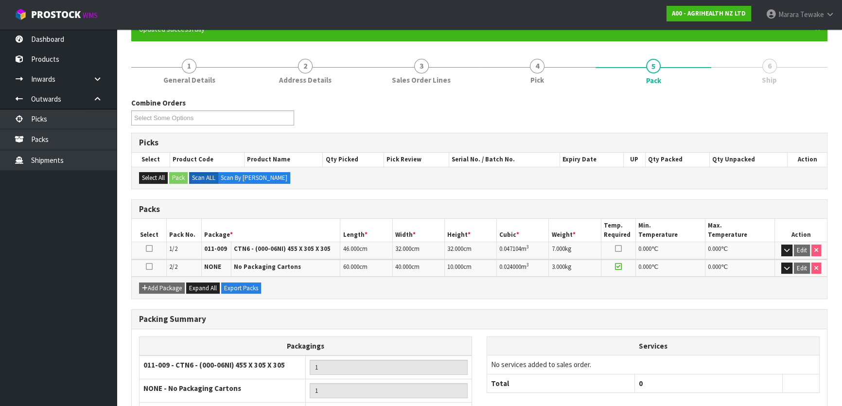
scroll to position [170, 0]
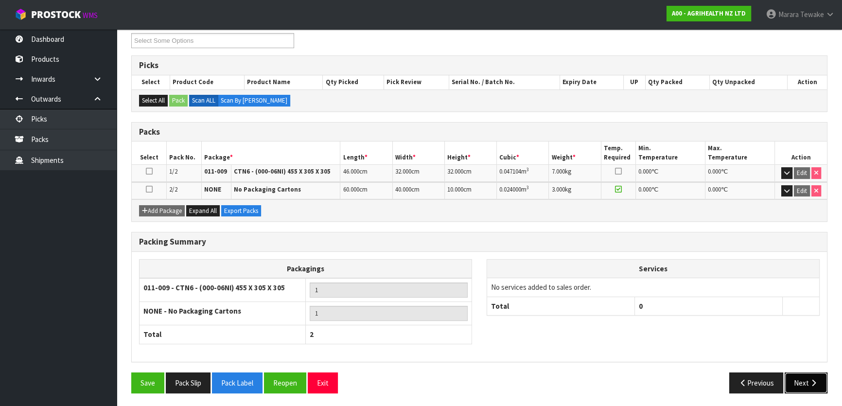
click at [805, 377] on button "Next" at bounding box center [806, 382] width 43 height 21
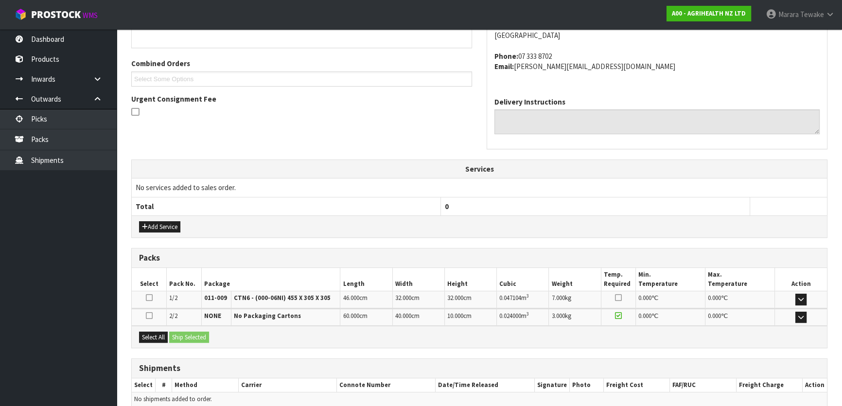
scroll to position [273, 0]
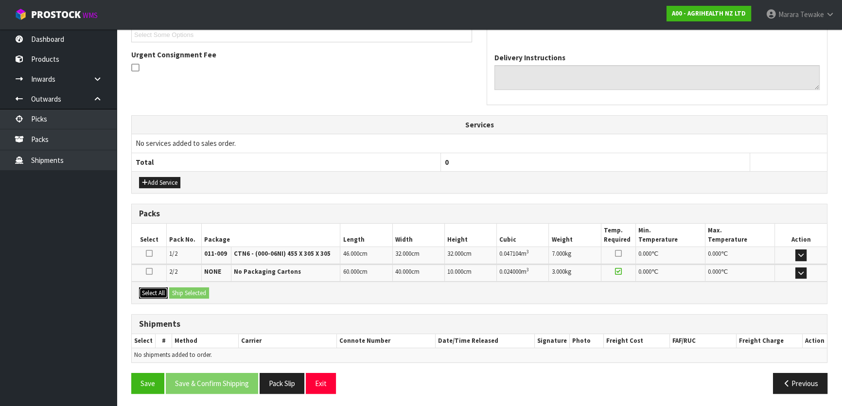
click at [162, 291] on button "Select All" at bounding box center [153, 293] width 29 height 12
click at [174, 291] on button "Ship Selected" at bounding box center [189, 293] width 40 height 12
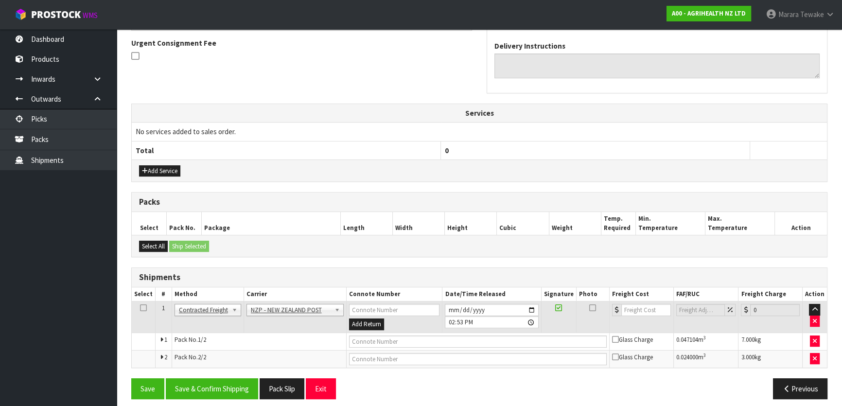
scroll to position [290, 0]
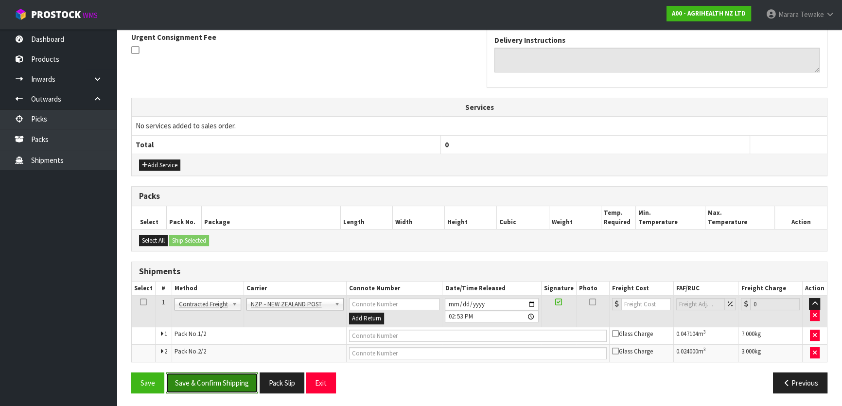
click at [210, 378] on button "Save & Confirm Shipping" at bounding box center [212, 382] width 92 height 21
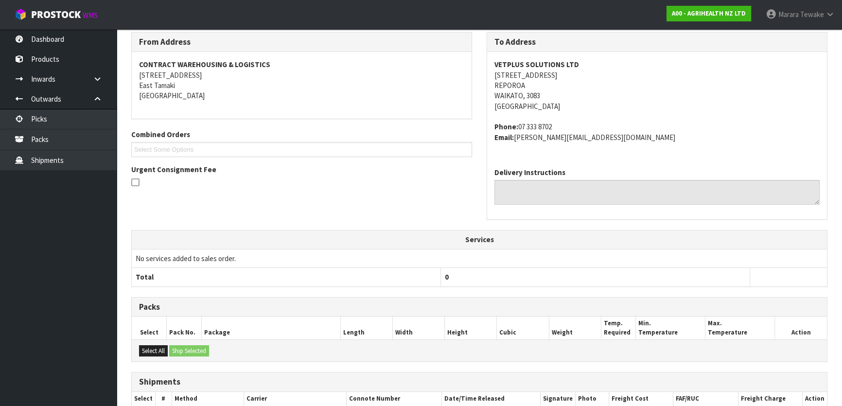
scroll to position [276, 0]
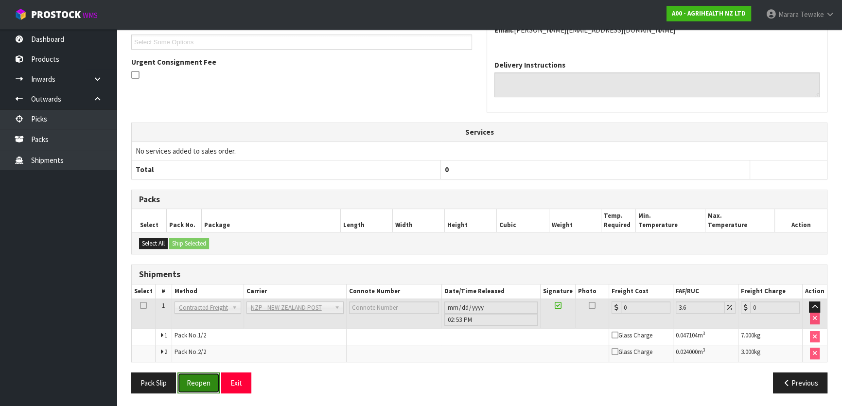
click at [205, 380] on button "Reopen" at bounding box center [198, 382] width 42 height 21
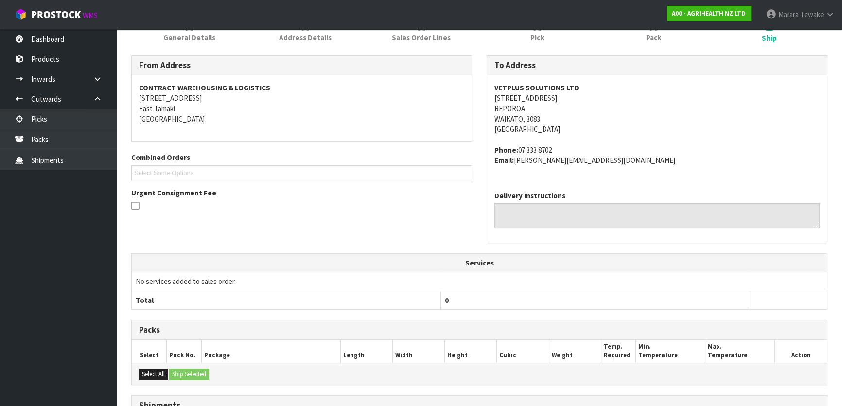
scroll to position [265, 0]
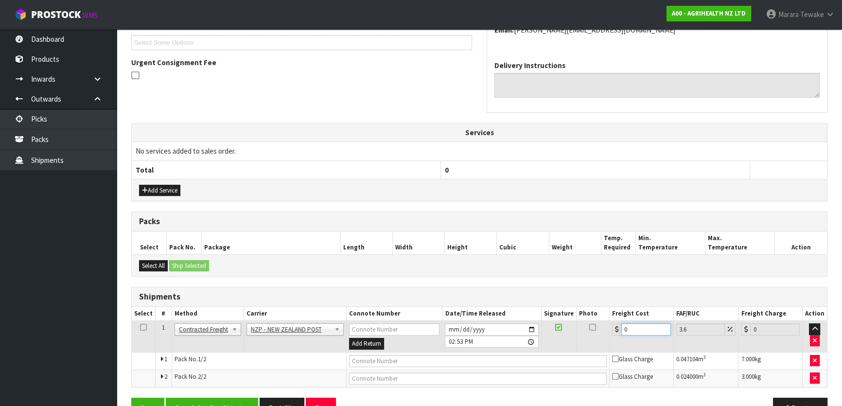
drag, startPoint x: 601, startPoint y: 330, endPoint x: 581, endPoint y: 320, distance: 21.5
click at [583, 324] on tr "1 Client Local Pickup Customer Local Pickup Company Freight Contracted Freight …" at bounding box center [479, 337] width 695 height 32
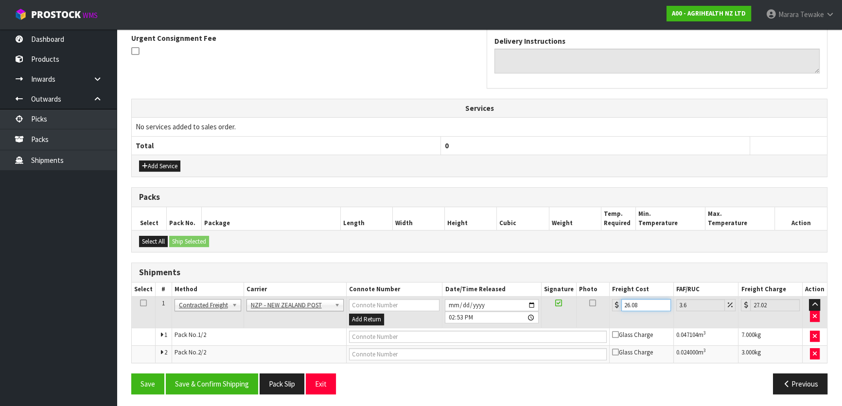
scroll to position [290, 0]
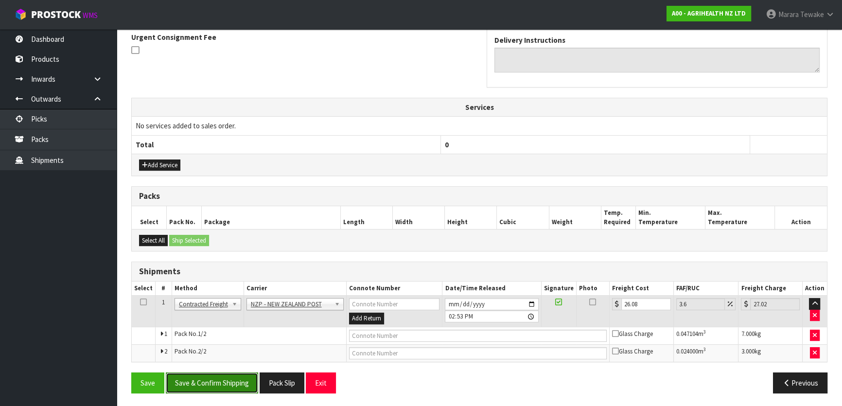
click at [235, 378] on button "Save & Confirm Shipping" at bounding box center [212, 382] width 92 height 21
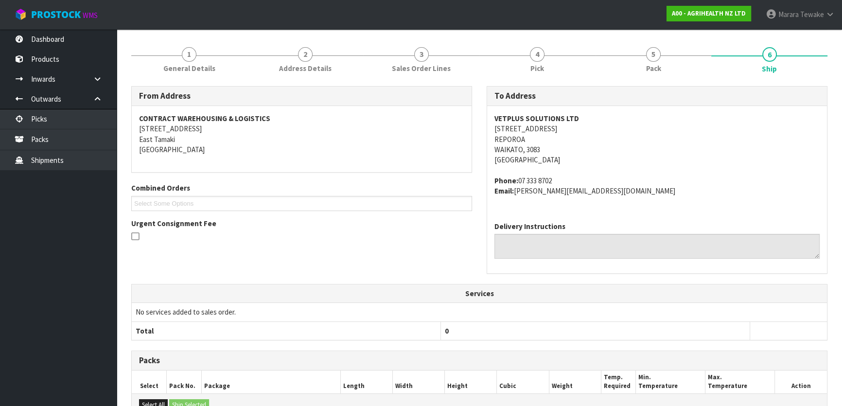
scroll to position [0, 0]
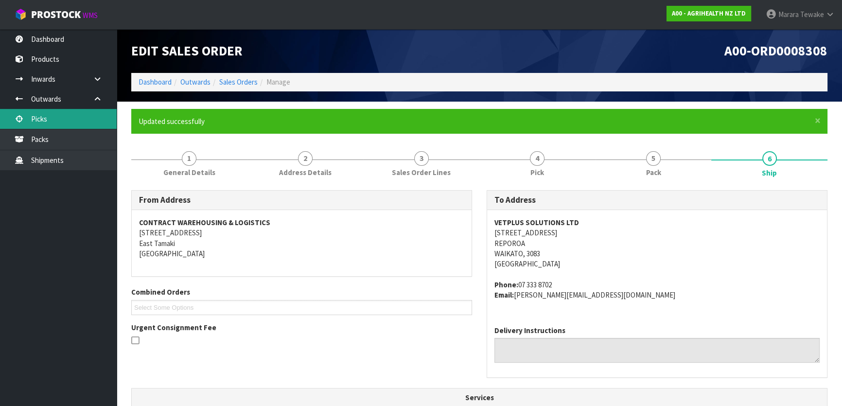
click at [72, 118] on link "Picks" at bounding box center [58, 119] width 117 height 20
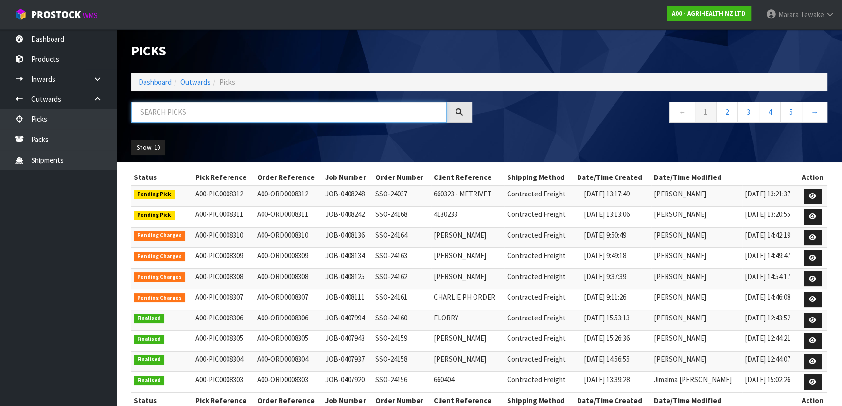
click at [151, 113] on input "text" at bounding box center [288, 112] width 315 height 21
click at [65, 35] on link "Dashboard" at bounding box center [58, 39] width 117 height 20
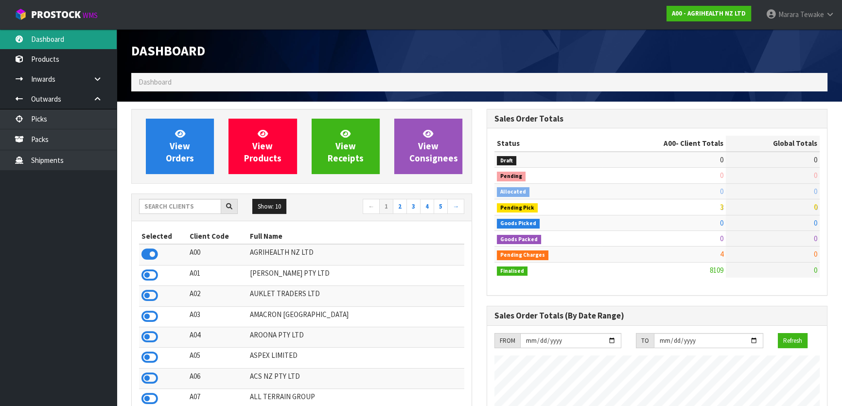
scroll to position [735, 355]
click at [170, 201] on input "text" at bounding box center [180, 206] width 82 height 15
click at [169, 208] on input "text" at bounding box center [180, 206] width 82 height 15
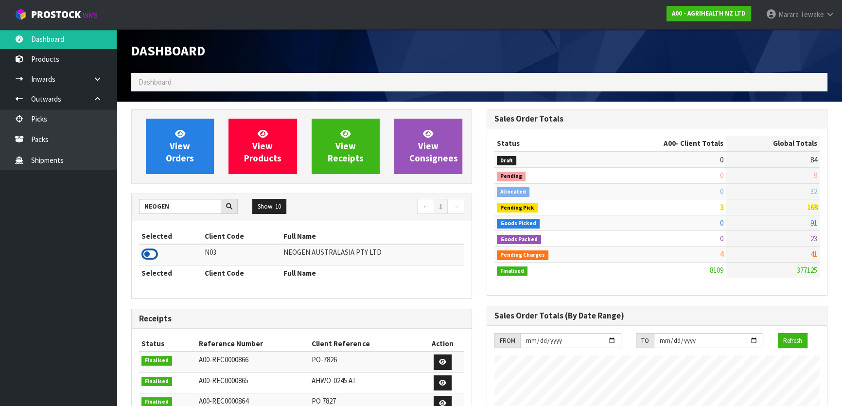
click at [152, 259] on icon at bounding box center [149, 254] width 17 height 15
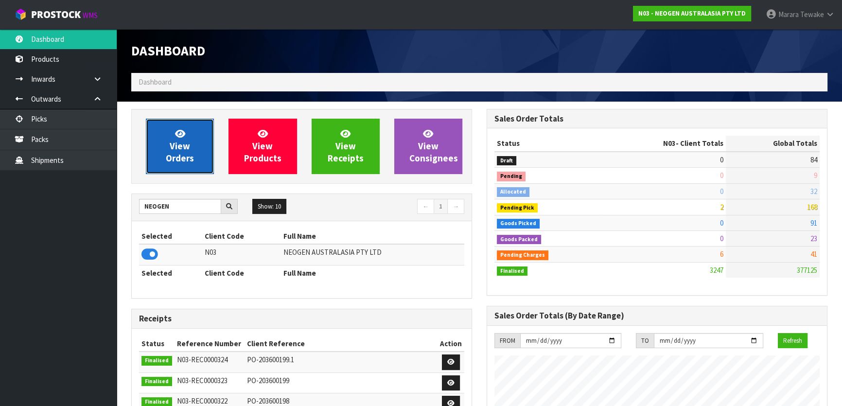
click at [198, 133] on link "View Orders" at bounding box center [180, 146] width 68 height 55
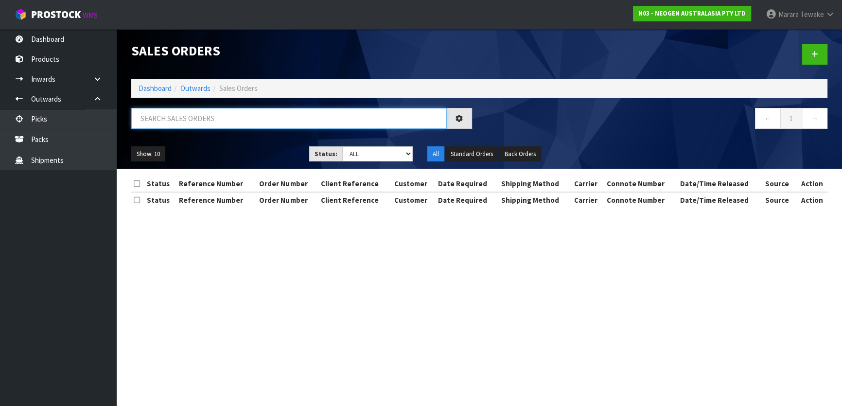
click at [183, 121] on input "text" at bounding box center [288, 118] width 315 height 21
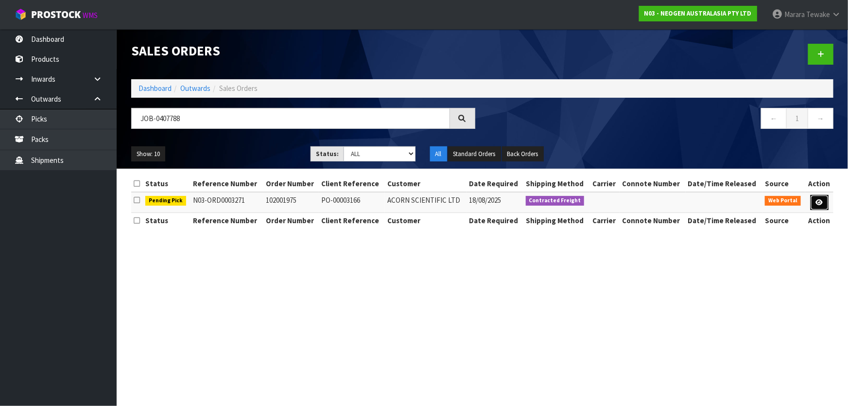
click at [816, 197] on link at bounding box center [820, 203] width 18 height 16
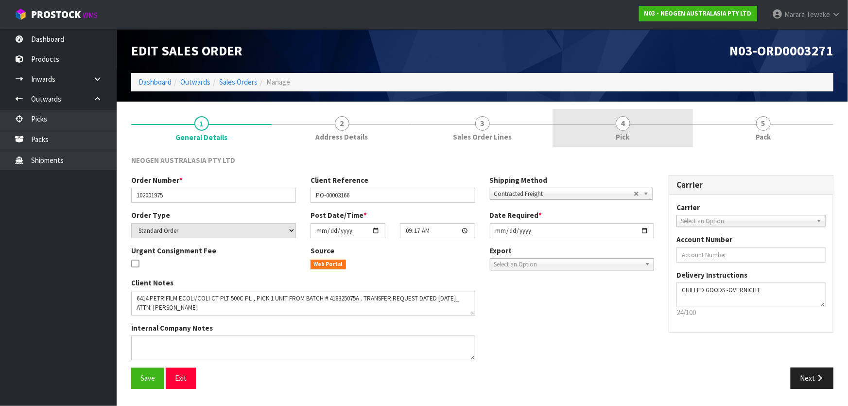
click at [628, 132] on span "Pick" at bounding box center [623, 137] width 14 height 10
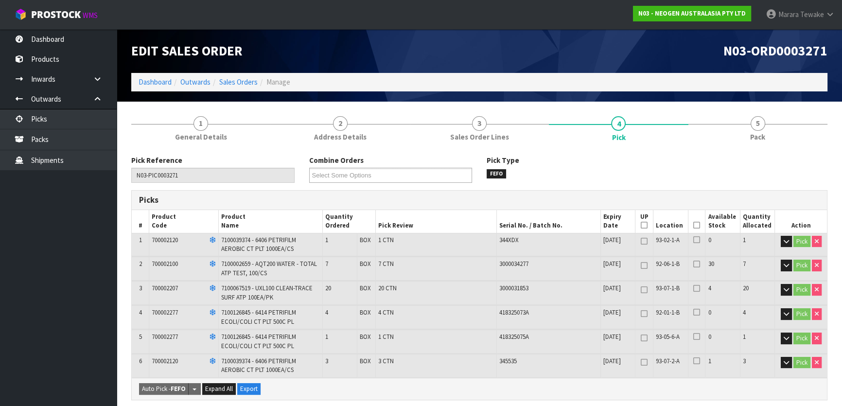
click at [696, 226] on icon at bounding box center [696, 225] width 7 height 0
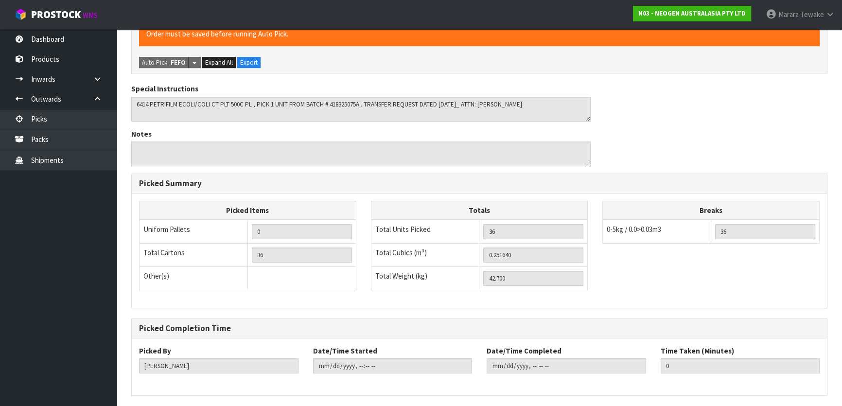
scroll to position [395, 0]
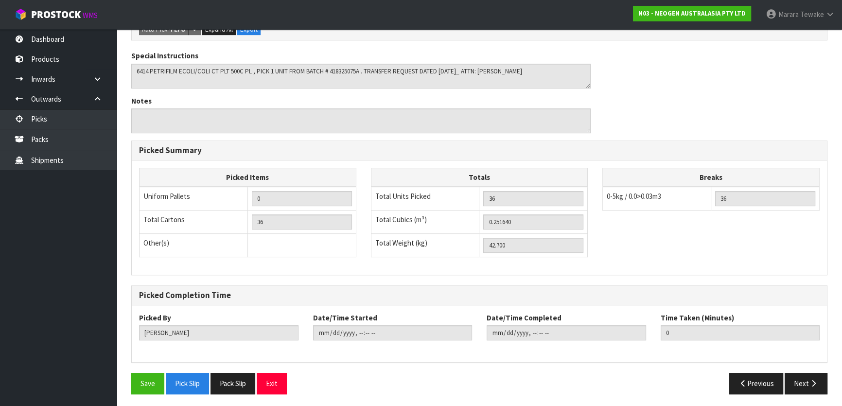
click at [149, 369] on div "Pick Reference N03-PIC0003271 Combine Orders N03-ORD0003271 N03-ORD0003273 Sele…" at bounding box center [479, 80] width 696 height 641
click at [147, 377] on button "Save" at bounding box center [147, 383] width 33 height 21
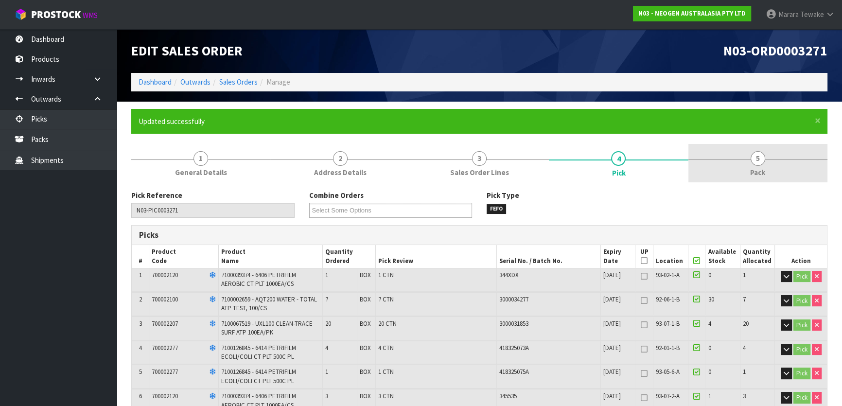
click at [763, 170] on span "Pack" at bounding box center [757, 172] width 15 height 10
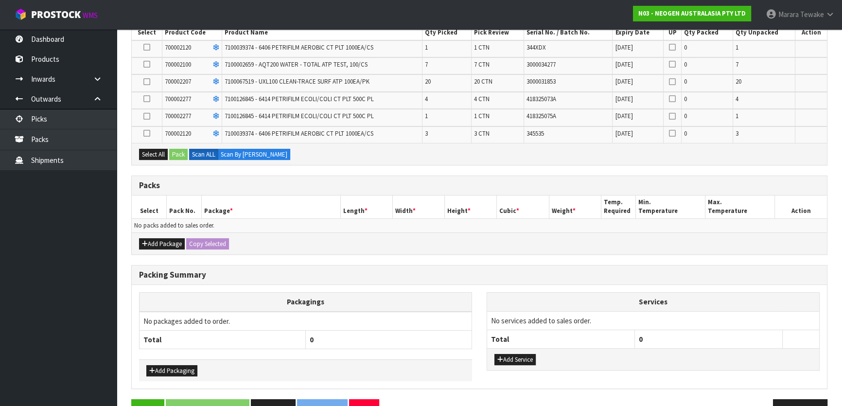
scroll to position [221, 0]
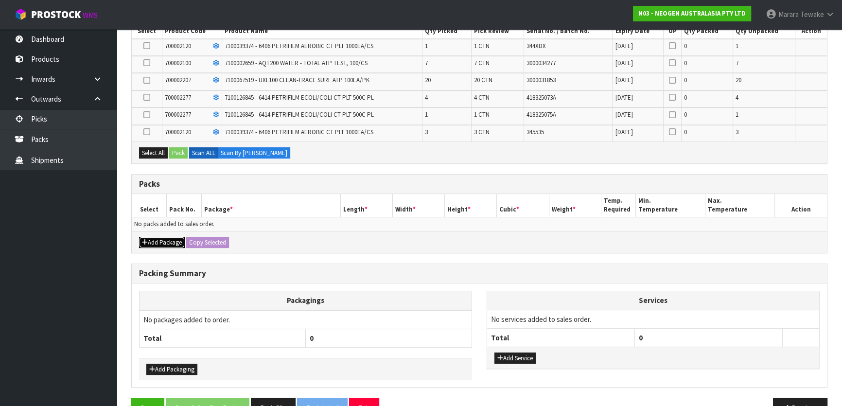
drag, startPoint x: 165, startPoint y: 239, endPoint x: 156, endPoint y: 233, distance: 10.9
click at [165, 238] on button "Add Package" at bounding box center [162, 243] width 46 height 12
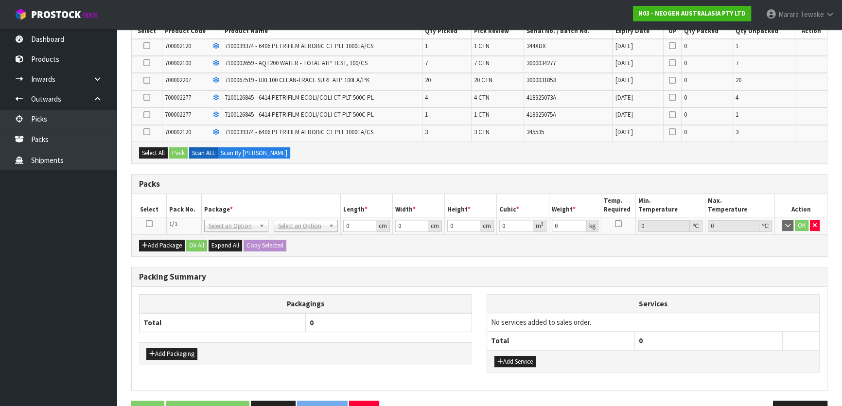
click at [149, 224] on icon at bounding box center [149, 224] width 7 height 0
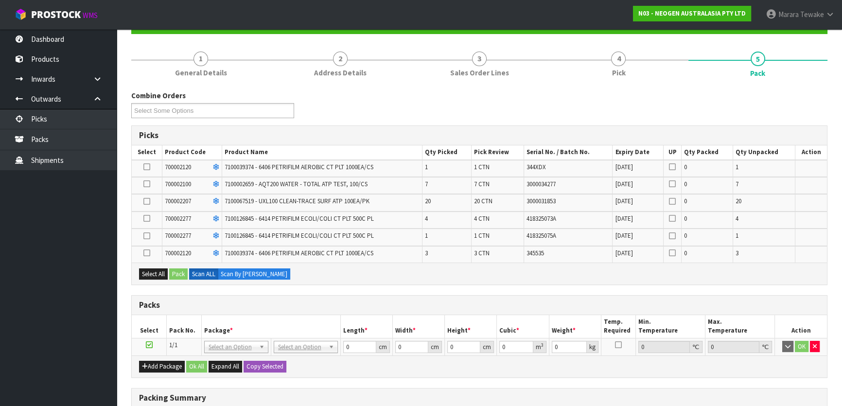
scroll to position [132, 0]
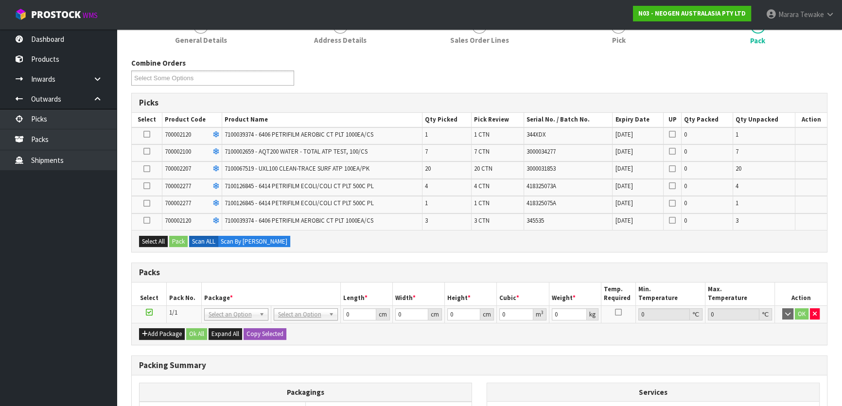
click at [146, 161] on td at bounding box center [147, 169] width 31 height 17
click at [146, 169] on icon at bounding box center [146, 169] width 7 height 0
click at [0, 0] on input "checkbox" at bounding box center [0, 0] width 0 height 0
click at [183, 244] on button "Pack" at bounding box center [178, 242] width 18 height 12
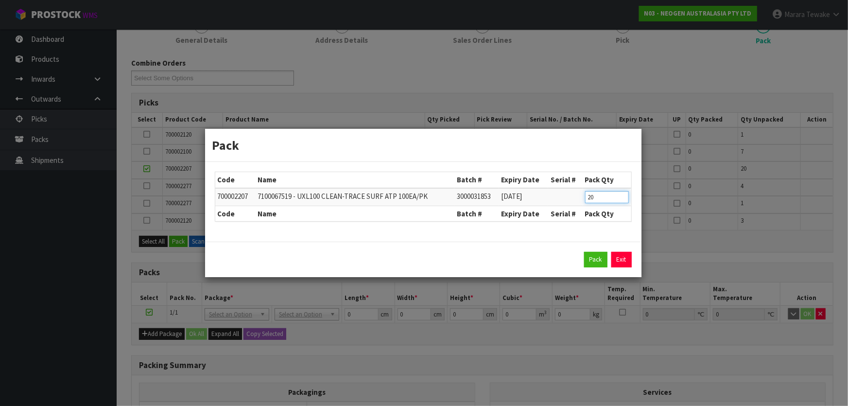
drag, startPoint x: 599, startPoint y: 196, endPoint x: 541, endPoint y: 185, distance: 58.8
click at [555, 185] on table "Code Name Batch # Expiry Date Serial # Pack Qty 700002207 7100067519 - UXL100 C…" at bounding box center [423, 196] width 416 height 49
click button "Pack" at bounding box center [595, 260] width 23 height 16
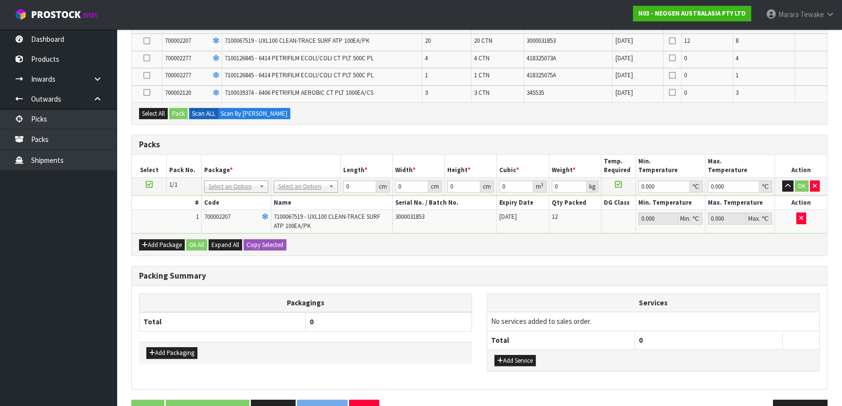
scroll to position [265, 0]
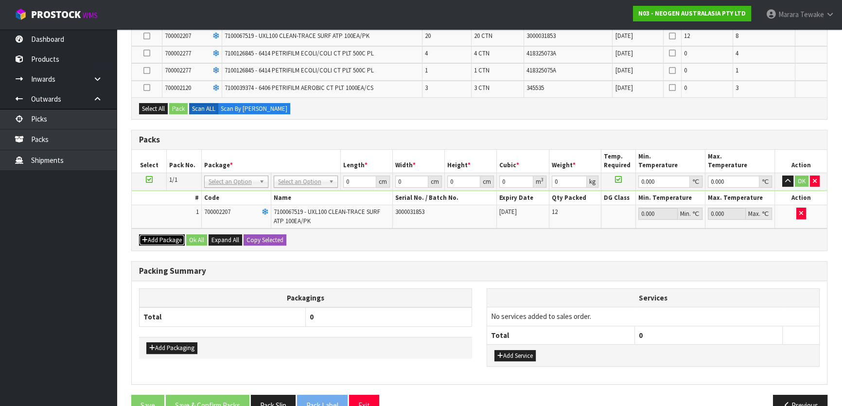
click at [164, 236] on button "Add Package" at bounding box center [162, 240] width 46 height 12
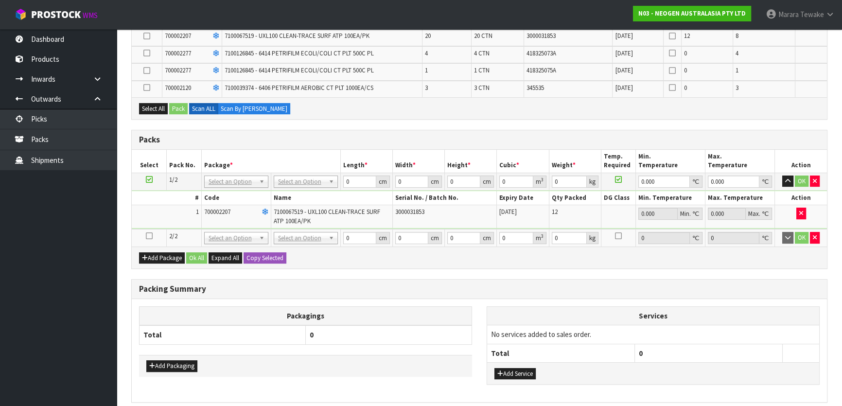
drag, startPoint x: 147, startPoint y: 236, endPoint x: 151, endPoint y: 241, distance: 5.9
click at [147, 236] on icon at bounding box center [149, 236] width 7 height 0
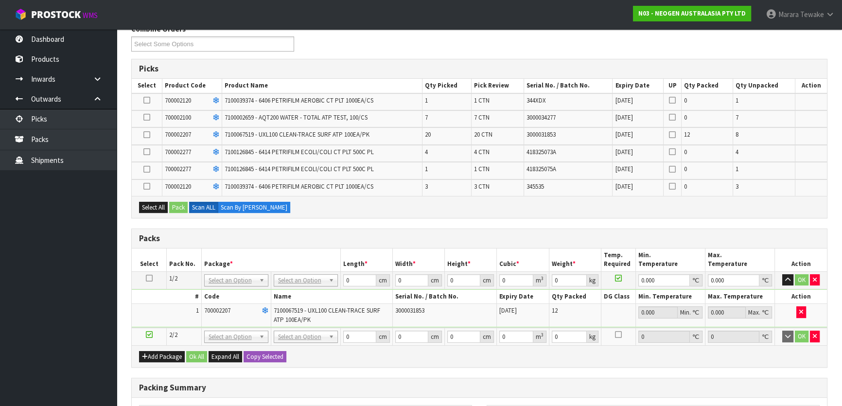
scroll to position [44, 0]
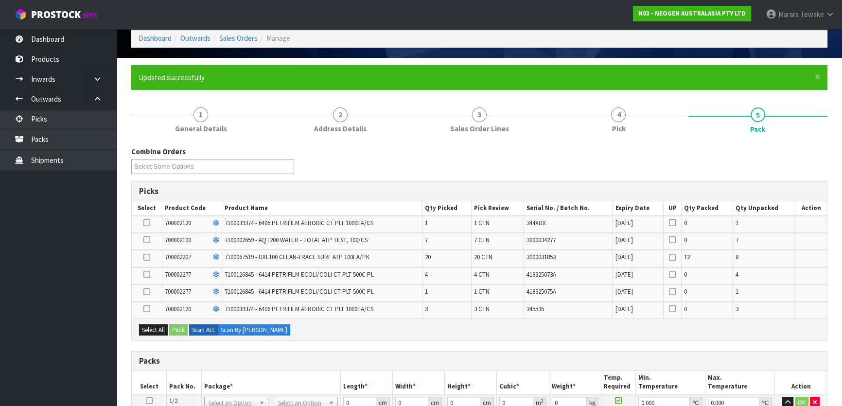
click at [145, 257] on icon at bounding box center [146, 257] width 7 height 0
click at [0, 0] on input "checkbox" at bounding box center [0, 0] width 0 height 0
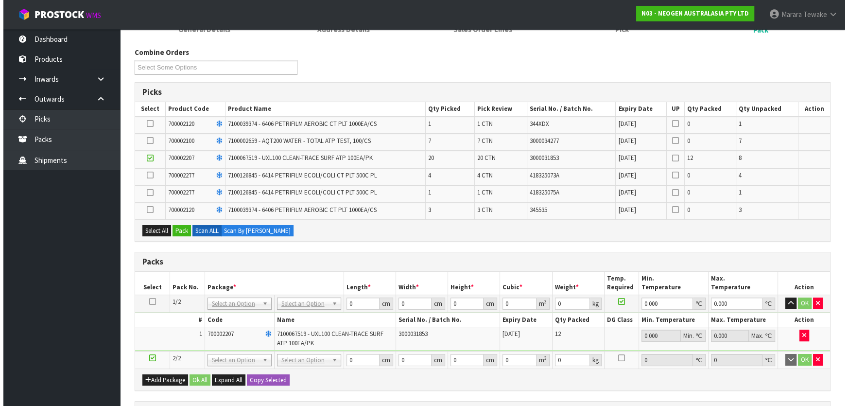
scroll to position [304, 0]
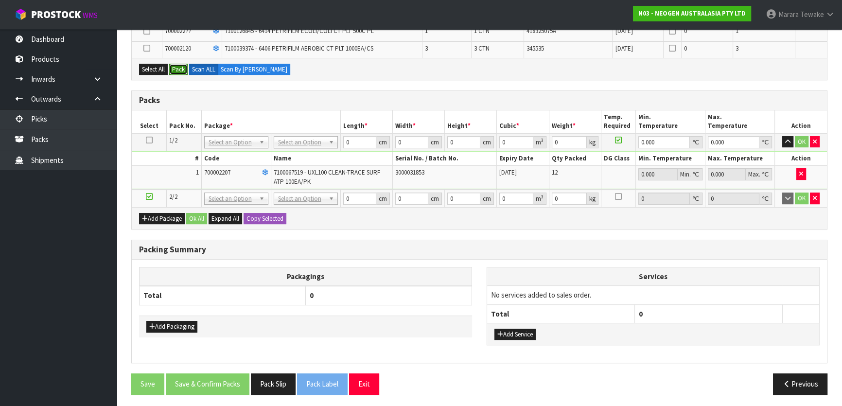
click at [175, 70] on button "Pack" at bounding box center [178, 70] width 18 height 12
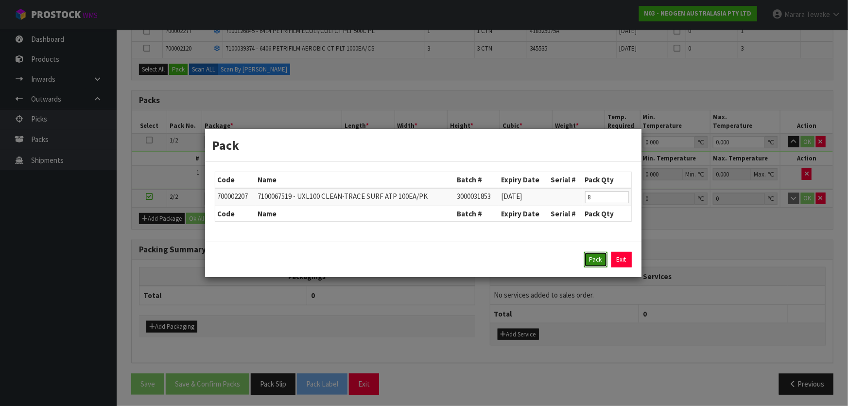
click at [598, 258] on button "Pack" at bounding box center [595, 260] width 23 height 16
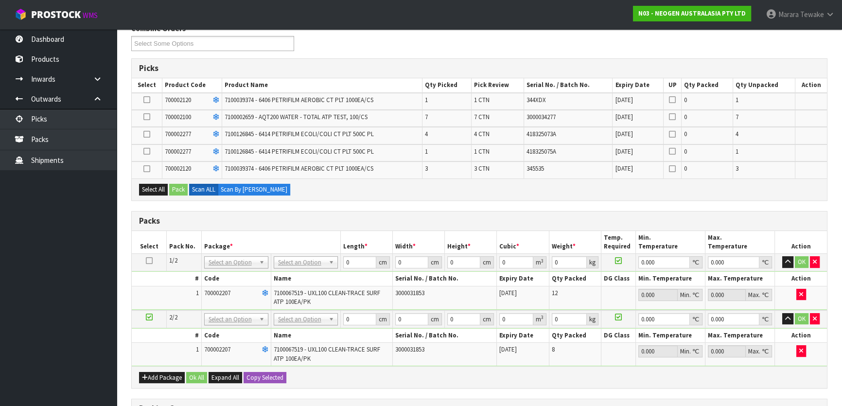
scroll to position [22, 0]
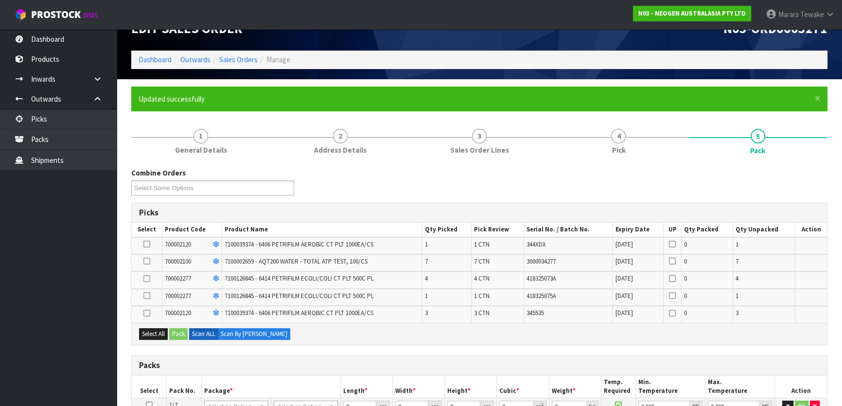
click at [148, 261] on icon at bounding box center [146, 261] width 7 height 0
click at [0, 0] on input "checkbox" at bounding box center [0, 0] width 0 height 0
click at [184, 333] on button "Pack" at bounding box center [178, 334] width 18 height 12
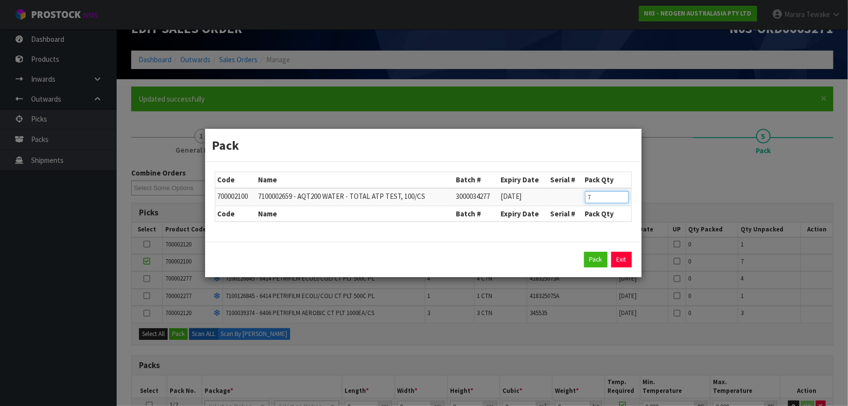
drag, startPoint x: 599, startPoint y: 197, endPoint x: 559, endPoint y: 193, distance: 40.5
click at [563, 195] on tr "700002100 7100002659 - AQT200 WATER - TOTAL ATP TEST, 100/CS 3000034277 09/06/2…" at bounding box center [423, 197] width 416 height 18
click button "Pack" at bounding box center [595, 260] width 23 height 16
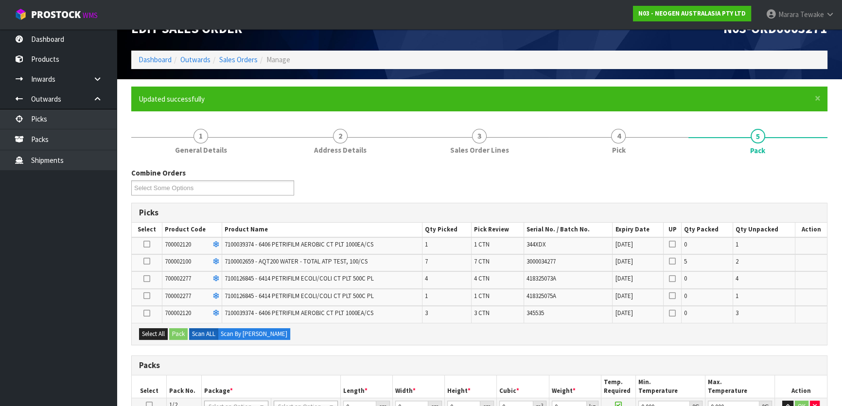
scroll to position [349, 0]
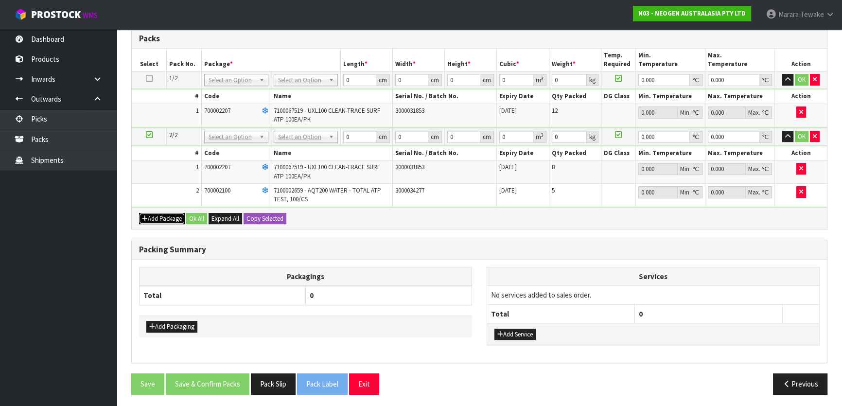
click at [155, 216] on button "Add Package" at bounding box center [162, 219] width 46 height 12
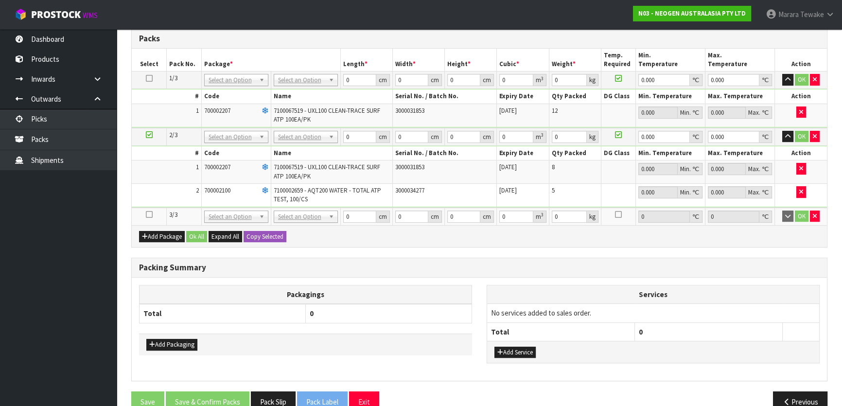
click at [149, 214] on icon at bounding box center [149, 214] width 7 height 0
click at [800, 189] on icon "button" at bounding box center [801, 192] width 4 height 6
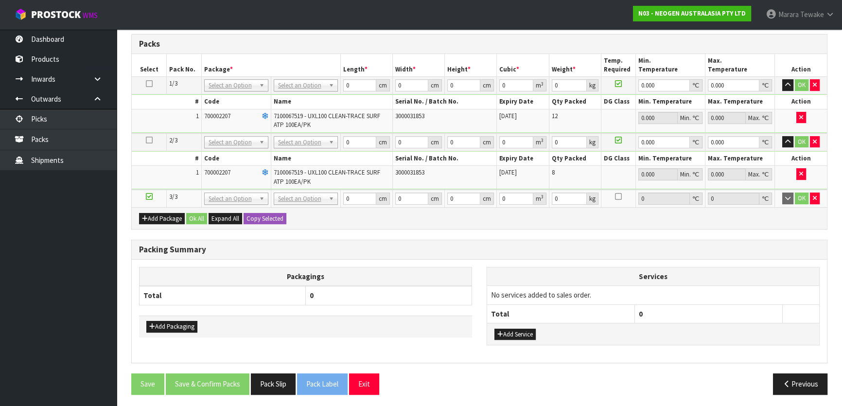
click at [141, 136] on td at bounding box center [149, 142] width 35 height 18
click at [146, 140] on icon at bounding box center [149, 140] width 7 height 0
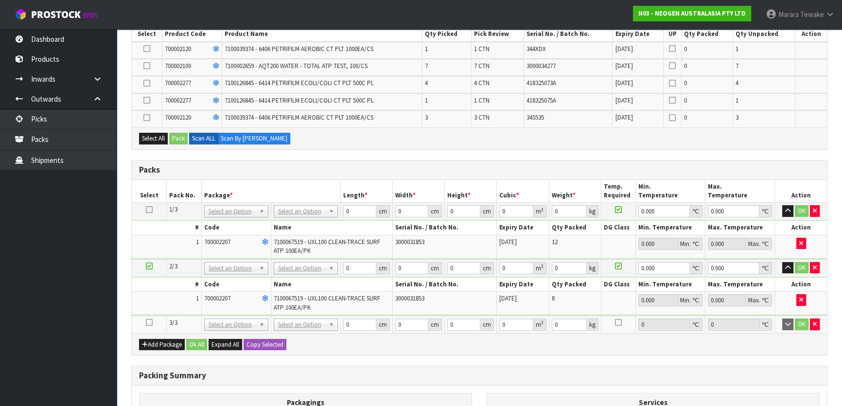
scroll to position [78, 0]
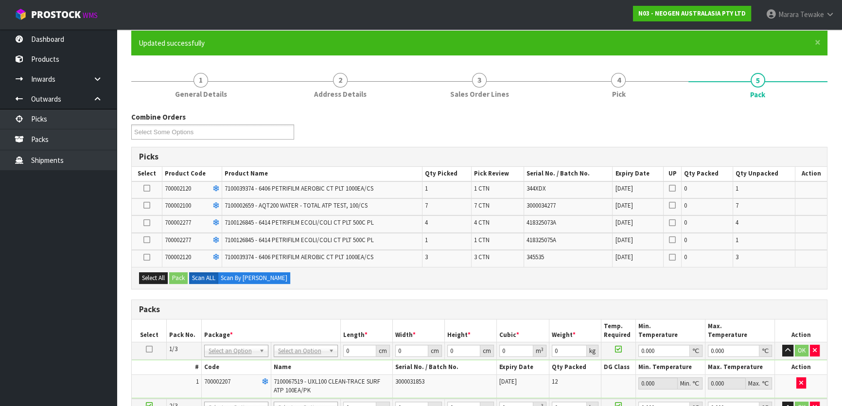
click at [148, 205] on icon at bounding box center [146, 205] width 7 height 0
click at [0, 0] on input "checkbox" at bounding box center [0, 0] width 0 height 0
click at [178, 276] on button "Pack" at bounding box center [178, 278] width 18 height 12
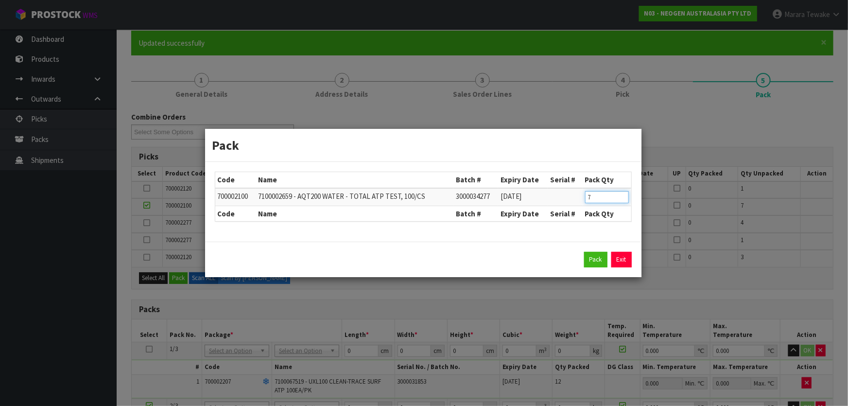
drag, startPoint x: 602, startPoint y: 198, endPoint x: 566, endPoint y: 193, distance: 35.9
click at [567, 193] on tr "700002100 7100002659 - AQT200 WATER - TOTAL ATP TEST, 100/CS 3000034277 09/06/2…" at bounding box center [423, 197] width 416 height 18
click button "Pack" at bounding box center [595, 260] width 23 height 16
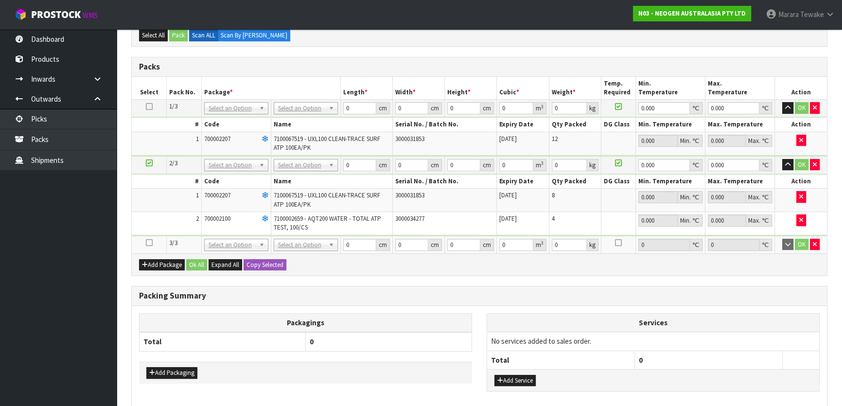
scroll to position [367, 0]
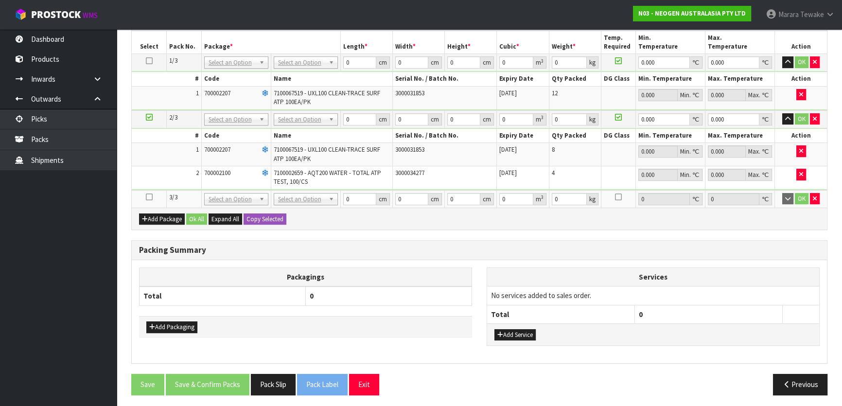
click at [150, 197] on icon at bounding box center [149, 197] width 7 height 0
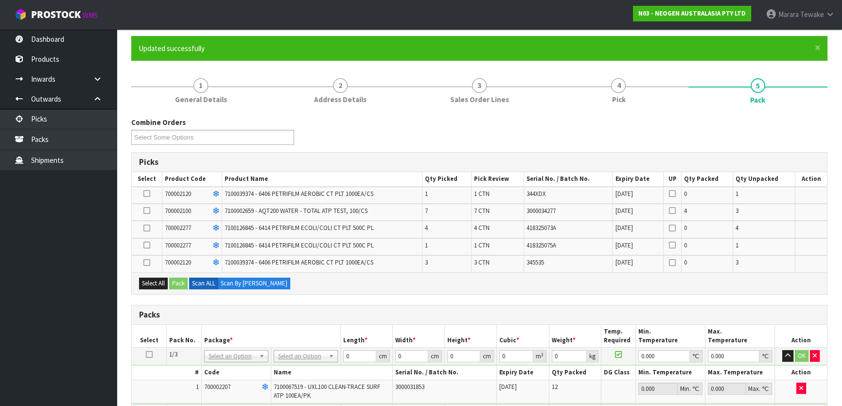
scroll to position [57, 0]
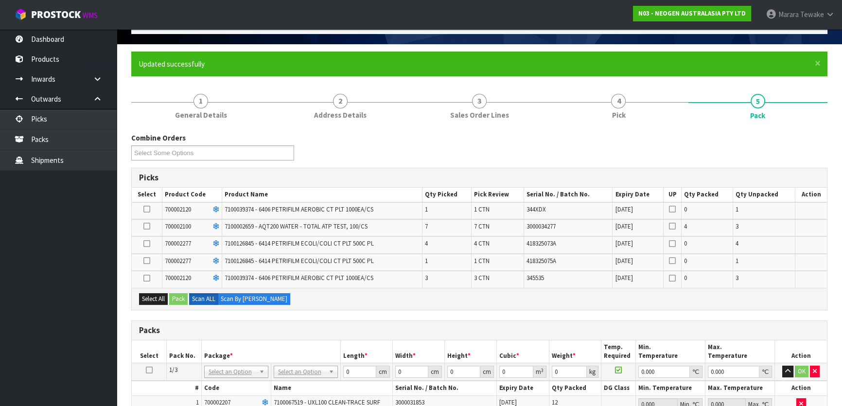
click at [148, 227] on icon at bounding box center [146, 226] width 7 height 0
click at [0, 0] on input "checkbox" at bounding box center [0, 0] width 0 height 0
click at [181, 297] on button "Pack" at bounding box center [178, 299] width 18 height 12
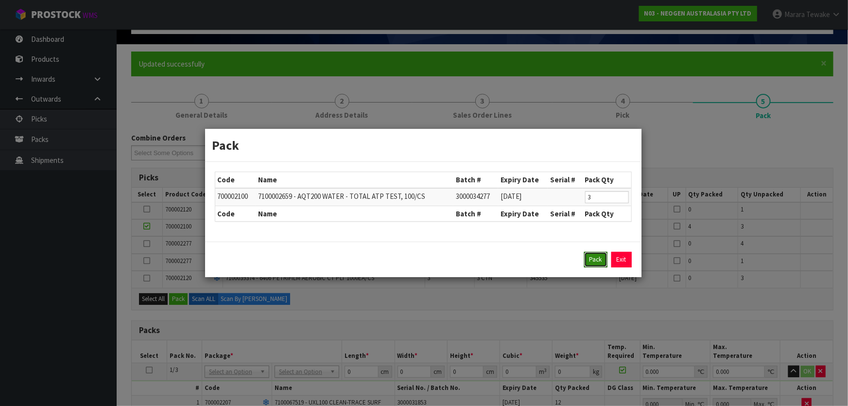
click at [589, 259] on button "Pack" at bounding box center [595, 260] width 23 height 16
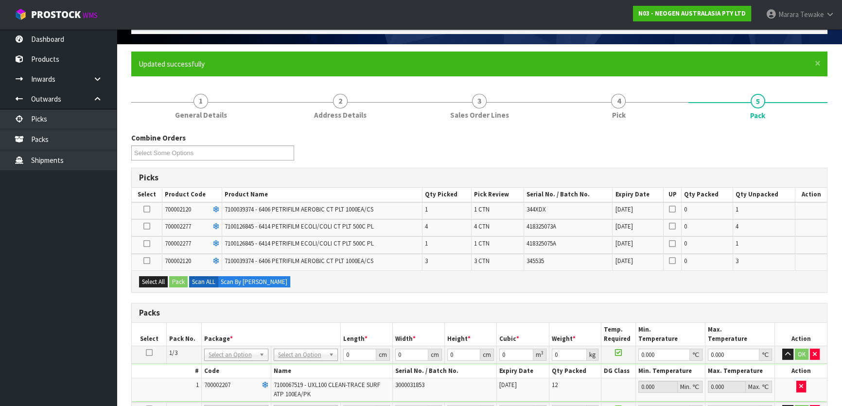
click at [144, 261] on icon at bounding box center [146, 261] width 7 height 0
click at [0, 0] on input "checkbox" at bounding box center [0, 0] width 0 height 0
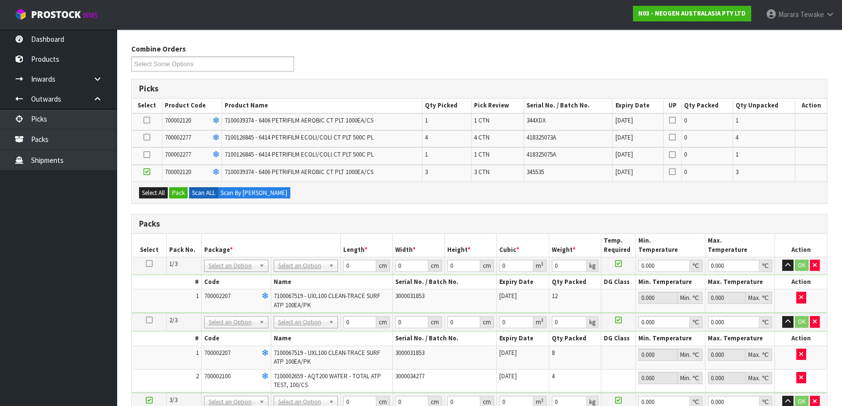
scroll to position [146, 0]
click at [177, 195] on button "Pack" at bounding box center [178, 194] width 18 height 12
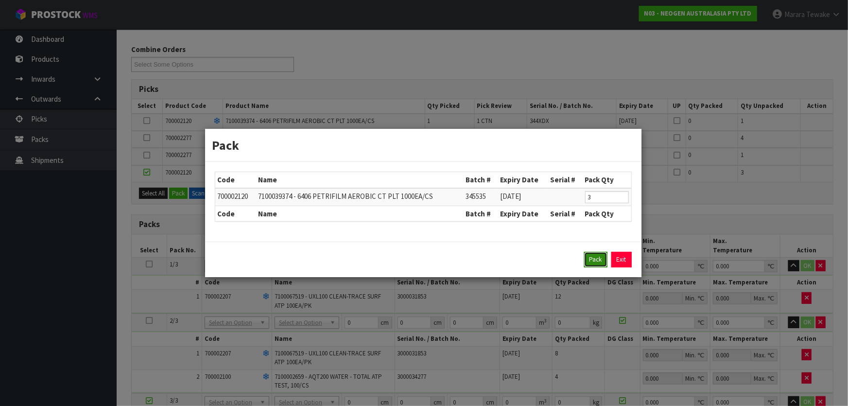
click at [589, 262] on button "Pack" at bounding box center [595, 260] width 23 height 16
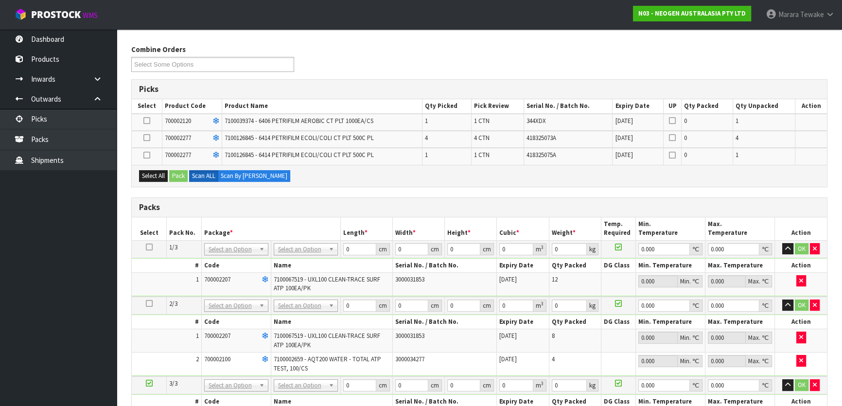
click at [146, 121] on icon at bounding box center [146, 121] width 7 height 0
click at [0, 0] on input "checkbox" at bounding box center [0, 0] width 0 height 0
click at [177, 175] on button "Pack" at bounding box center [178, 176] width 18 height 12
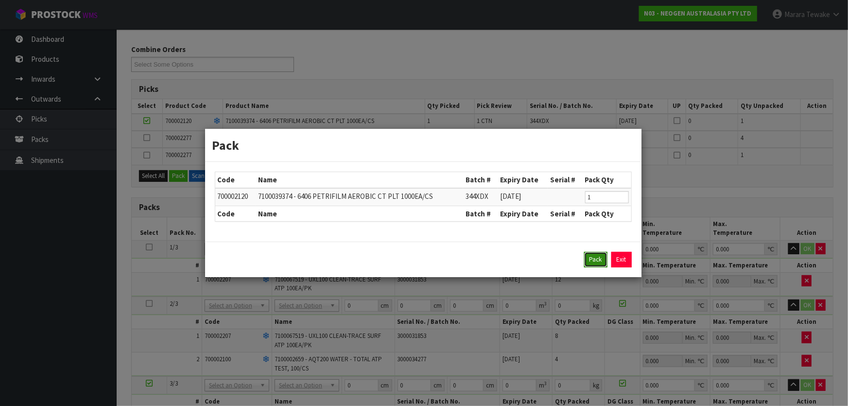
click at [590, 257] on button "Pack" at bounding box center [595, 260] width 23 height 16
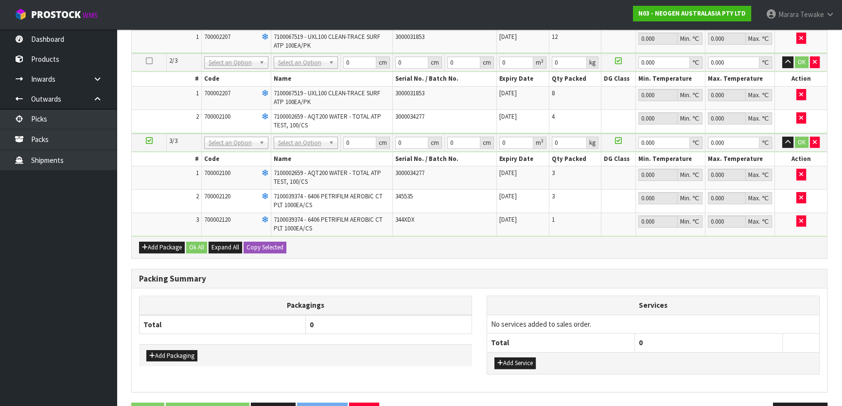
scroll to position [356, 0]
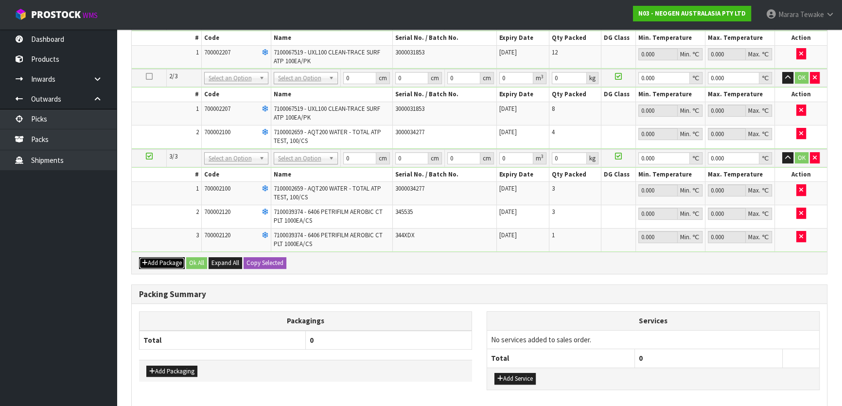
click at [162, 261] on button "Add Package" at bounding box center [162, 263] width 46 height 12
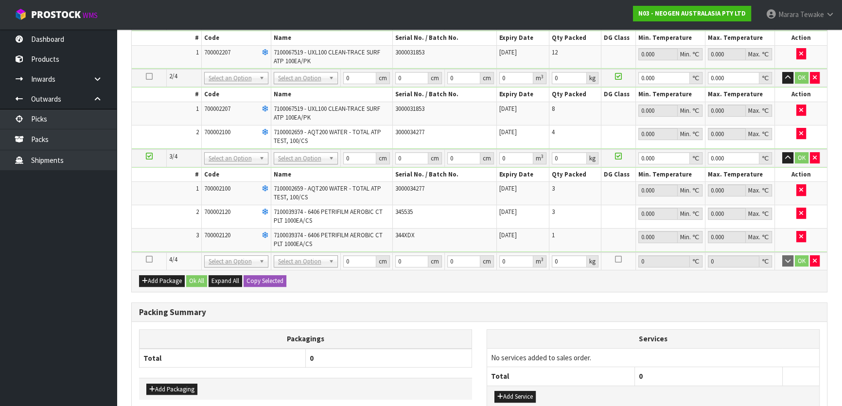
click at [147, 259] on icon at bounding box center [149, 259] width 7 height 0
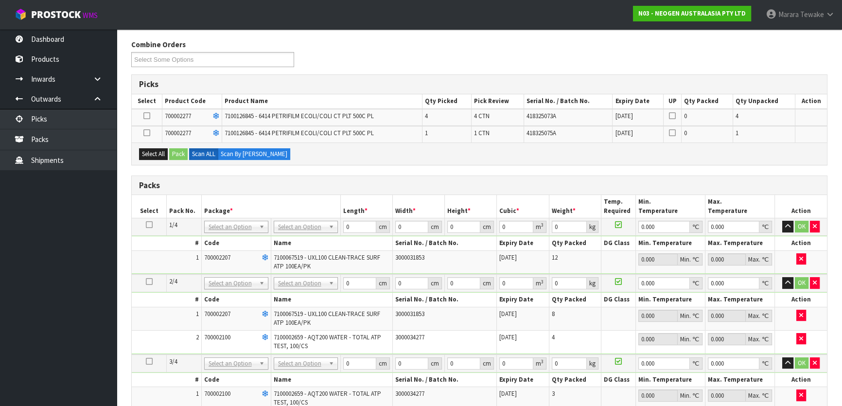
scroll to position [135, 0]
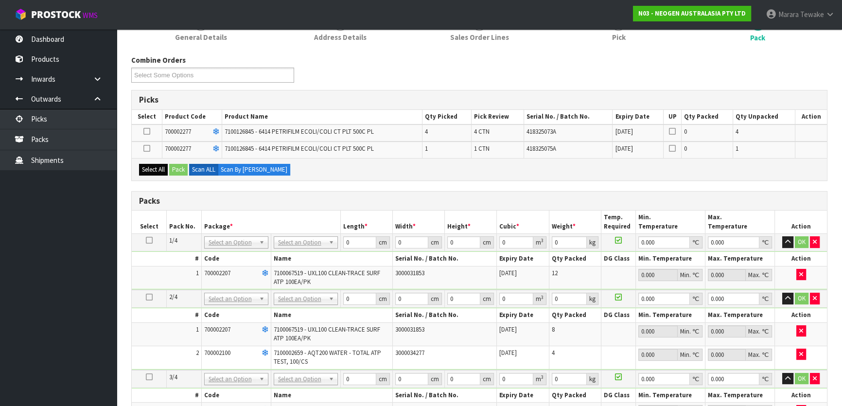
drag, startPoint x: 149, startPoint y: 162, endPoint x: 152, endPoint y: 168, distance: 7.0
click at [151, 168] on div "Select All Pack Scan ALL Scan By Quantity" at bounding box center [479, 169] width 695 height 22
click at [154, 168] on button "Select All" at bounding box center [153, 170] width 29 height 12
click at [180, 167] on button "Pack" at bounding box center [178, 170] width 18 height 12
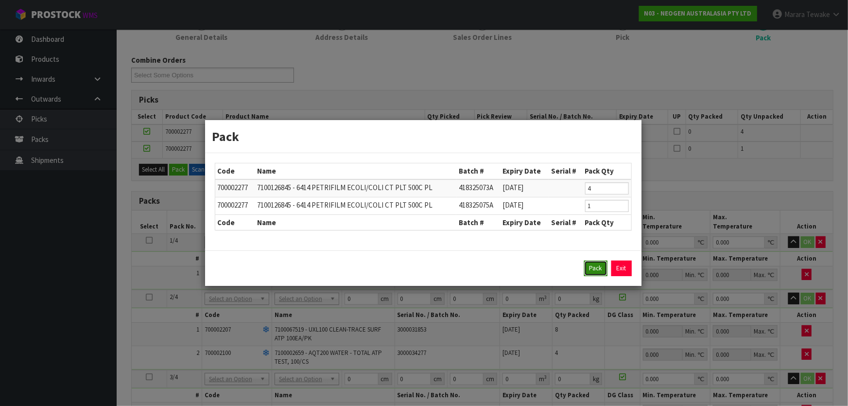
click at [590, 263] on button "Pack" at bounding box center [595, 269] width 23 height 16
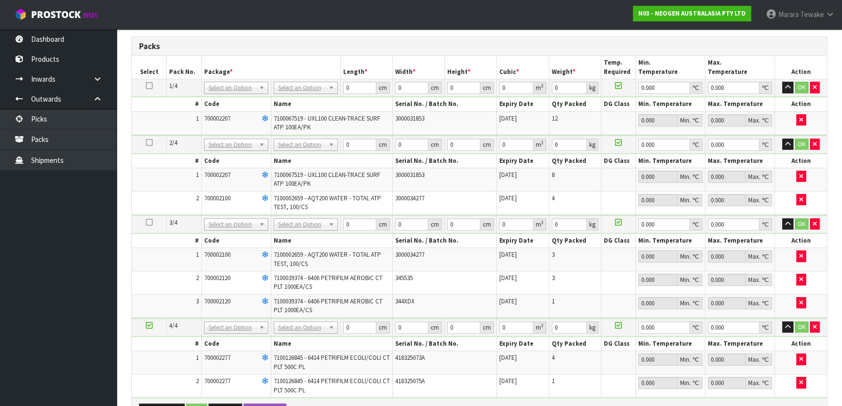
scroll to position [132, 0]
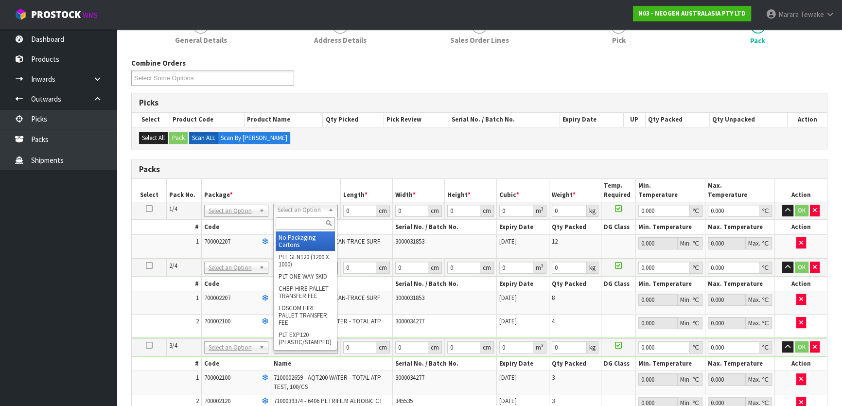
click at [301, 218] on input "text" at bounding box center [305, 223] width 59 height 12
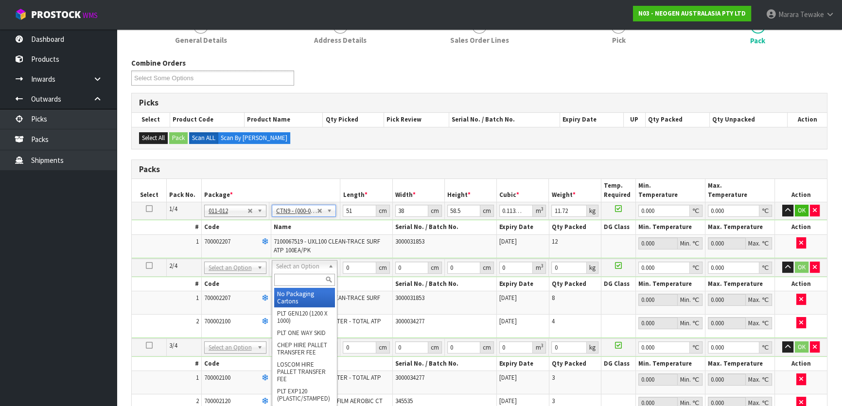
click at [302, 276] on input "text" at bounding box center [304, 280] width 61 height 12
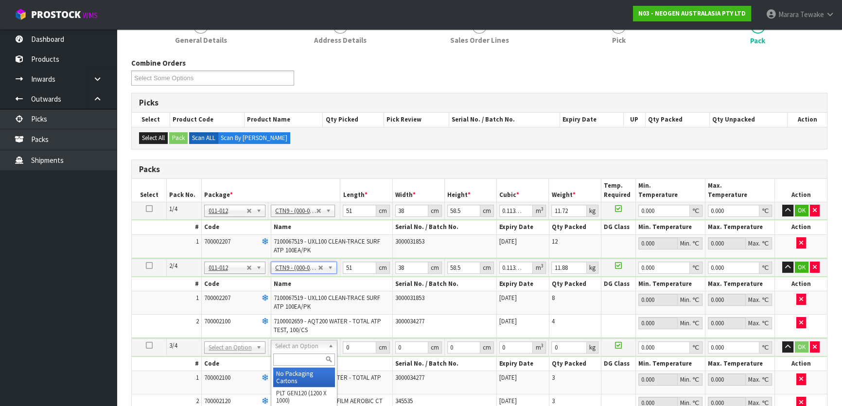
click at [288, 360] on input "text" at bounding box center [304, 359] width 62 height 12
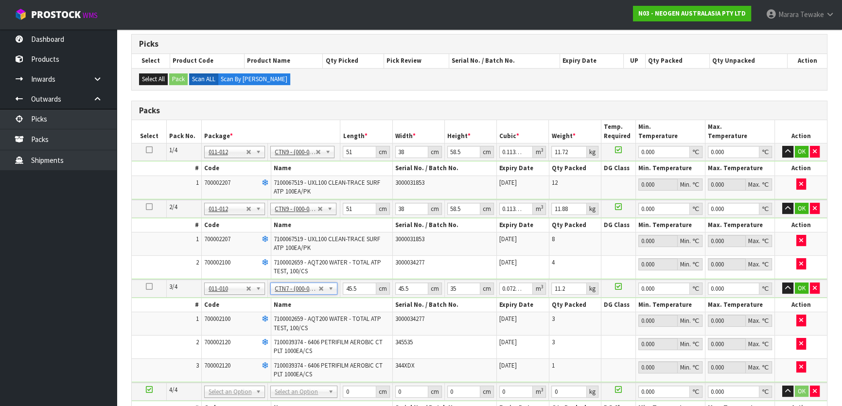
scroll to position [309, 0]
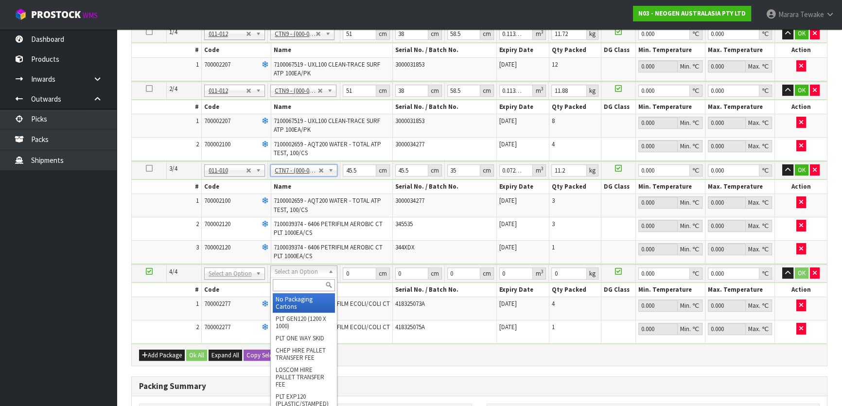
click at [291, 284] on input "text" at bounding box center [304, 285] width 62 height 12
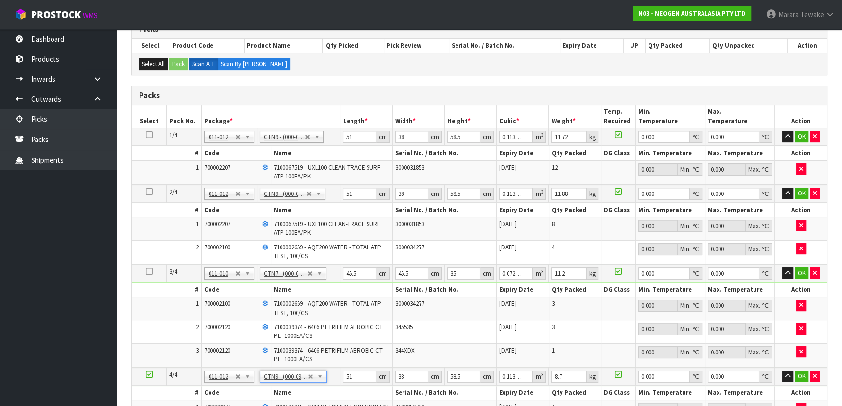
scroll to position [44, 0]
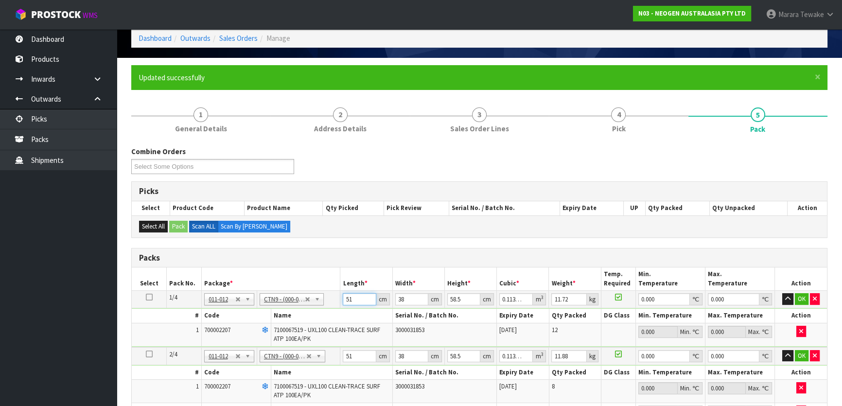
drag, startPoint x: 333, startPoint y: 297, endPoint x: 314, endPoint y: 293, distance: 19.3
click at [324, 294] on tr "1/4 NONE 007-001 007-002 007-004 007-009 007-013 007-014 007-015 007-017 007-01…" at bounding box center [479, 299] width 695 height 17
click at [782, 293] on button "button" at bounding box center [787, 299] width 11 height 12
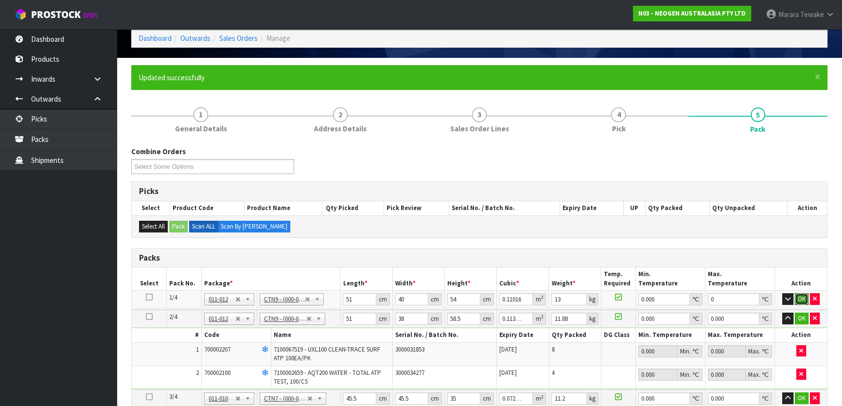
click button "OK" at bounding box center [802, 299] width 14 height 12
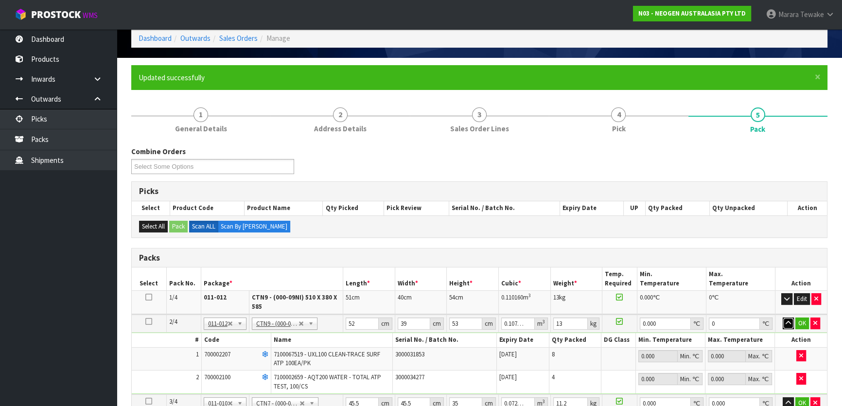
click at [783, 317] on button "button" at bounding box center [788, 323] width 11 height 12
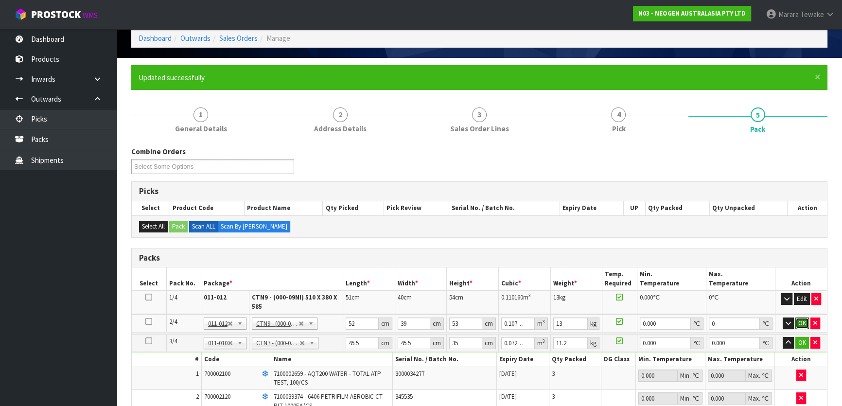
click button "OK" at bounding box center [802, 323] width 14 height 12
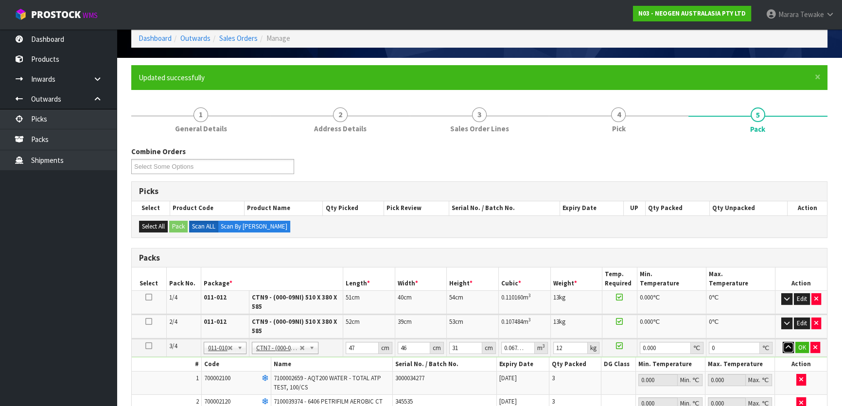
click at [783, 342] on button "button" at bounding box center [788, 348] width 11 height 12
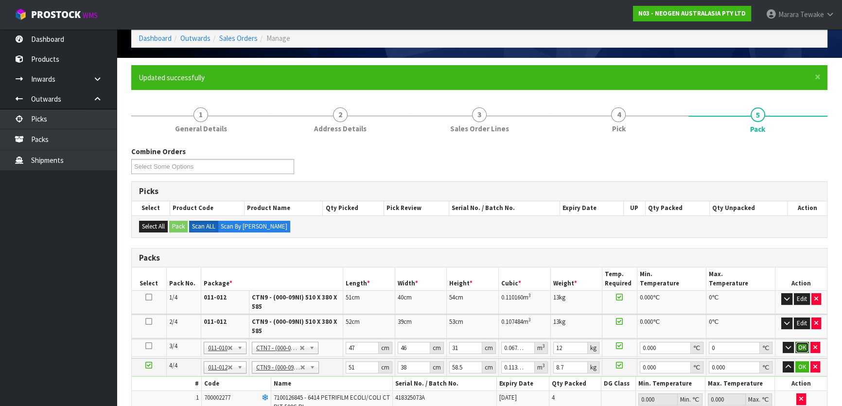
click button "OK" at bounding box center [802, 348] width 14 height 12
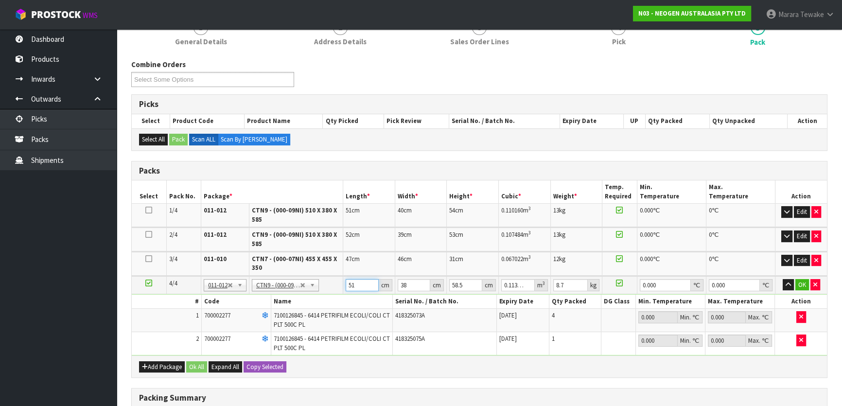
scroll to position [175, 0]
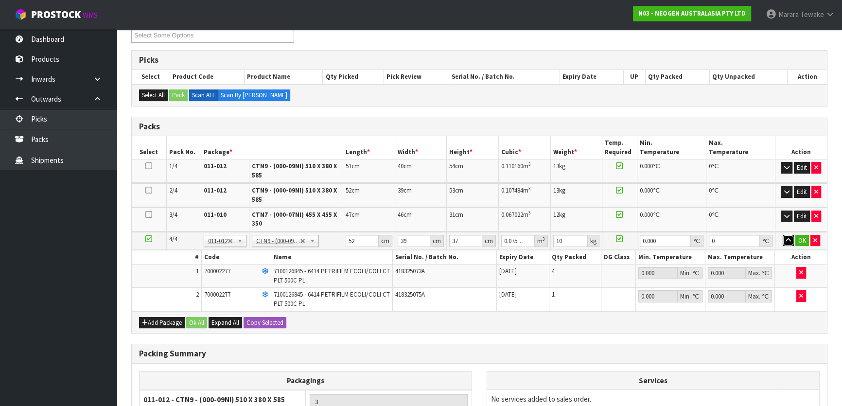
click at [783, 235] on button "button" at bounding box center [788, 241] width 11 height 12
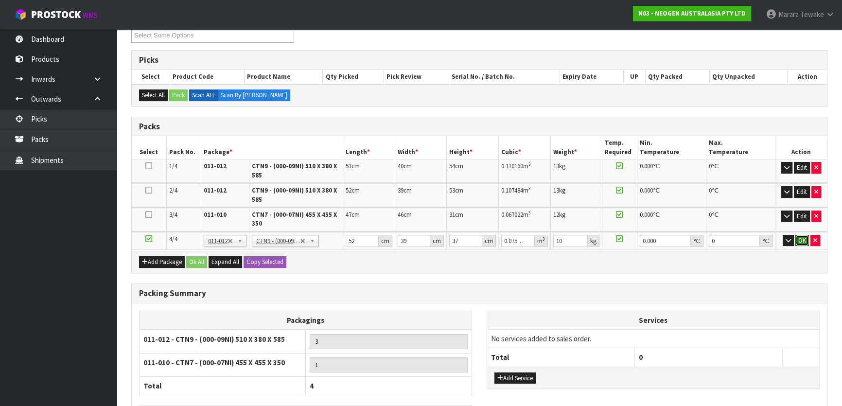
click button "OK" at bounding box center [802, 241] width 14 height 12
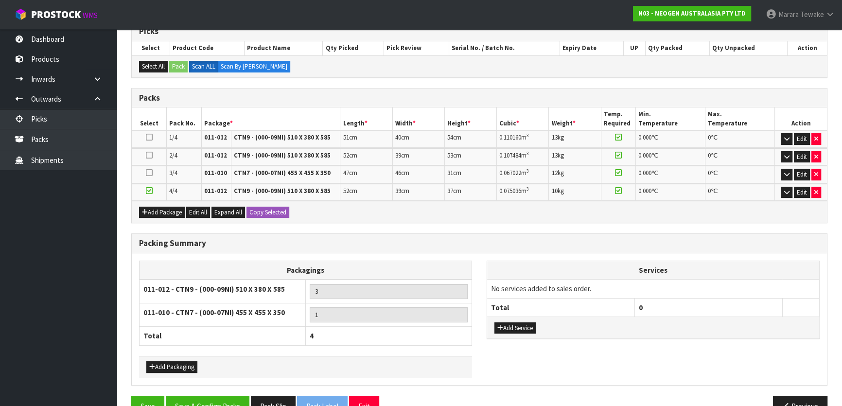
scroll to position [226, 0]
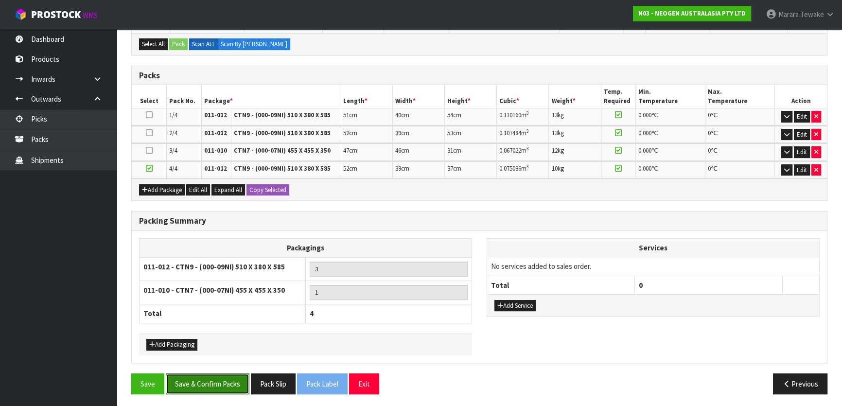
click at [221, 380] on button "Save & Confirm Packs" at bounding box center [208, 383] width 84 height 21
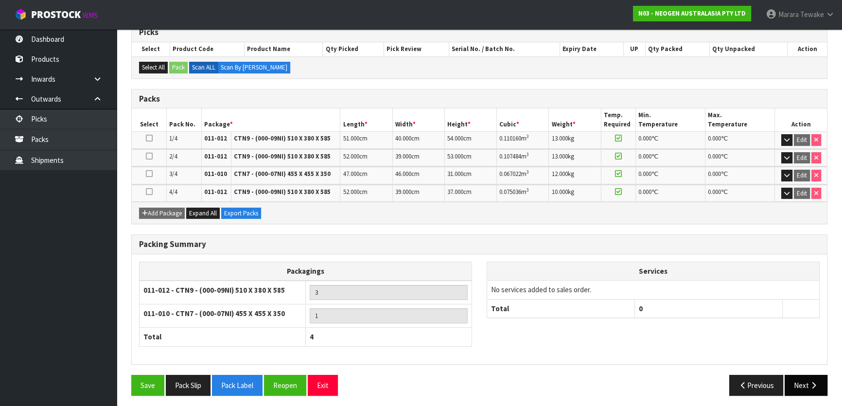
scroll to position [204, 0]
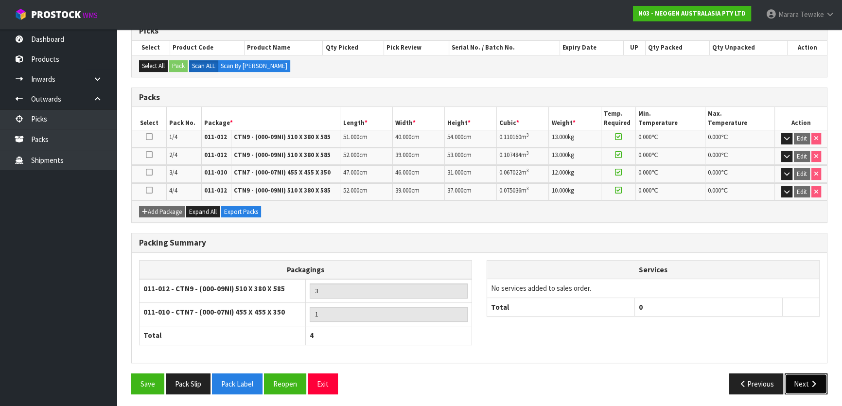
click at [814, 380] on icon "button" at bounding box center [813, 383] width 9 height 7
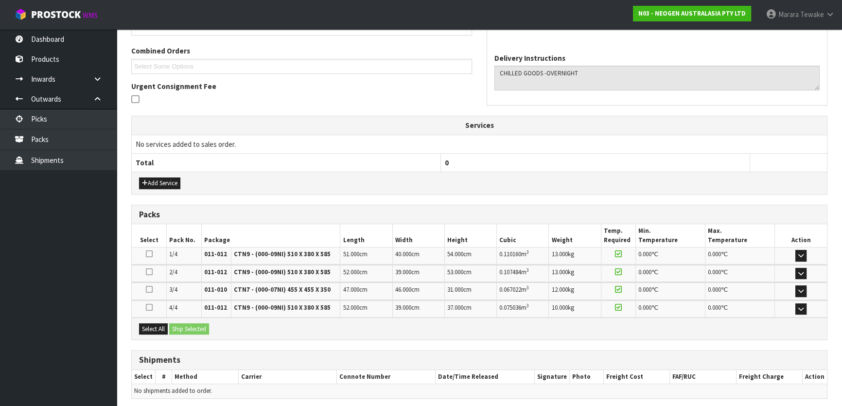
scroll to position [277, 0]
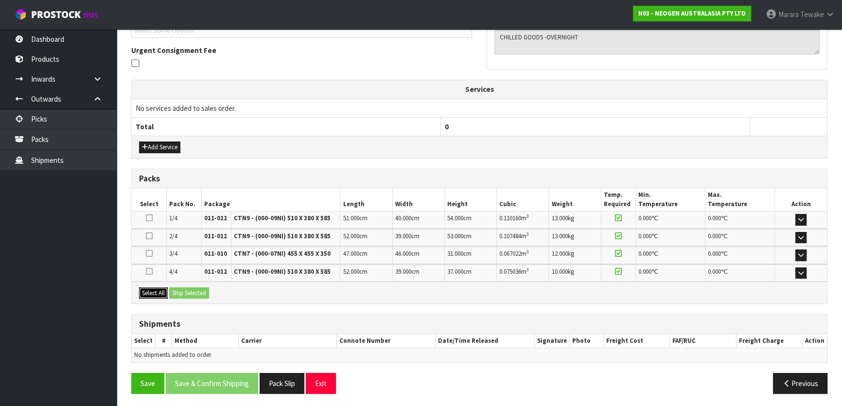
drag, startPoint x: 156, startPoint y: 288, endPoint x: 180, endPoint y: 288, distance: 24.8
click at [156, 288] on button "Select All" at bounding box center [153, 293] width 29 height 12
click at [182, 288] on button "Ship Selected" at bounding box center [189, 293] width 40 height 12
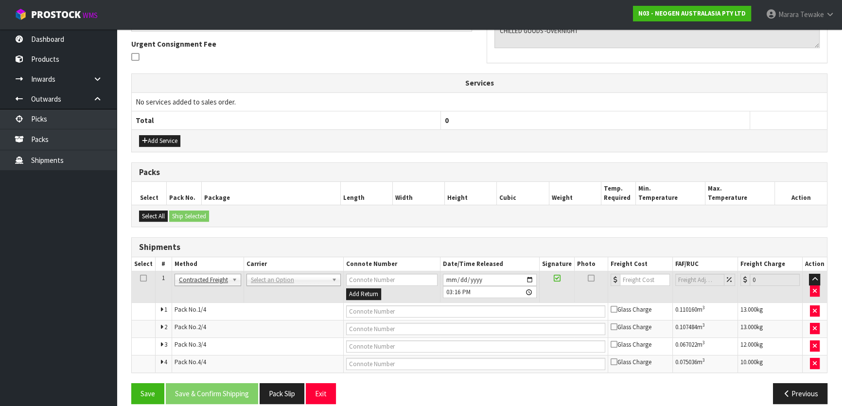
scroll to position [294, 0]
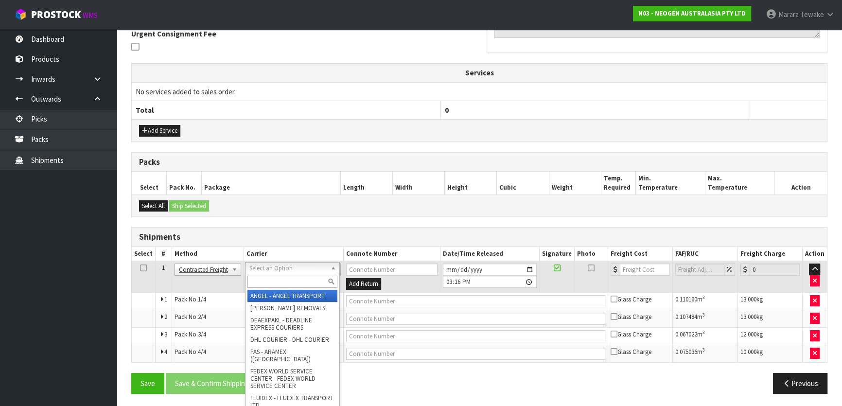
click at [261, 276] on input "text" at bounding box center [292, 282] width 90 height 12
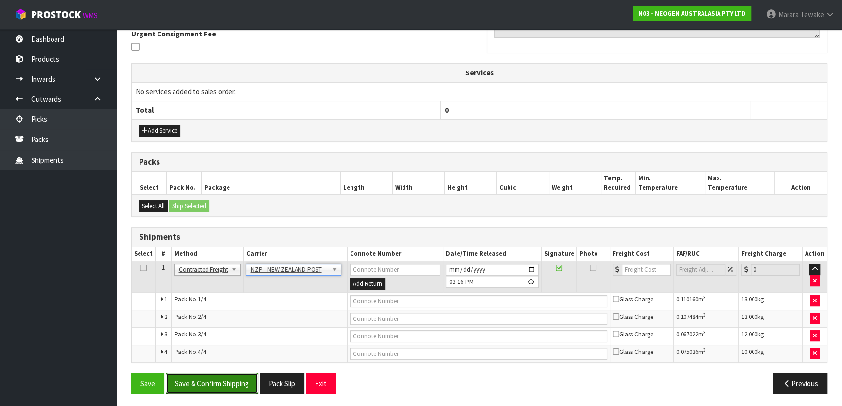
drag, startPoint x: 233, startPoint y: 384, endPoint x: 116, endPoint y: 368, distance: 117.8
click at [233, 384] on button "Save & Confirm Shipping" at bounding box center [212, 383] width 92 height 21
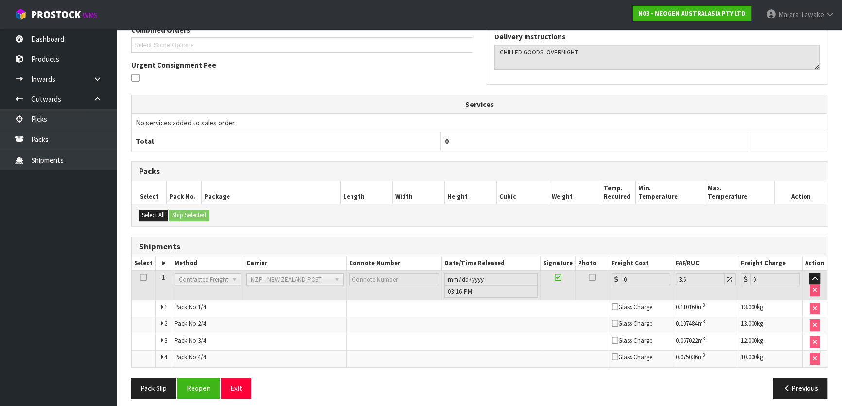
scroll to position [278, 0]
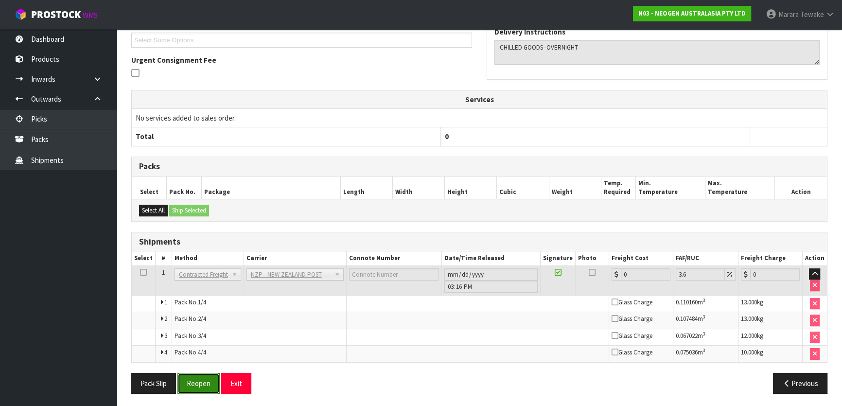
drag, startPoint x: 206, startPoint y: 374, endPoint x: 203, endPoint y: 379, distance: 5.9
click at [206, 374] on button "Reopen" at bounding box center [198, 383] width 42 height 21
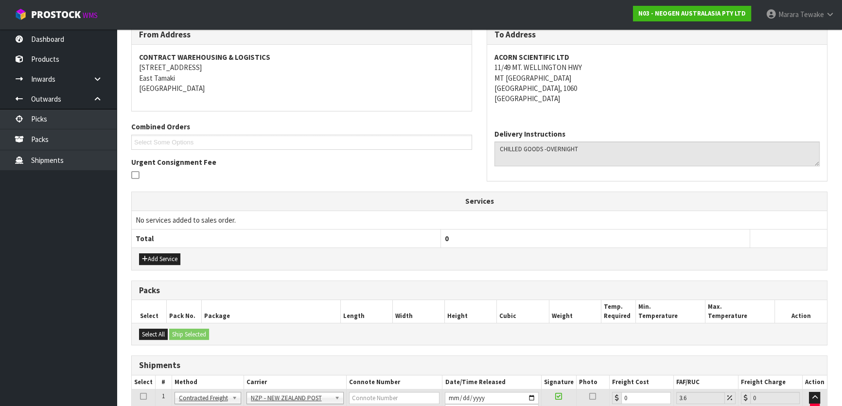
scroll to position [294, 0]
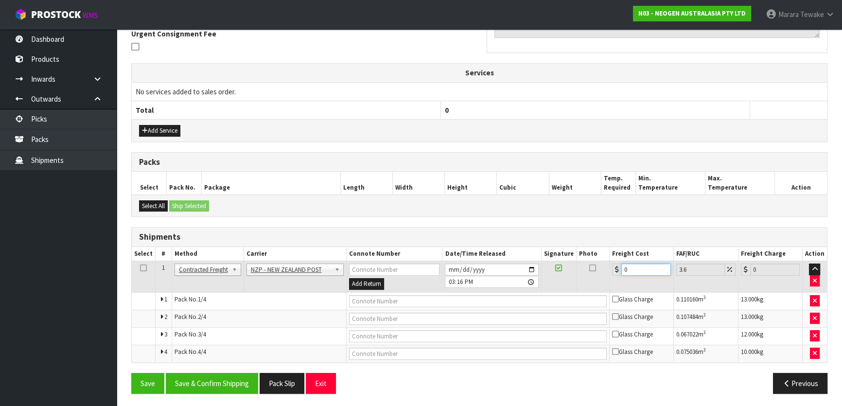
click at [607, 261] on tr "1 Client Local Pickup Customer Local Pickup Company Freight Contracted Freight …" at bounding box center [479, 277] width 695 height 32
drag, startPoint x: 219, startPoint y: 369, endPoint x: 212, endPoint y: 371, distance: 7.1
click at [219, 370] on div "From Address CONTRACT WAREHOUSING & LOGISTICS 17 Allens Road East Tamaki Auckla…" at bounding box center [479, 148] width 696 height 505
click at [199, 373] on button "Save & Confirm Shipping" at bounding box center [212, 383] width 92 height 21
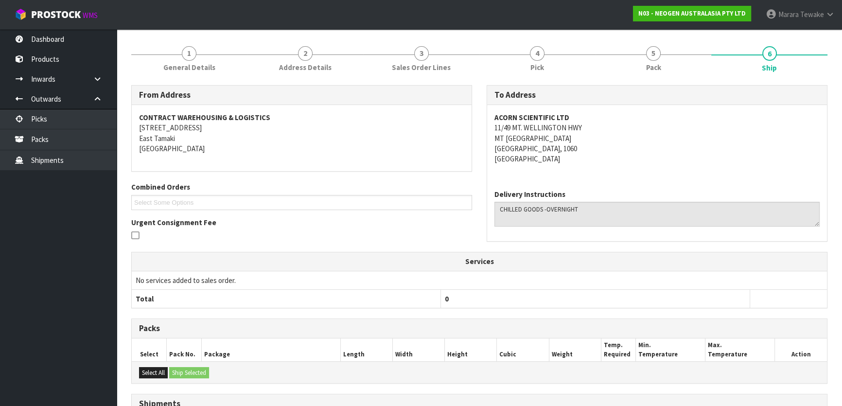
scroll to position [274, 0]
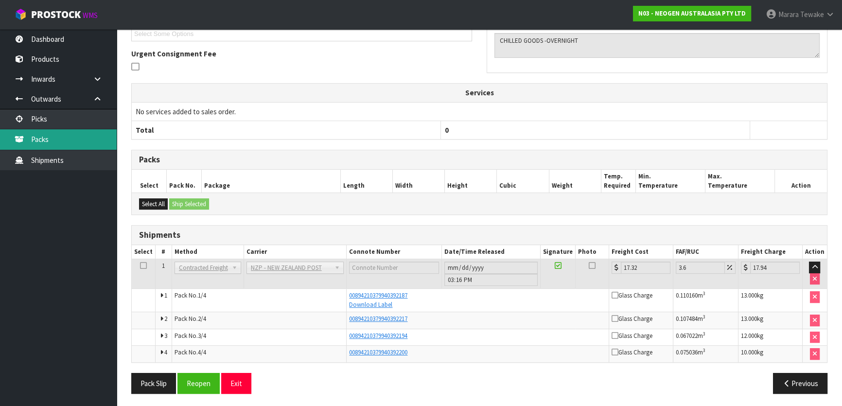
click at [83, 130] on link "Packs" at bounding box center [58, 139] width 117 height 20
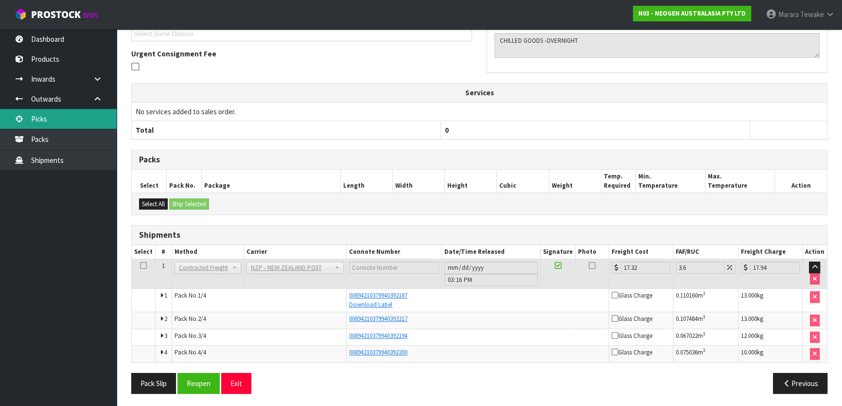
click at [78, 124] on link "Picks" at bounding box center [58, 119] width 117 height 20
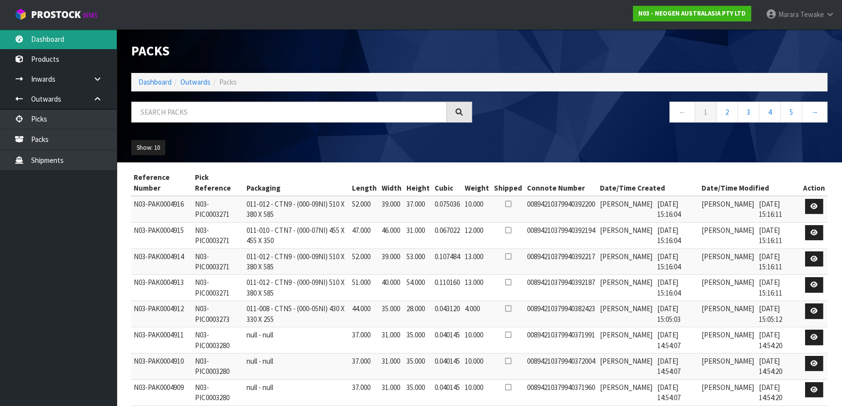
click at [64, 42] on link "Dashboard" at bounding box center [58, 39] width 117 height 20
click at [63, 42] on link "Dashboard" at bounding box center [58, 39] width 117 height 20
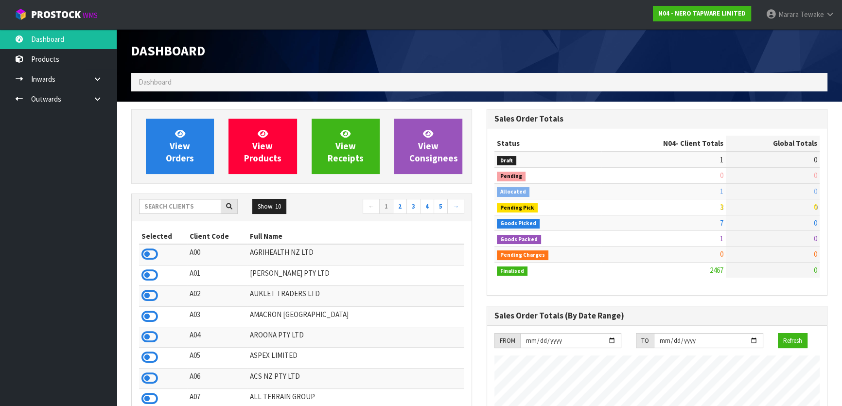
scroll to position [797, 355]
click at [157, 209] on input "text" at bounding box center [180, 206] width 82 height 15
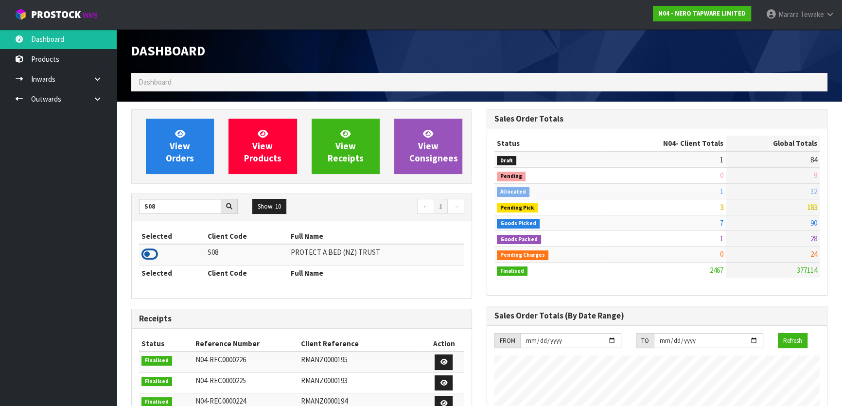
click at [156, 261] on link at bounding box center [149, 256] width 17 height 9
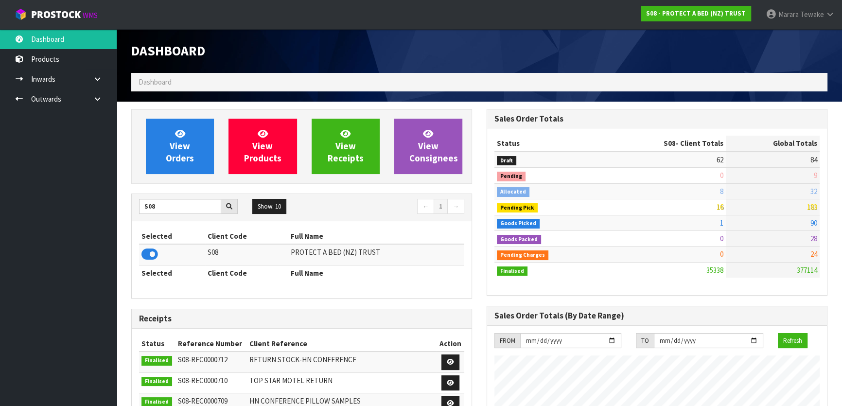
scroll to position [735, 355]
drag, startPoint x: 162, startPoint y: 205, endPoint x: 126, endPoint y: 195, distance: 37.3
click at [129, 198] on div "View Orders View Products View Receipts View Consignees S08 Show: 10 5 10 25 50…" at bounding box center [301, 391] width 355 height 564
click at [153, 254] on icon at bounding box center [149, 254] width 17 height 15
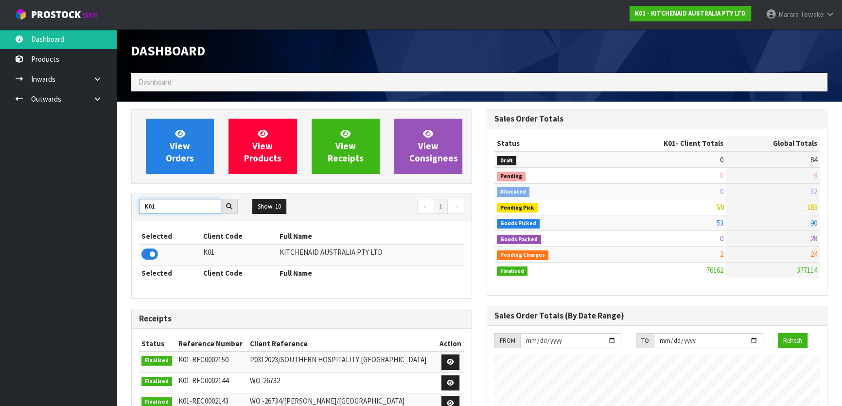
drag, startPoint x: 164, startPoint y: 208, endPoint x: 156, endPoint y: 201, distance: 11.1
click at [157, 205] on input "K01" at bounding box center [180, 206] width 82 height 15
drag, startPoint x: 160, startPoint y: 209, endPoint x: 140, endPoint y: 200, distance: 22.4
click at [141, 202] on input "K01" at bounding box center [180, 206] width 82 height 15
type input "C11"
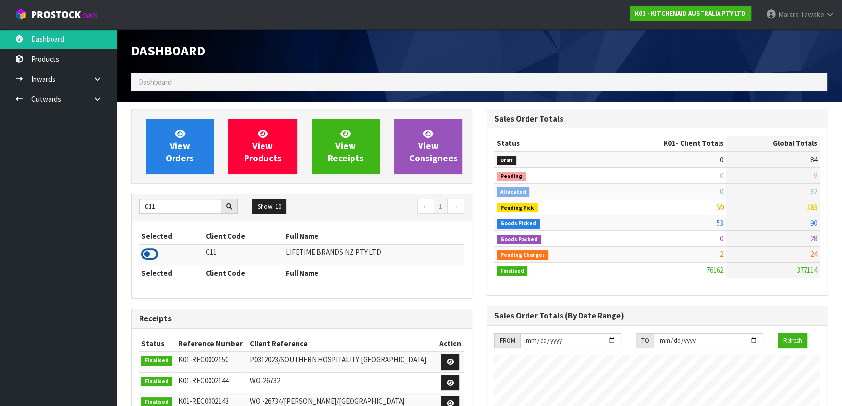
click at [151, 252] on icon at bounding box center [149, 254] width 17 height 15
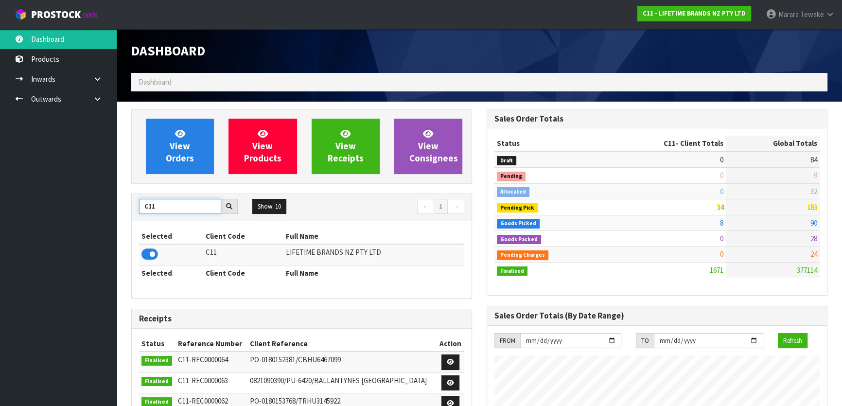
drag, startPoint x: 149, startPoint y: 208, endPoint x: 126, endPoint y: 201, distance: 24.3
click at [128, 204] on div "View Orders View Products View Receipts View Consignees C11 Show: 10 5 10 25 50…" at bounding box center [301, 393] width 355 height 569
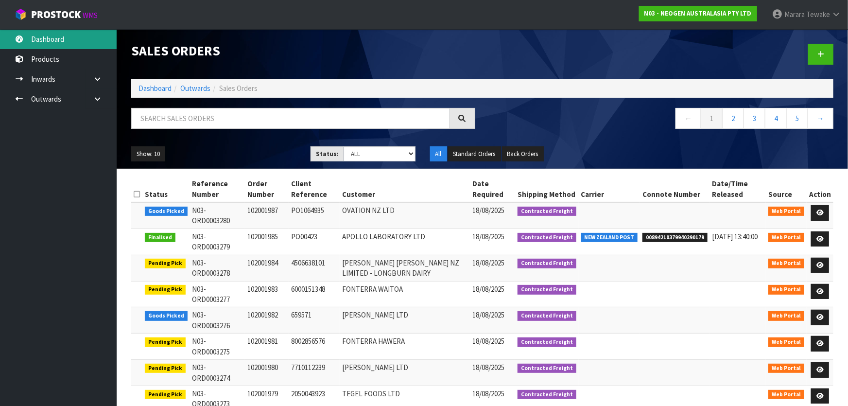
click at [55, 44] on link "Dashboard" at bounding box center [58, 39] width 117 height 20
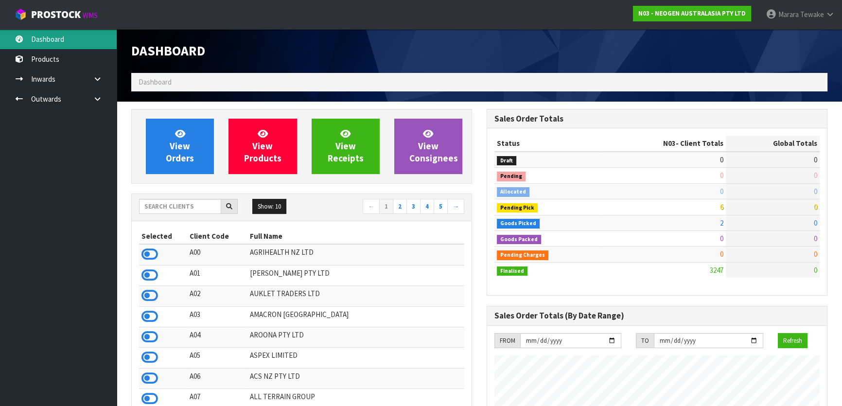
scroll to position [735, 355]
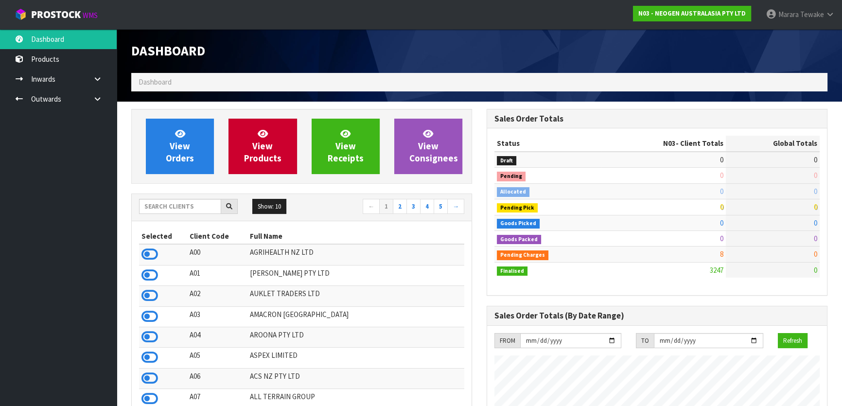
scroll to position [735, 355]
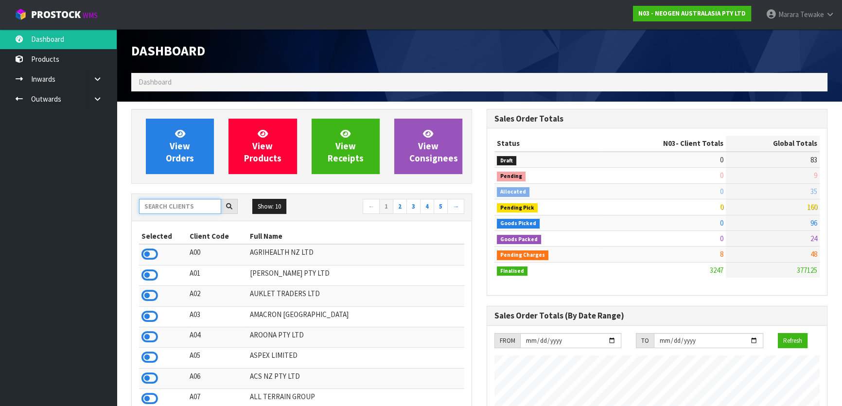
click at [175, 205] on input "text" at bounding box center [180, 206] width 82 height 15
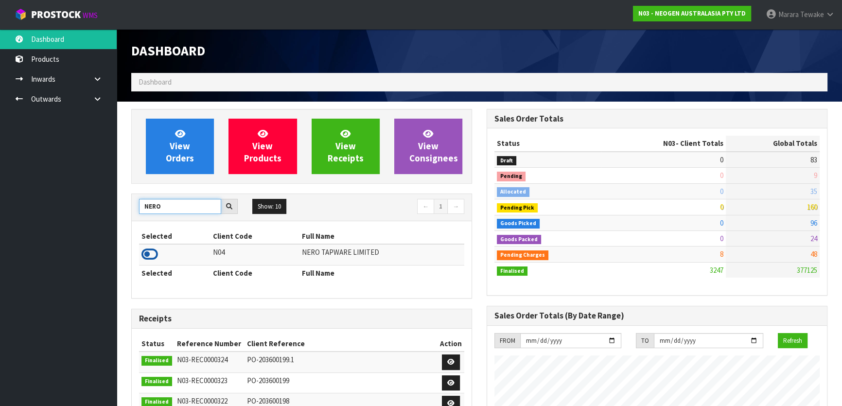
type input "NERO"
click at [144, 247] on icon at bounding box center [149, 254] width 17 height 15
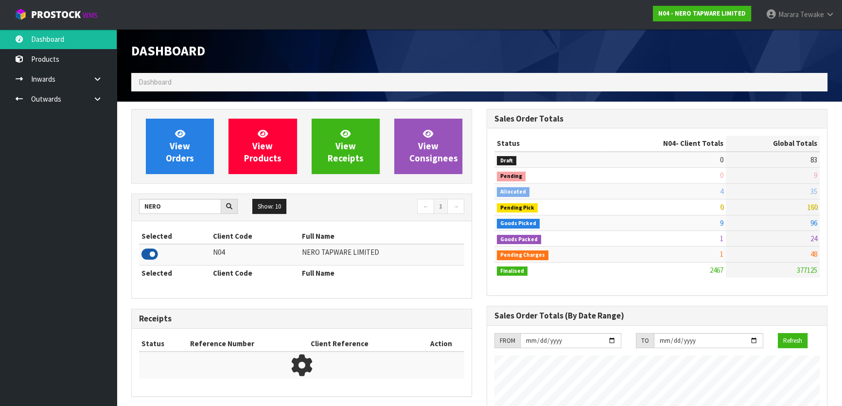
scroll to position [776, 355]
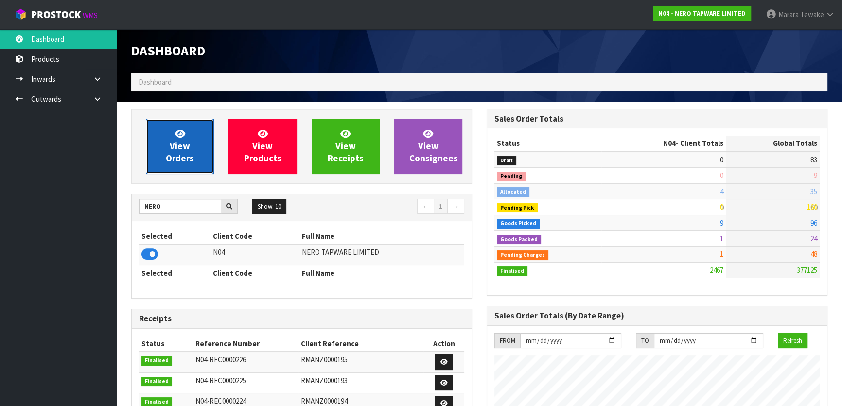
click at [171, 141] on span "View Orders" at bounding box center [180, 146] width 28 height 36
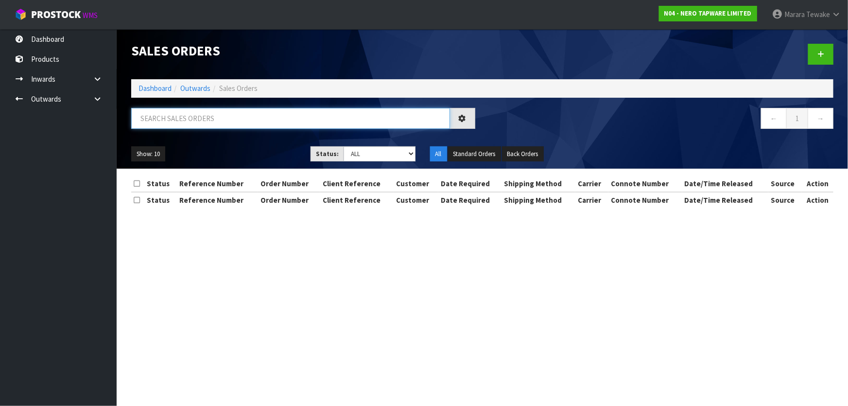
click at [181, 125] on input "text" at bounding box center [290, 118] width 319 height 21
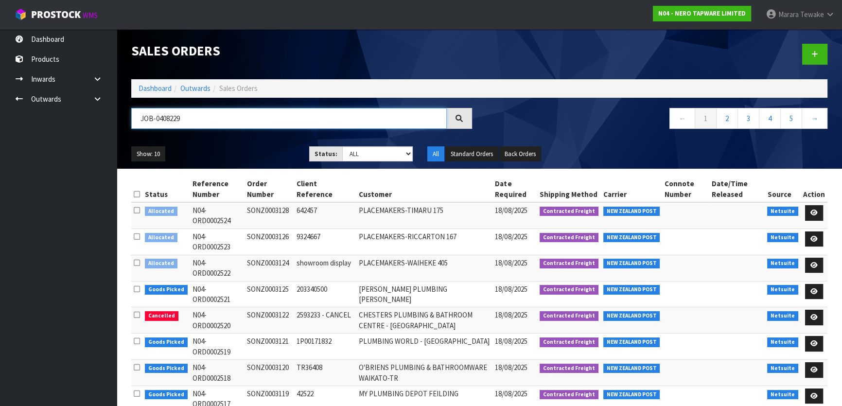
type input "JOB-0408229"
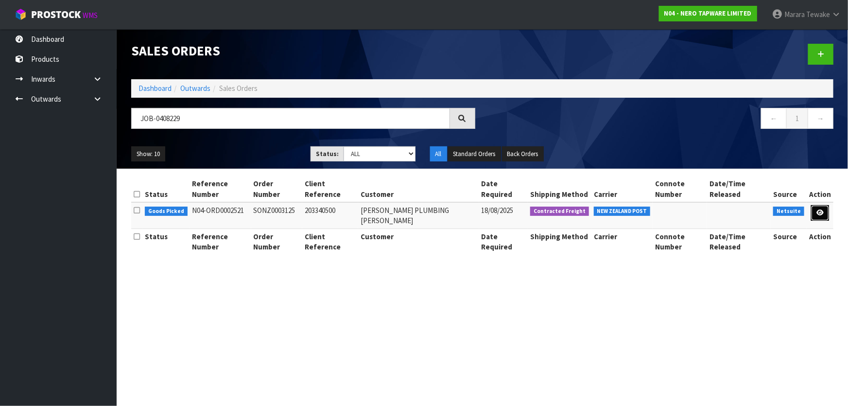
click at [819, 209] on icon at bounding box center [820, 212] width 7 height 6
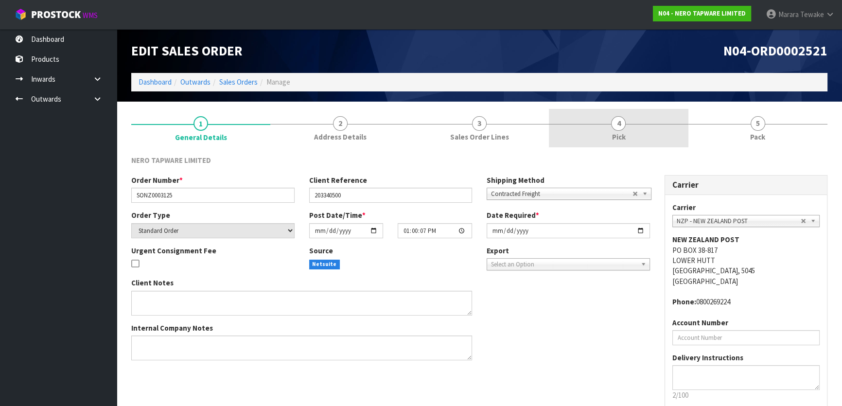
click at [622, 122] on span "4" at bounding box center [618, 123] width 15 height 15
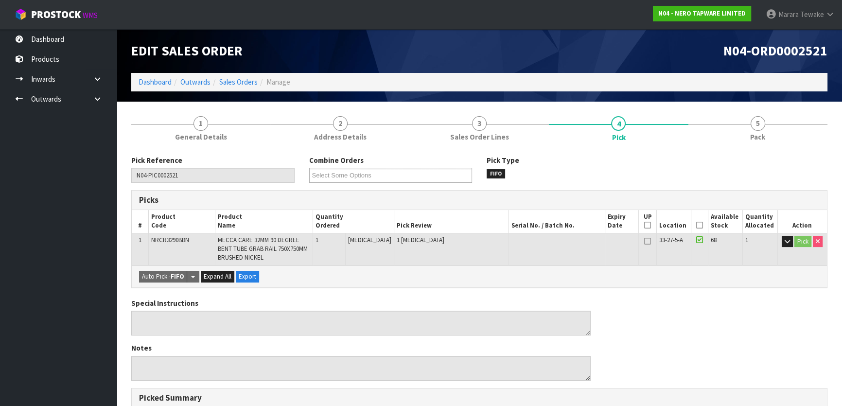
click at [697, 225] on icon at bounding box center [699, 225] width 7 height 0
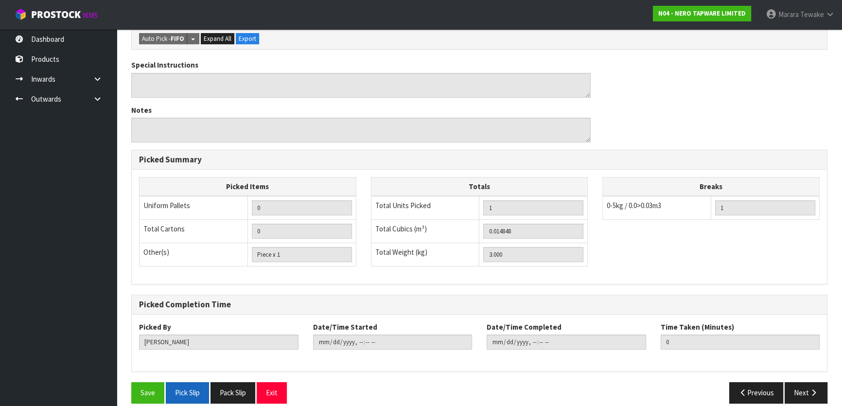
scroll to position [283, 0]
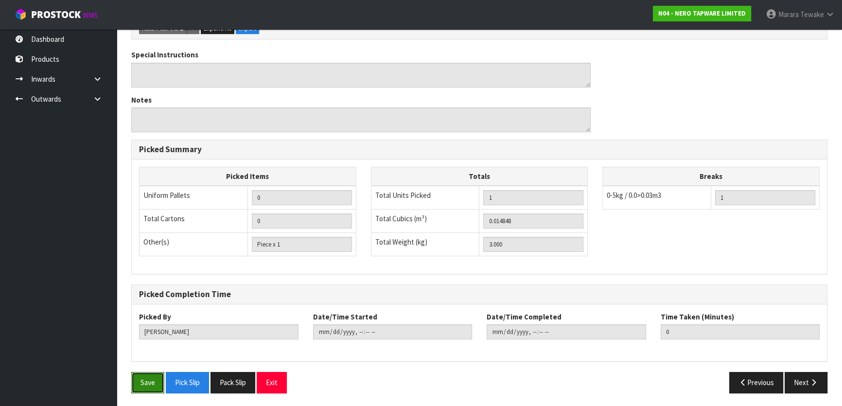
click at [163, 380] on button "Save" at bounding box center [147, 382] width 33 height 21
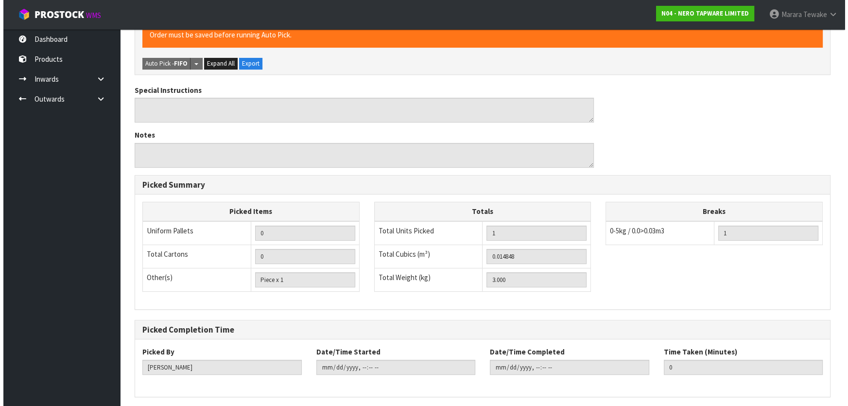
scroll to position [0, 0]
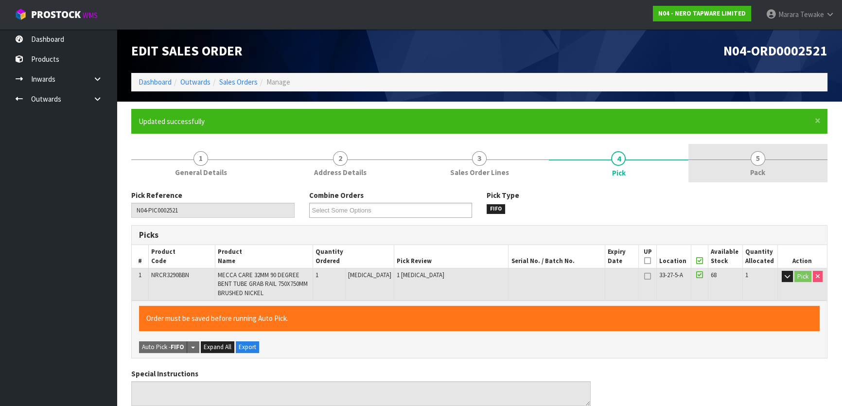
type input "Marara Tewake"
type input "2025-08-18T15:20"
click at [765, 158] on link "5 Pack" at bounding box center [757, 163] width 139 height 38
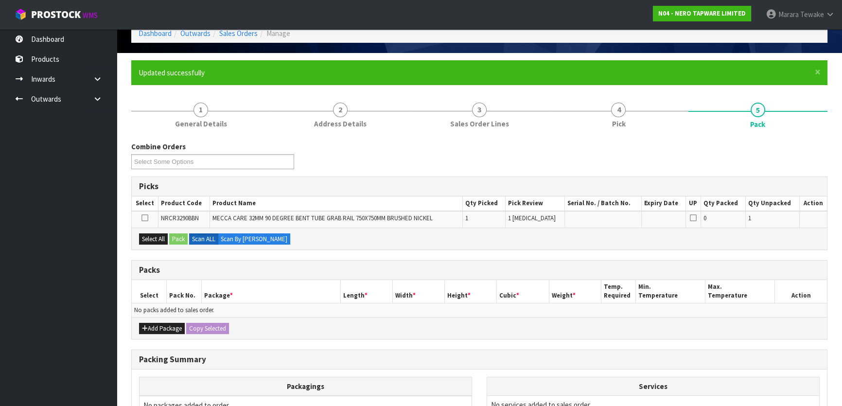
scroll to position [160, 0]
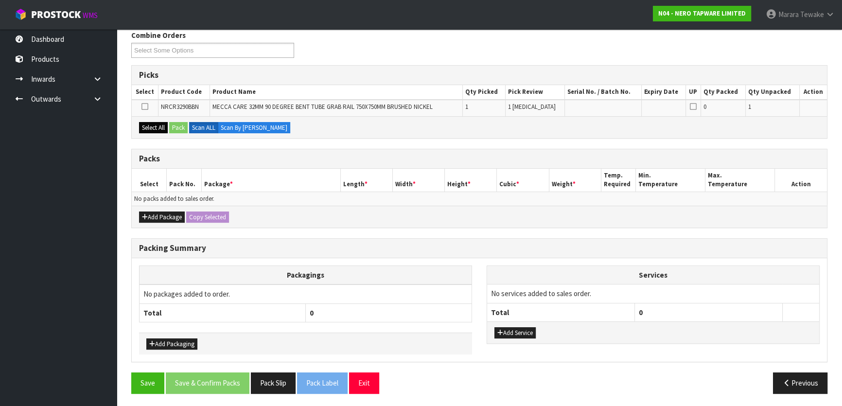
click at [155, 131] on div "Select All Pack Scan ALL Scan By Quantity" at bounding box center [479, 127] width 695 height 22
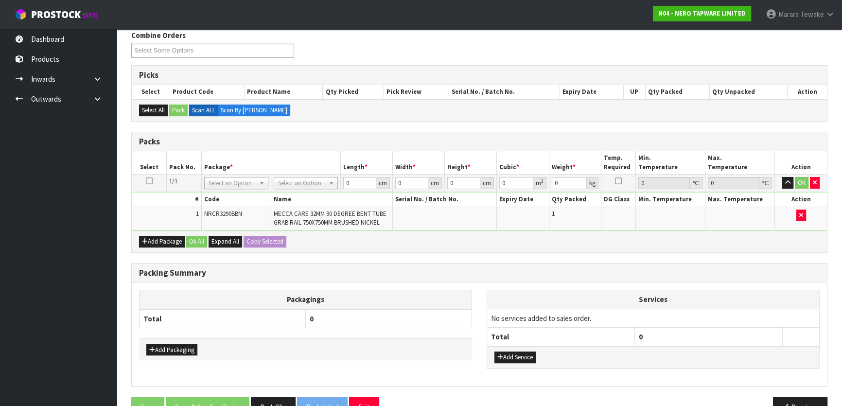
drag, startPoint x: 304, startPoint y: 179, endPoint x: 304, endPoint y: 197, distance: 18.5
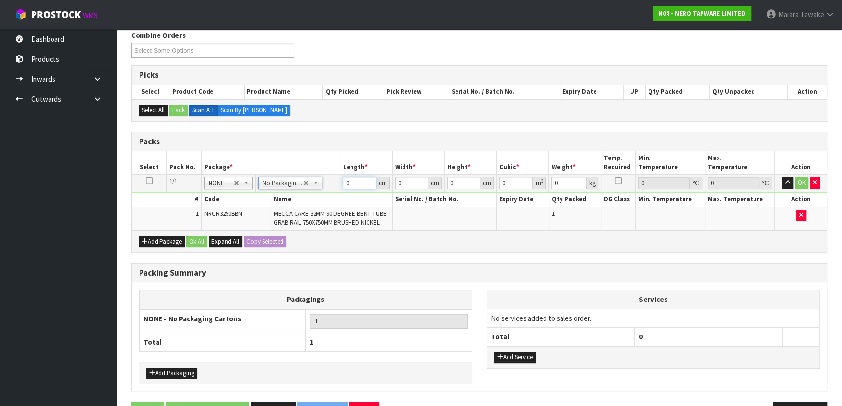
drag, startPoint x: 364, startPoint y: 182, endPoint x: 309, endPoint y: 143, distance: 67.6
click at [315, 152] on table "Select Pack No. Package * Length * Width * Height * Cubic * Weight * Temp. Requ…" at bounding box center [479, 190] width 695 height 79
type input "78"
type input "28"
type input "8"
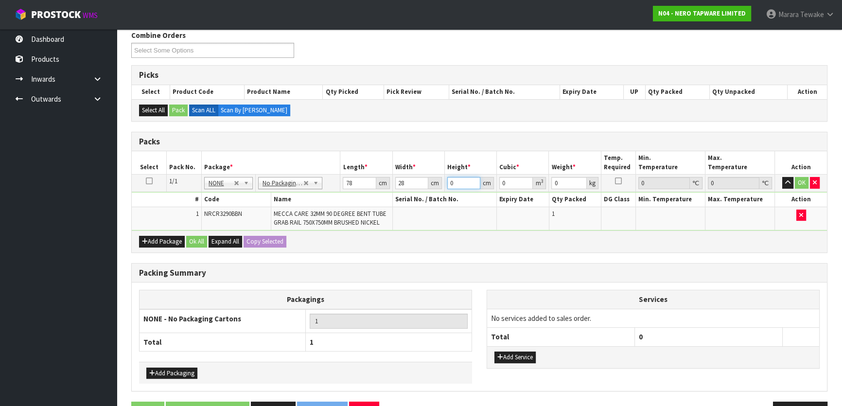
type input "0.017472"
type input "8"
type input "5"
click at [782, 177] on button "button" at bounding box center [787, 183] width 11 height 12
click button "OK" at bounding box center [802, 183] width 14 height 12
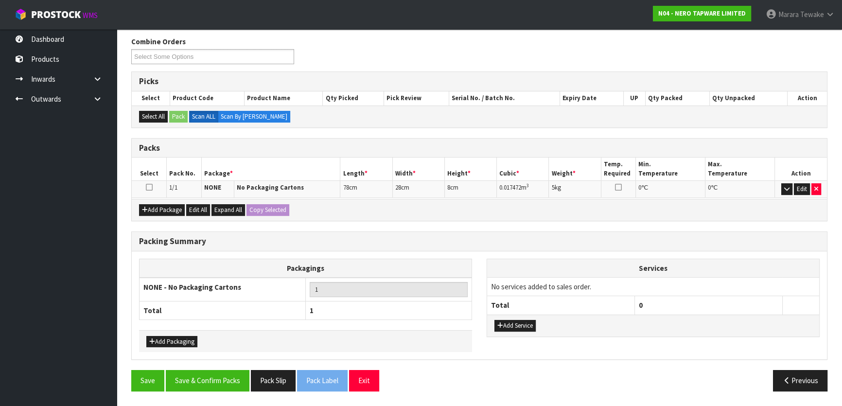
scroll to position [150, 0]
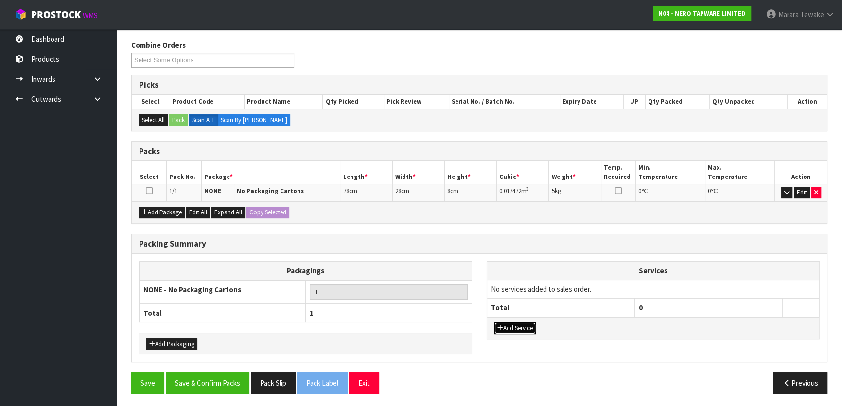
click at [525, 323] on button "Add Service" at bounding box center [514, 328] width 41 height 12
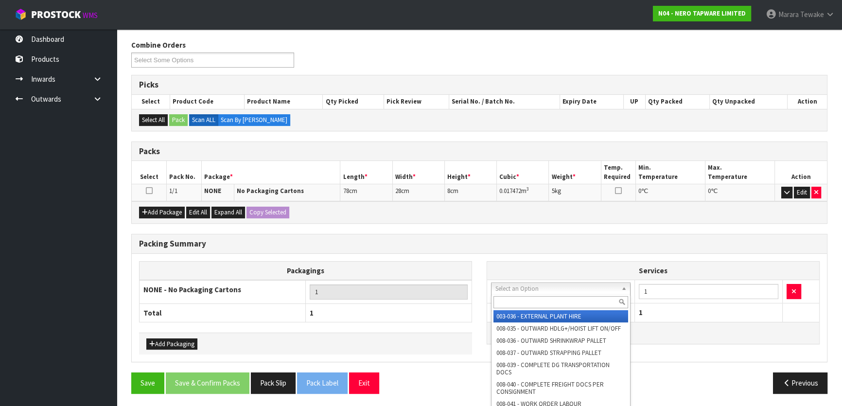
click at [538, 303] on input "text" at bounding box center [560, 302] width 135 height 12
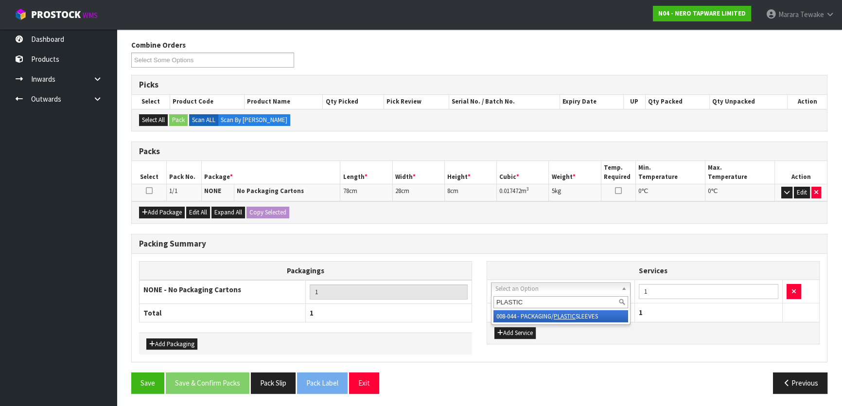
type input "PLASTIC"
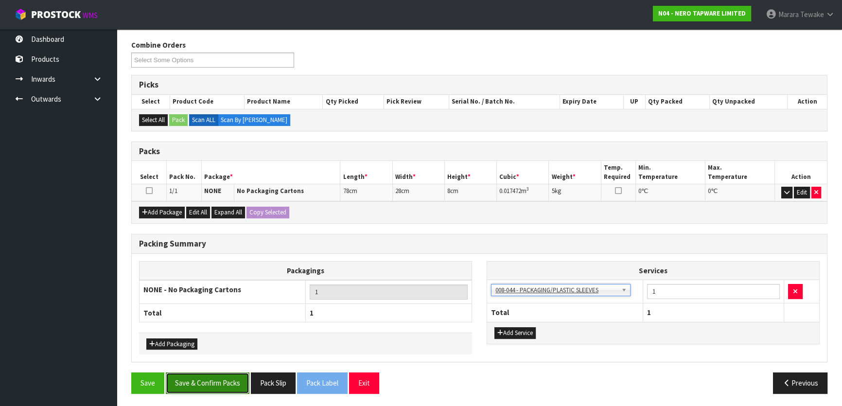
click at [219, 383] on button "Save & Confirm Packs" at bounding box center [208, 382] width 84 height 21
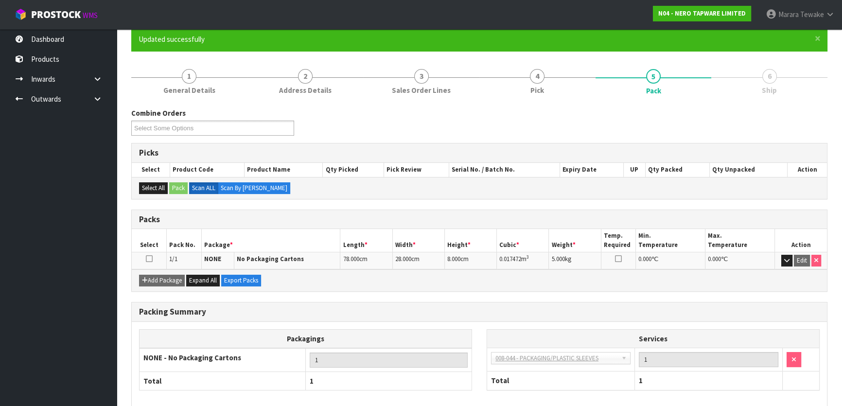
scroll to position [128, 0]
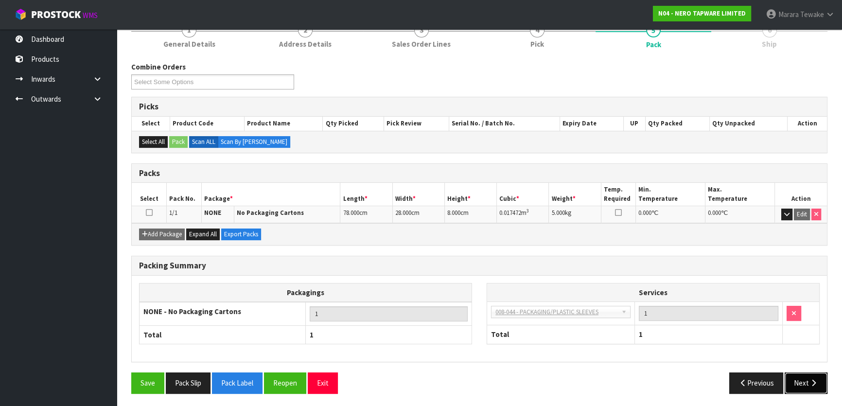
drag, startPoint x: 814, startPoint y: 377, endPoint x: 752, endPoint y: 382, distance: 62.4
click at [812, 379] on icon "button" at bounding box center [813, 382] width 9 height 7
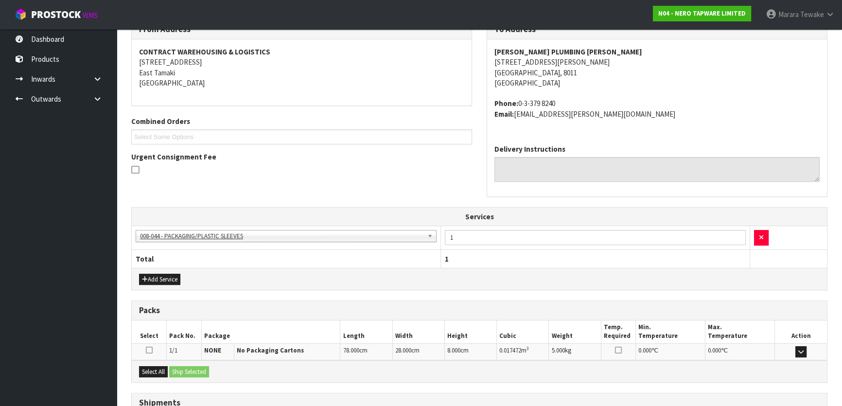
scroll to position [249, 0]
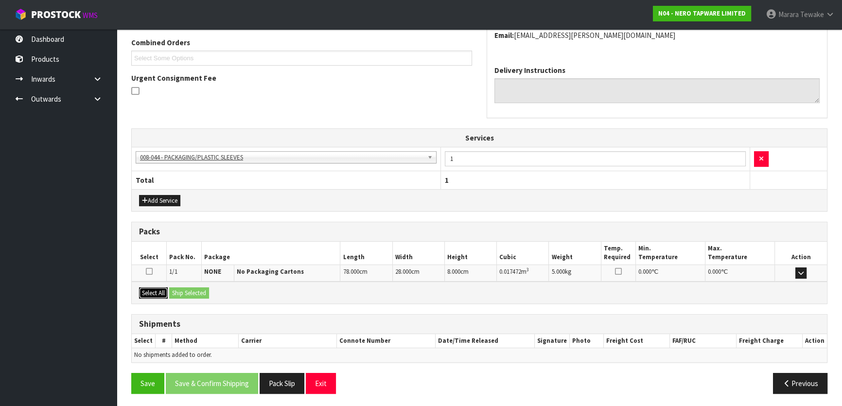
click at [157, 290] on button "Select All" at bounding box center [153, 293] width 29 height 12
click at [191, 288] on button "Ship Selected" at bounding box center [189, 293] width 40 height 12
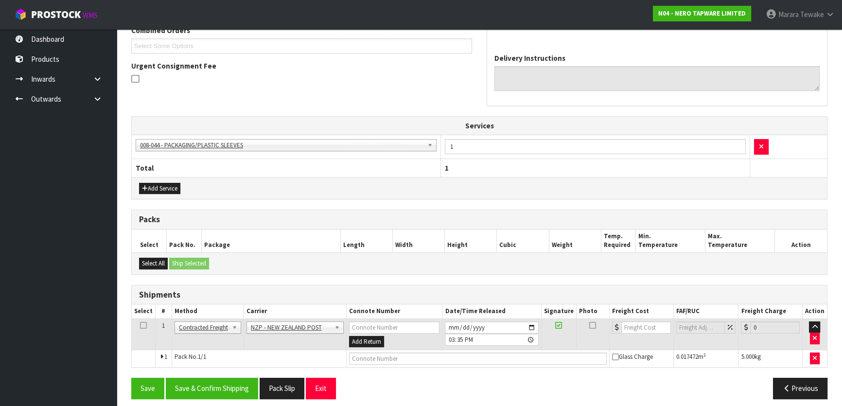
scroll to position [267, 0]
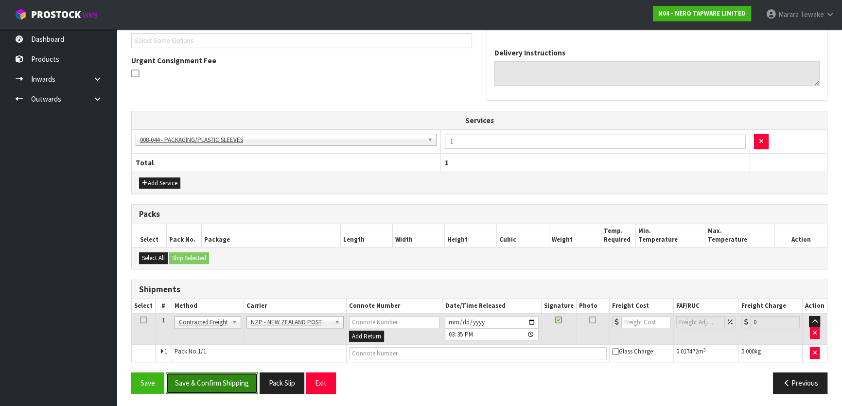
click at [215, 379] on button "Save & Confirm Shipping" at bounding box center [212, 382] width 92 height 21
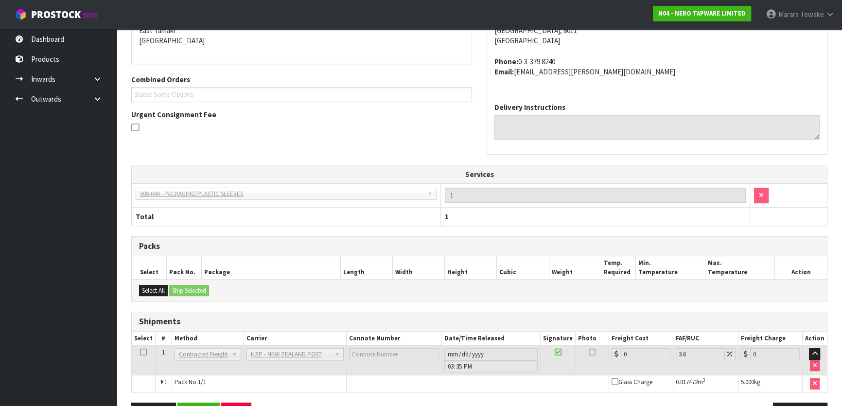
scroll to position [253, 0]
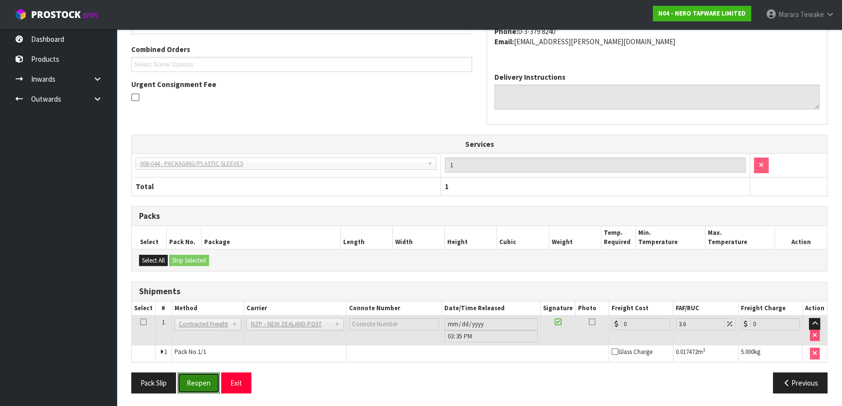
drag, startPoint x: 207, startPoint y: 383, endPoint x: 19, endPoint y: 376, distance: 187.3
click at [206, 382] on button "Reopen" at bounding box center [198, 382] width 42 height 21
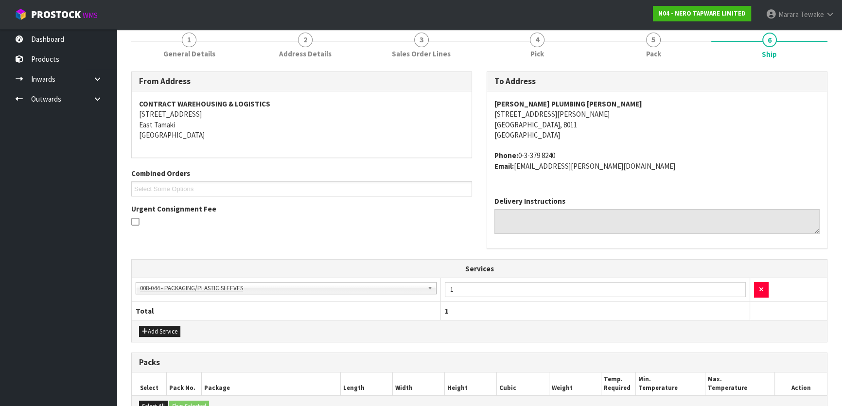
scroll to position [267, 0]
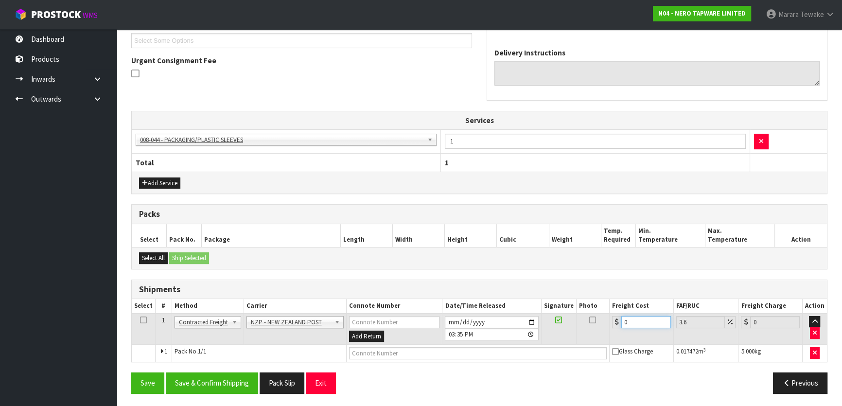
drag, startPoint x: 637, startPoint y: 322, endPoint x: 593, endPoint y: 302, distance: 47.9
click at [603, 313] on tr "1 Client Local Pickup Customer Local Pickup Company Freight Contracted Freight …" at bounding box center [479, 329] width 695 height 32
type input "1"
type input "1.04"
type input "11"
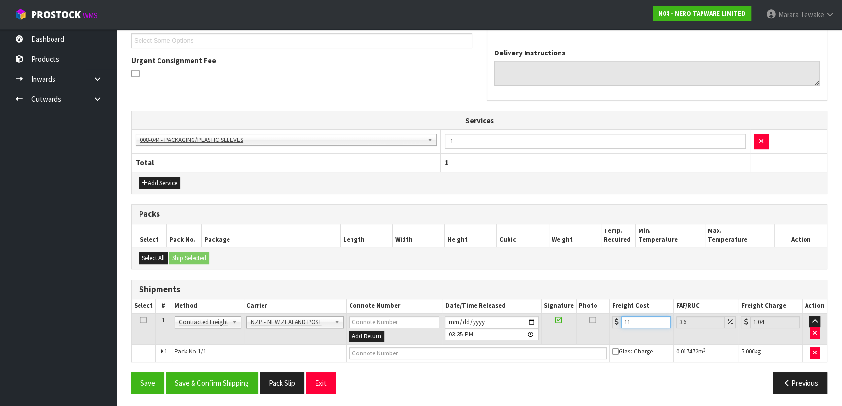
type input "11.4"
type input "11.6"
type input "12.02"
type input "11.61"
type input "12.03"
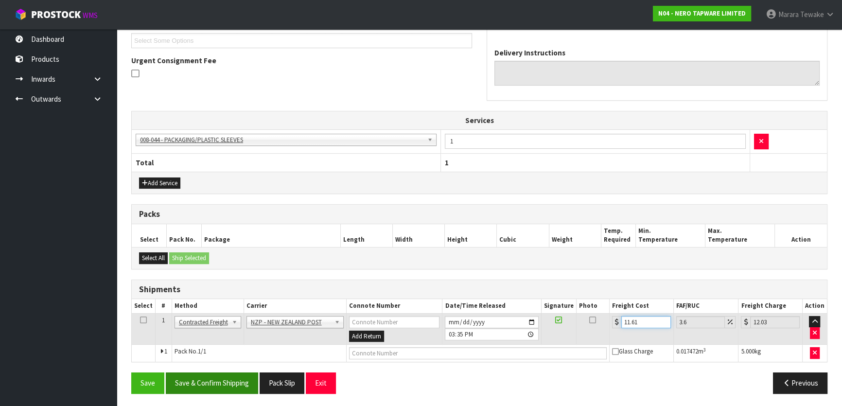
type input "11.61"
drag, startPoint x: 242, startPoint y: 386, endPoint x: 131, endPoint y: 319, distance: 130.2
click at [240, 384] on button "Save & Confirm Shipping" at bounding box center [212, 382] width 92 height 21
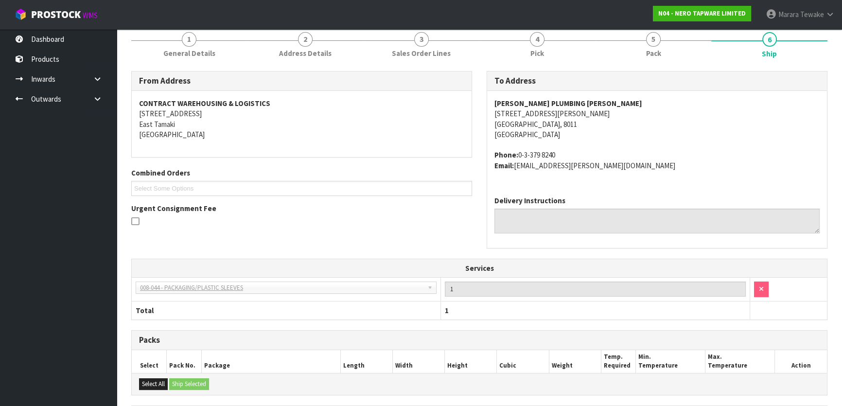
scroll to position [249, 0]
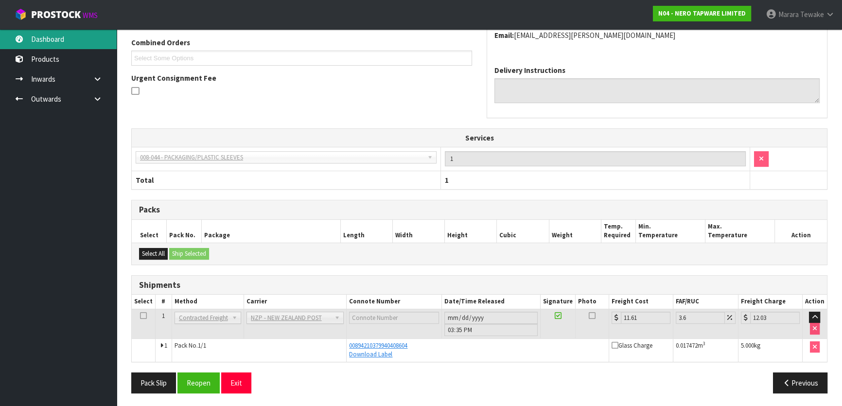
click at [63, 35] on link "Dashboard" at bounding box center [58, 39] width 117 height 20
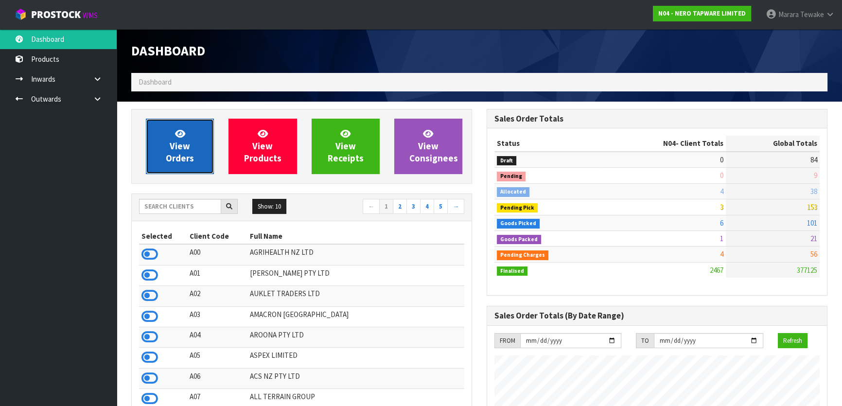
click at [181, 147] on span "View Orders" at bounding box center [180, 146] width 28 height 36
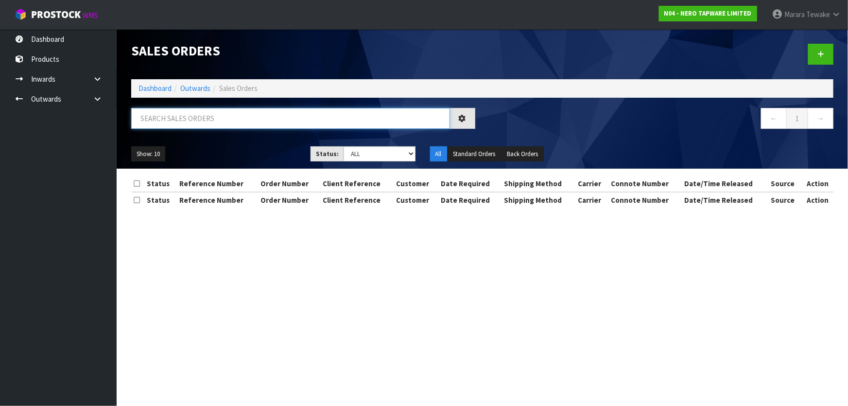
click at [197, 113] on input "text" at bounding box center [290, 118] width 319 height 21
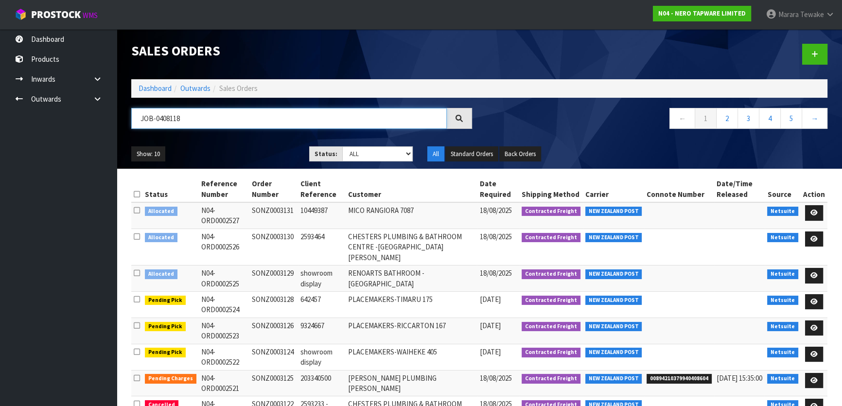
type input "JOB-0408118"
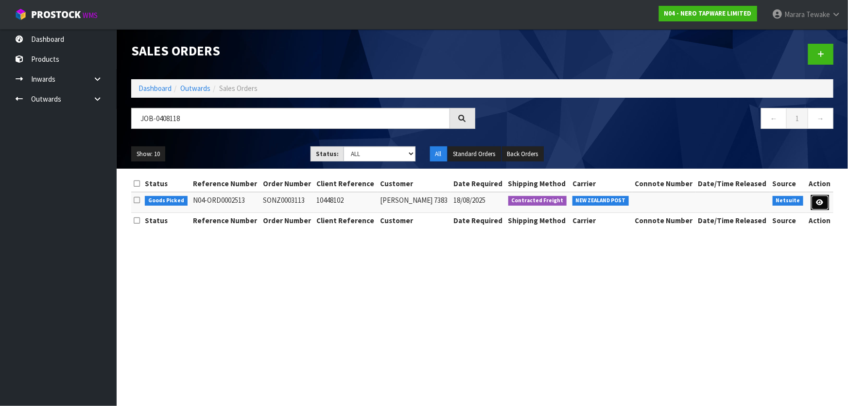
drag, startPoint x: 820, startPoint y: 200, endPoint x: 815, endPoint y: 200, distance: 5.4
click at [820, 200] on icon at bounding box center [820, 202] width 7 height 6
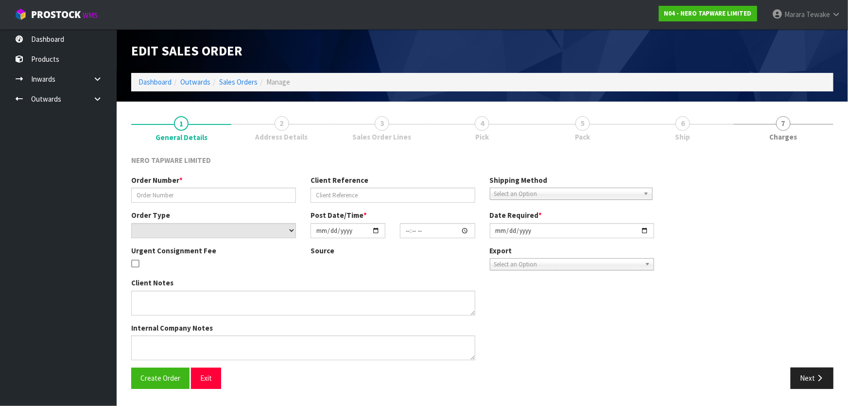
type input "SONZ0003113"
type input "10448102"
select select "number:0"
type input "[DATE]"
type input "09:30:06.000"
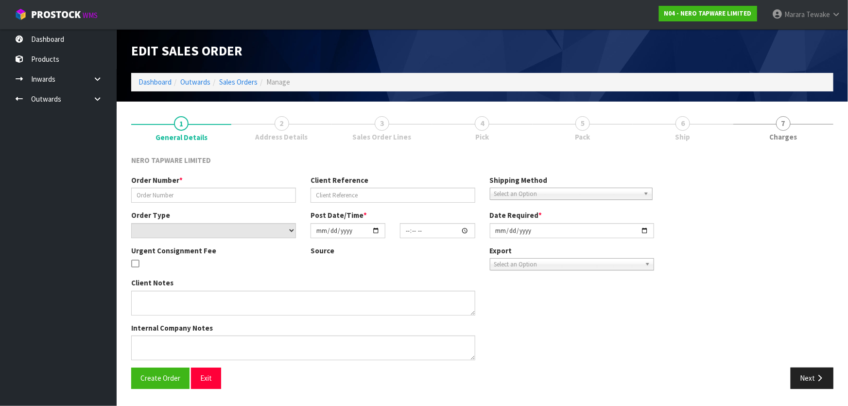
type input "[DATE]"
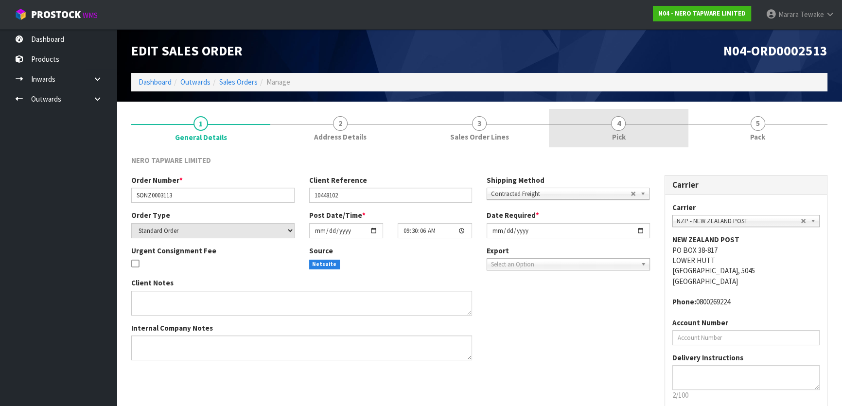
click at [653, 131] on link "4 Pick" at bounding box center [618, 128] width 139 height 38
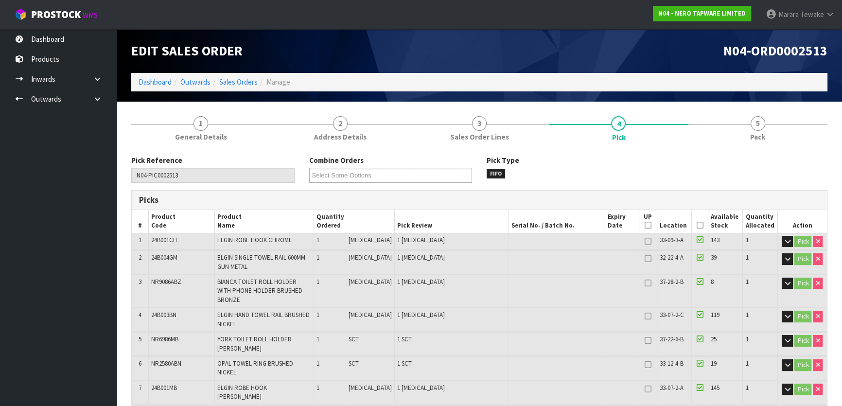
click at [698, 225] on icon at bounding box center [699, 225] width 7 height 0
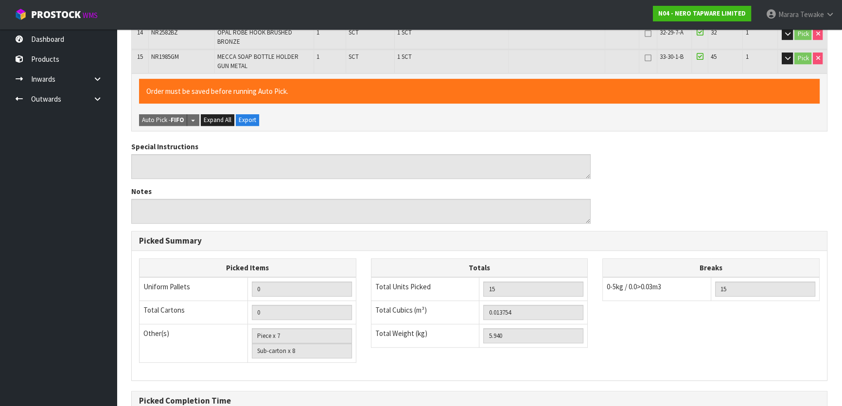
scroll to position [574, 0]
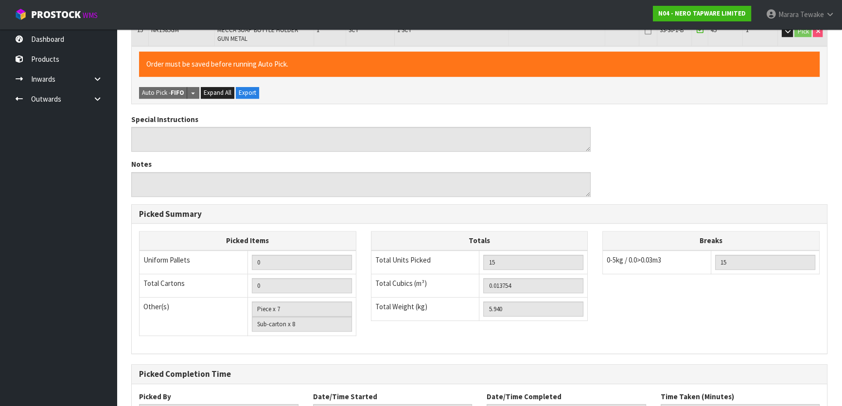
scroll to position [0, 0]
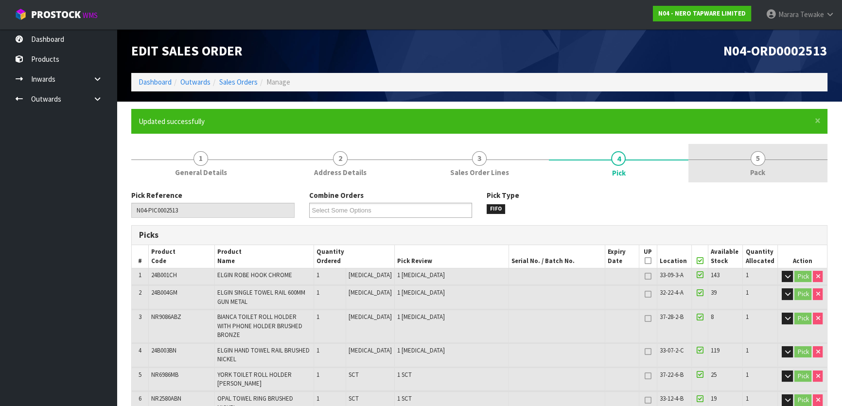
drag, startPoint x: 731, startPoint y: 174, endPoint x: 707, endPoint y: 180, distance: 24.8
click at [731, 170] on link "5 Pack" at bounding box center [757, 163] width 139 height 38
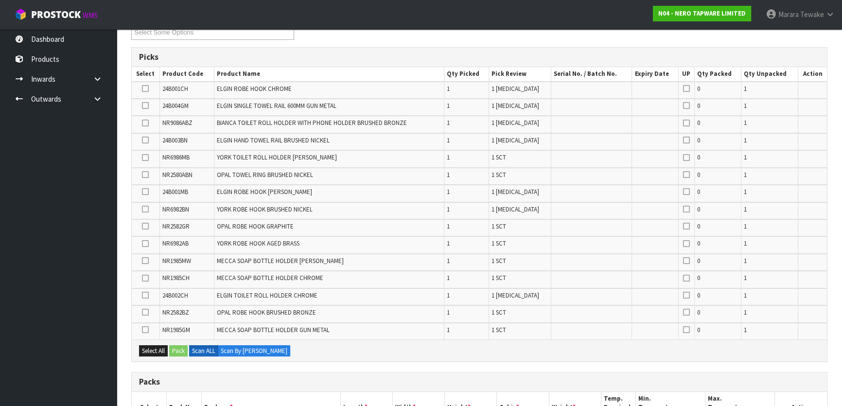
scroll to position [309, 0]
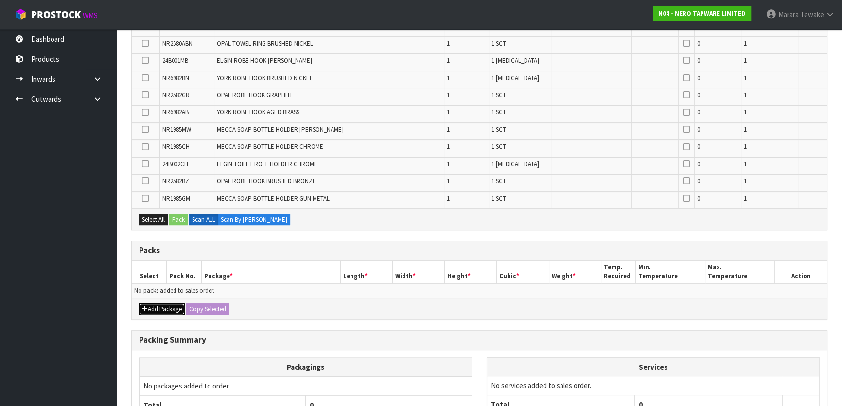
click at [157, 308] on button "Add Package" at bounding box center [162, 309] width 46 height 12
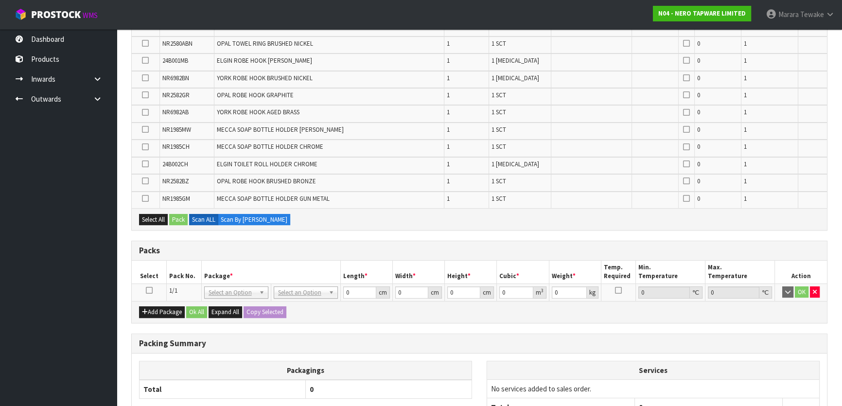
click at [147, 290] on icon at bounding box center [149, 290] width 7 height 0
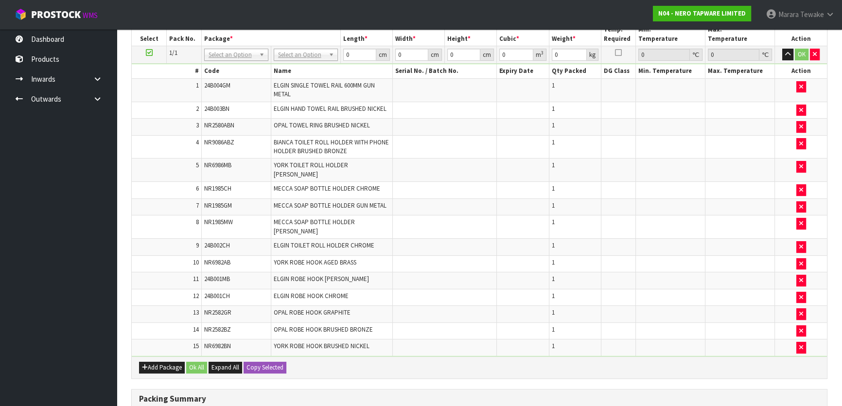
scroll to position [164, 0]
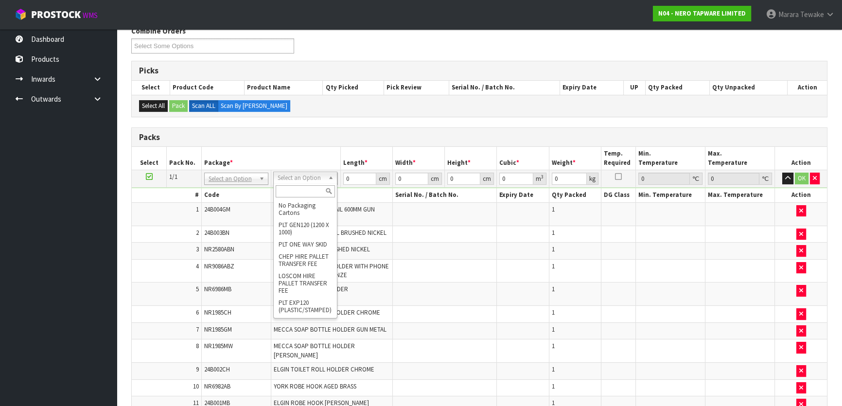
click at [311, 191] on input "text" at bounding box center [305, 191] width 59 height 12
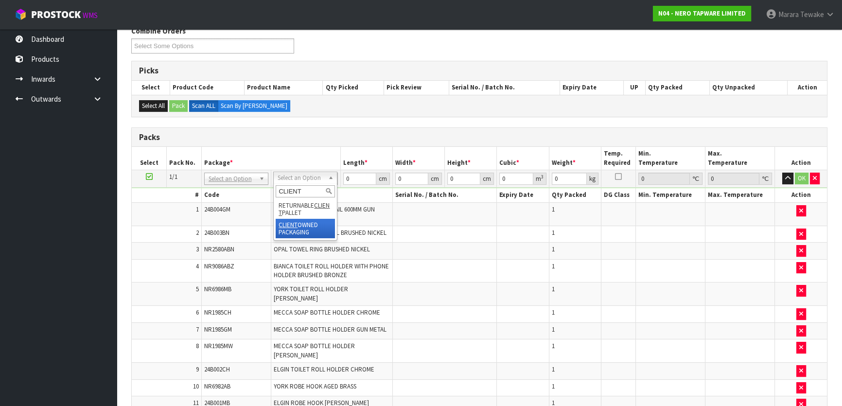
type input "CLIENT"
type input "5.94"
drag, startPoint x: 352, startPoint y: 182, endPoint x: 314, endPoint y: 162, distance: 42.4
click at [316, 162] on table "Select Pack No. Package * Length * Width * Height * Cubic * Weight * Temp. Requ…" at bounding box center [479, 313] width 695 height 333
type input "74"
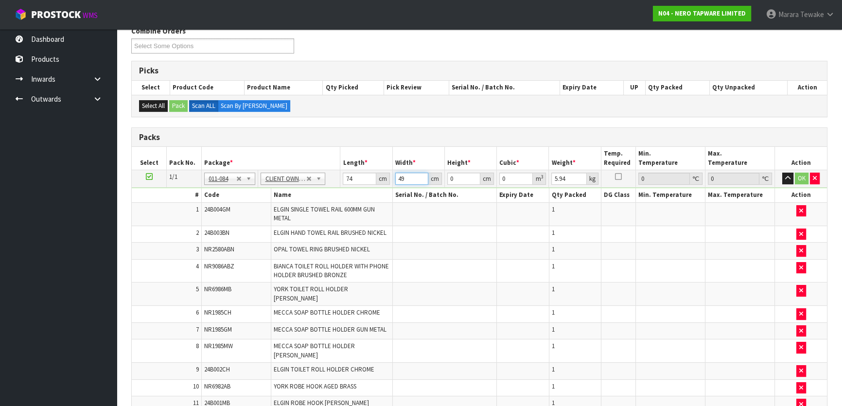
type input "49"
type input "1"
type input "0.003626"
type input "11"
type input "0.039886"
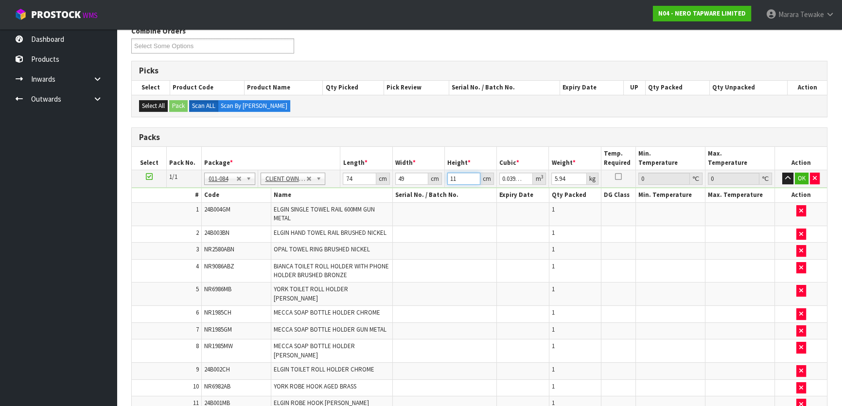
type input "11"
type input "7"
click at [782, 173] on button "button" at bounding box center [787, 179] width 11 height 12
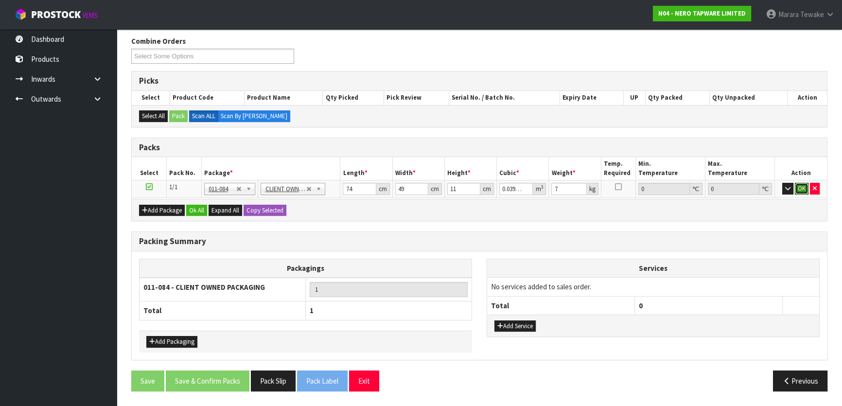
click button "OK" at bounding box center [802, 189] width 14 height 12
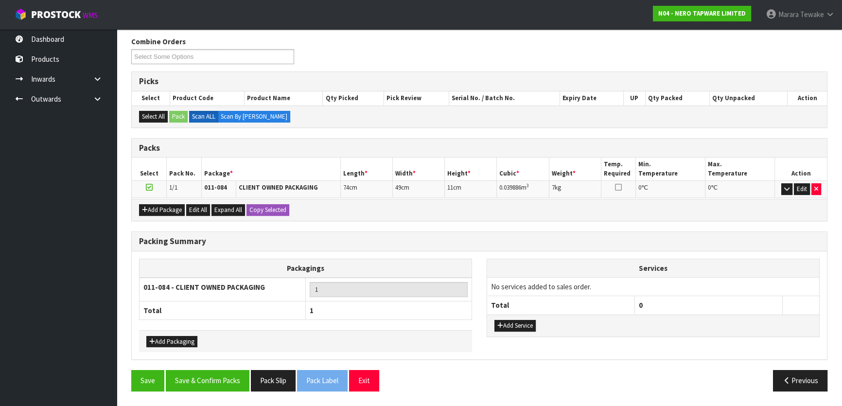
scroll to position [150, 0]
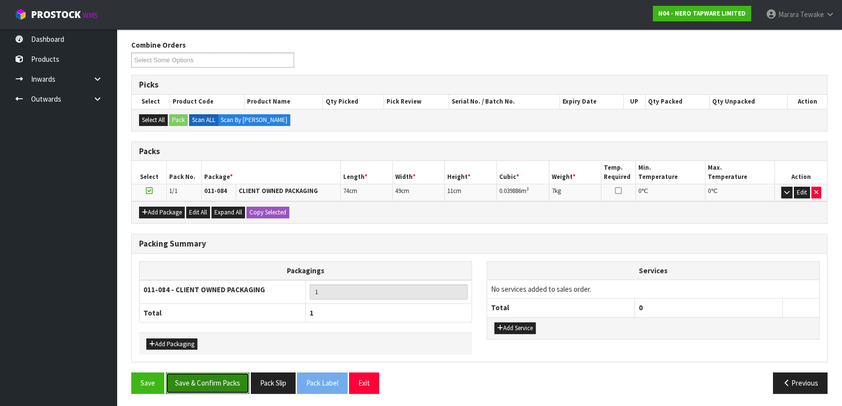
click at [213, 384] on button "Save & Confirm Packs" at bounding box center [208, 382] width 84 height 21
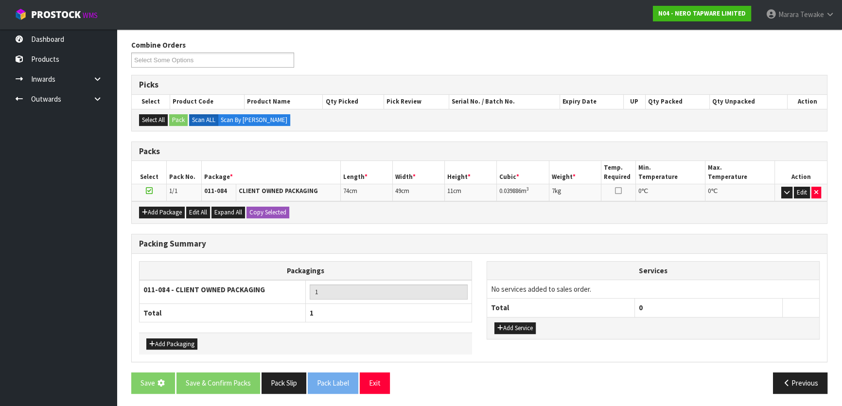
scroll to position [0, 0]
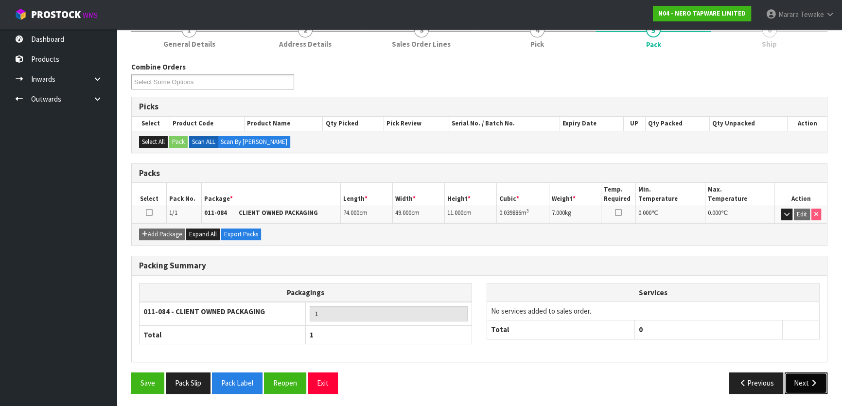
click at [804, 384] on button "Next" at bounding box center [806, 382] width 43 height 21
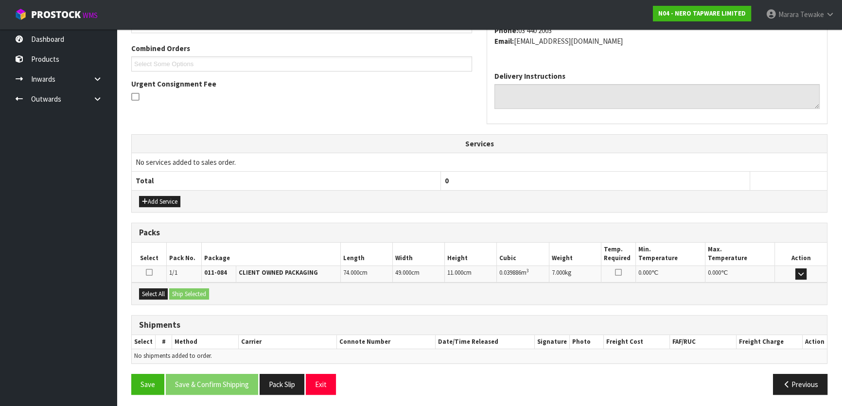
scroll to position [244, 0]
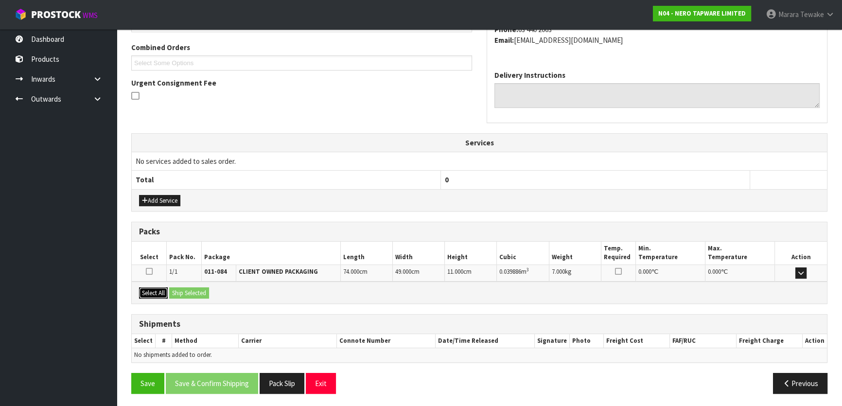
drag, startPoint x: 154, startPoint y: 290, endPoint x: 177, endPoint y: 294, distance: 23.7
click at [158, 291] on button "Select All" at bounding box center [153, 293] width 29 height 12
click at [180, 294] on button "Ship Selected" at bounding box center [189, 293] width 40 height 12
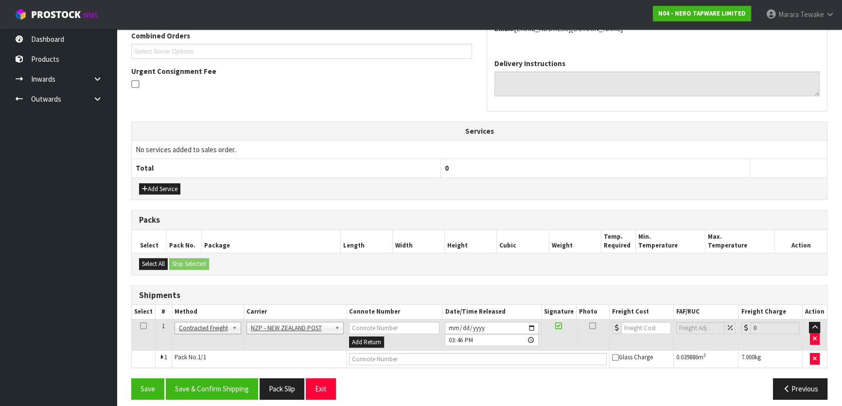
scroll to position [262, 0]
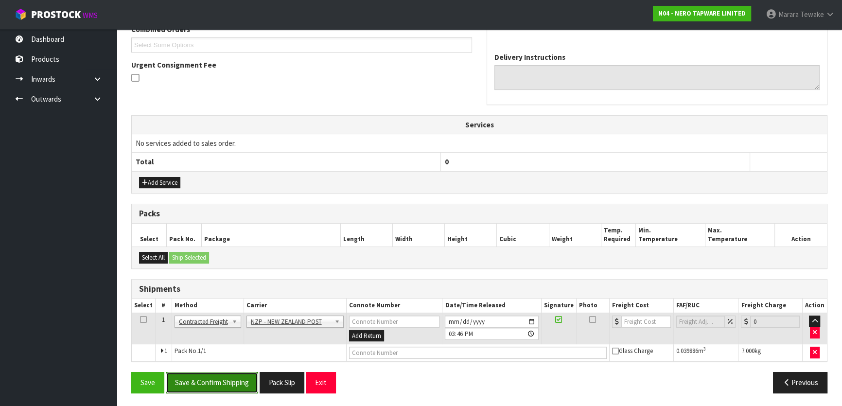
click at [224, 378] on button "Save & Confirm Shipping" at bounding box center [212, 382] width 92 height 21
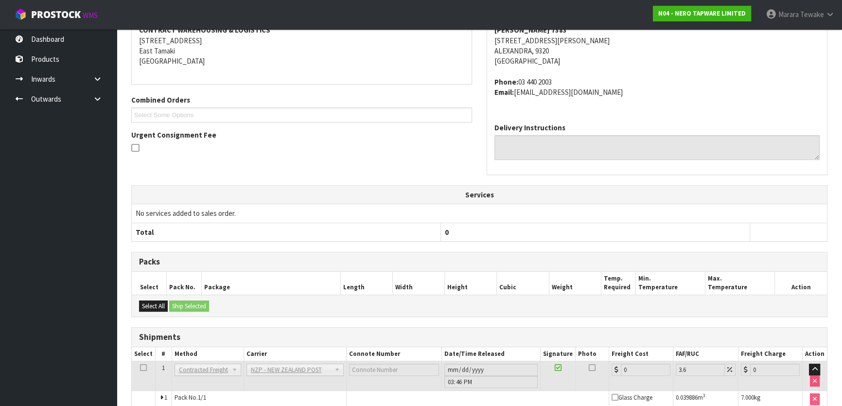
scroll to position [248, 0]
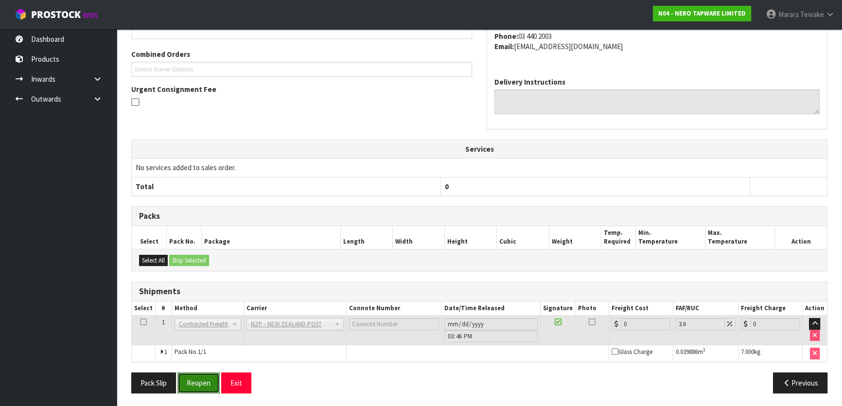
click at [204, 377] on button "Reopen" at bounding box center [198, 382] width 42 height 21
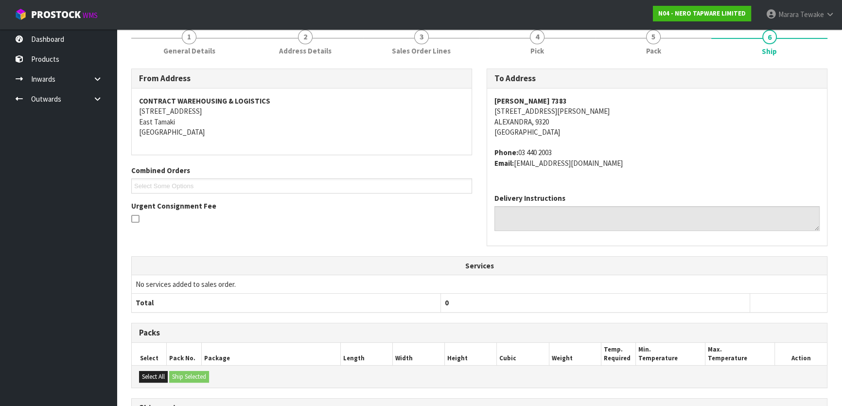
scroll to position [238, 0]
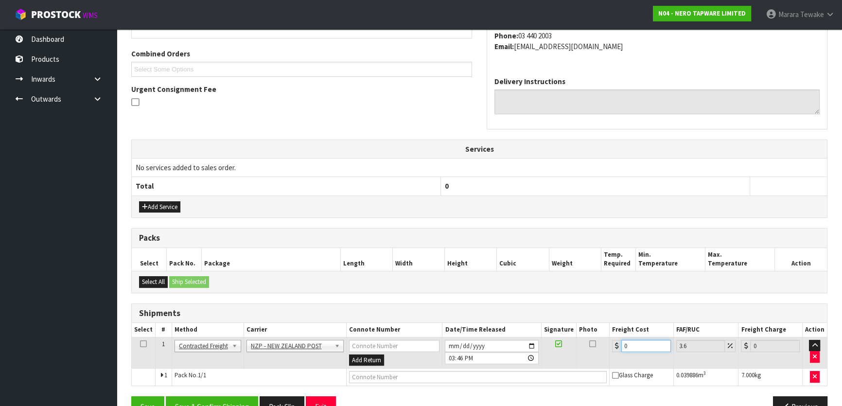
drag, startPoint x: 635, startPoint y: 347, endPoint x: 577, endPoint y: 335, distance: 59.0
click at [582, 337] on tr "1 Client Local Pickup Customer Local Pickup Company Freight Contracted Freight …" at bounding box center [479, 353] width 695 height 32
type input "1"
type input "1.04"
type input "11"
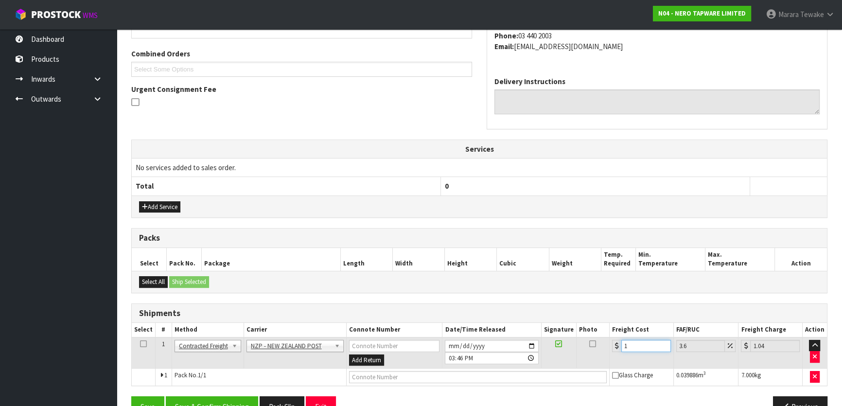
type input "11.4"
type input "11.6"
type input "12.02"
type input "11.61"
type input "12.03"
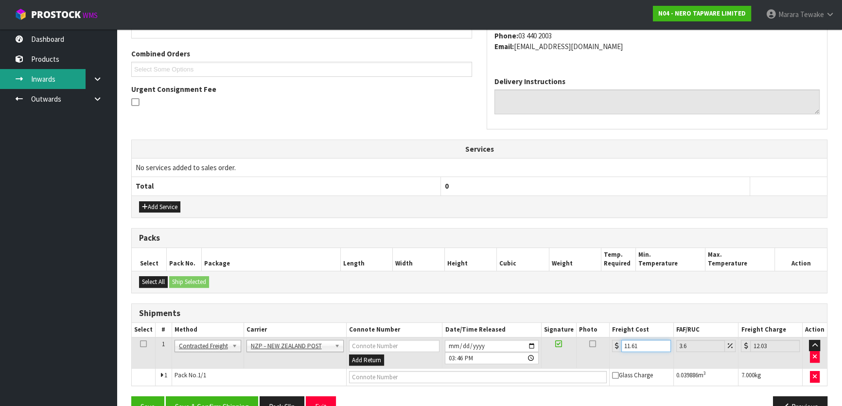
type input "11.61"
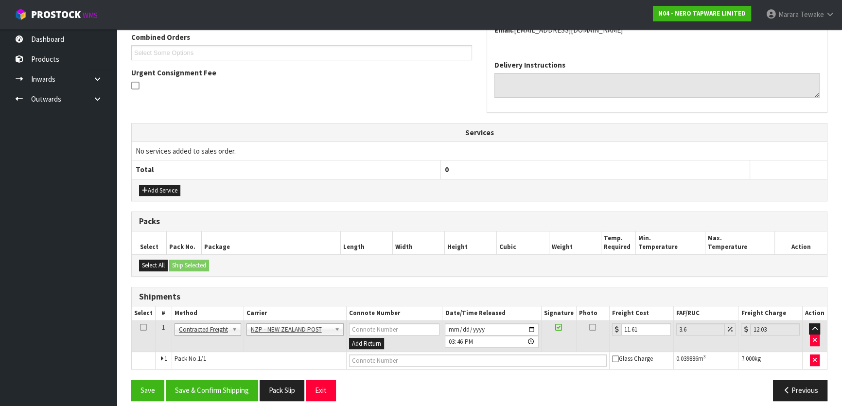
scroll to position [262, 0]
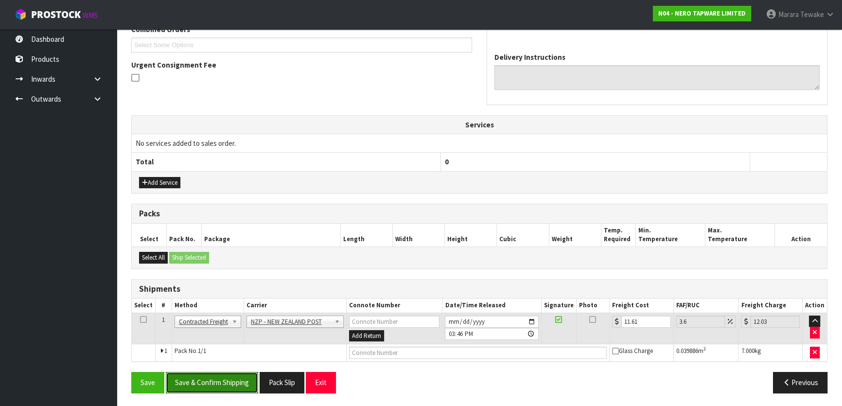
click at [218, 375] on button "Save & Confirm Shipping" at bounding box center [212, 382] width 92 height 21
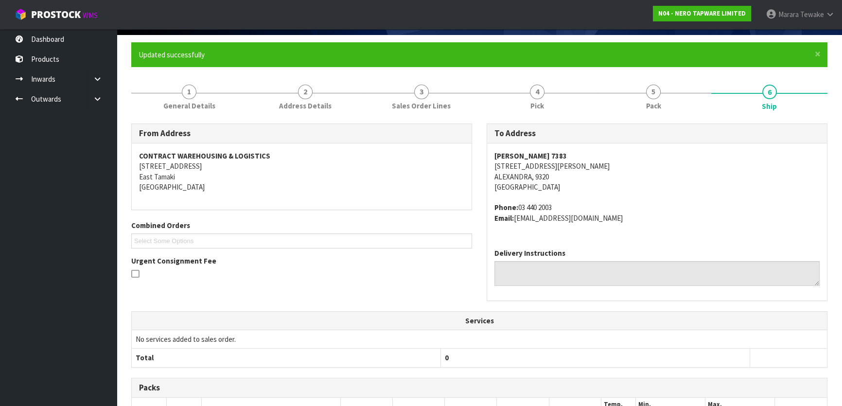
scroll to position [0, 0]
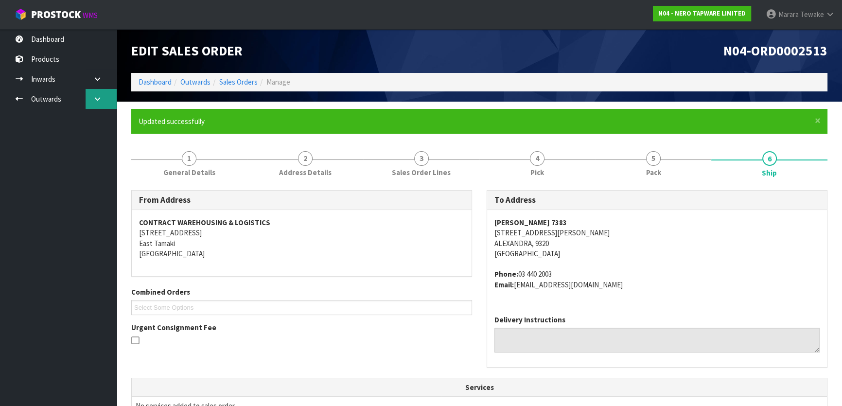
click at [87, 104] on link at bounding box center [101, 99] width 31 height 20
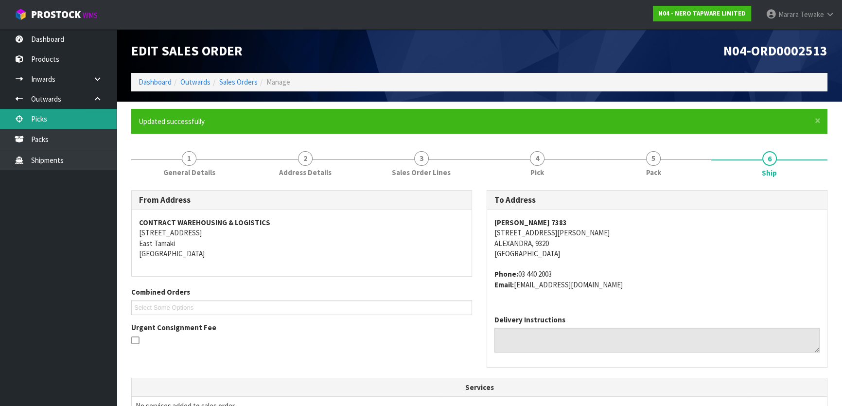
click at [79, 117] on link "Picks" at bounding box center [58, 119] width 117 height 20
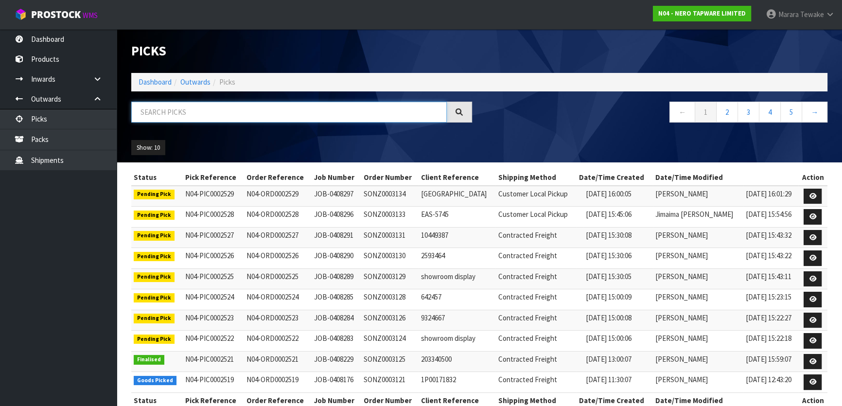
click at [166, 117] on input "text" at bounding box center [288, 112] width 315 height 21
click at [153, 115] on input "text" at bounding box center [288, 112] width 315 height 21
type input "JOB-0408176"
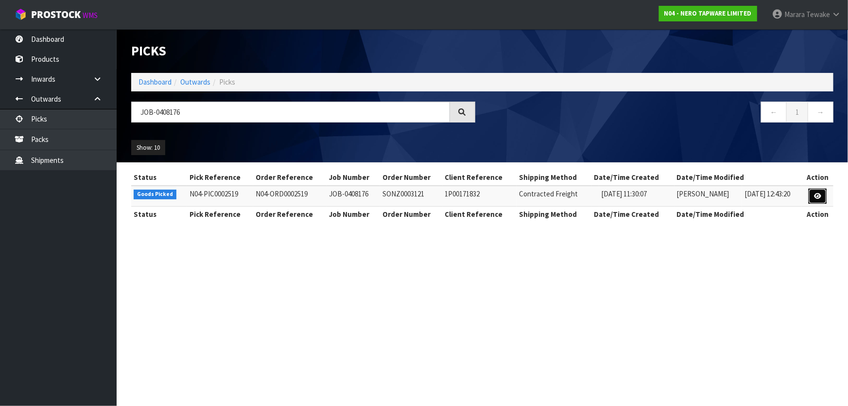
click at [821, 201] on link at bounding box center [818, 197] width 18 height 16
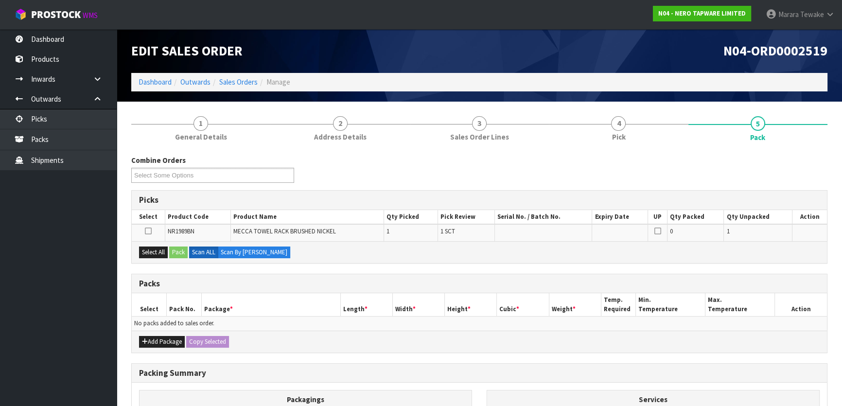
click at [155, 245] on div "Select All Pack Scan ALL Scan By Quantity" at bounding box center [479, 252] width 695 height 22
drag, startPoint x: 160, startPoint y: 250, endPoint x: 175, endPoint y: 249, distance: 15.1
click at [160, 250] on button "Select All" at bounding box center [153, 252] width 29 height 12
click at [178, 249] on button "Pack" at bounding box center [178, 252] width 18 height 12
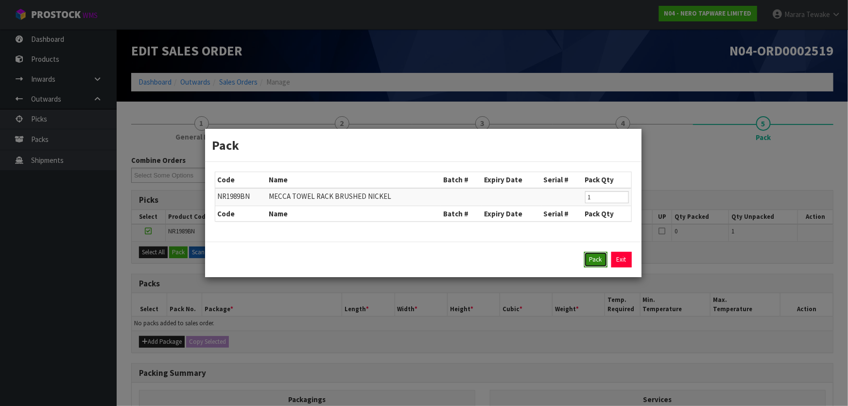
click at [604, 258] on button "Pack" at bounding box center [595, 260] width 23 height 16
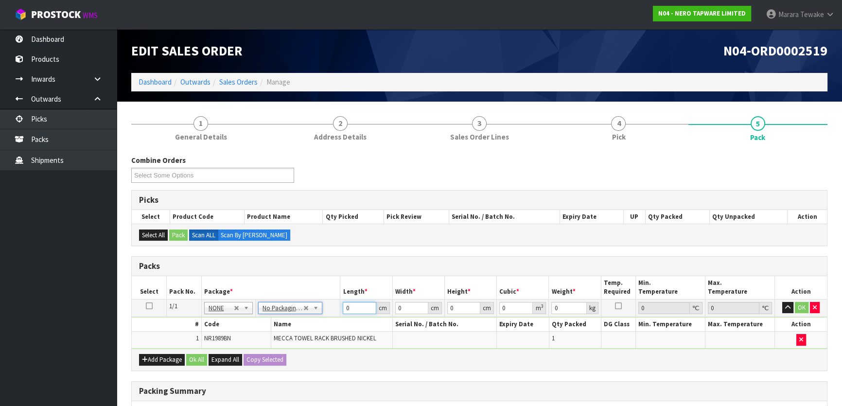
drag, startPoint x: 358, startPoint y: 305, endPoint x: 318, endPoint y: 286, distance: 44.1
click at [329, 294] on table "Select Pack No. Package * Length * Width * Height * Cubic * Weight * Temp. Requ…" at bounding box center [479, 312] width 695 height 72
type input "66"
type input "24"
type input "1"
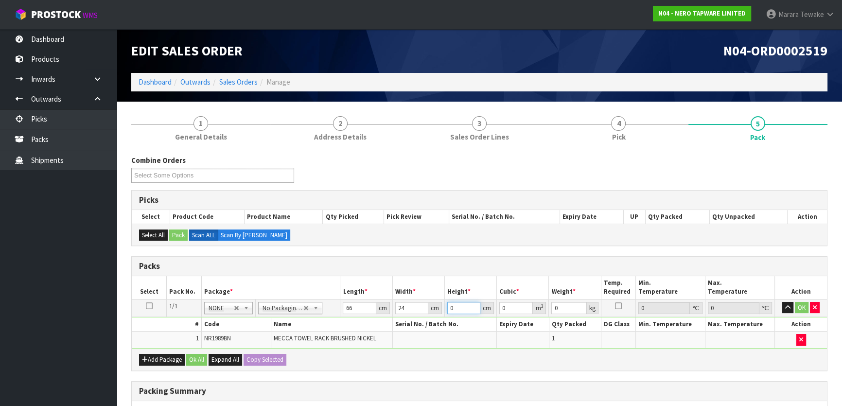
type input "0.001584"
type input "11"
type input "0.017424"
type input "11"
type input "5"
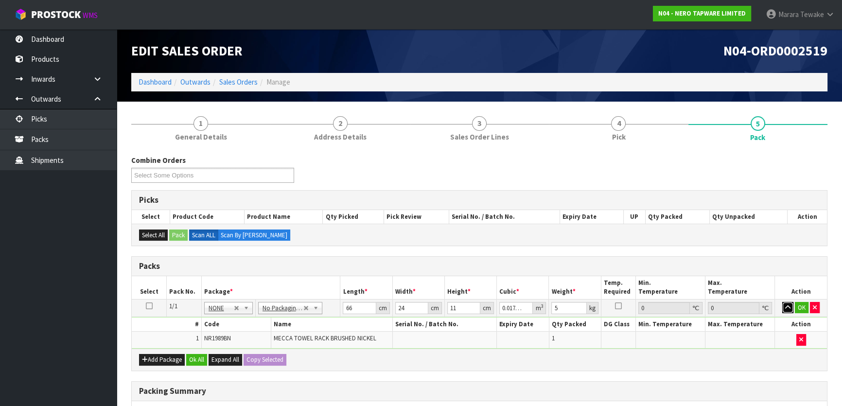
click at [782, 302] on button "button" at bounding box center [787, 308] width 11 height 12
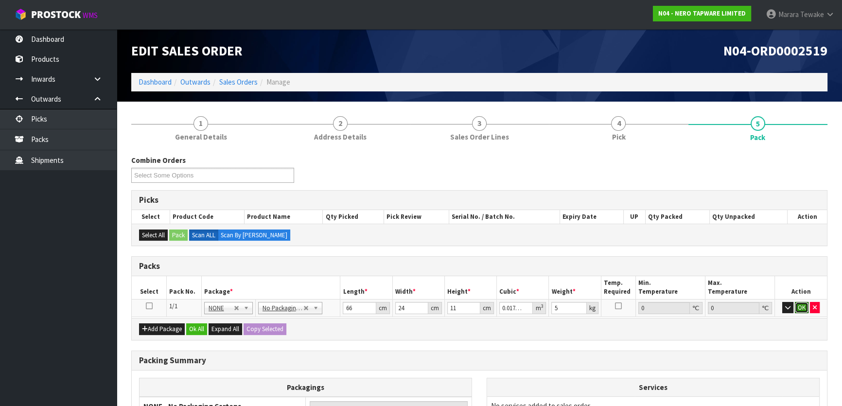
click button "OK" at bounding box center [802, 308] width 14 height 12
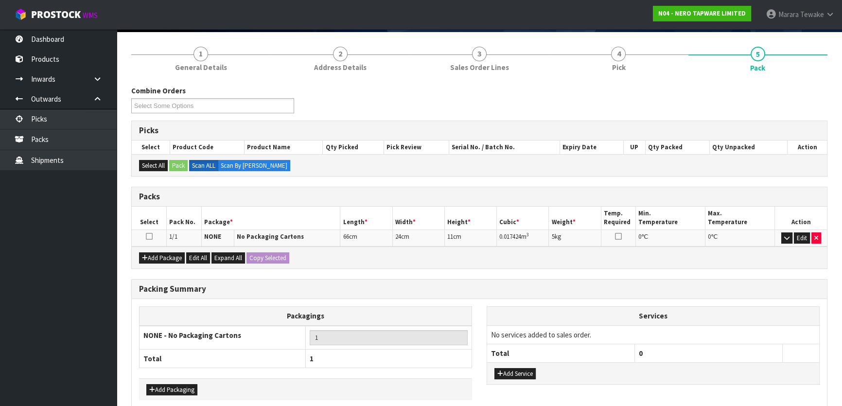
scroll to position [115, 0]
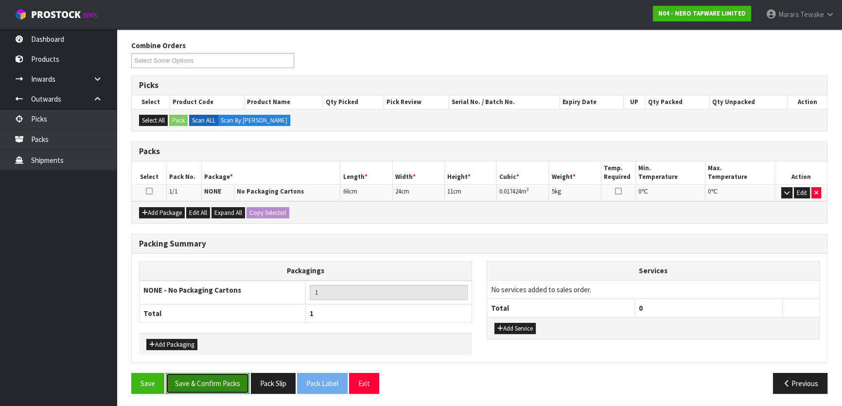
click at [215, 391] on button "Save & Confirm Packs" at bounding box center [208, 383] width 84 height 21
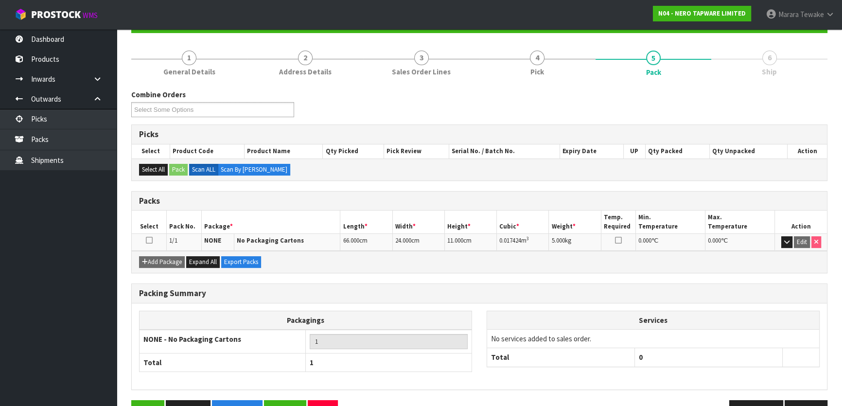
scroll to position [128, 0]
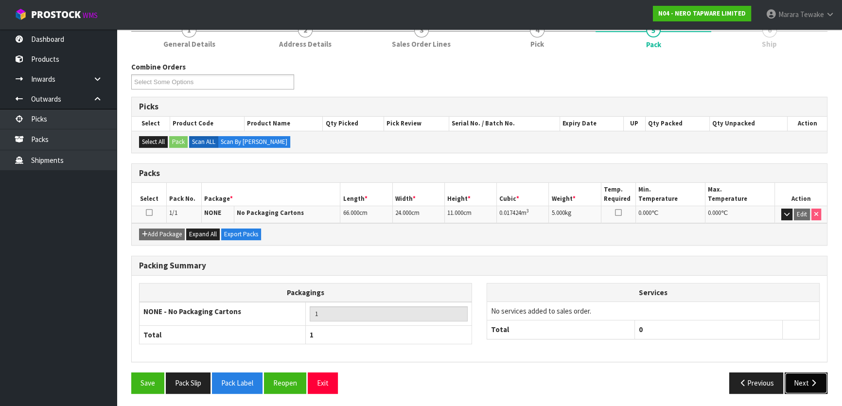
click at [801, 378] on button "Next" at bounding box center [806, 382] width 43 height 21
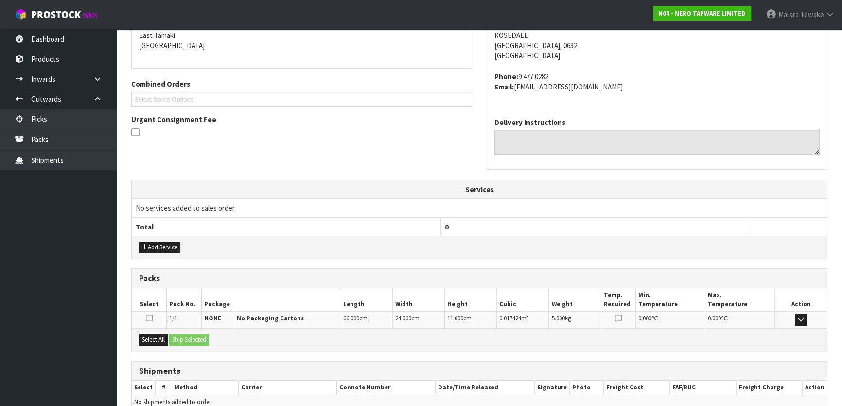
scroll to position [255, 0]
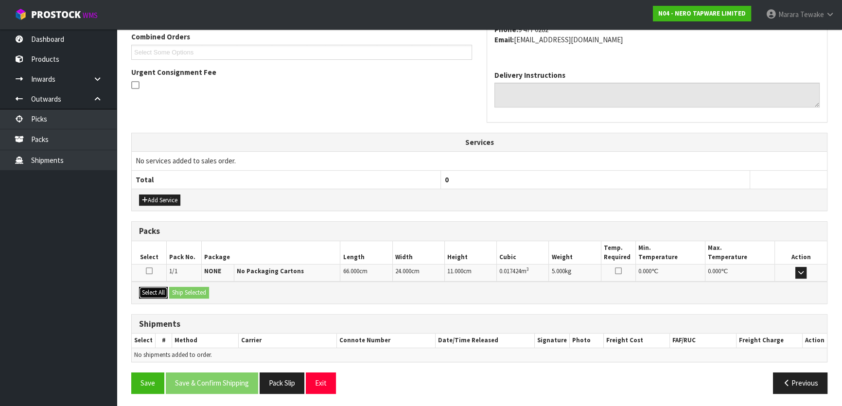
click at [158, 288] on button "Select All" at bounding box center [153, 293] width 29 height 12
click at [190, 287] on button "Ship Selected" at bounding box center [189, 293] width 40 height 12
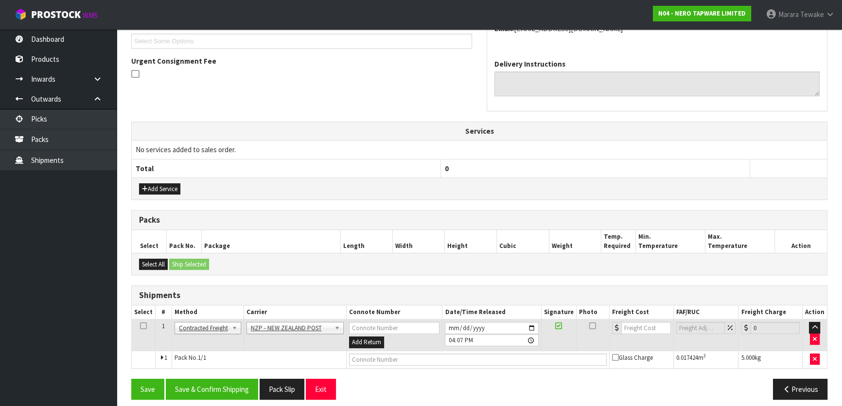
scroll to position [272, 0]
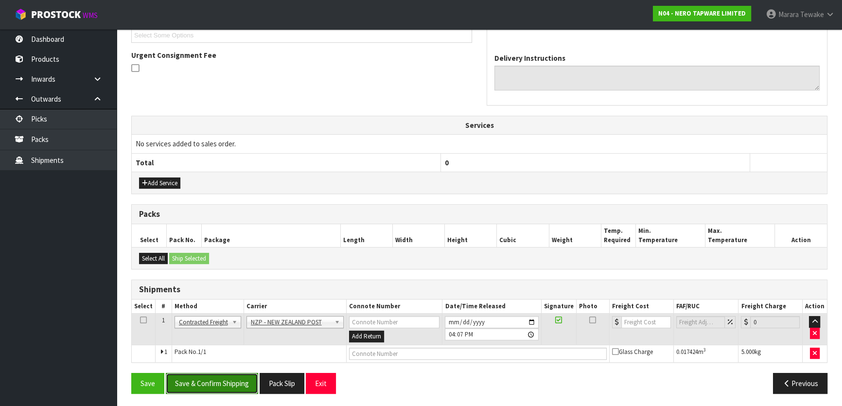
click at [244, 381] on button "Save & Confirm Shipping" at bounding box center [212, 383] width 92 height 21
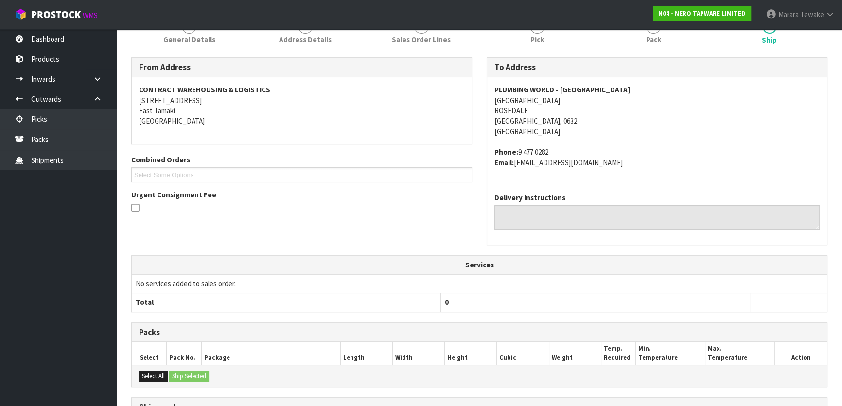
scroll to position [259, 0]
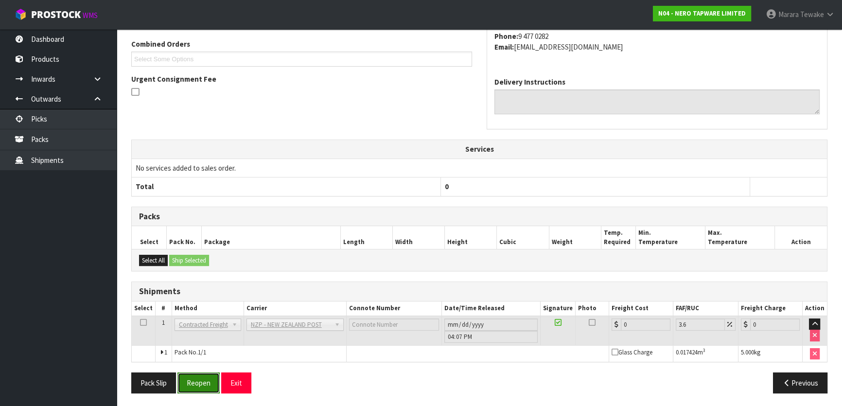
click at [190, 388] on button "Reopen" at bounding box center [198, 382] width 42 height 21
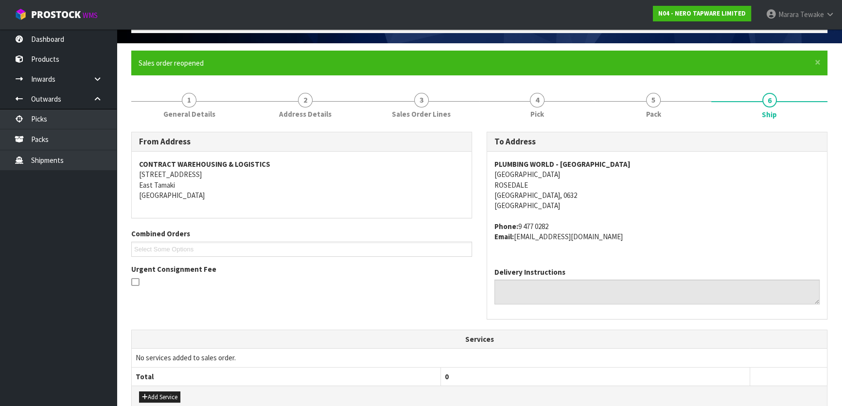
scroll to position [272, 0]
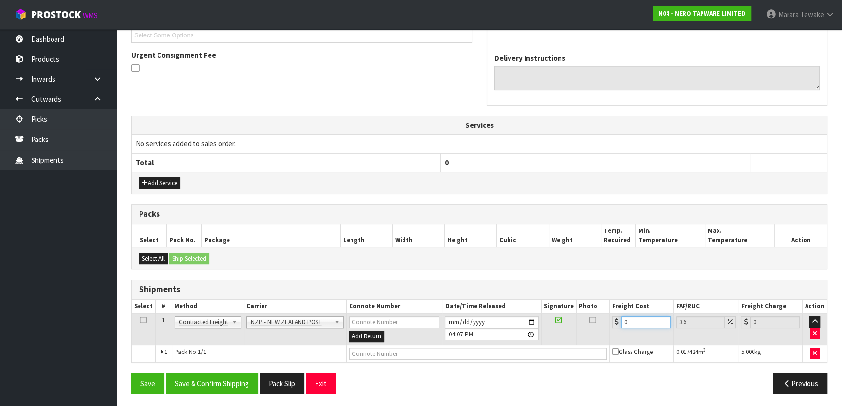
drag, startPoint x: 641, startPoint y: 323, endPoint x: 597, endPoint y: 313, distance: 44.9
click at [602, 316] on tr "1 Client Local Pickup Customer Local Pickup Company Freight Contracted Freight …" at bounding box center [479, 330] width 695 height 32
type input "4"
type input "4.14"
type input "4.3"
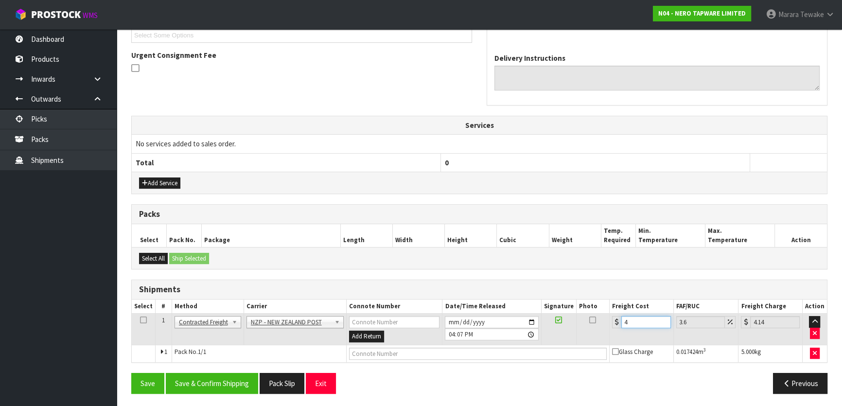
type input "4.45"
type input "4.33"
type input "4.49"
type input "4.33"
click at [184, 383] on button "Save & Confirm Shipping" at bounding box center [212, 383] width 92 height 21
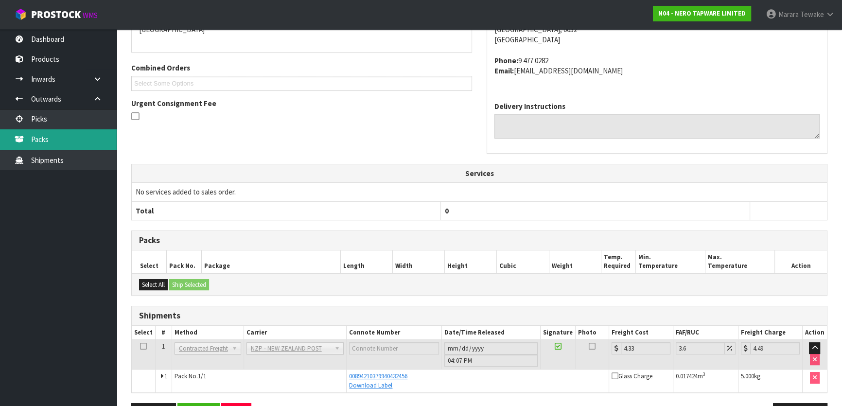
scroll to position [34, 0]
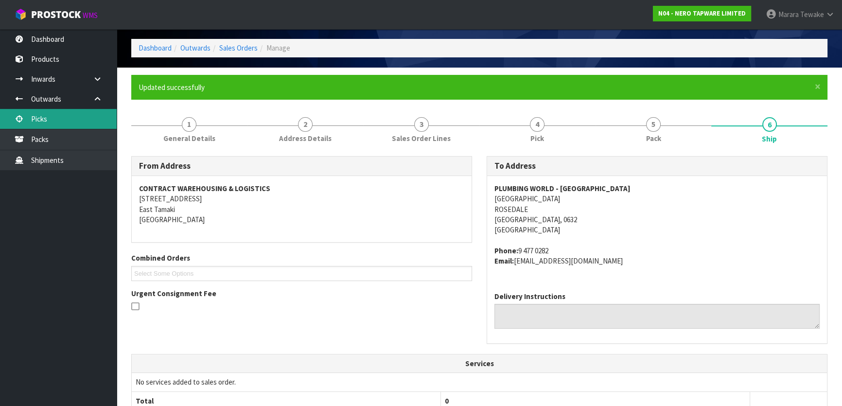
click at [34, 115] on link "Picks" at bounding box center [58, 119] width 117 height 20
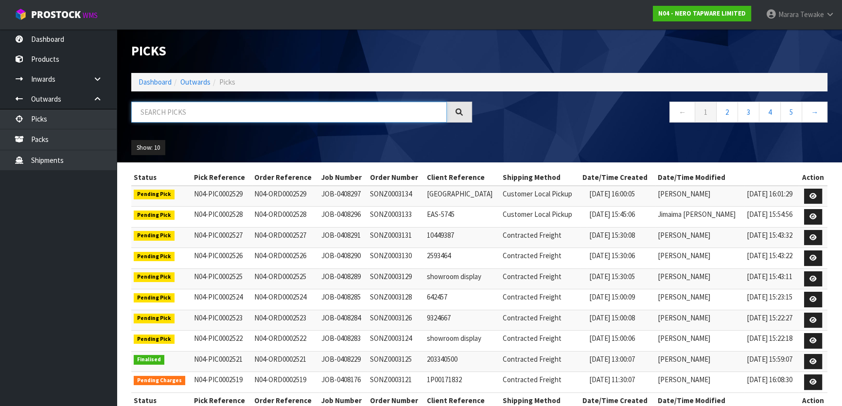
click at [153, 117] on input "text" at bounding box center [288, 112] width 315 height 21
click at [51, 35] on link "Dashboard" at bounding box center [58, 39] width 117 height 20
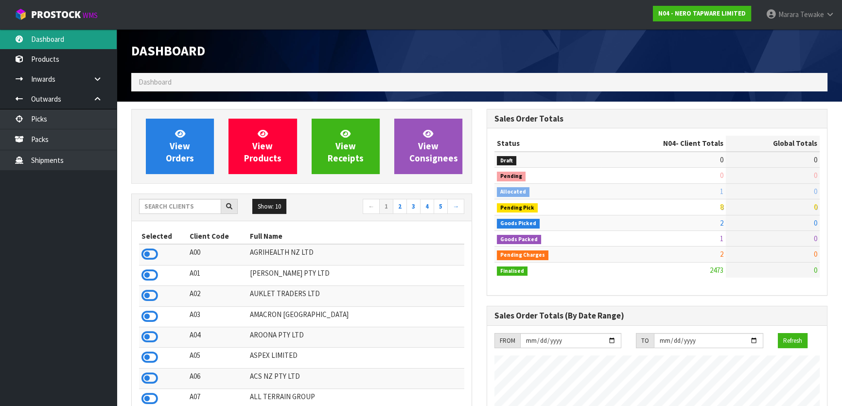
scroll to position [776, 355]
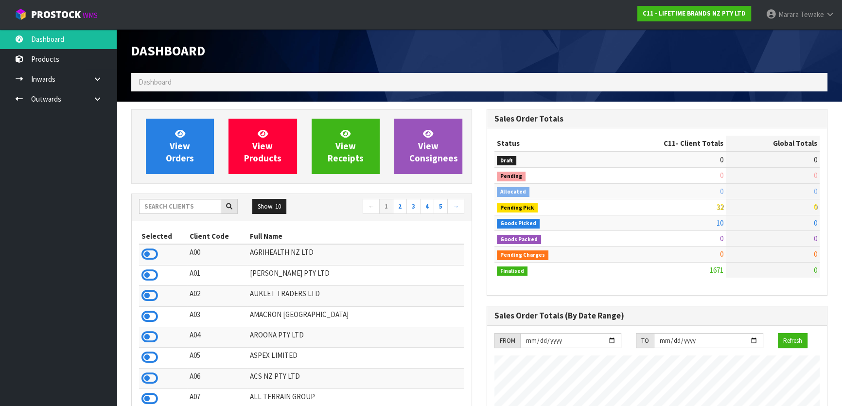
scroll to position [735, 355]
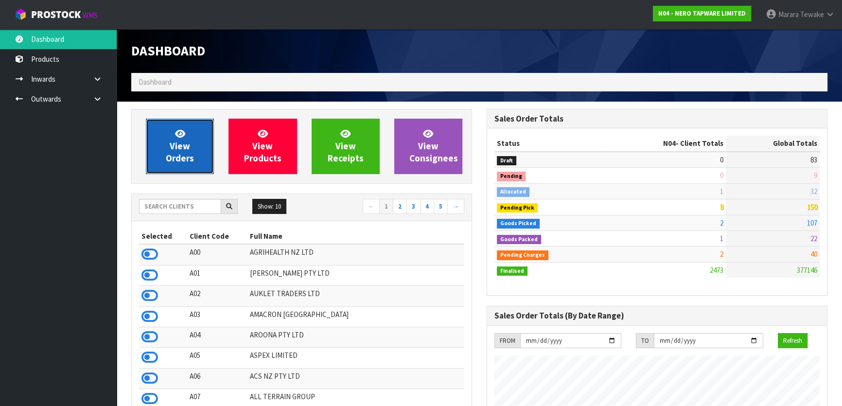
click at [186, 137] on link "View Orders" at bounding box center [180, 146] width 68 height 55
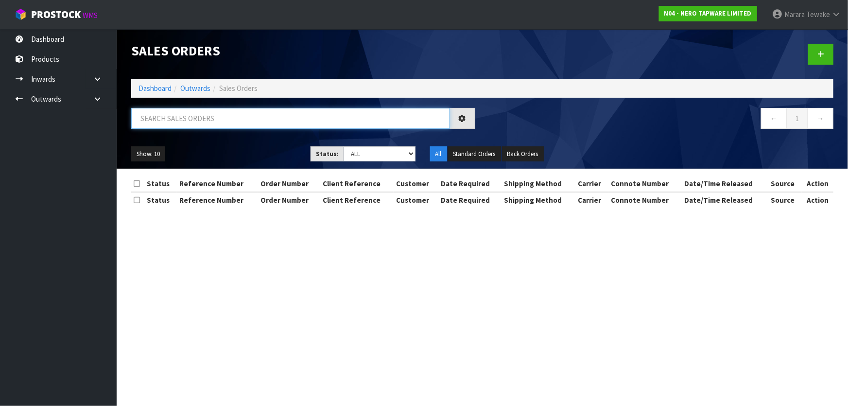
click at [182, 118] on input "text" at bounding box center [290, 118] width 319 height 21
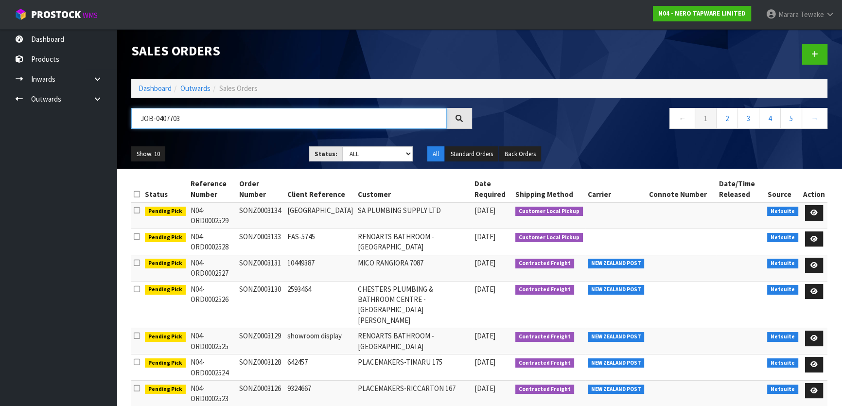
type input "JOB-0407703"
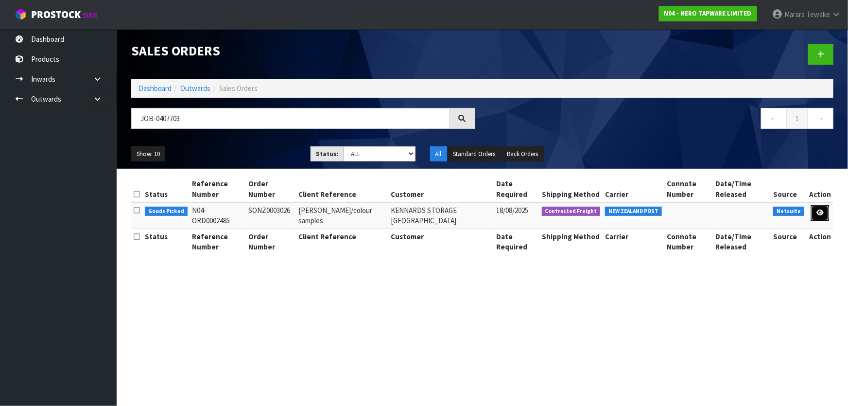
click at [816, 209] on link at bounding box center [820, 213] width 18 height 16
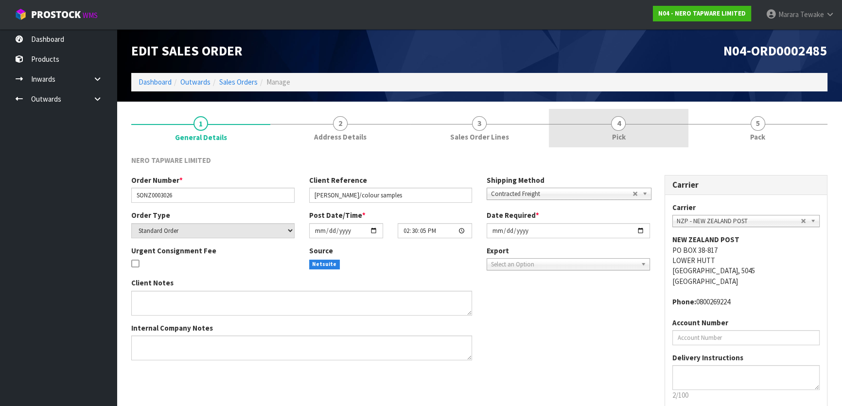
click at [646, 135] on link "4 Pick" at bounding box center [618, 128] width 139 height 38
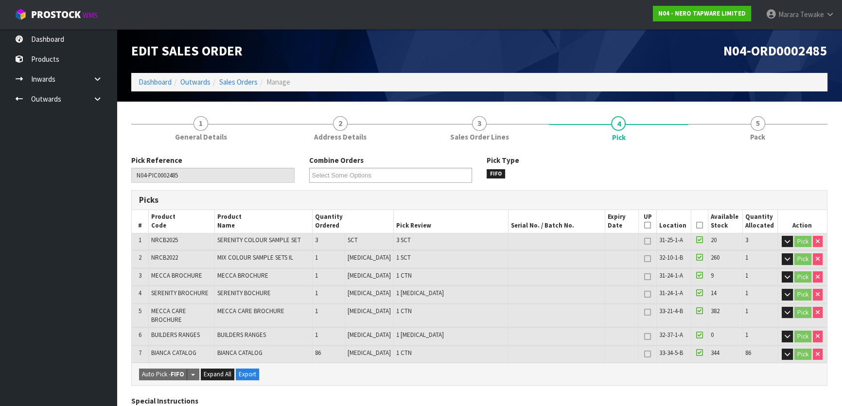
click at [696, 225] on icon at bounding box center [699, 225] width 7 height 0
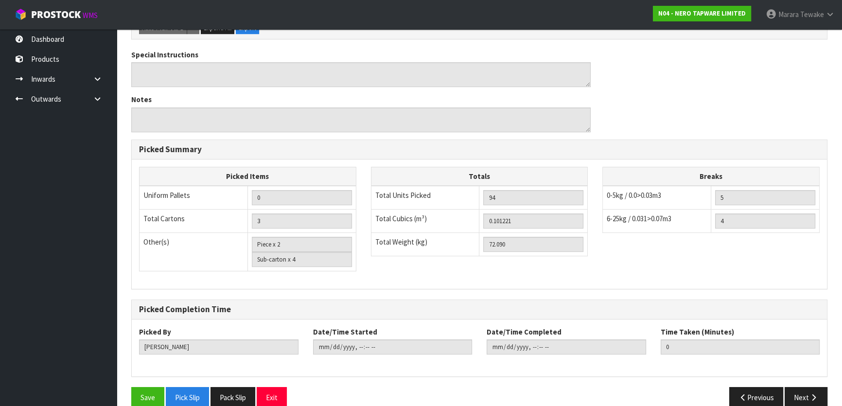
scroll to position [394, 0]
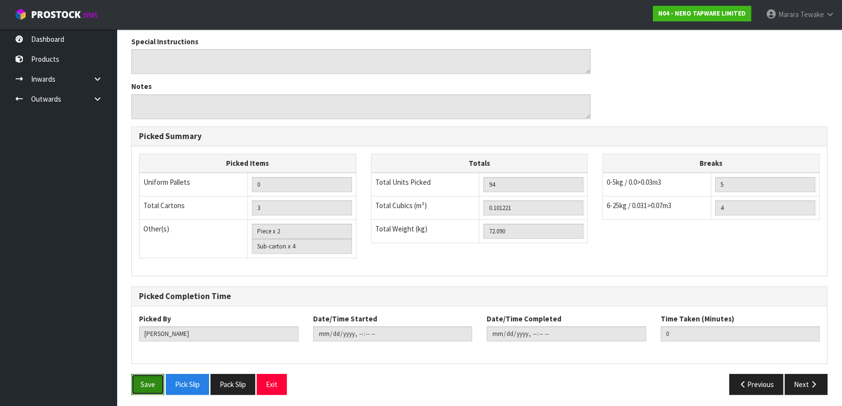
click at [156, 381] on button "Save" at bounding box center [147, 384] width 33 height 21
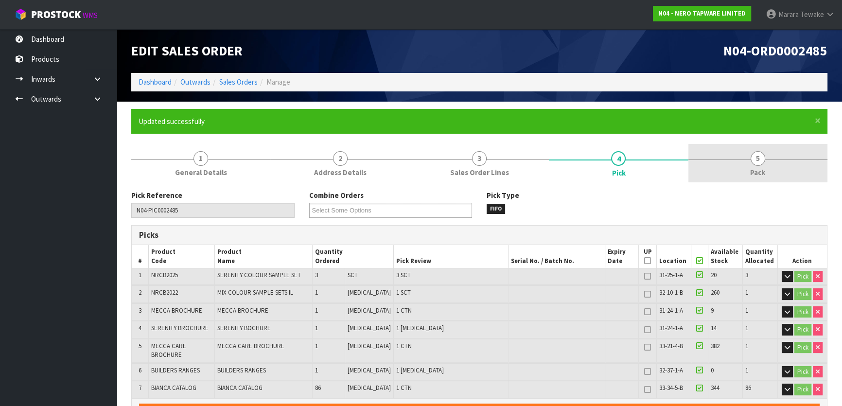
type input "[PERSON_NAME]"
type input "[DATE]T16:21:28"
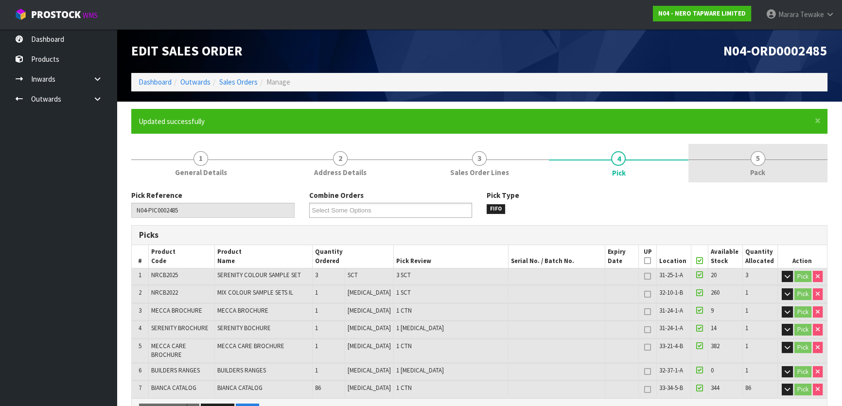
click at [756, 160] on span "5" at bounding box center [757, 158] width 15 height 15
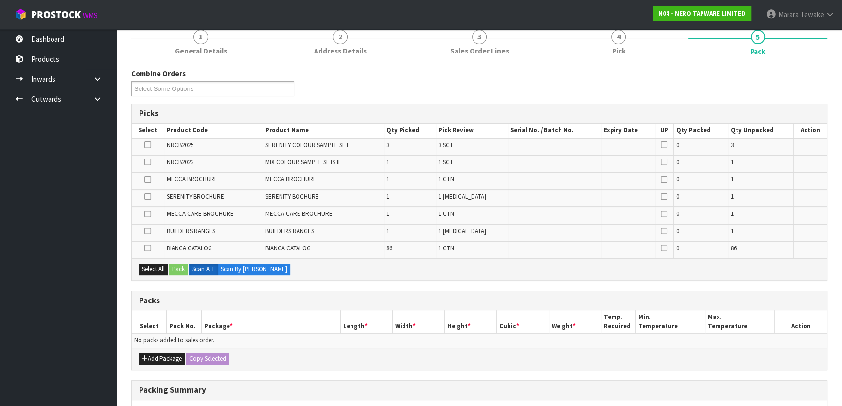
scroll to position [262, 0]
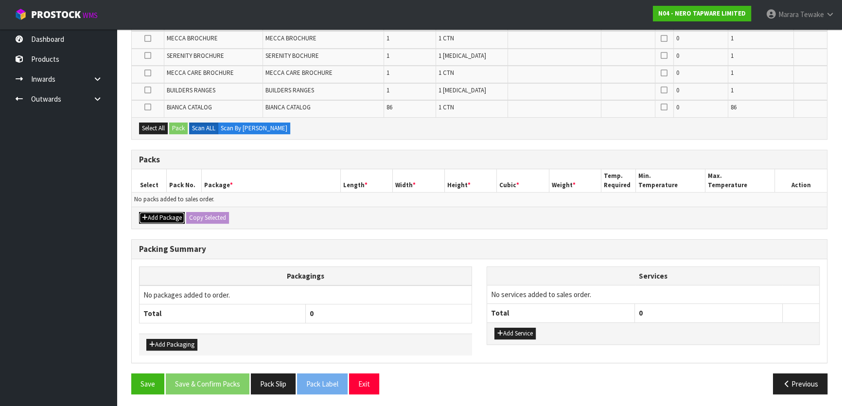
drag, startPoint x: 165, startPoint y: 214, endPoint x: 152, endPoint y: 209, distance: 14.5
click at [165, 213] on button "Add Package" at bounding box center [162, 218] width 46 height 12
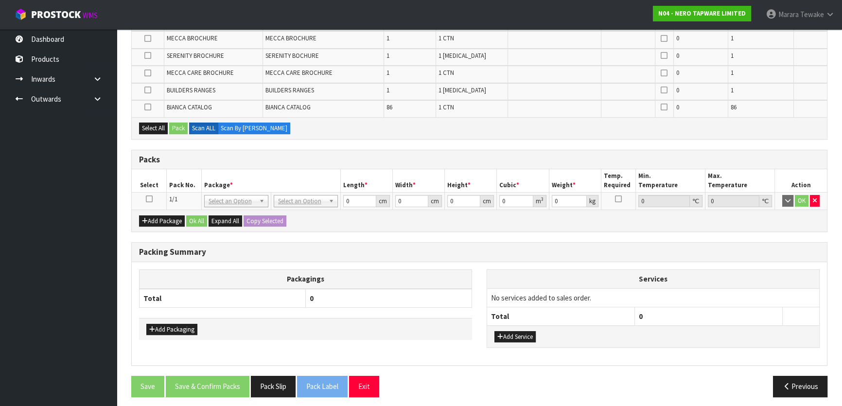
click at [151, 199] on icon at bounding box center [149, 199] width 7 height 0
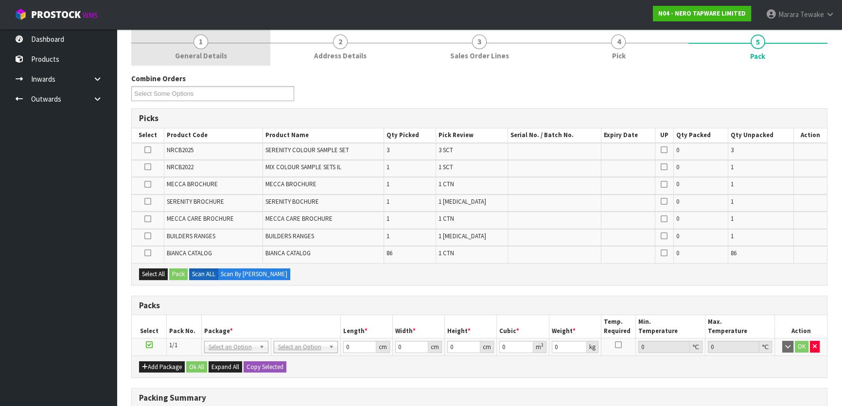
scroll to position [132, 0]
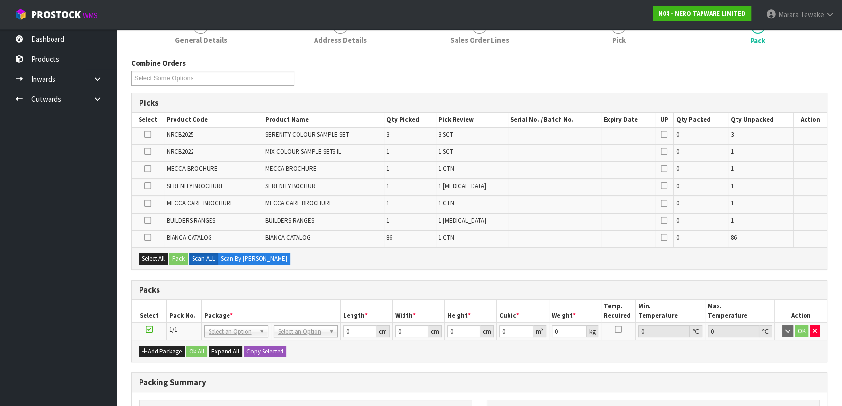
click at [151, 169] on icon at bounding box center [147, 169] width 7 height 0
click at [0, 0] on input "checkbox" at bounding box center [0, 0] width 0 height 0
click at [178, 253] on button "Pack" at bounding box center [178, 259] width 18 height 12
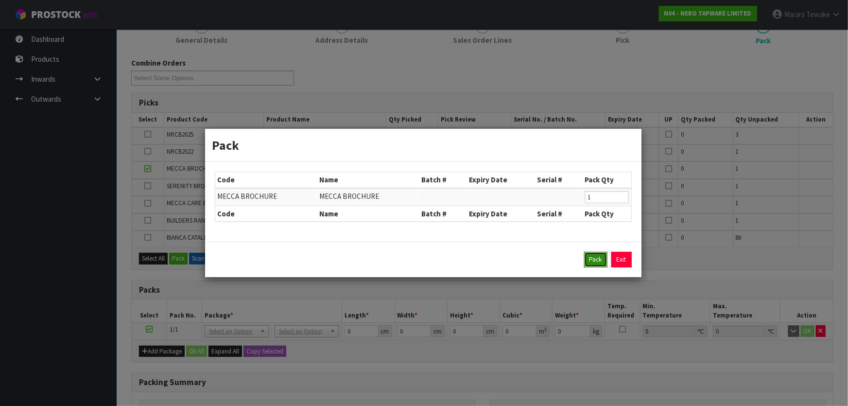
click at [595, 261] on button "Pack" at bounding box center [595, 260] width 23 height 16
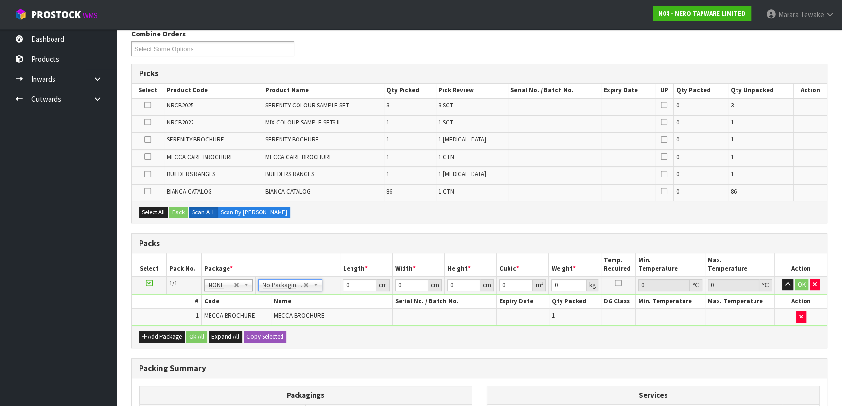
scroll to position [221, 0]
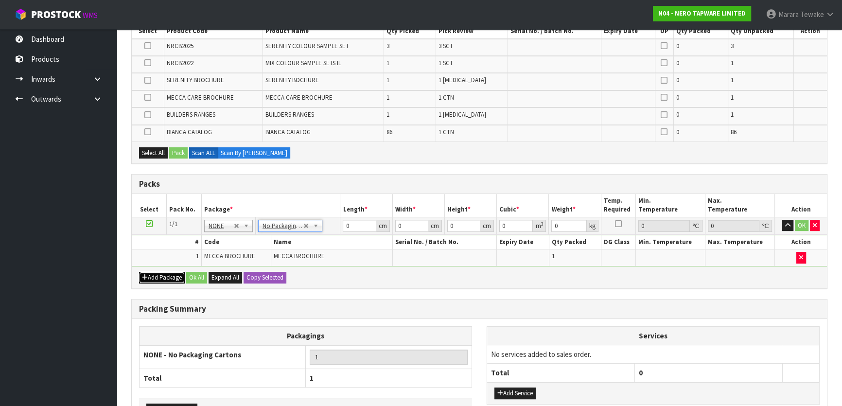
click at [158, 276] on button "Add Package" at bounding box center [162, 278] width 46 height 12
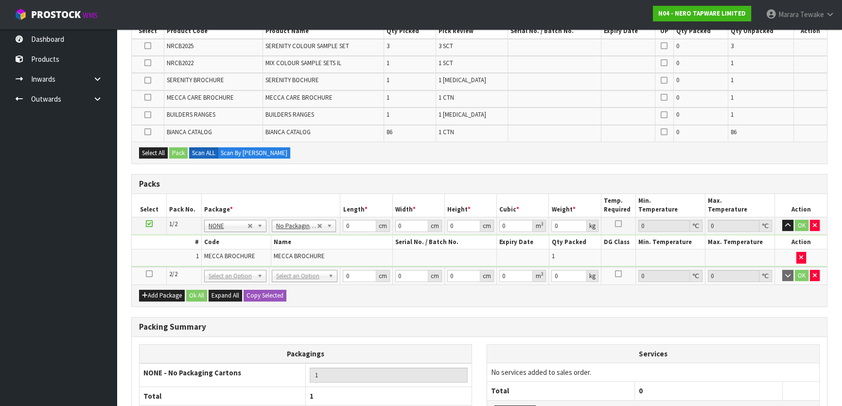
click at [151, 274] on icon at bounding box center [149, 274] width 7 height 0
click at [148, 97] on icon at bounding box center [147, 97] width 7 height 0
click at [0, 0] on input "checkbox" at bounding box center [0, 0] width 0 height 0
click at [180, 155] on button "Pack" at bounding box center [178, 153] width 18 height 12
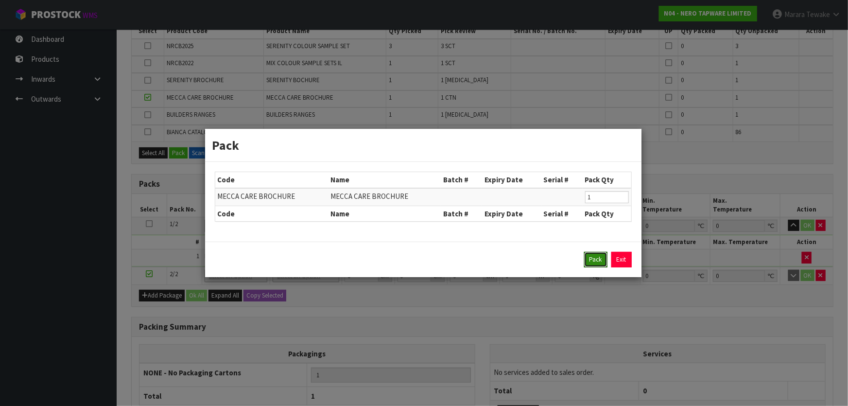
drag, startPoint x: 593, startPoint y: 258, endPoint x: 588, endPoint y: 256, distance: 5.1
click at [592, 258] on button "Pack" at bounding box center [595, 260] width 23 height 16
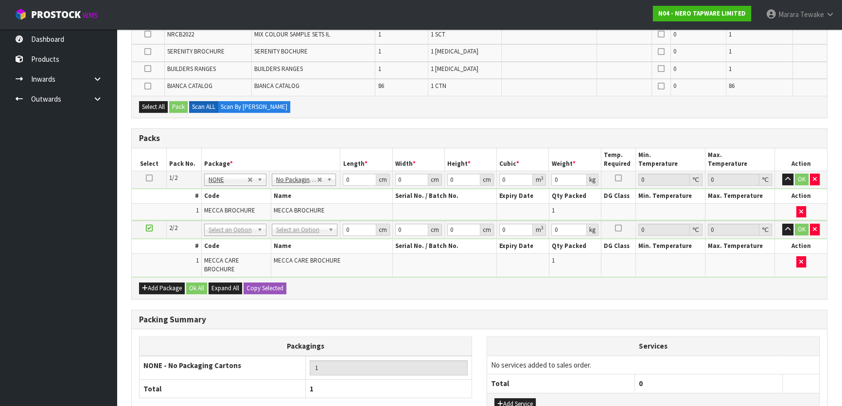
scroll to position [265, 0]
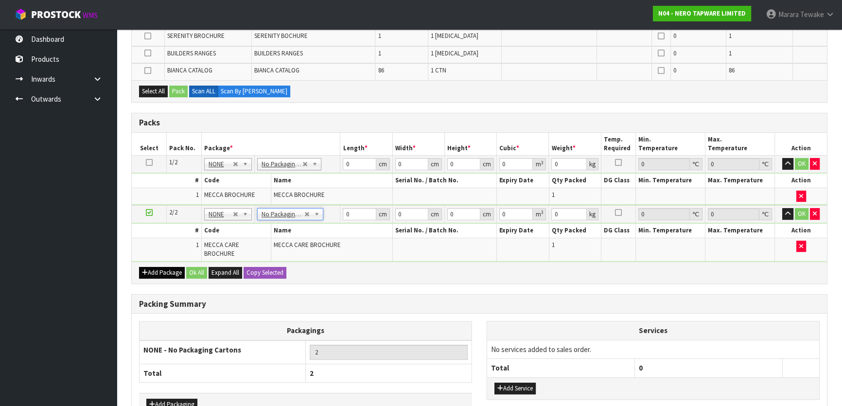
click at [158, 264] on div "Add Package Ok All Expand All Copy Selected" at bounding box center [479, 273] width 695 height 22
click at [157, 268] on button "Add Package" at bounding box center [162, 273] width 46 height 12
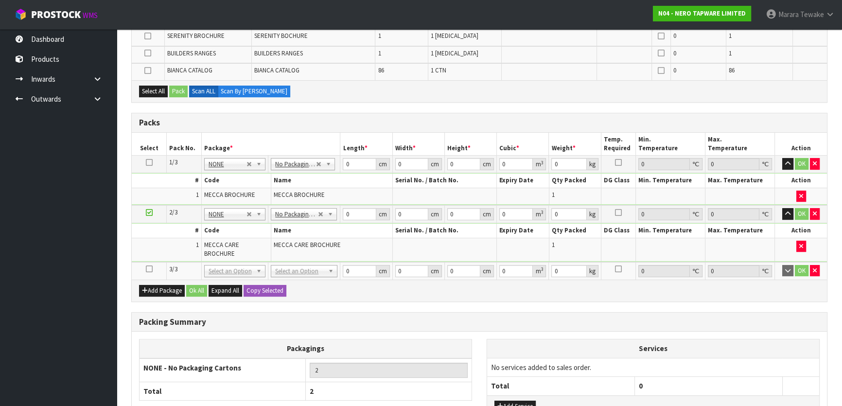
click at [150, 269] on icon at bounding box center [149, 269] width 7 height 0
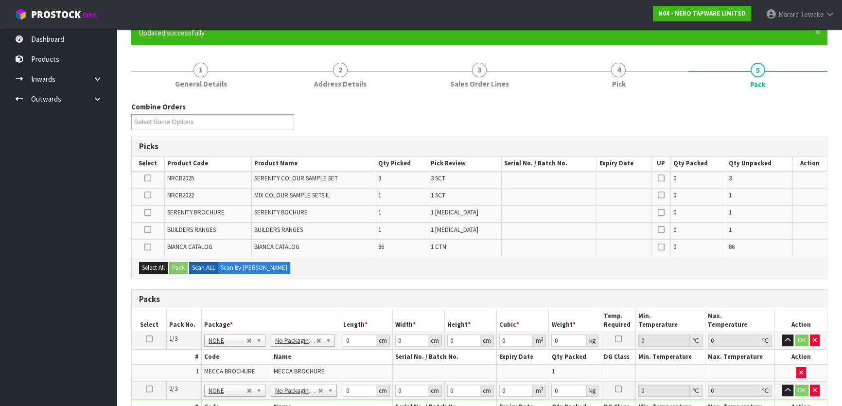
scroll to position [88, 0]
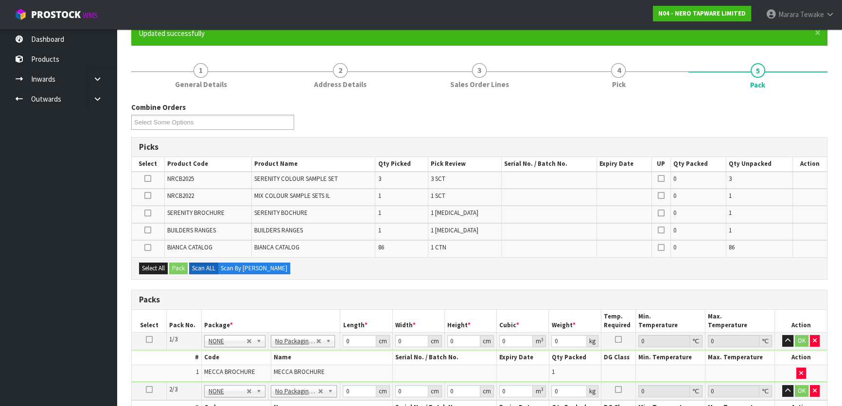
click at [146, 230] on icon at bounding box center [147, 230] width 7 height 0
click at [0, 0] on input "checkbox" at bounding box center [0, 0] width 0 height 0
click at [175, 268] on button "Pack" at bounding box center [178, 268] width 18 height 12
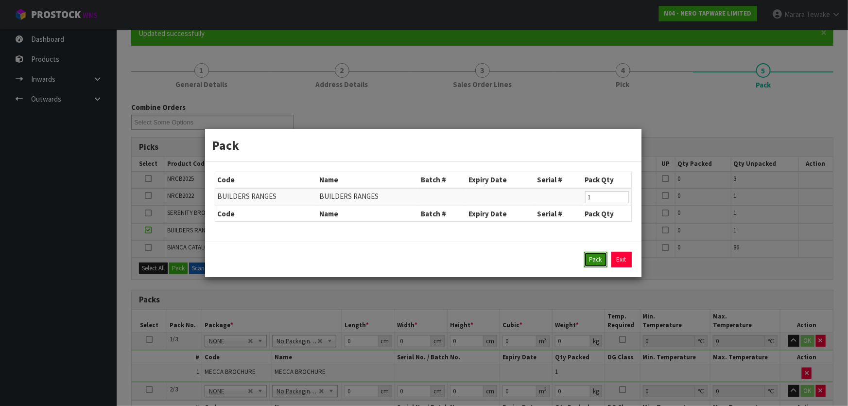
click at [597, 253] on button "Pack" at bounding box center [595, 260] width 23 height 16
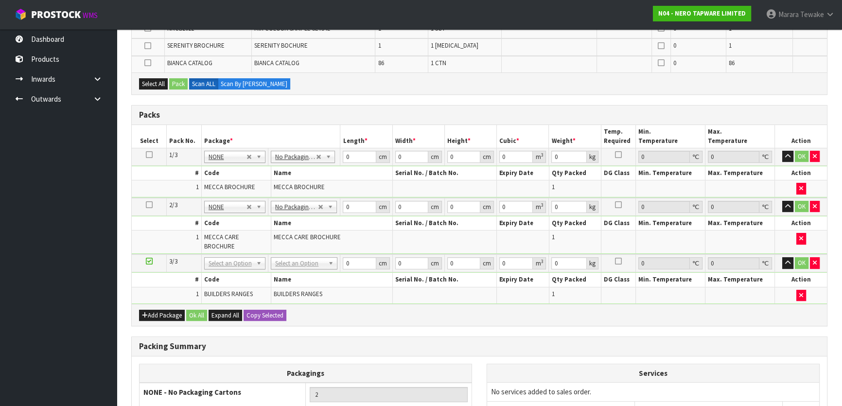
scroll to position [356, 0]
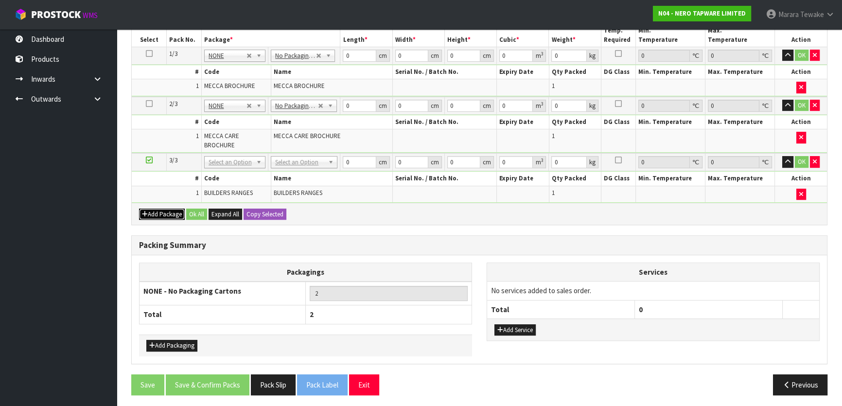
click at [151, 211] on button "Add Package" at bounding box center [162, 215] width 46 height 12
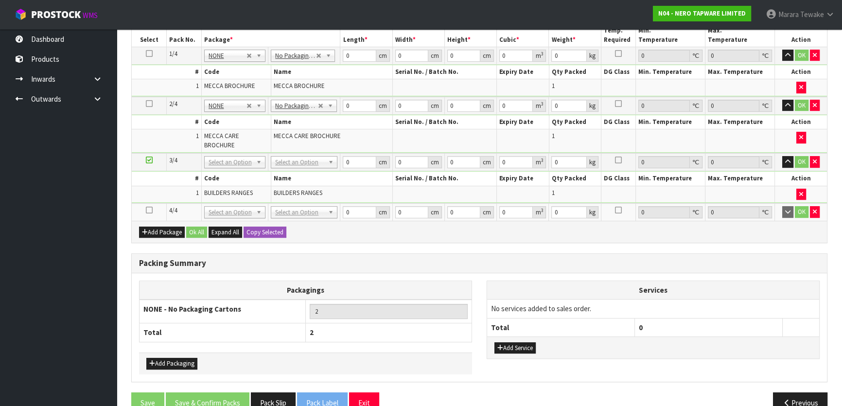
click at [148, 210] on icon at bounding box center [149, 210] width 7 height 0
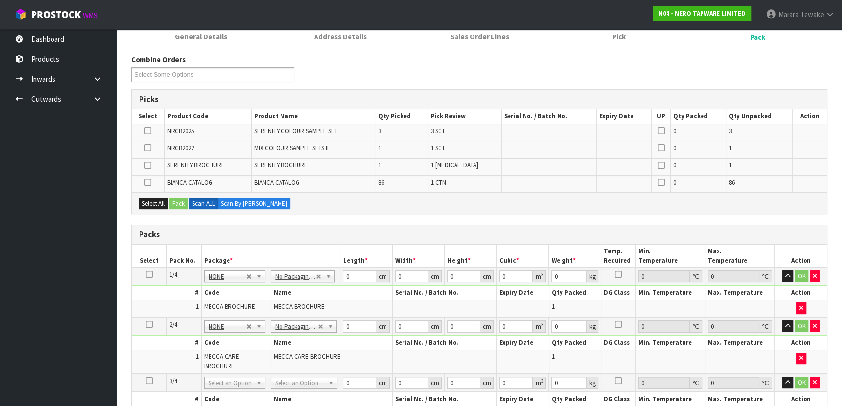
click at [143, 176] on td at bounding box center [148, 183] width 33 height 17
click at [148, 182] on icon at bounding box center [147, 182] width 7 height 0
click at [0, 0] on input "checkbox" at bounding box center [0, 0] width 0 height 0
click at [173, 201] on button "Pack" at bounding box center [178, 204] width 18 height 12
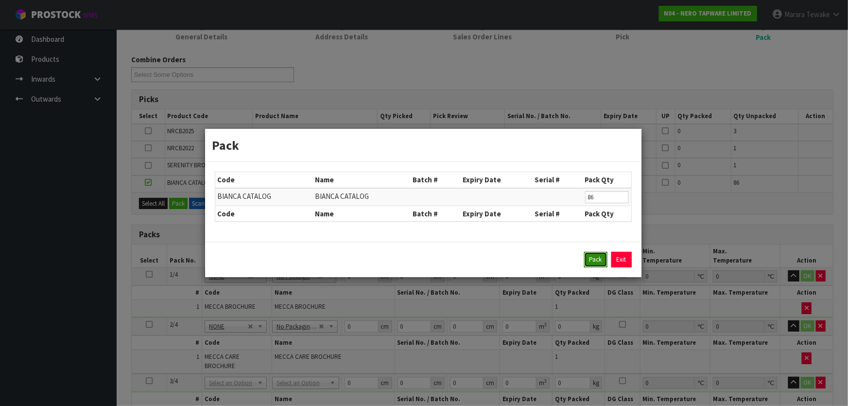
click at [593, 262] on button "Pack" at bounding box center [595, 260] width 23 height 16
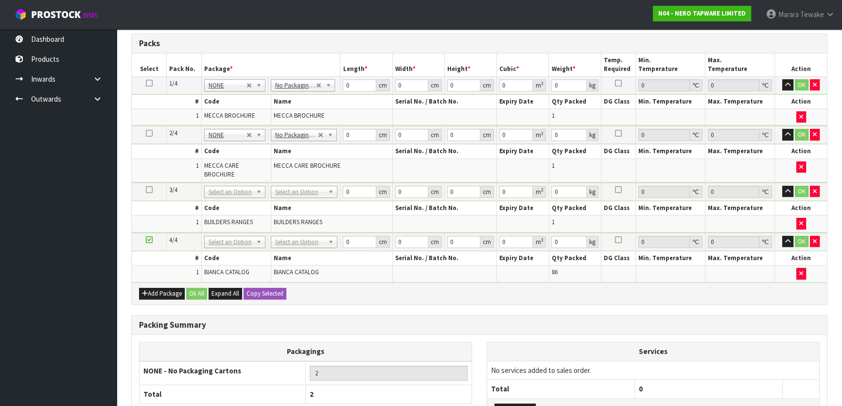
scroll to position [389, 0]
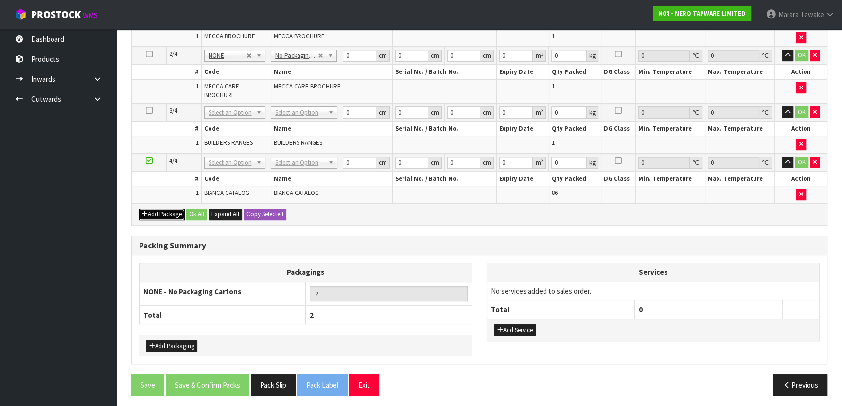
click at [154, 210] on button "Add Package" at bounding box center [162, 215] width 46 height 12
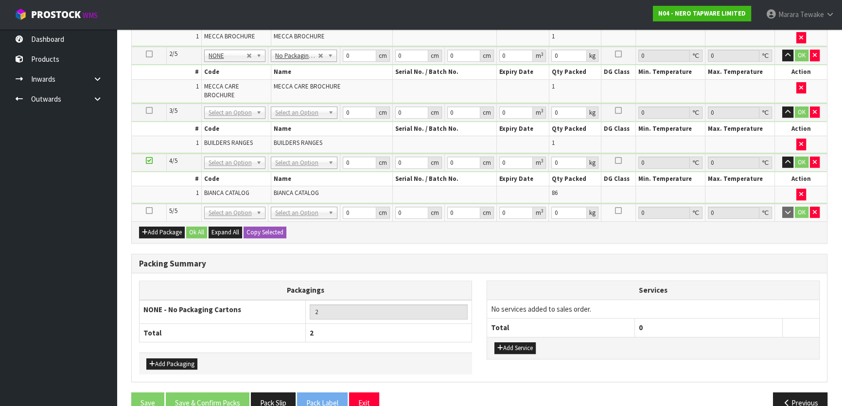
drag, startPoint x: 149, startPoint y: 206, endPoint x: 158, endPoint y: 202, distance: 10.2
click at [149, 210] on icon at bounding box center [149, 210] width 7 height 0
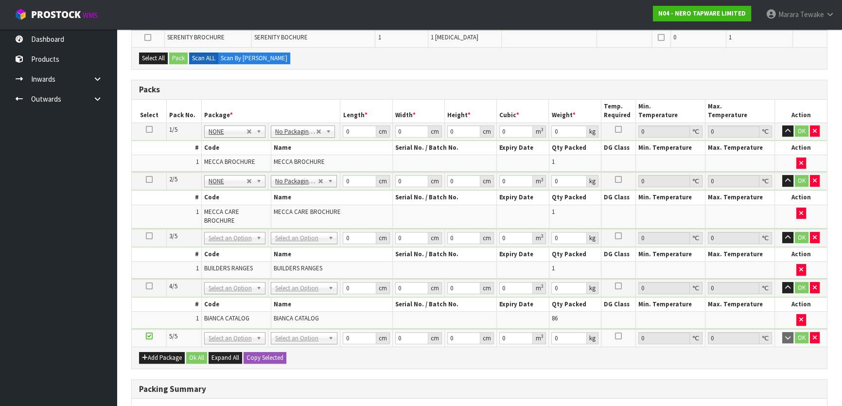
scroll to position [97, 0]
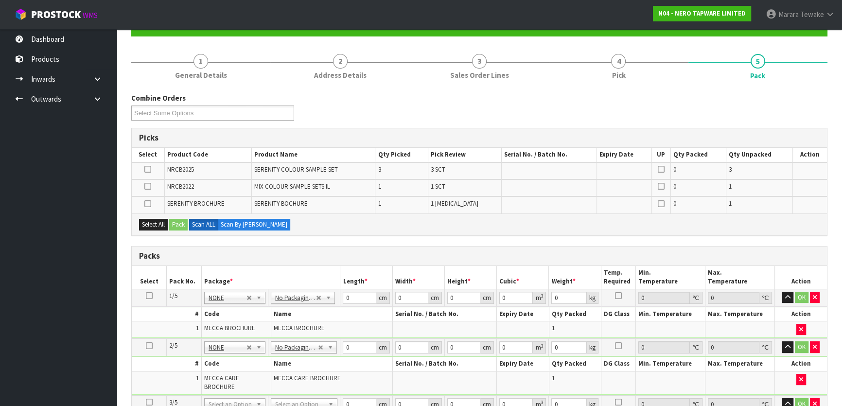
click at [150, 169] on icon at bounding box center [147, 169] width 7 height 0
click at [0, 0] on input "checkbox" at bounding box center [0, 0] width 0 height 0
click at [180, 221] on button "Pack" at bounding box center [178, 225] width 18 height 12
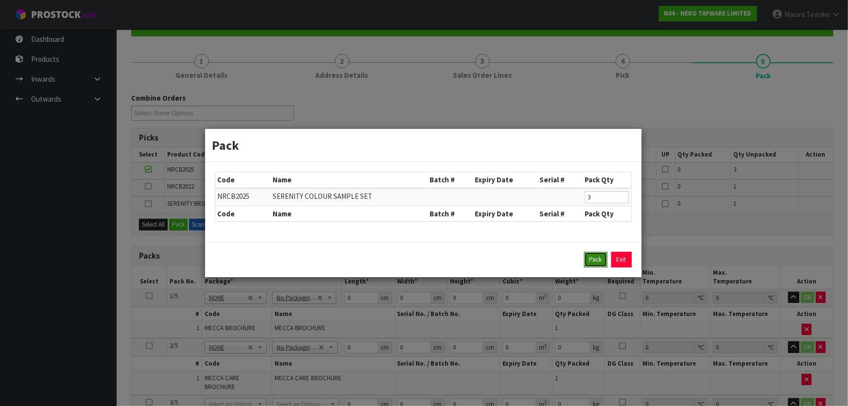
click at [595, 258] on button "Pack" at bounding box center [595, 260] width 23 height 16
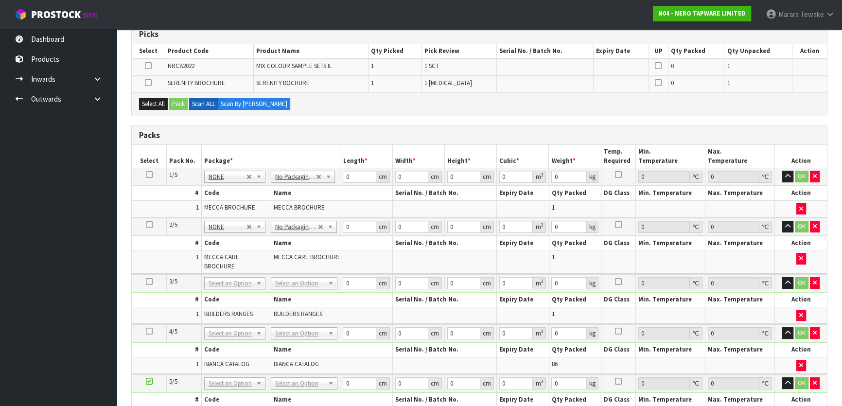
scroll to position [422, 0]
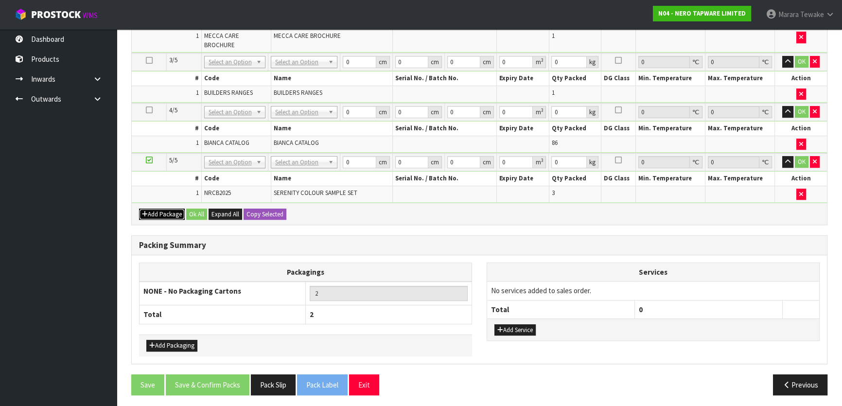
click at [163, 209] on button "Add Package" at bounding box center [162, 215] width 46 height 12
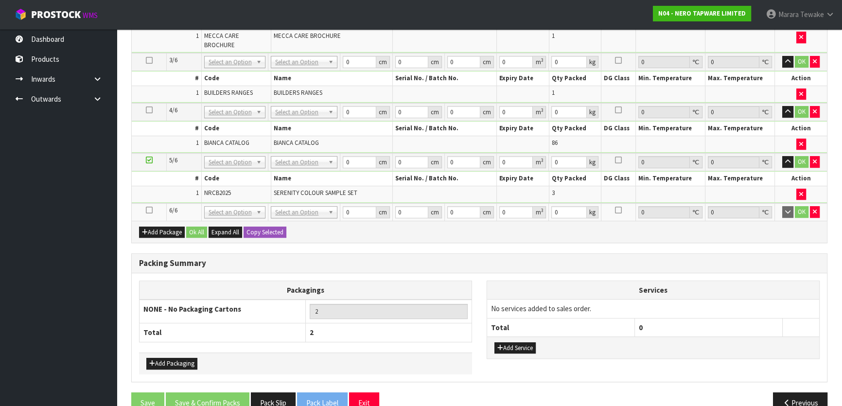
click at [148, 210] on icon at bounding box center [149, 210] width 7 height 0
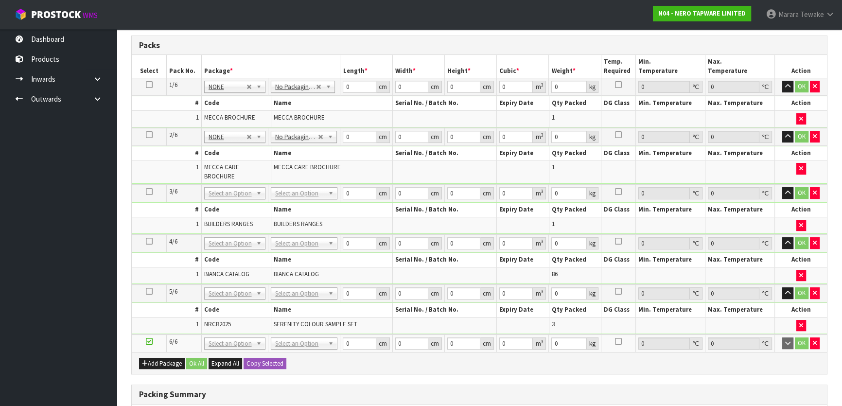
scroll to position [68, 0]
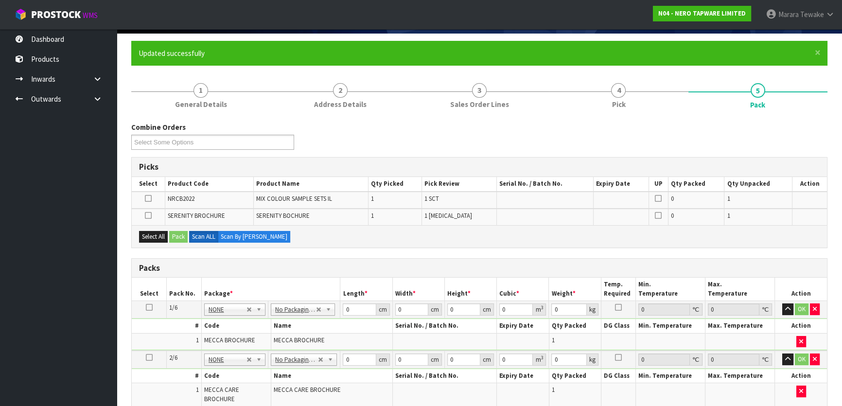
click at [150, 198] on icon at bounding box center [148, 198] width 7 height 0
click at [0, 0] on input "checkbox" at bounding box center [0, 0] width 0 height 0
click at [175, 231] on button "Pack" at bounding box center [178, 237] width 18 height 12
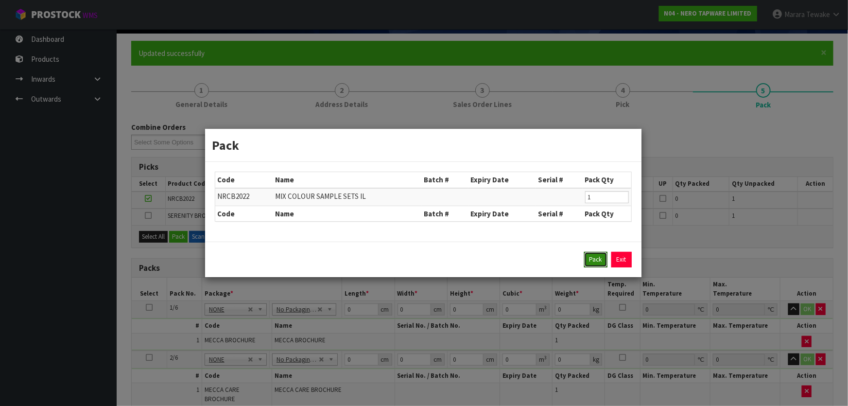
click at [591, 258] on button "Pack" at bounding box center [595, 260] width 23 height 16
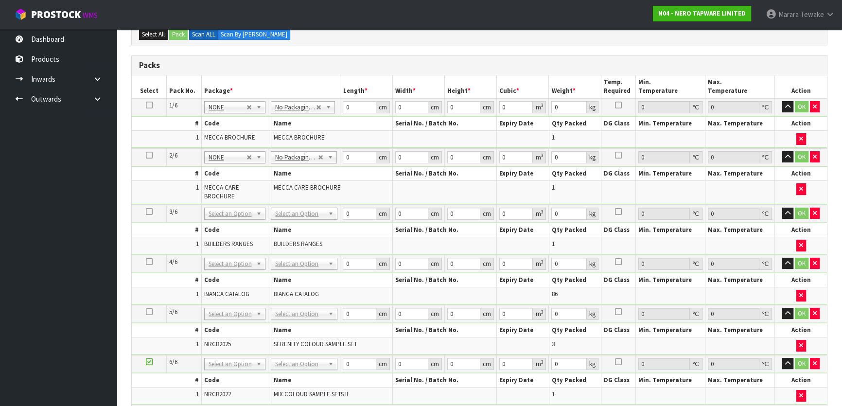
scroll to position [333, 0]
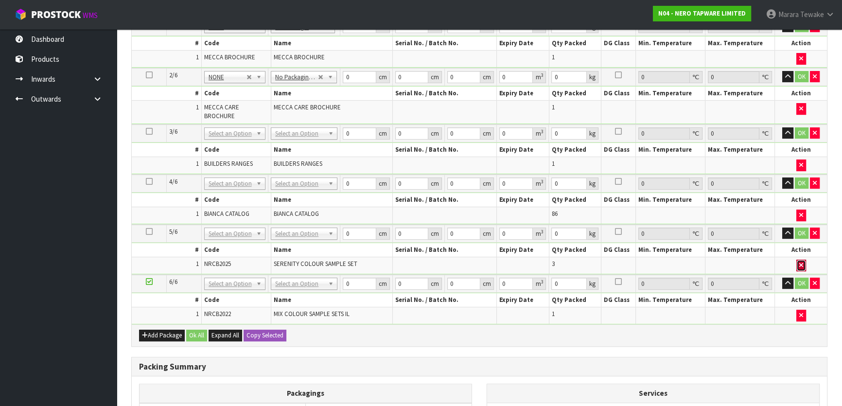
click at [802, 263] on icon "button" at bounding box center [801, 265] width 4 height 6
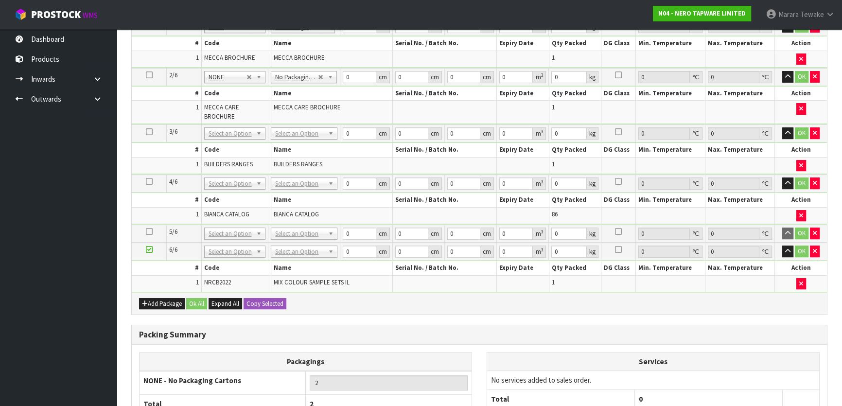
click at [149, 231] on icon at bounding box center [149, 231] width 7 height 0
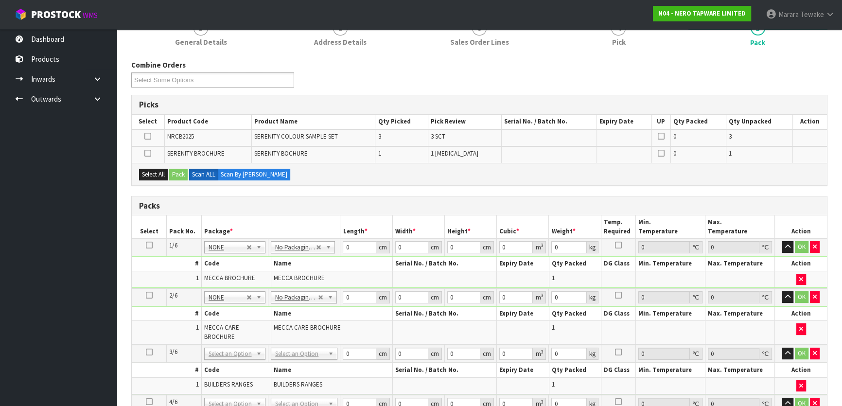
scroll to position [130, 0]
click at [145, 154] on icon at bounding box center [147, 154] width 7 height 0
click at [0, 0] on input "checkbox" at bounding box center [0, 0] width 0 height 0
click at [175, 169] on button "Pack" at bounding box center [178, 175] width 18 height 12
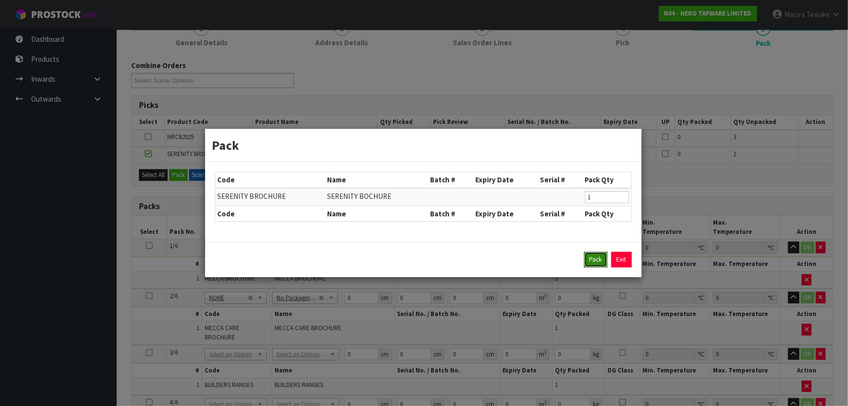
click at [586, 260] on button "Pack" at bounding box center [595, 260] width 23 height 16
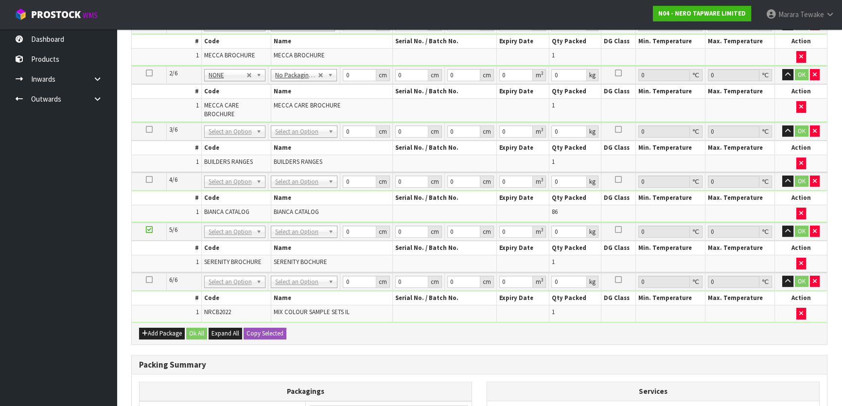
scroll to position [350, 0]
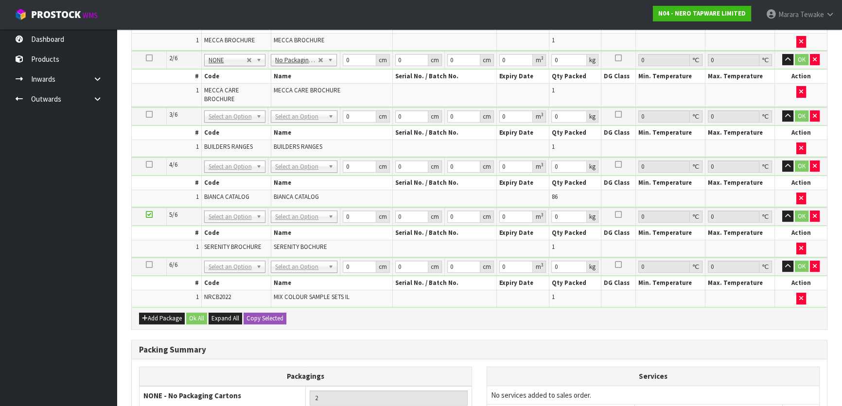
click at [149, 264] on icon at bounding box center [149, 264] width 7 height 0
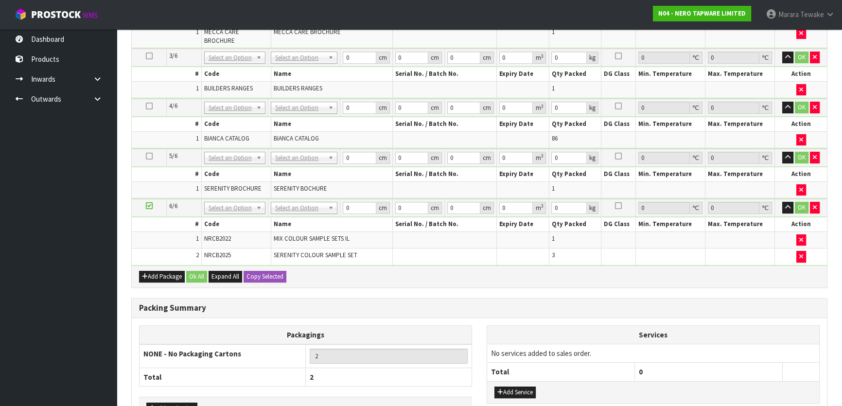
scroll to position [265, 0]
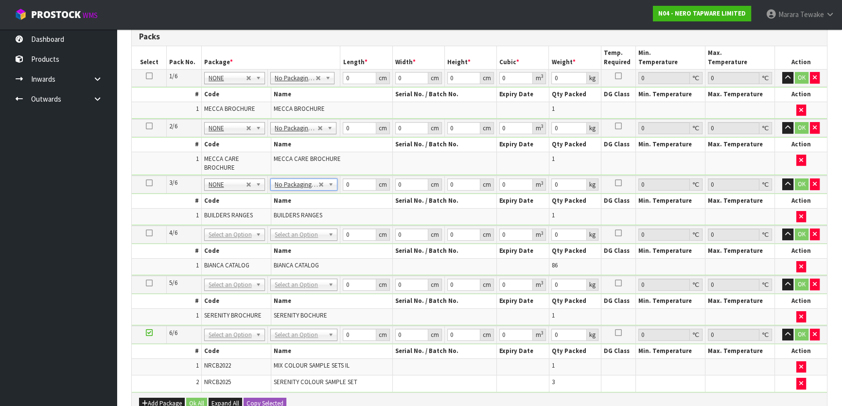
click at [307, 240] on td "No Packaging Cartons PLT GEN120 (1200 X 1000) PLT ONE WAY SKID CHEP HIRE PALLET…" at bounding box center [304, 235] width 72 height 18
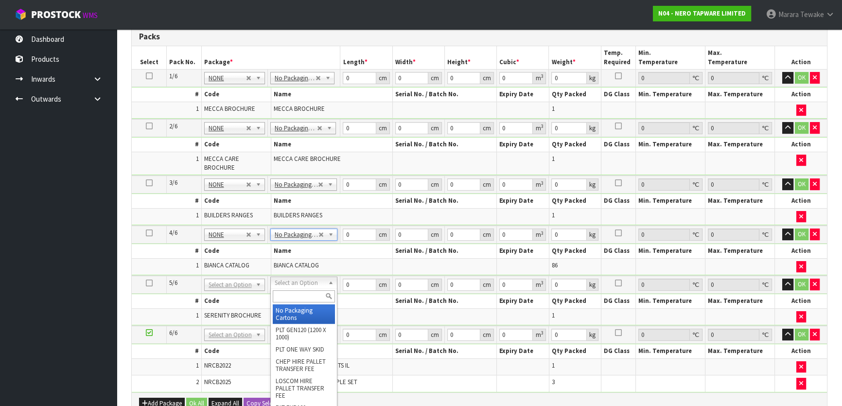
type input "5"
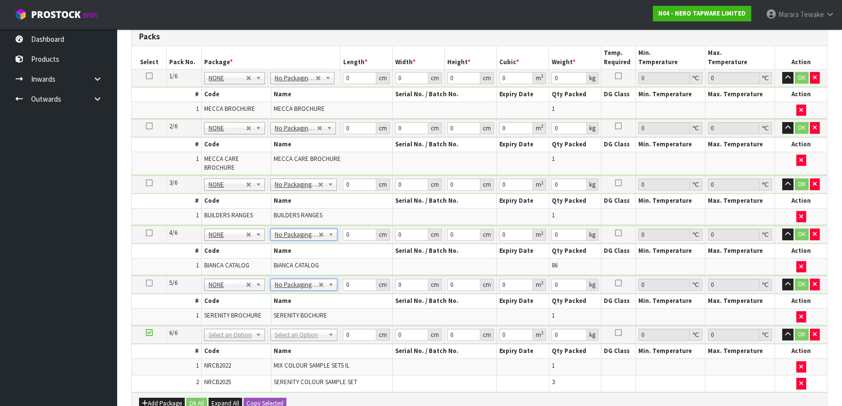
drag, startPoint x: 310, startPoint y: 332, endPoint x: 310, endPoint y: 341, distance: 9.7
click at [310, 342] on input "text" at bounding box center [304, 346] width 63 height 12
type input "OC"
type input "9.24"
drag, startPoint x: 340, startPoint y: 70, endPoint x: 314, endPoint y: 64, distance: 26.4
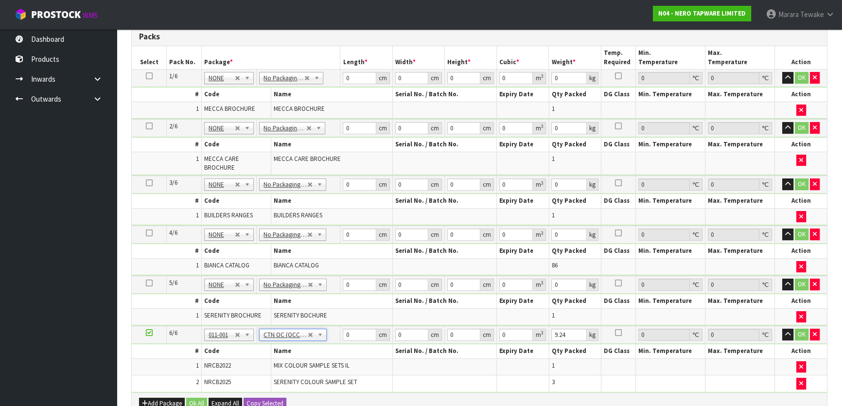
click at [314, 64] on table "Select Pack No. Package * Length * Width * Height * Cubic * Weight * Temp. Requ…" at bounding box center [479, 219] width 695 height 346
drag, startPoint x: 349, startPoint y: 79, endPoint x: 336, endPoint y: 61, distance: 22.3
click at [340, 71] on td "0 cm" at bounding box center [366, 78] width 52 height 17
type input "44"
type input "32"
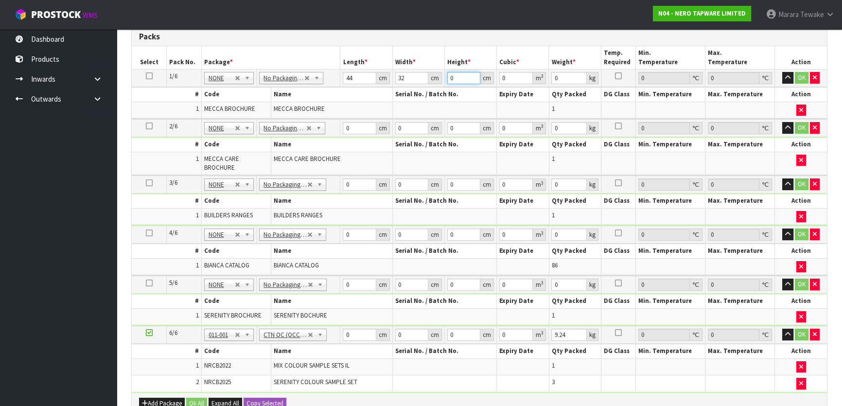
type input "1"
type input "0.001408"
type input "19"
type input "0.026752"
type input "19"
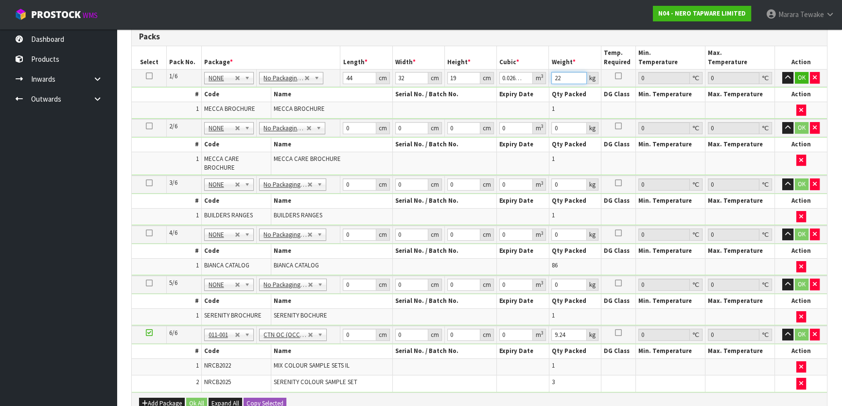
type input "22"
click at [782, 72] on button "button" at bounding box center [787, 78] width 11 height 12
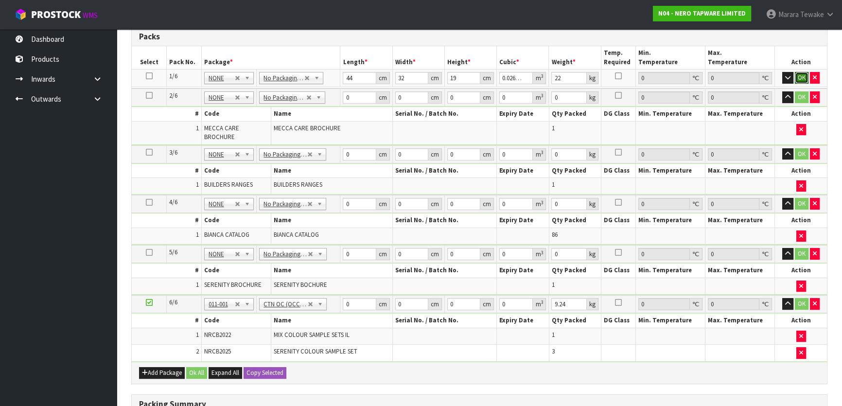
click button "OK" at bounding box center [802, 78] width 14 height 12
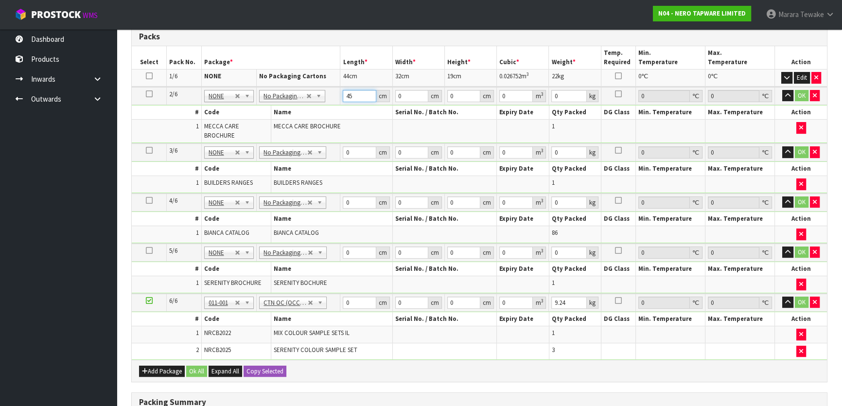
type input "45"
type input "33"
type input "1"
type input "0.001485"
type input "19"
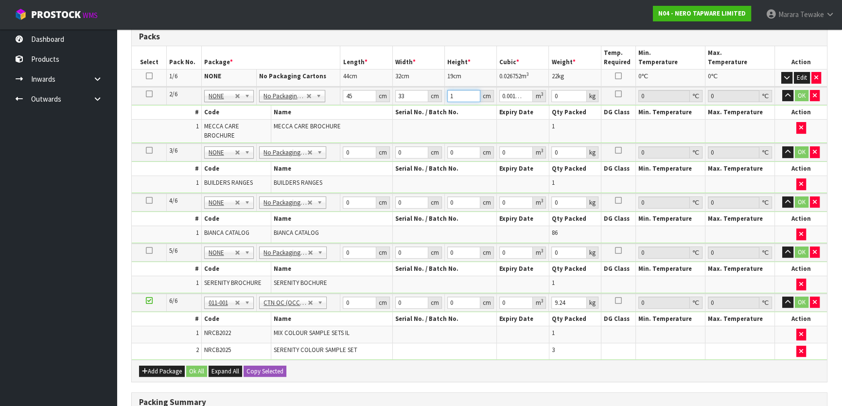
type input "0.028215"
type input "19"
type input "10"
type input "20"
click at [782, 90] on button "button" at bounding box center [787, 96] width 11 height 12
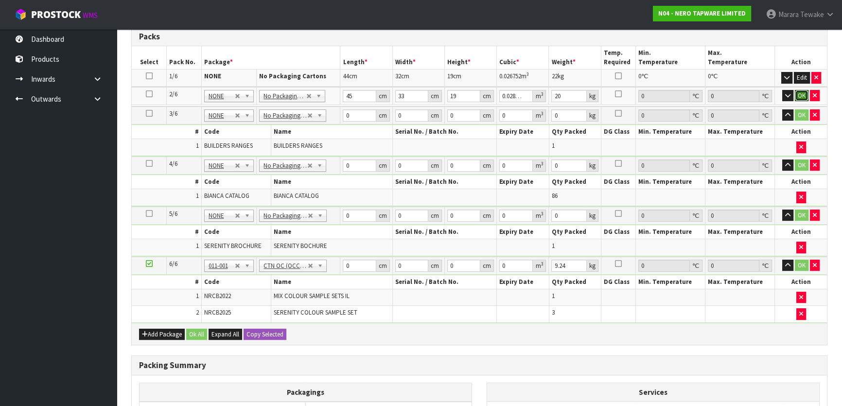
click button "OK" at bounding box center [802, 96] width 14 height 12
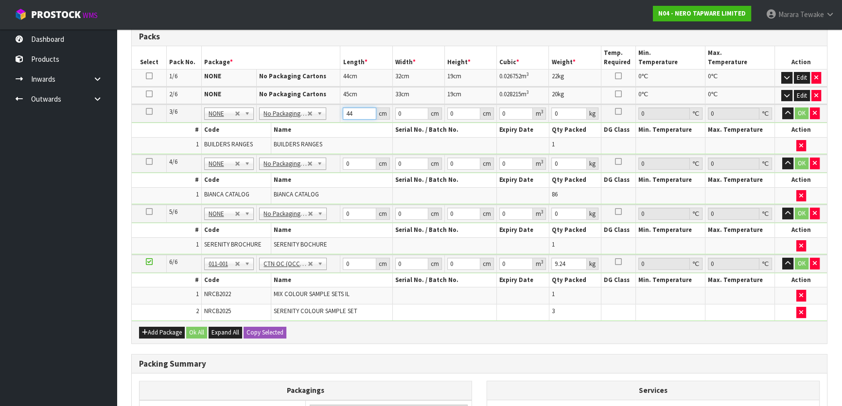
type input "44"
type input "32"
type input "1"
type input "0.001408"
type input "19"
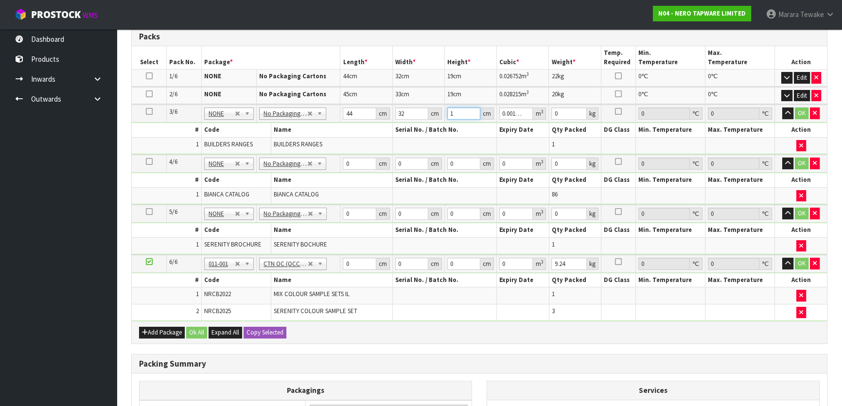
type input "0.026752"
type input "19"
type input "20"
click at [782, 107] on button "button" at bounding box center [787, 113] width 11 height 12
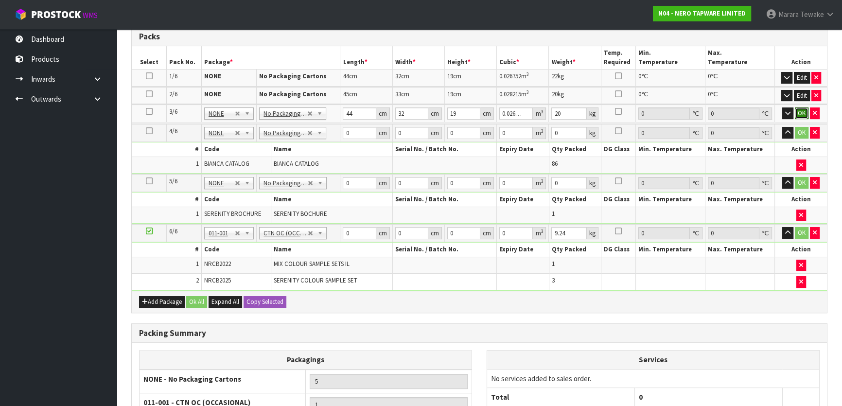
click button "OK" at bounding box center [802, 113] width 14 height 12
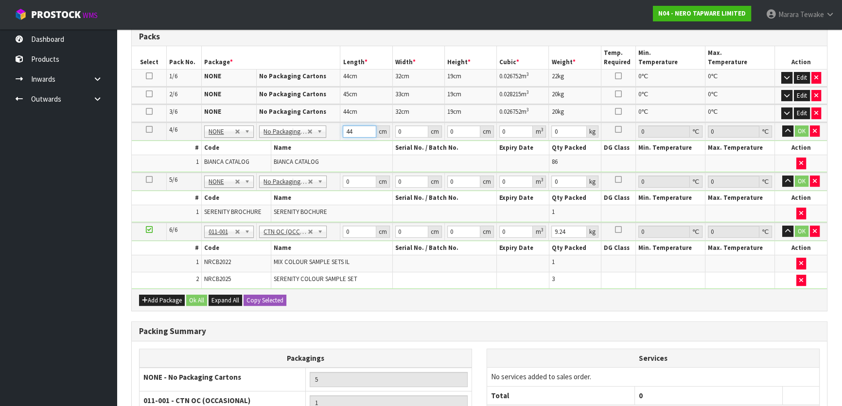
type input "44"
type input "32"
type input "1"
type input "0.001408"
type input "18"
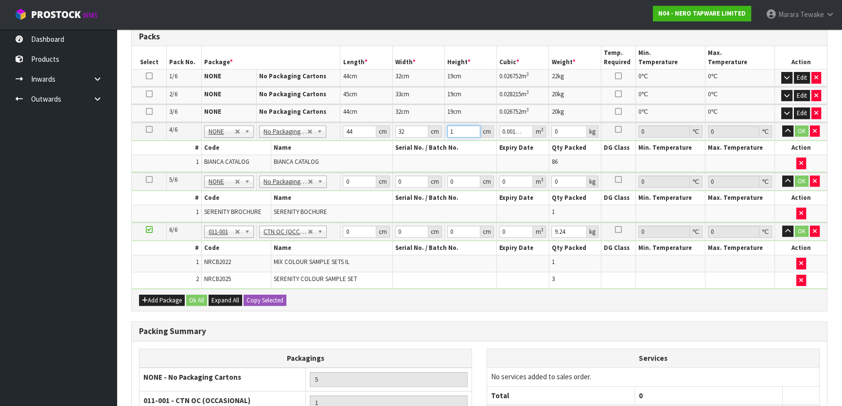
type input "0.025344"
type input "18"
type input "3"
type input "21"
click at [782, 125] on button "button" at bounding box center [787, 131] width 11 height 12
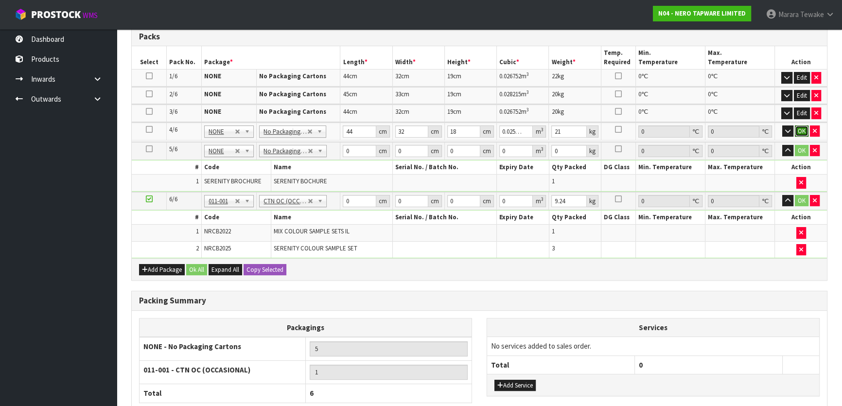
click button "OK" at bounding box center [802, 131] width 14 height 12
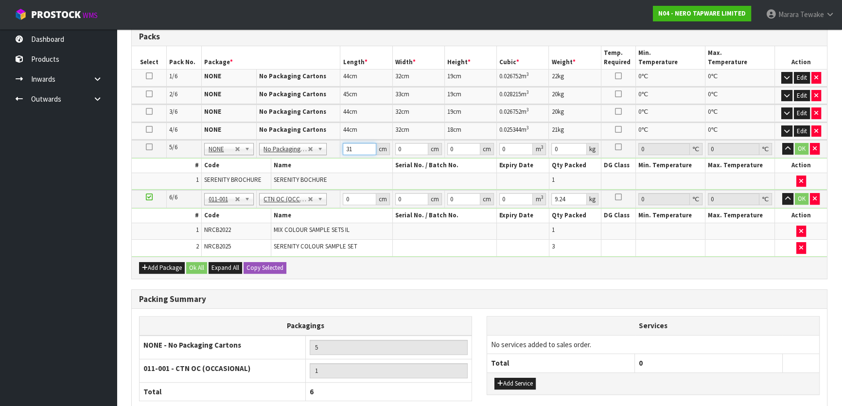
type input "31"
type input "24"
type input "2"
type input "0.001488"
type input "24"
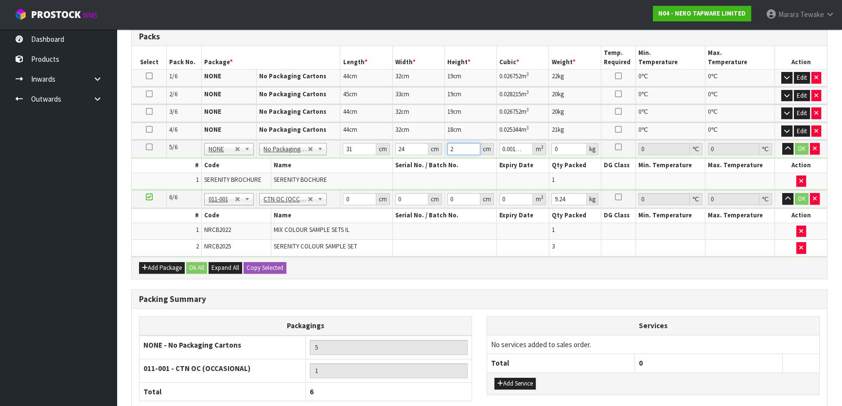
type input "0.017856"
type input "24"
type input "14"
click at [782, 143] on button "button" at bounding box center [787, 149] width 11 height 12
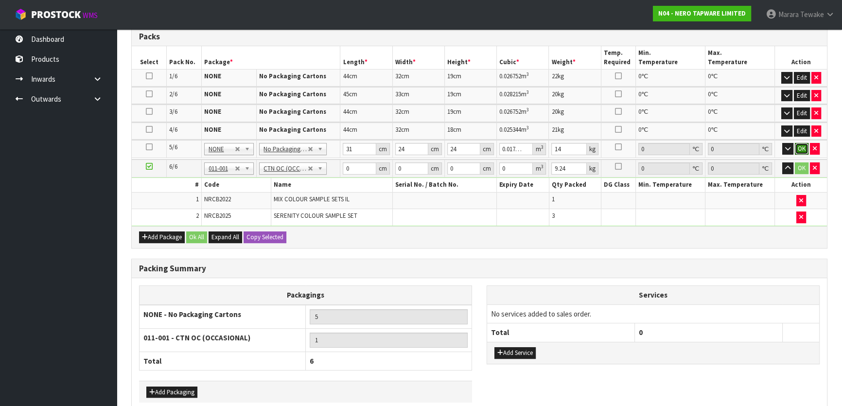
click button "OK" at bounding box center [802, 149] width 14 height 12
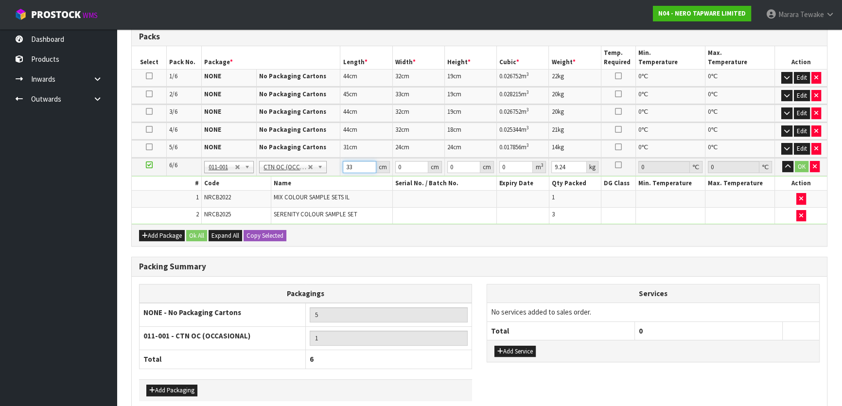
type input "33"
type input "24"
type input "1"
type input "0.000792"
type input "0"
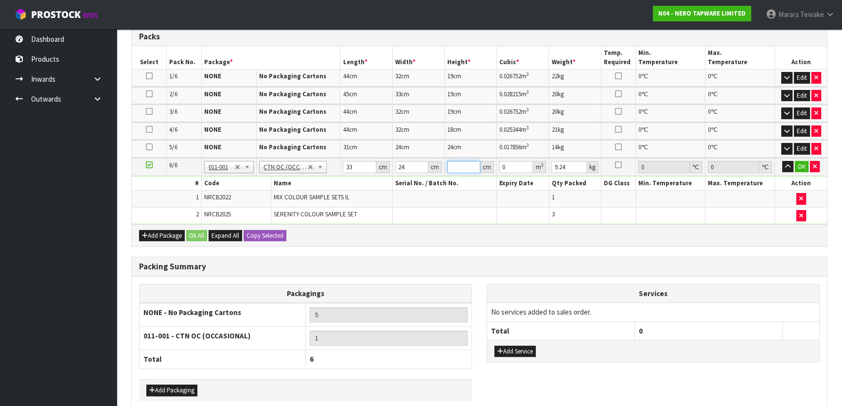
type input "4"
type input "0.003168"
type input "48"
type input "0.038016"
type input "48"
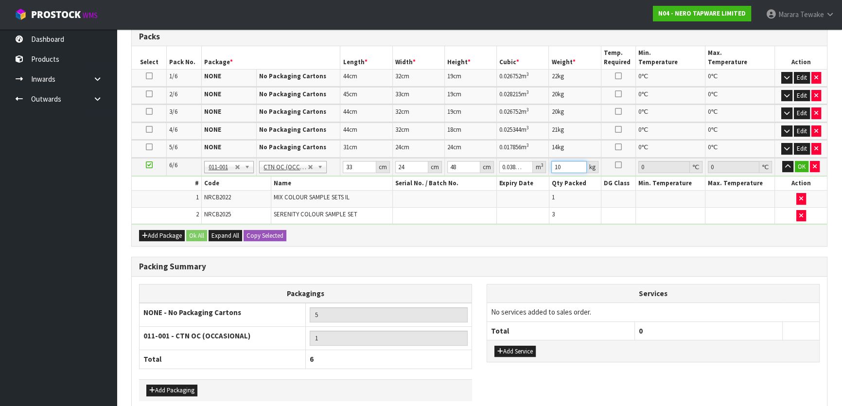
type input "10"
click at [782, 161] on button "button" at bounding box center [787, 167] width 11 height 12
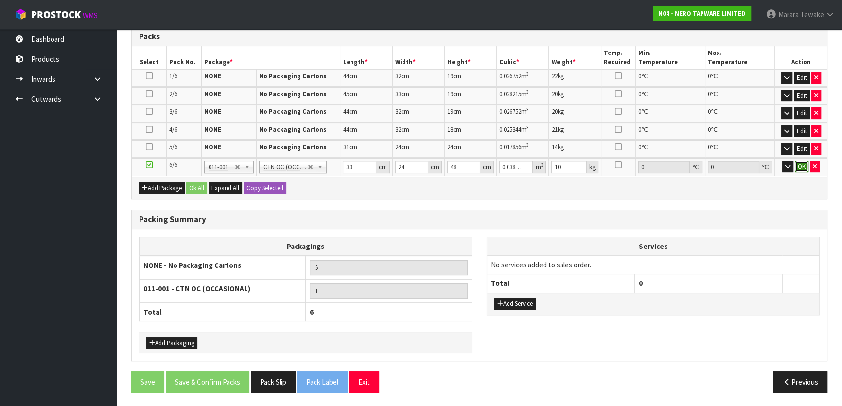
click button "OK" at bounding box center [802, 167] width 14 height 12
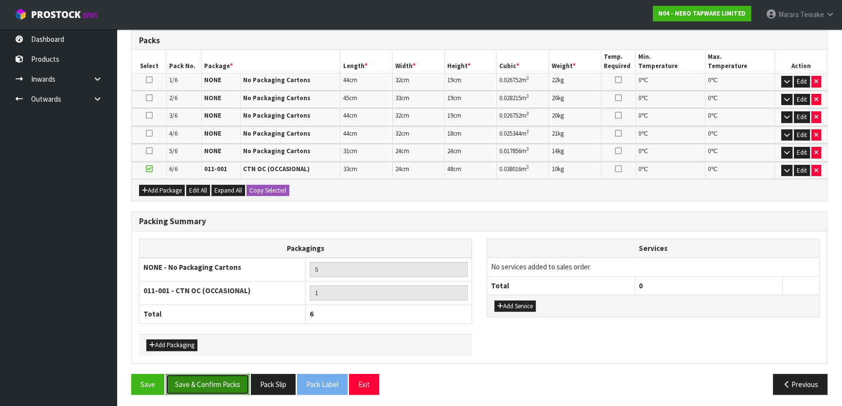
click at [230, 382] on button "Save & Confirm Packs" at bounding box center [208, 384] width 84 height 21
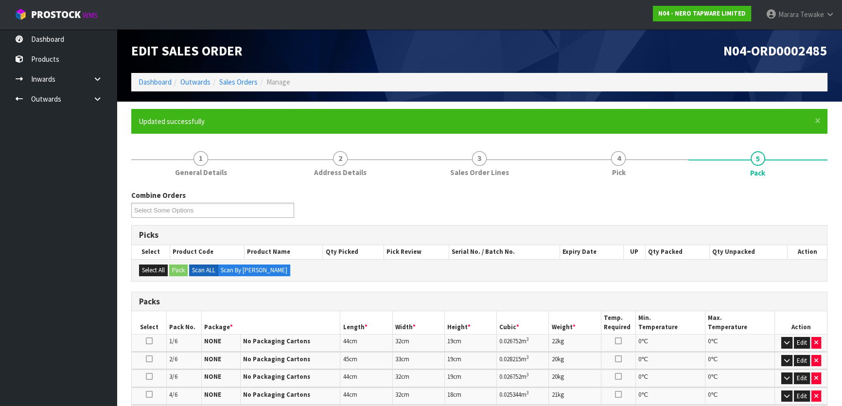
scroll to position [240, 0]
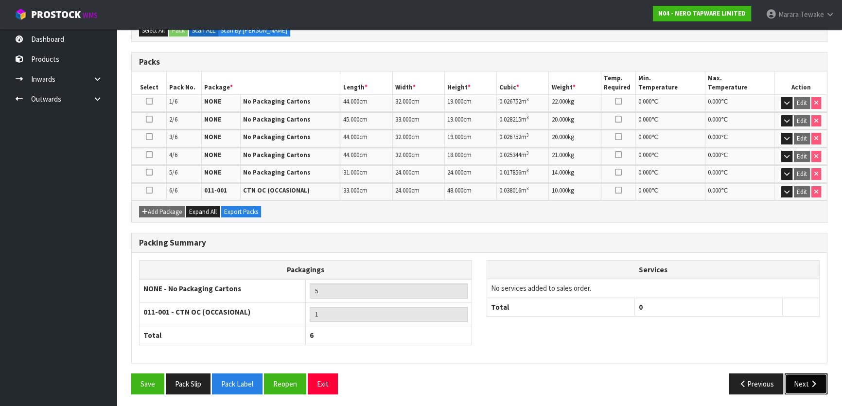
click at [807, 378] on button "Next" at bounding box center [806, 383] width 43 height 21
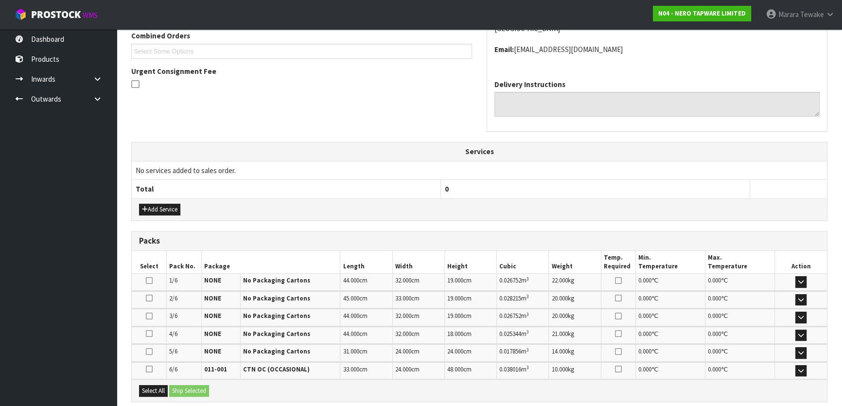
scroll to position [309, 0]
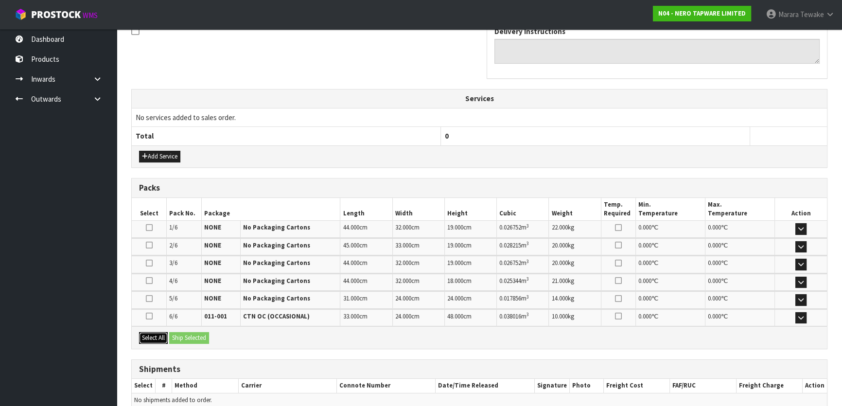
click at [158, 332] on button "Select All" at bounding box center [153, 338] width 29 height 12
drag, startPoint x: 185, startPoint y: 336, endPoint x: 191, endPoint y: 338, distance: 6.1
click at [187, 336] on button "Ship Selected" at bounding box center [189, 338] width 40 height 12
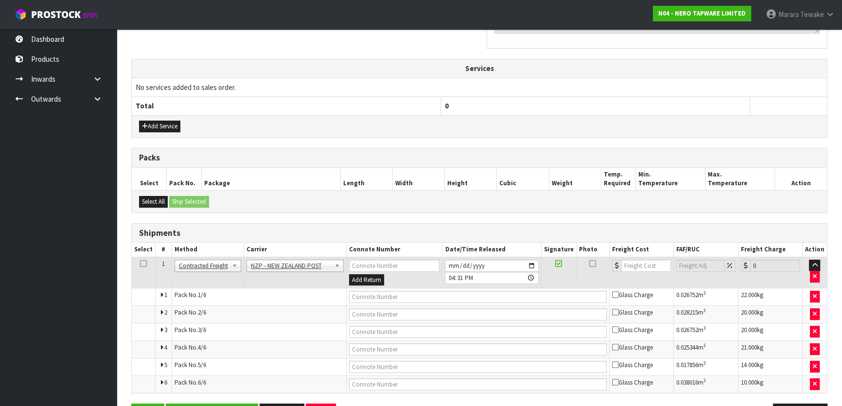
scroll to position [370, 0]
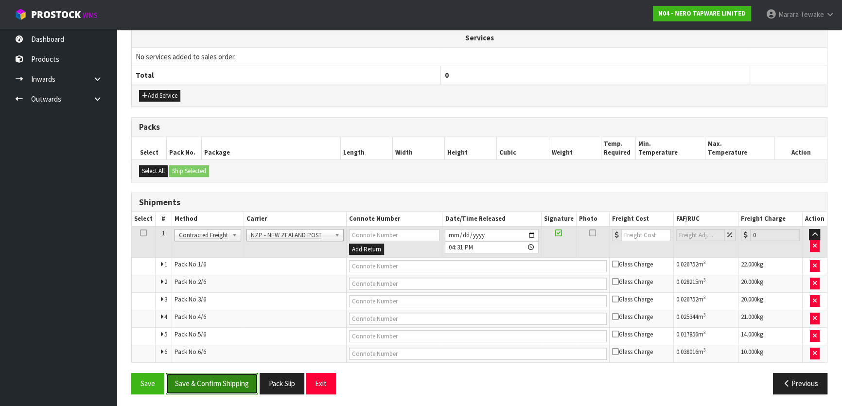
click at [239, 389] on button "Save & Confirm Shipping" at bounding box center [212, 383] width 92 height 21
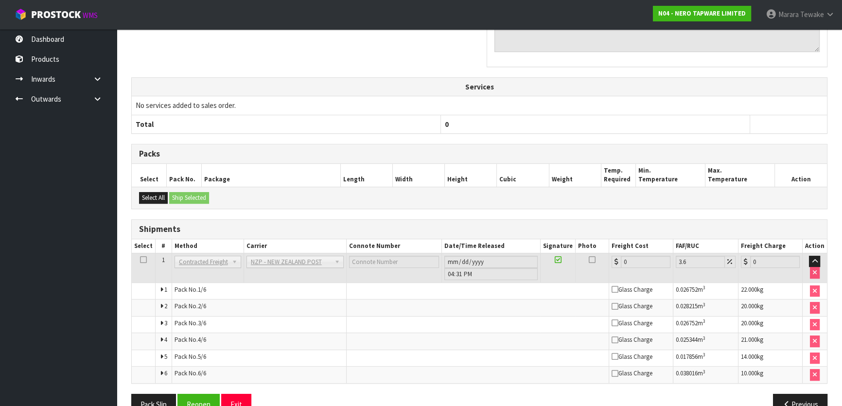
scroll to position [352, 0]
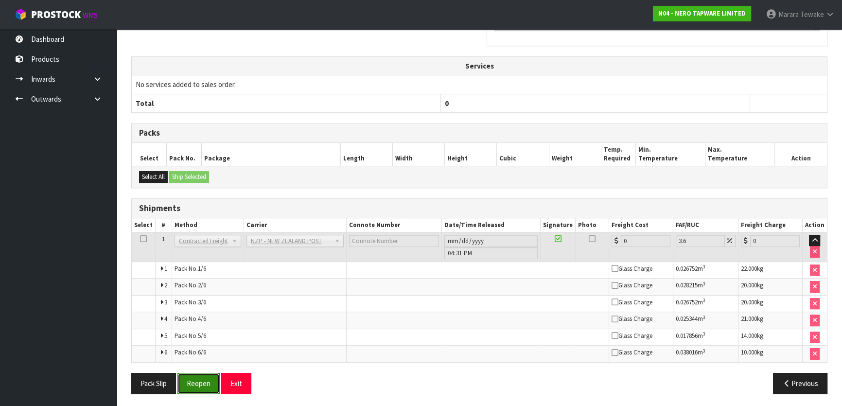
click at [200, 379] on button "Reopen" at bounding box center [198, 383] width 42 height 21
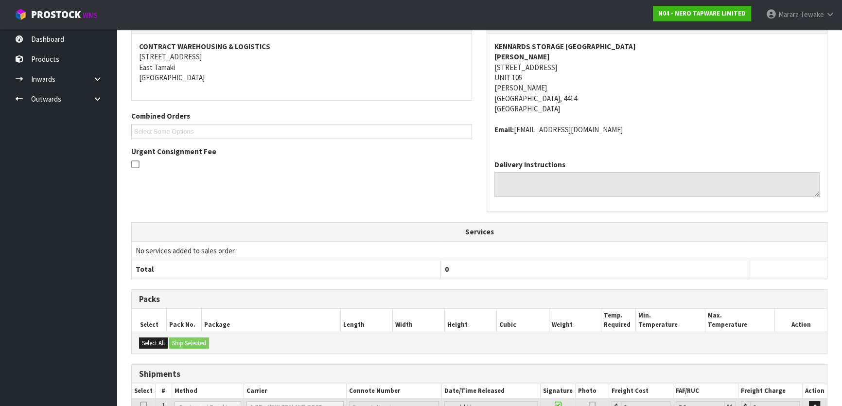
scroll to position [342, 0]
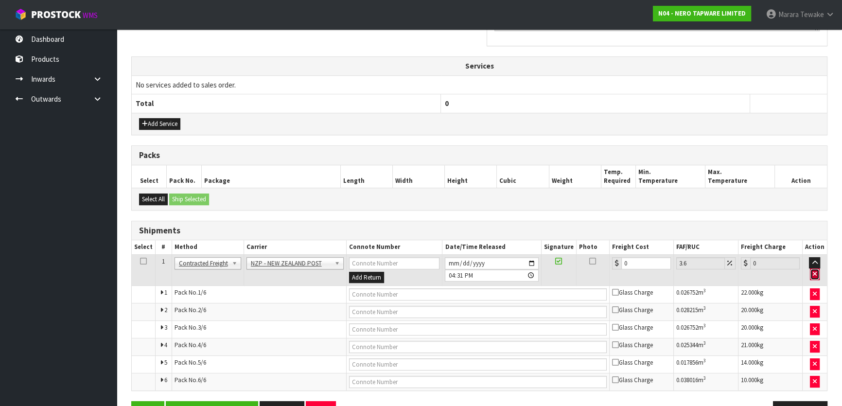
click at [817, 271] on icon "button" at bounding box center [815, 274] width 4 height 6
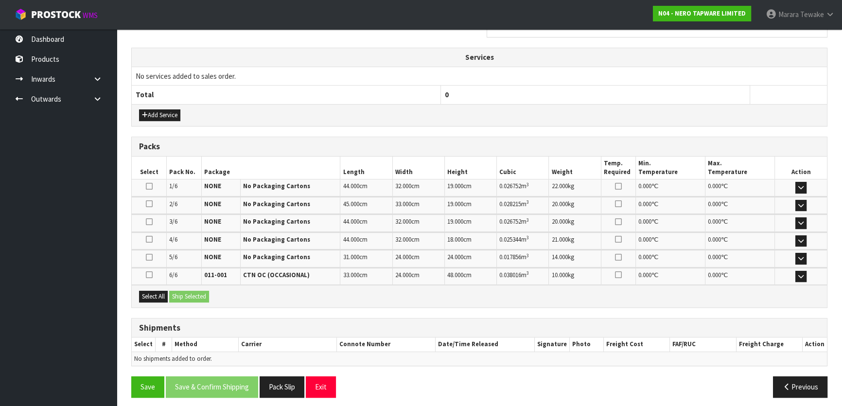
scroll to position [353, 0]
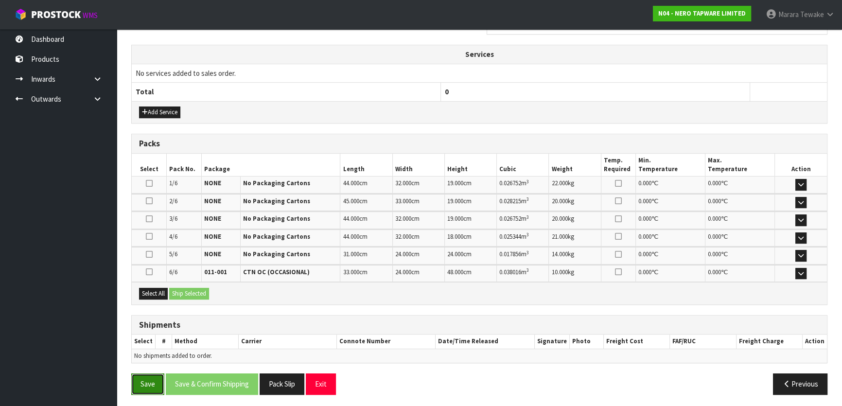
click at [151, 385] on button "Save" at bounding box center [147, 383] width 33 height 21
